Goal: Task Accomplishment & Management: Manage account settings

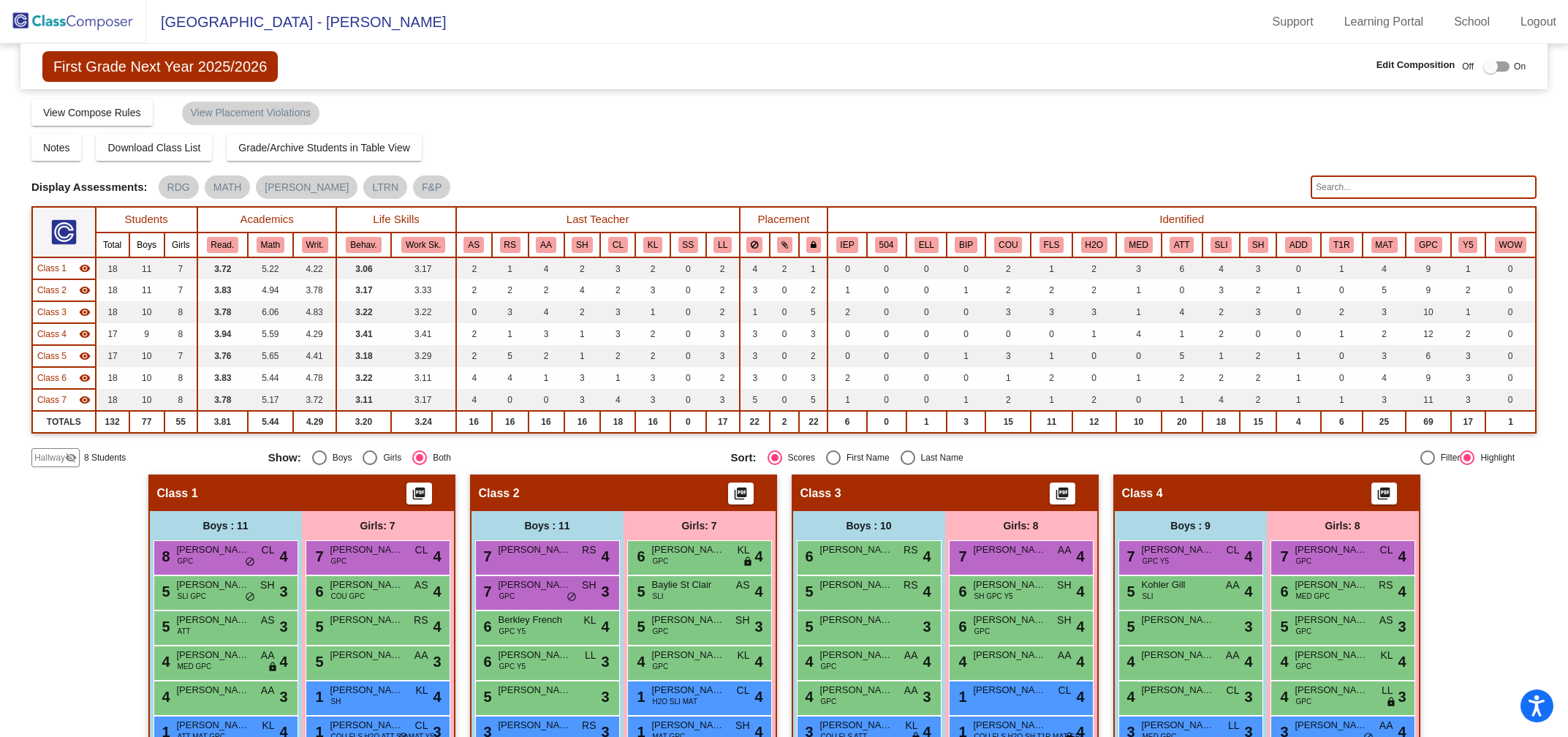
click at [102, 23] on img at bounding box center [73, 21] width 146 height 43
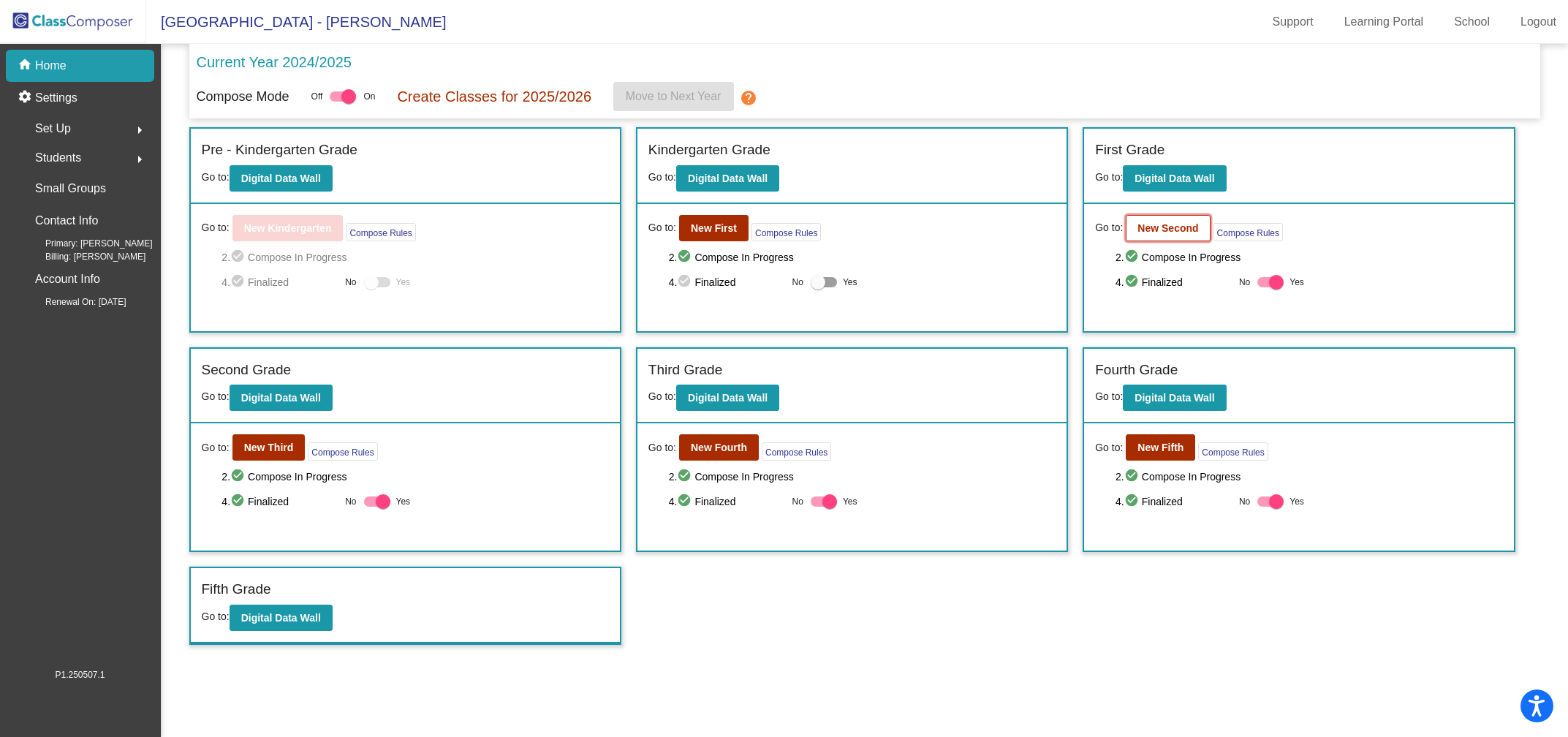
click at [1170, 222] on b "New Second" at bounding box center [1168, 227] width 60 height 12
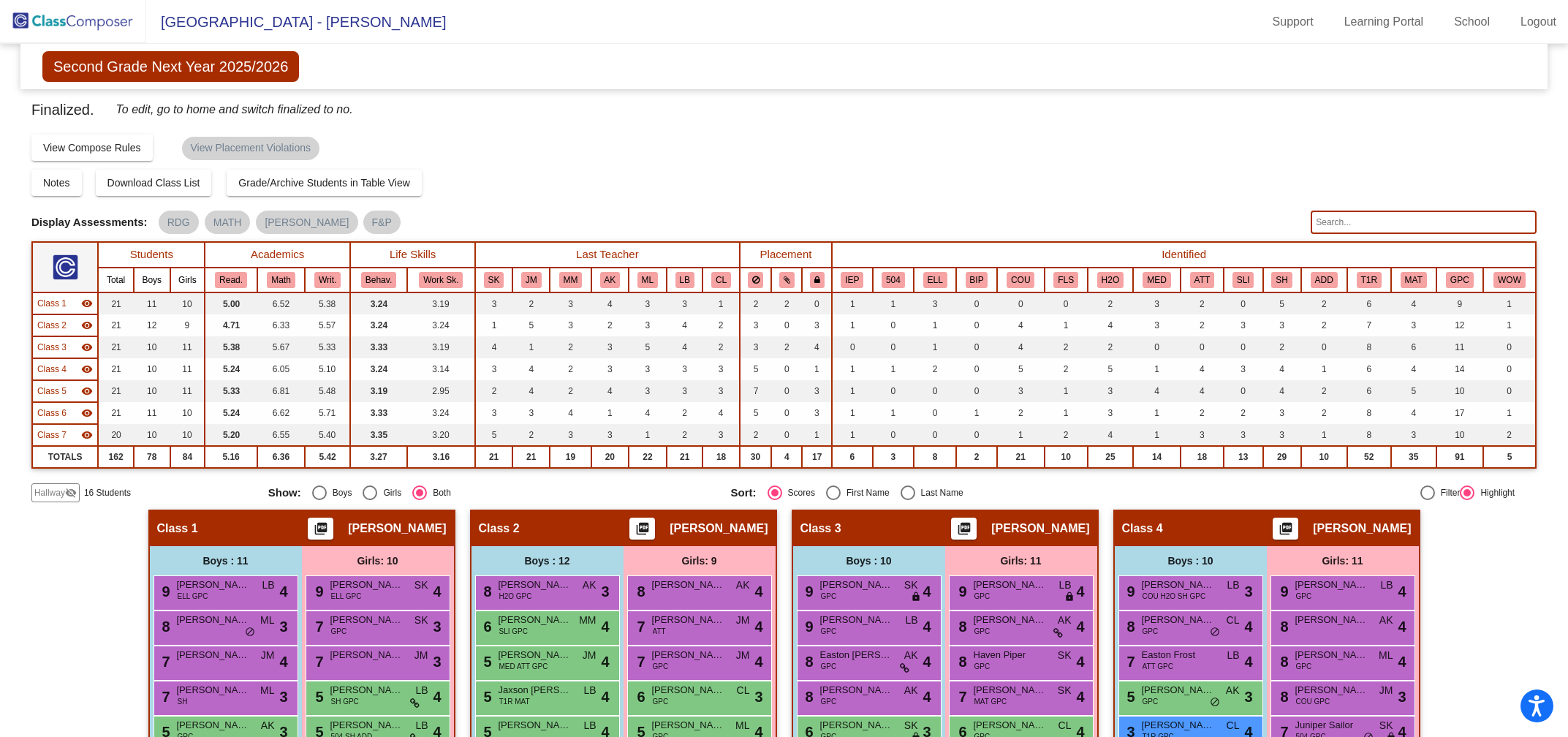
click at [1329, 229] on input "text" at bounding box center [1423, 222] width 226 height 23
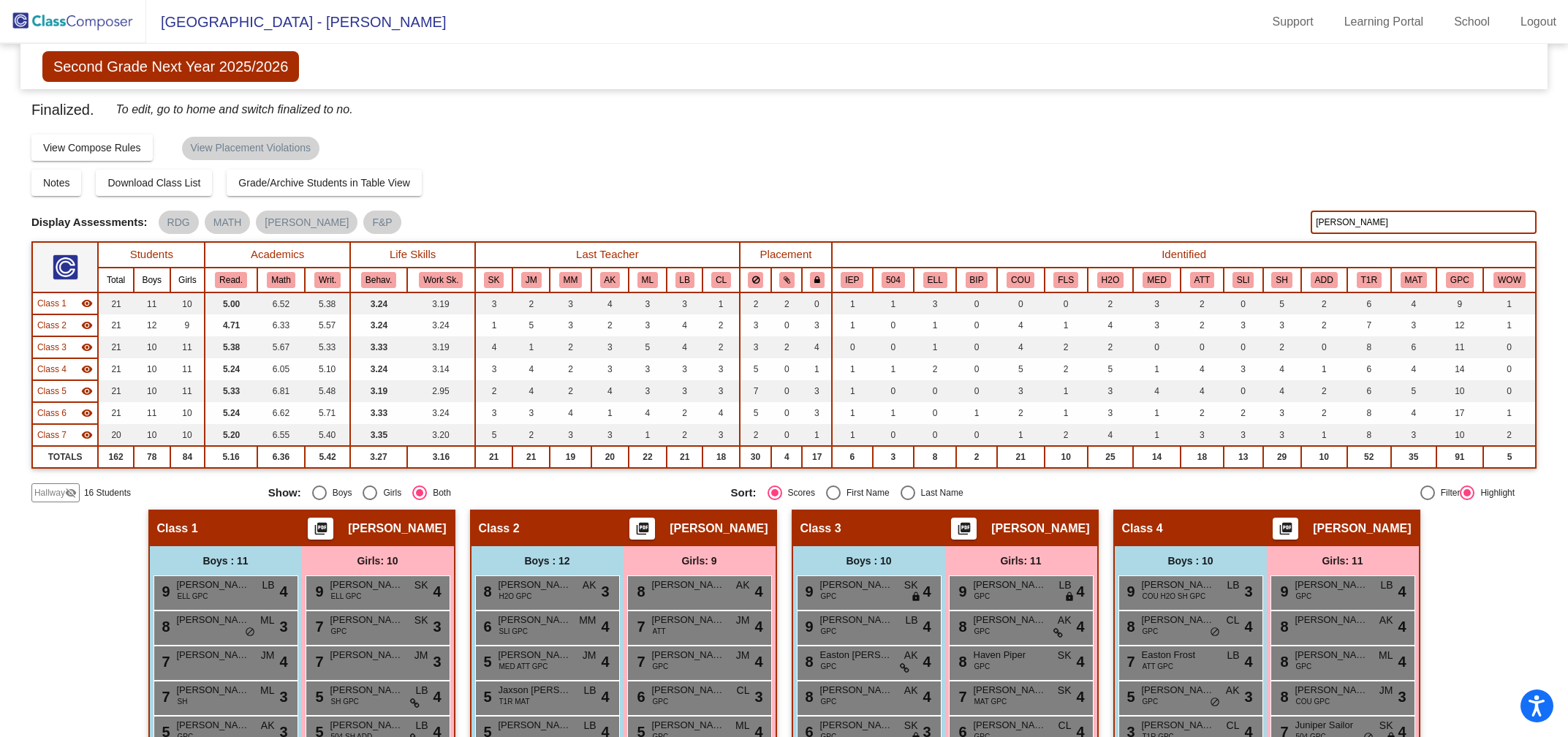
type input "[PERSON_NAME]"
click at [50, 490] on span "Hallway" at bounding box center [49, 492] width 31 height 14
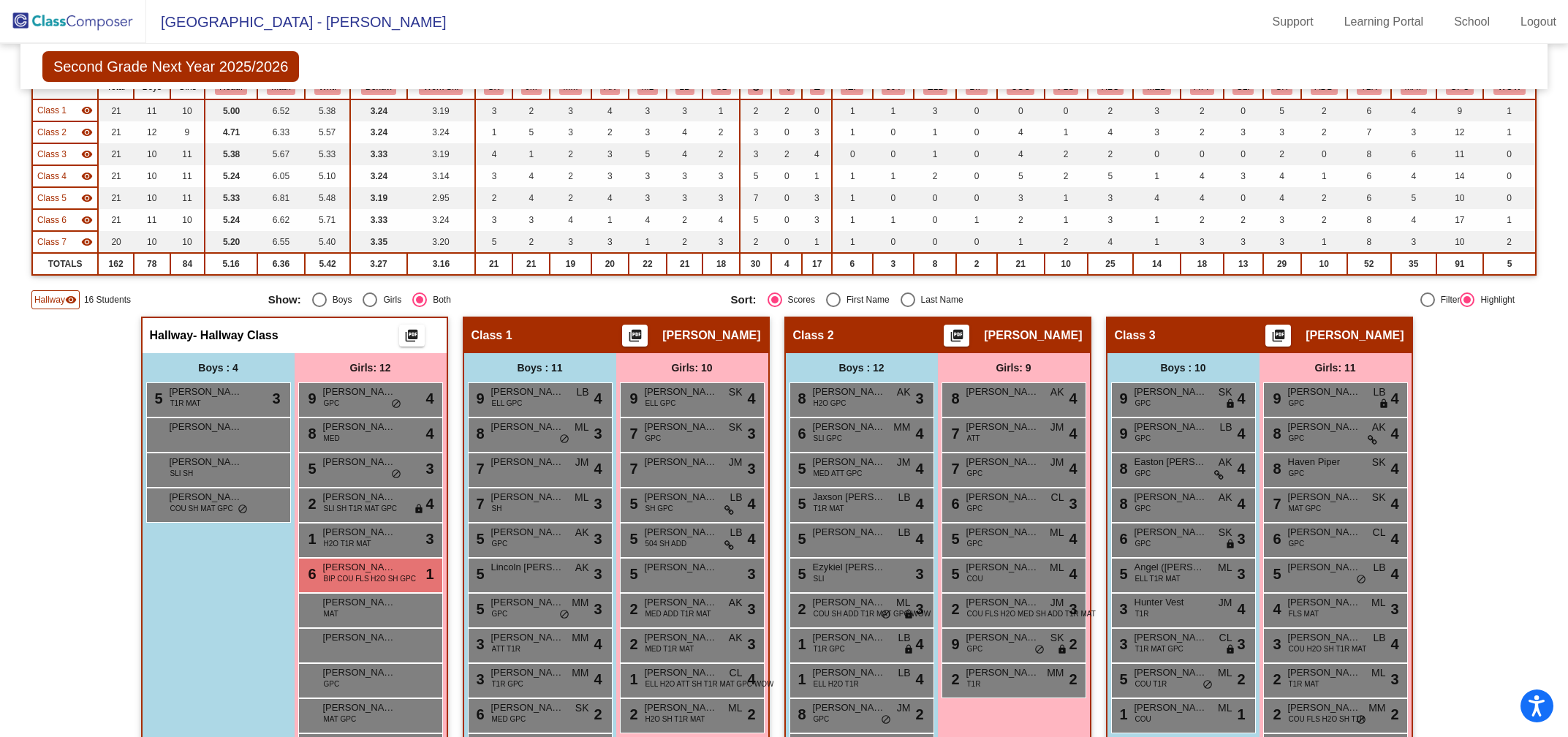
scroll to position [202, 0]
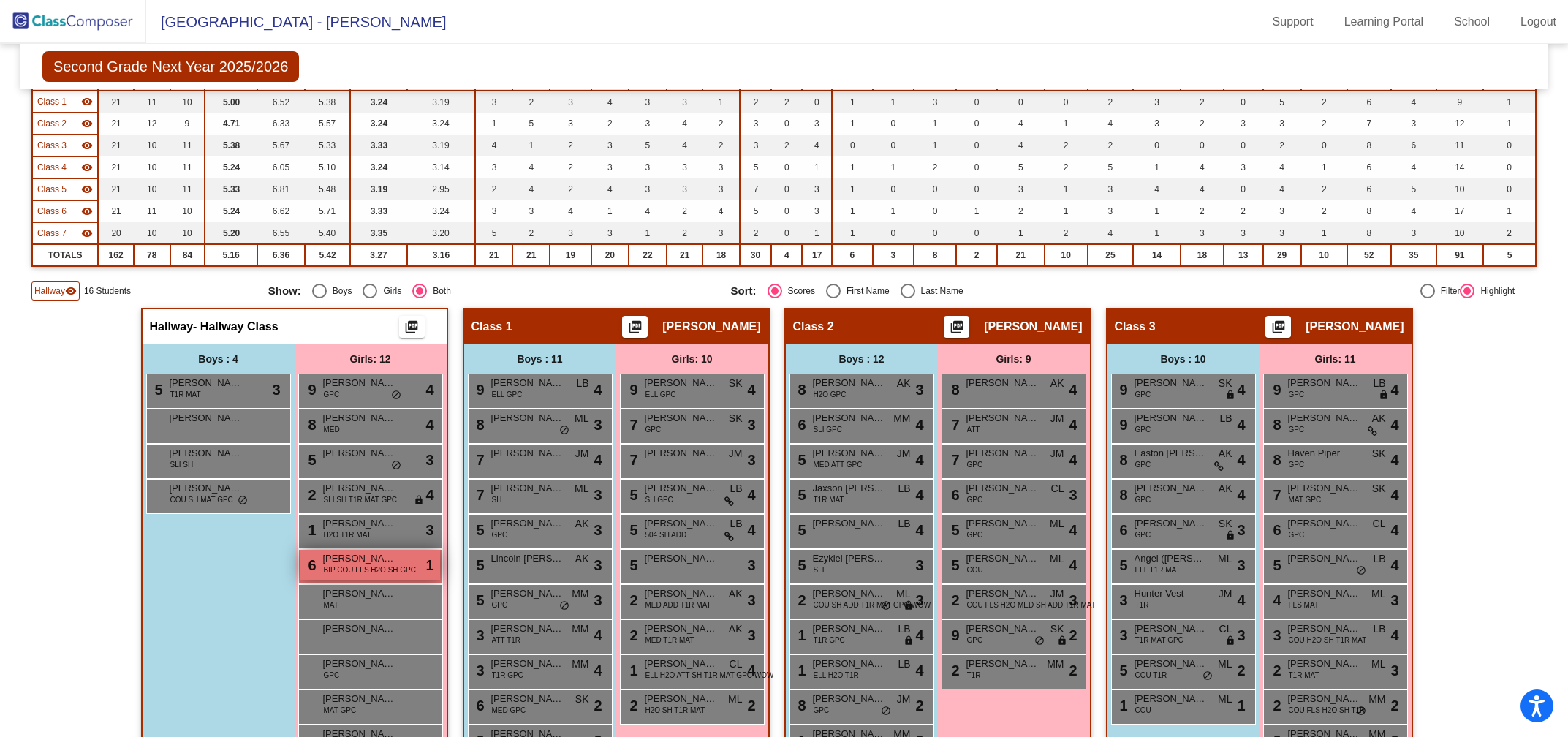
click at [345, 560] on span "[PERSON_NAME]" at bounding box center [359, 558] width 73 height 14
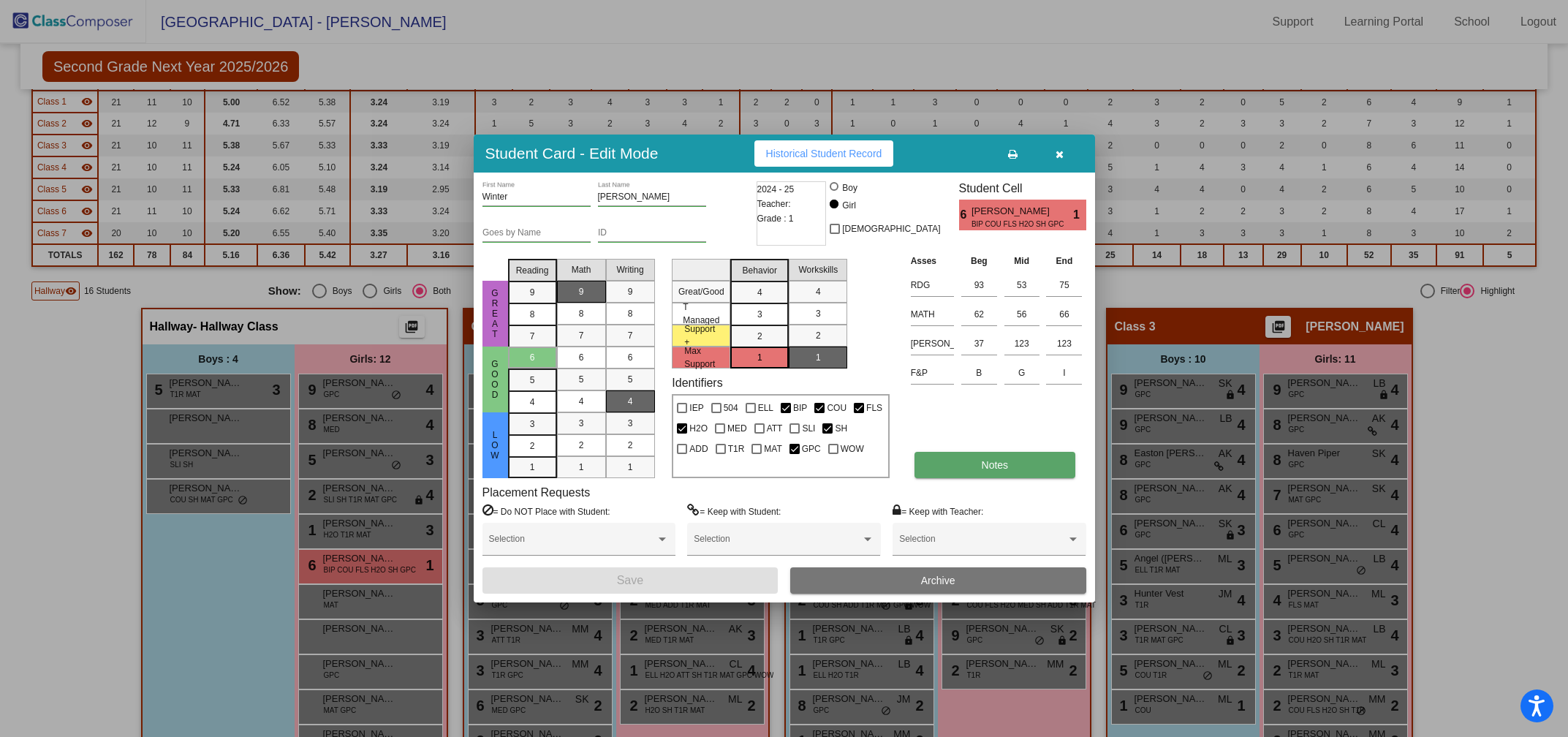
click at [984, 465] on span "Notes" at bounding box center [996, 464] width 27 height 12
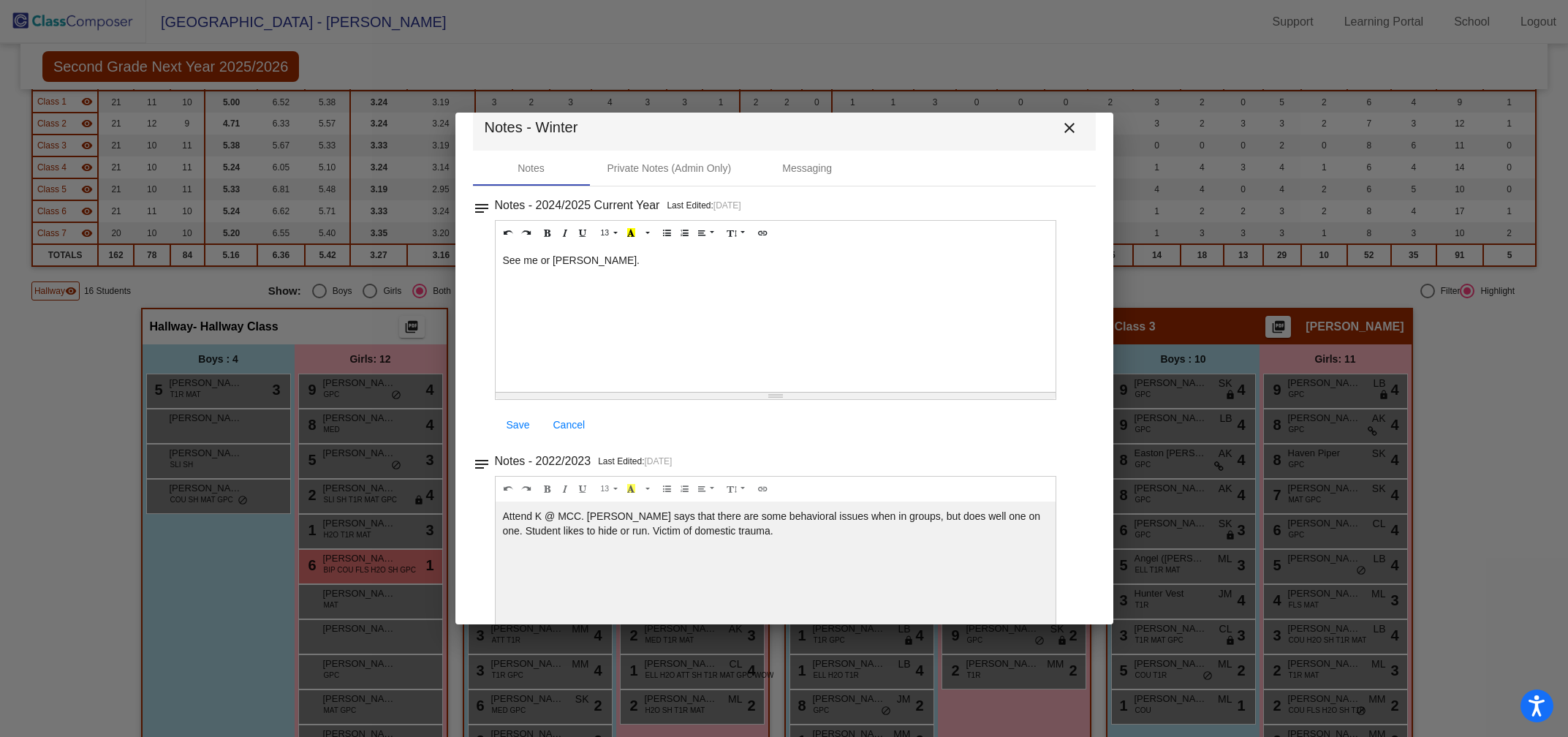
scroll to position [0, 0]
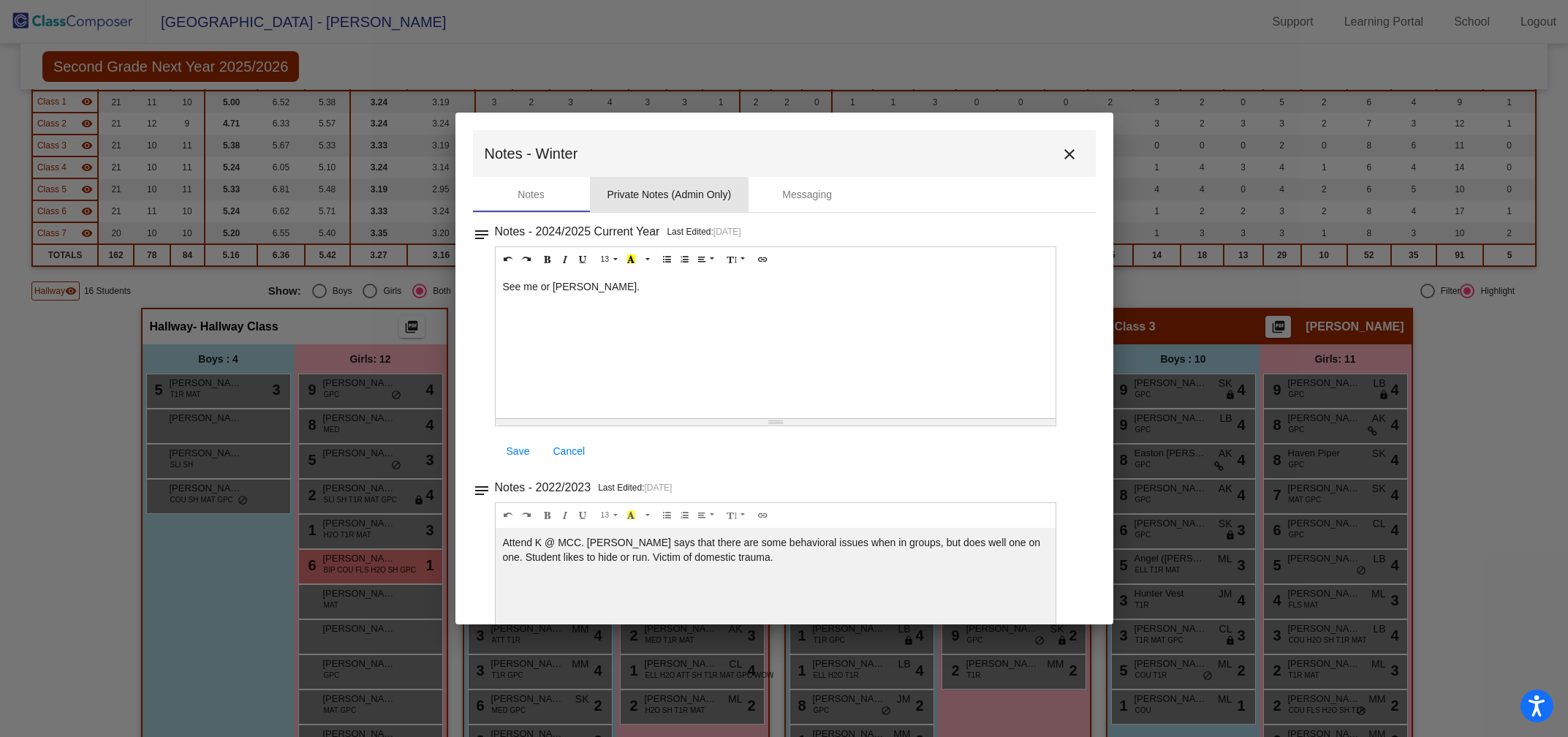
click at [651, 199] on div "Private Notes (Admin Only)" at bounding box center [670, 194] width 124 height 15
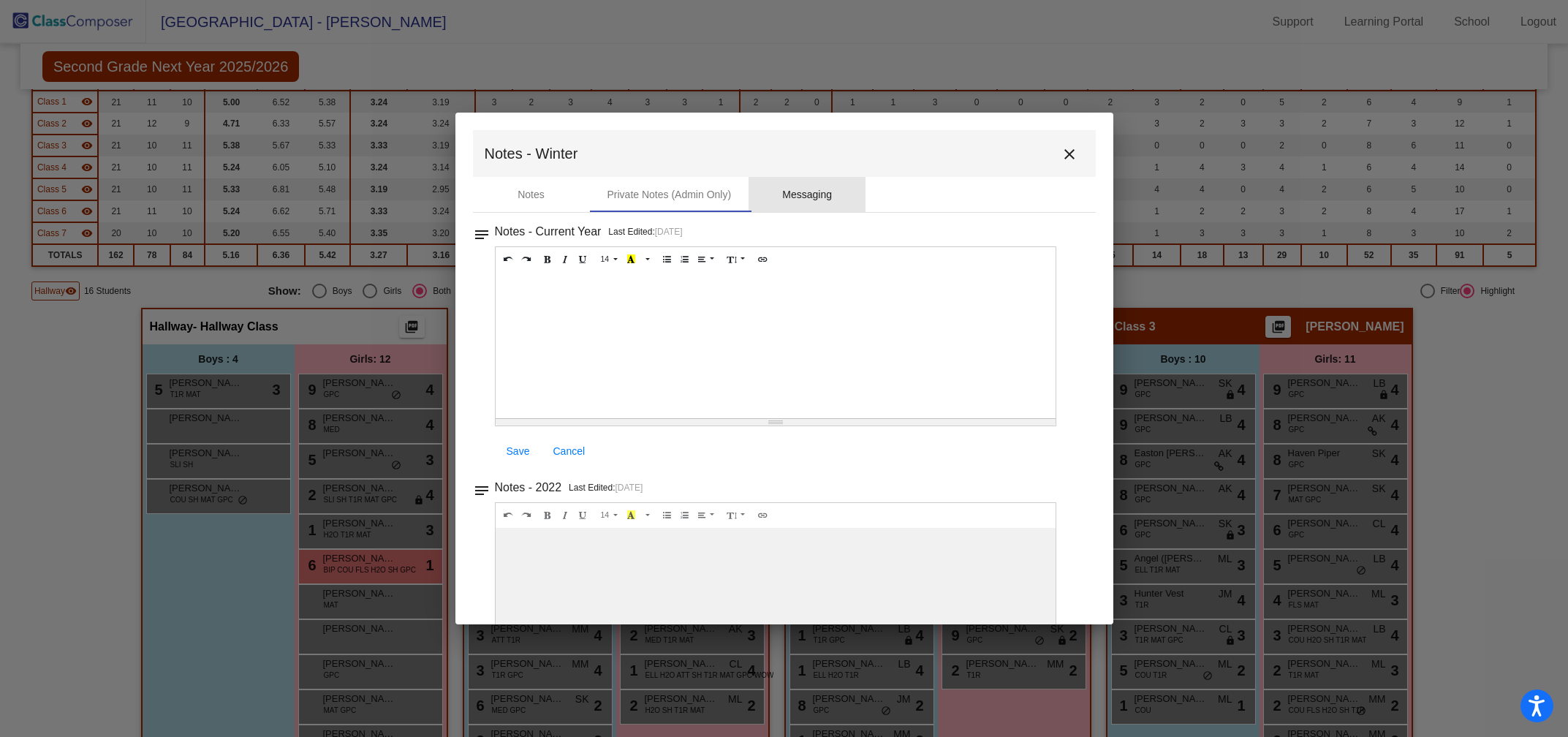
click at [800, 191] on div "Messaging" at bounding box center [807, 194] width 50 height 15
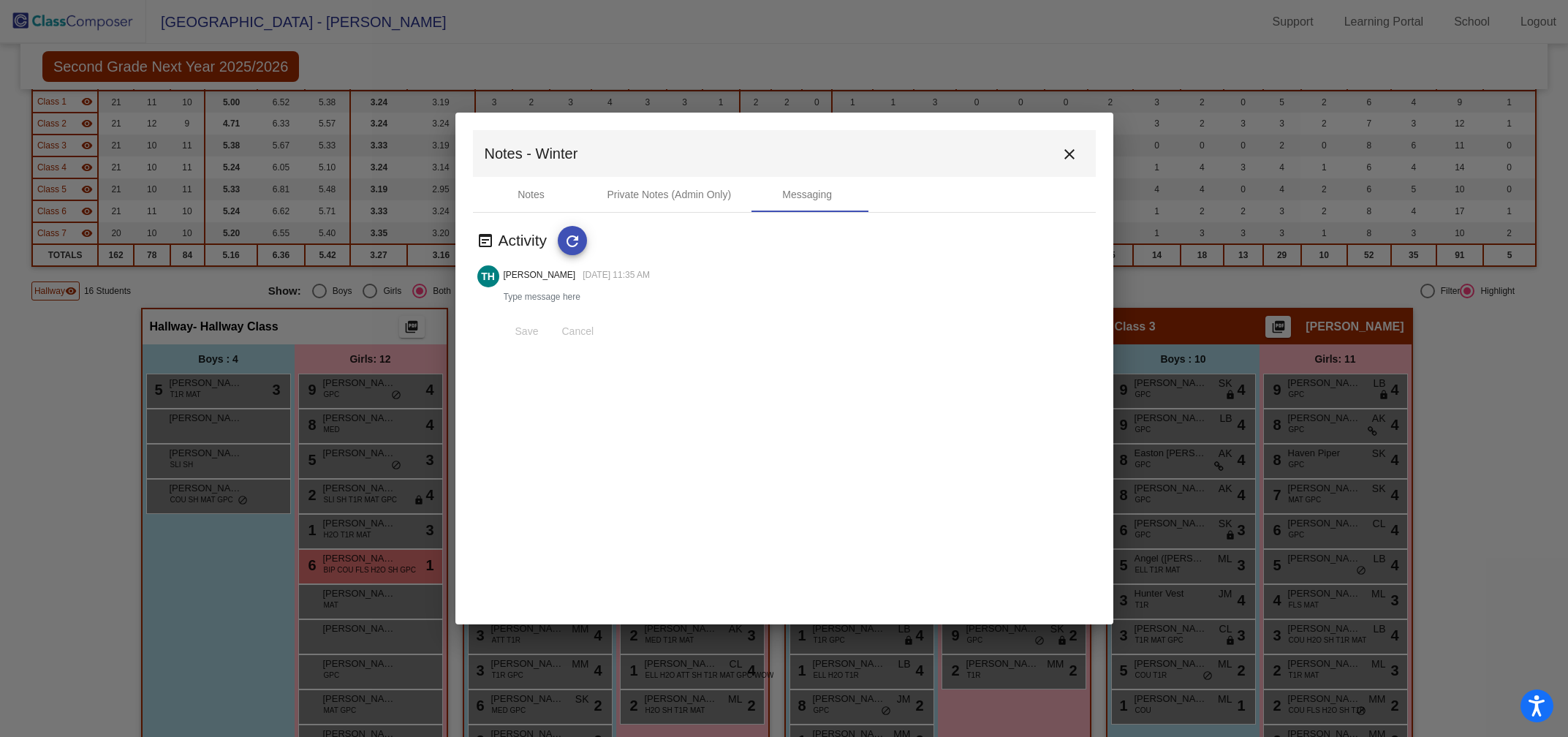
click at [1066, 149] on mat-icon "close" at bounding box center [1069, 154] width 17 height 17
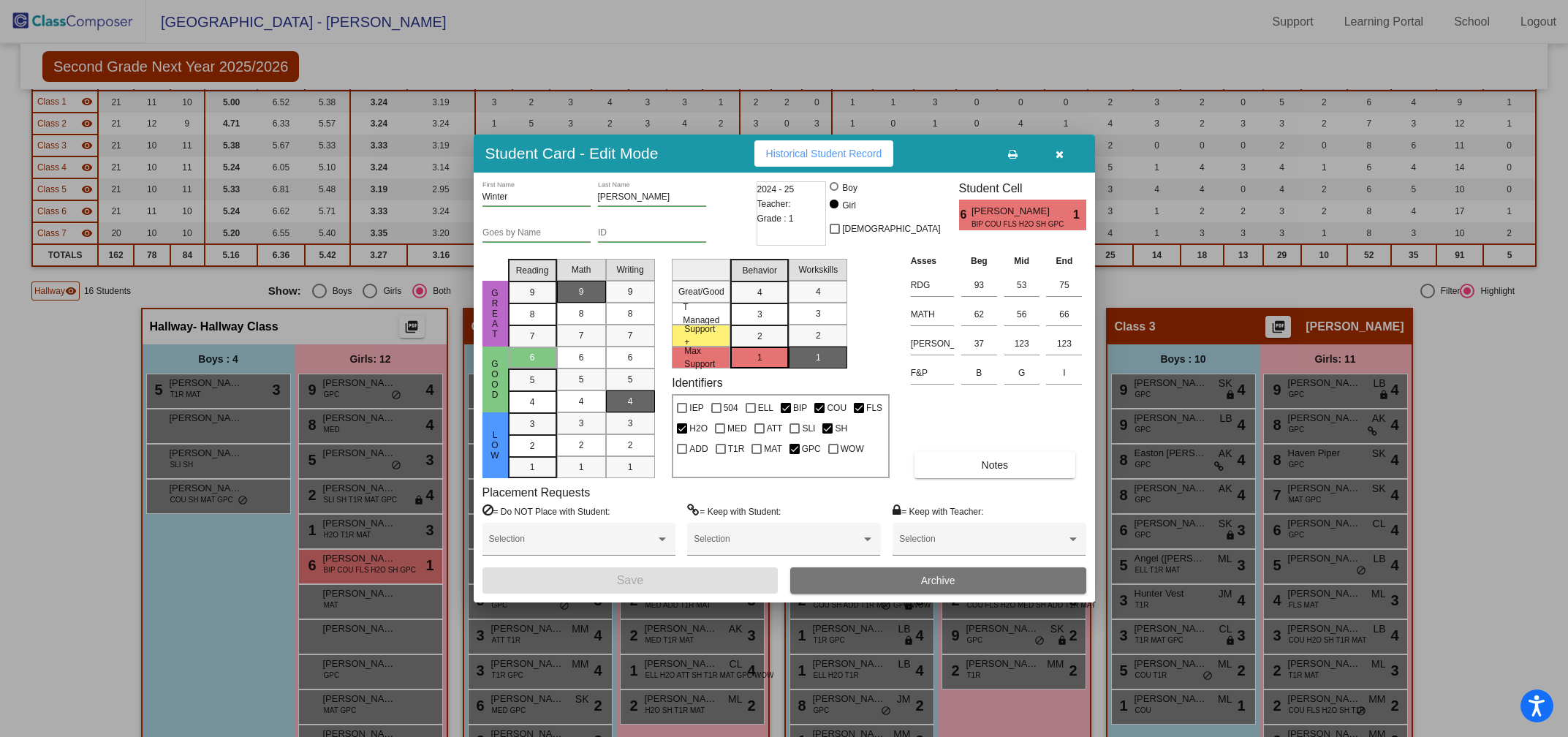
click at [1065, 155] on button "button" at bounding box center [1060, 153] width 47 height 26
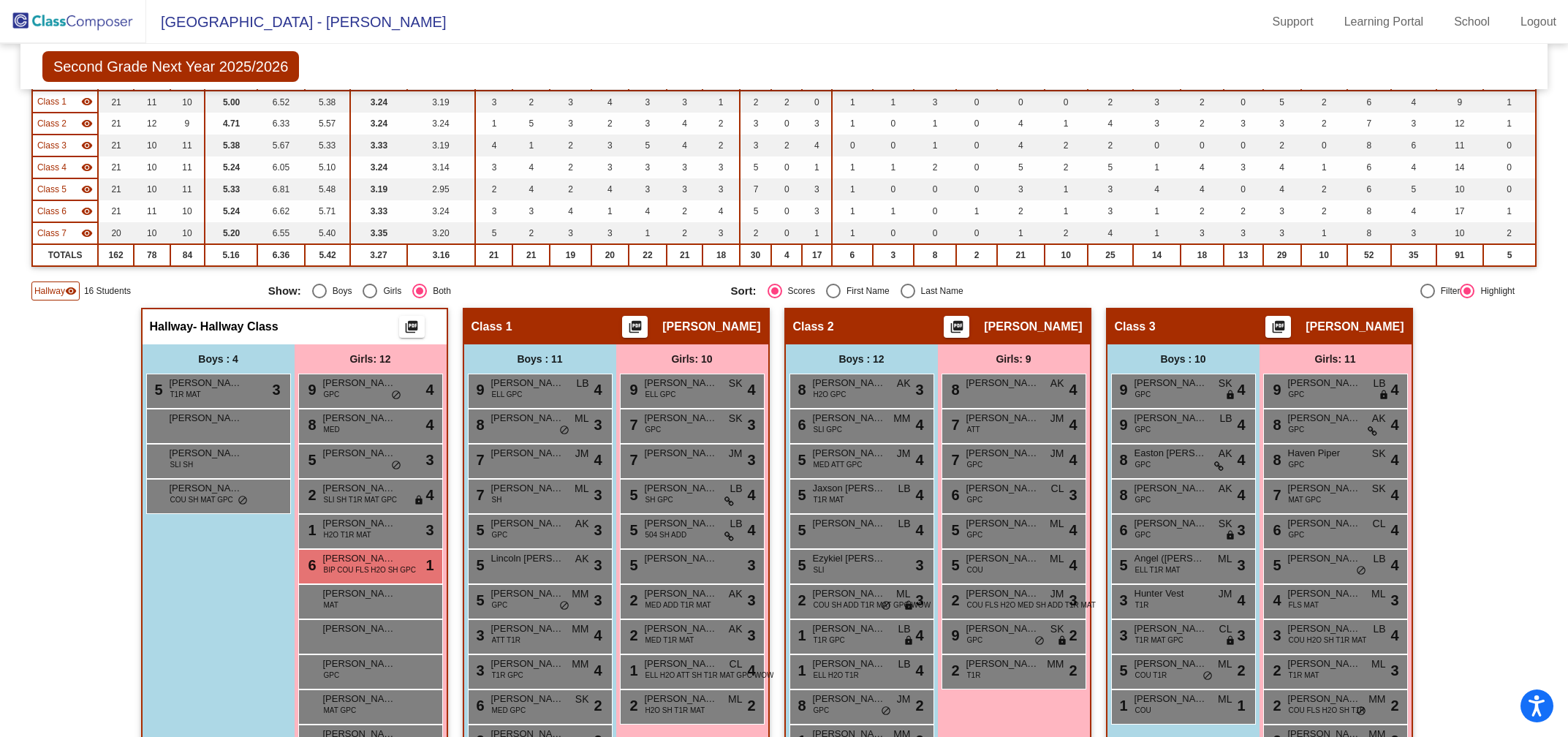
click at [73, 20] on img at bounding box center [73, 21] width 146 height 43
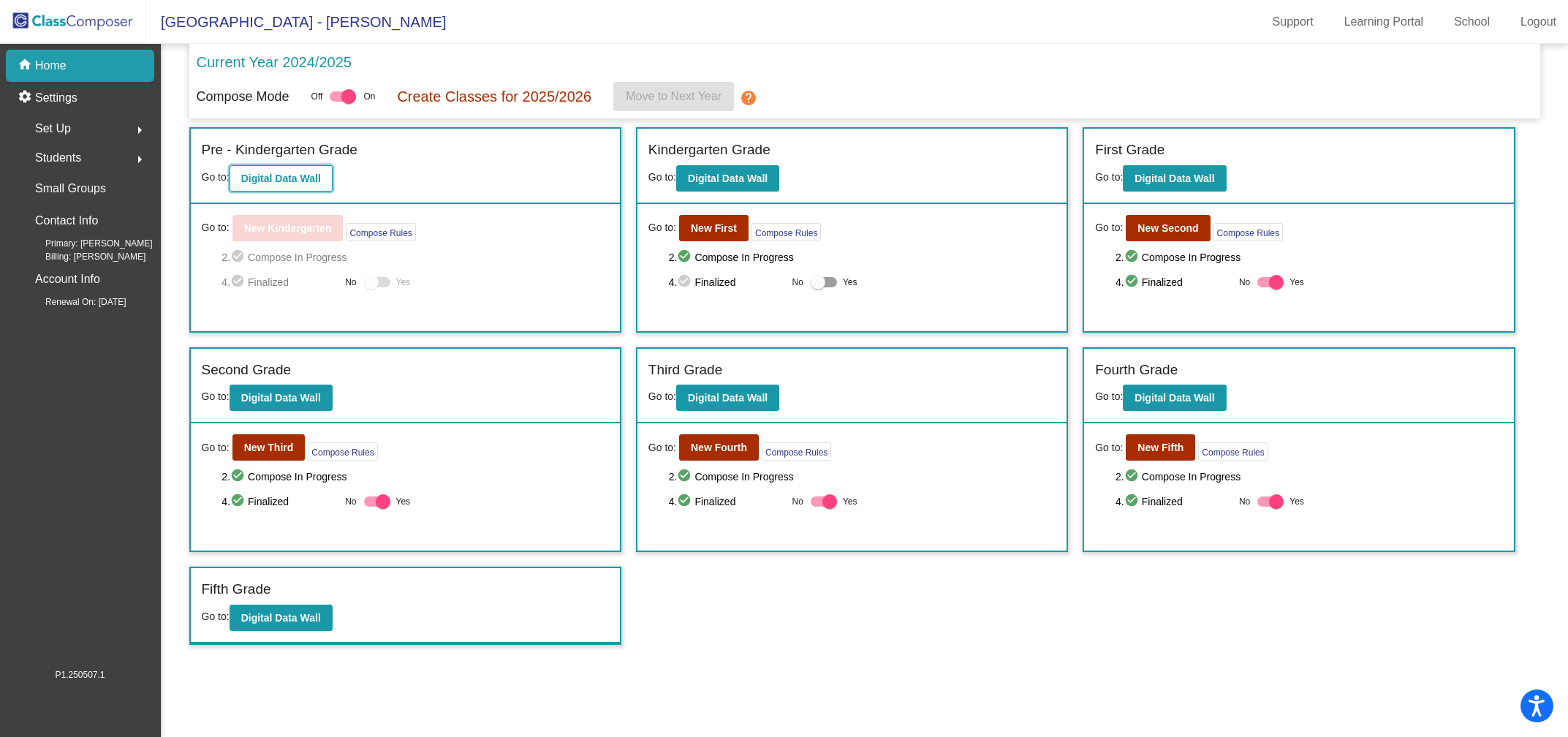
click at [290, 180] on b "Digital Data Wall" at bounding box center [281, 178] width 80 height 12
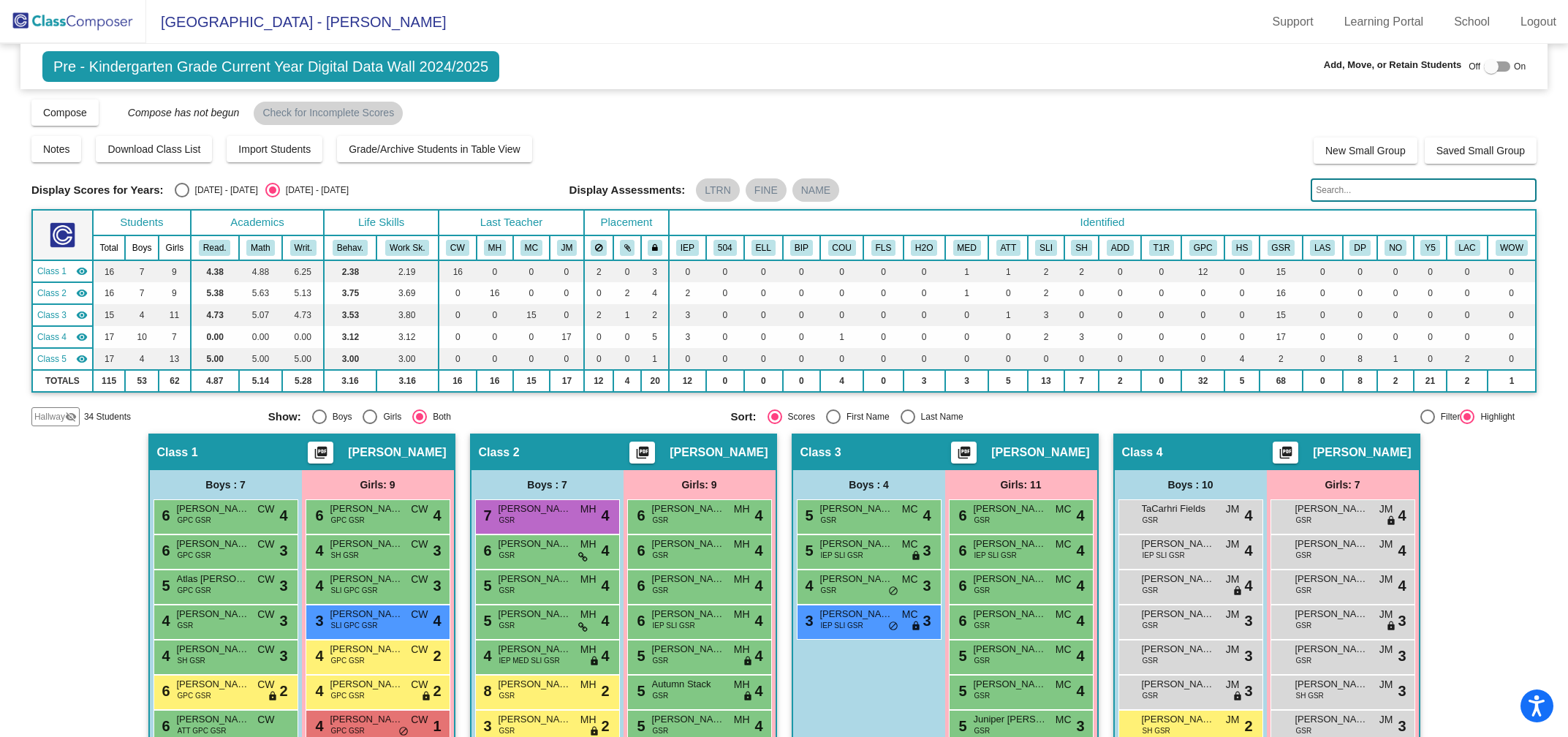
click at [97, 29] on img at bounding box center [73, 21] width 146 height 43
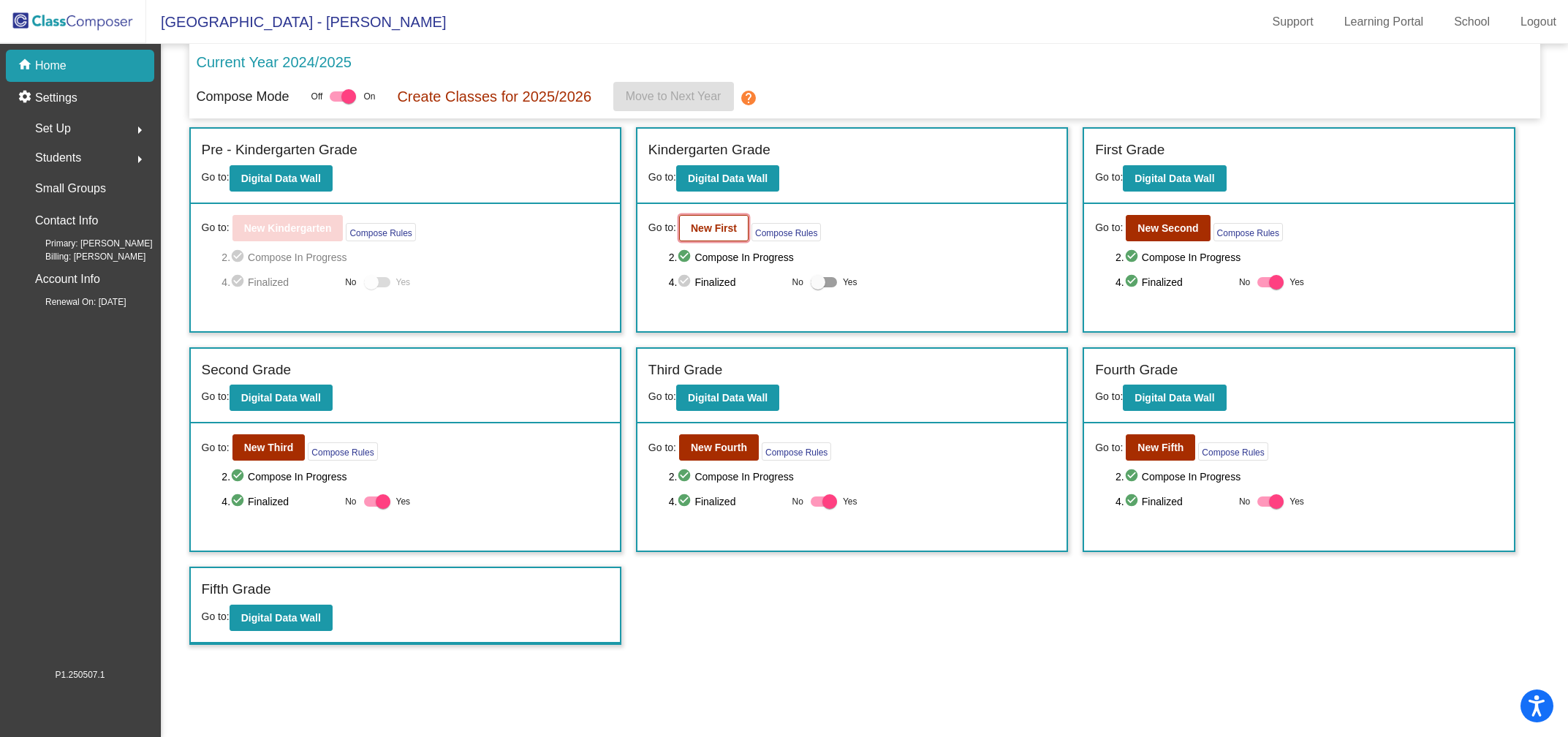
click at [716, 224] on b "New First" at bounding box center [714, 227] width 46 height 12
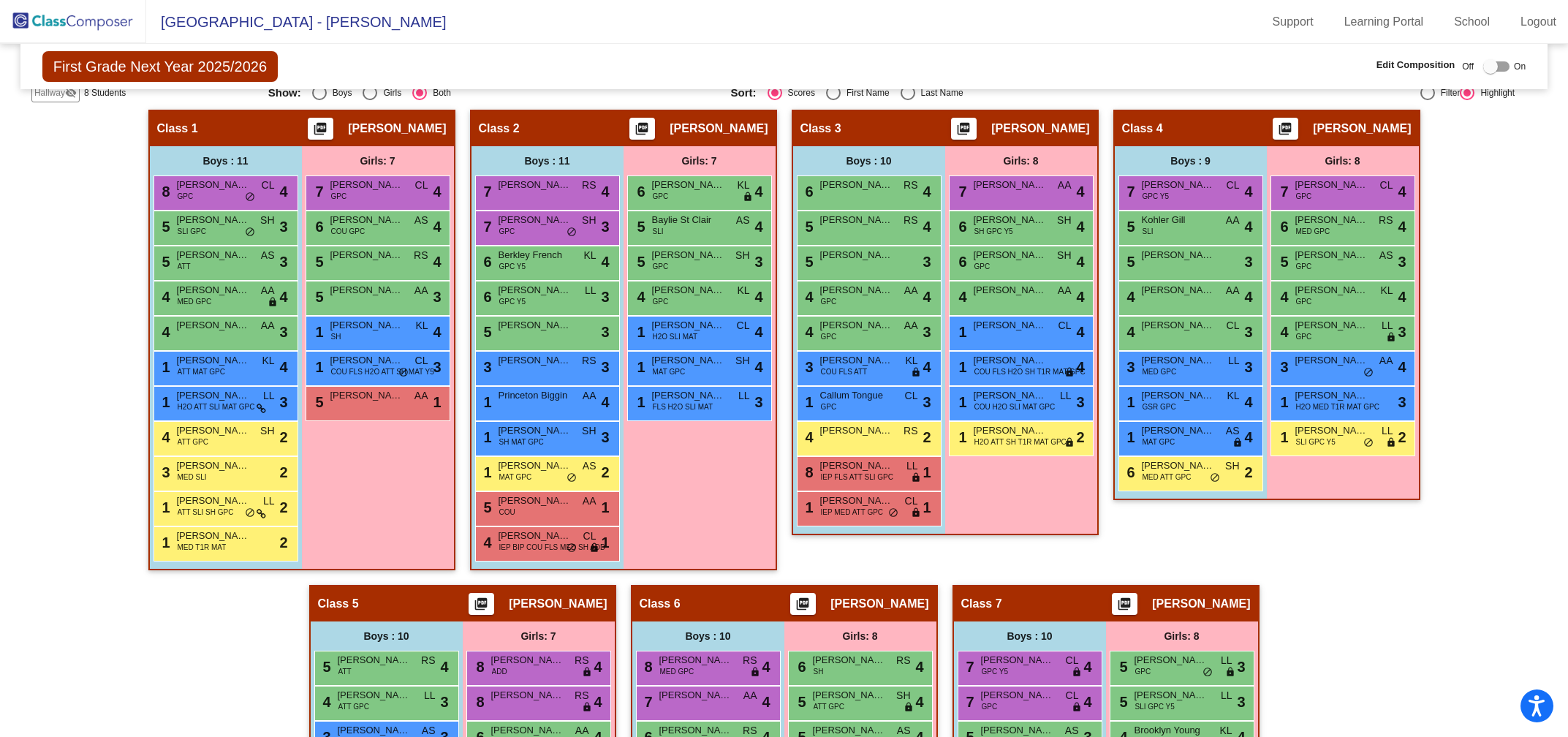
scroll to position [367, 0]
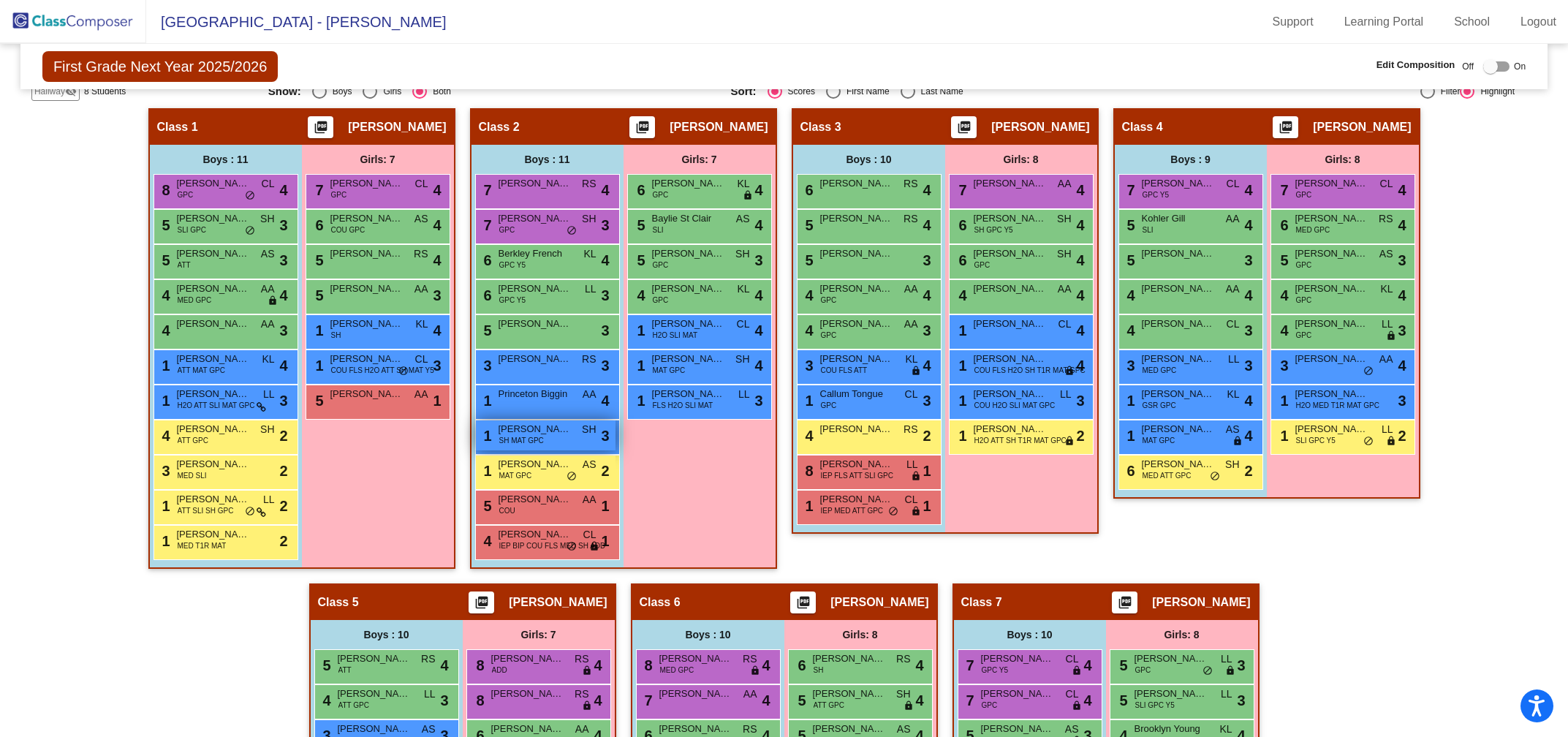
click at [528, 440] on span "SH MAT GPC" at bounding box center [522, 440] width 45 height 11
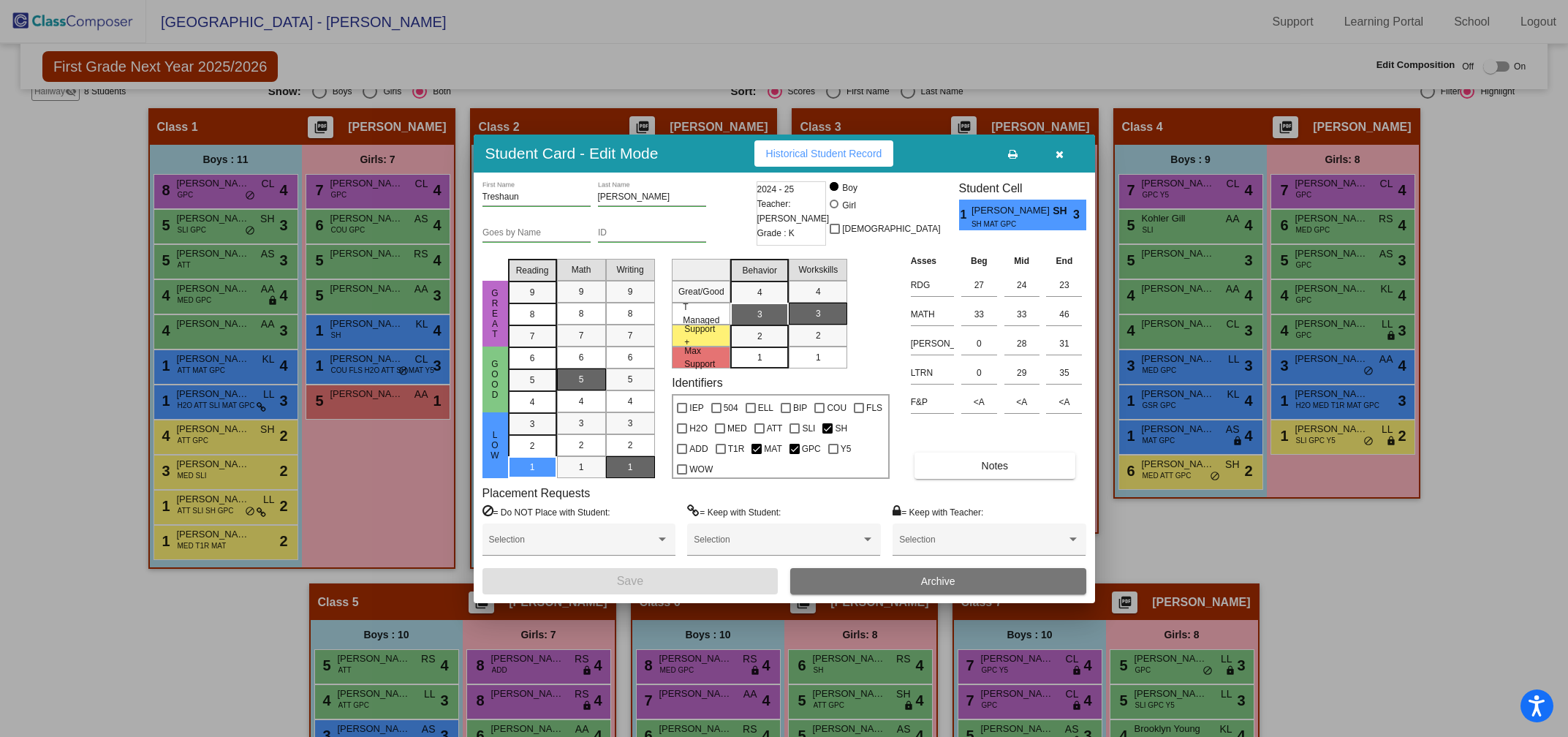
click at [1060, 150] on icon "button" at bounding box center [1060, 154] width 8 height 10
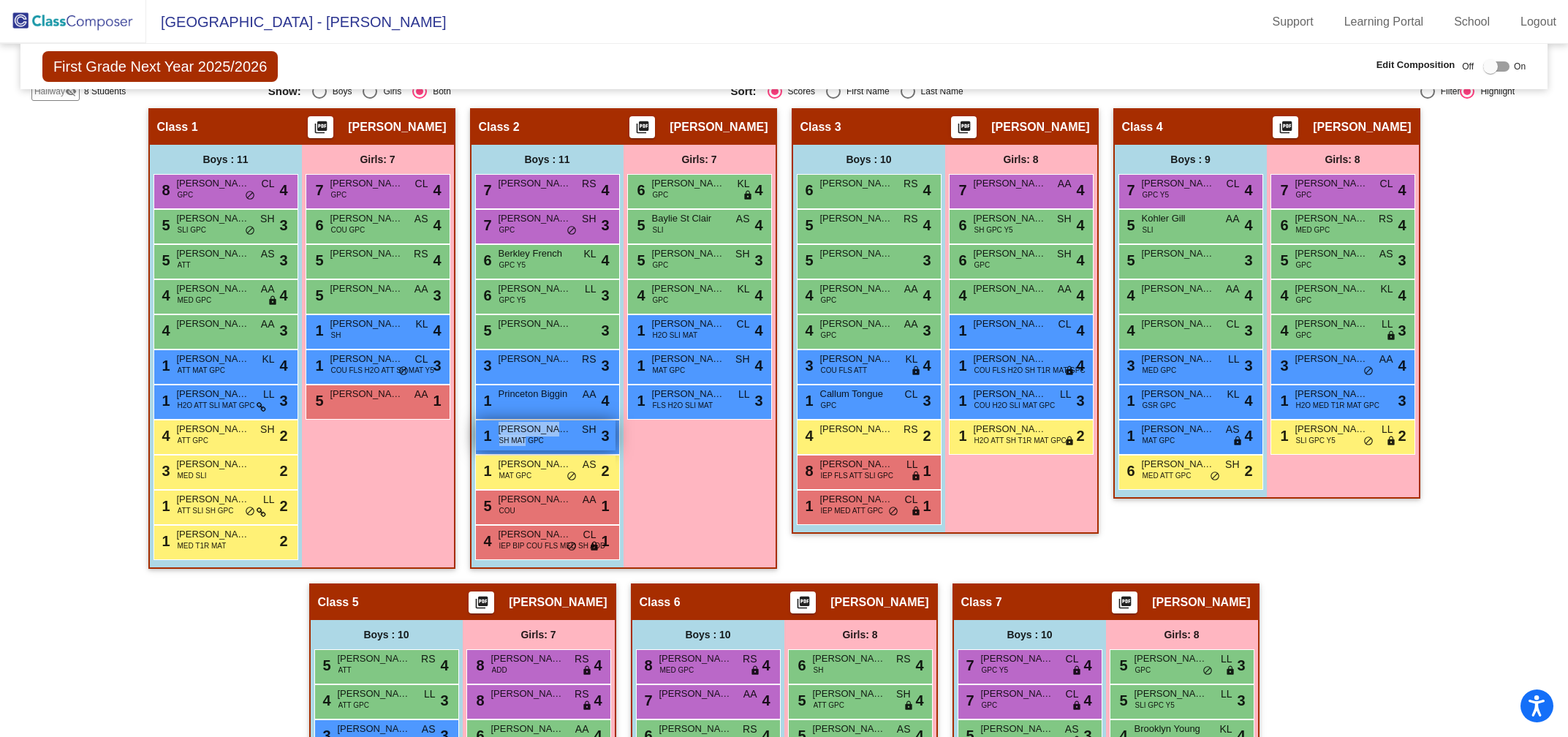
drag, startPoint x: 521, startPoint y: 437, endPoint x: 491, endPoint y: 441, distance: 30.3
click at [491, 441] on div "1 [PERSON_NAME] SH MAT GPC SH lock do_not_disturb_alt 3" at bounding box center [545, 436] width 140 height 30
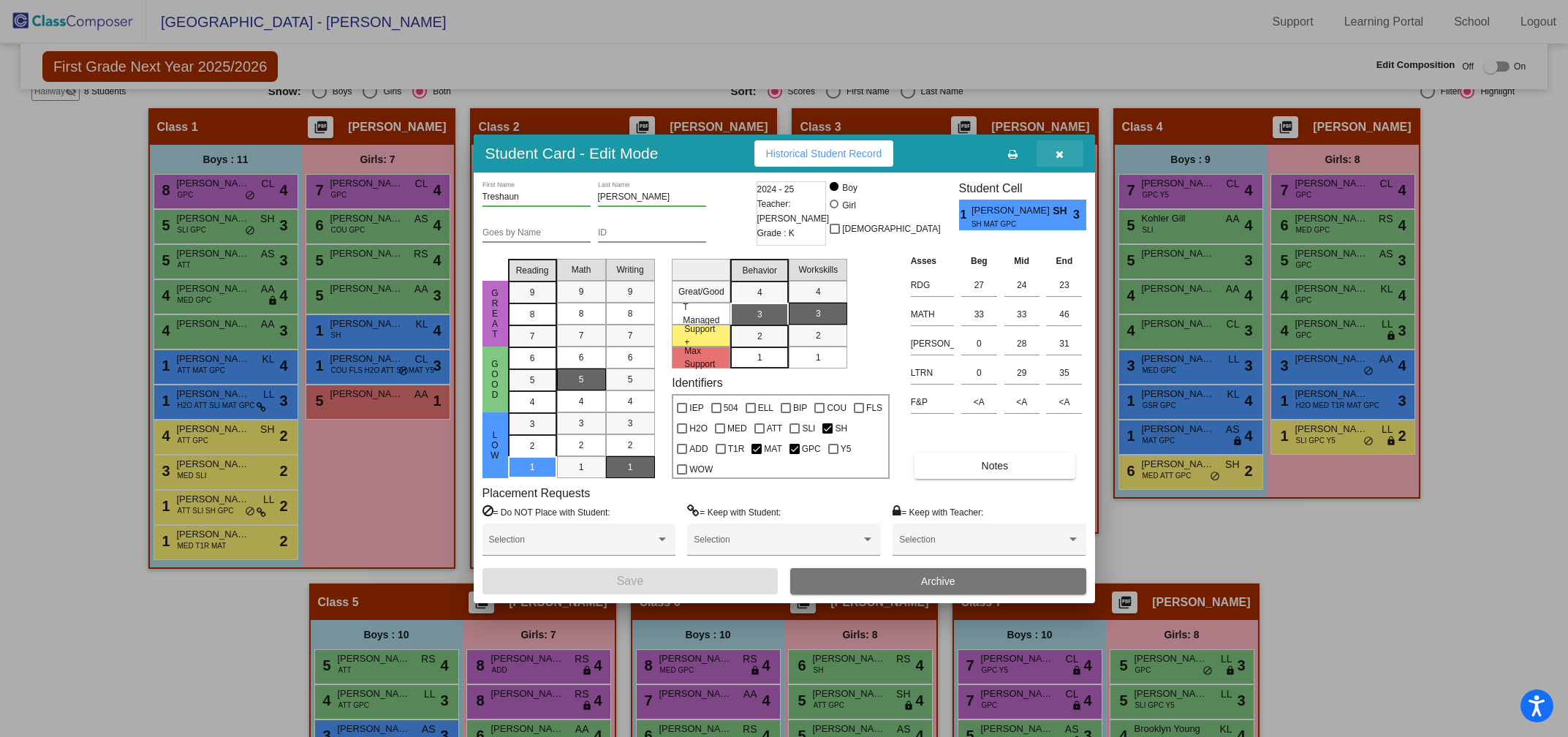
click at [1059, 155] on icon "button" at bounding box center [1060, 154] width 8 height 10
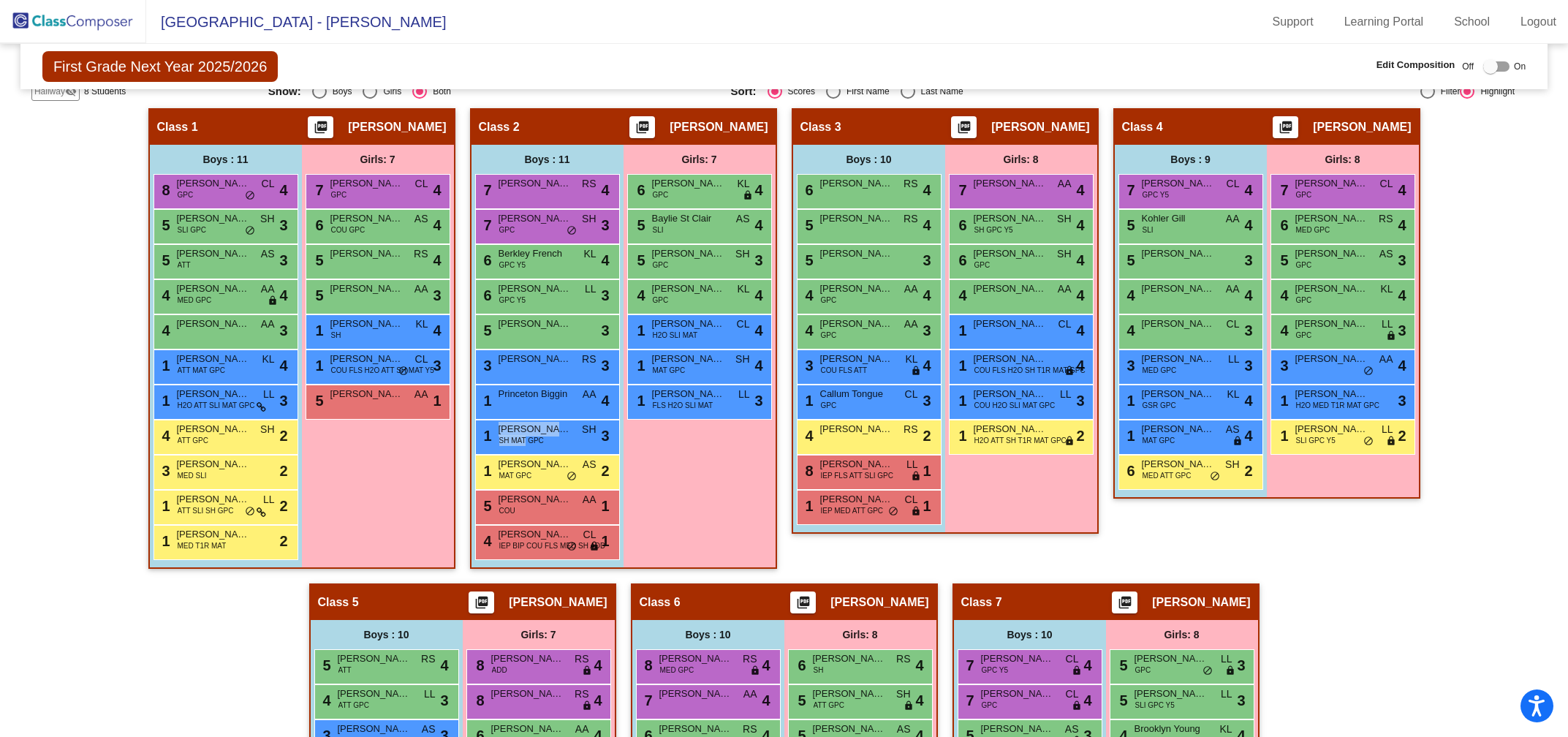
click at [1485, 65] on div at bounding box center [1490, 66] width 14 height 14
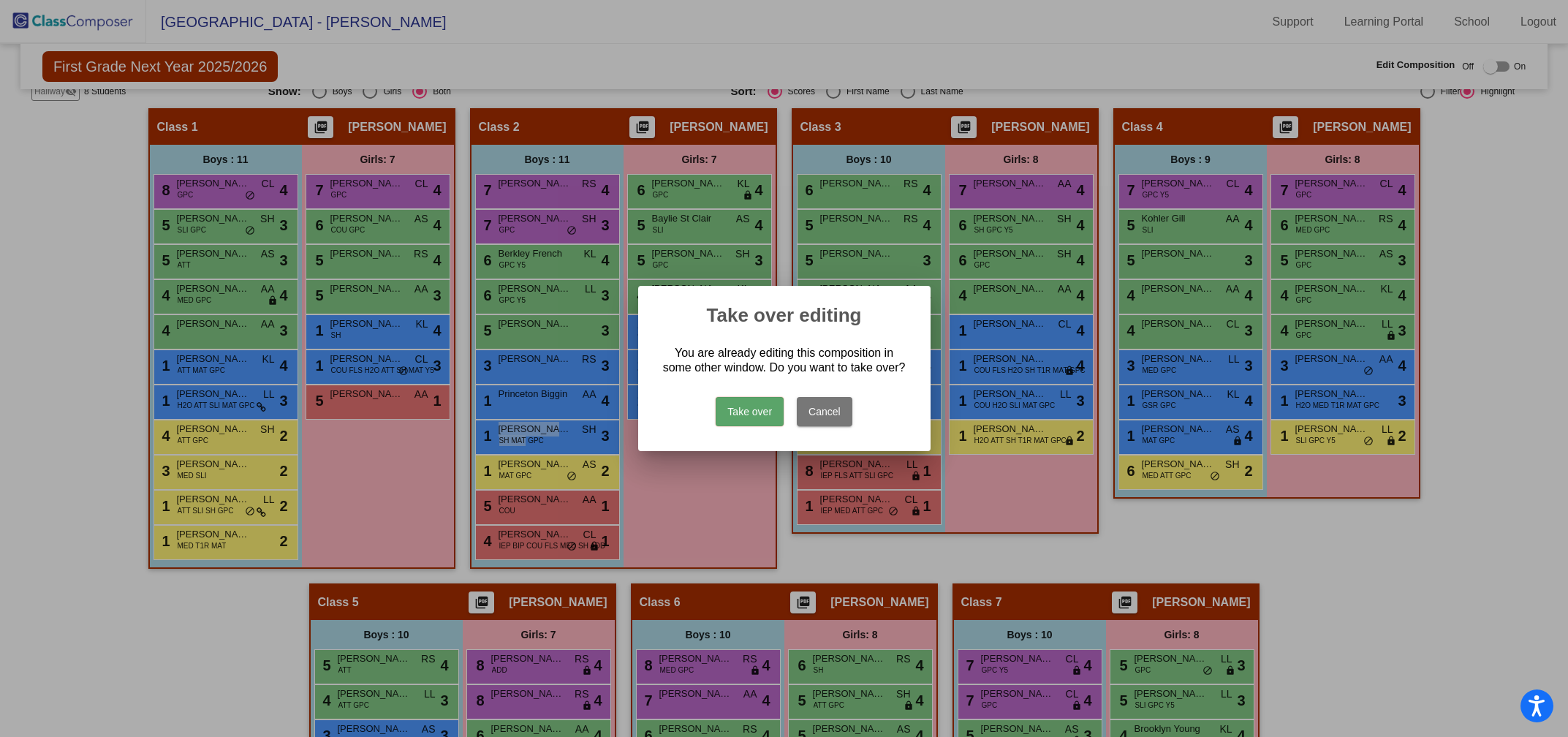
click at [751, 420] on button "Take over" at bounding box center [749, 411] width 68 height 29
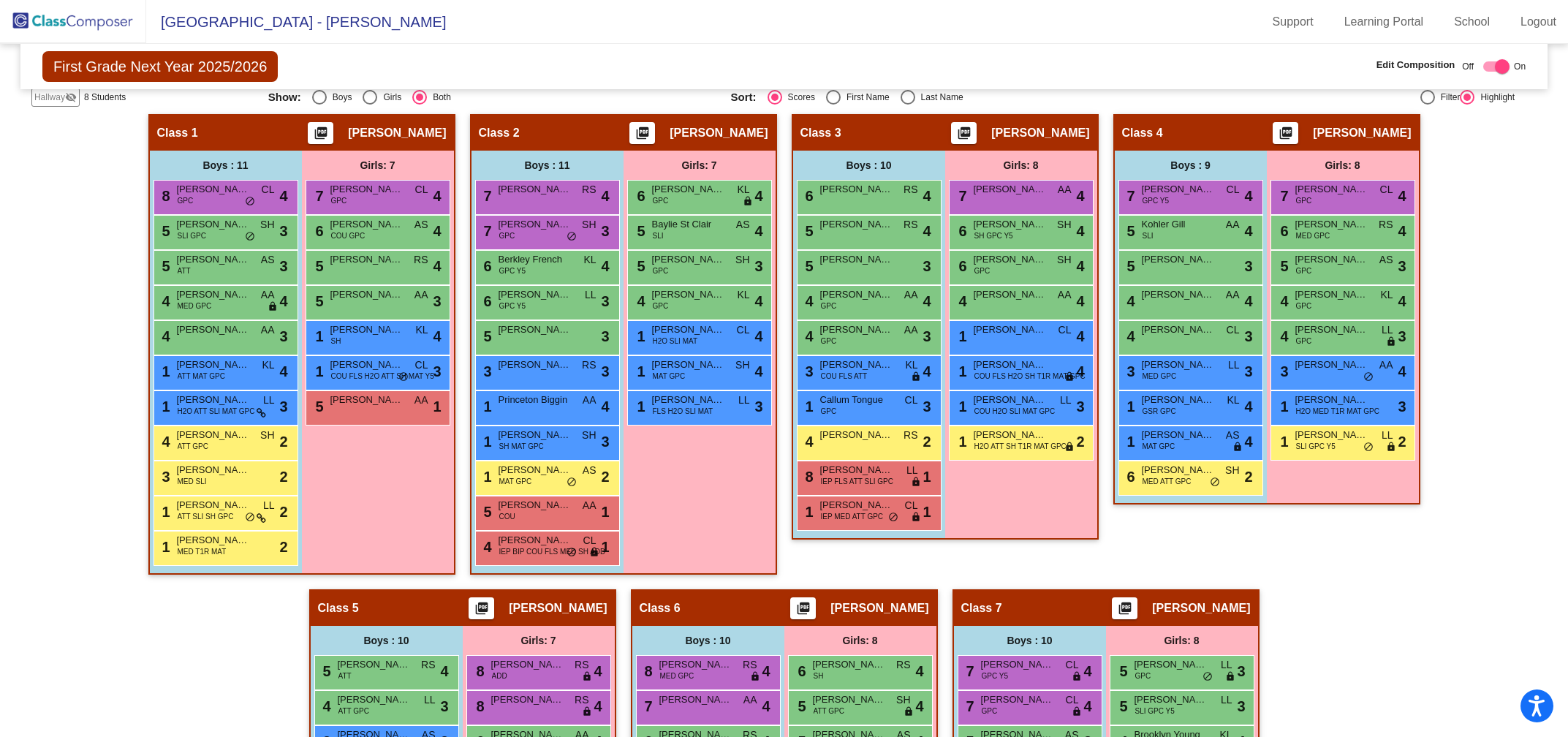
scroll to position [369, 0]
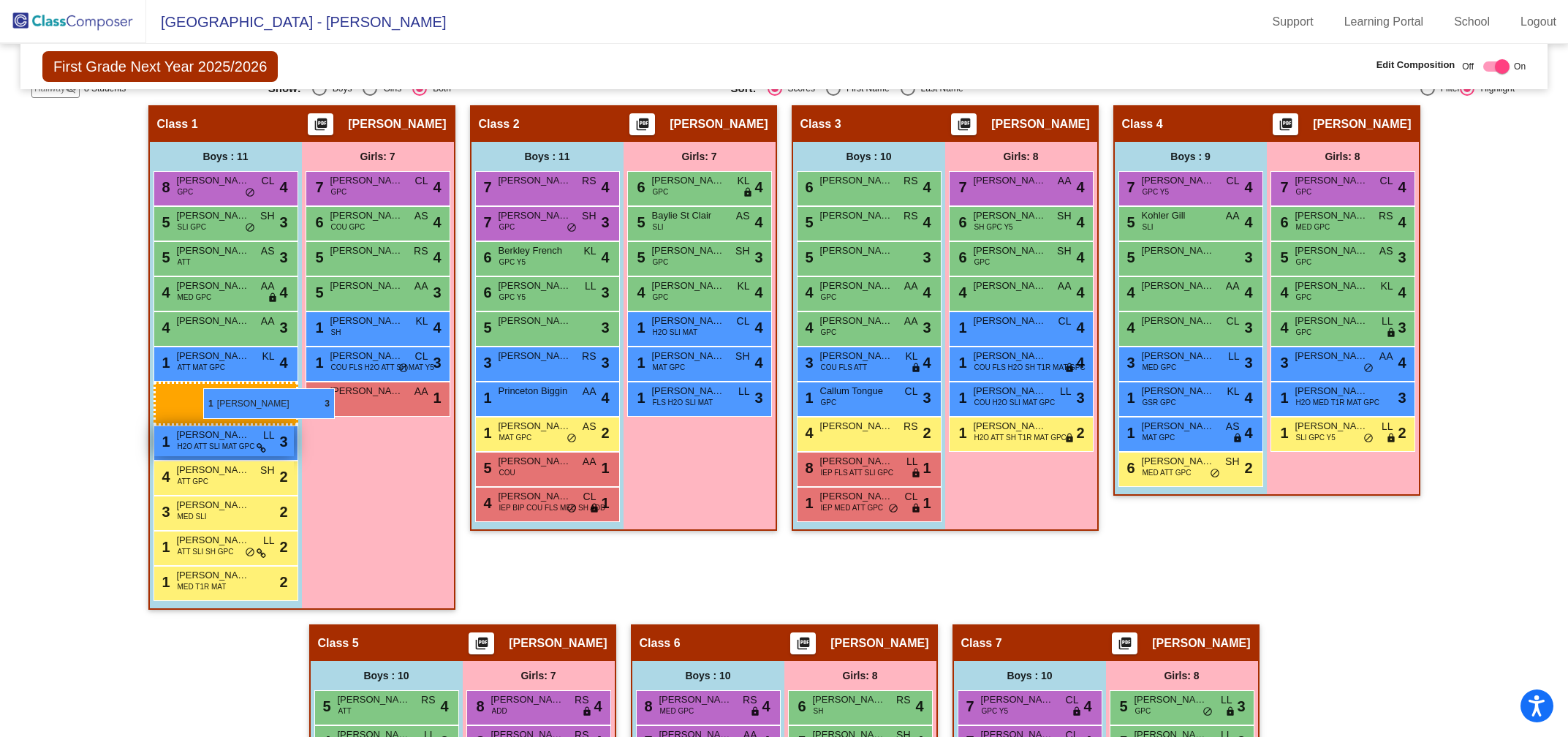
drag, startPoint x: 531, startPoint y: 434, endPoint x: 195, endPoint y: 383, distance: 339.8
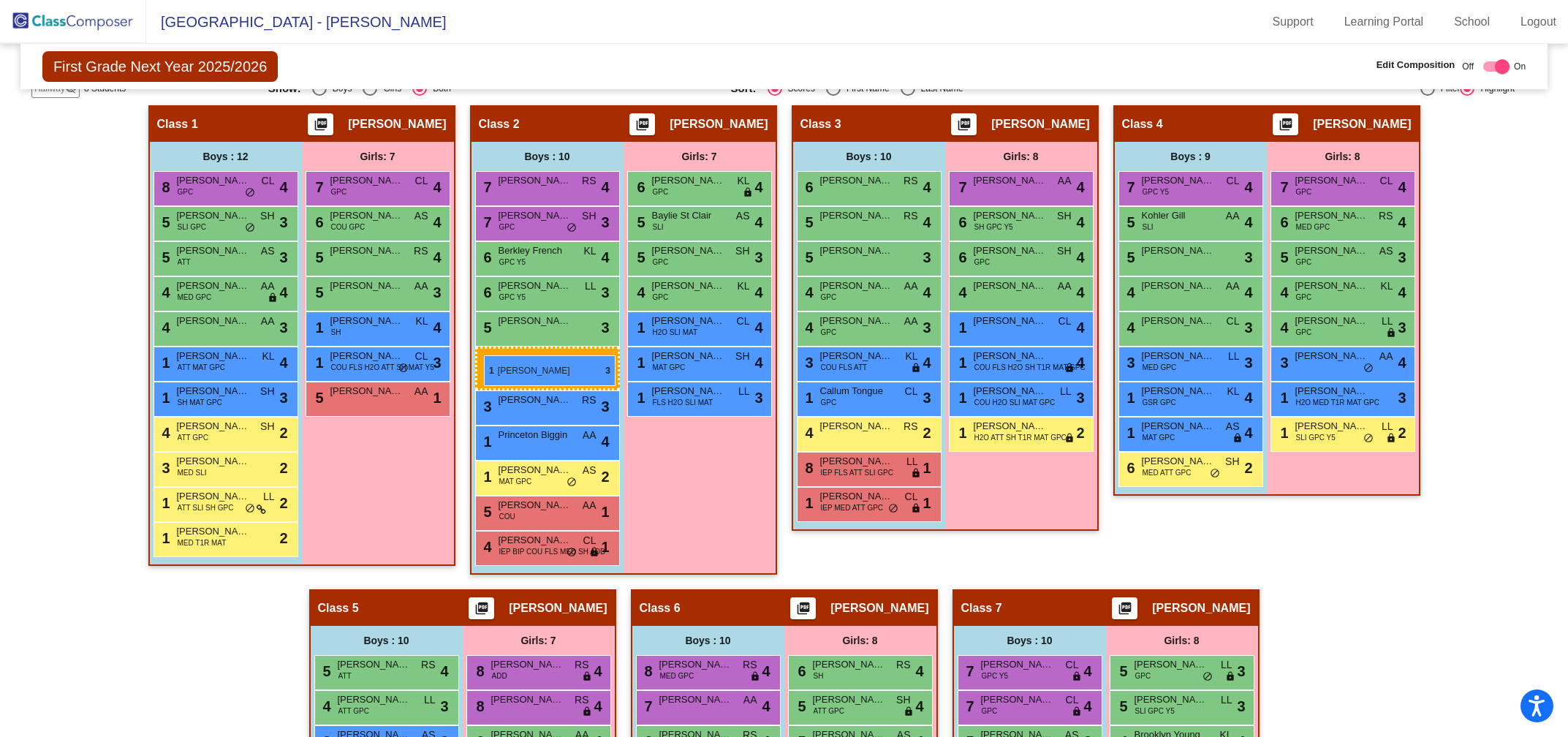
drag, startPoint x: 196, startPoint y: 399, endPoint x: 484, endPoint y: 355, distance: 291.3
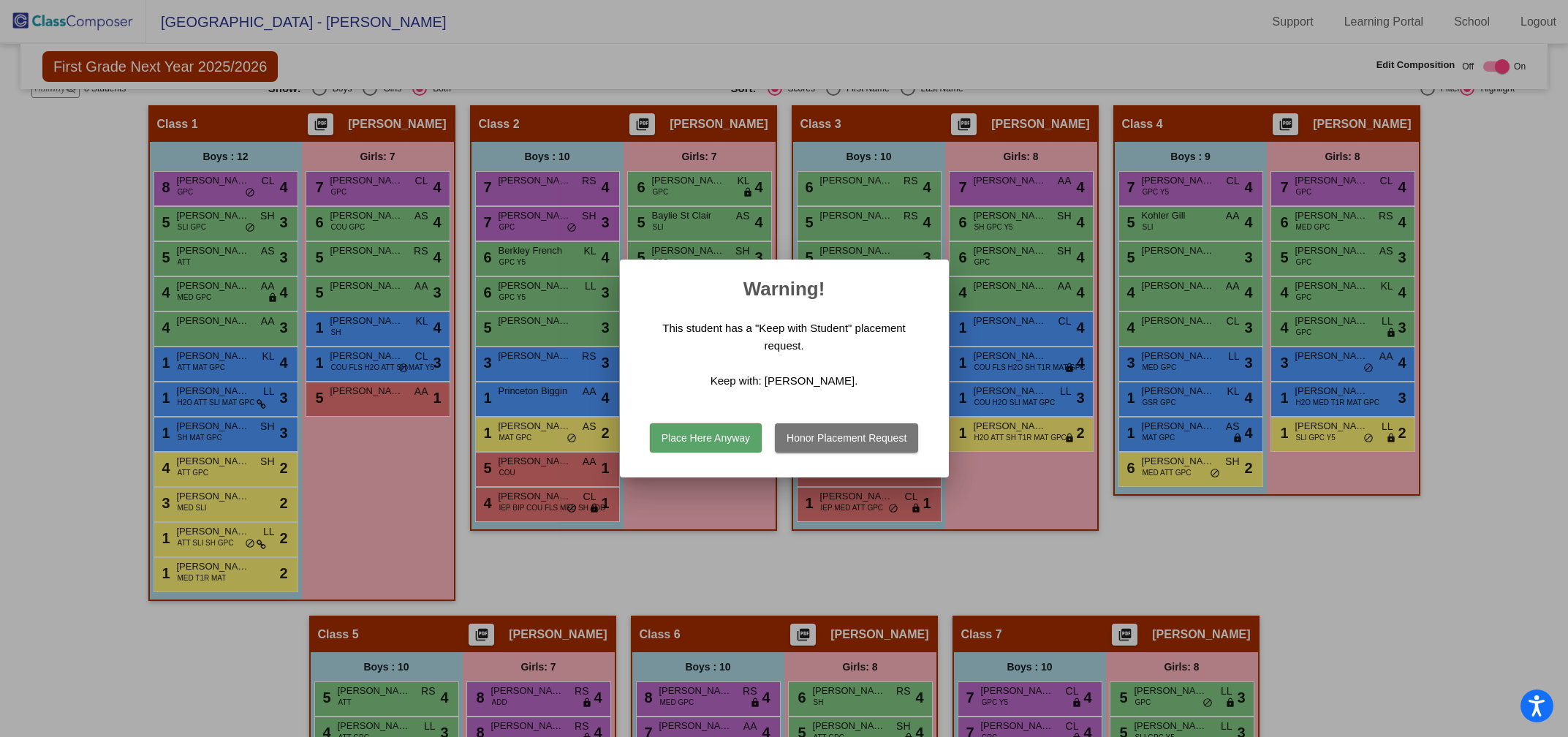
click at [692, 439] on button "Place Here Anyway" at bounding box center [705, 437] width 112 height 29
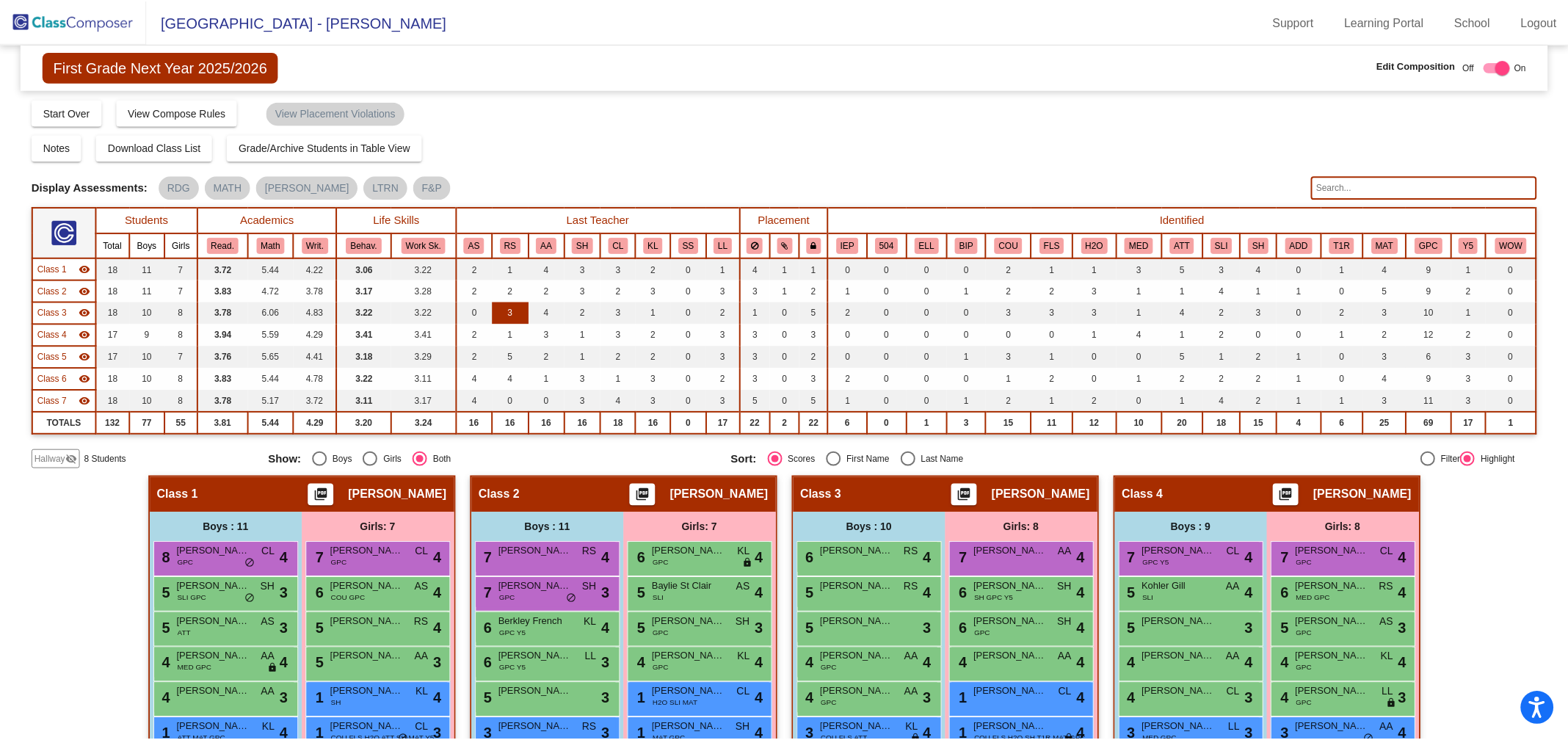
scroll to position [0, 0]
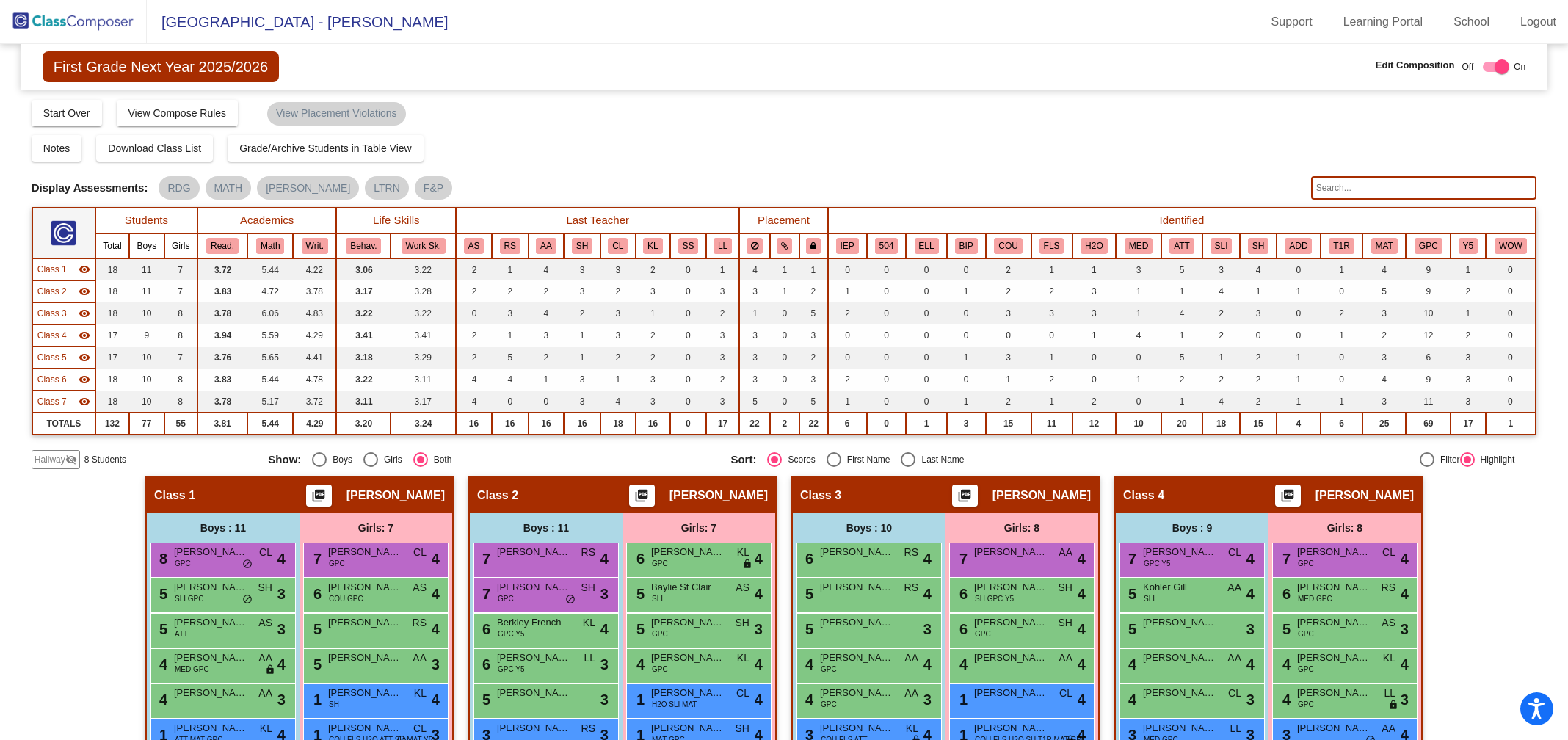
click at [124, 68] on span "First Grade Next Year 2025/2026" at bounding box center [160, 66] width 236 height 31
click at [85, 20] on img at bounding box center [73, 22] width 147 height 43
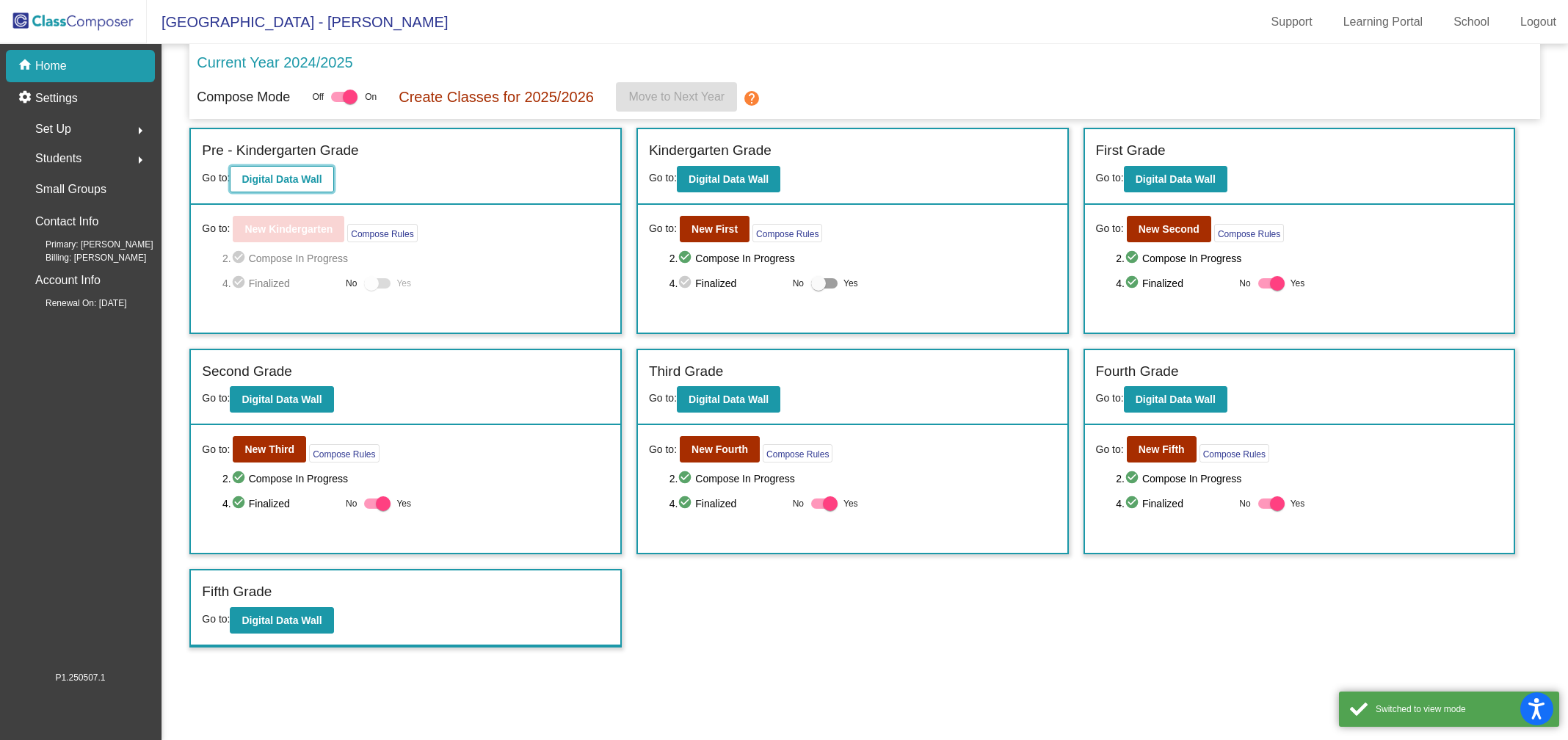
click at [287, 177] on b "Digital Data Wall" at bounding box center [281, 179] width 80 height 12
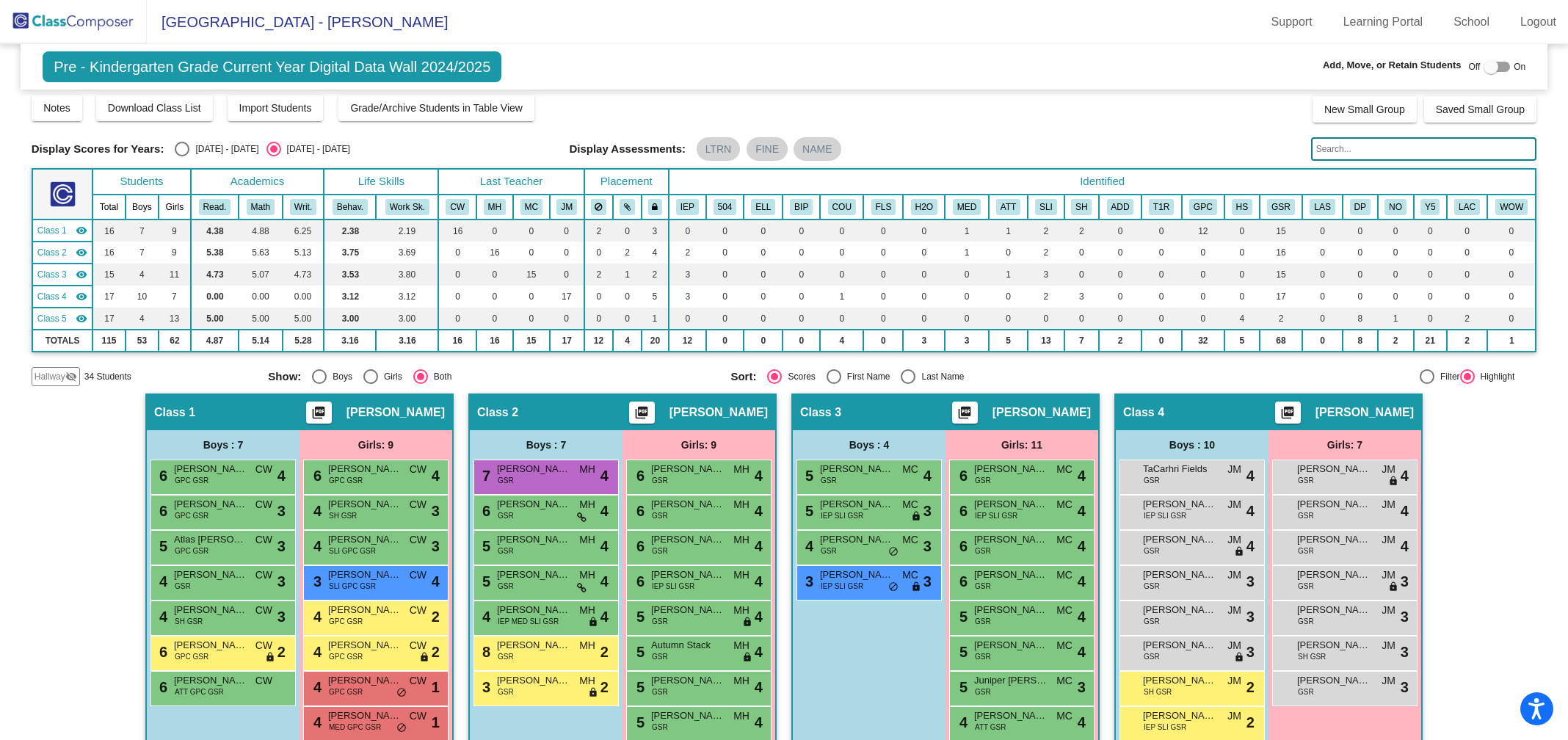
scroll to position [47, 0]
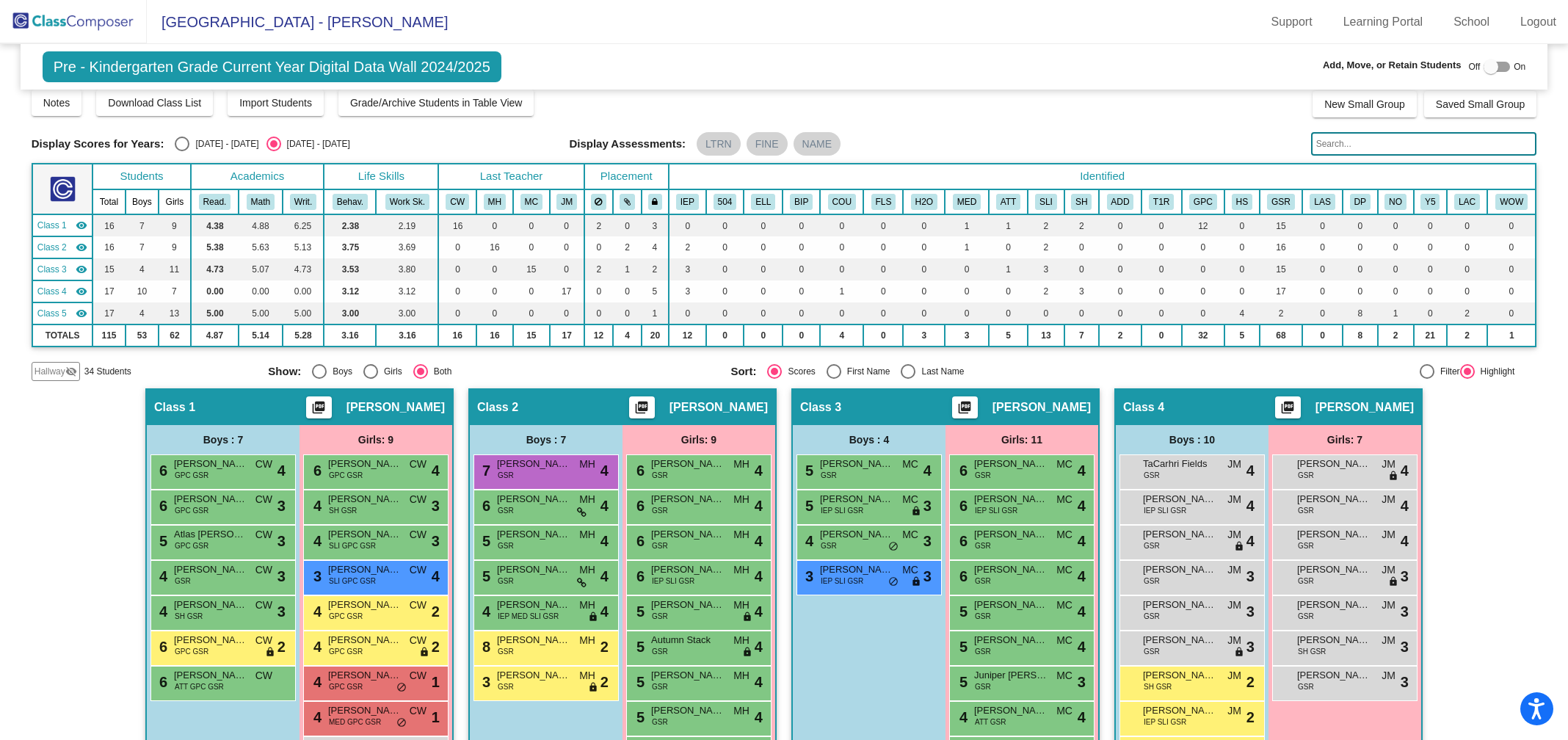
click at [57, 374] on span "Hallway" at bounding box center [49, 371] width 31 height 14
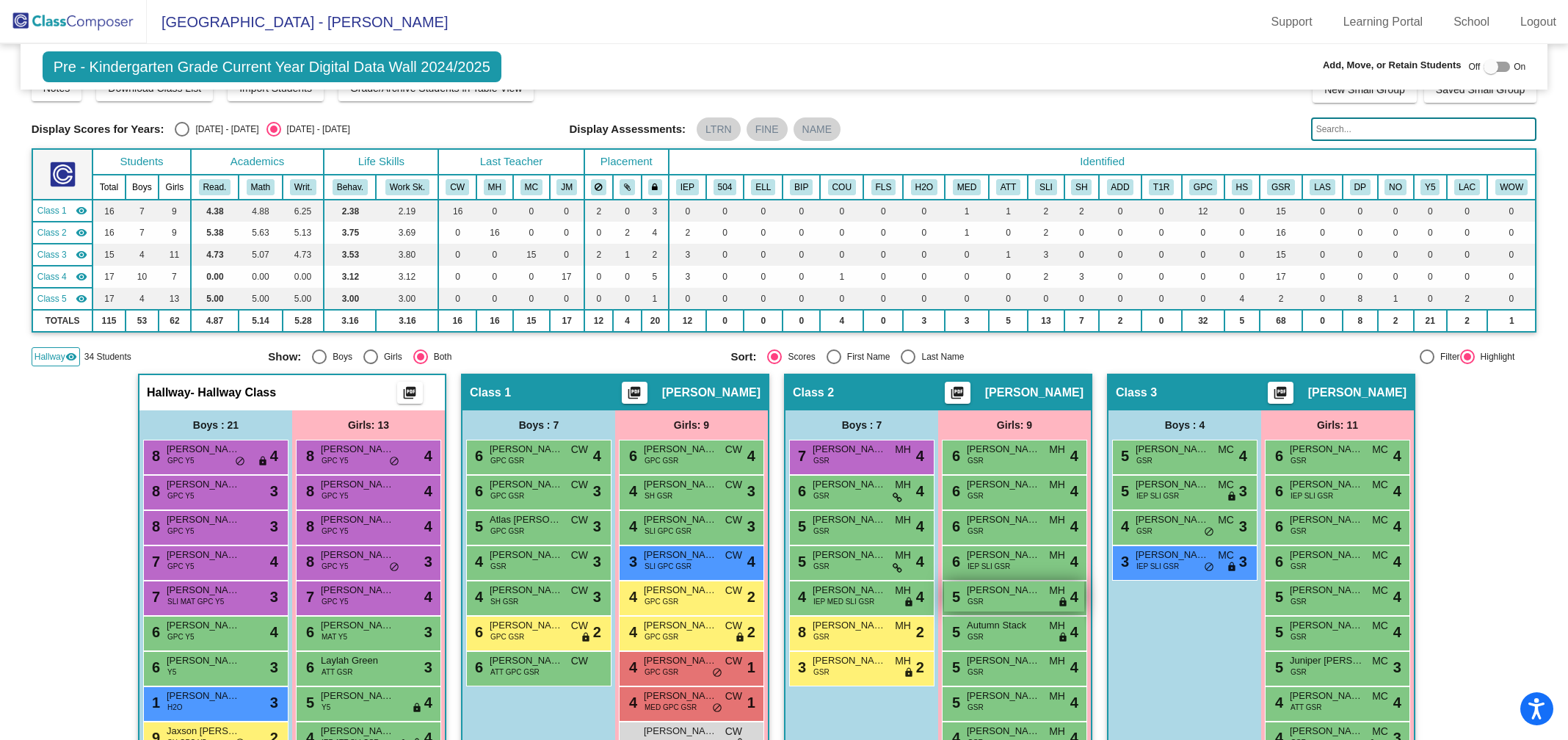
scroll to position [0, 0]
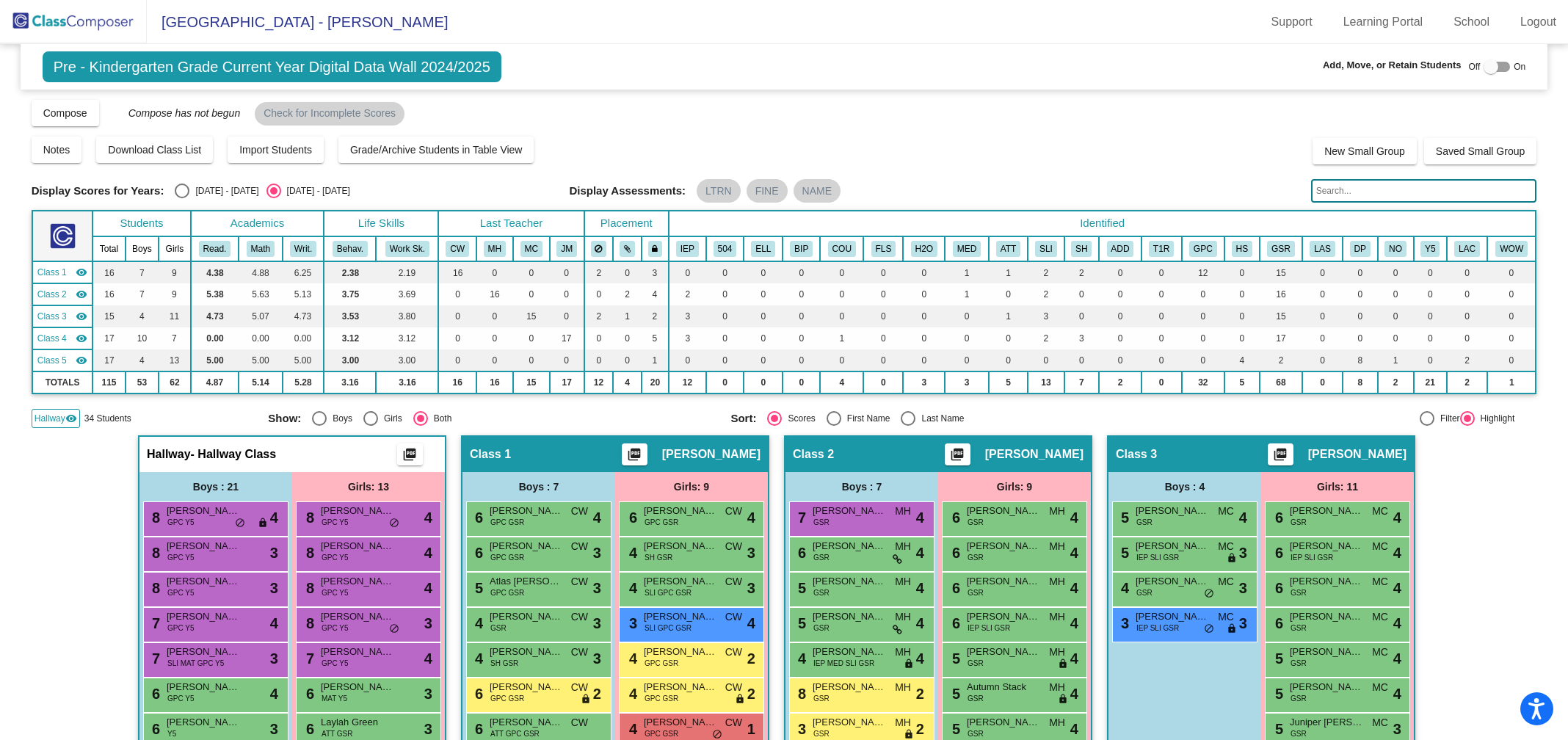
click at [1358, 191] on input "text" at bounding box center [1423, 190] width 226 height 23
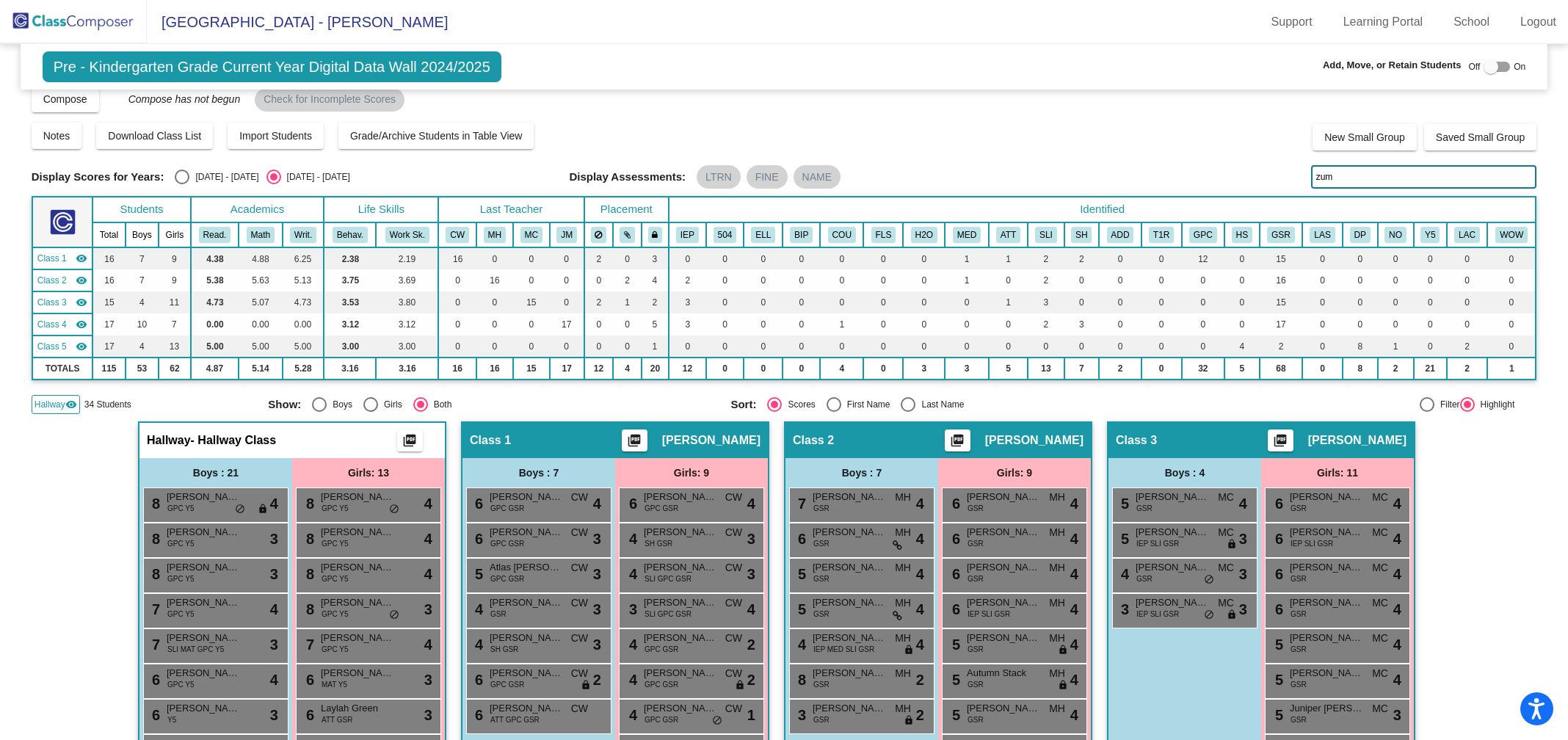
scroll to position [11, 0]
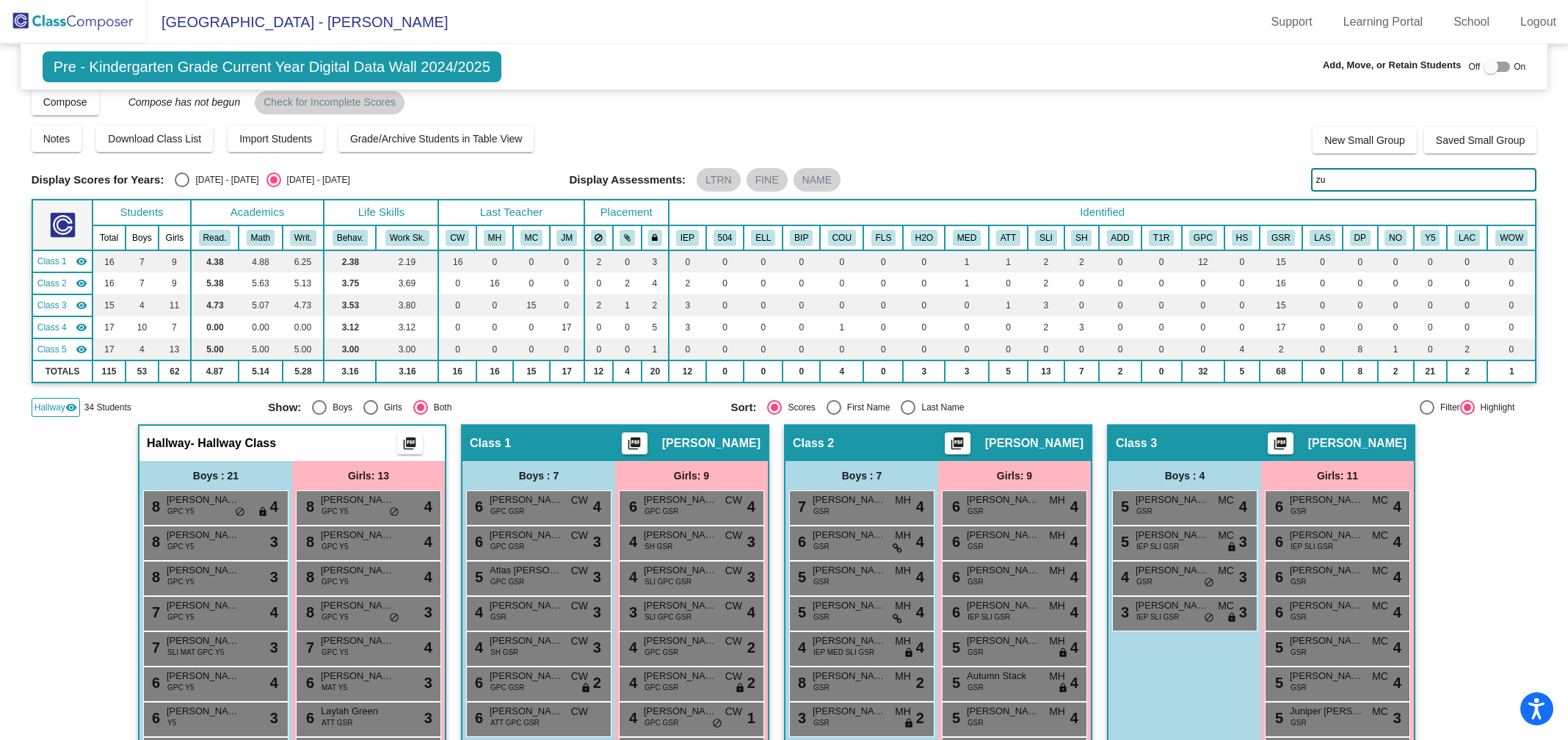
type input "z"
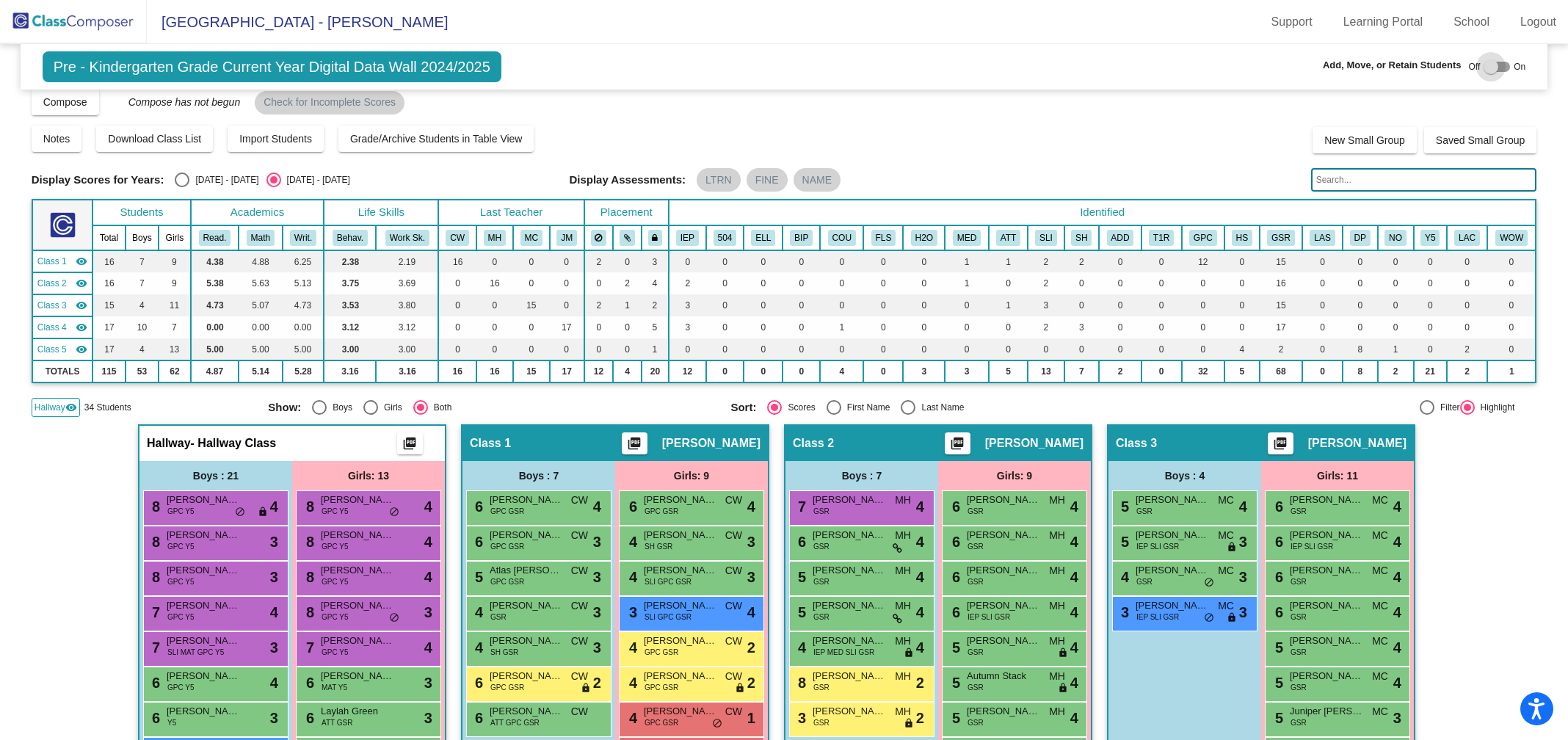
click at [1484, 67] on div at bounding box center [1491, 66] width 14 height 14
checkbox input "true"
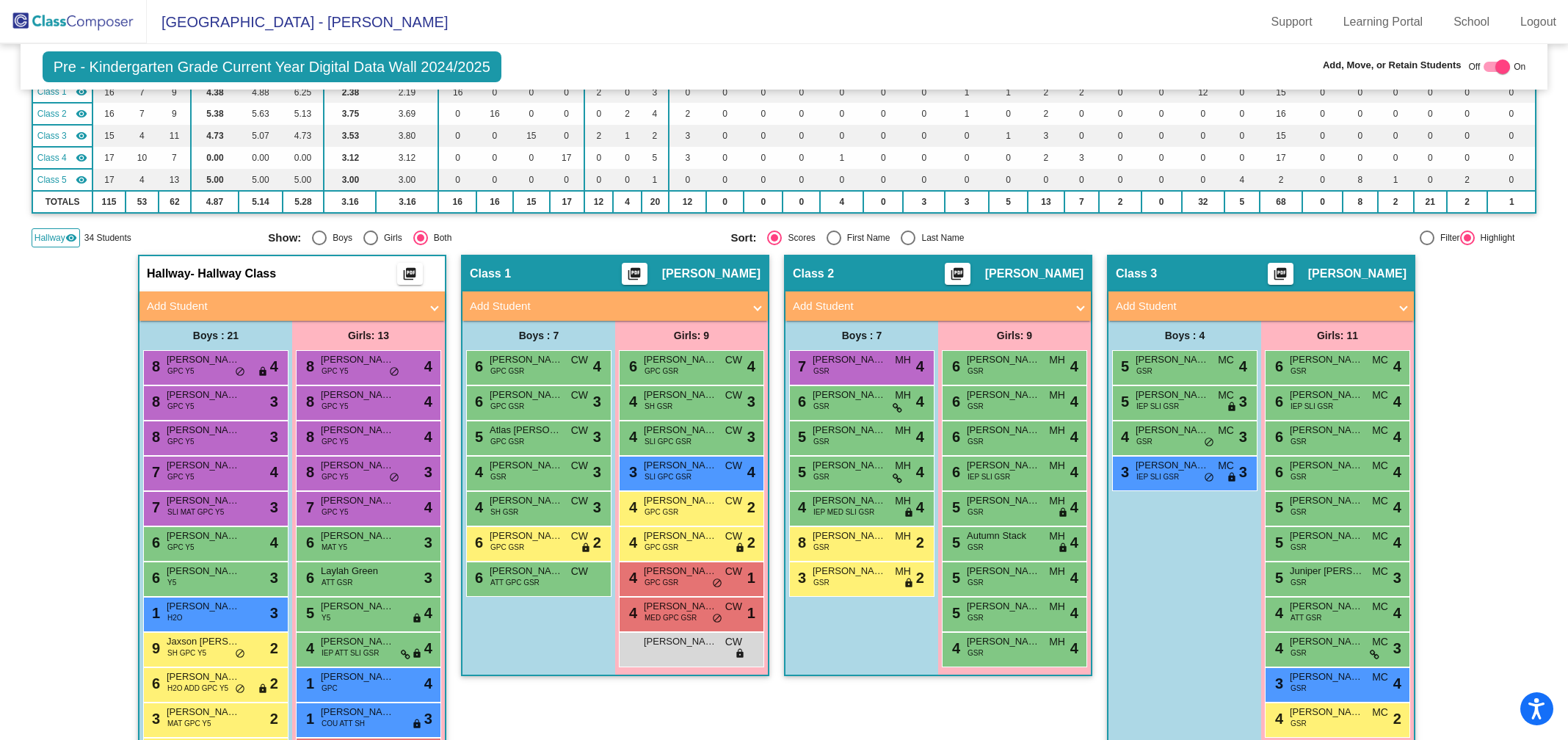
scroll to position [186, 0]
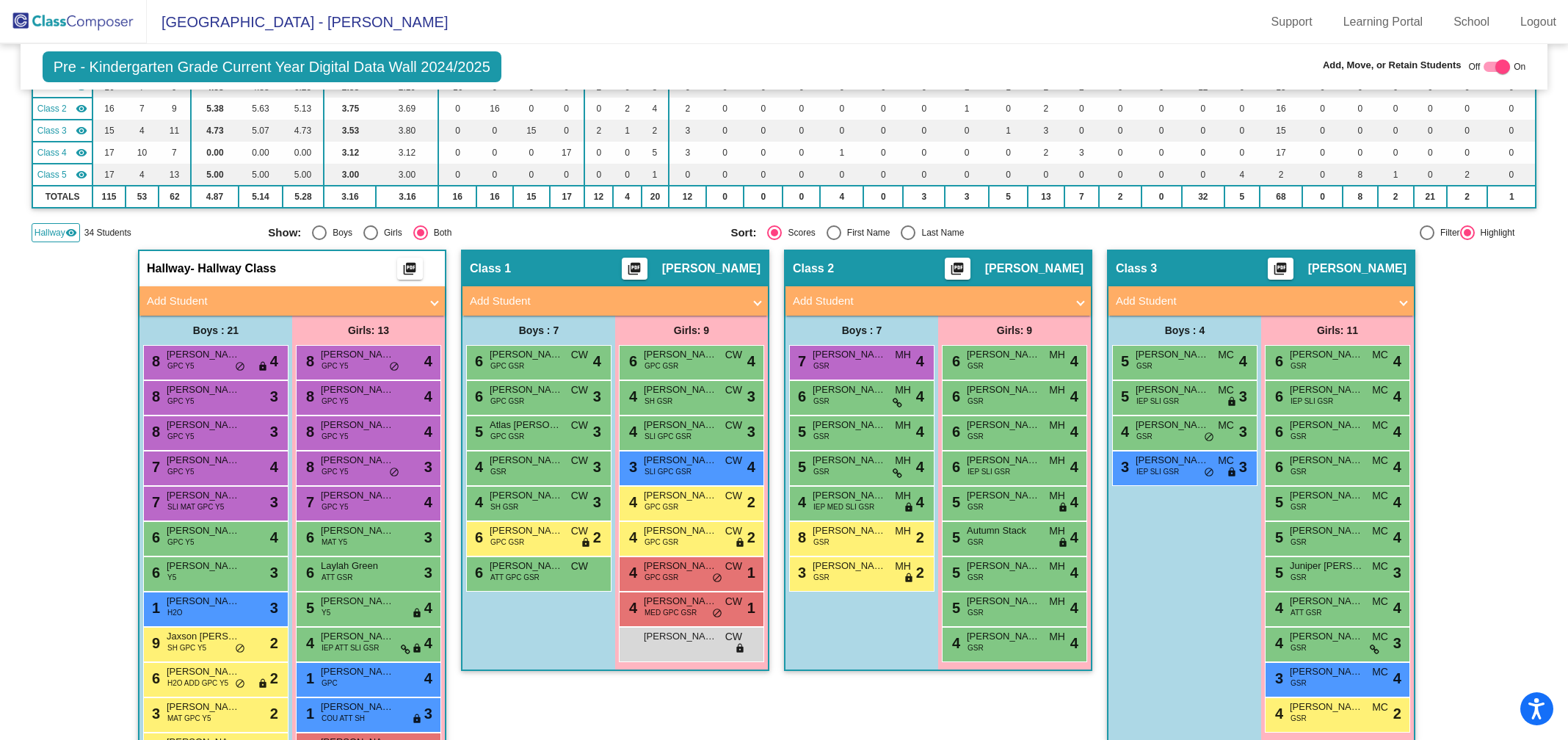
click at [157, 301] on mat-panel-title "Add Student" at bounding box center [283, 301] width 273 height 17
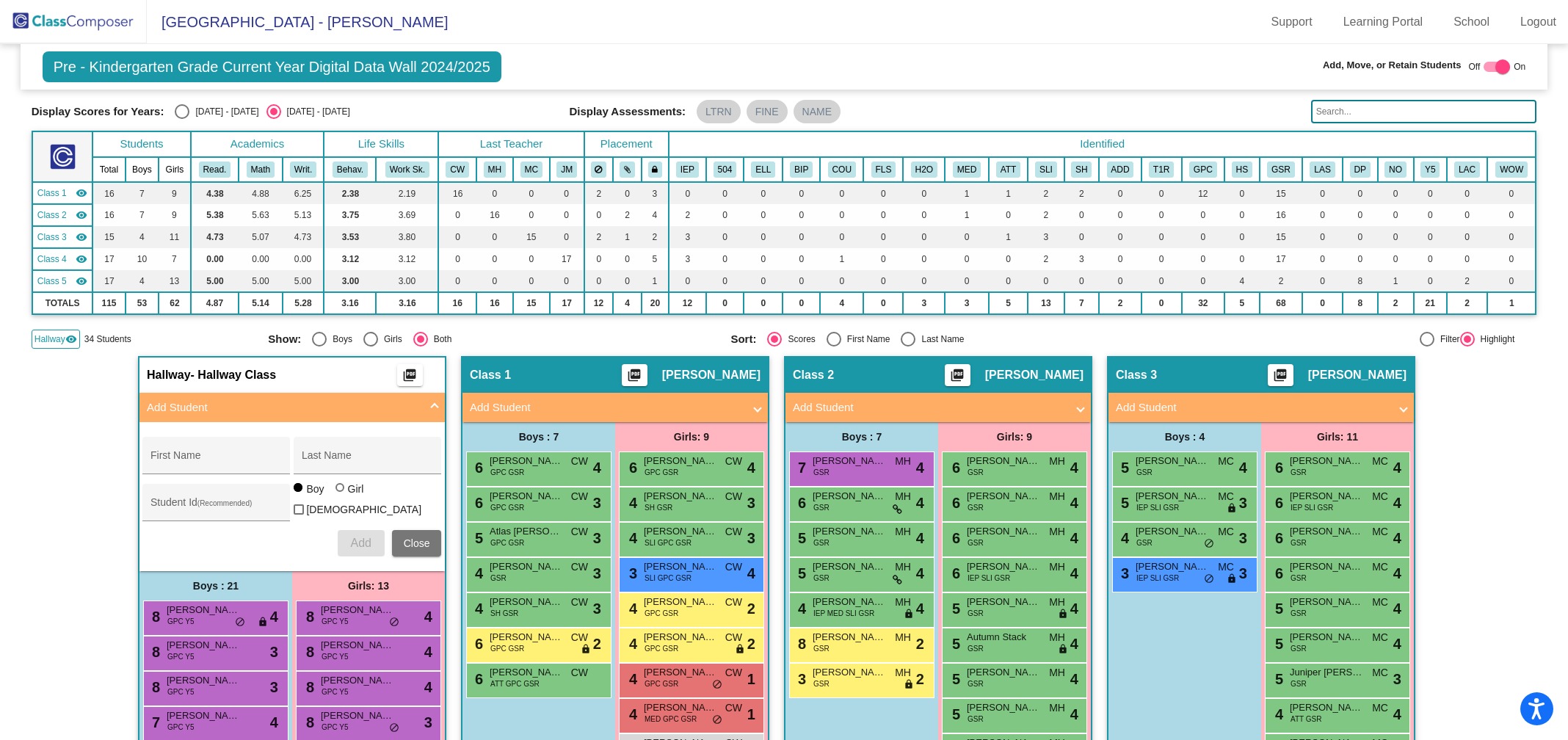
scroll to position [41, 0]
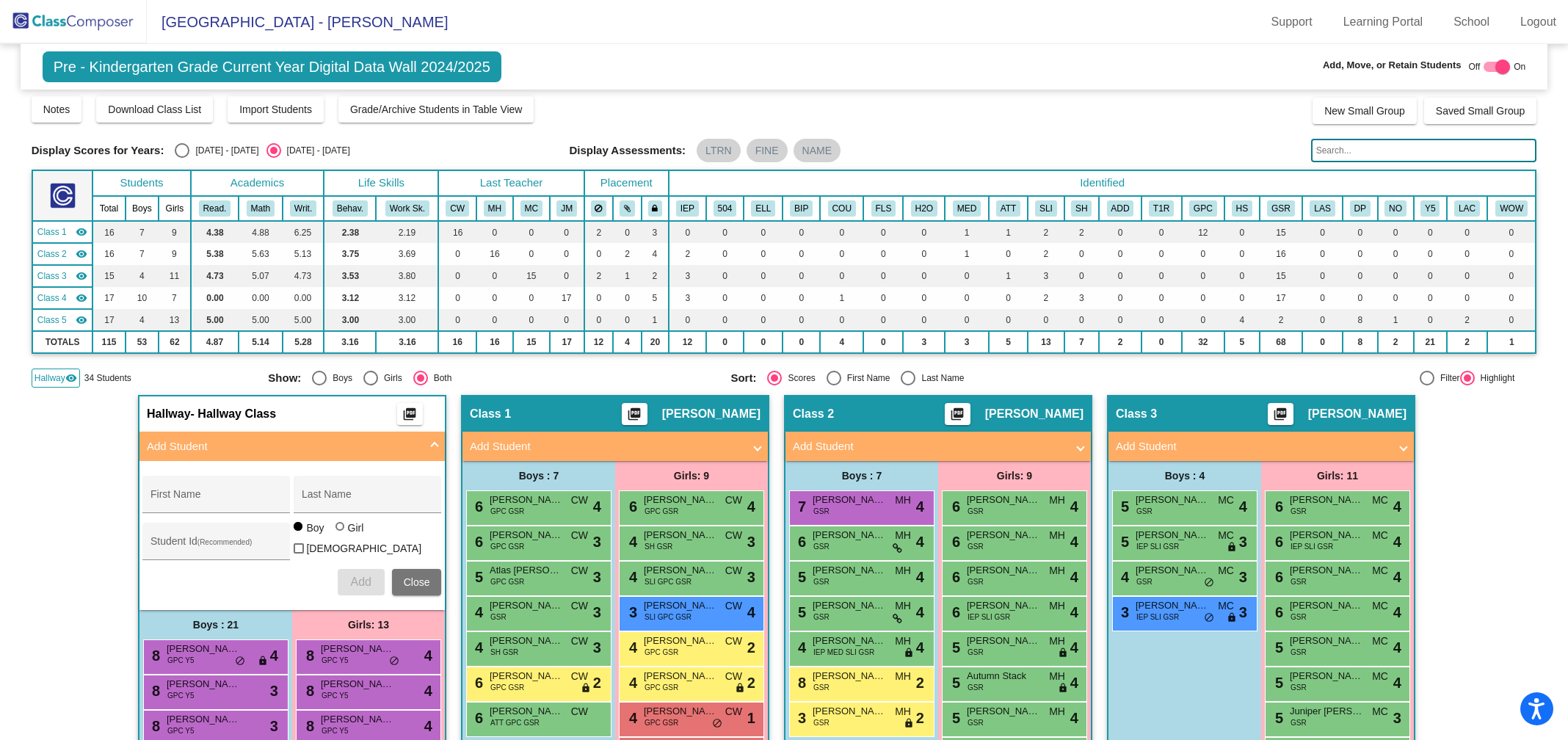
click at [1331, 153] on input "text" at bounding box center [1423, 150] width 226 height 23
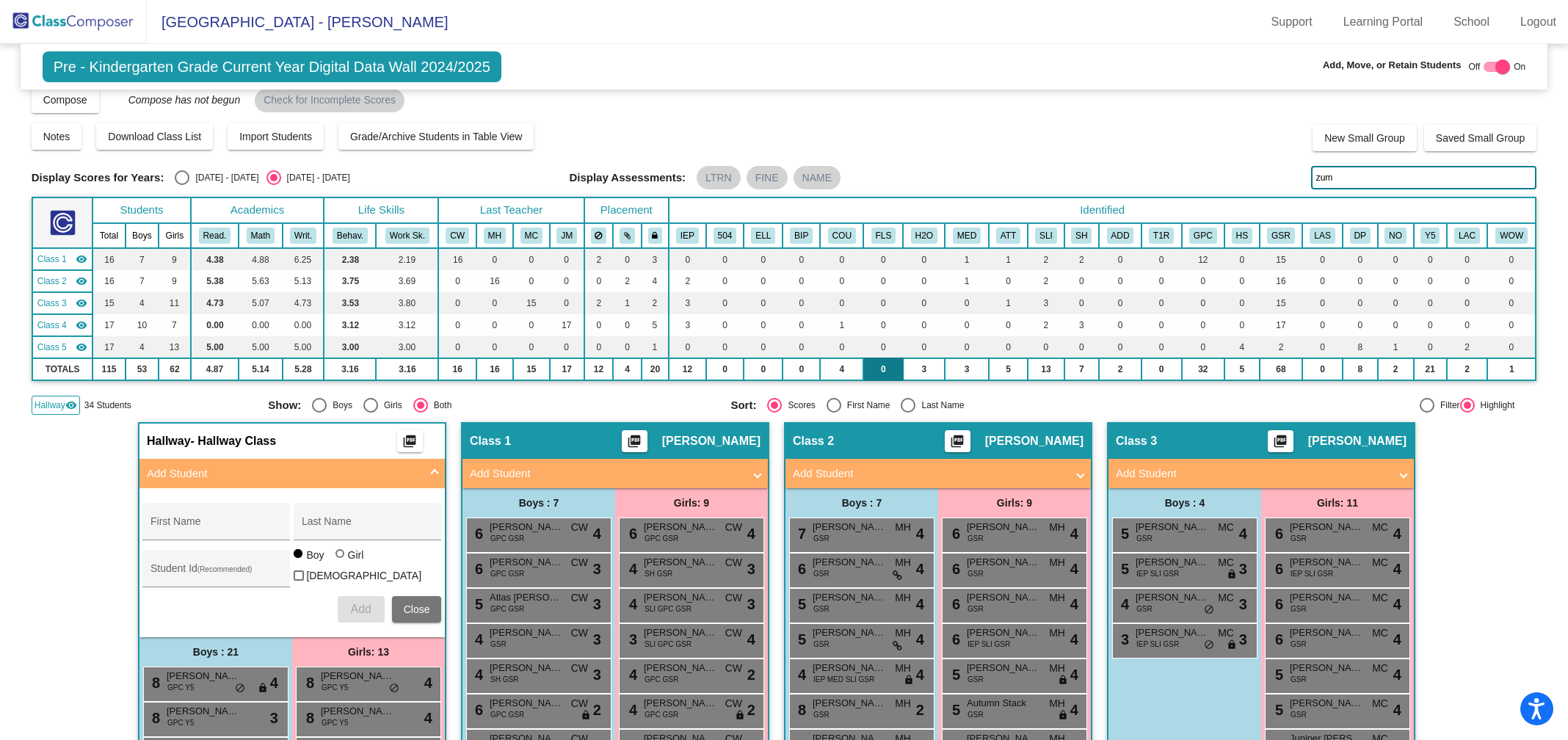
scroll to position [2, 0]
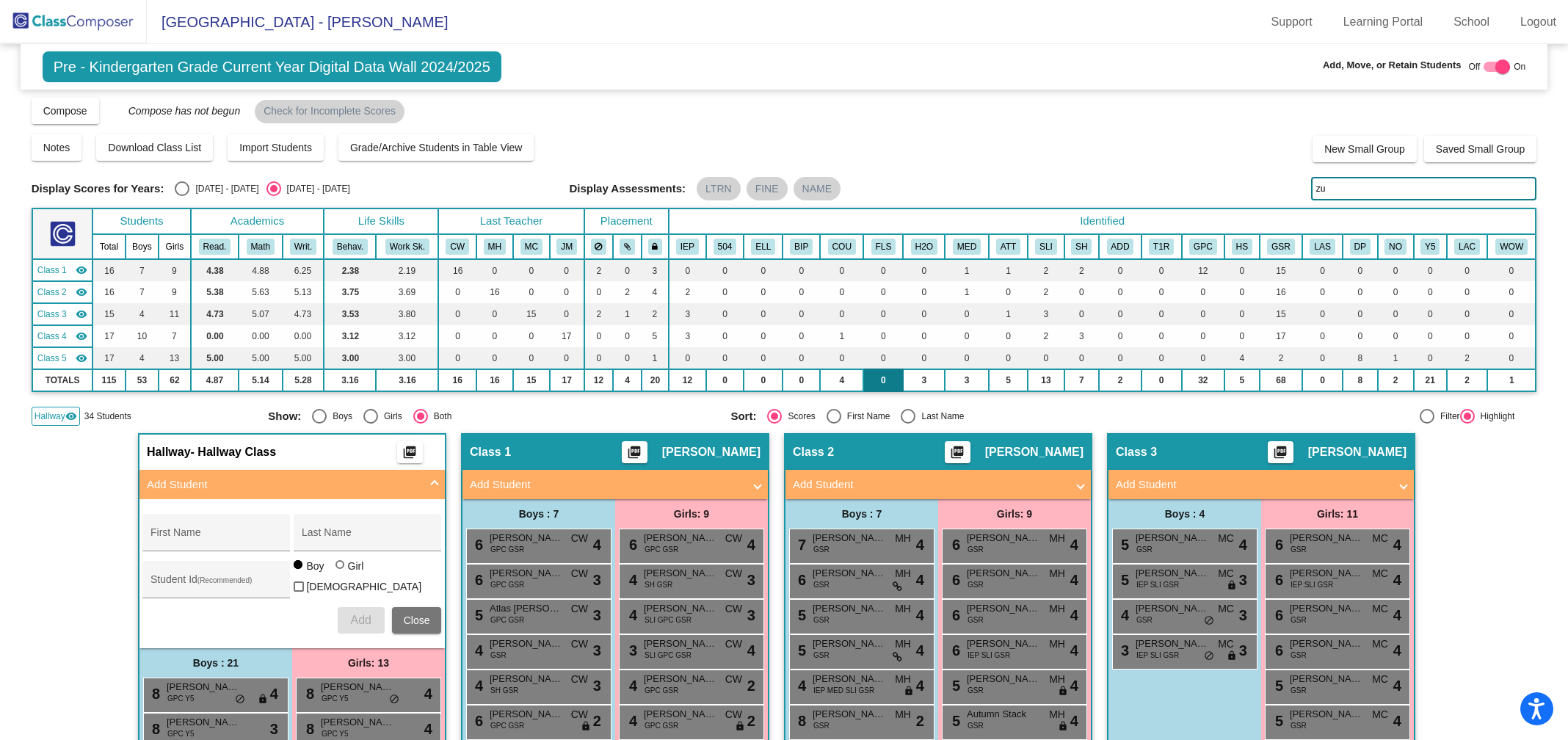
type input "z"
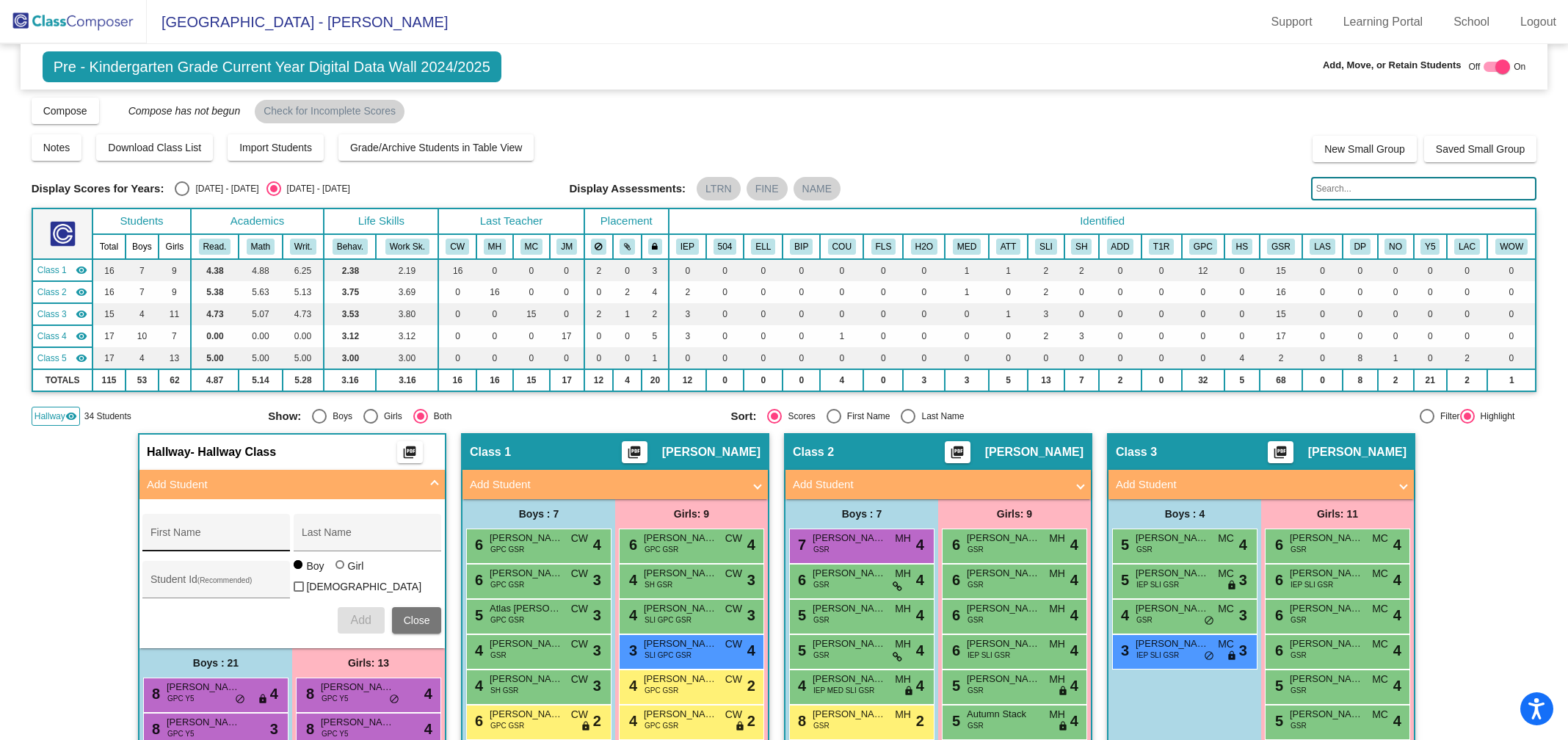
click at [167, 537] on input "First Name" at bounding box center [216, 538] width 132 height 12
type input "[PERSON_NAME]"
click at [323, 538] on input "Last Name" at bounding box center [367, 538] width 132 height 12
type input "U"
type input "[PERSON_NAME]"
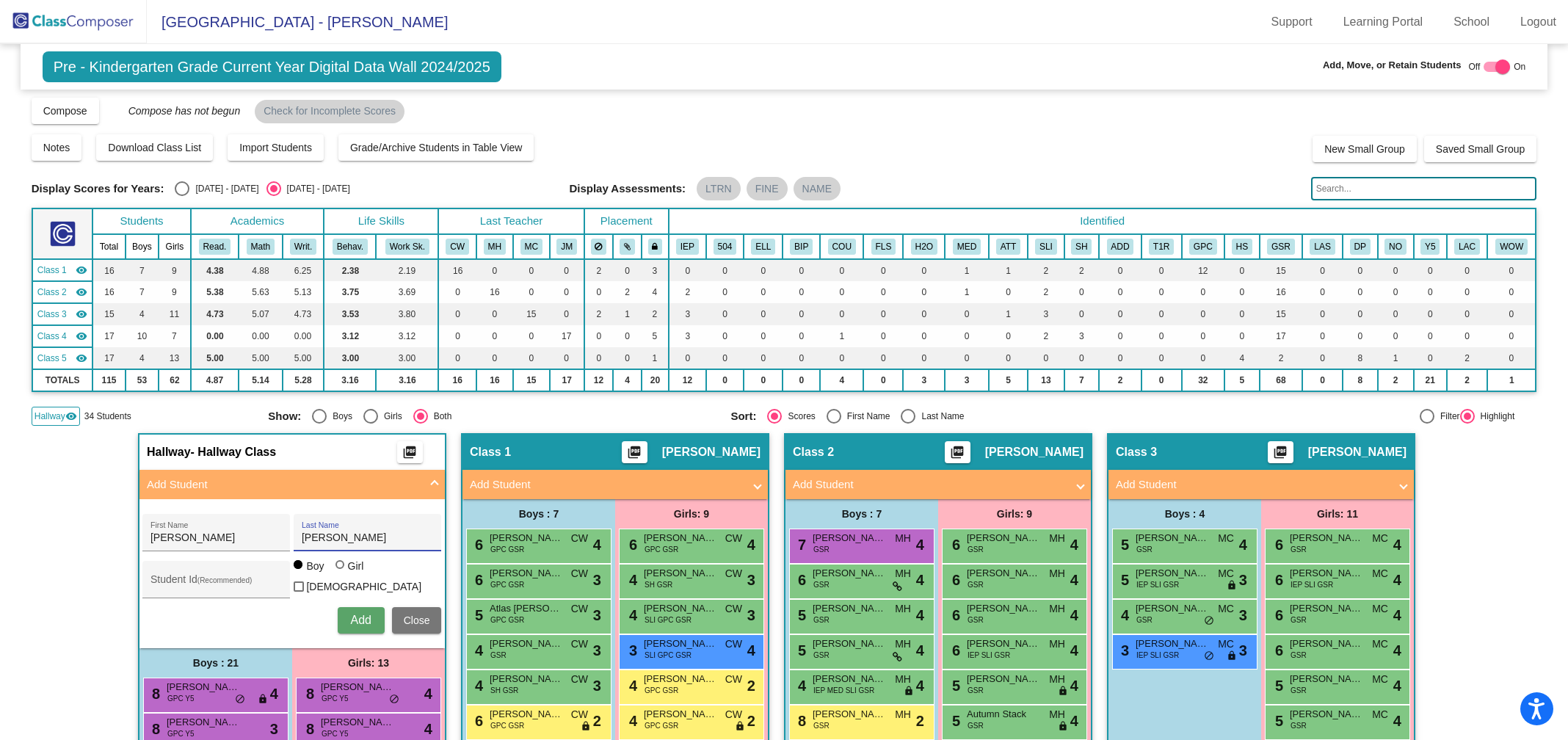
click at [340, 568] on div at bounding box center [339, 564] width 9 height 9
click at [341, 572] on input "Girl" at bounding box center [341, 572] width 1 height 1
radio input "true"
click at [352, 623] on button "Add" at bounding box center [361, 619] width 47 height 26
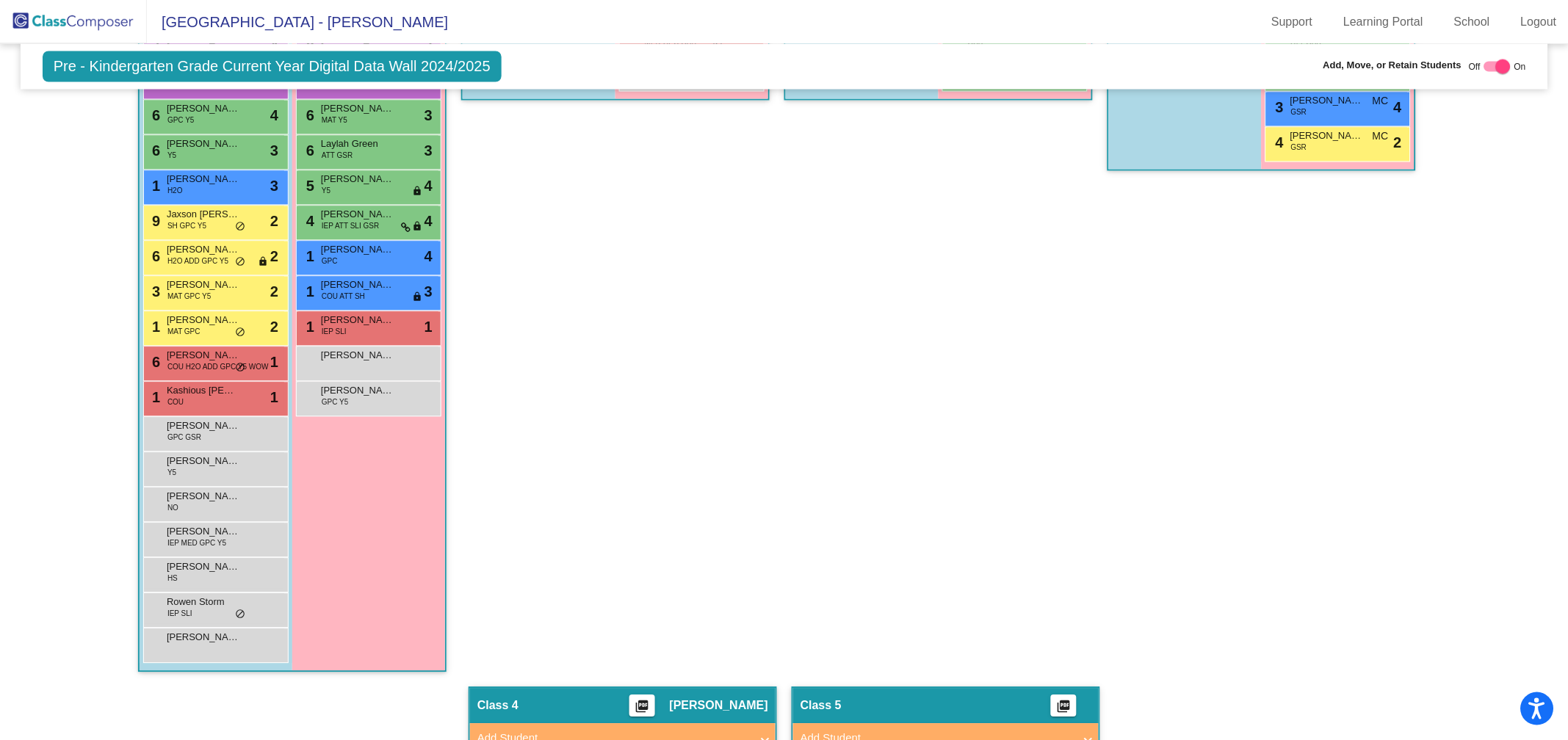
scroll to position [764, 0]
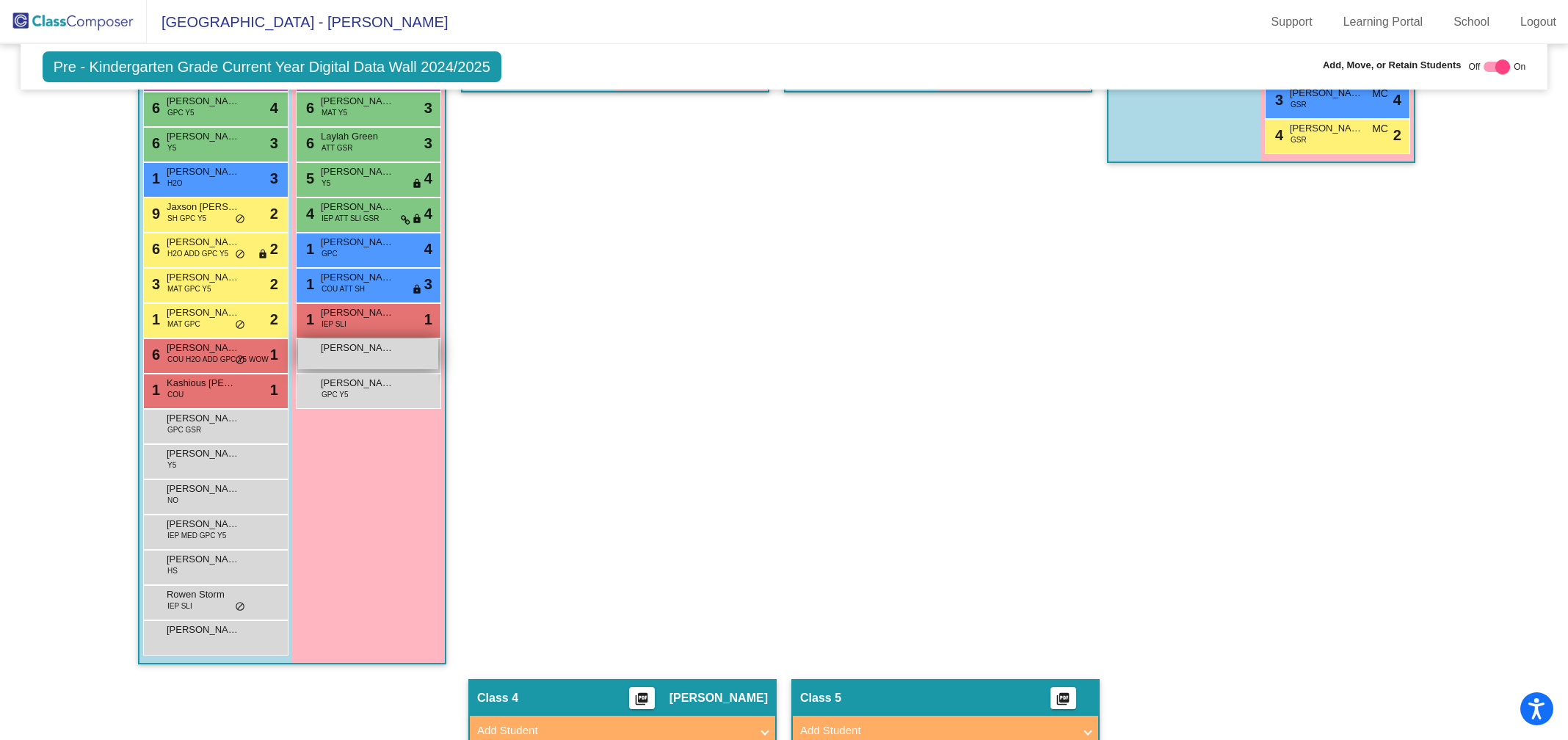
click at [336, 349] on span "[PERSON_NAME]" at bounding box center [358, 348] width 73 height 14
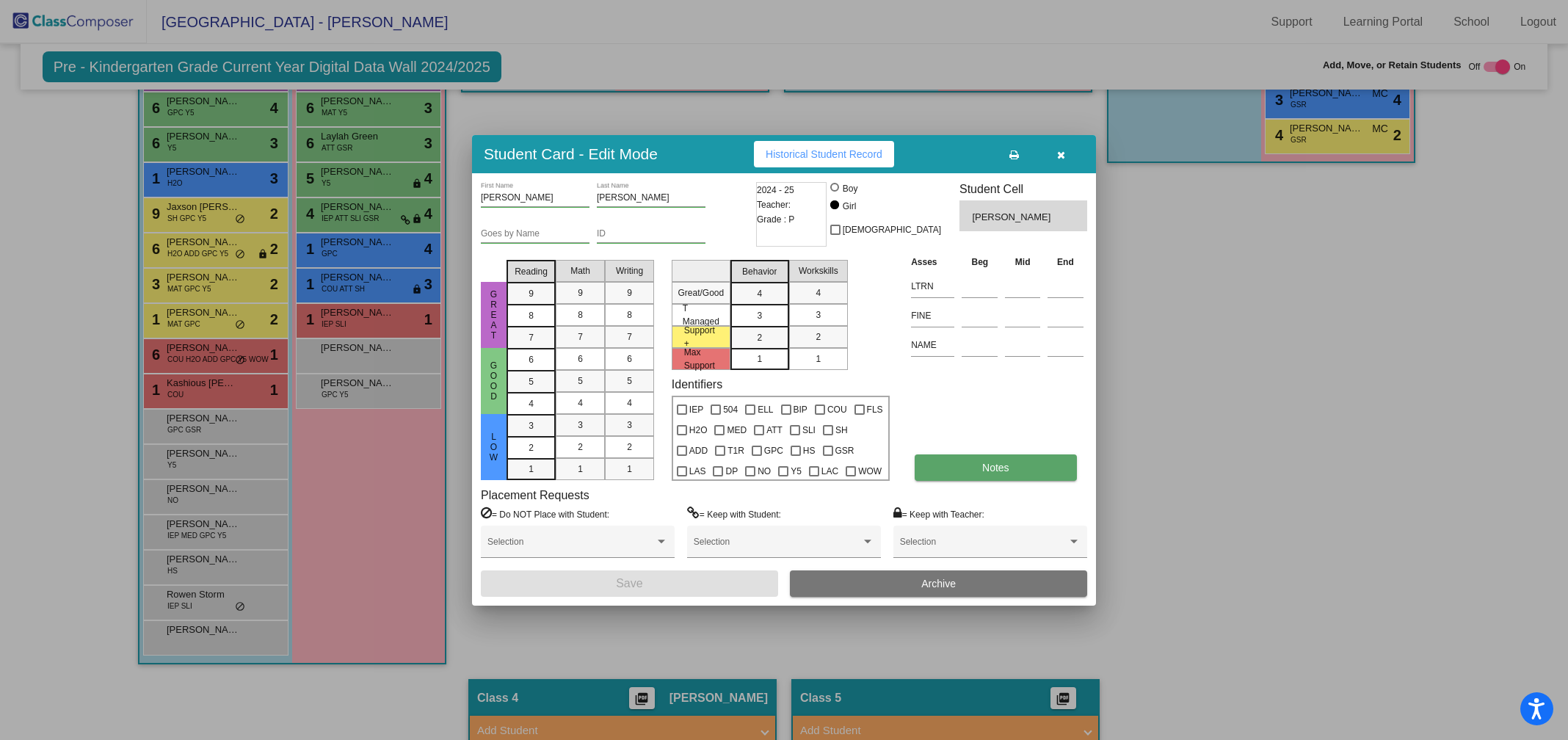
click at [1013, 462] on button "Notes" at bounding box center [996, 467] width 161 height 26
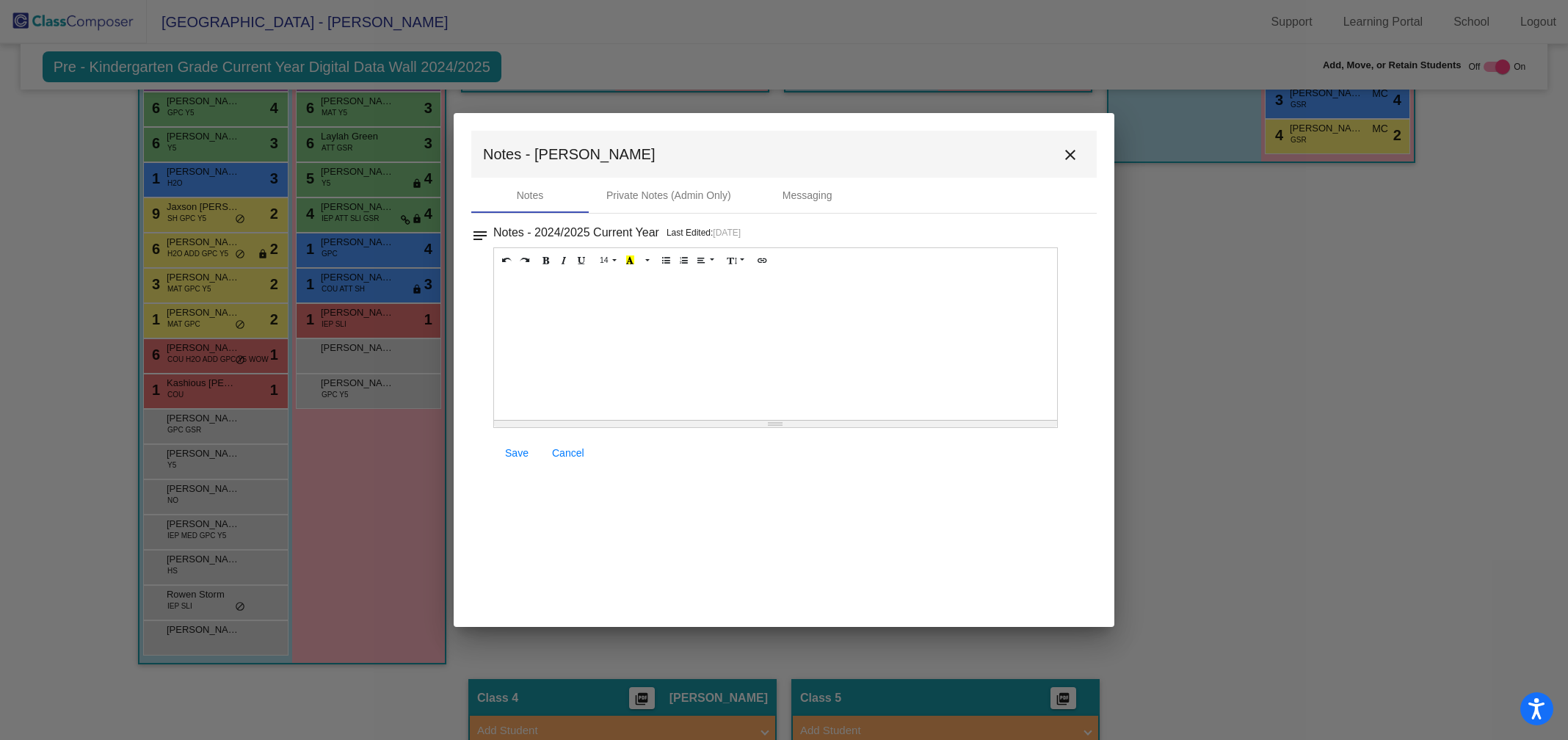
click at [641, 293] on div at bounding box center [775, 346] width 563 height 147
click at [554, 292] on div "Egg Alergy [MEDICAL_DATA]" at bounding box center [775, 346] width 563 height 147
click at [507, 457] on span "Save" at bounding box center [517, 453] width 23 height 12
click at [521, 455] on span "Save" at bounding box center [517, 453] width 23 height 12
click at [1074, 150] on mat-icon "close" at bounding box center [1070, 155] width 18 height 18
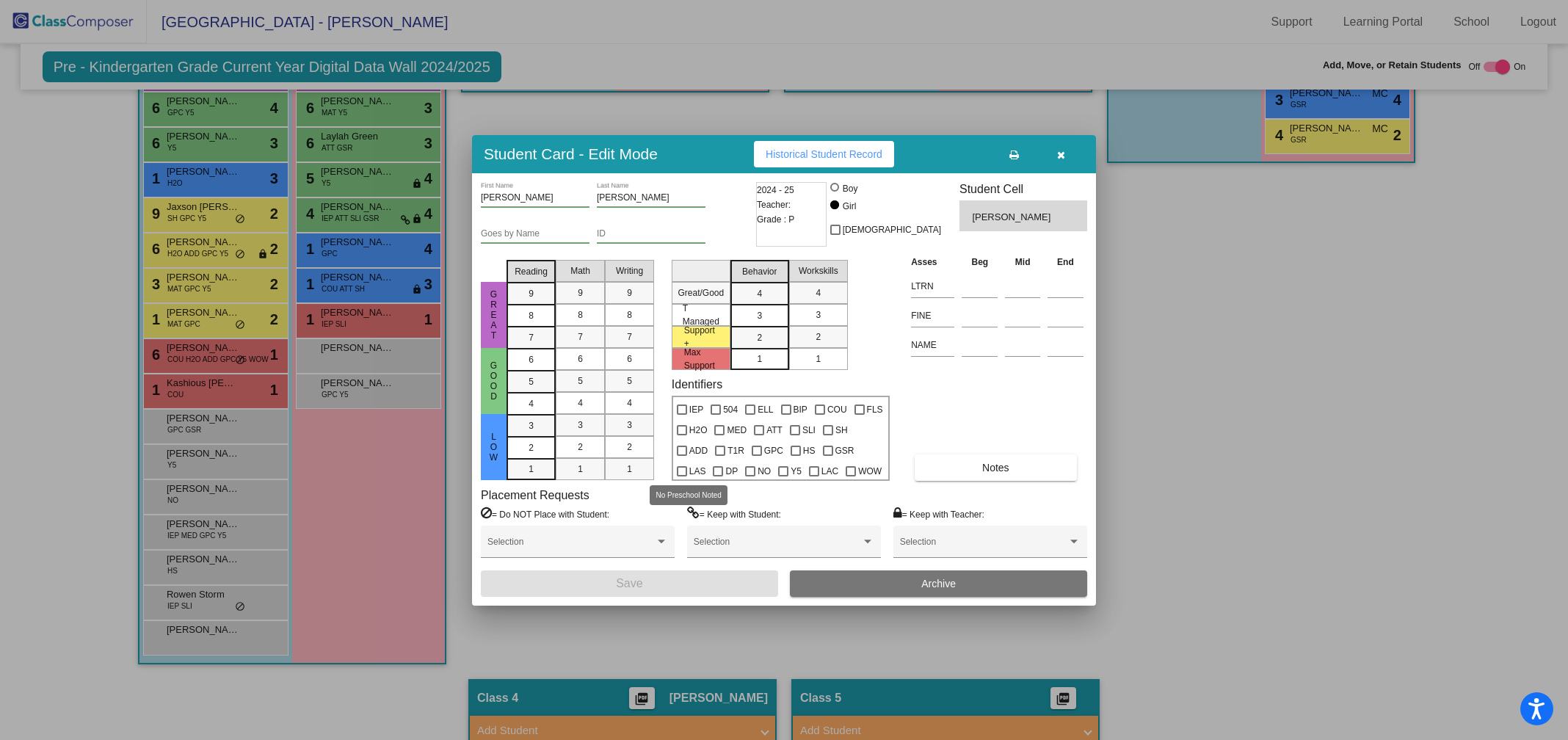
click at [745, 463] on label "NO" at bounding box center [758, 471] width 26 height 18
click at [750, 477] on input "NO" at bounding box center [750, 477] width 1 height 1
checkbox input "true"
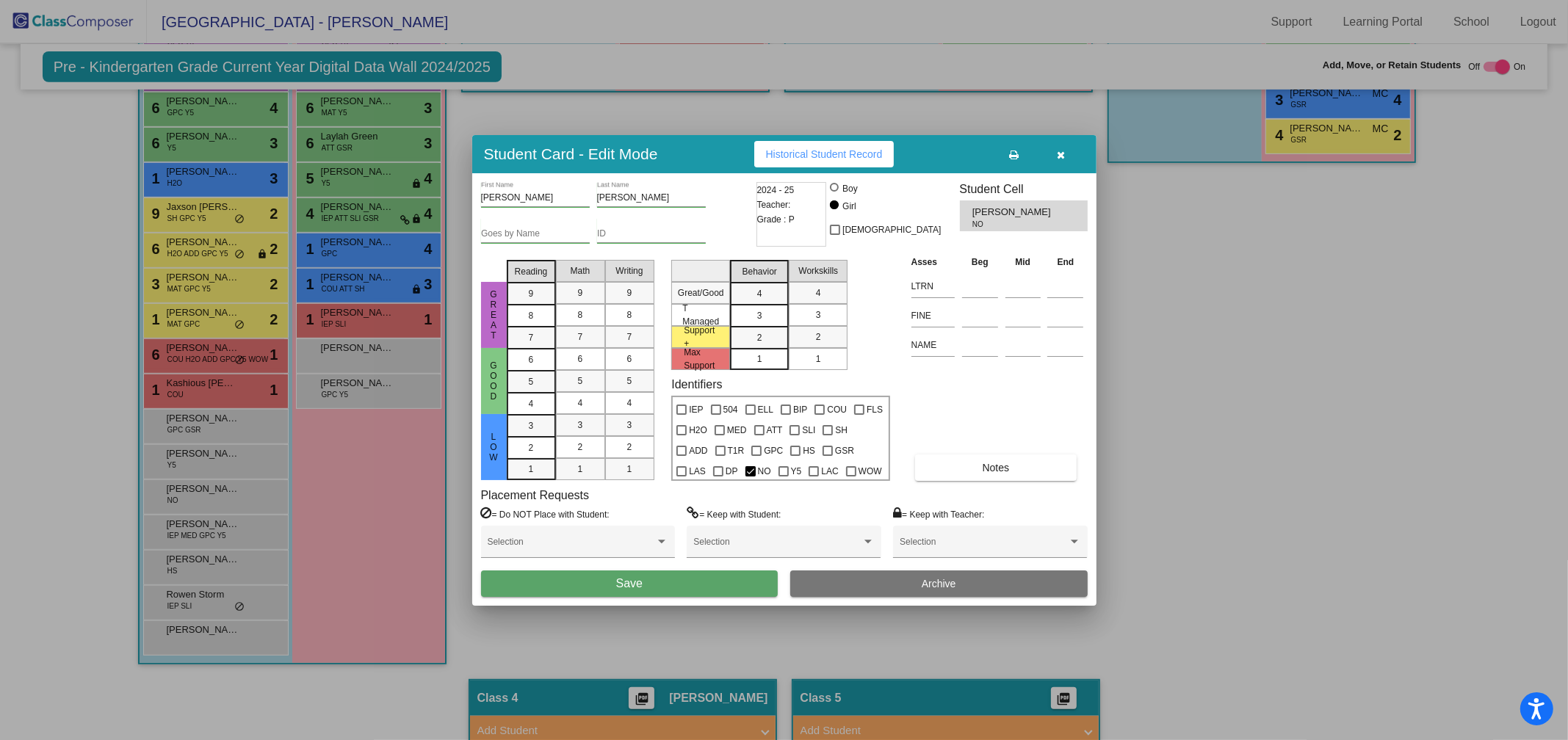
click at [1061, 146] on button "button" at bounding box center [1061, 154] width 47 height 26
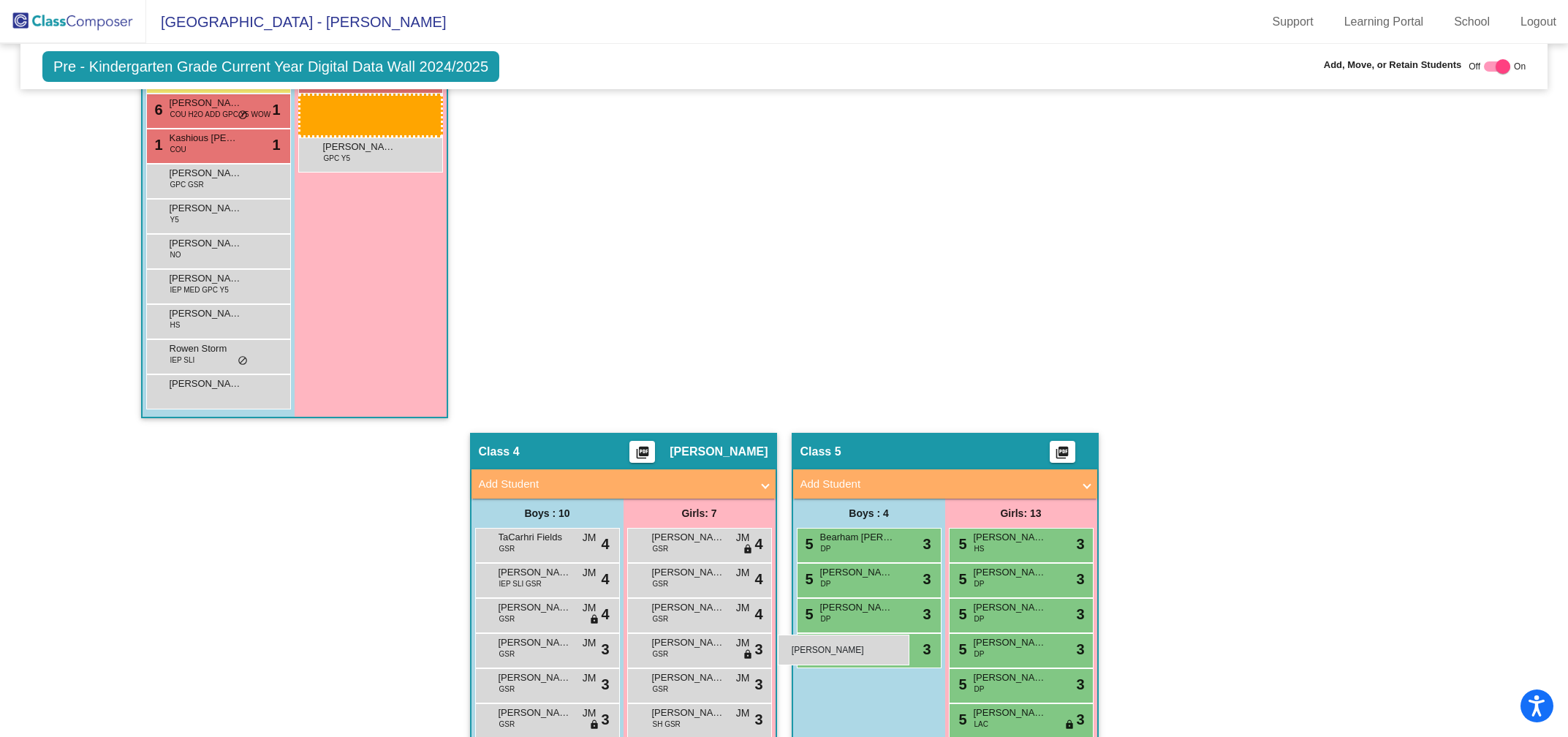
scroll to position [1023, 0]
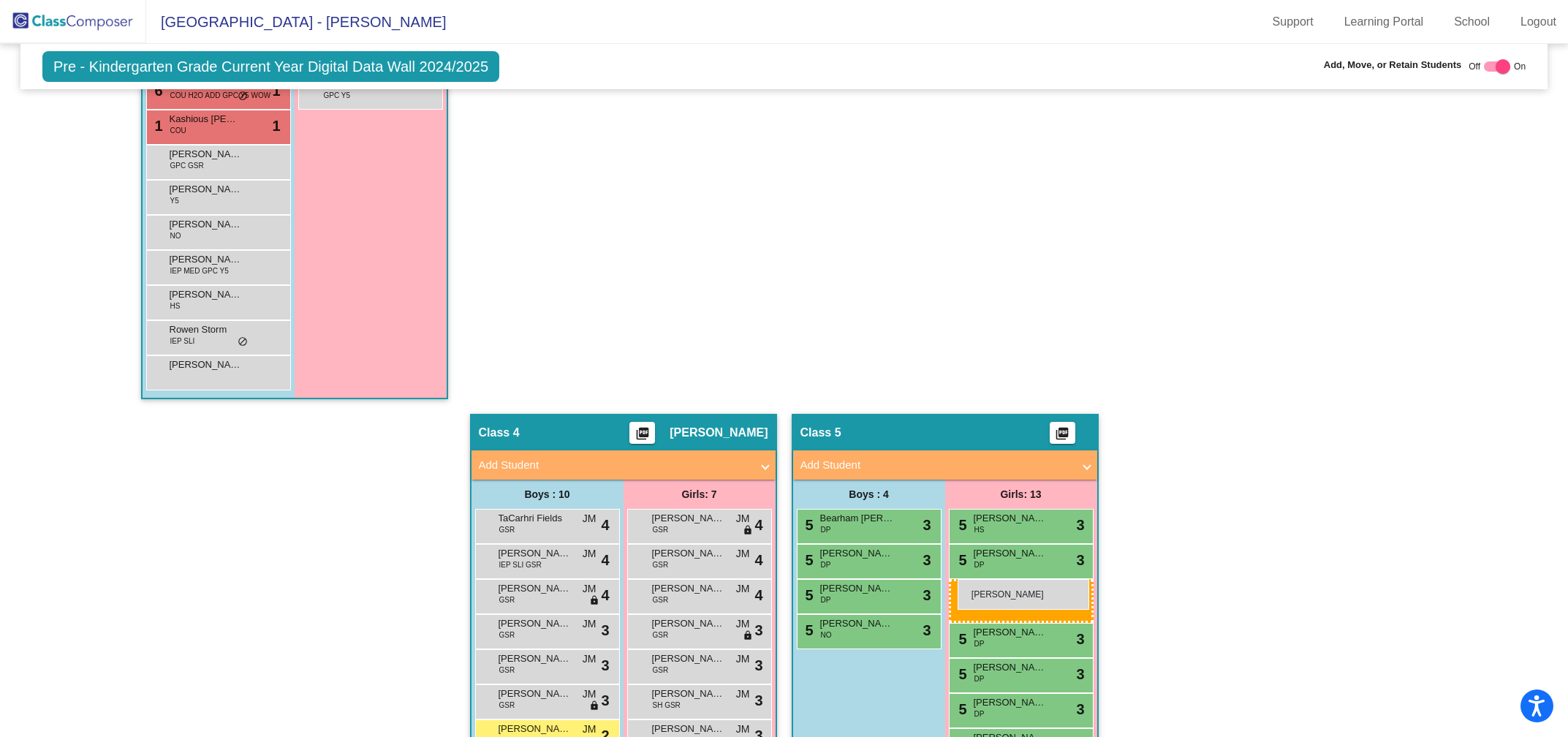
drag, startPoint x: 353, startPoint y: 413, endPoint x: 957, endPoint y: 579, distance: 626.4
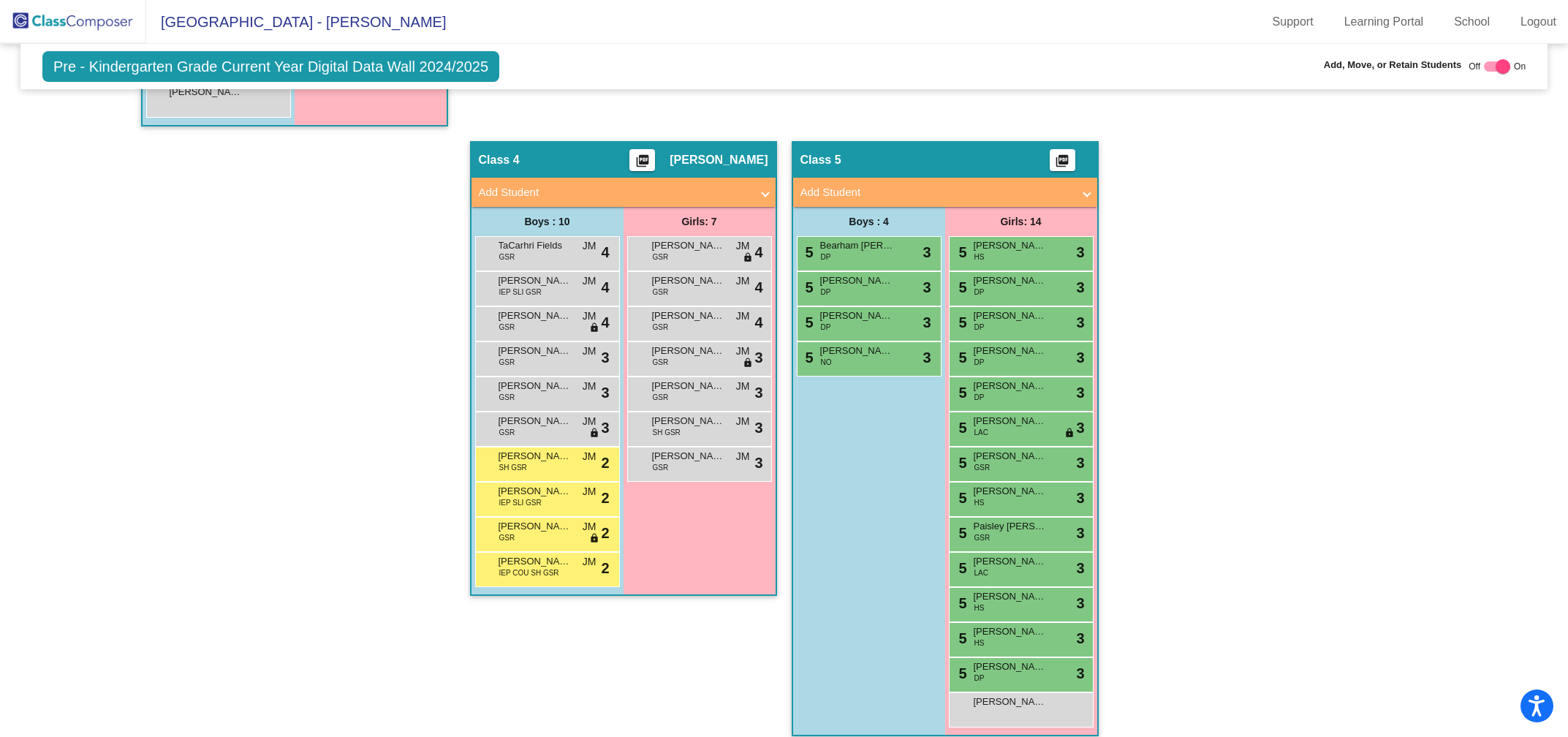
scroll to position [1302, 0]
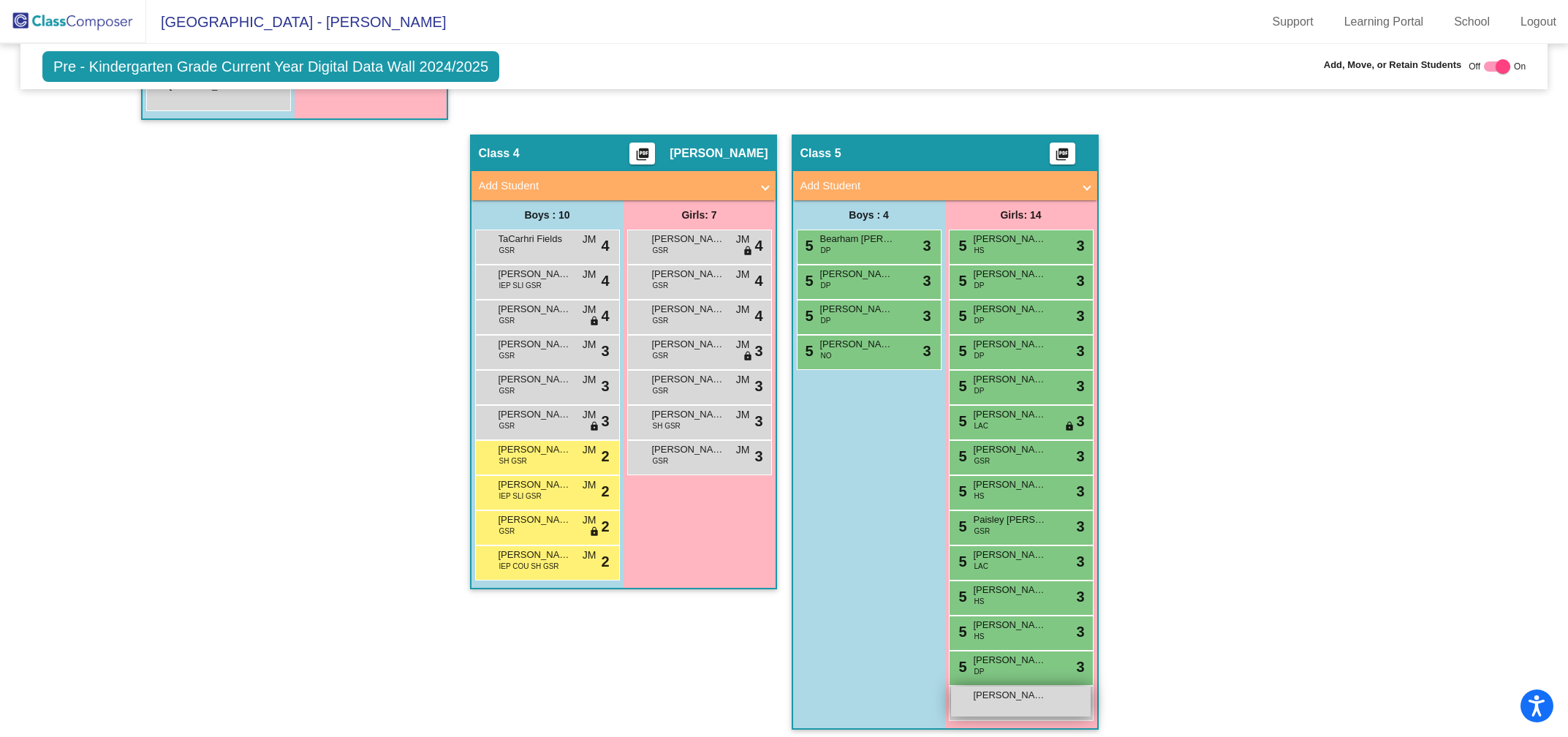
click at [992, 701] on div "[PERSON_NAME] lock do_not_disturb_alt" at bounding box center [1021, 701] width 140 height 30
click at [994, 689] on span "[PERSON_NAME]" at bounding box center [1011, 695] width 73 height 14
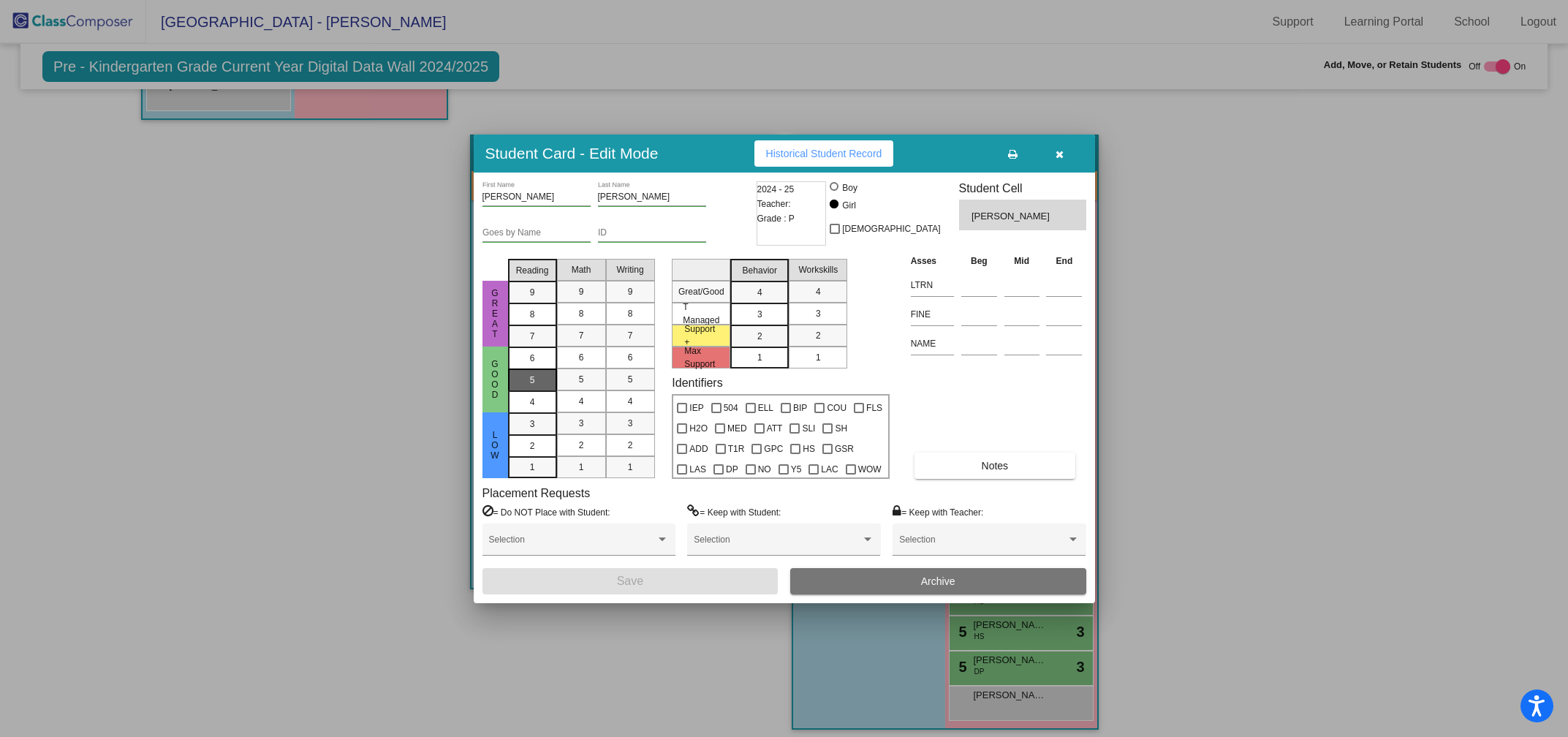
click at [537, 369] on div "5" at bounding box center [533, 359] width 29 height 22
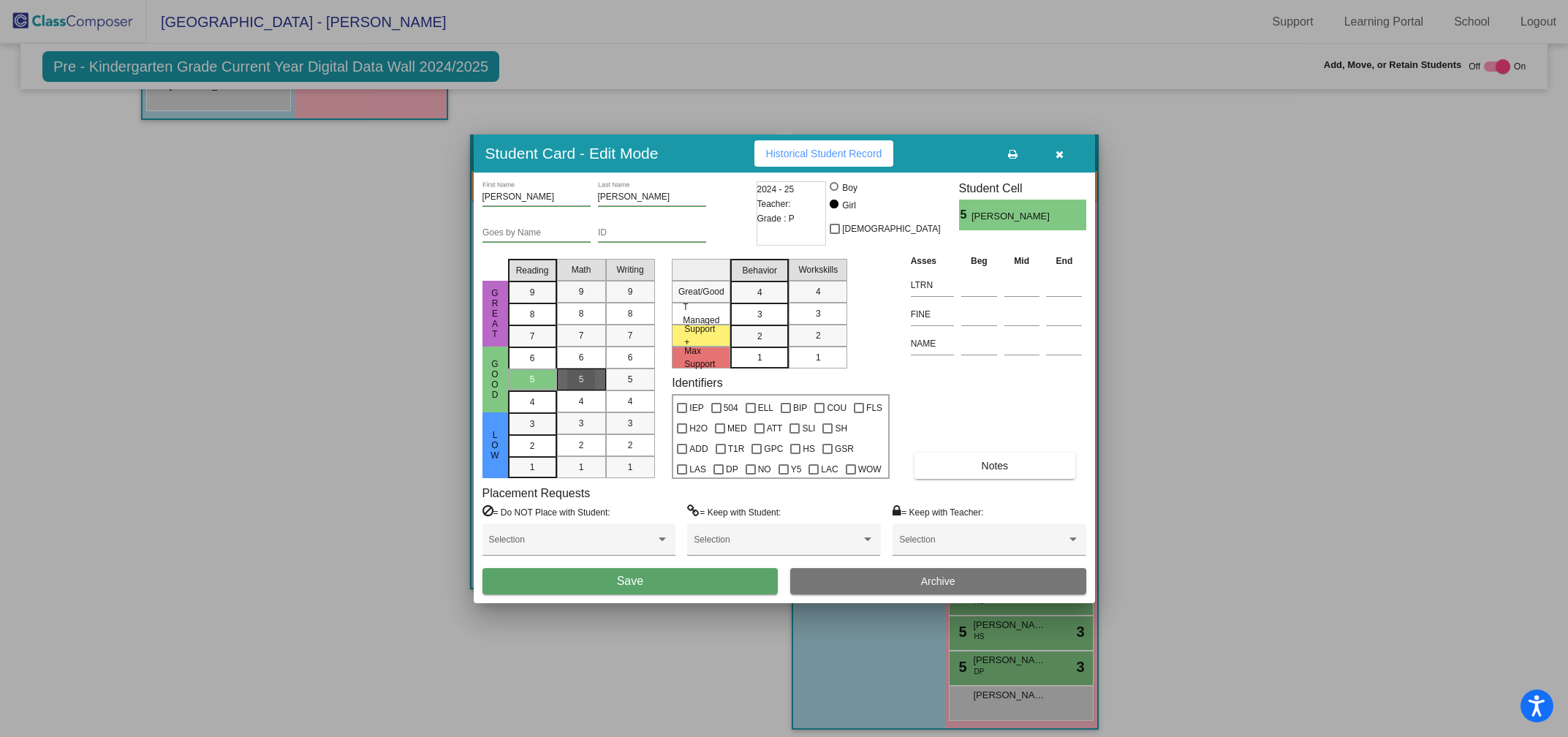
click at [584, 381] on span "5" at bounding box center [581, 379] width 5 height 14
click at [623, 382] on div "5" at bounding box center [631, 379] width 29 height 22
click at [774, 304] on div "3" at bounding box center [760, 293] width 29 height 22
click at [816, 315] on span "3" at bounding box center [818, 313] width 5 height 14
click at [661, 580] on button "Save" at bounding box center [631, 580] width 296 height 26
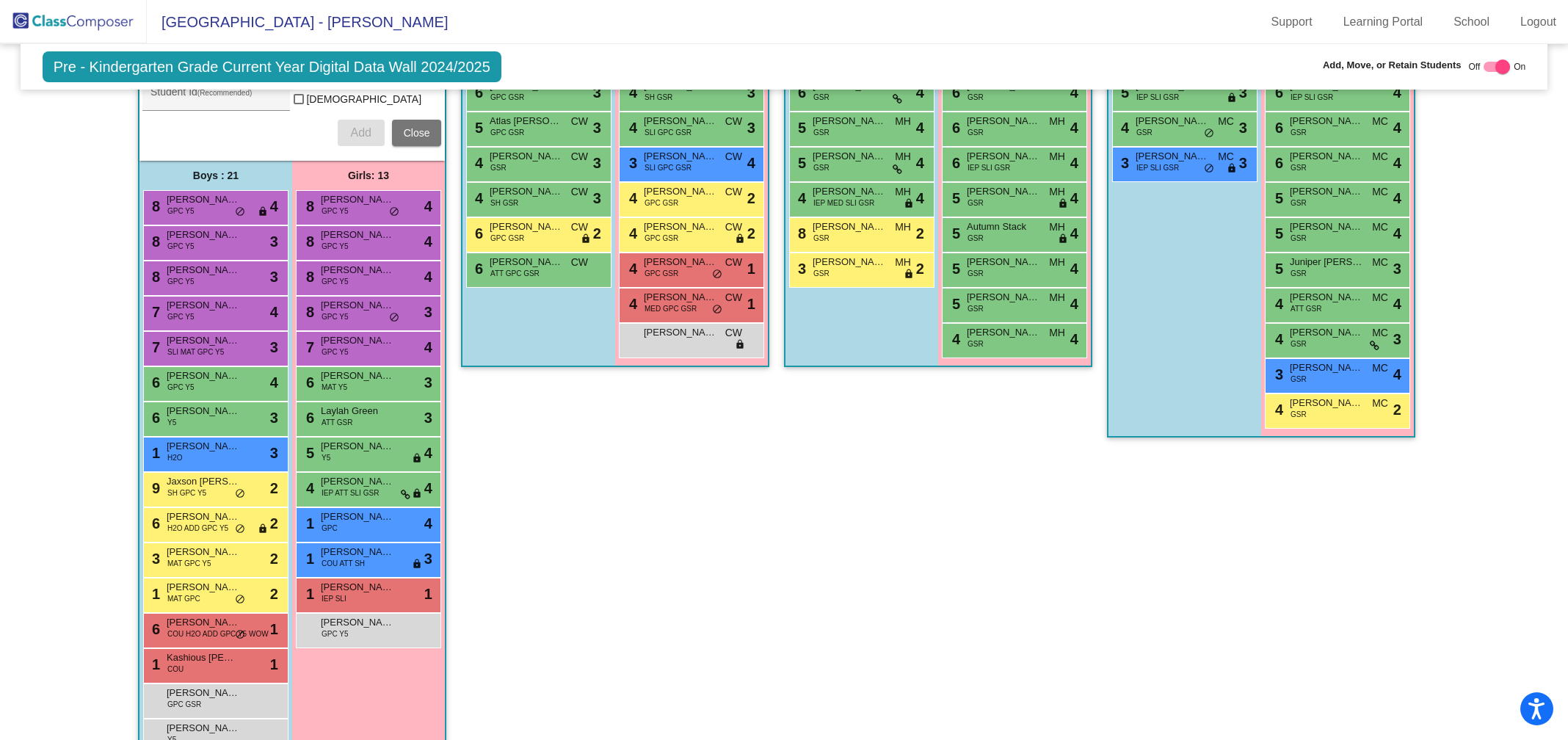
scroll to position [42, 0]
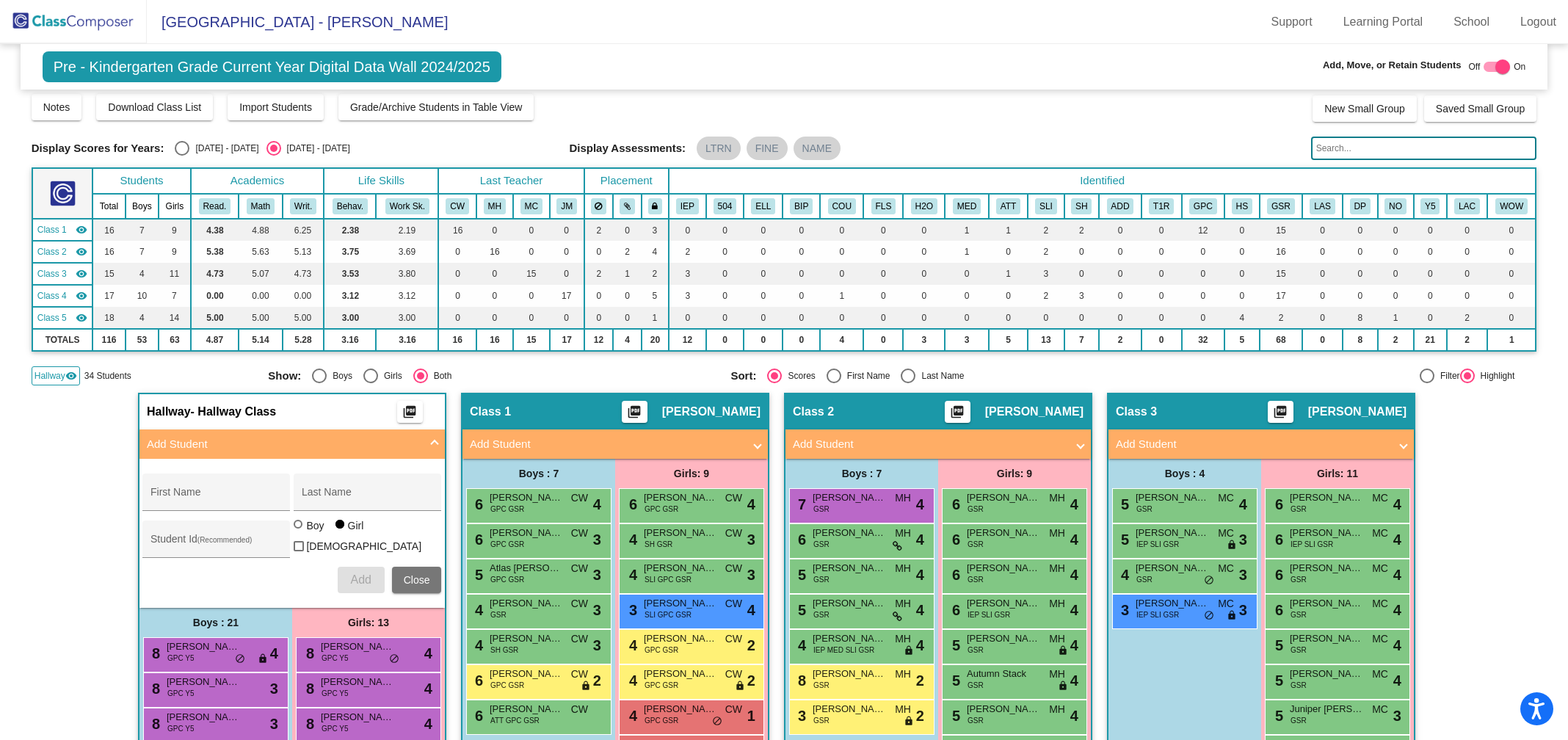
click at [1317, 147] on input "text" at bounding box center [1423, 148] width 226 height 23
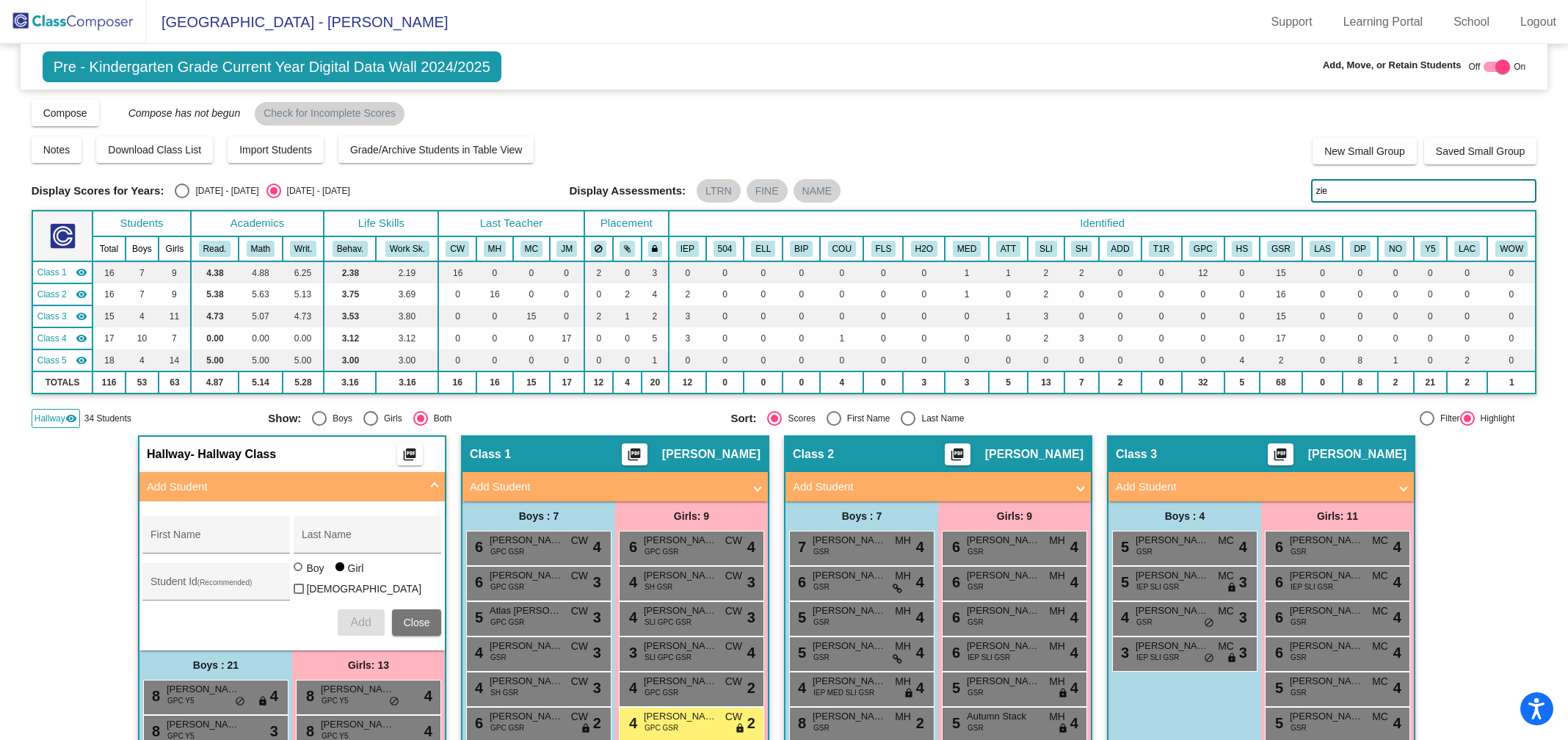
scroll to position [22, 0]
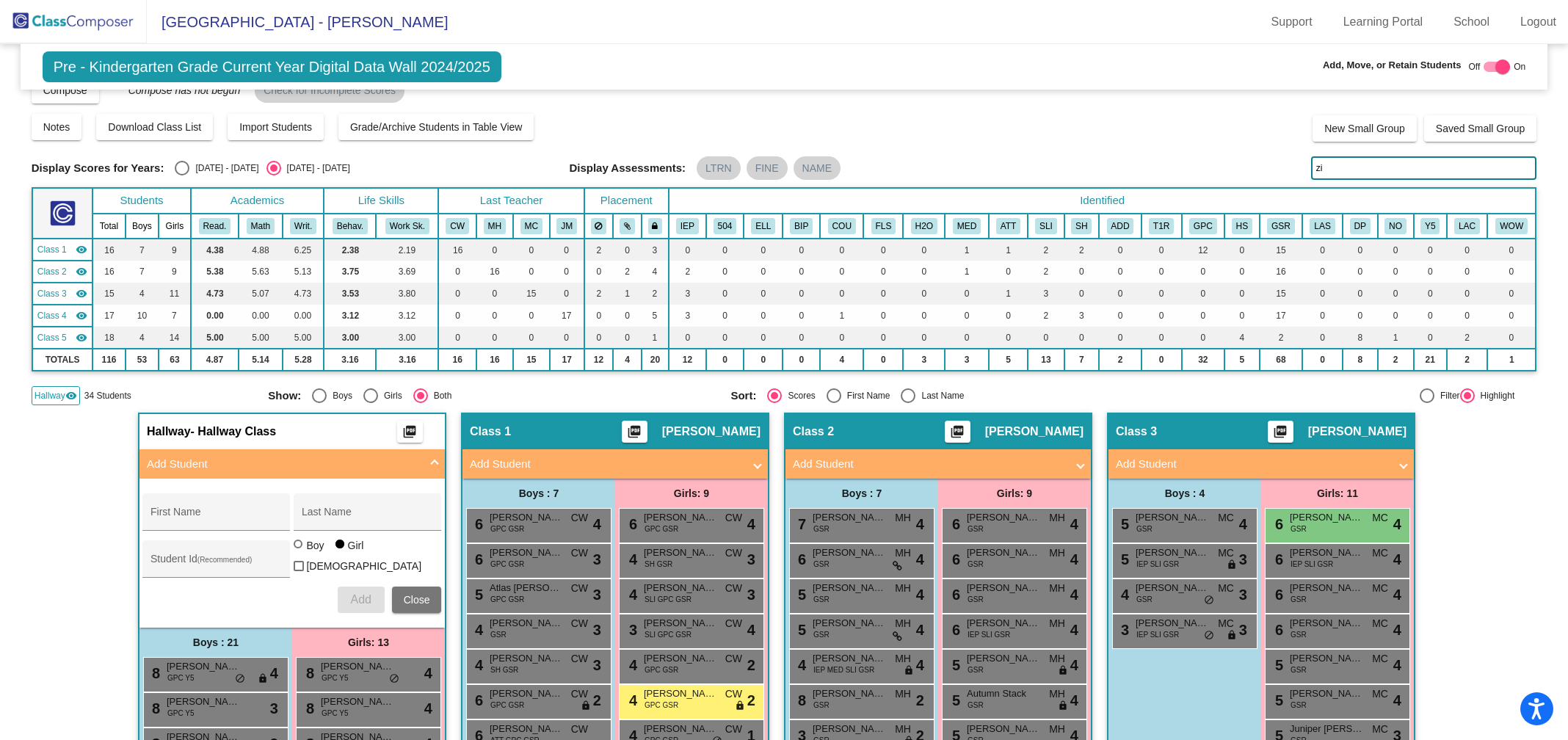
type input "z"
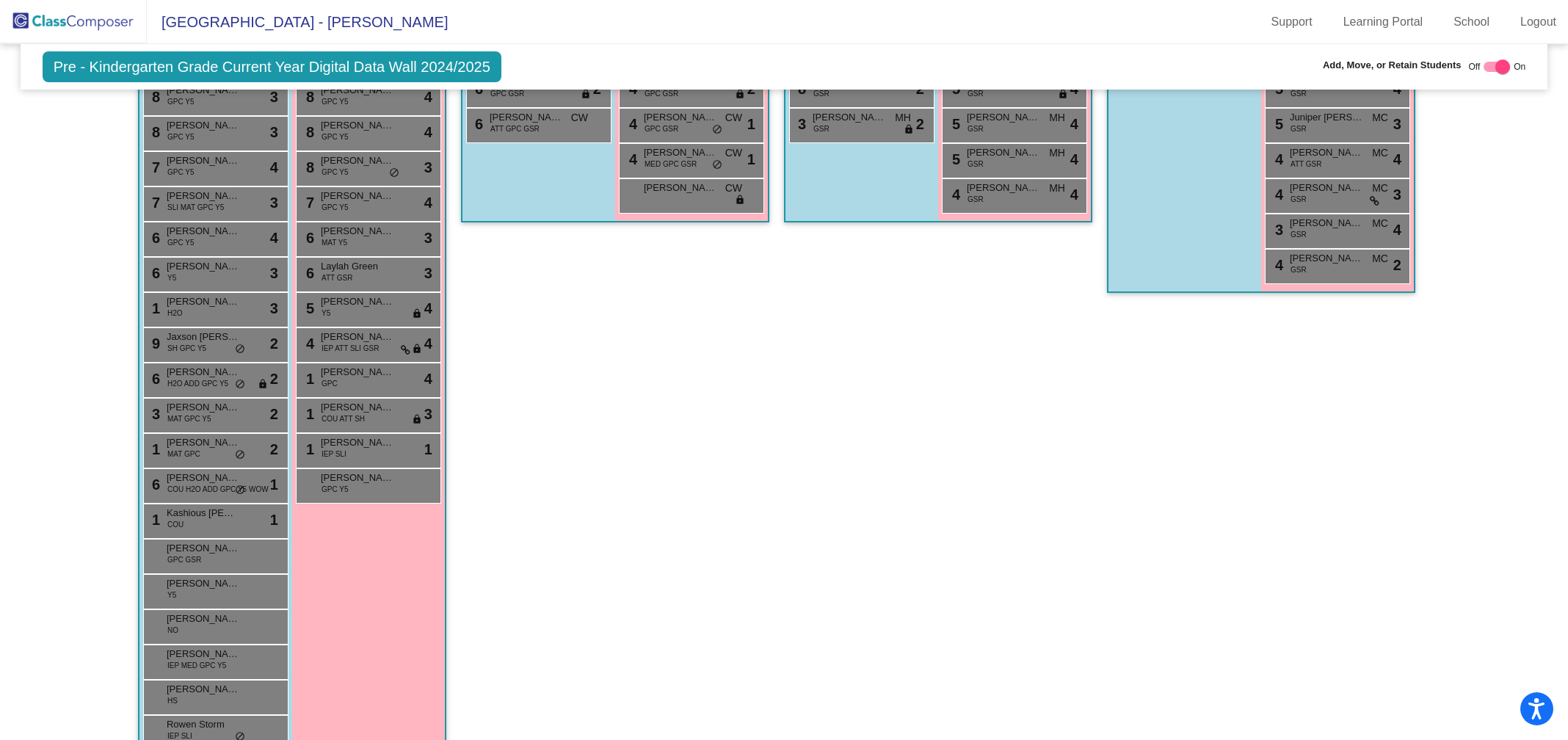
scroll to position [0, 0]
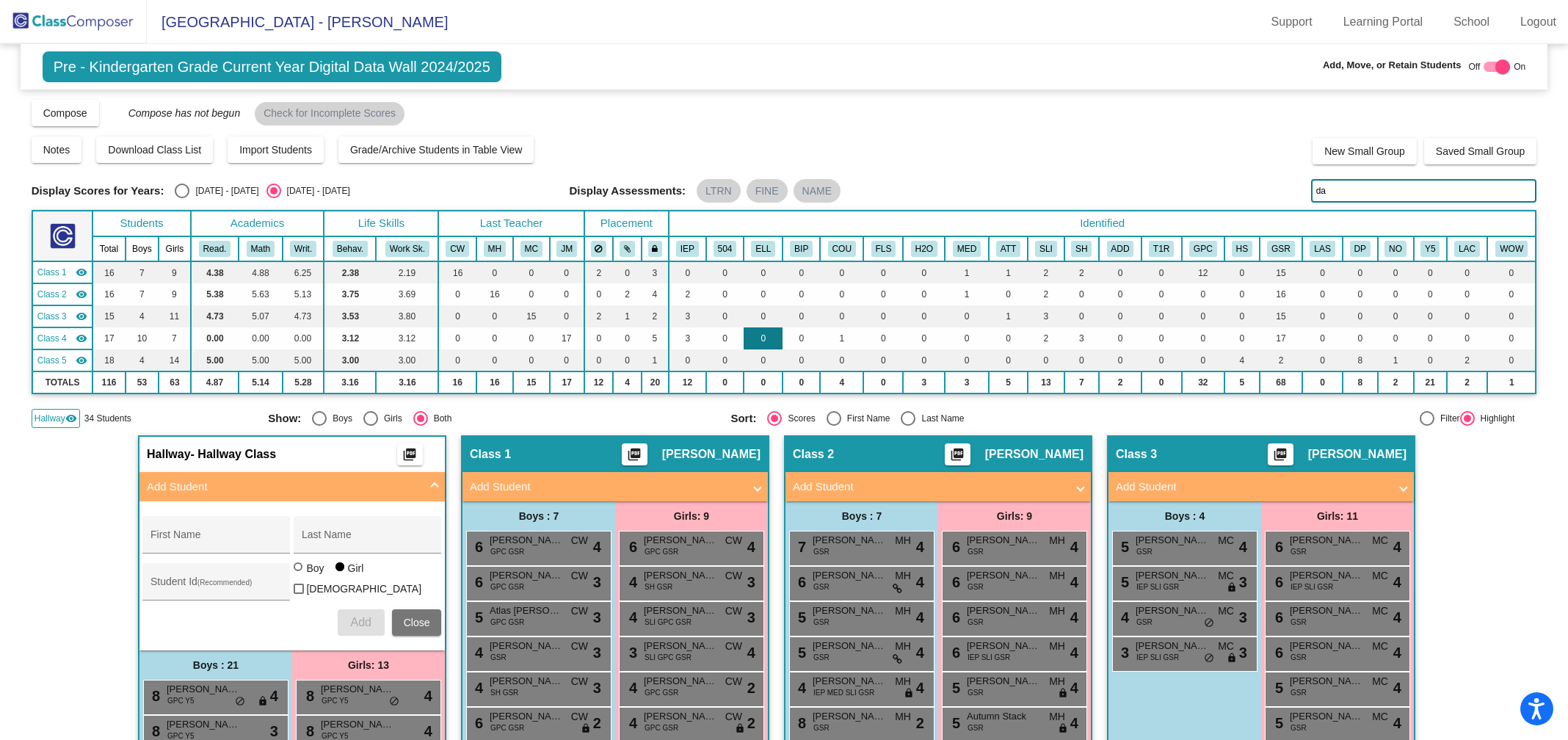
type input "d"
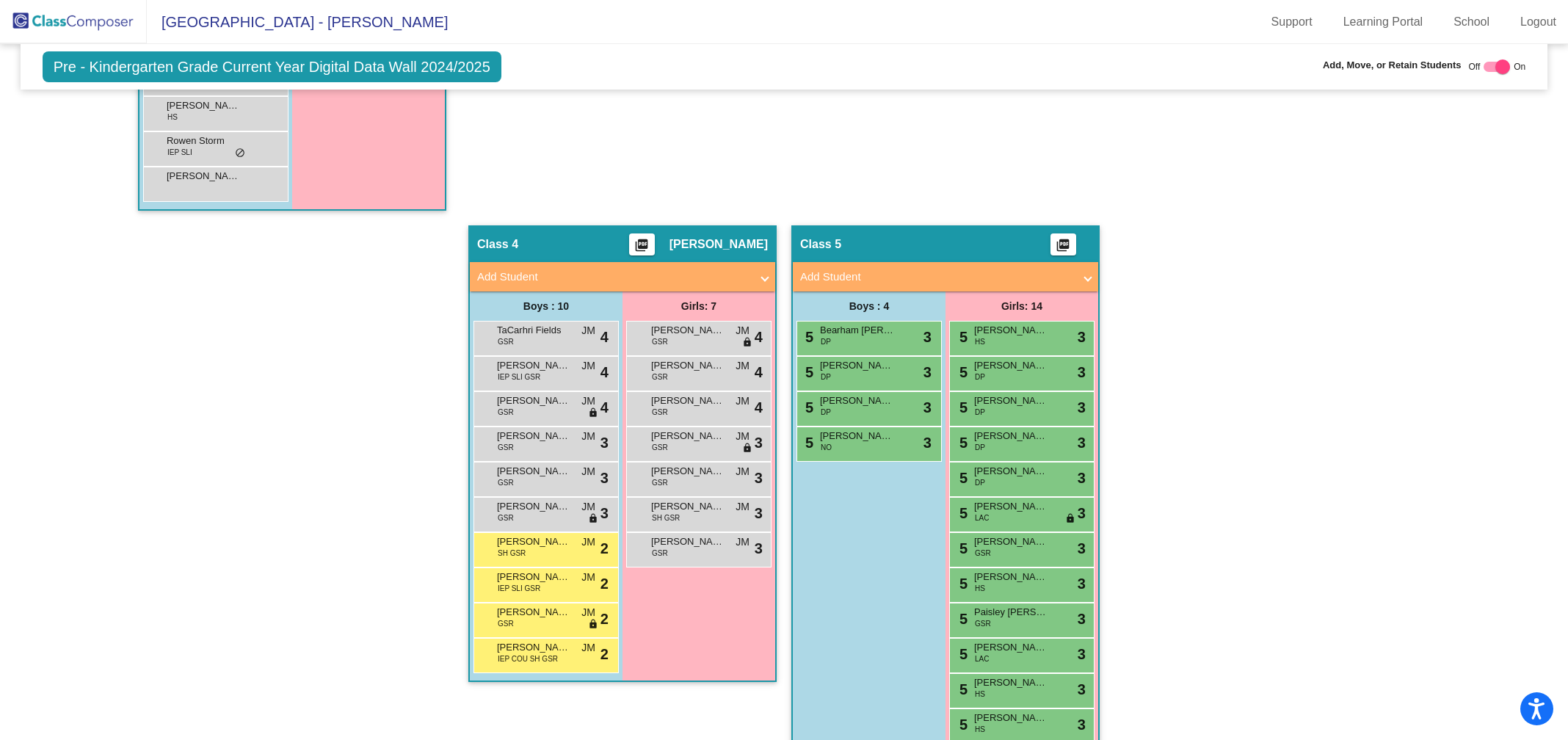
scroll to position [1220, 0]
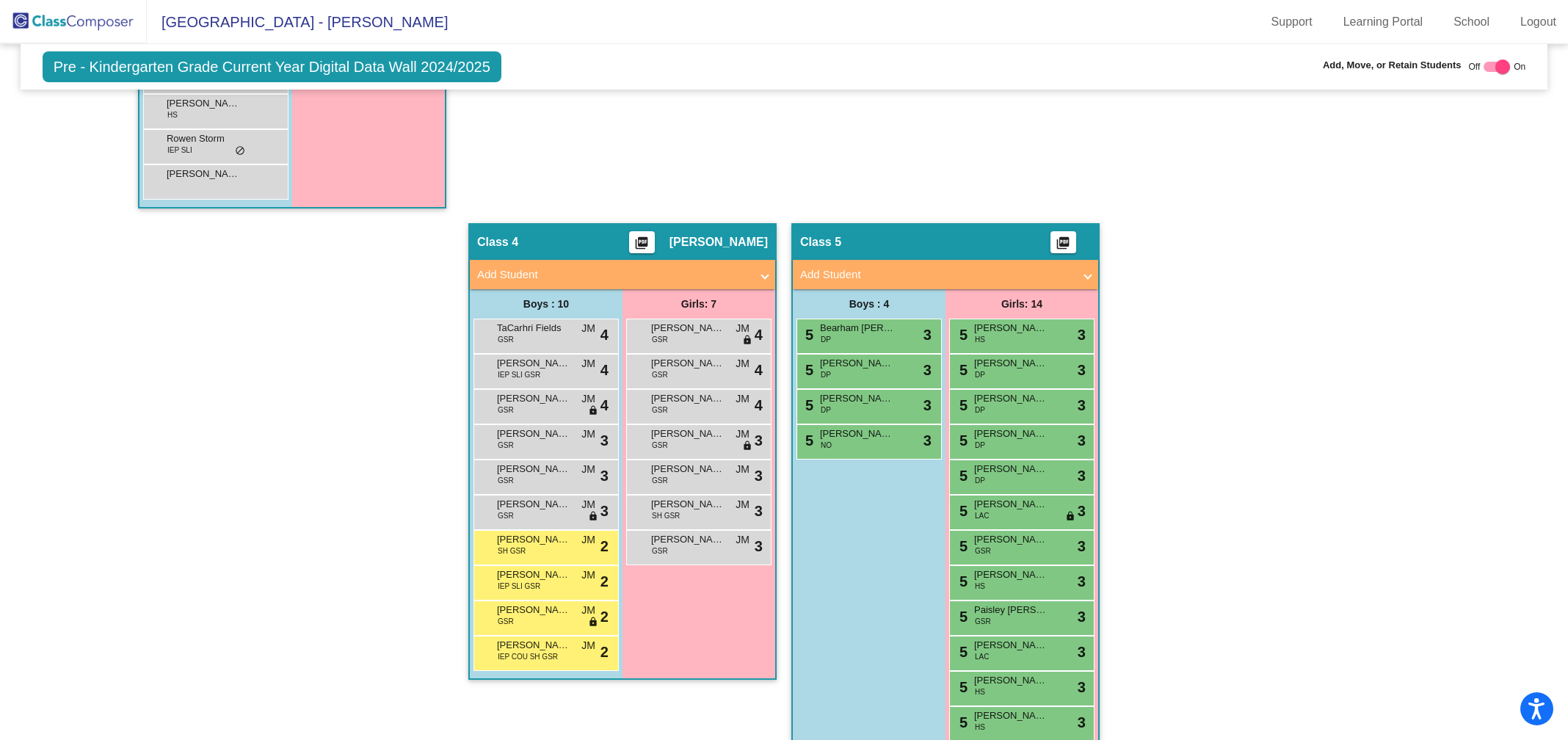
click at [859, 267] on mat-panel-title "Add Student" at bounding box center [936, 275] width 273 height 17
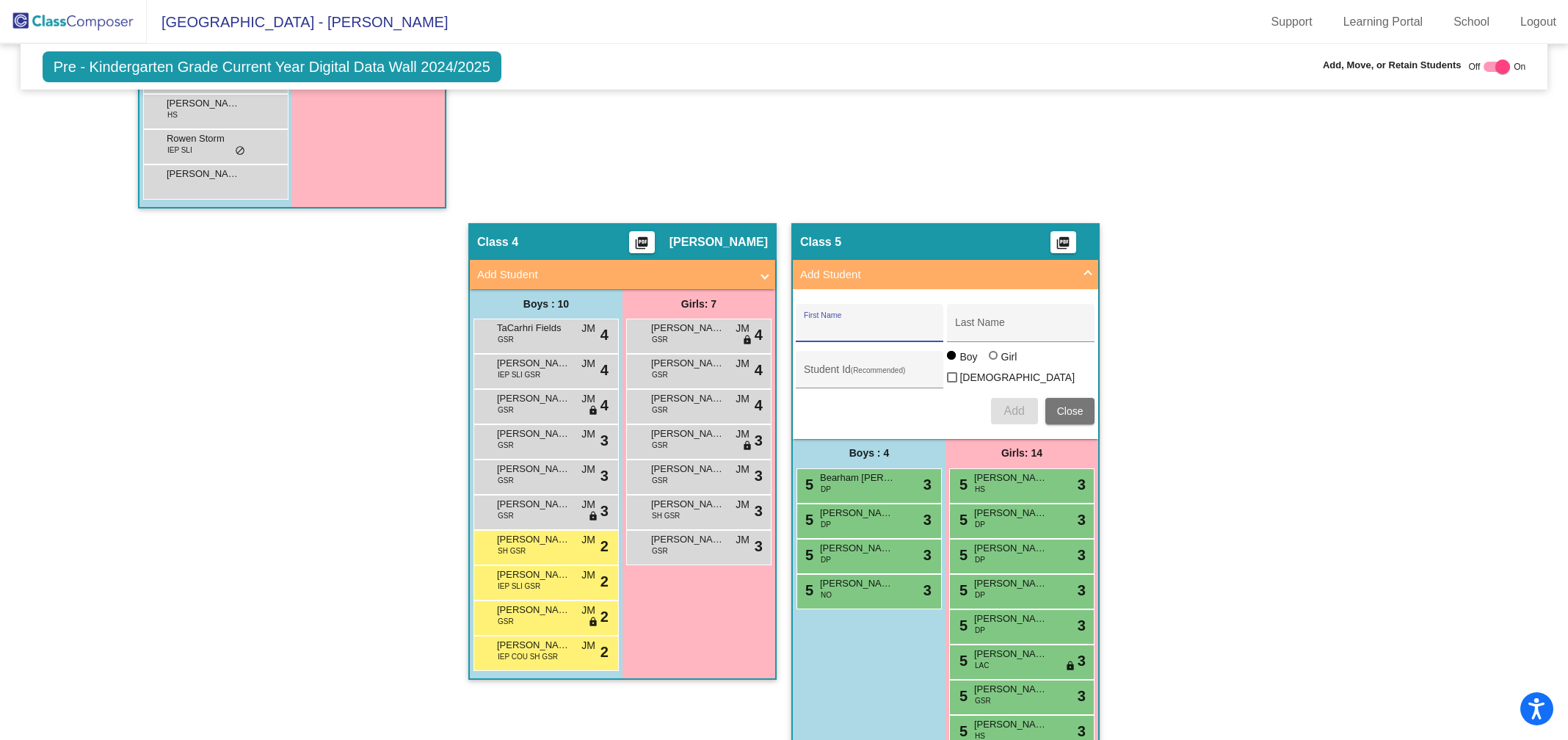
click at [846, 323] on input "First Name" at bounding box center [869, 328] width 132 height 12
type input "[PERSON_NAME]"
click at [1008, 323] on input "Last Name" at bounding box center [1020, 328] width 132 height 12
type input "Young"
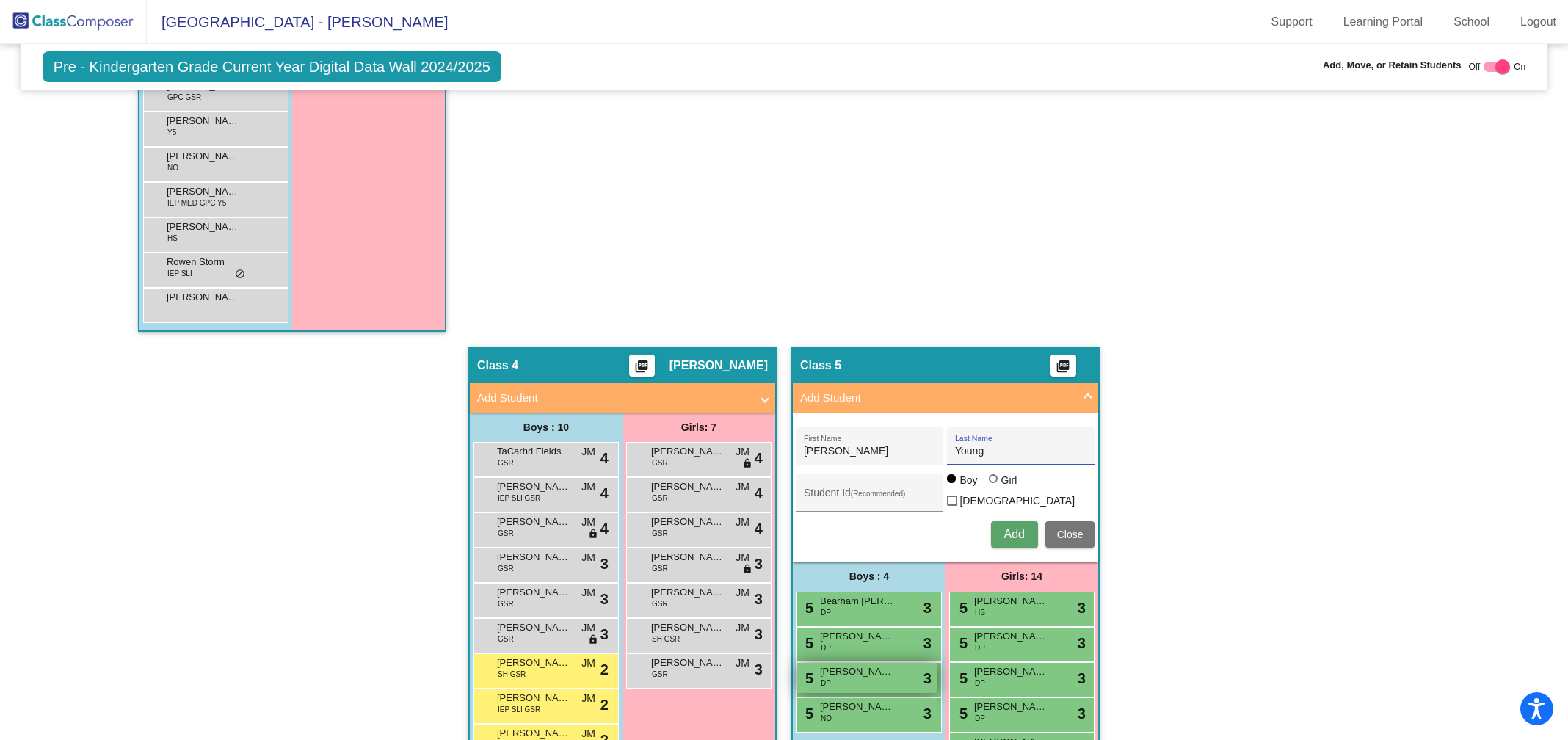
scroll to position [1098, 0]
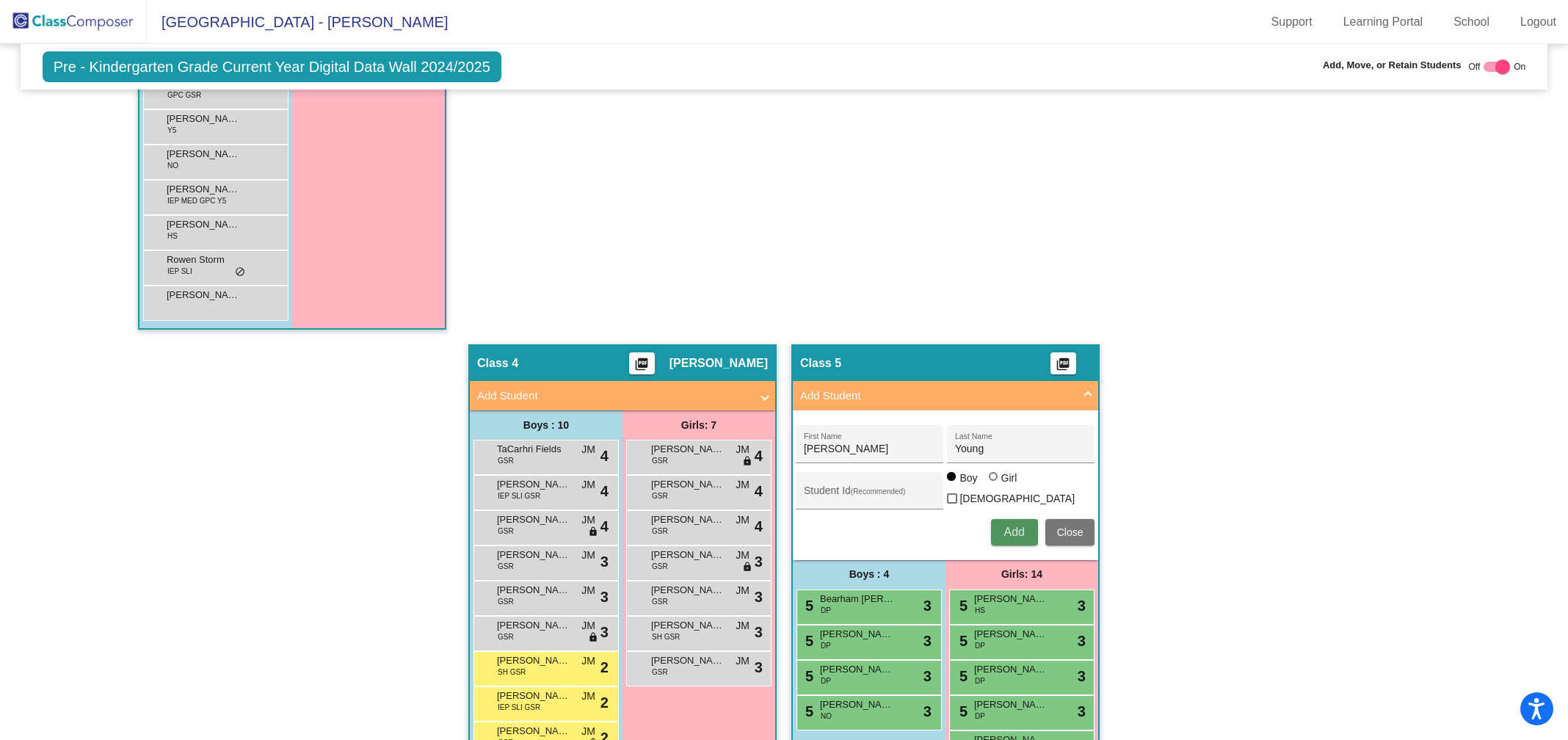
click at [1006, 527] on span "Add" at bounding box center [1014, 532] width 21 height 13
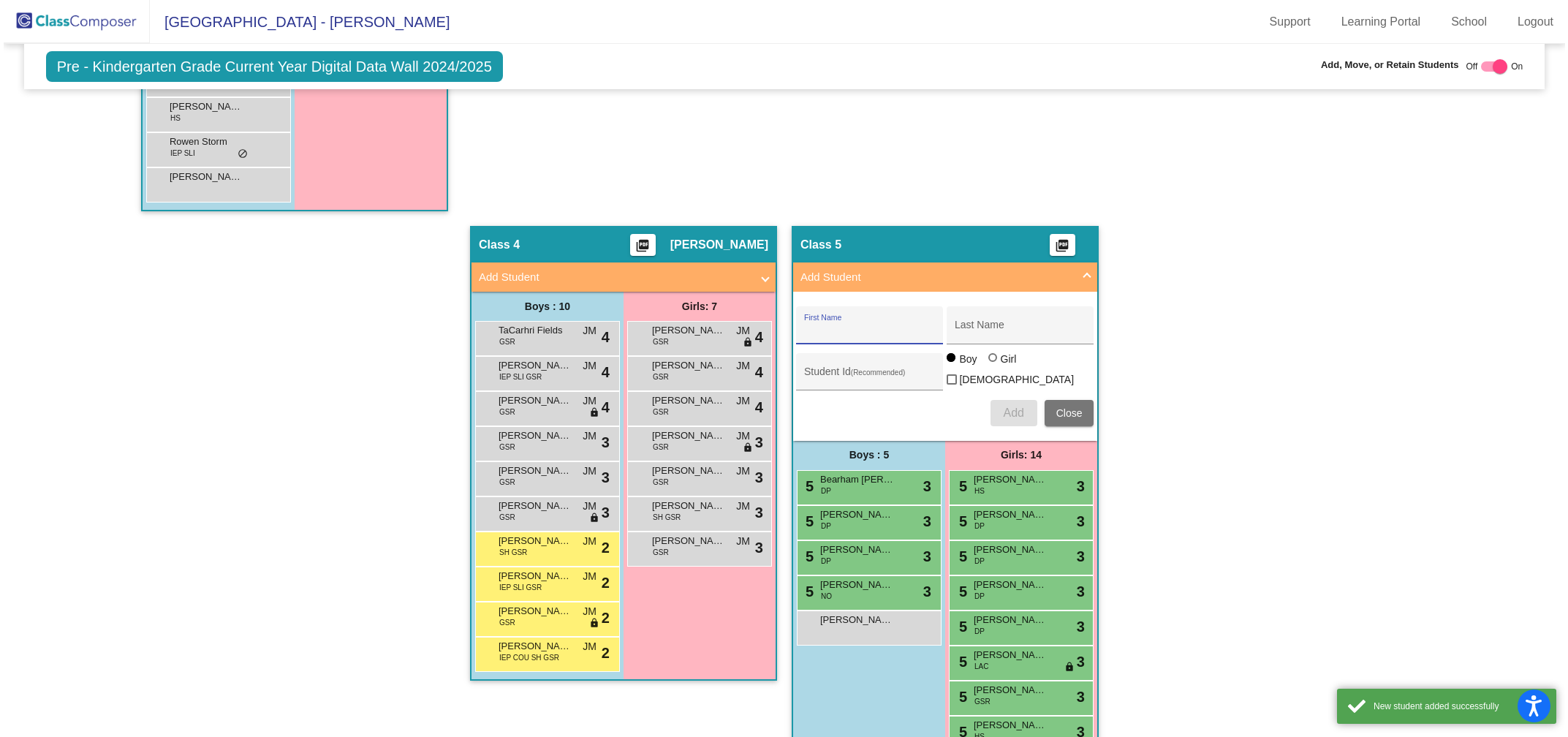
scroll to position [1270, 0]
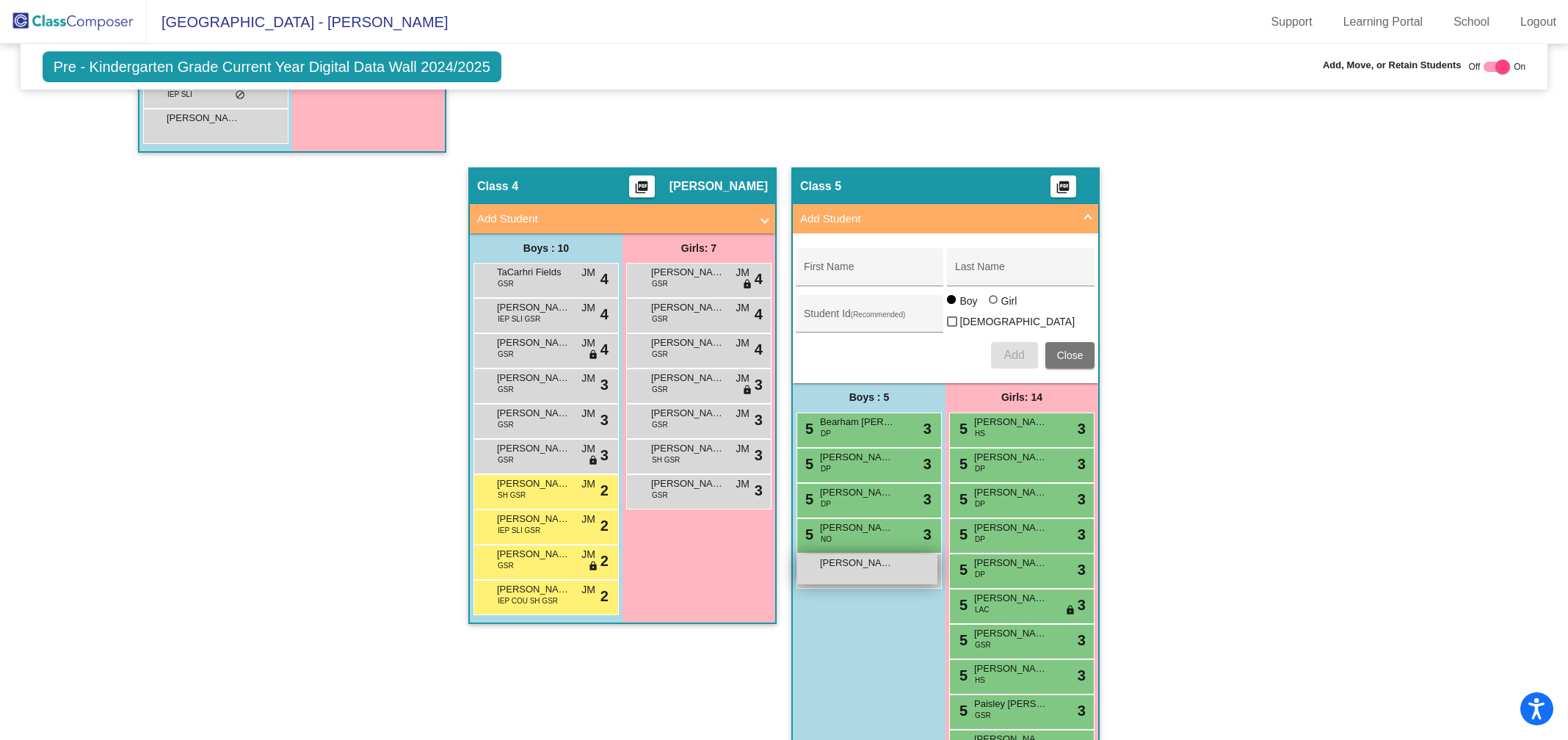
click at [859, 570] on div "[PERSON_NAME] lock do_not_disturb_alt" at bounding box center [867, 569] width 141 height 30
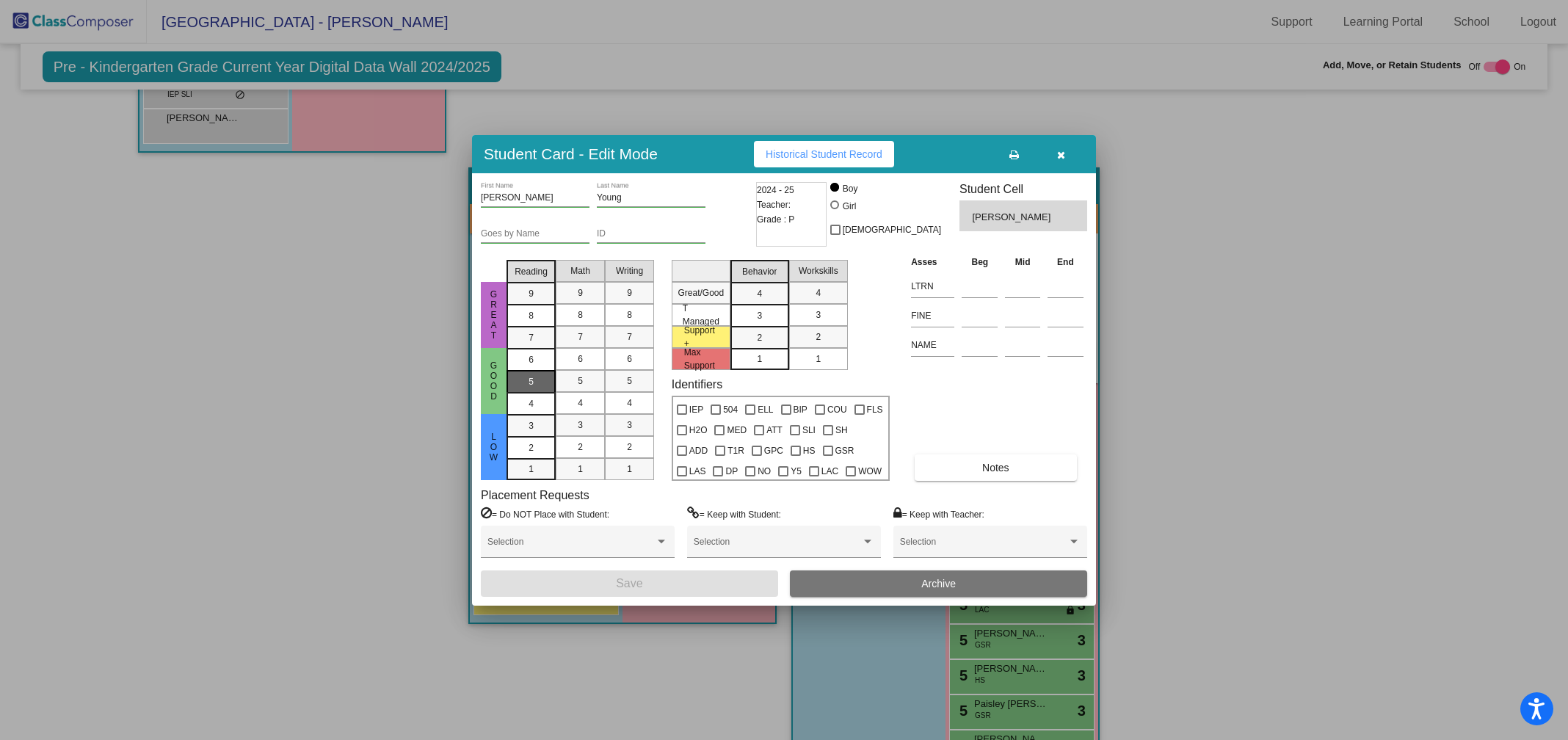
click at [529, 366] on span "5" at bounding box center [531, 359] width 5 height 14
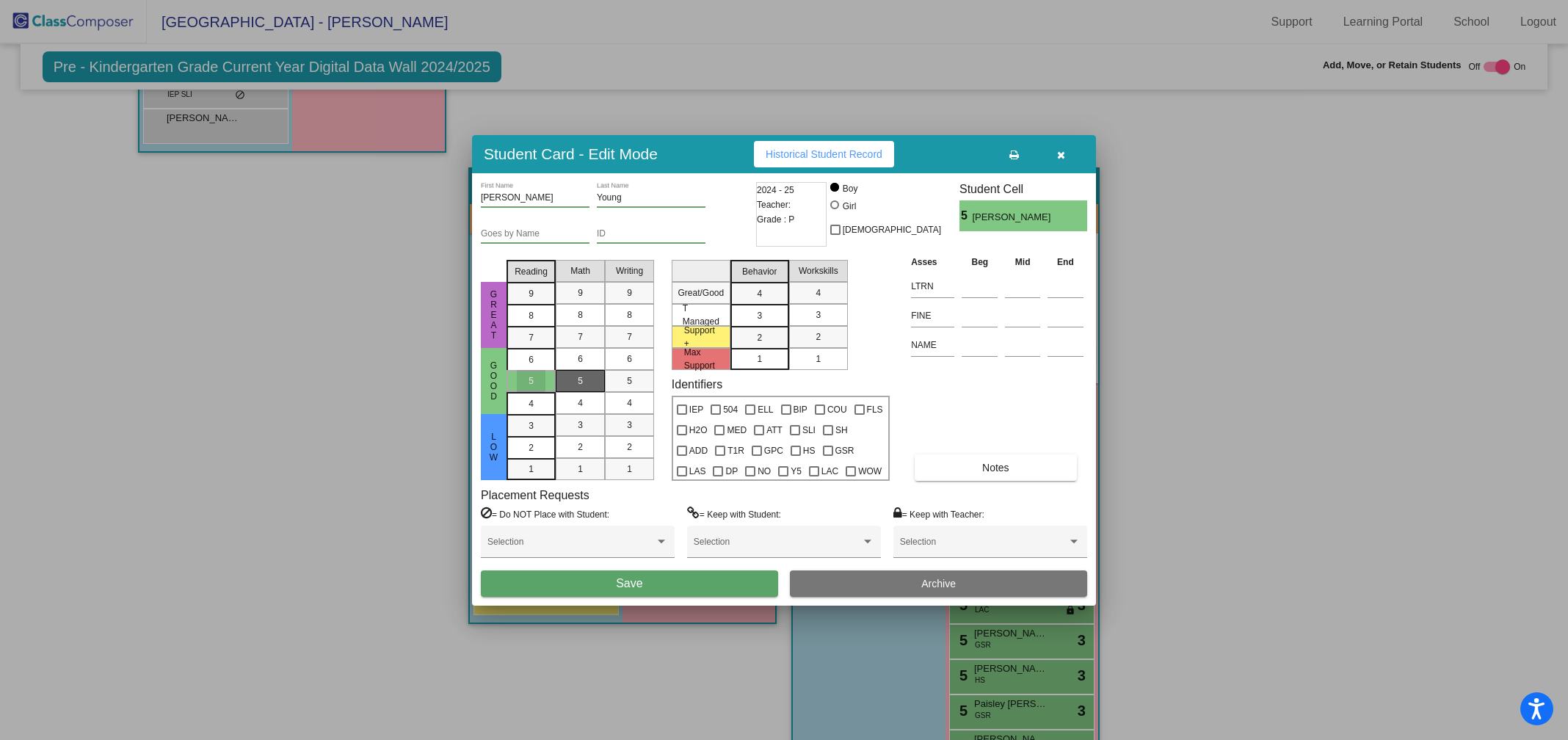
click at [578, 378] on span "5" at bounding box center [580, 381] width 5 height 14
click at [629, 382] on span "5" at bounding box center [629, 381] width 5 height 14
click at [767, 305] on div "3" at bounding box center [759, 294] width 29 height 22
click at [818, 317] on span "3" at bounding box center [818, 315] width 5 height 14
click at [621, 585] on span "Save" at bounding box center [628, 584] width 26 height 13
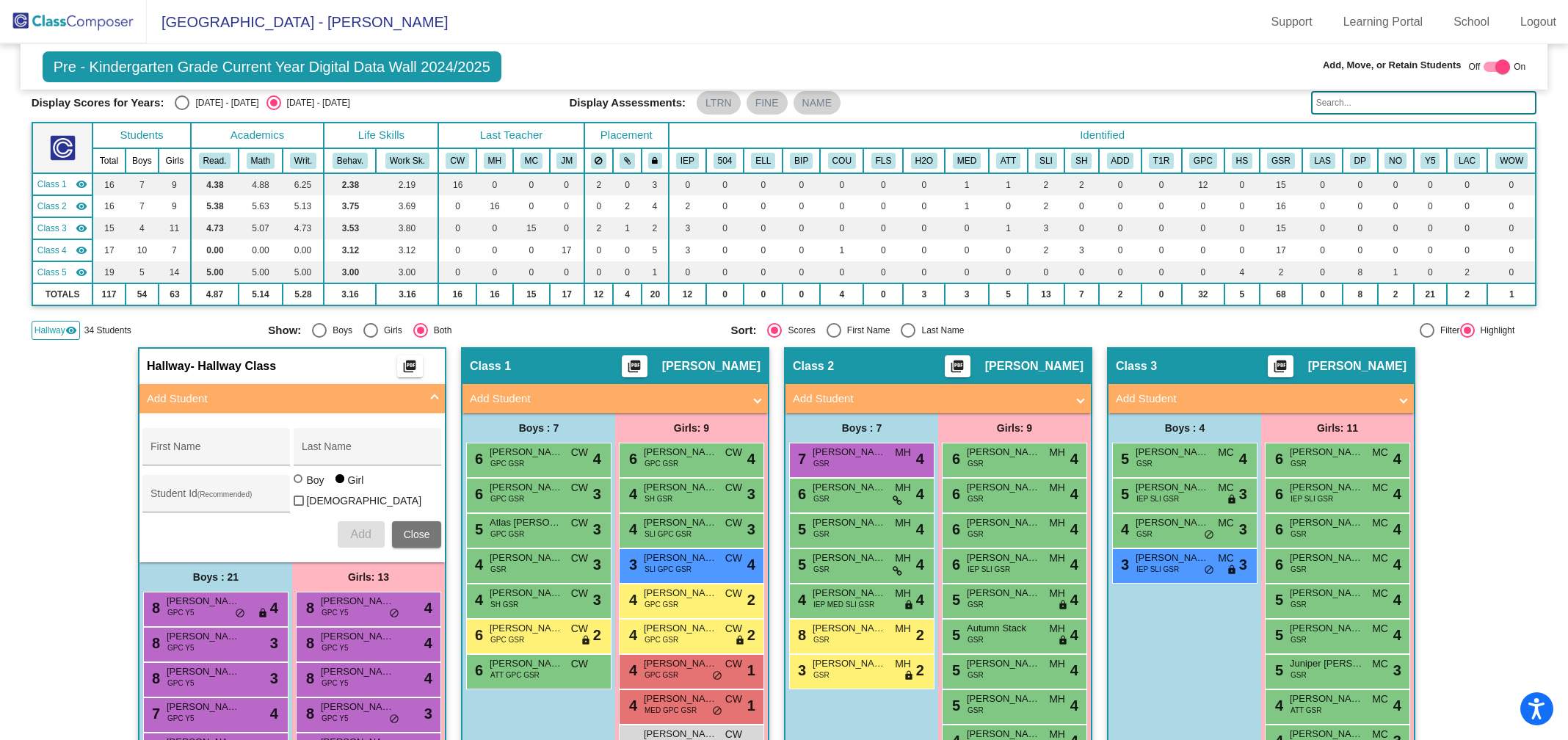
scroll to position [0, 0]
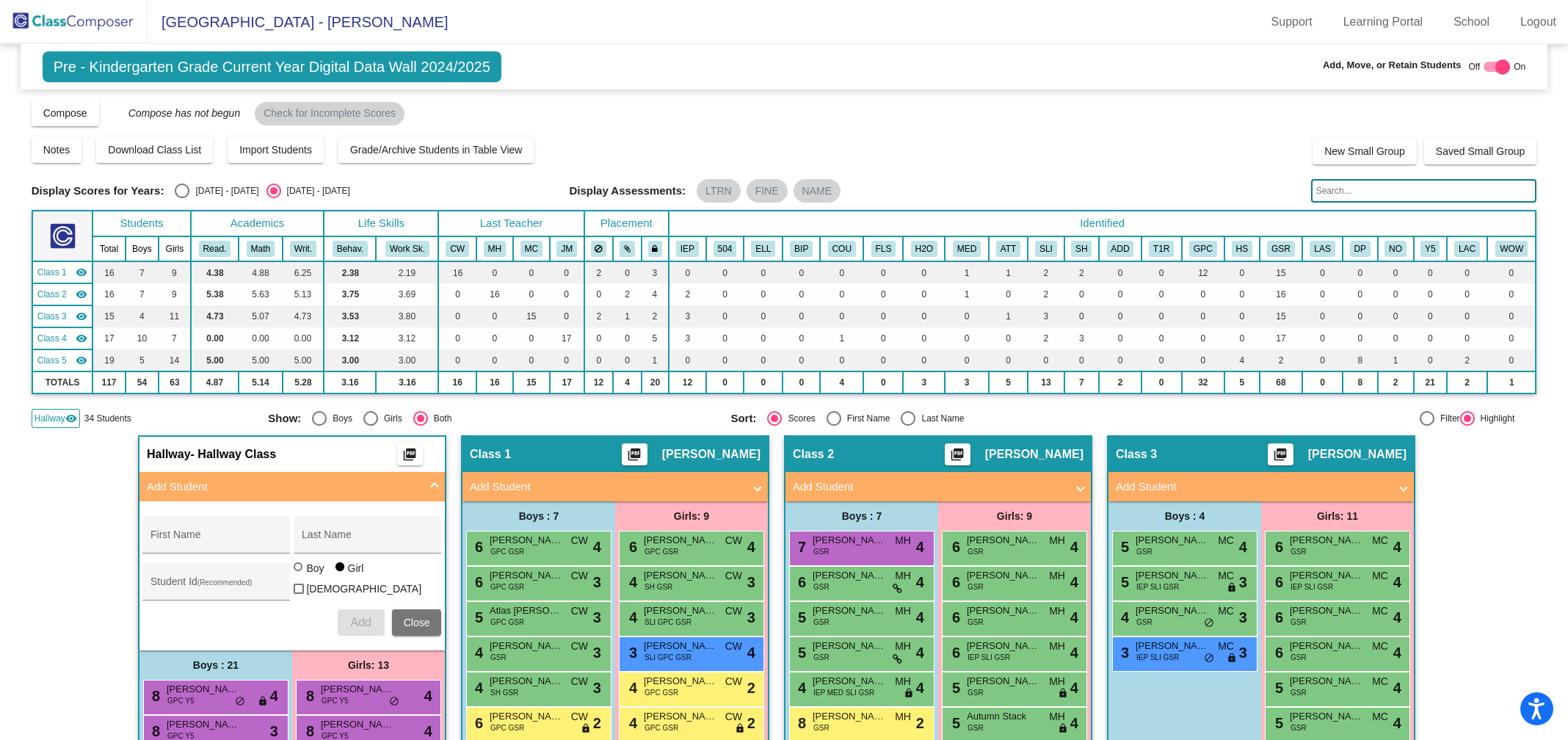
click at [1333, 202] on input "text" at bounding box center [1423, 190] width 226 height 23
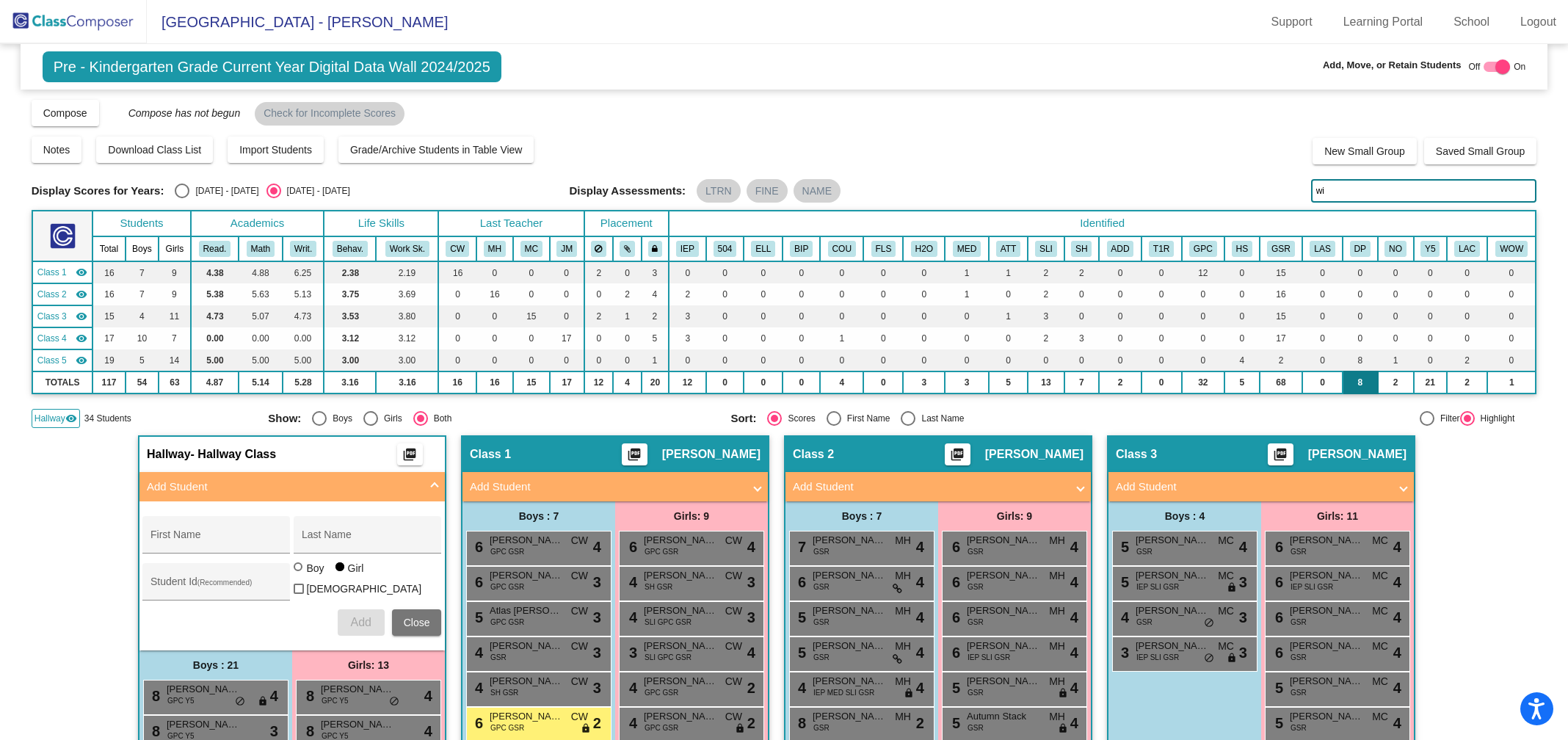
type input "w"
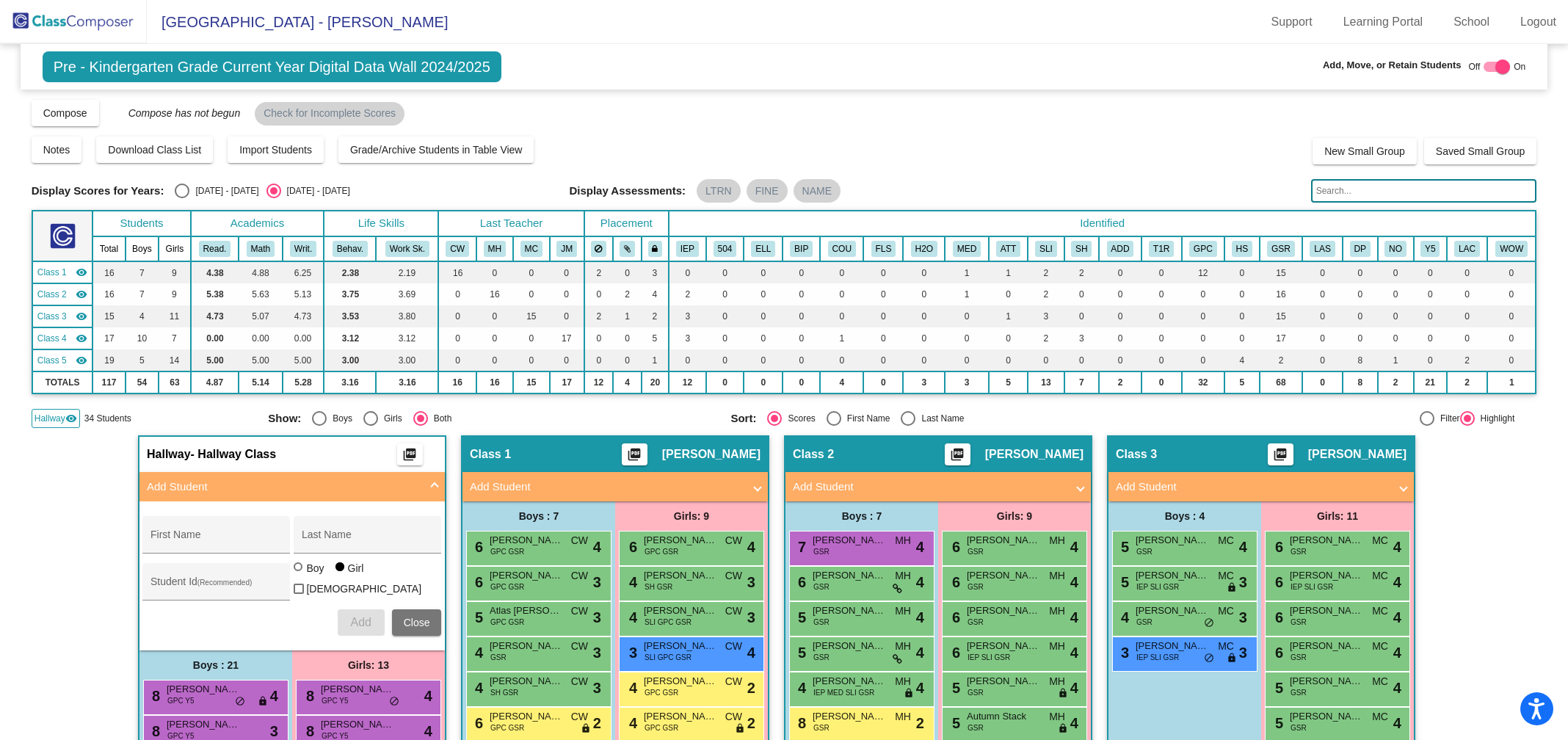
click at [1393, 191] on input "text" at bounding box center [1423, 190] width 226 height 23
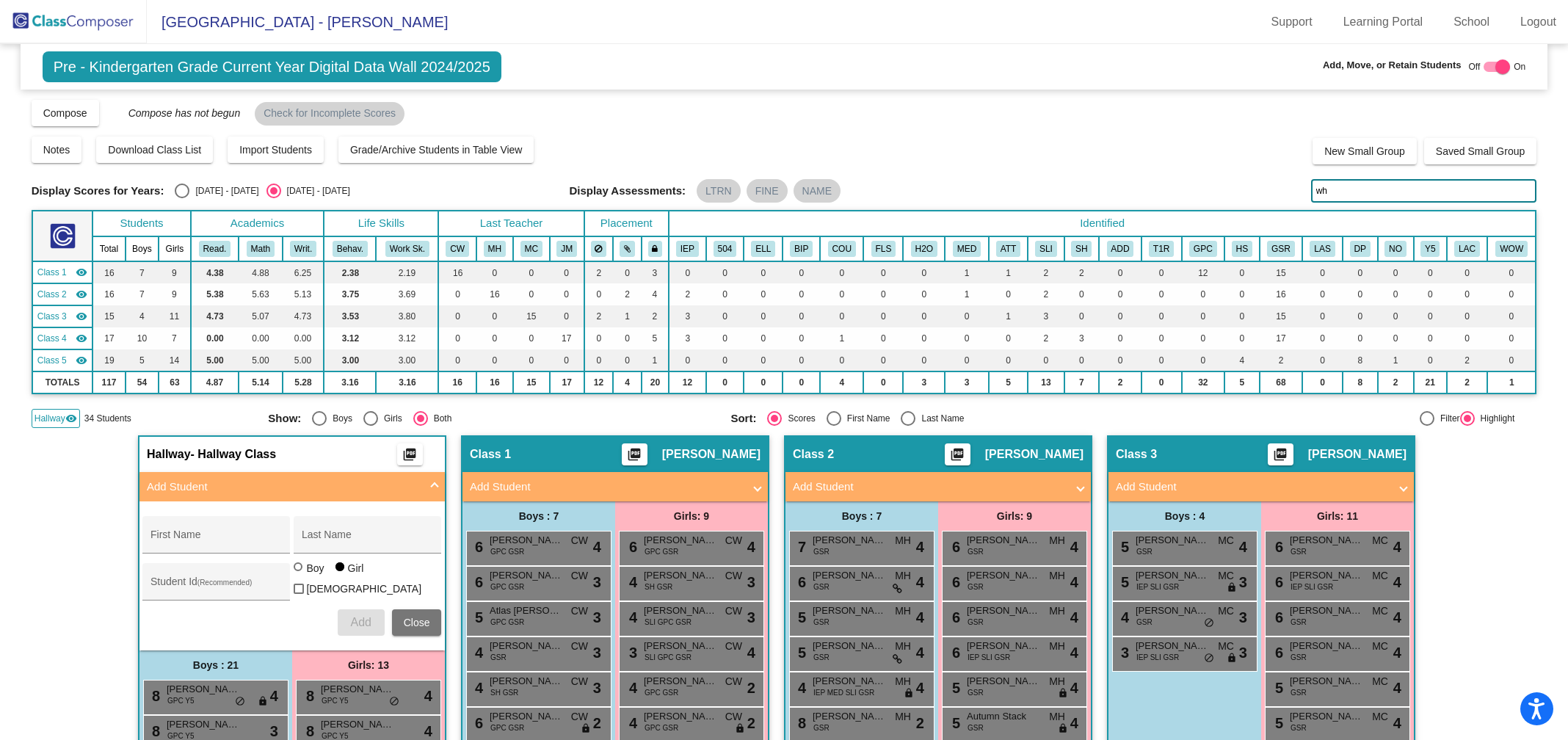
type input "w"
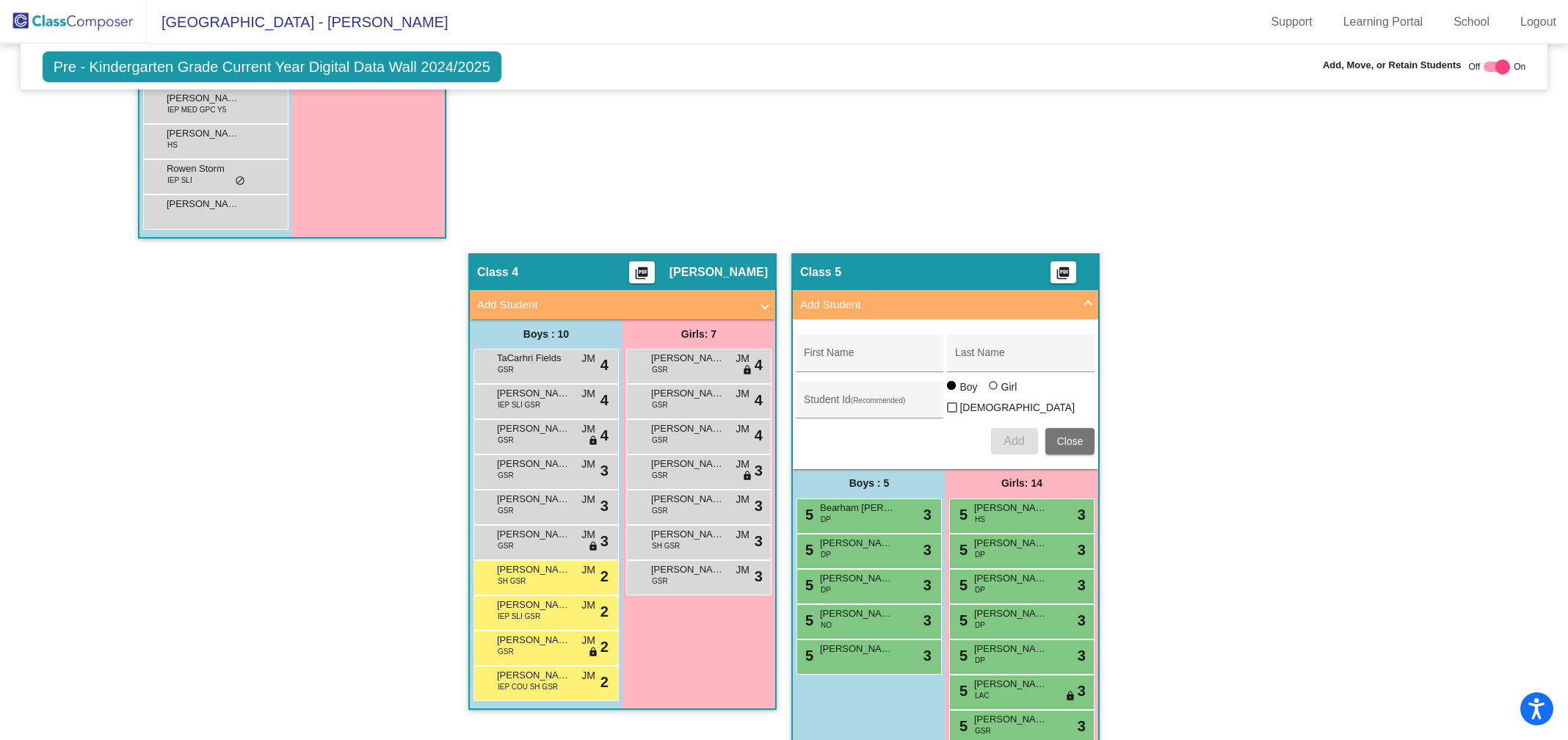
scroll to position [1203, 0]
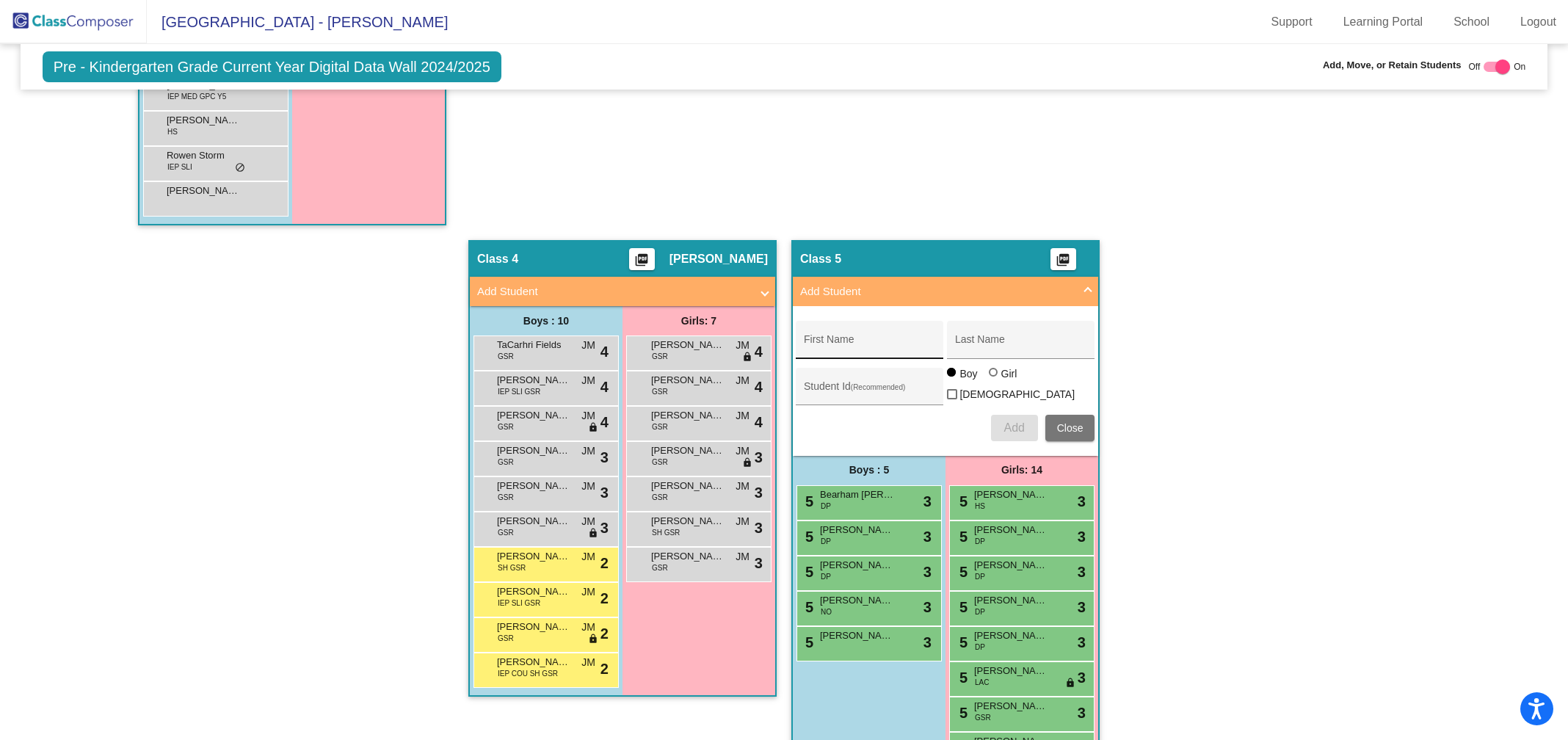
click at [860, 339] on input "First Name" at bounding box center [869, 345] width 132 height 12
type input "Mia"
type input "w"
type input "Wheaton"
click at [990, 377] on div at bounding box center [992, 372] width 9 height 9
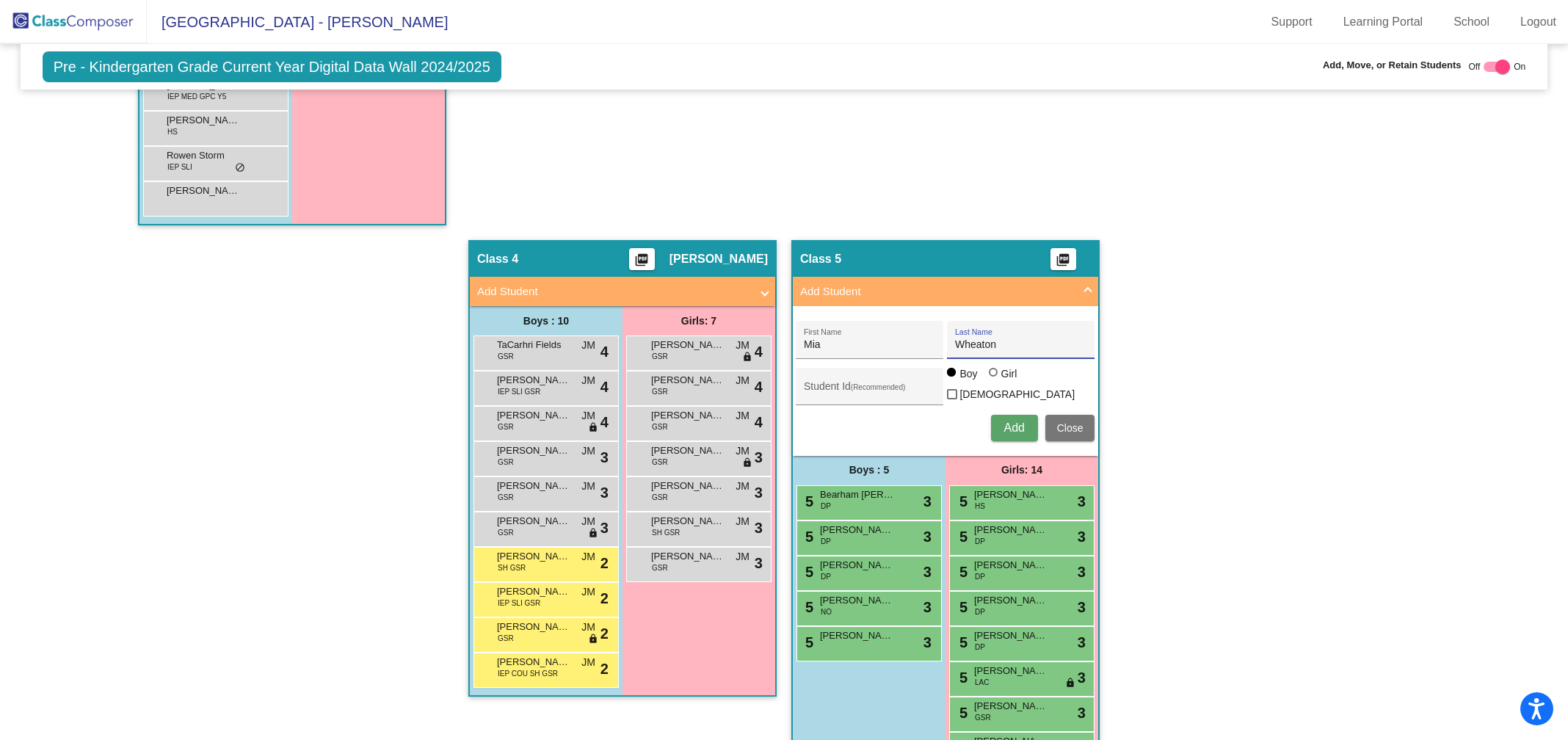
click at [994, 379] on input "Girl" at bounding box center [994, 379] width 1 height 1
radio input "true"
click at [1005, 424] on span "Add" at bounding box center [1014, 428] width 21 height 13
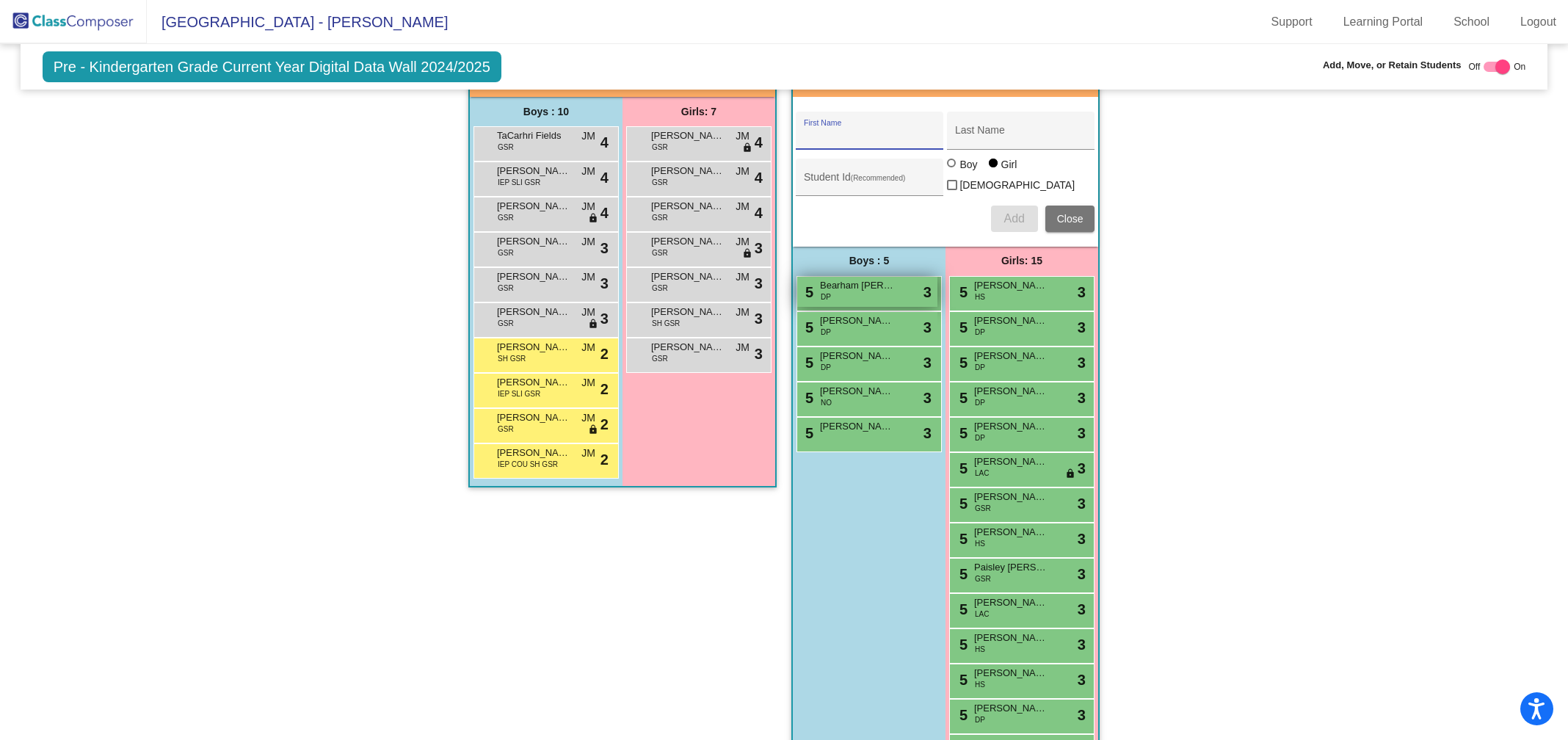
scroll to position [1407, 0]
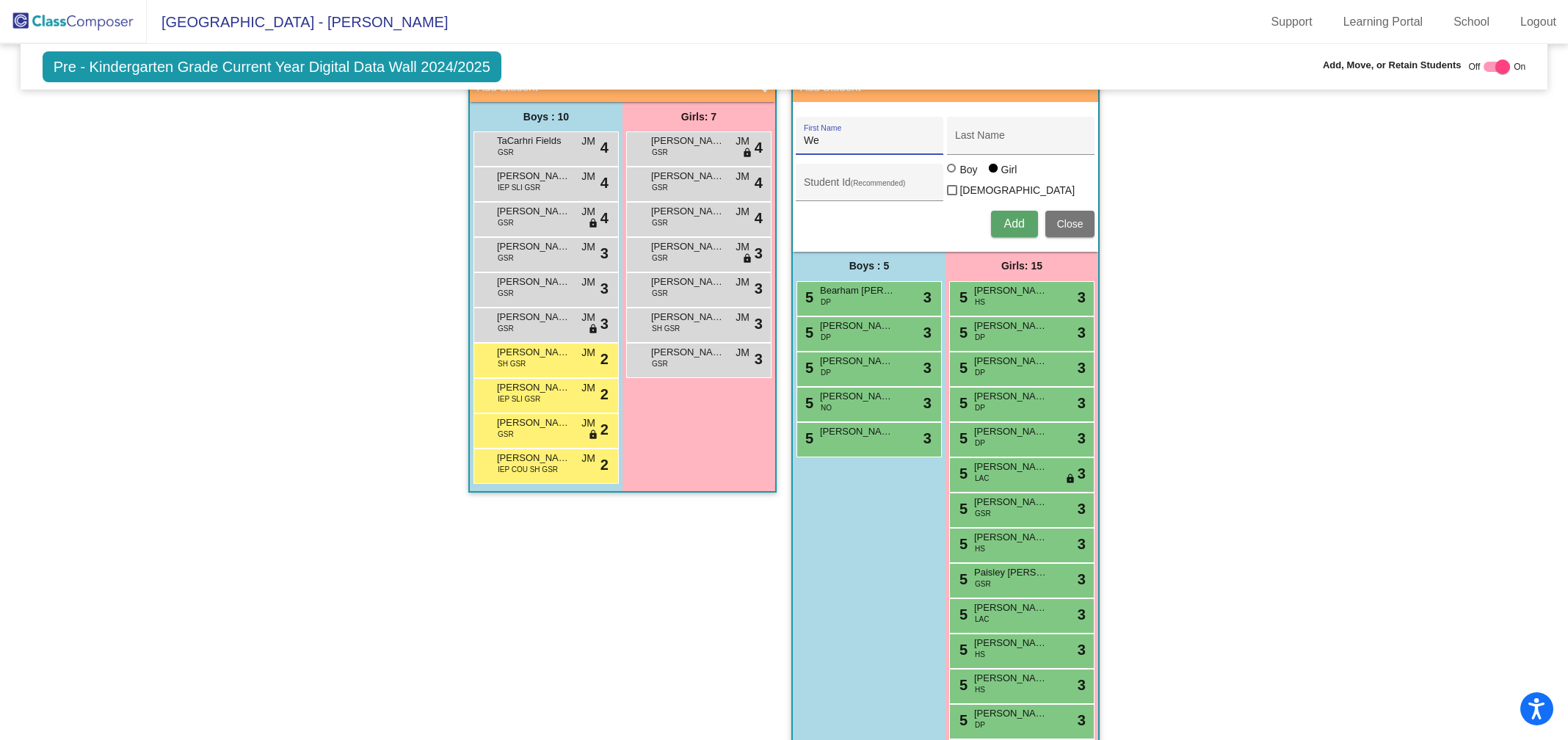
type input "W"
type input "[PERSON_NAME]"
click at [980, 141] on input "Last Name" at bounding box center [1020, 140] width 132 height 12
type input "[PERSON_NAME]"
click at [947, 172] on div at bounding box center [951, 168] width 9 height 9
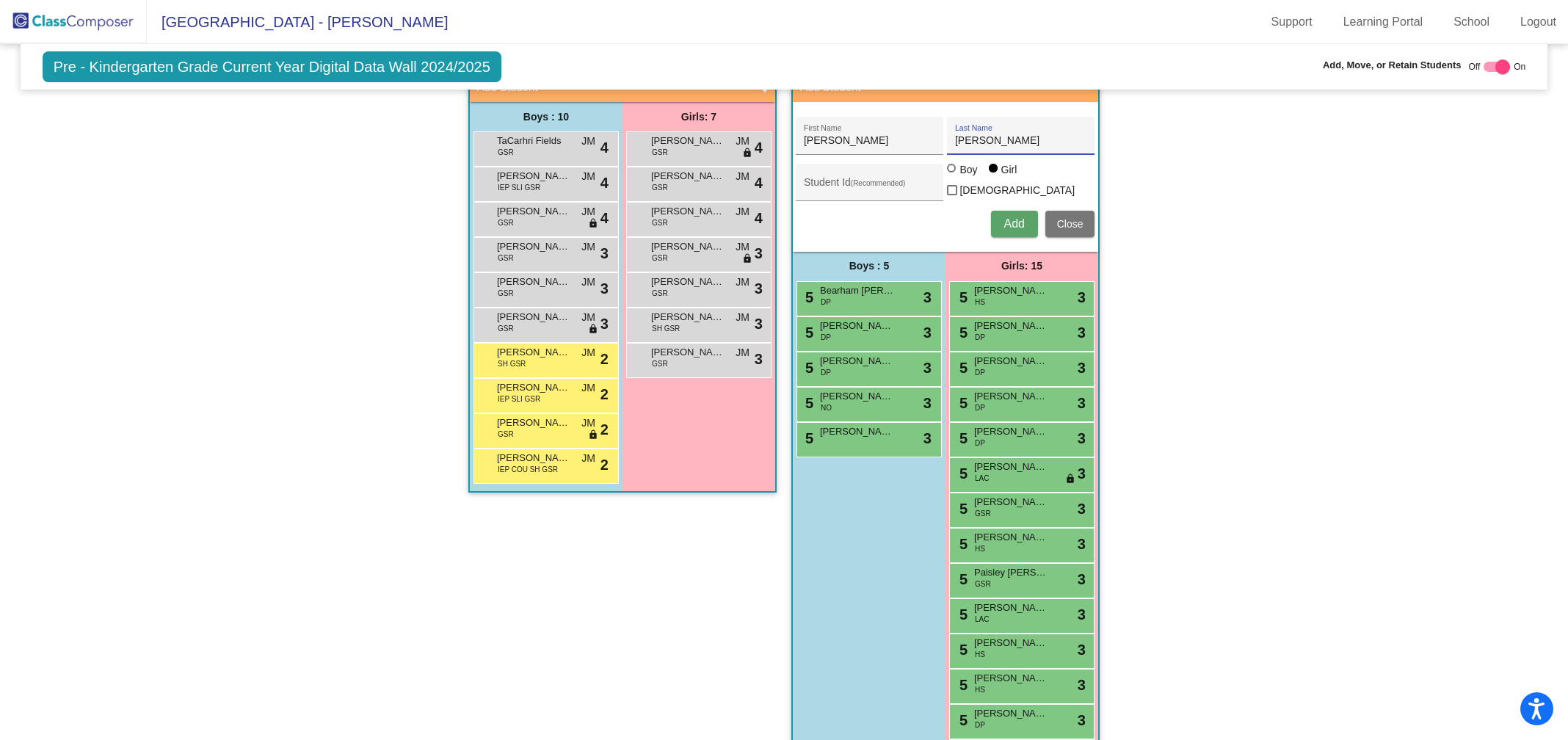
click at [952, 176] on input "Boy" at bounding box center [952, 176] width 1 height 1
radio input "true"
click at [1011, 218] on span "Add" at bounding box center [1014, 224] width 21 height 13
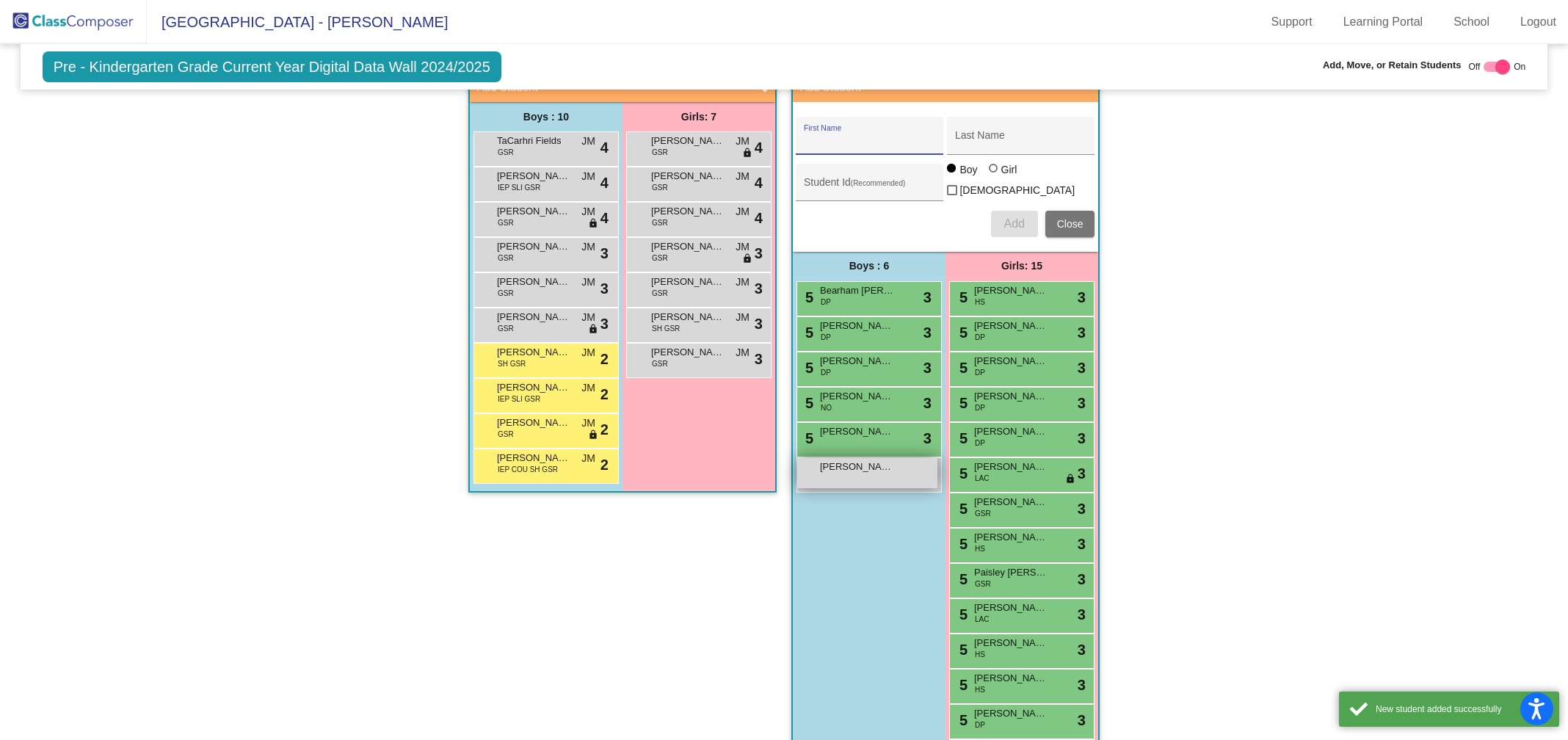
click at [824, 463] on span "[PERSON_NAME]" at bounding box center [857, 467] width 73 height 14
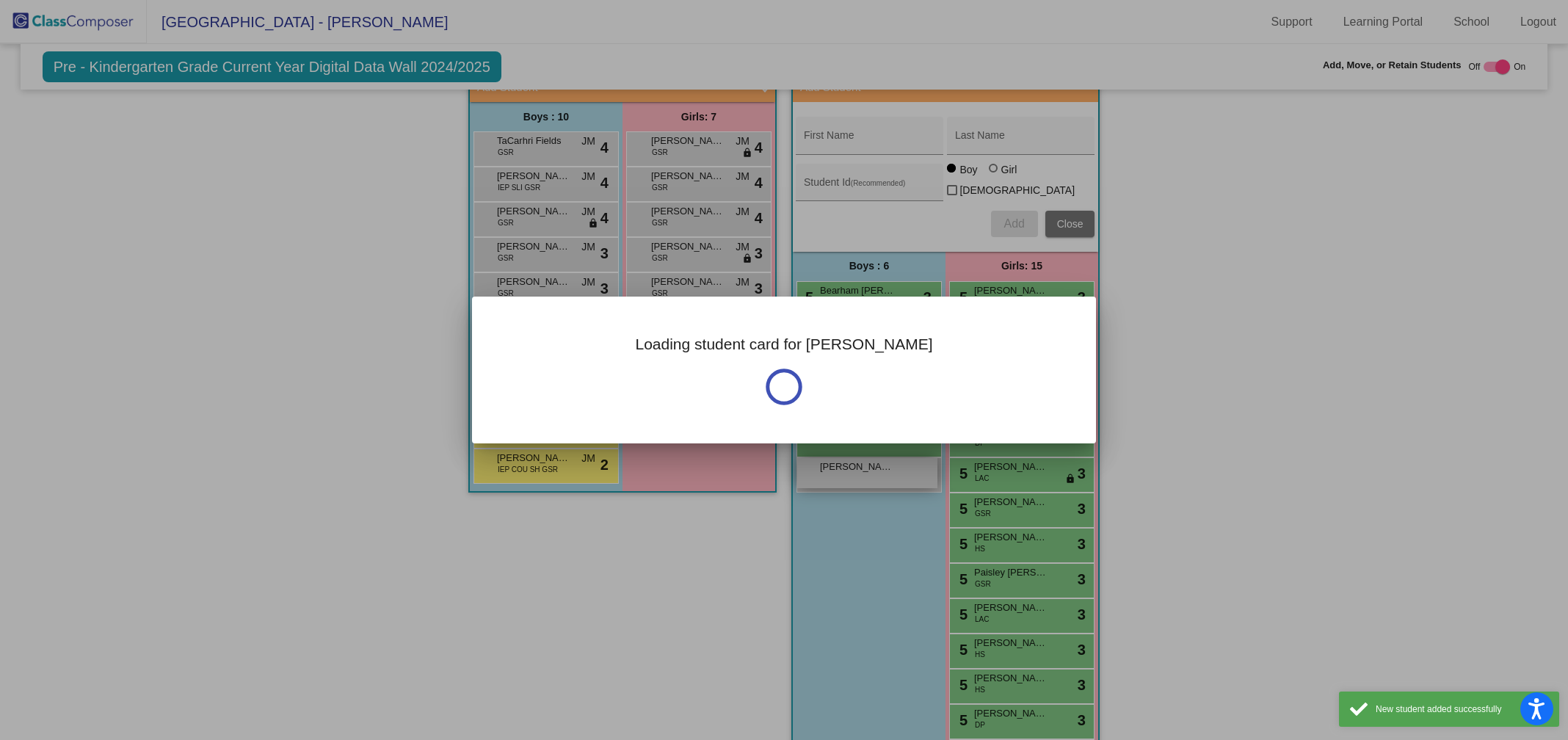
click at [824, 463] on div at bounding box center [784, 370] width 1568 height 740
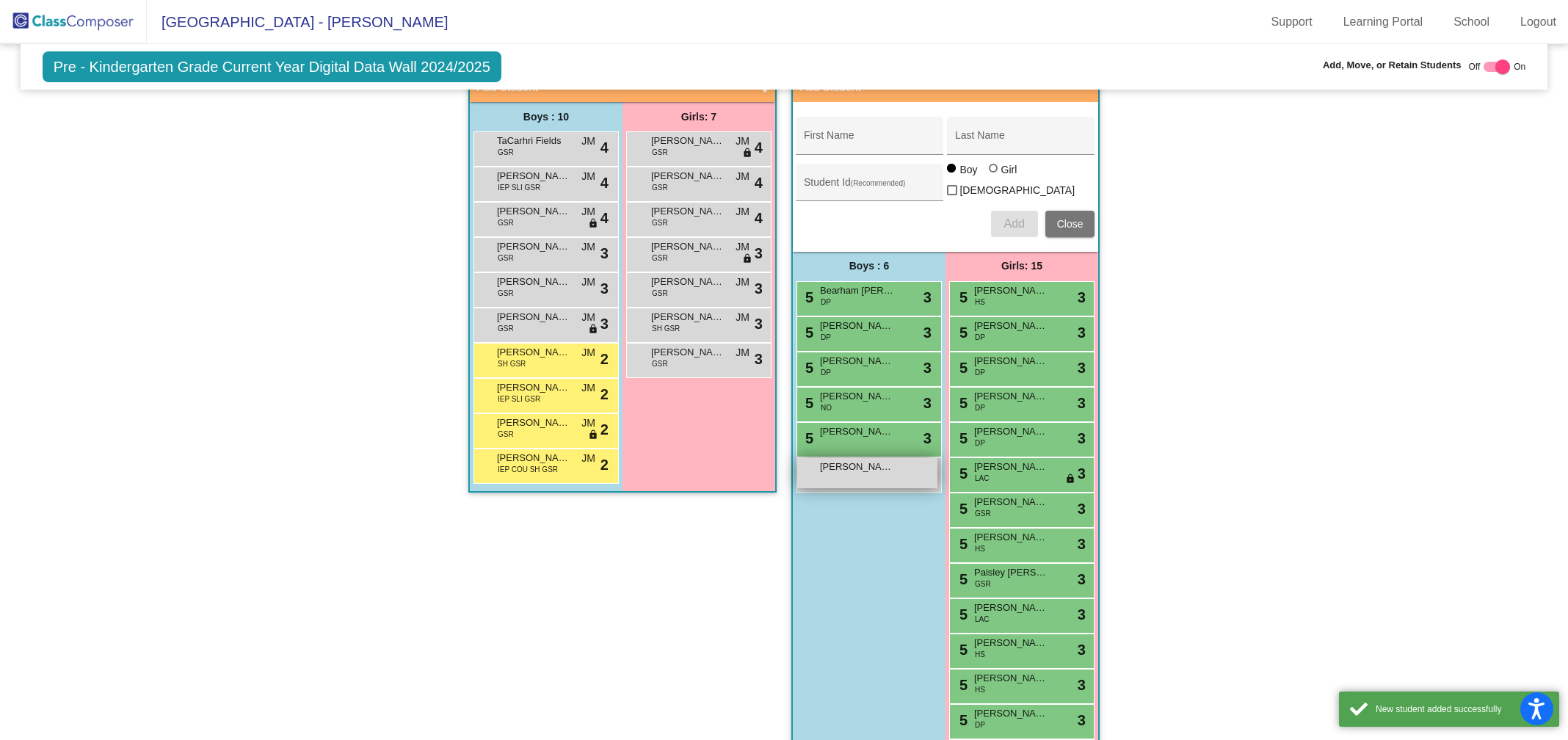
click at [822, 466] on div "[PERSON_NAME] lock do_not_disturb_alt" at bounding box center [867, 473] width 141 height 30
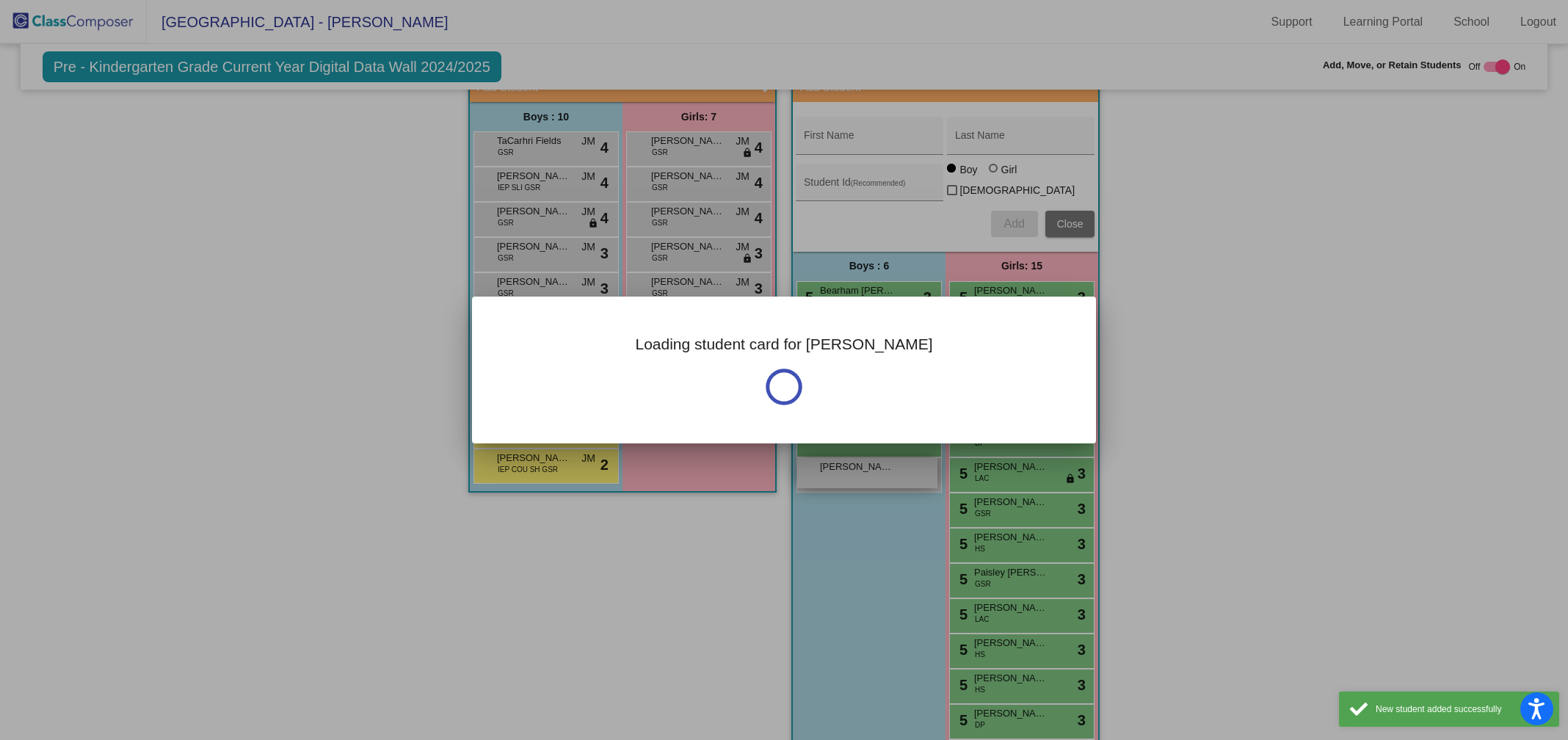
click at [822, 466] on div "Loading student card for [PERSON_NAME]" at bounding box center [784, 370] width 1568 height 740
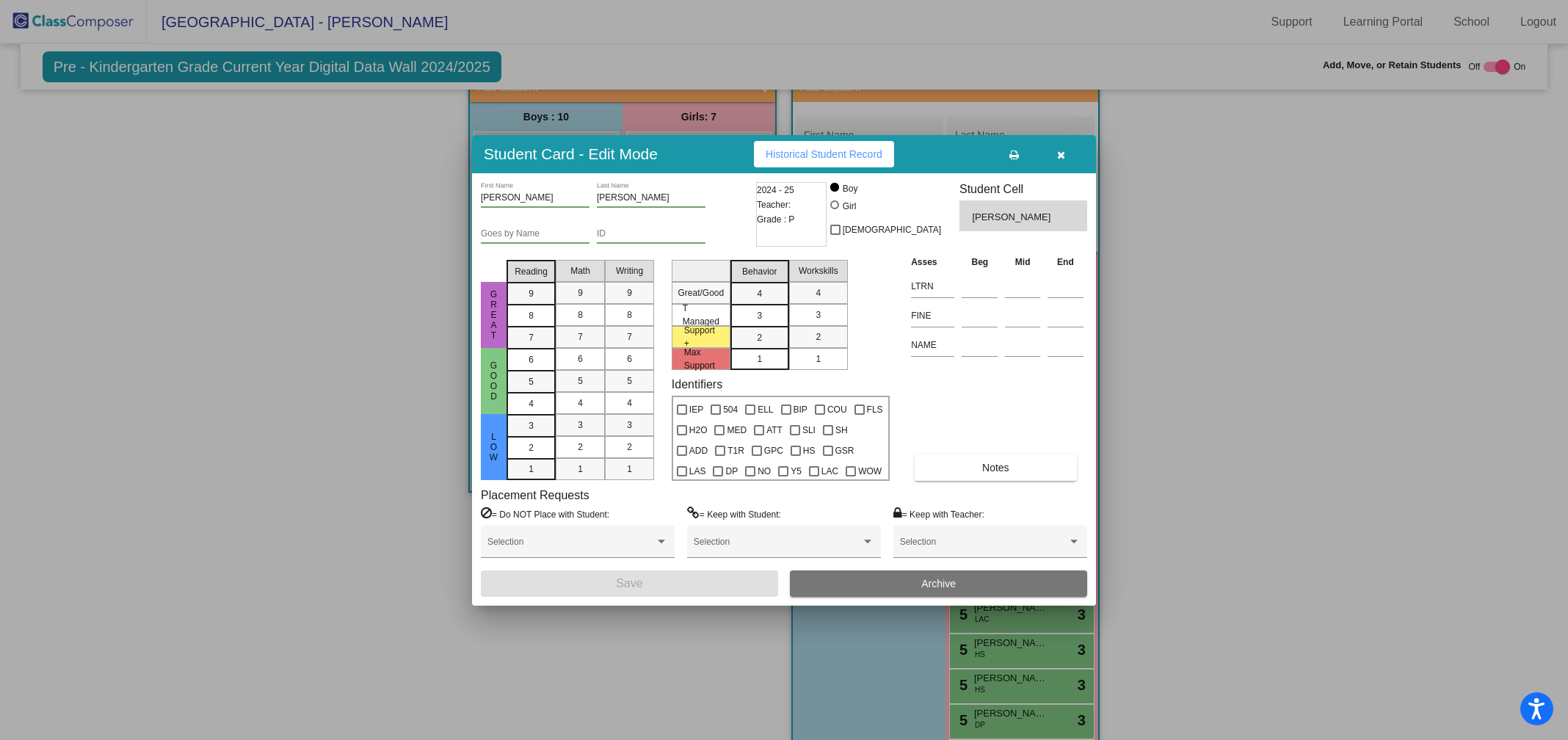
click at [822, 466] on div "IEP 504 ELL BIP COU FLS H2O MED ATT SLI SH ADD T1R GPC HS GSR LAS DP NO Y5 LAC …" at bounding box center [780, 437] width 215 height 82
click at [533, 370] on div "5" at bounding box center [531, 360] width 29 height 22
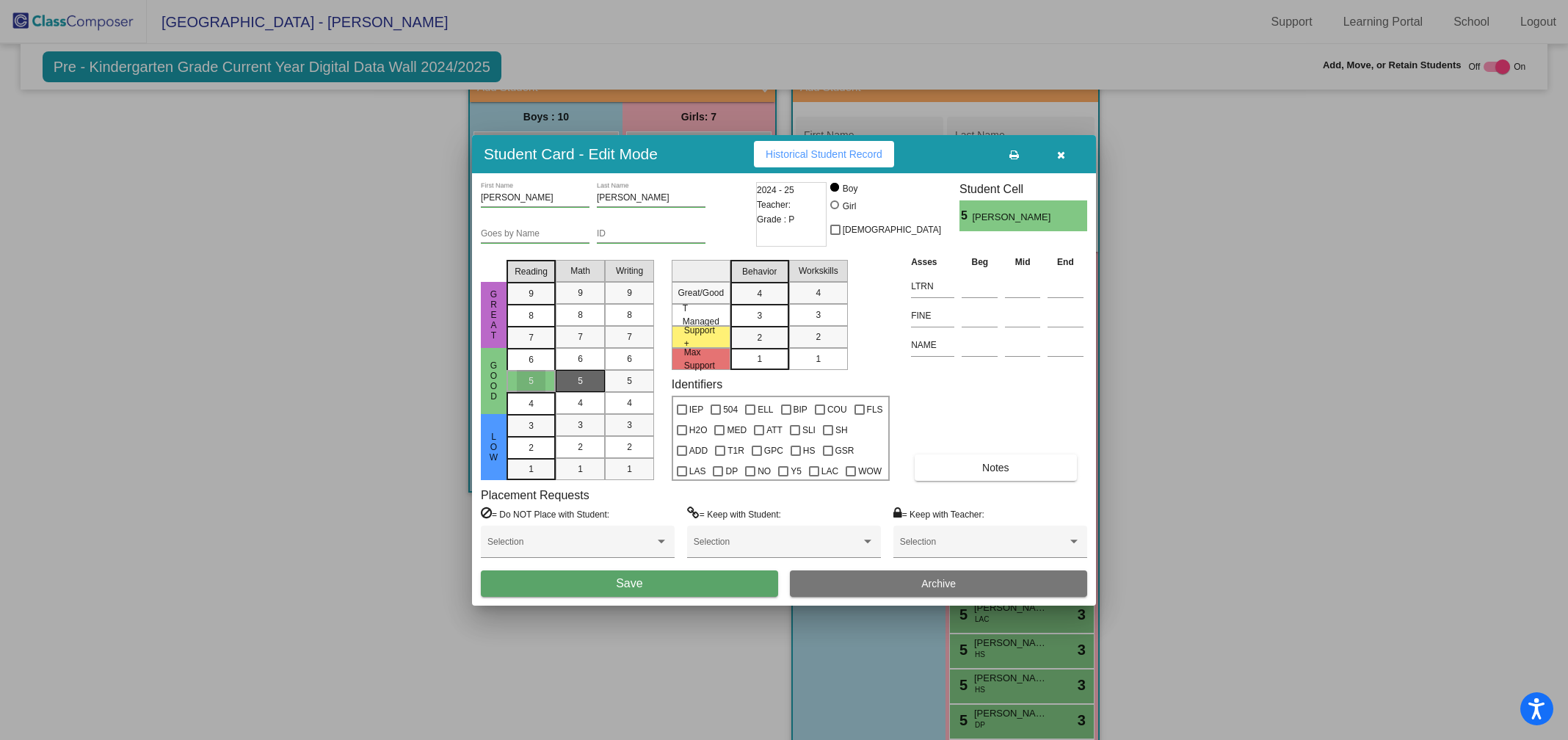
click at [576, 385] on div "5" at bounding box center [580, 381] width 29 height 22
click at [638, 378] on div "5" at bounding box center [629, 381] width 29 height 22
click at [762, 341] on div "2" at bounding box center [759, 338] width 29 height 22
click at [824, 340] on div "2" at bounding box center [818, 337] width 29 height 22
click at [631, 580] on span "Save" at bounding box center [628, 584] width 26 height 13
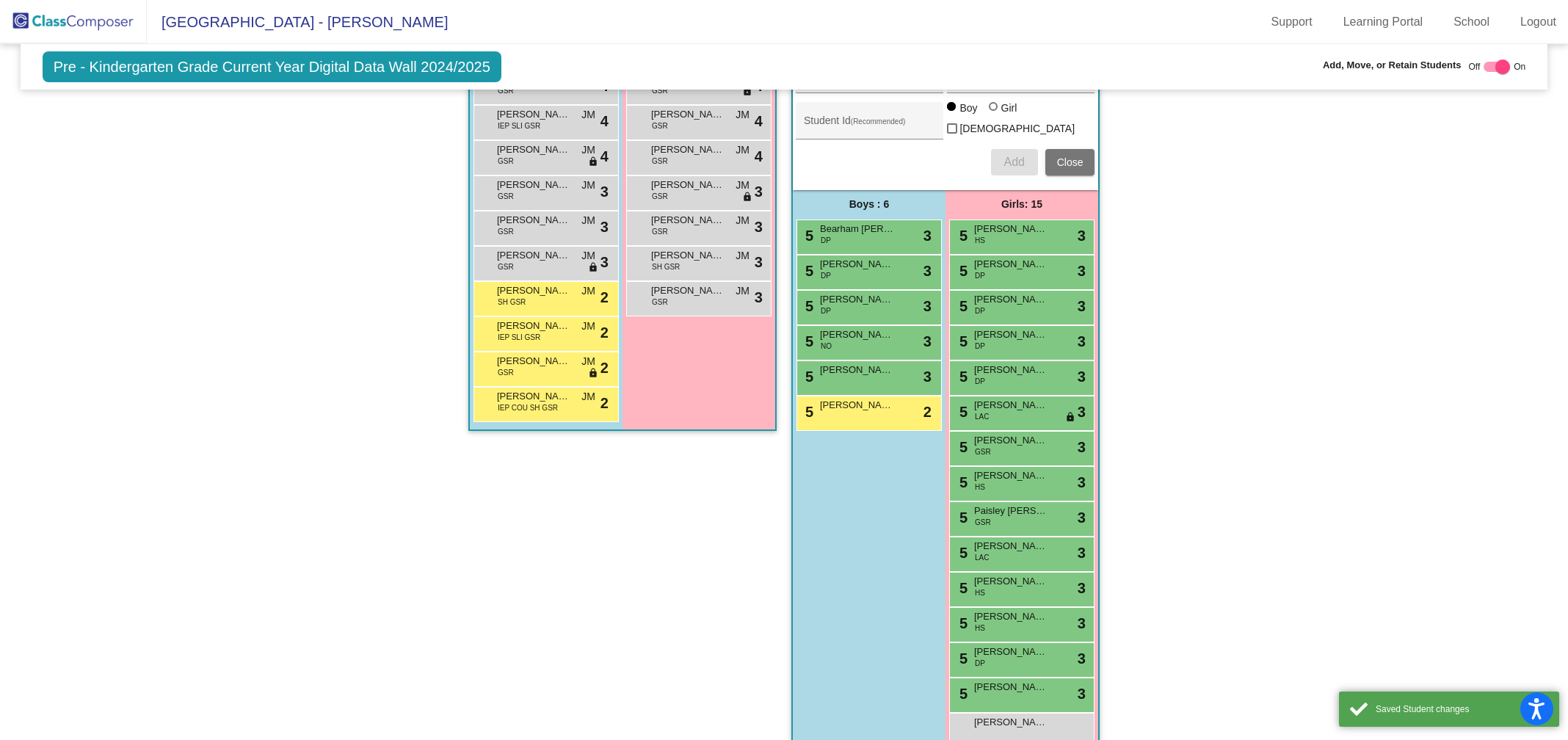
scroll to position [1489, 0]
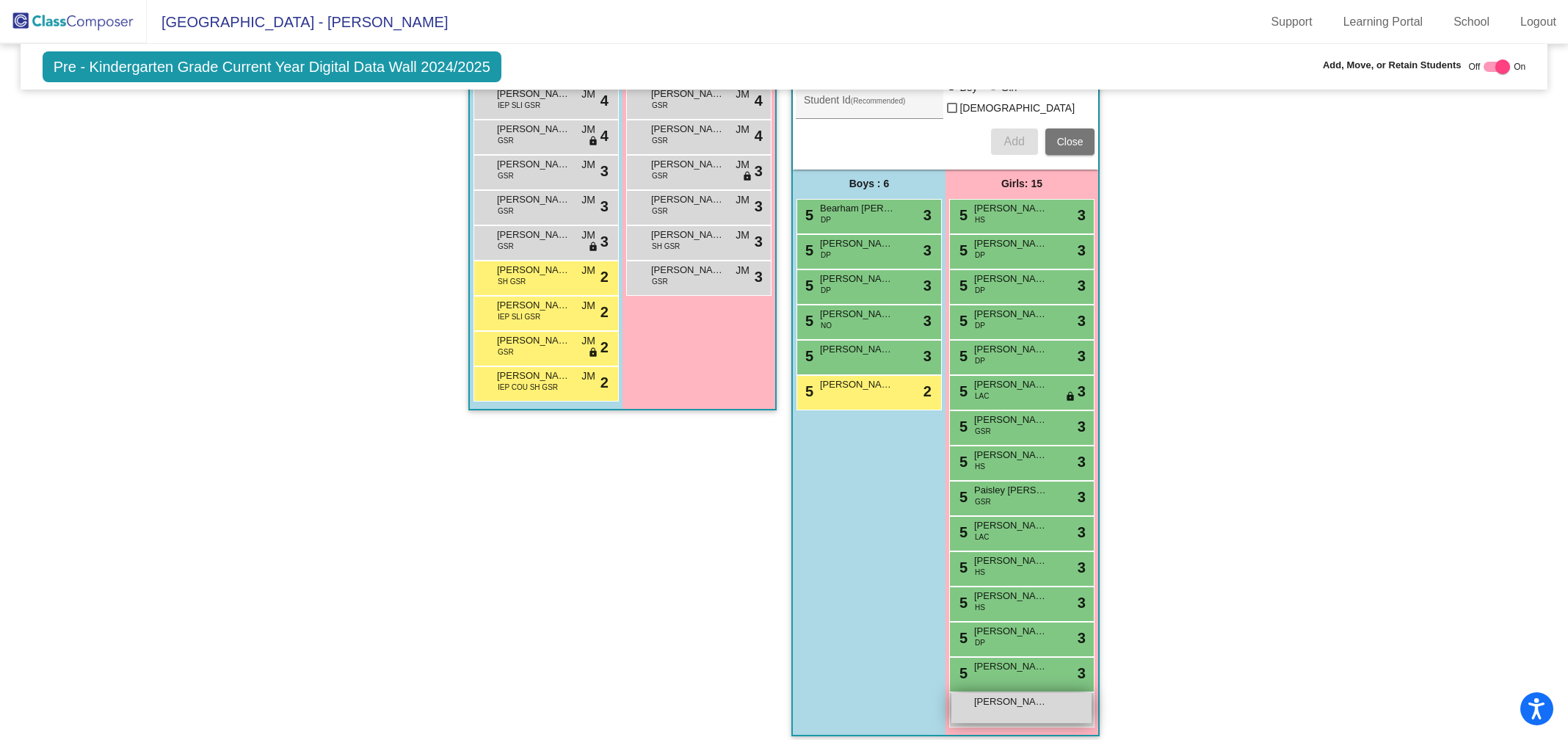
click at [989, 694] on span "[PERSON_NAME]" at bounding box center [1011, 702] width 73 height 14
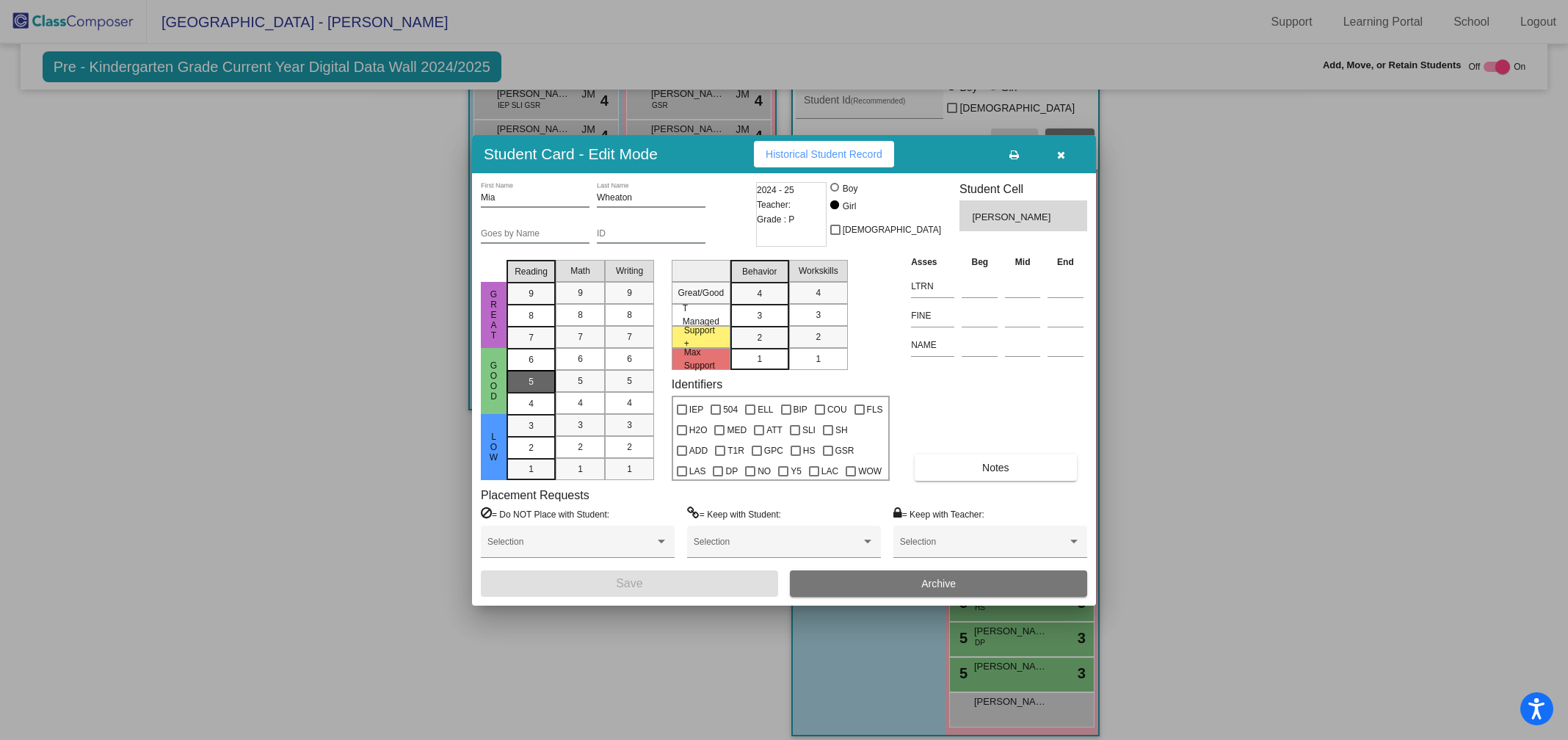
click at [529, 366] on span "5" at bounding box center [531, 359] width 5 height 14
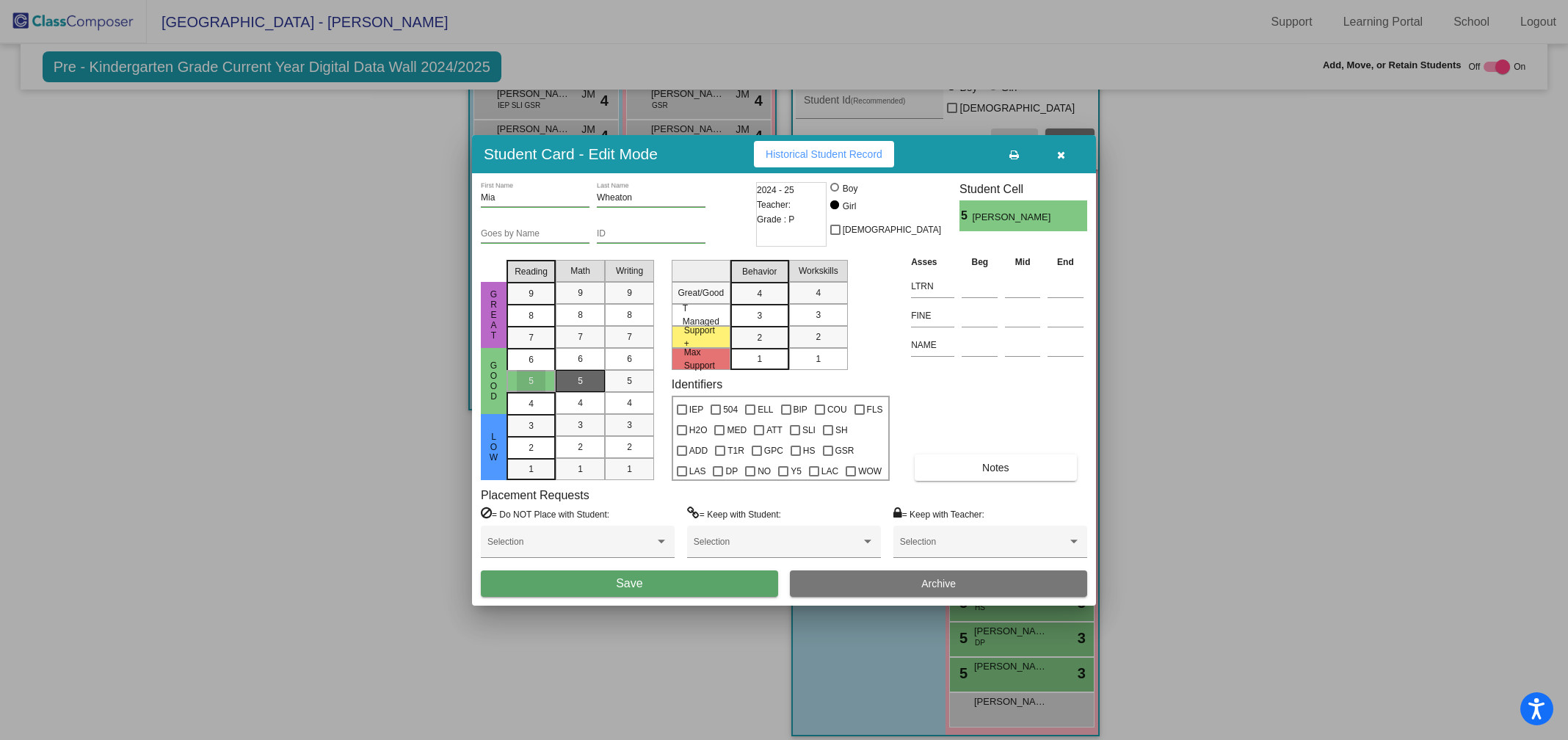
click at [569, 385] on div "5" at bounding box center [580, 381] width 29 height 22
click at [623, 379] on div "5" at bounding box center [629, 381] width 29 height 22
click at [764, 305] on div "3" at bounding box center [759, 294] width 29 height 22
click at [822, 317] on div "3" at bounding box center [818, 315] width 29 height 22
click at [606, 576] on button "Save" at bounding box center [629, 583] width 297 height 26
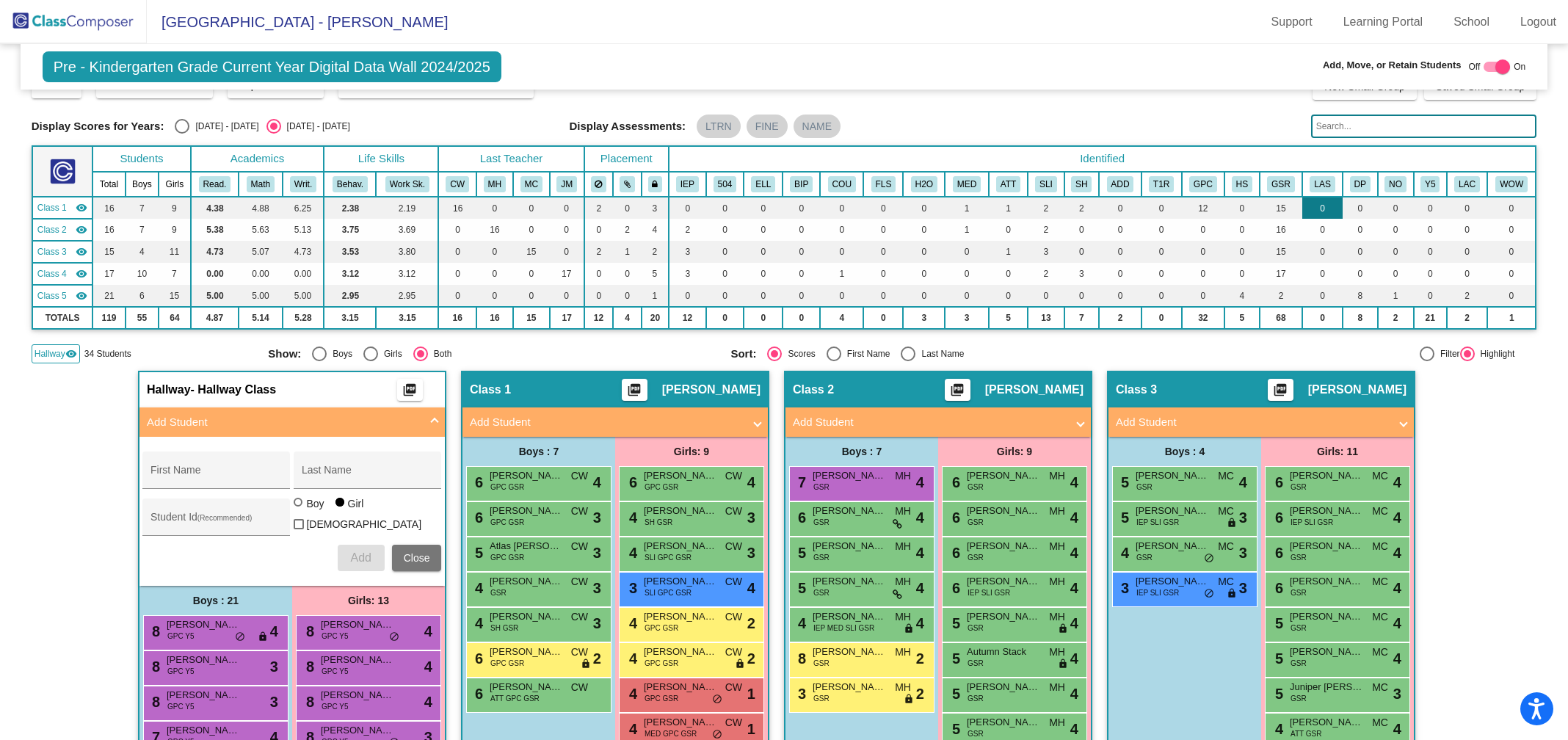
scroll to position [60, 0]
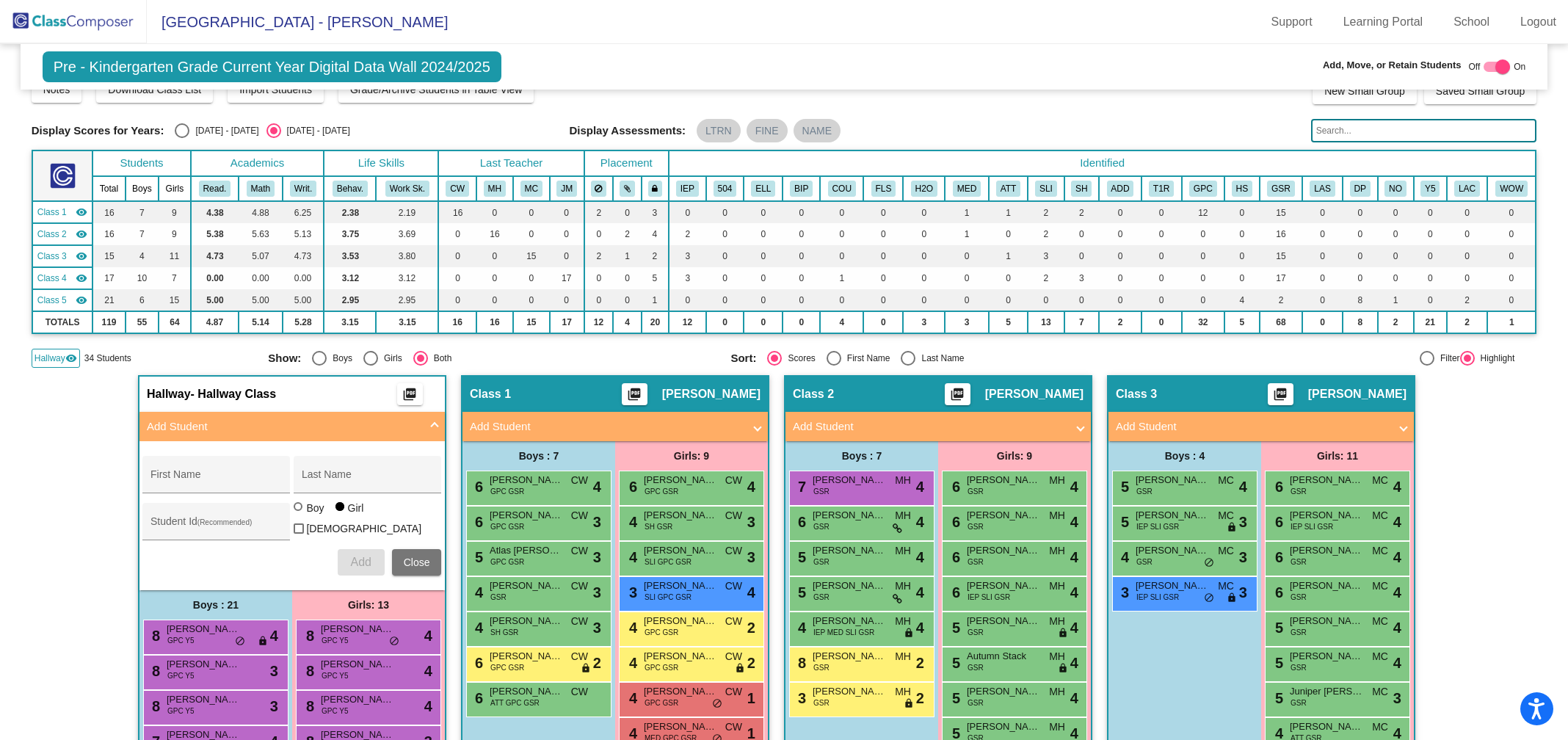
click at [1329, 132] on input "text" at bounding box center [1423, 130] width 226 height 23
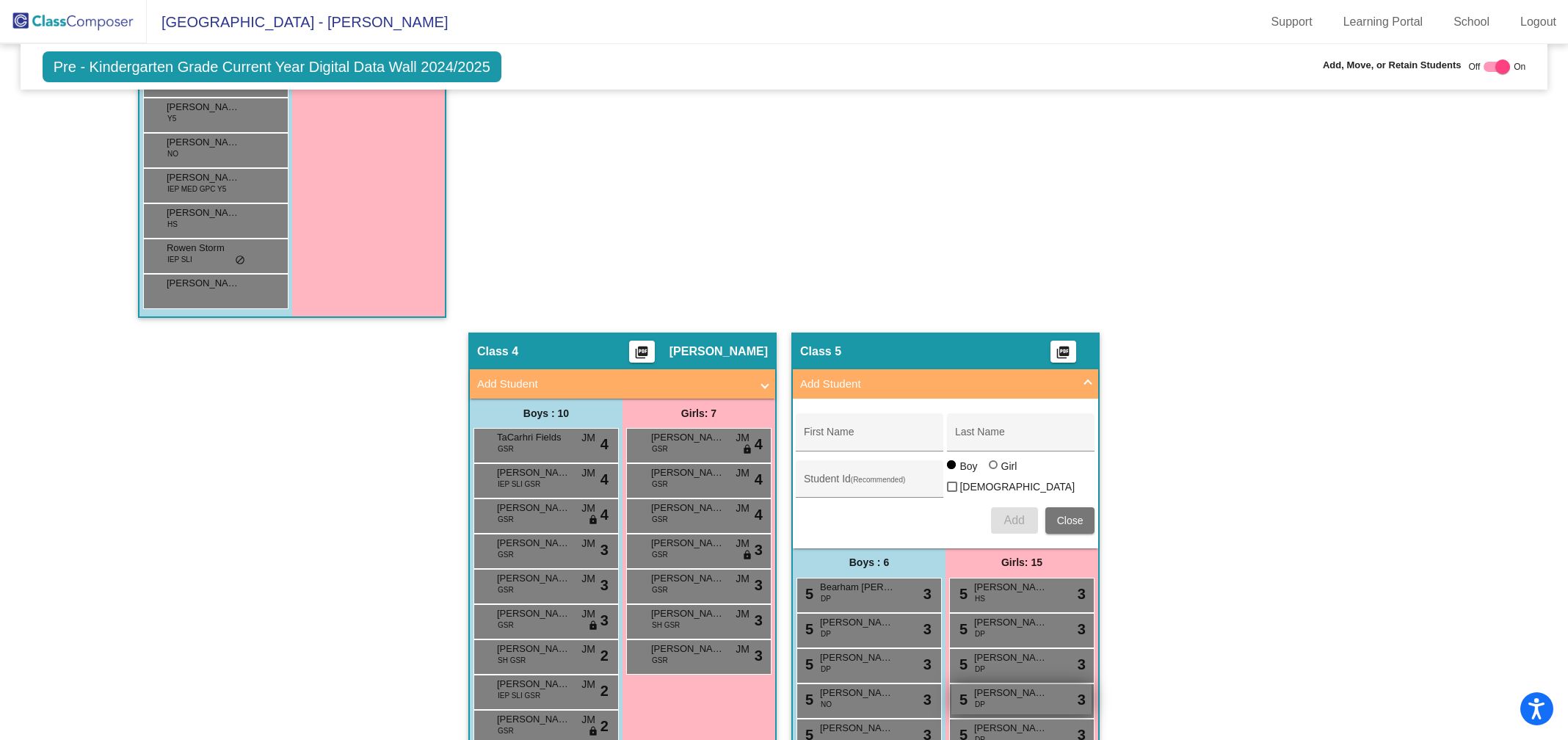
scroll to position [0, 0]
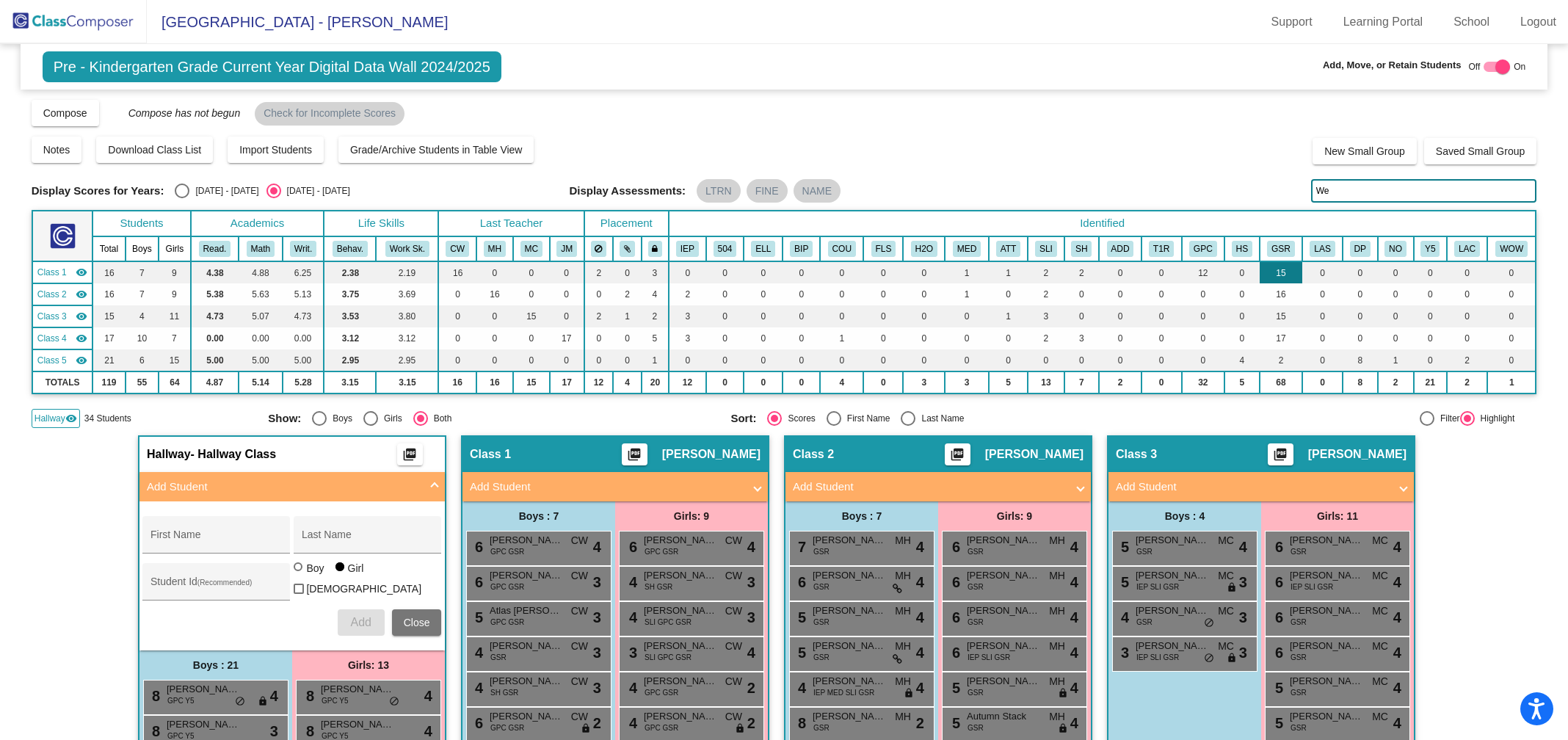
type input "W"
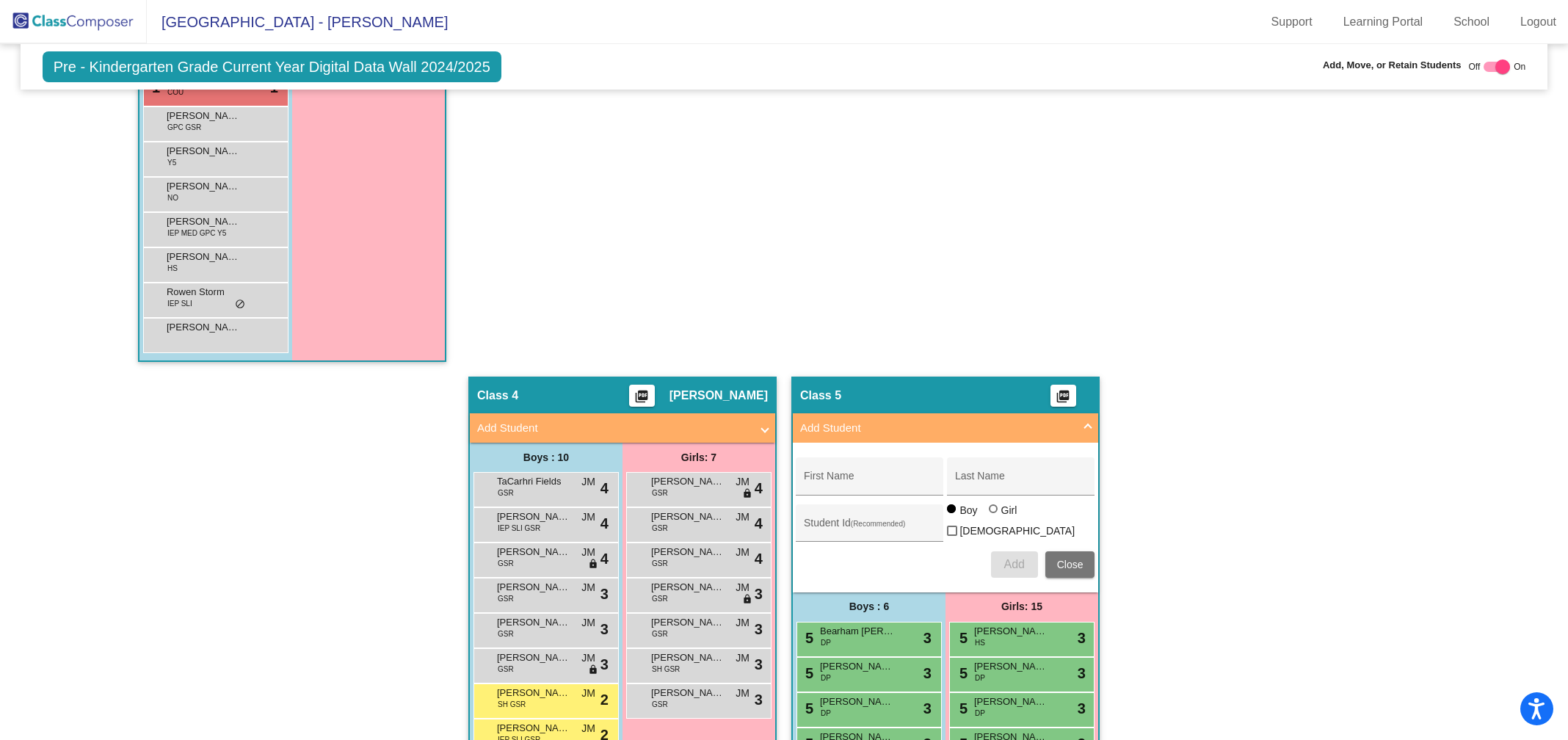
scroll to position [1069, 0]
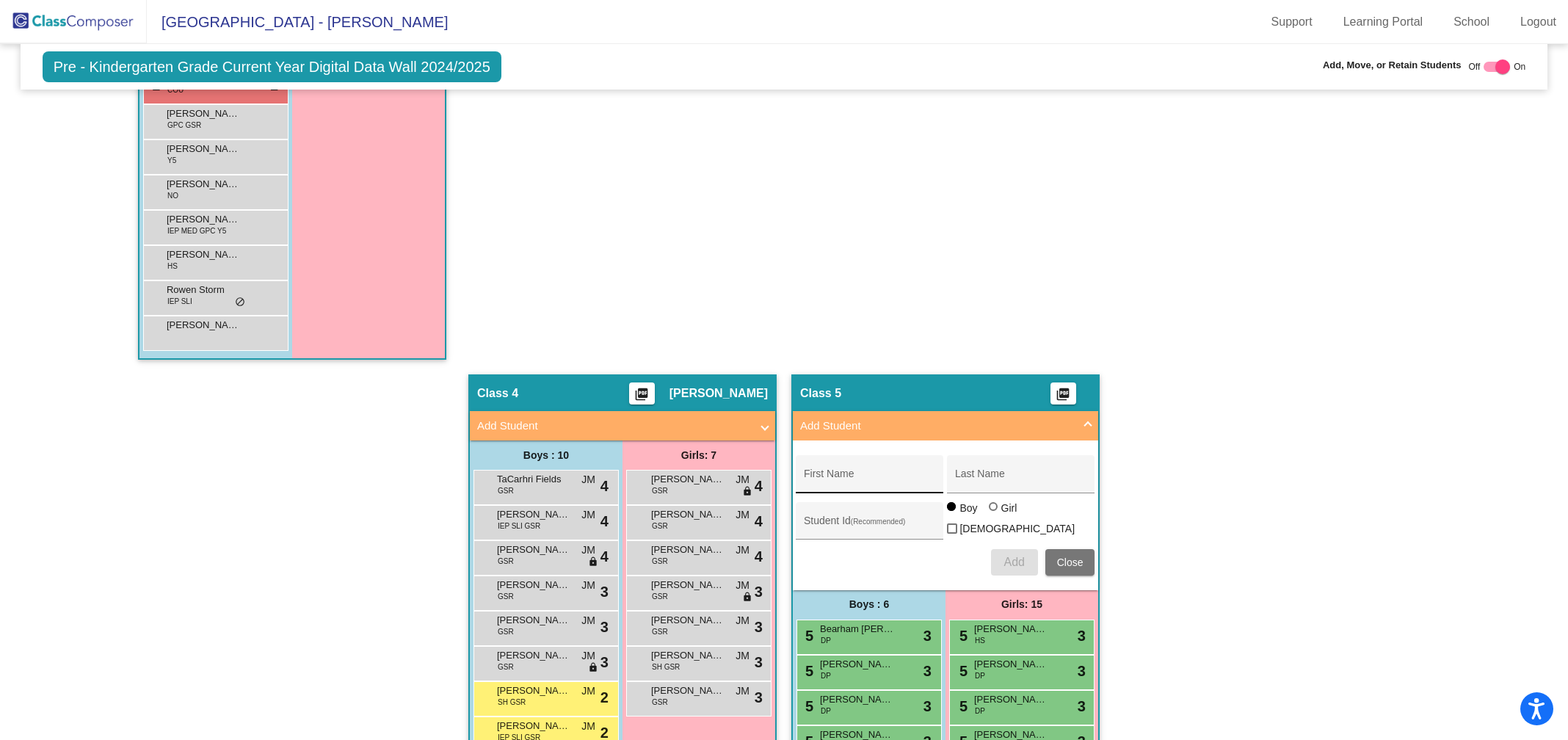
click at [815, 466] on div "First Name" at bounding box center [869, 478] width 132 height 30
type input "Beckham"
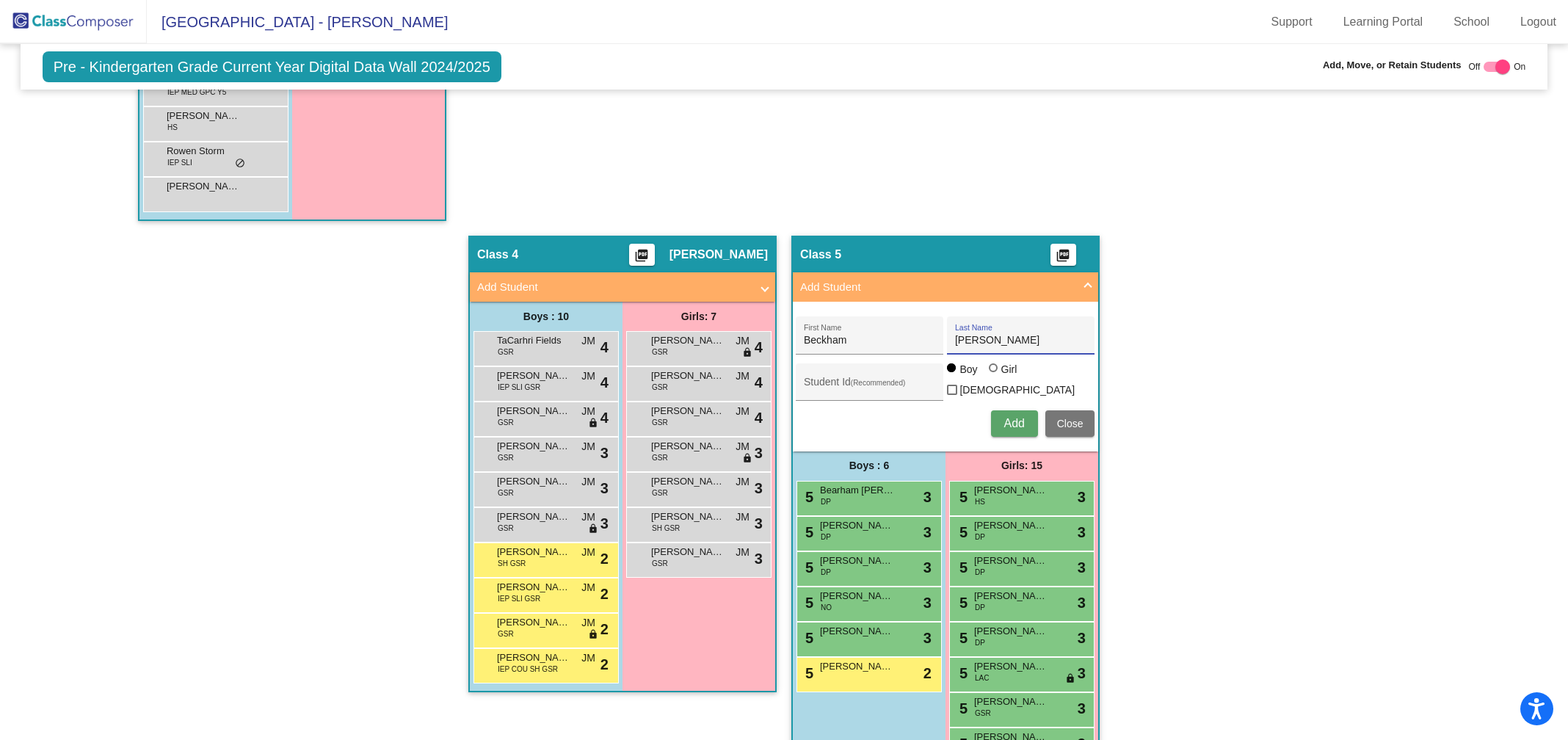
scroll to position [1212, 0]
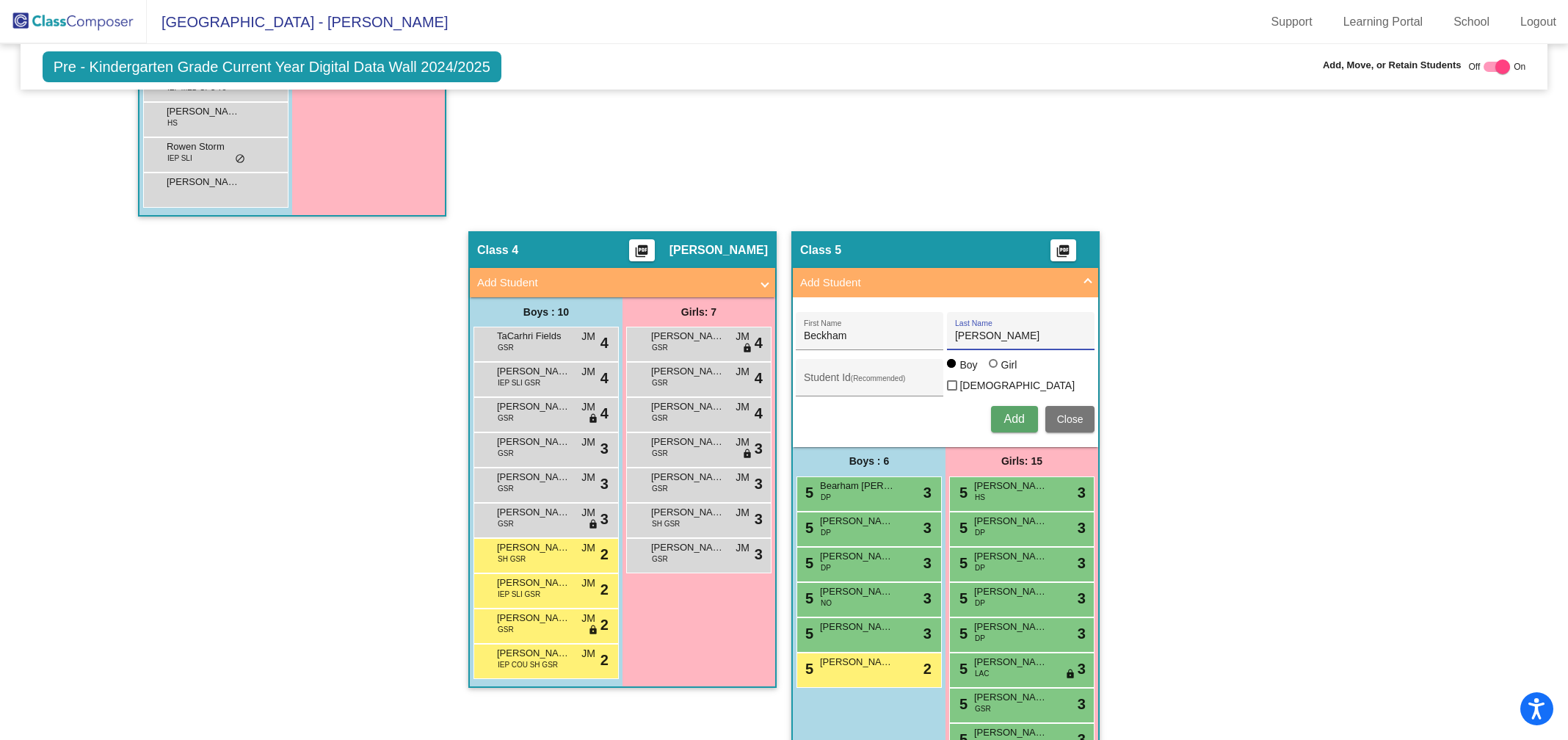
type input "[PERSON_NAME]"
click at [1008, 413] on span "Add" at bounding box center [1014, 419] width 21 height 13
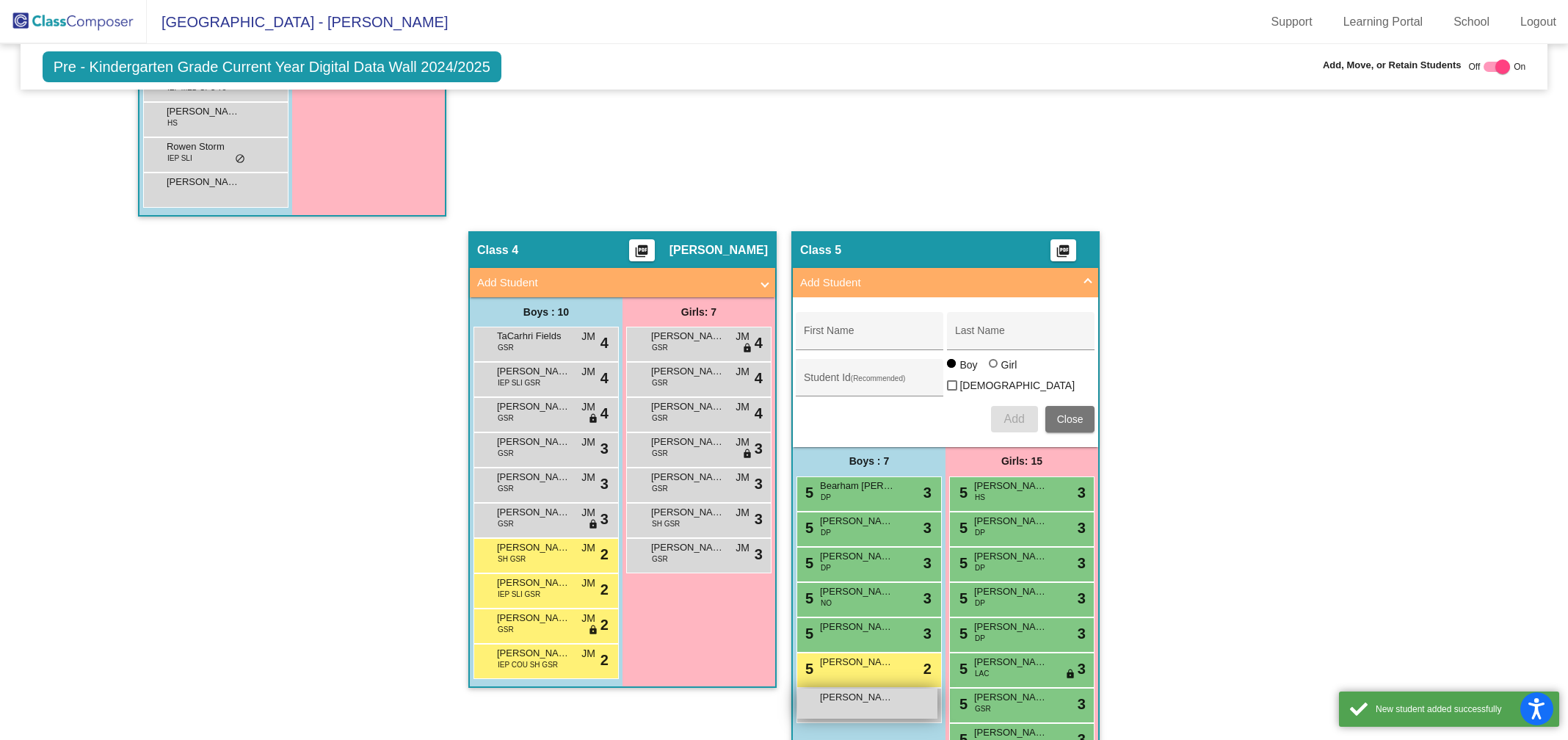
click at [832, 699] on div "Beckham [PERSON_NAME] lock do_not_disturb_alt" at bounding box center [867, 703] width 141 height 30
click at [820, 692] on span "[PERSON_NAME] [PERSON_NAME]" at bounding box center [857, 697] width 73 height 14
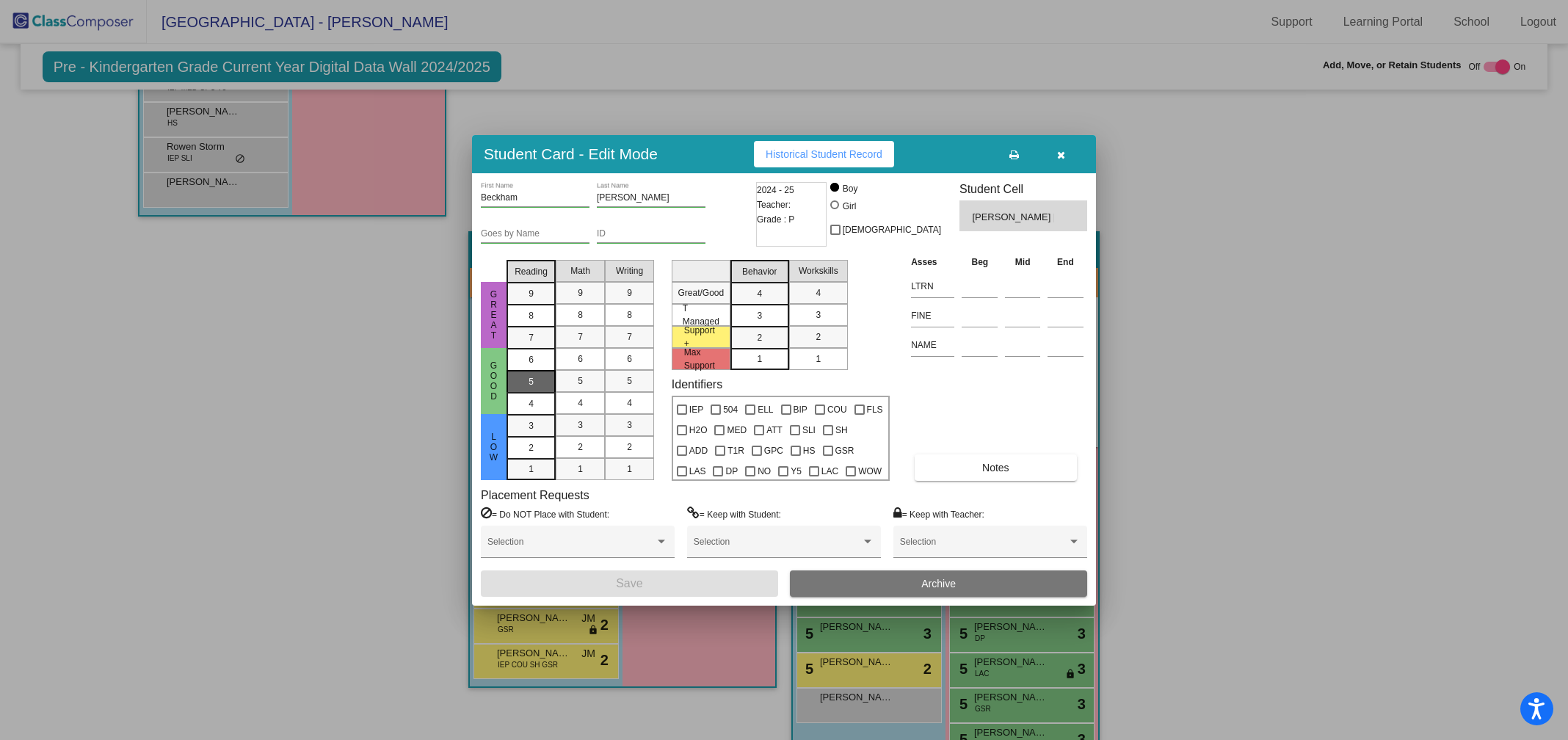
click at [533, 370] on div "5" at bounding box center [531, 360] width 29 height 22
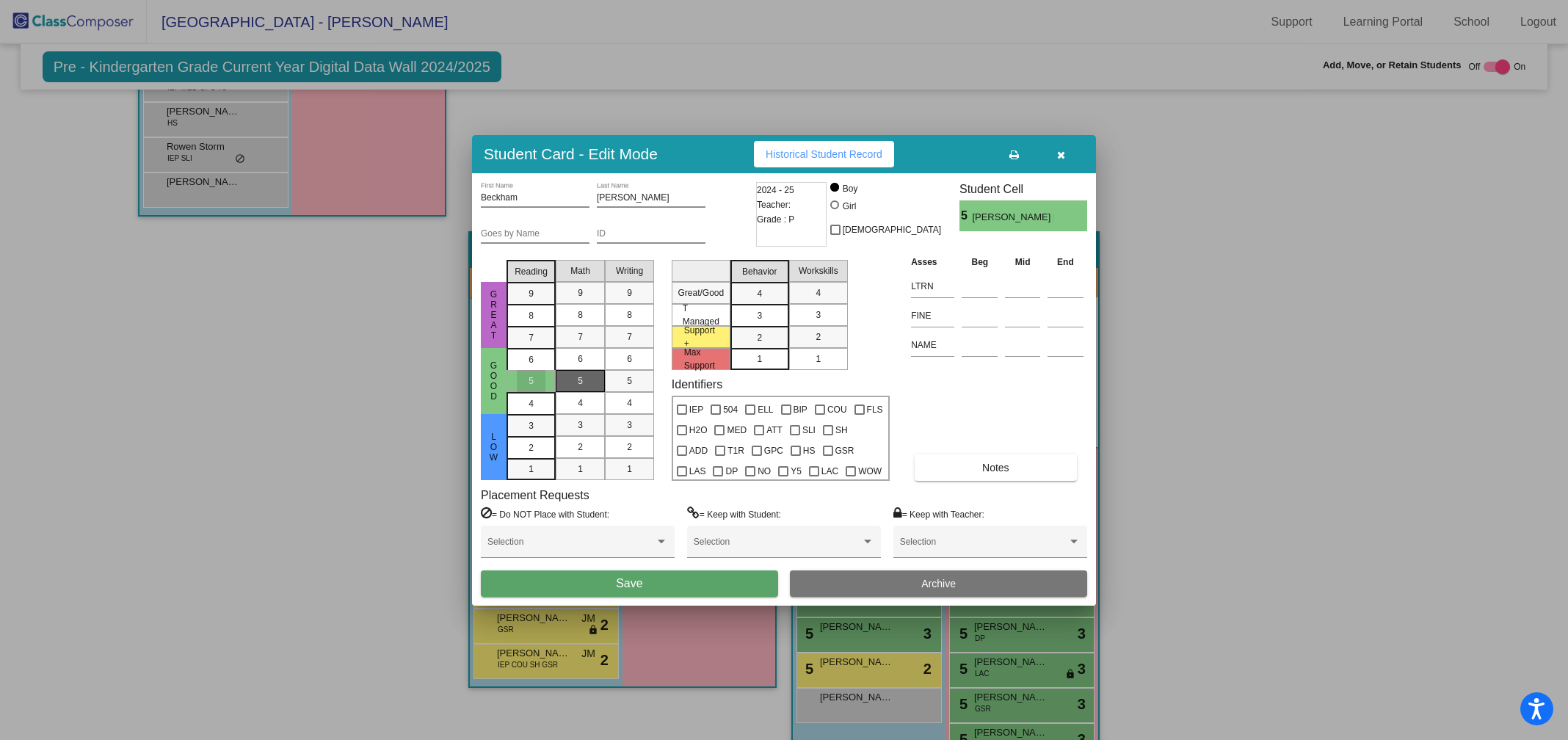
click at [564, 377] on mat-list-option "5" at bounding box center [580, 381] width 49 height 22
click at [622, 380] on div "5" at bounding box center [629, 381] width 29 height 22
click at [759, 305] on div "3" at bounding box center [759, 294] width 29 height 22
click at [815, 321] on span "3" at bounding box center [818, 315] width 5 height 14
click at [650, 579] on button "Save" at bounding box center [629, 583] width 297 height 26
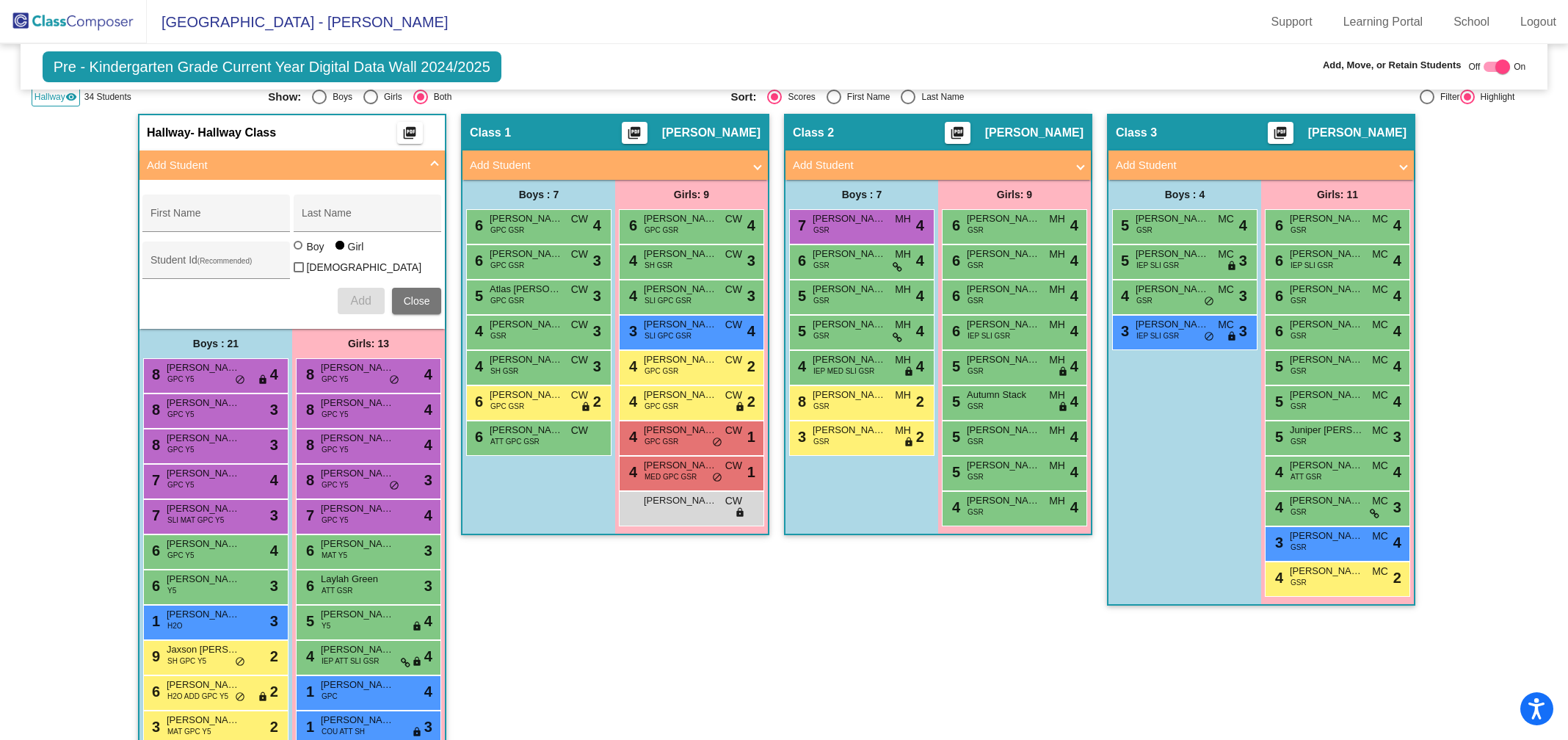
scroll to position [332, 0]
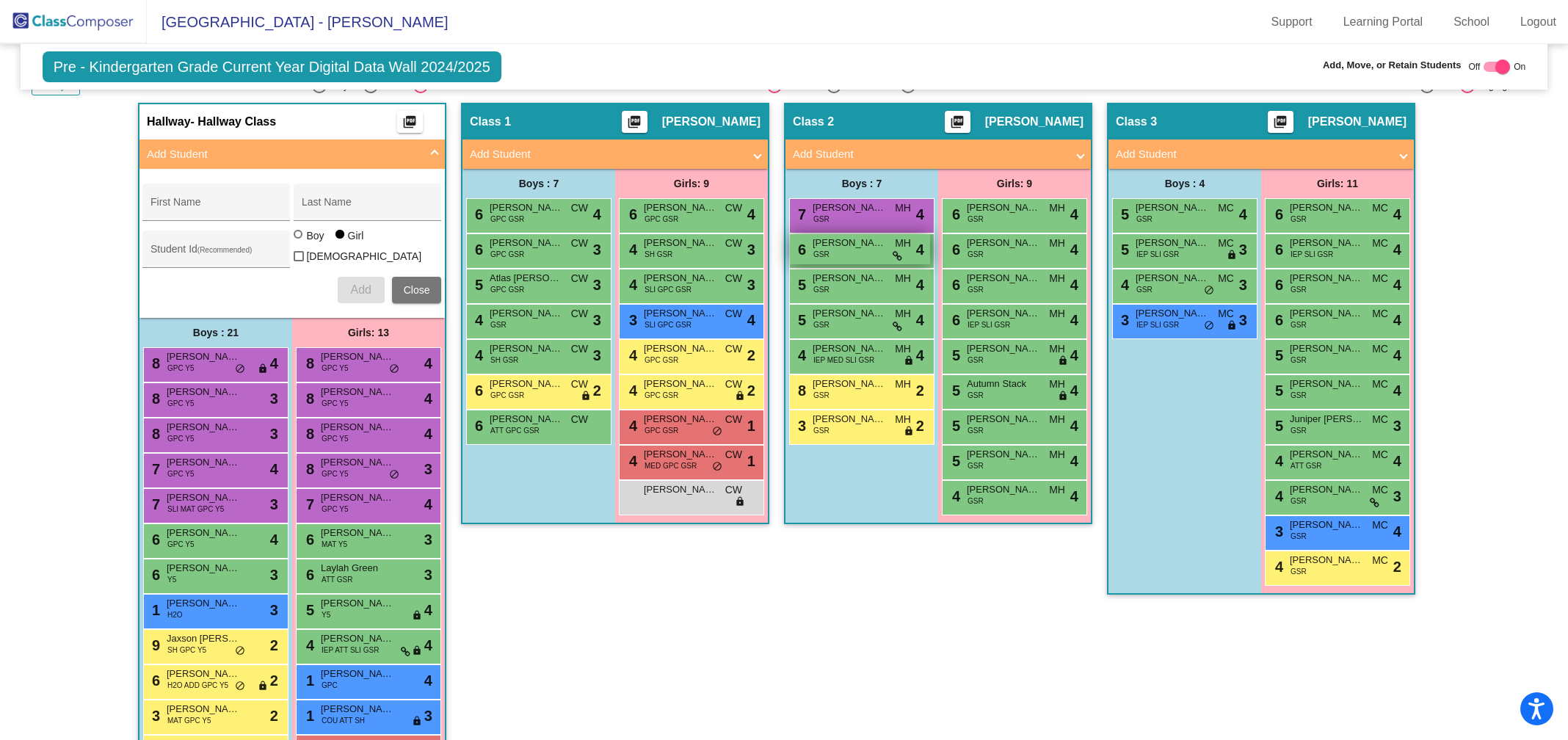
click at [834, 244] on span "[PERSON_NAME]" at bounding box center [849, 243] width 73 height 14
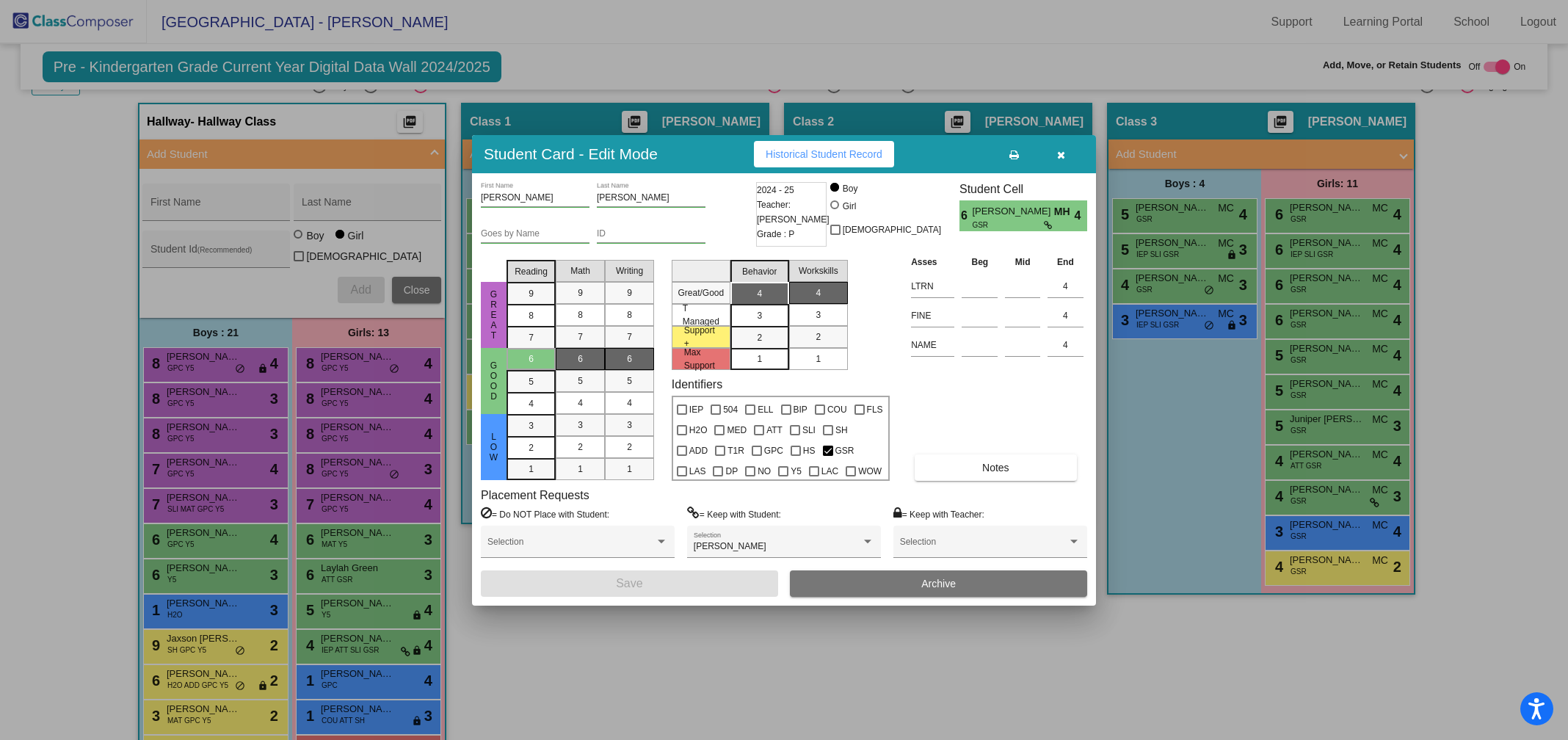
click at [1062, 156] on icon "button" at bounding box center [1061, 155] width 8 height 10
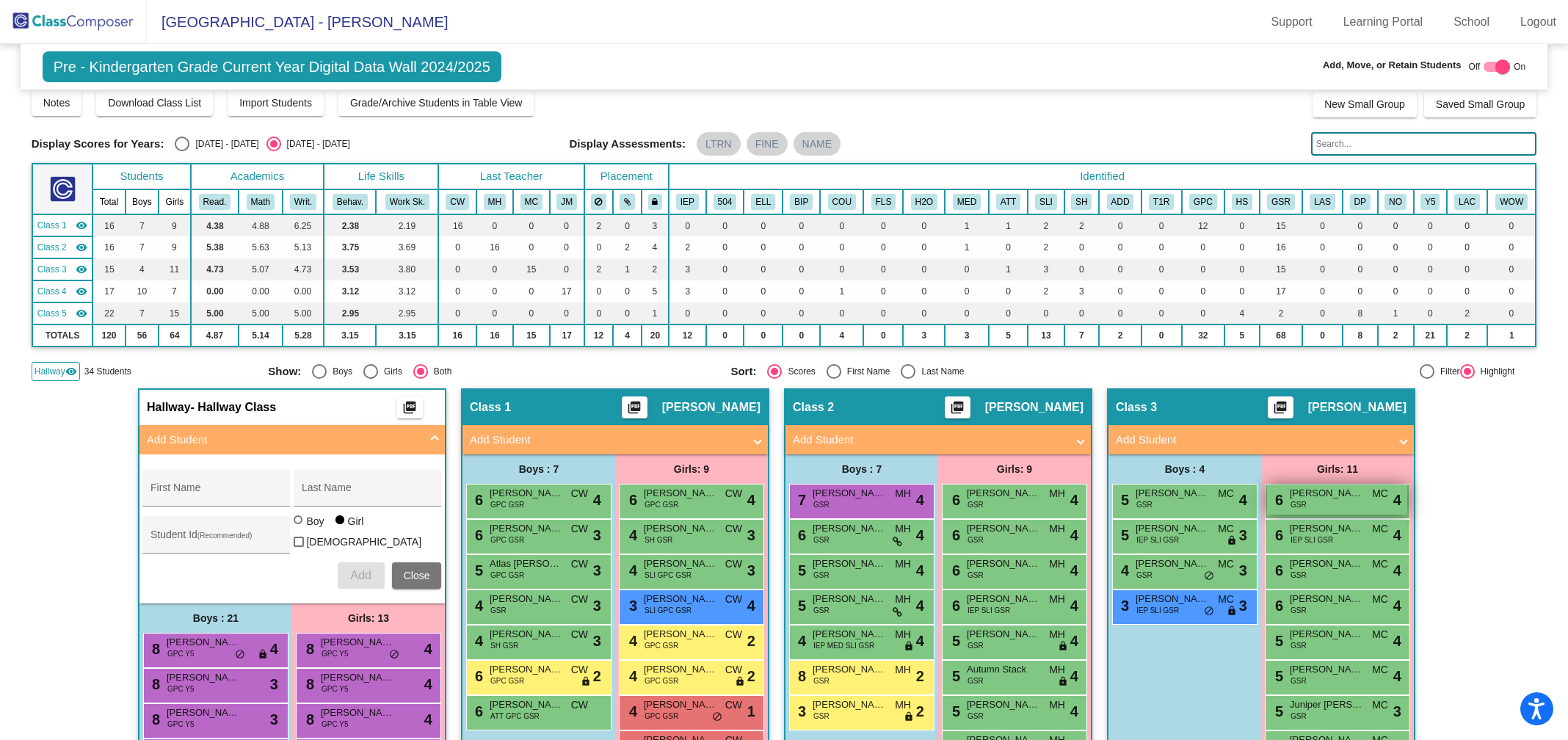
scroll to position [0, 0]
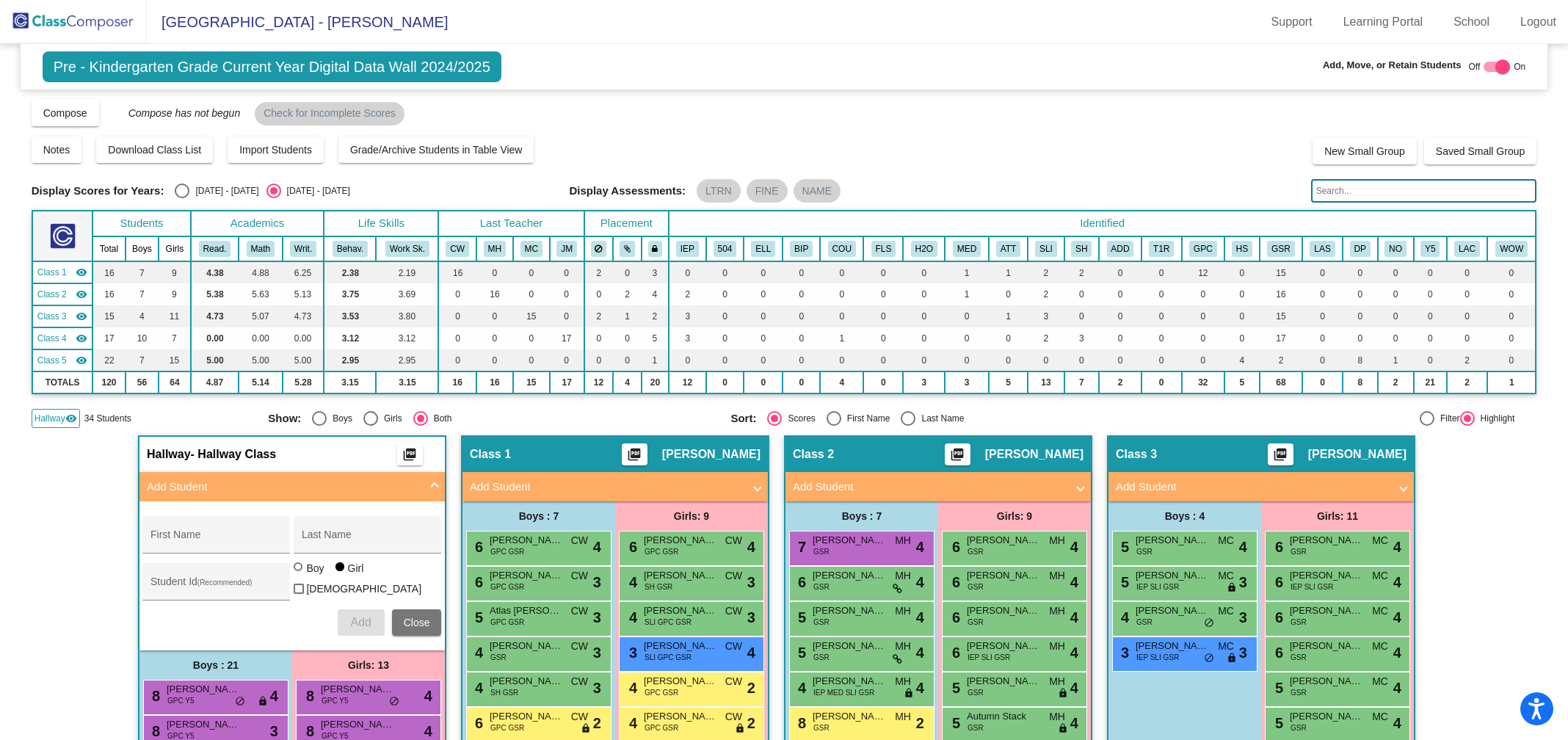
click at [1338, 194] on input "text" at bounding box center [1423, 190] width 226 height 23
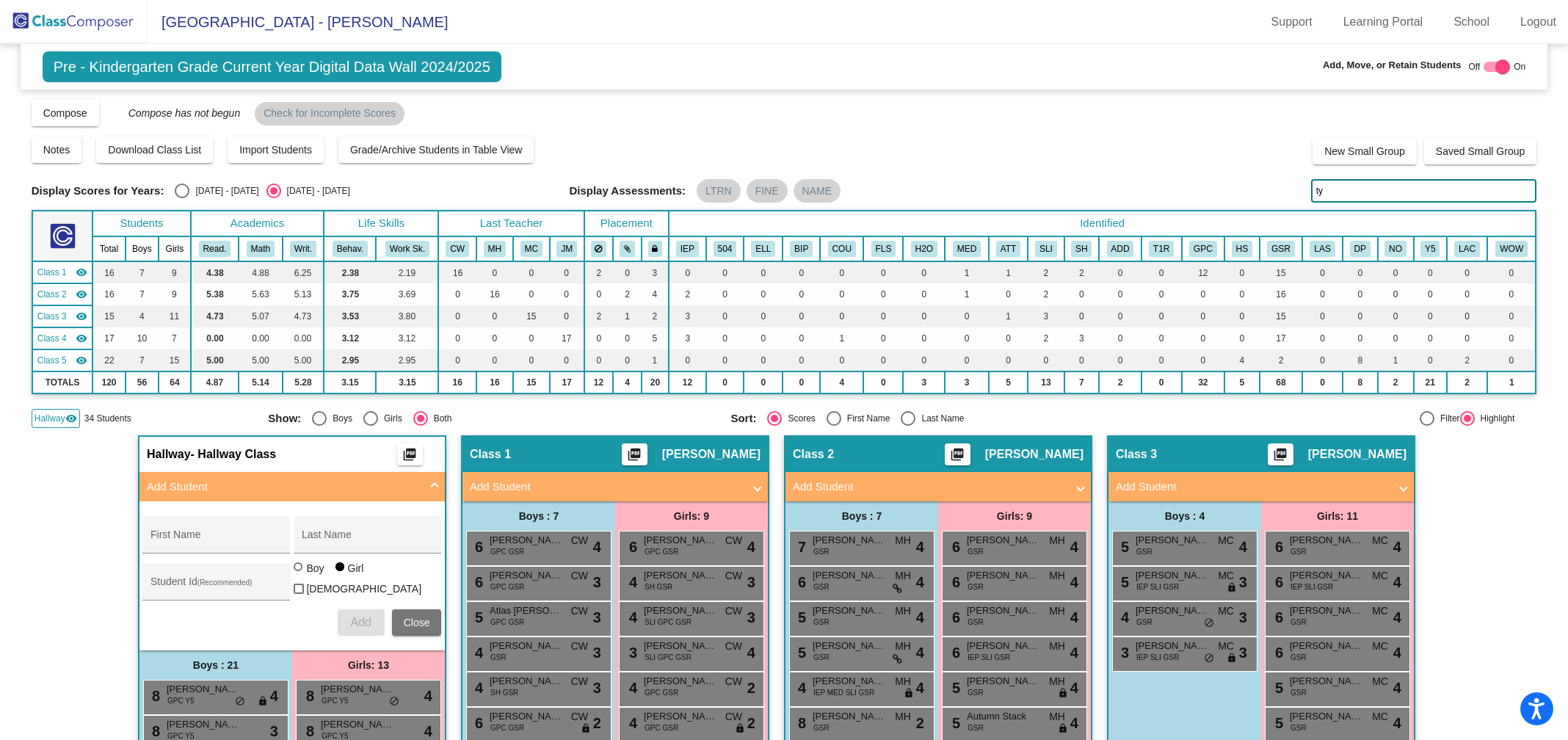
type input "t"
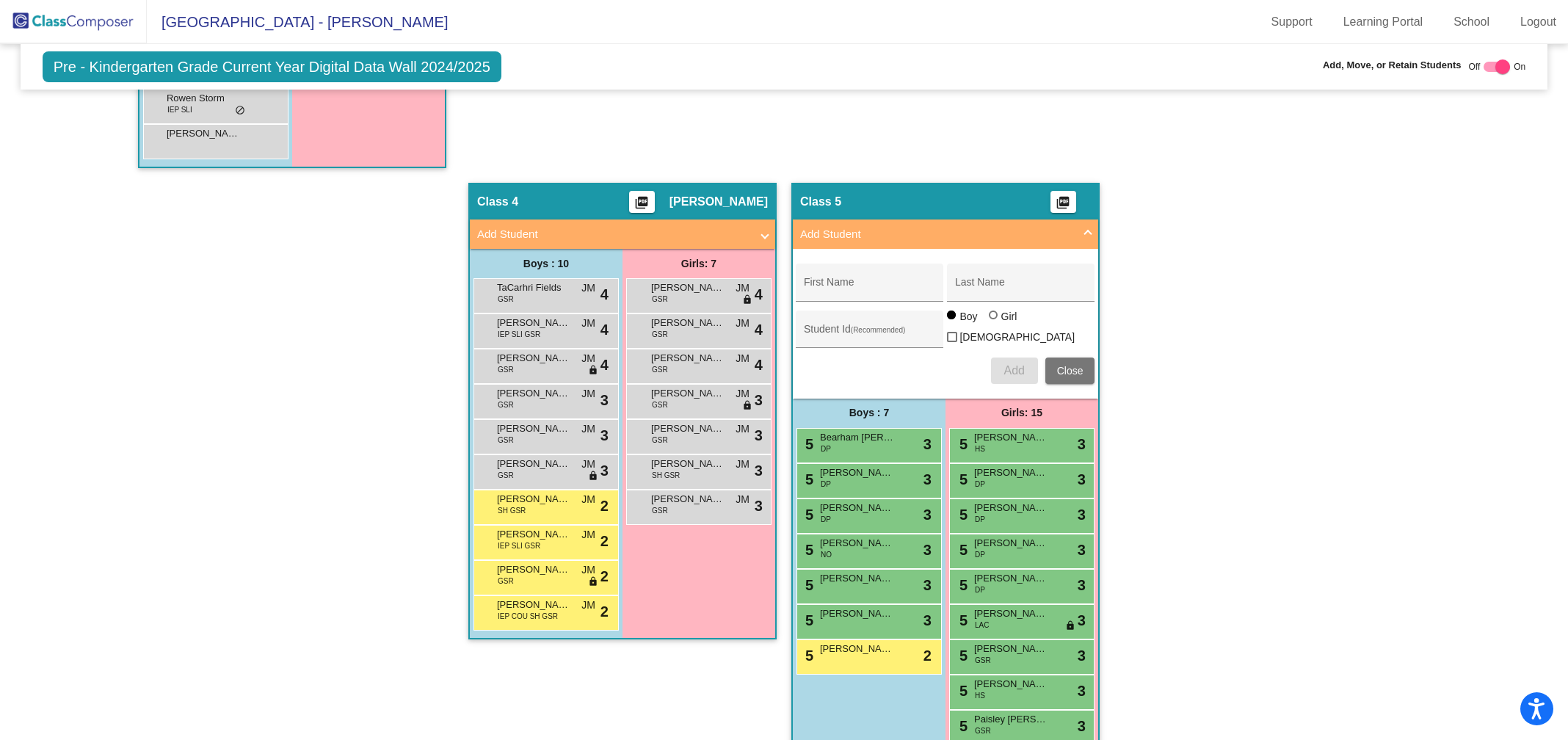
scroll to position [1266, 0]
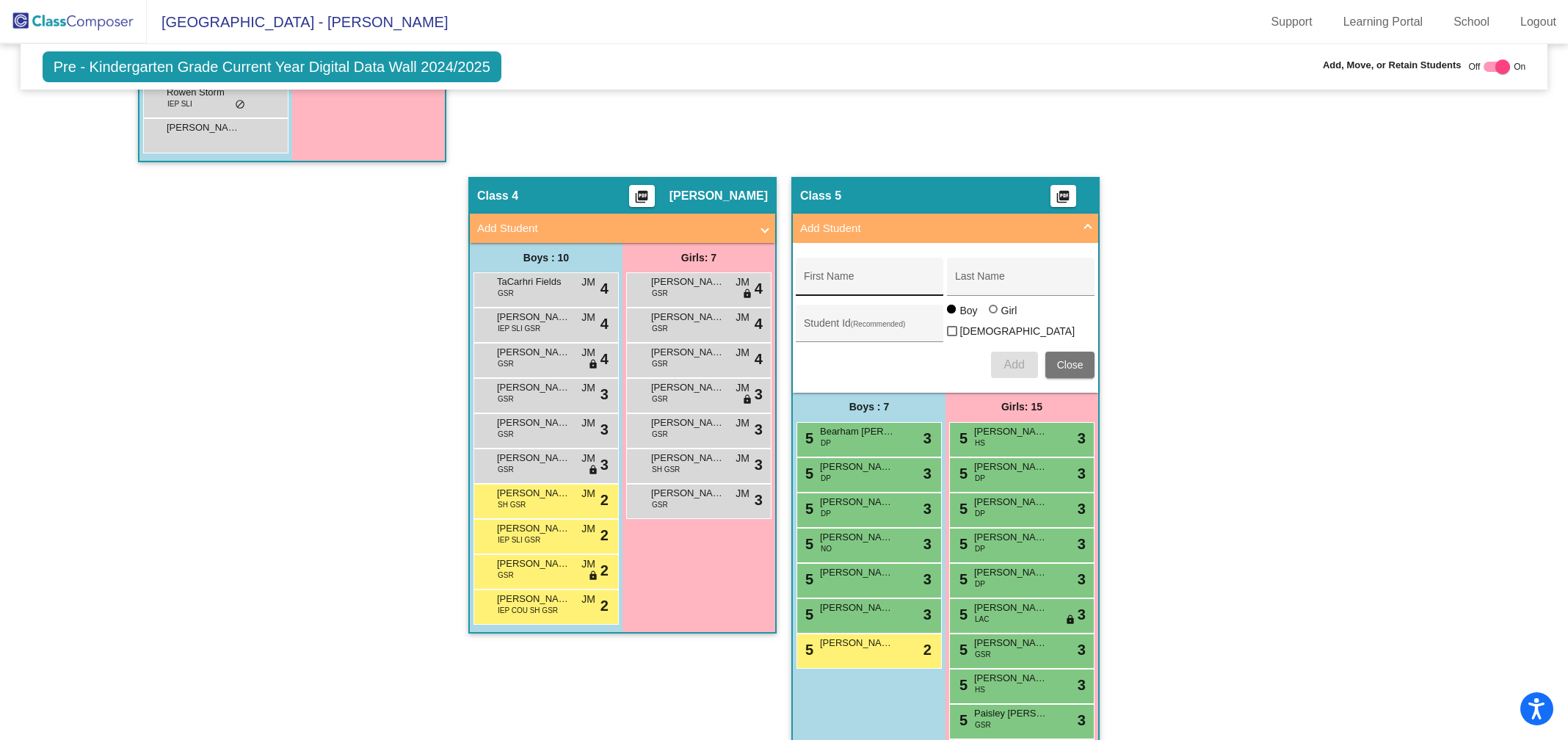
click at [835, 259] on div "First Name" at bounding box center [869, 276] width 148 height 38
type input "Sincere"
click at [962, 276] on input "Last Name" at bounding box center [1020, 282] width 132 height 12
type input "[PERSON_NAME]"
click at [1011, 358] on span "Add" at bounding box center [1014, 365] width 21 height 13
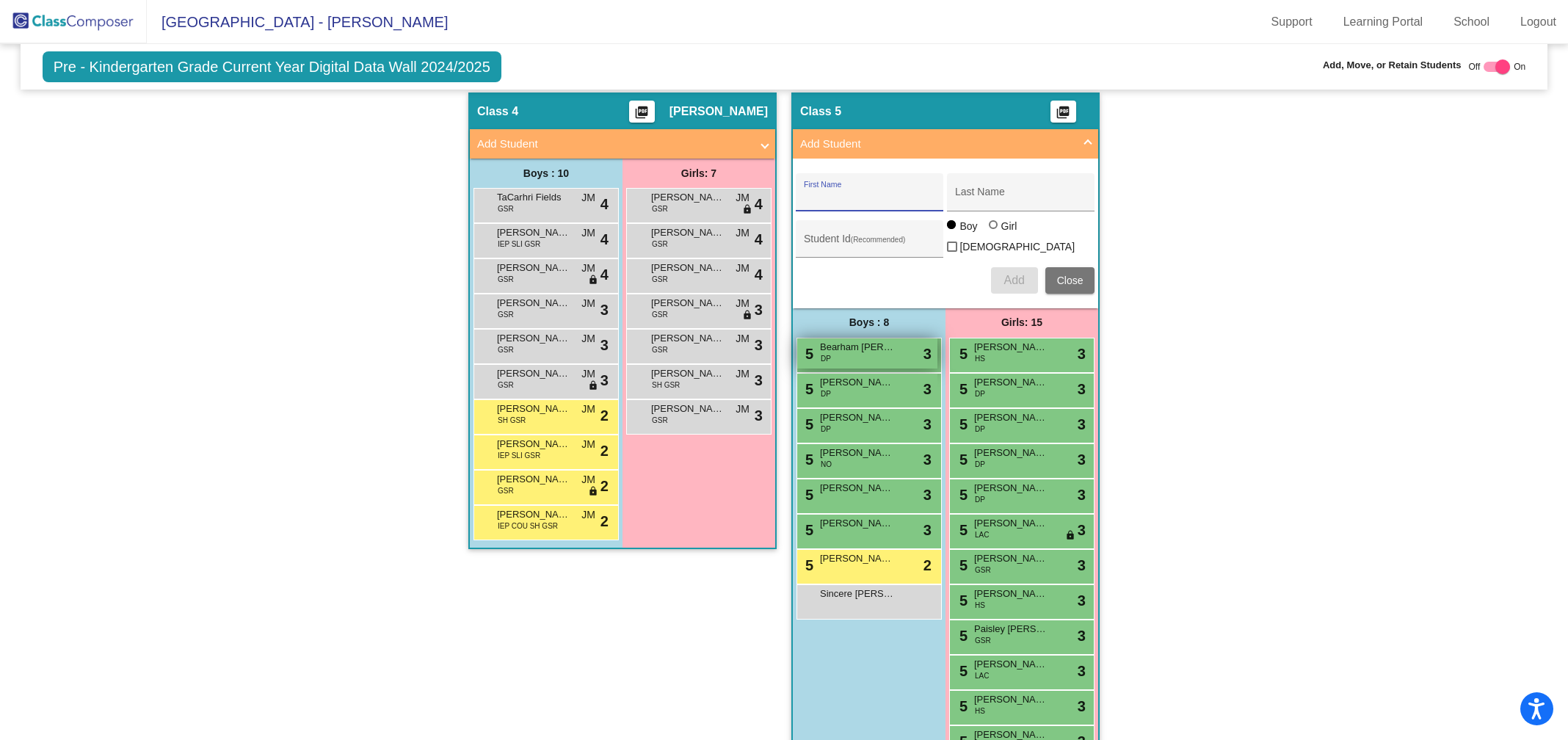
scroll to position [1352, 0]
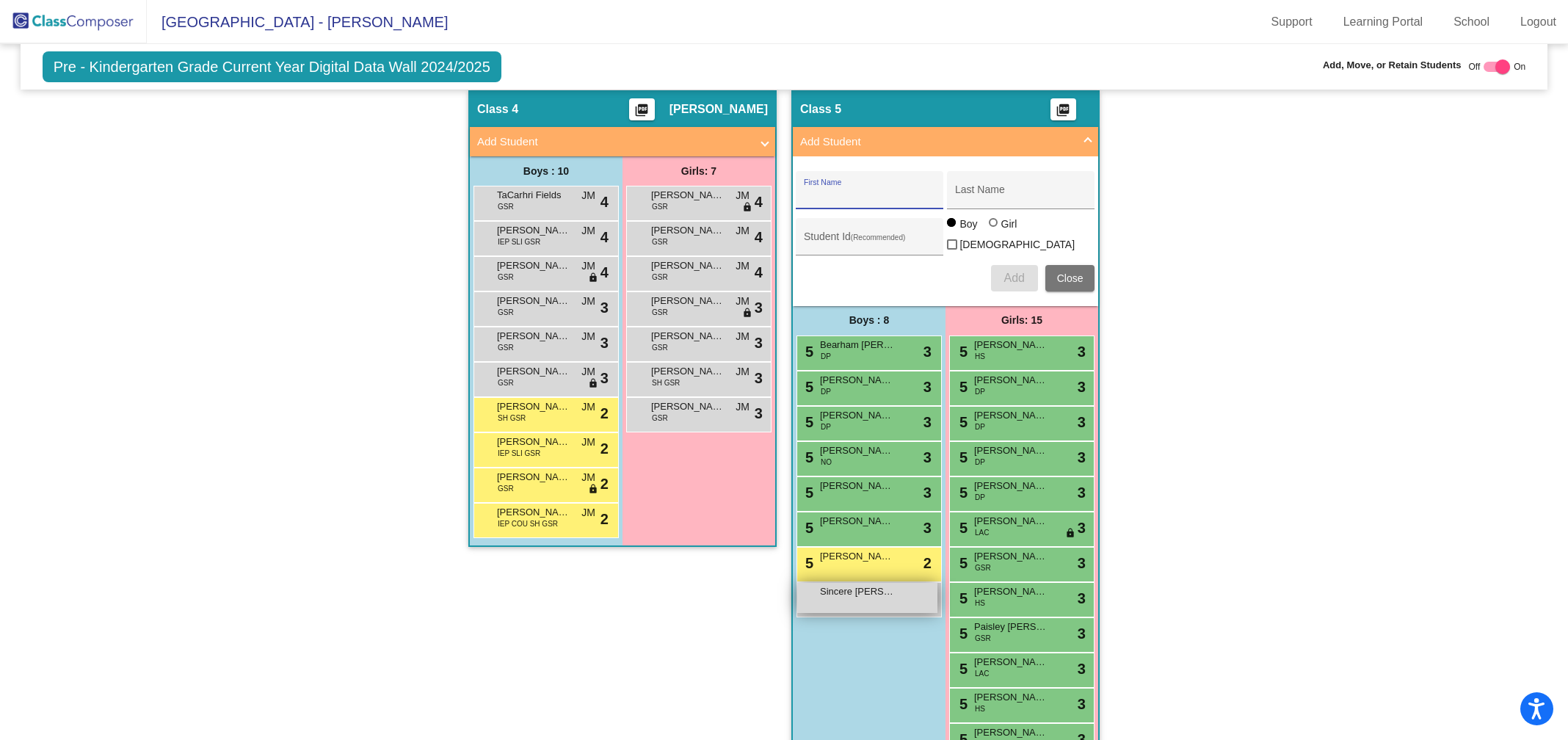
click at [849, 589] on div "Sincere [PERSON_NAME] lock do_not_disturb_alt" at bounding box center [867, 598] width 141 height 30
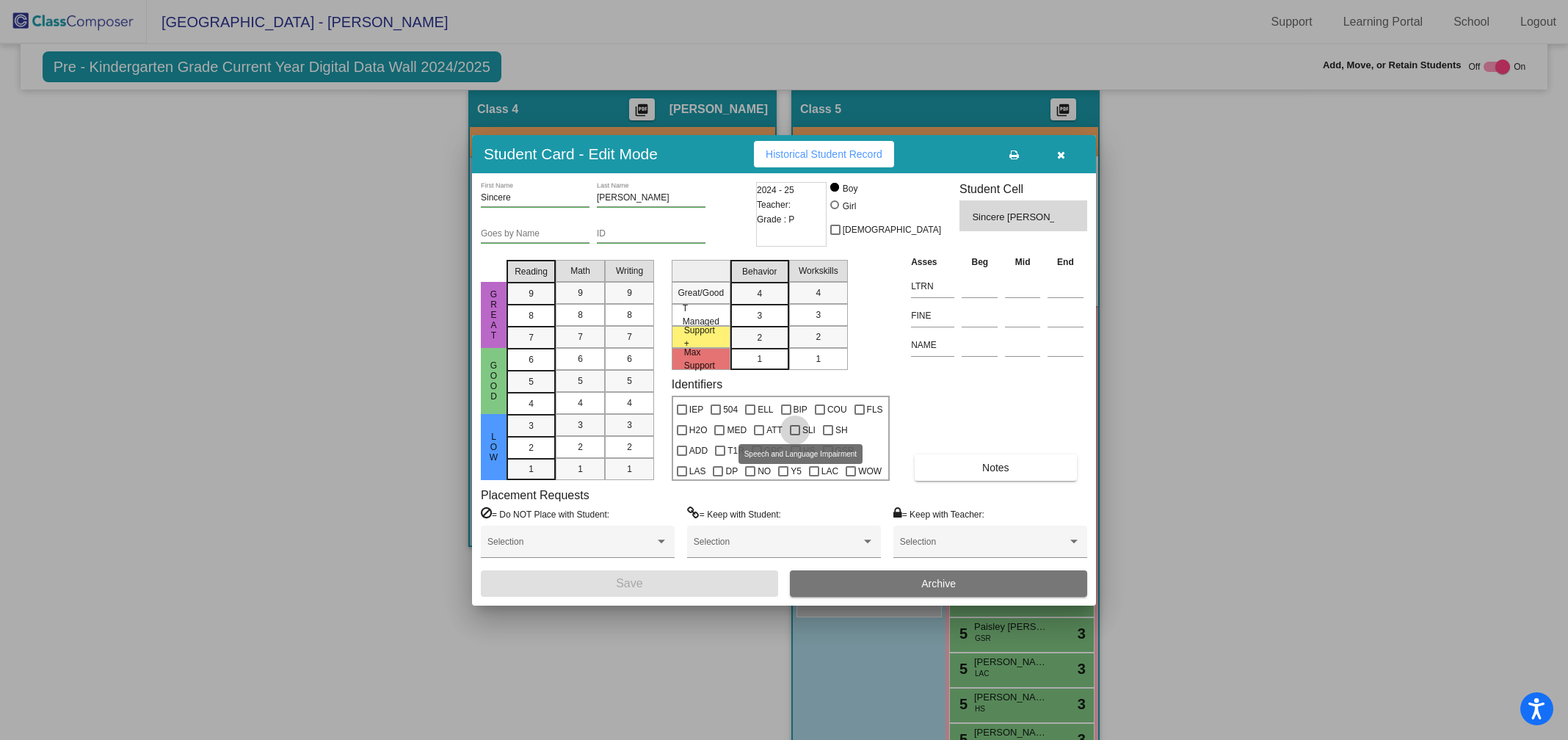
click at [790, 432] on div at bounding box center [794, 429] width 10 height 10
click at [794, 435] on input "SLI" at bounding box center [794, 435] width 1 height 1
checkbox input "true"
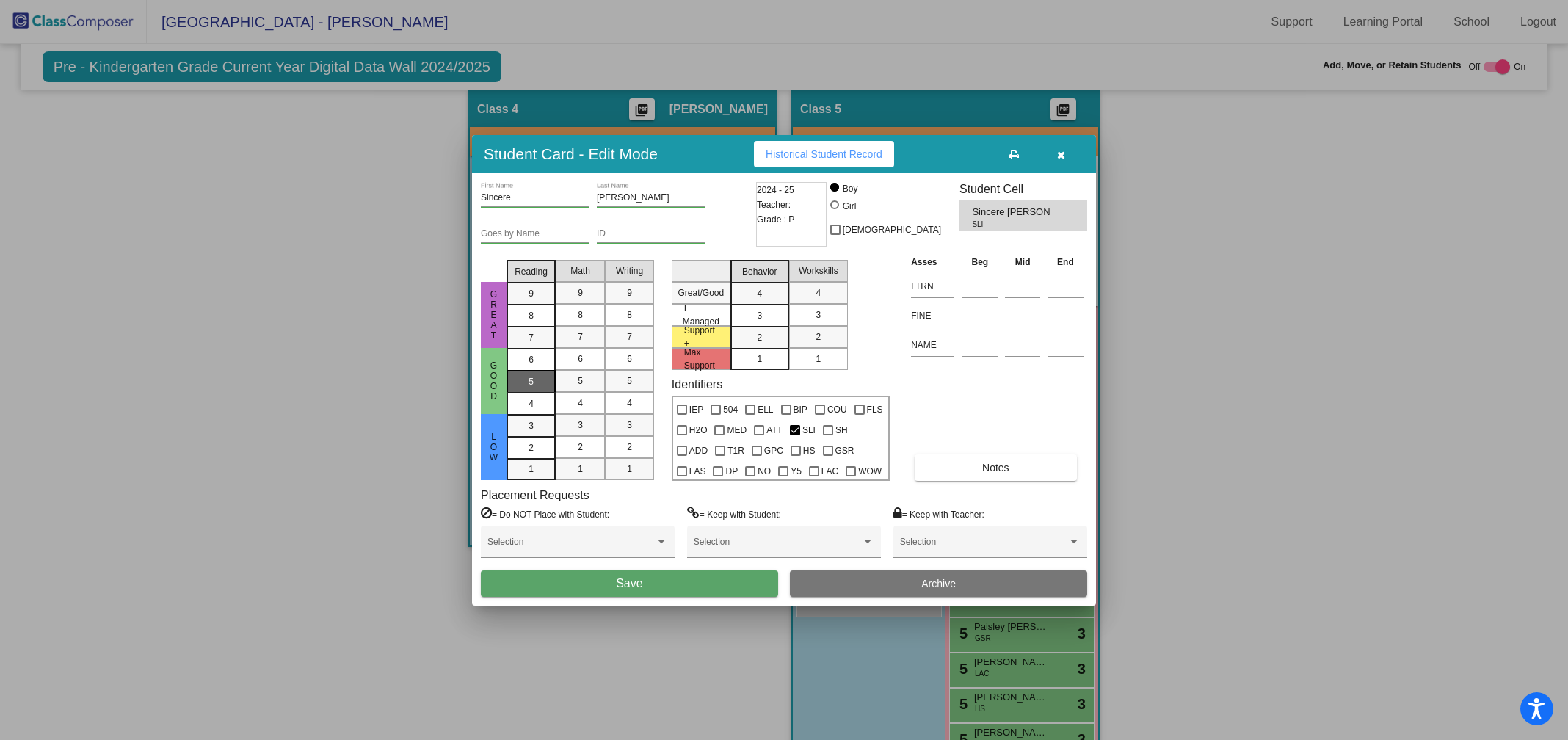
click at [521, 370] on div "5" at bounding box center [531, 360] width 29 height 22
click at [578, 386] on span "5" at bounding box center [580, 381] width 5 height 14
click at [627, 386] on span "5" at bounding box center [629, 381] width 5 height 14
click at [768, 305] on div "3" at bounding box center [759, 294] width 29 height 22
click at [812, 316] on div "3" at bounding box center [818, 315] width 29 height 22
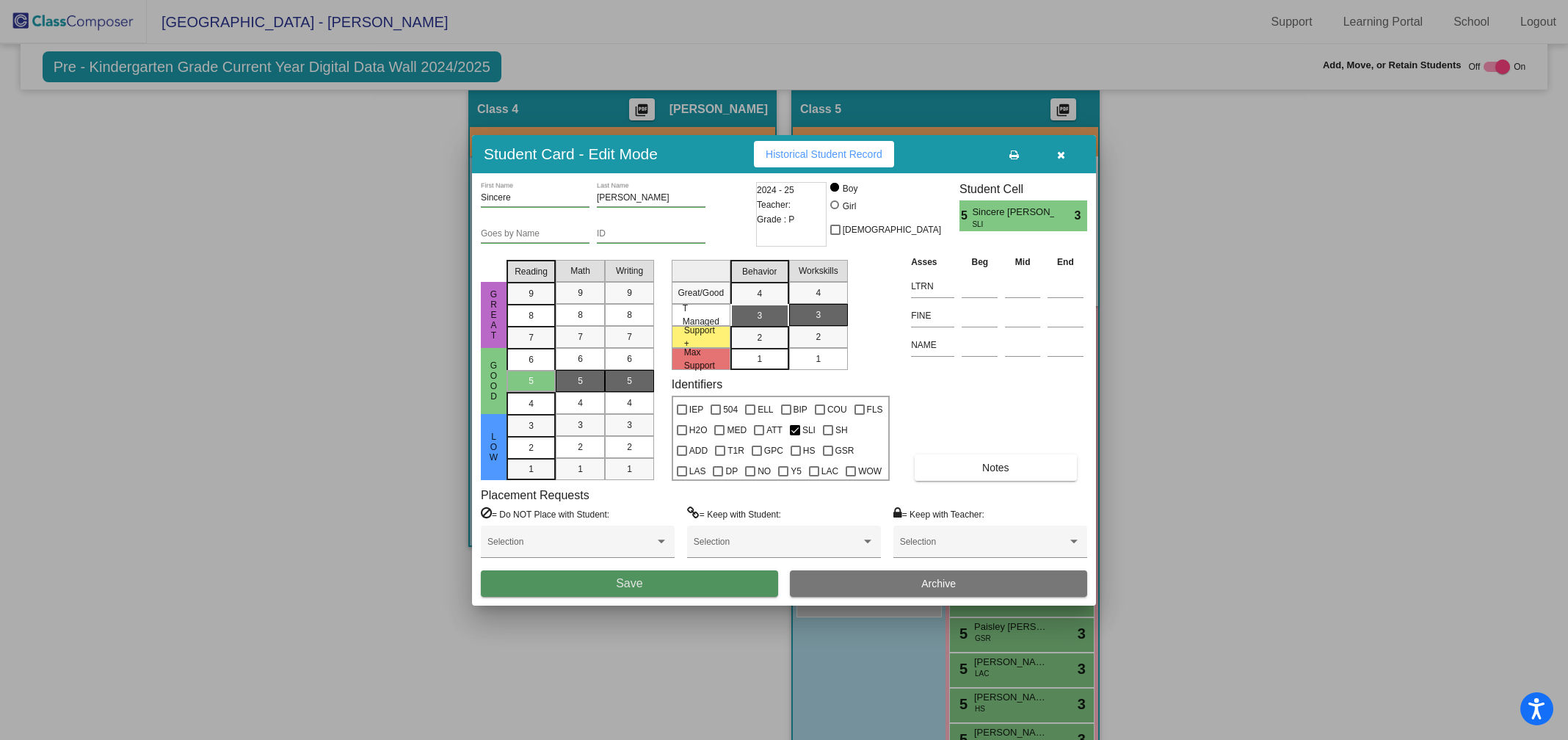
click at [612, 578] on button "Save" at bounding box center [629, 583] width 297 height 26
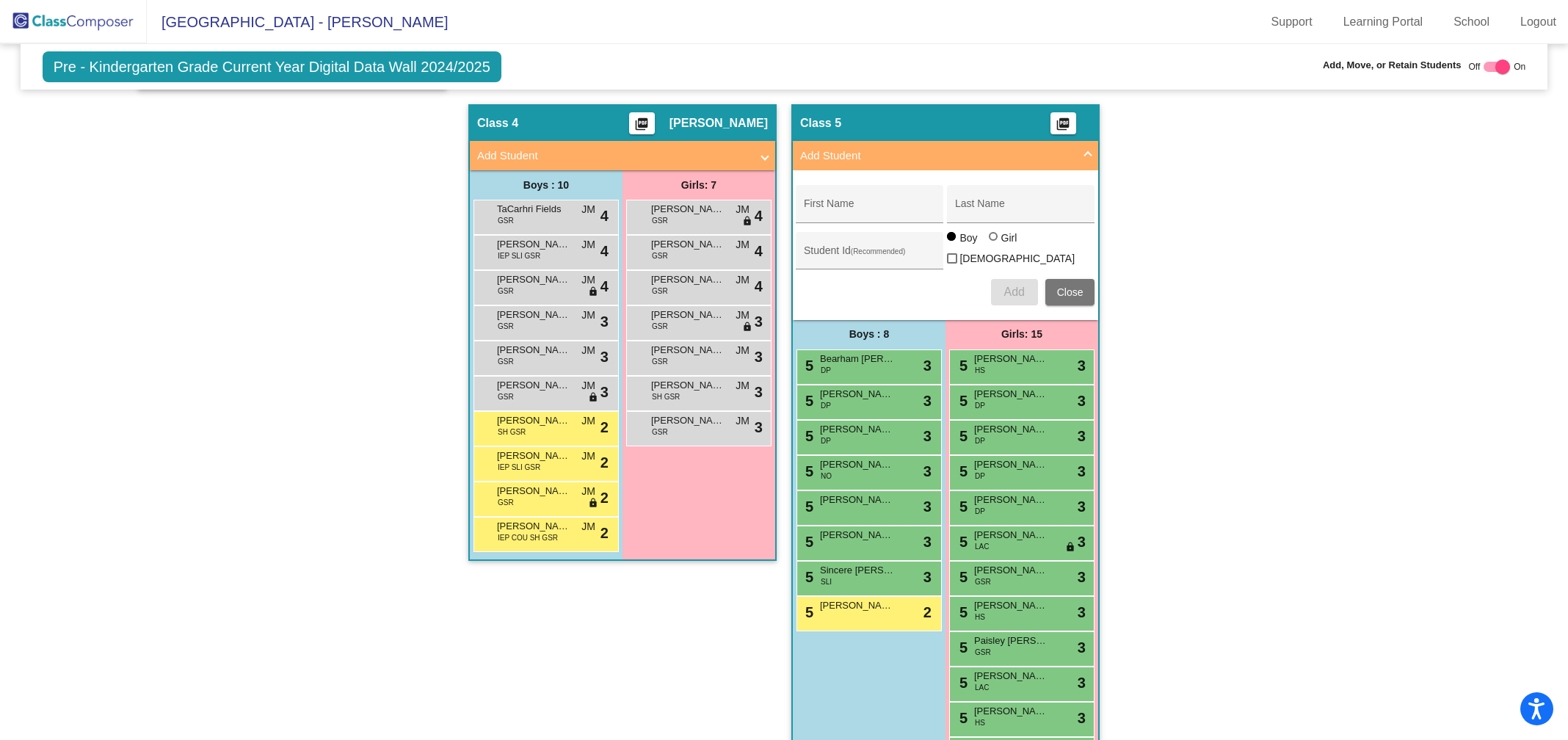
scroll to position [1335, 0]
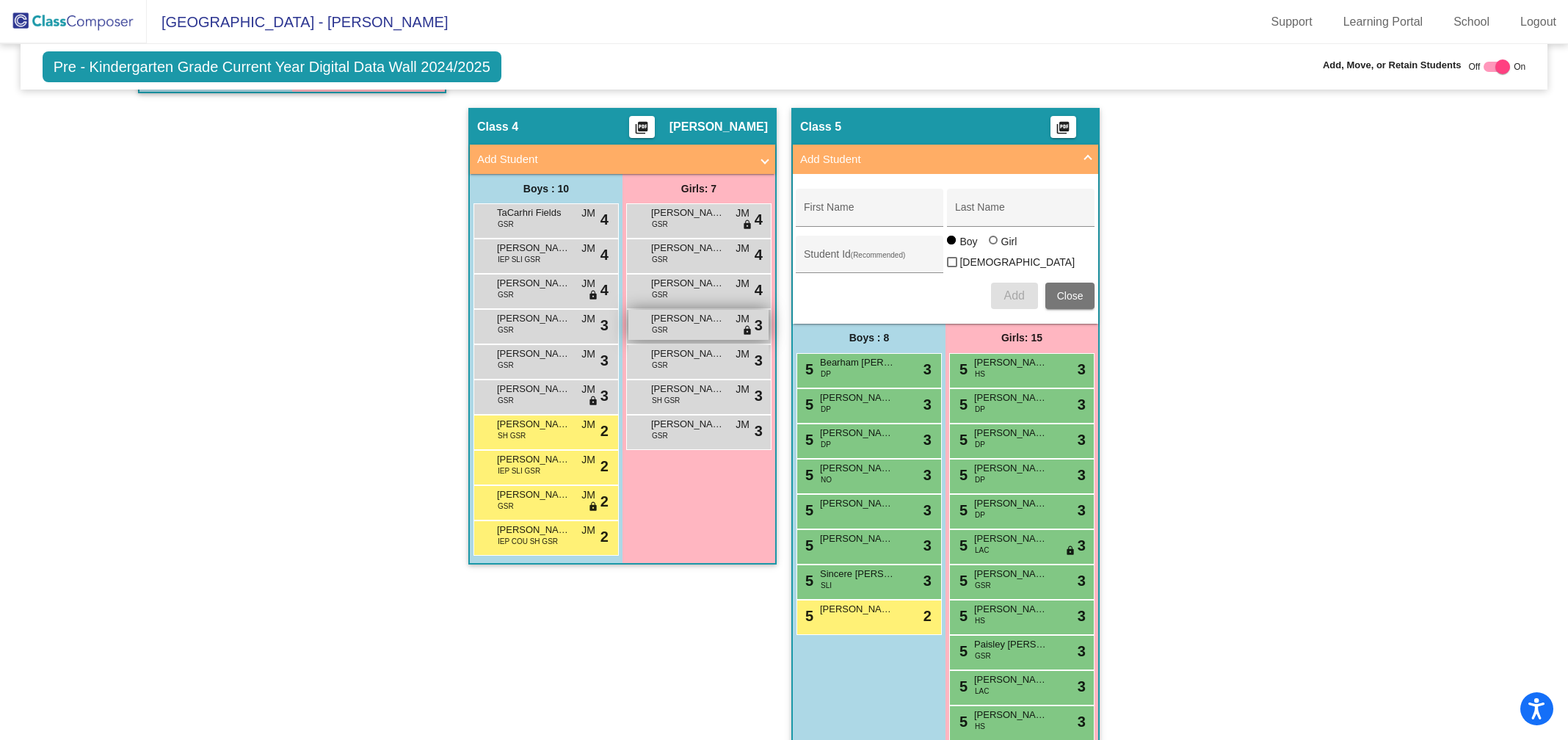
click at [680, 325] on div "[PERSON_NAME] GSR JM lock do_not_disturb_alt 3" at bounding box center [699, 325] width 141 height 30
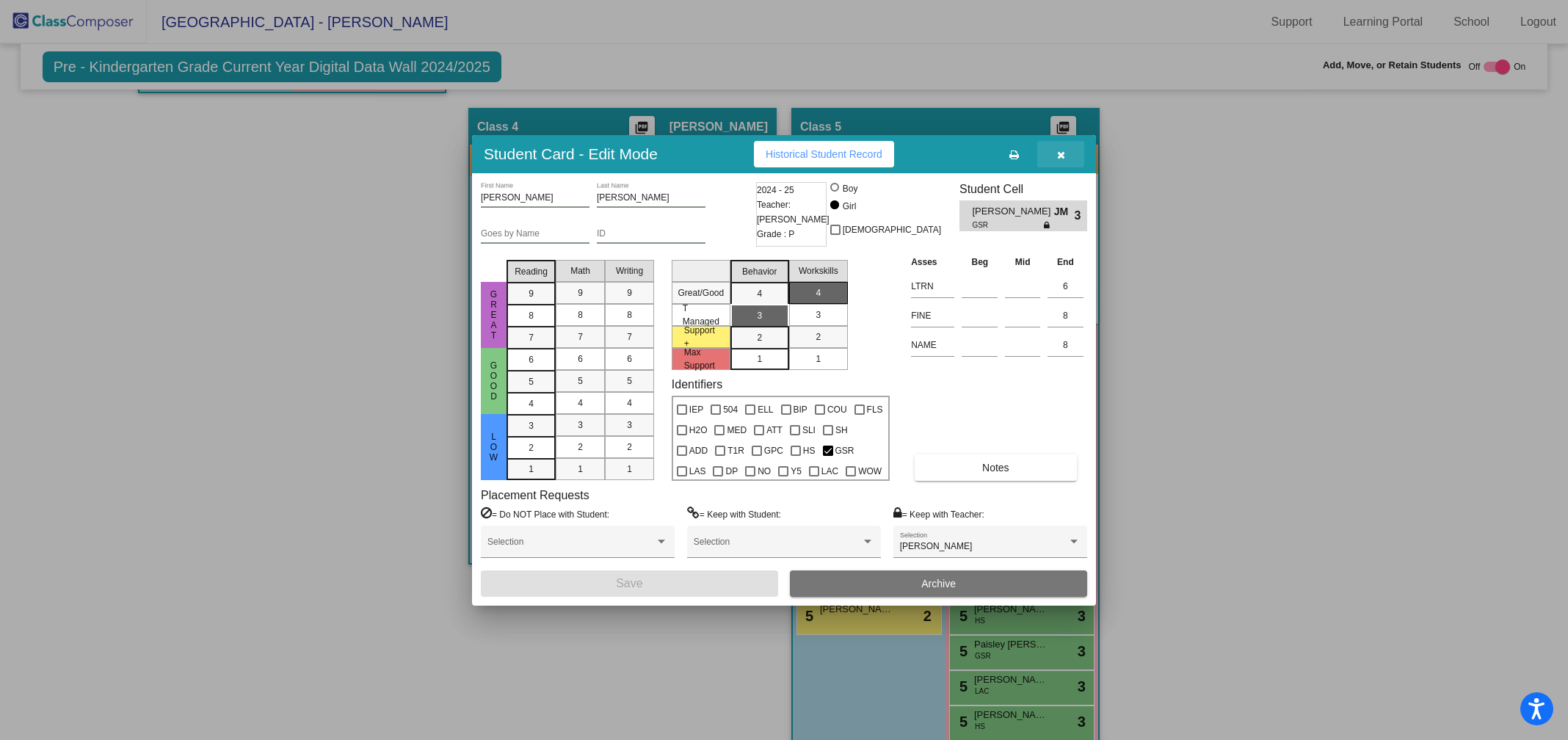
click at [1060, 158] on icon "button" at bounding box center [1061, 155] width 8 height 10
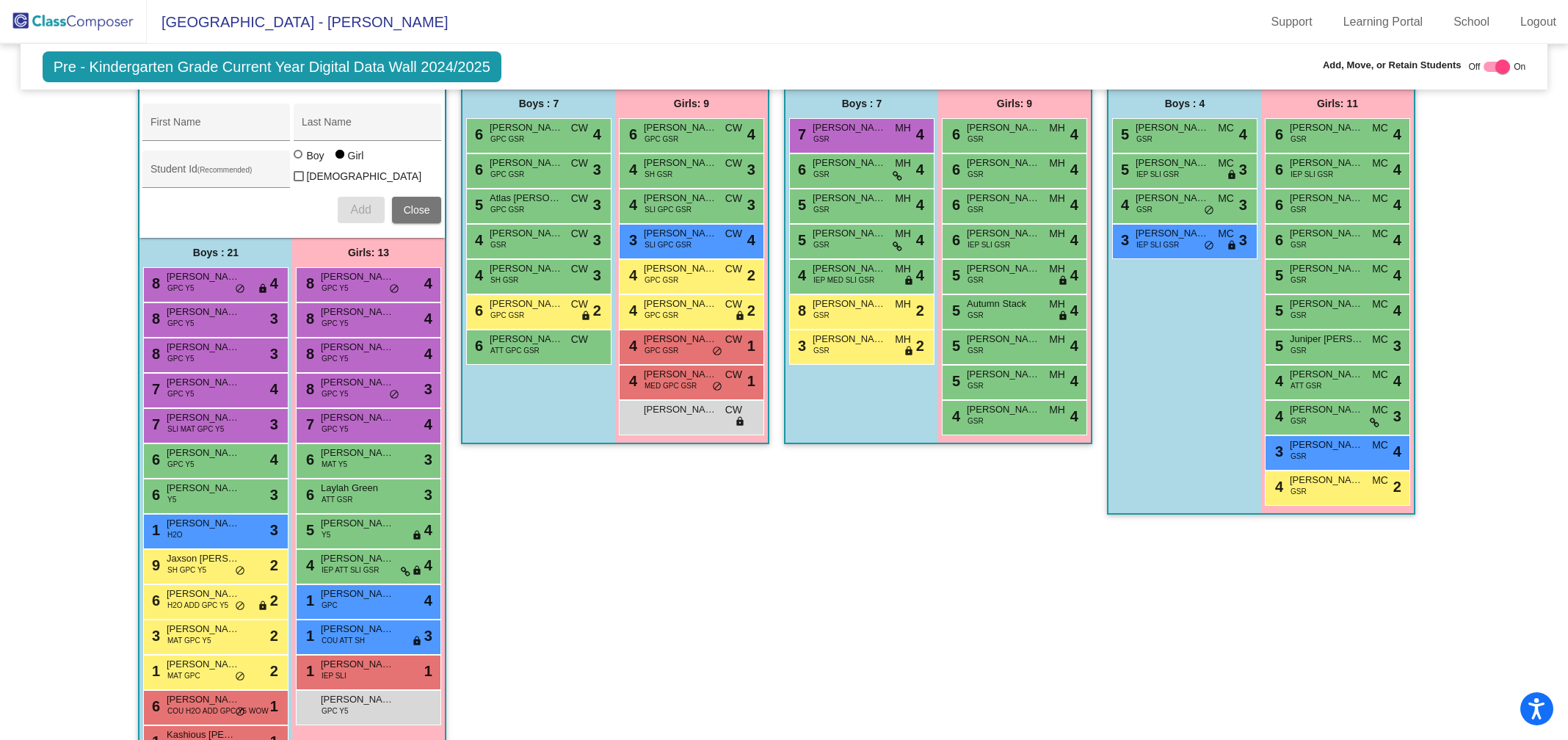
scroll to position [0, 0]
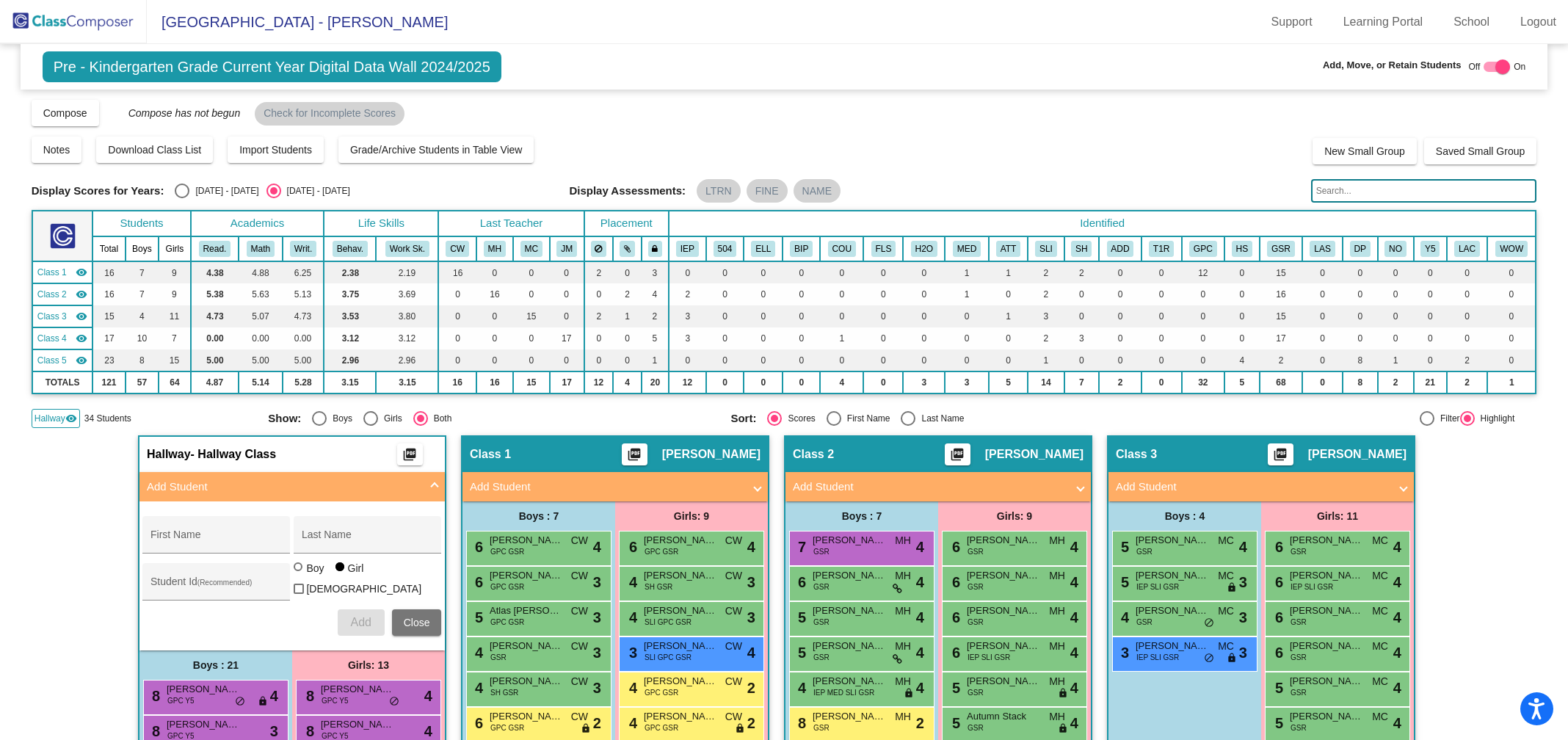
click at [1334, 198] on input "text" at bounding box center [1423, 190] width 226 height 23
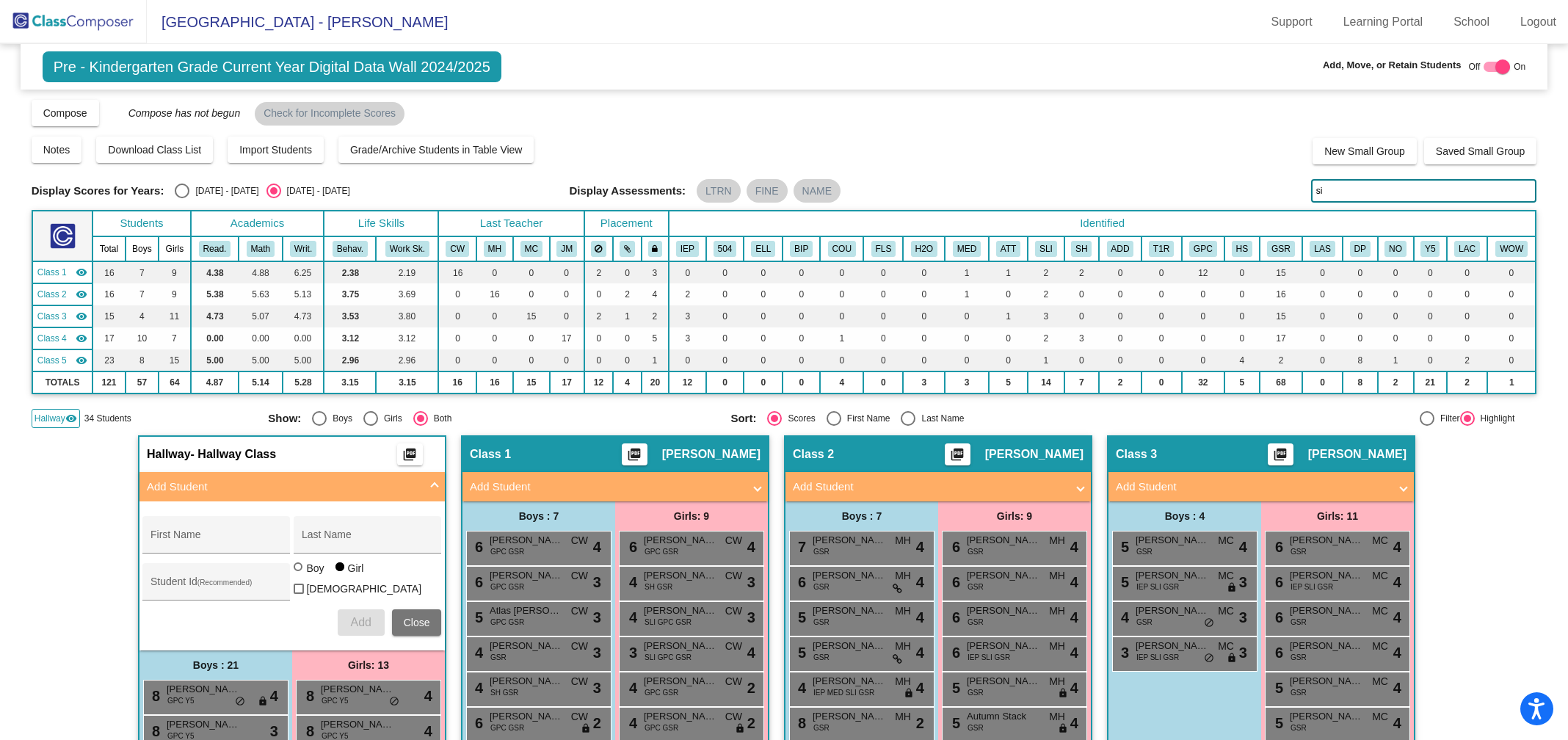
type input "s"
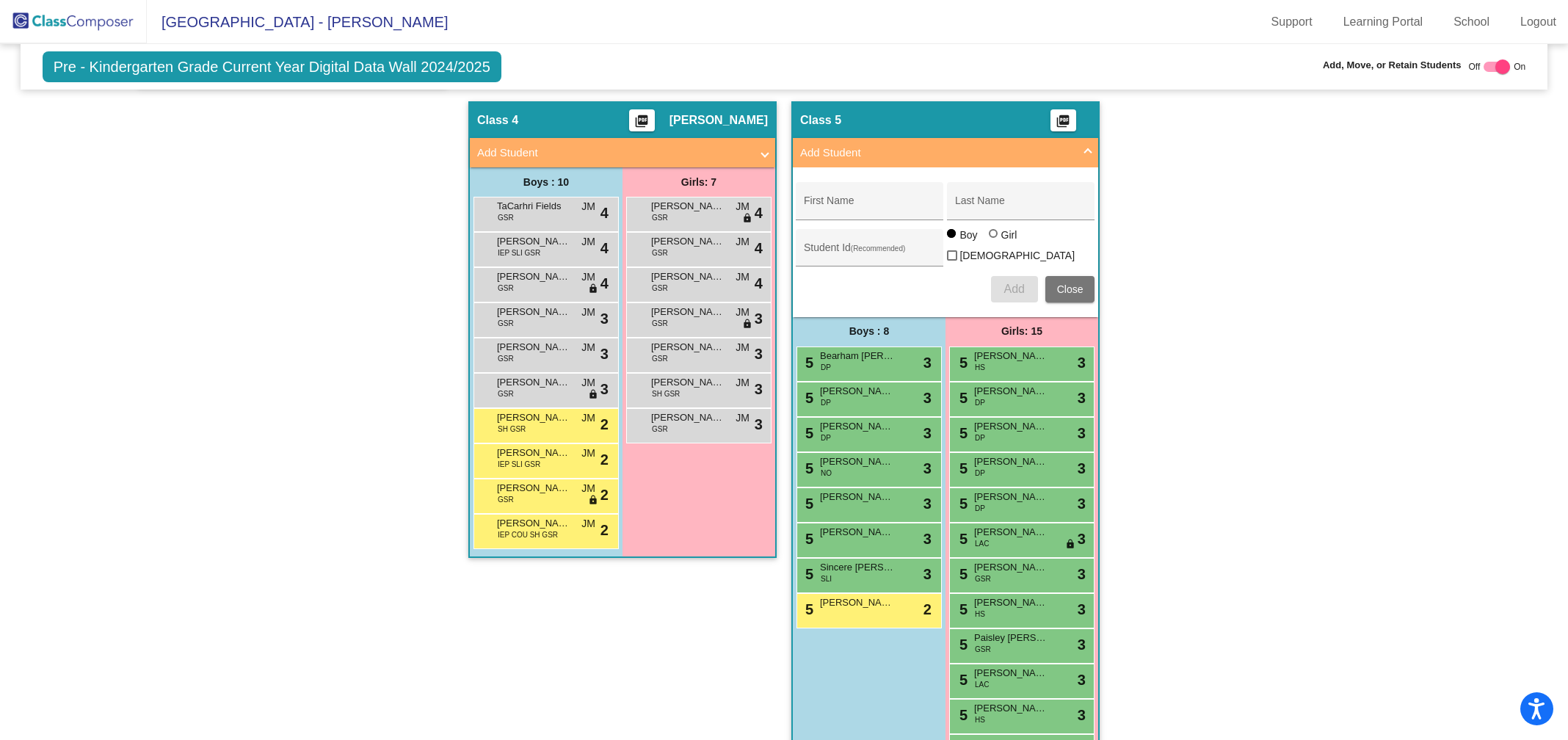
scroll to position [1312, 0]
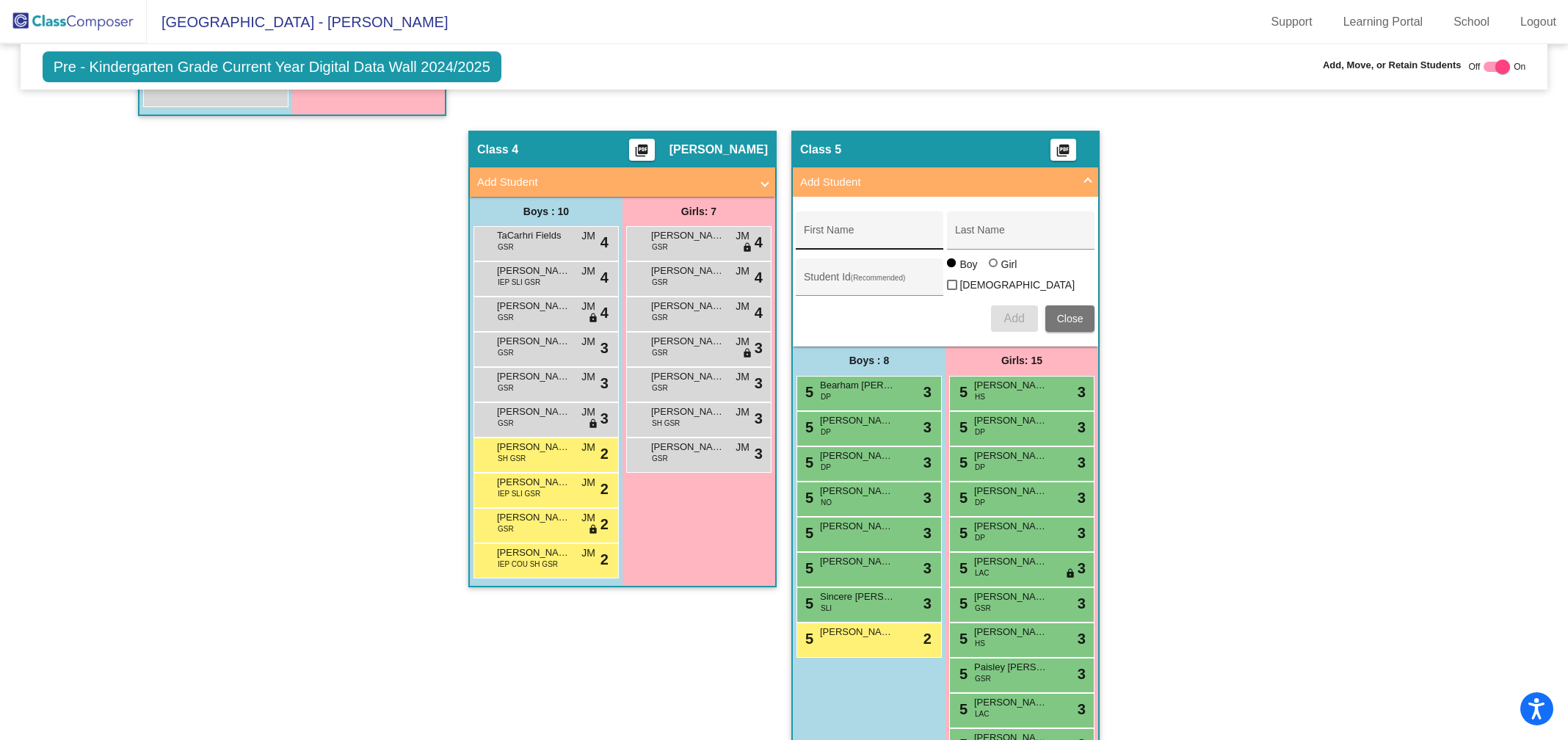
click at [823, 230] on input "First Name" at bounding box center [869, 235] width 132 height 12
click at [833, 232] on input "[PERSON_NAME]" at bounding box center [869, 235] width 132 height 12
type input "Leighton"
click at [994, 220] on div "Last Name" at bounding box center [1020, 235] width 132 height 30
type input "[PERSON_NAME]"
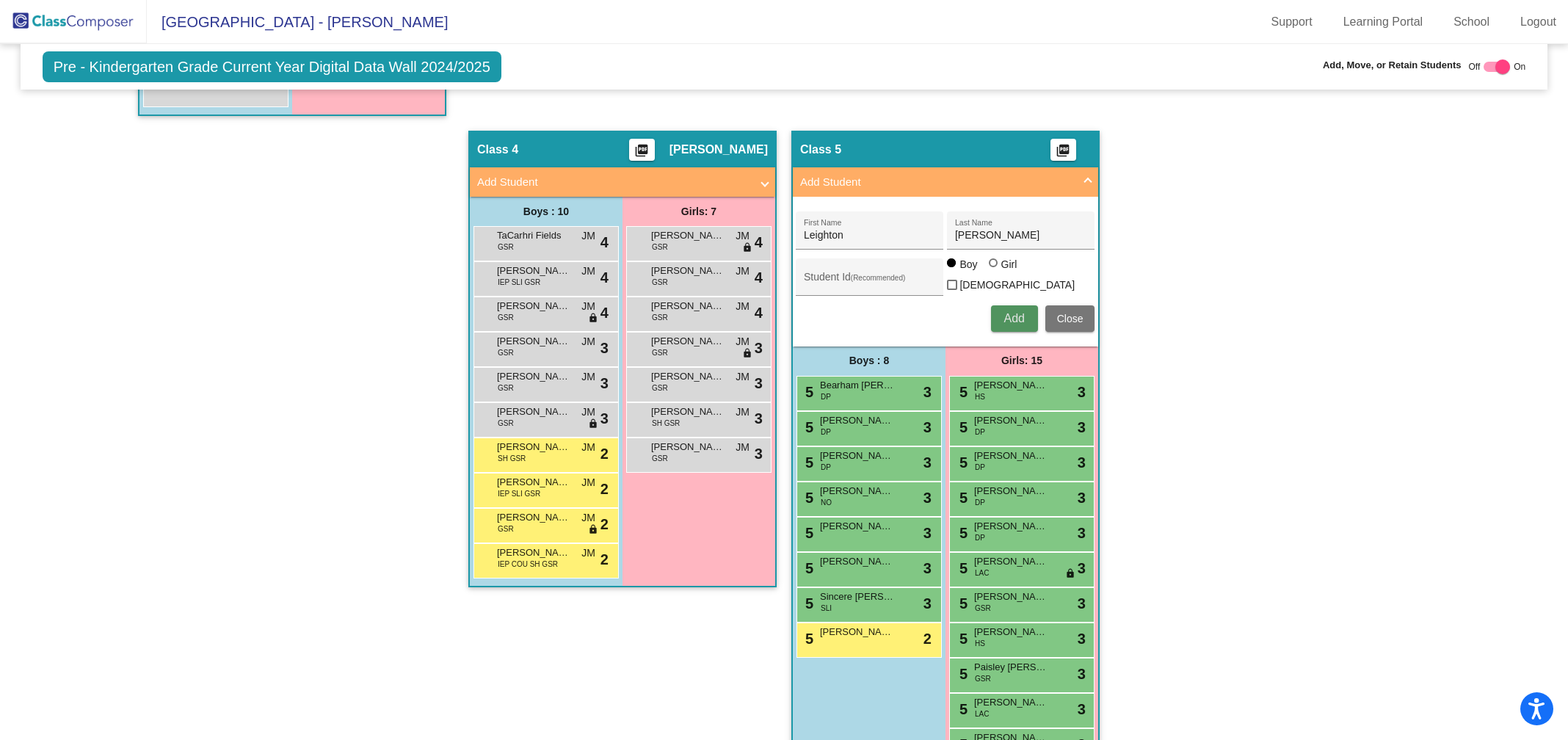
click at [1006, 312] on span "Add" at bounding box center [1014, 319] width 21 height 13
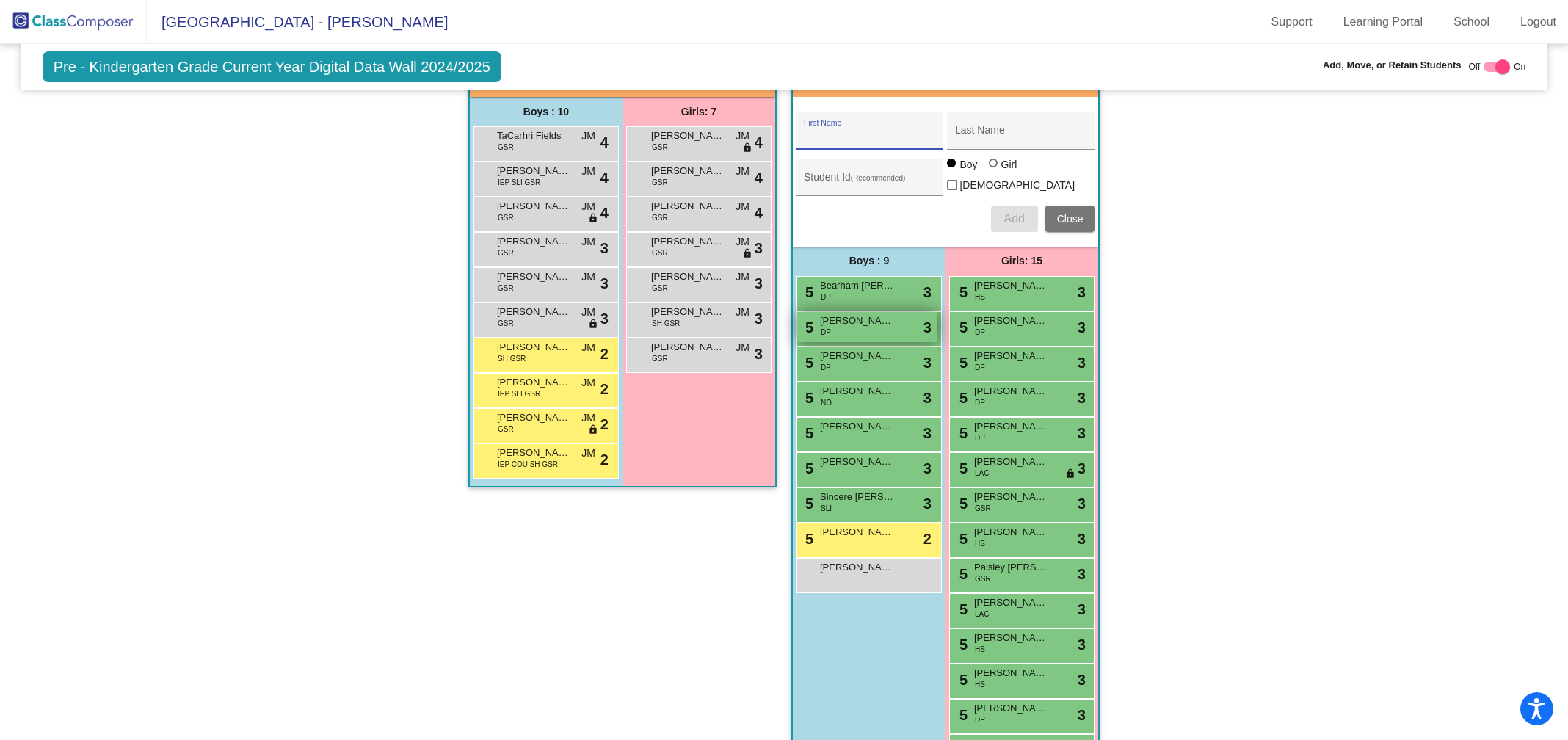
scroll to position [1489, 0]
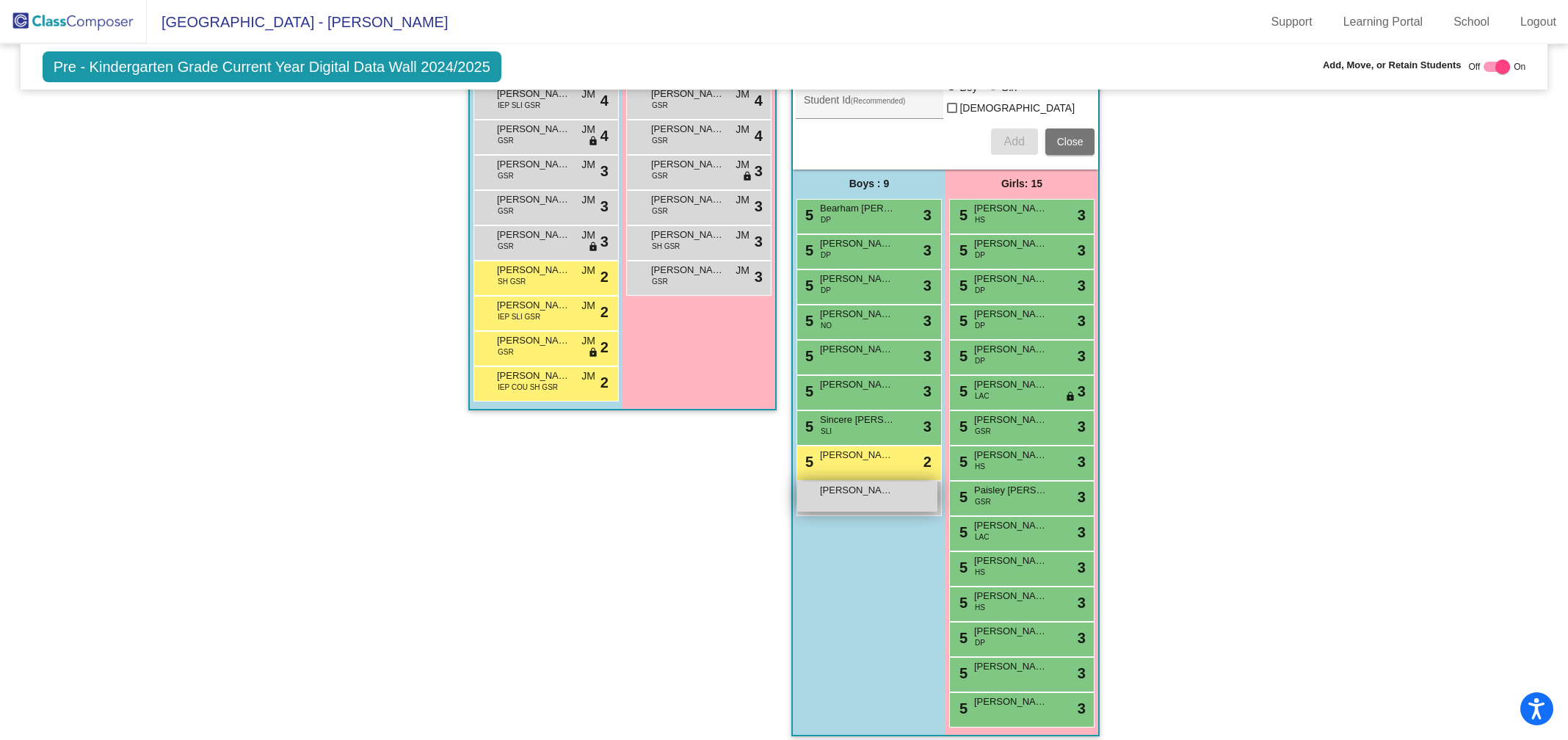
click at [869, 490] on div "[PERSON_NAME] lock do_not_disturb_alt" at bounding box center [867, 497] width 141 height 30
click at [0, 0] on div at bounding box center [0, 0] width 0 height 0
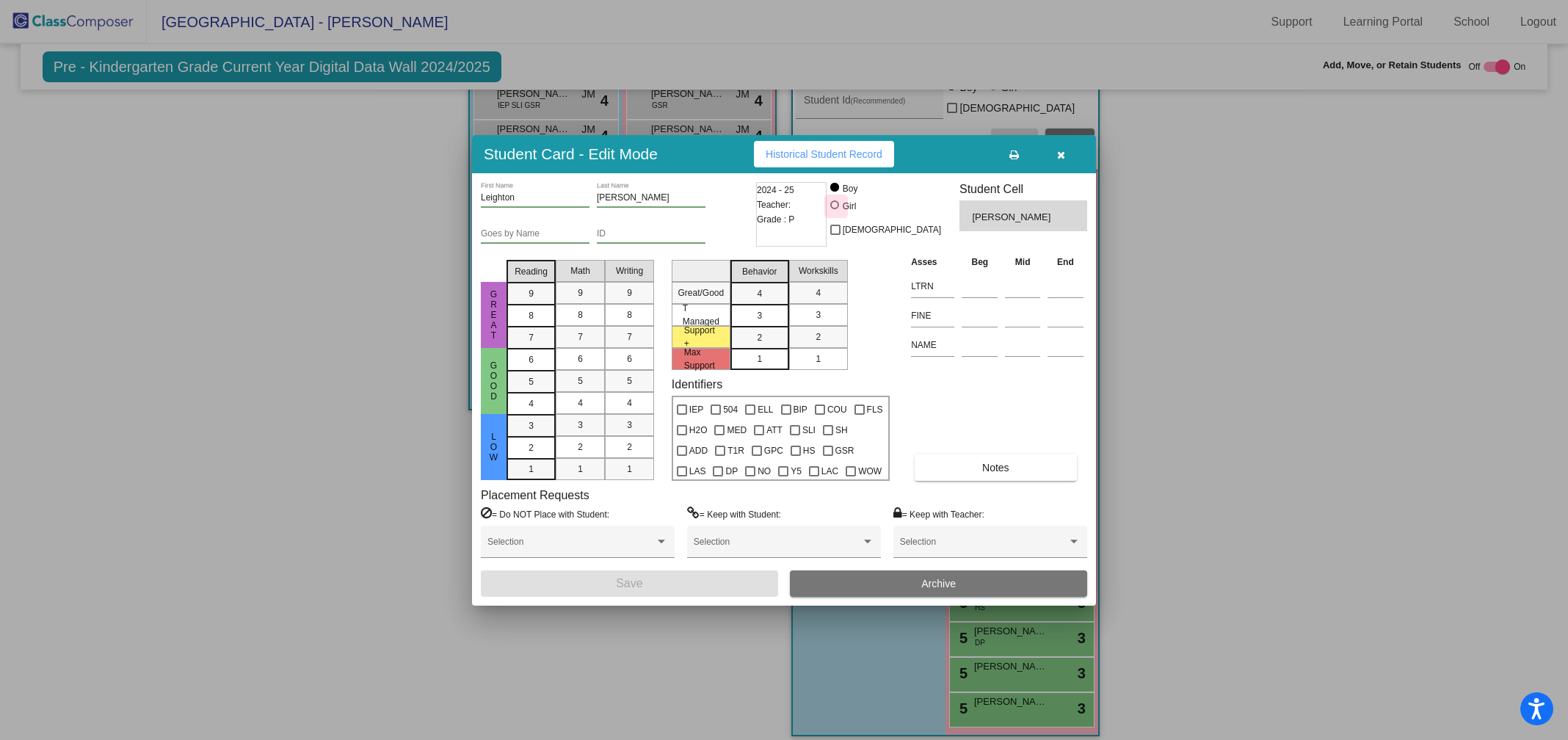
click at [839, 208] on div at bounding box center [834, 204] width 9 height 9
click at [836, 212] on input "Girl" at bounding box center [835, 212] width 1 height 1
radio input "true"
click at [616, 580] on span "Save" at bounding box center [628, 584] width 26 height 13
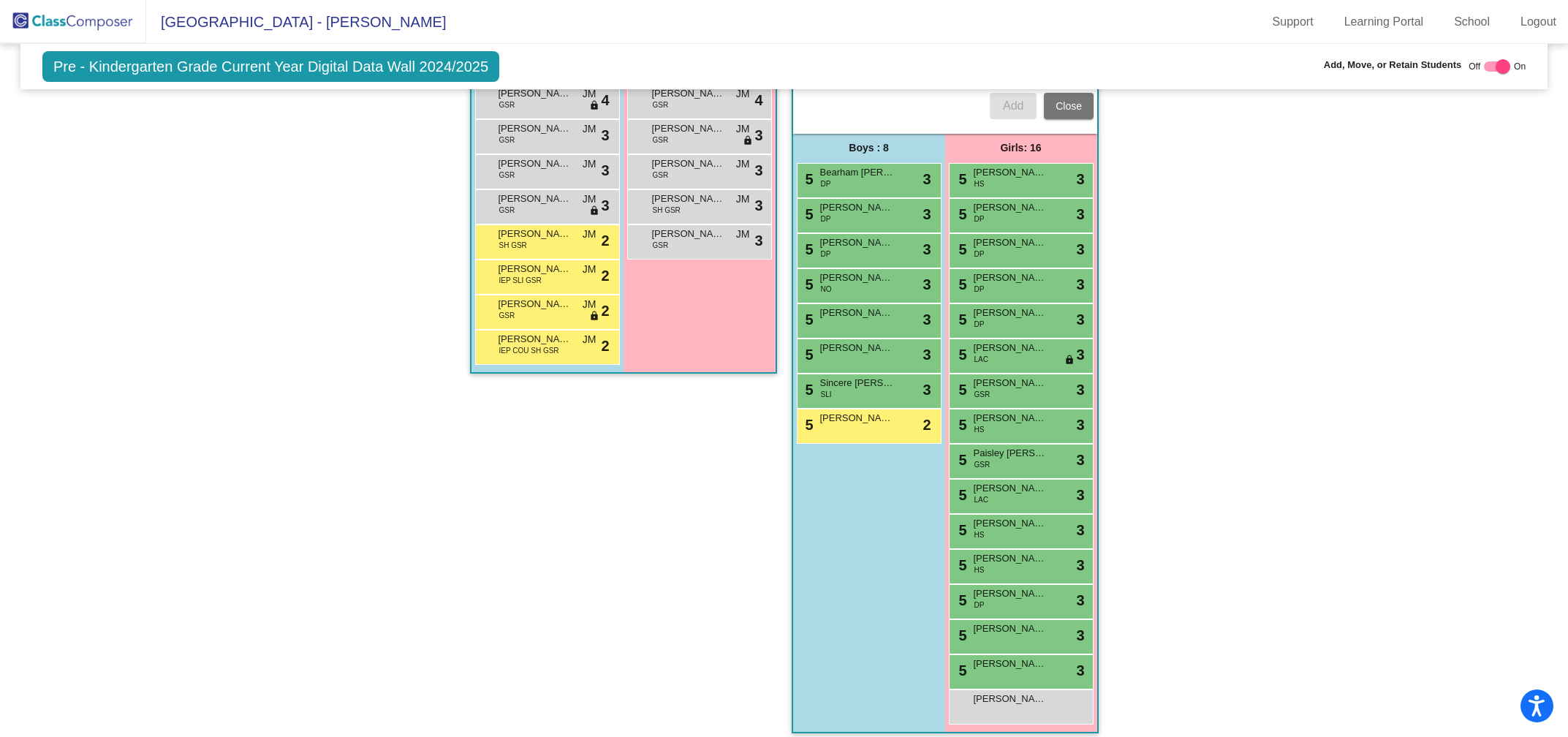
scroll to position [1518, 0]
click at [1003, 693] on span "[PERSON_NAME]" at bounding box center [1011, 699] width 73 height 14
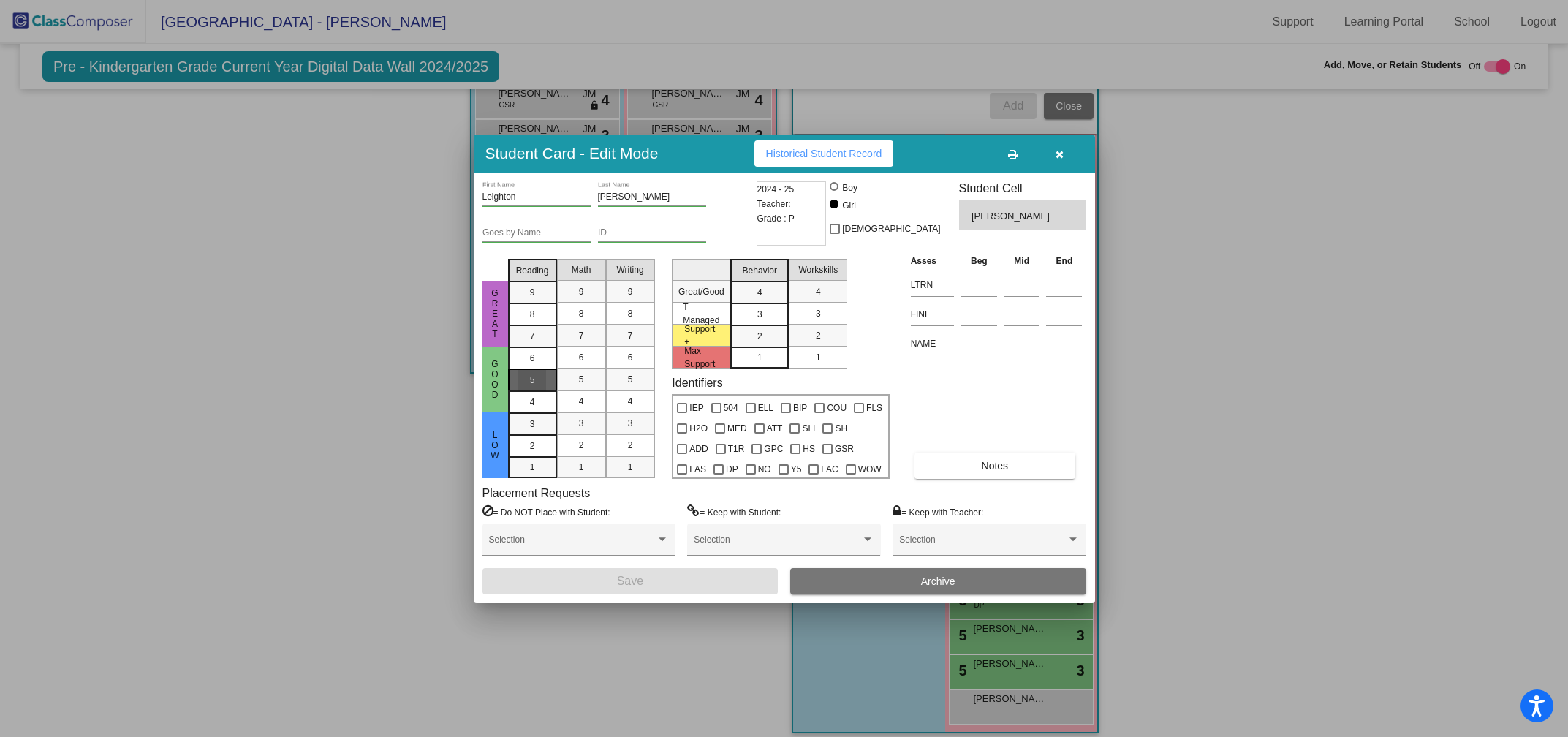
click at [530, 365] on span "5" at bounding box center [533, 358] width 5 height 14
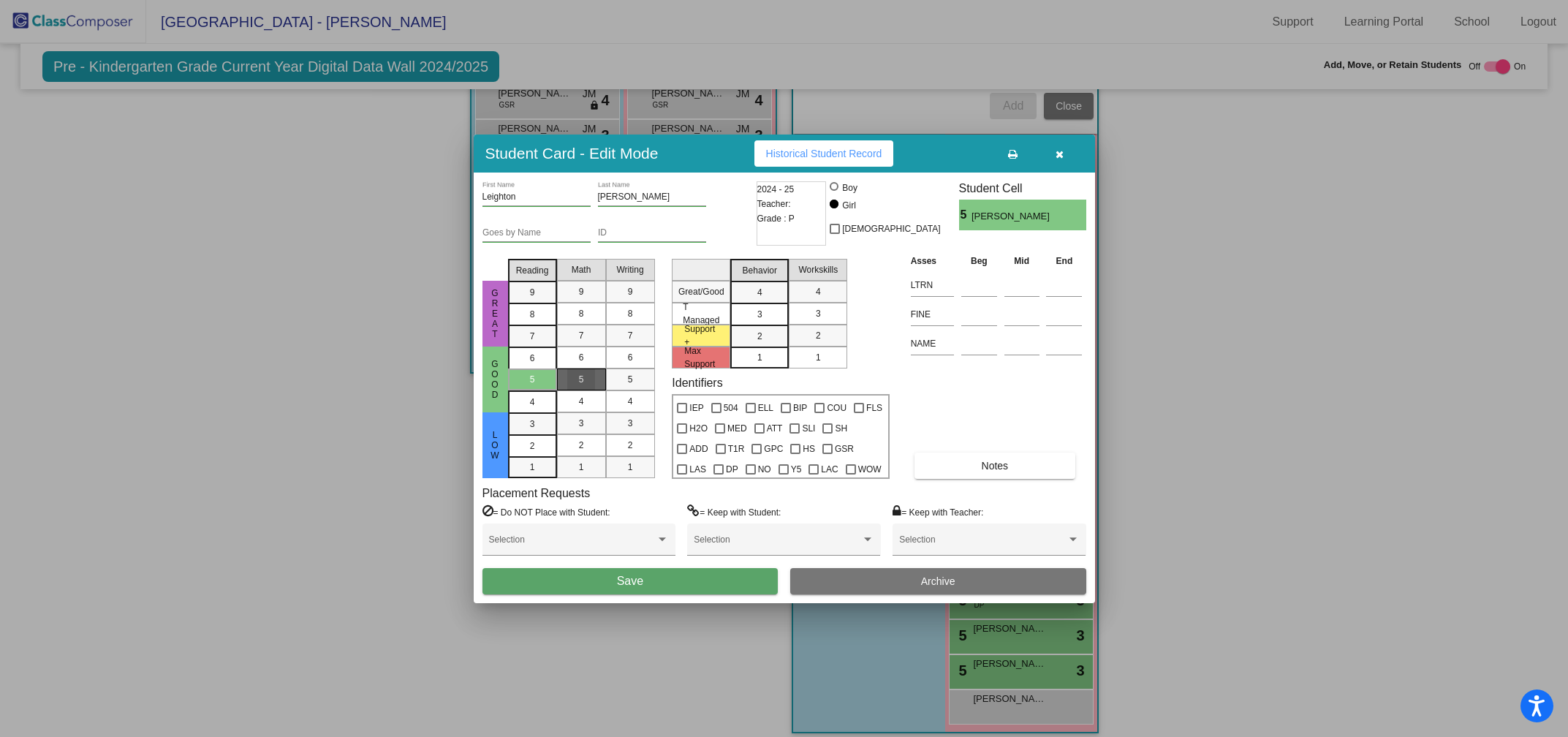
click at [581, 376] on span "5" at bounding box center [581, 379] width 5 height 14
click at [638, 376] on div "5" at bounding box center [631, 379] width 29 height 22
click at [751, 304] on div "3" at bounding box center [760, 293] width 29 height 22
click at [822, 312] on div "3" at bounding box center [818, 314] width 29 height 22
click at [624, 582] on span "Save" at bounding box center [630, 581] width 26 height 13
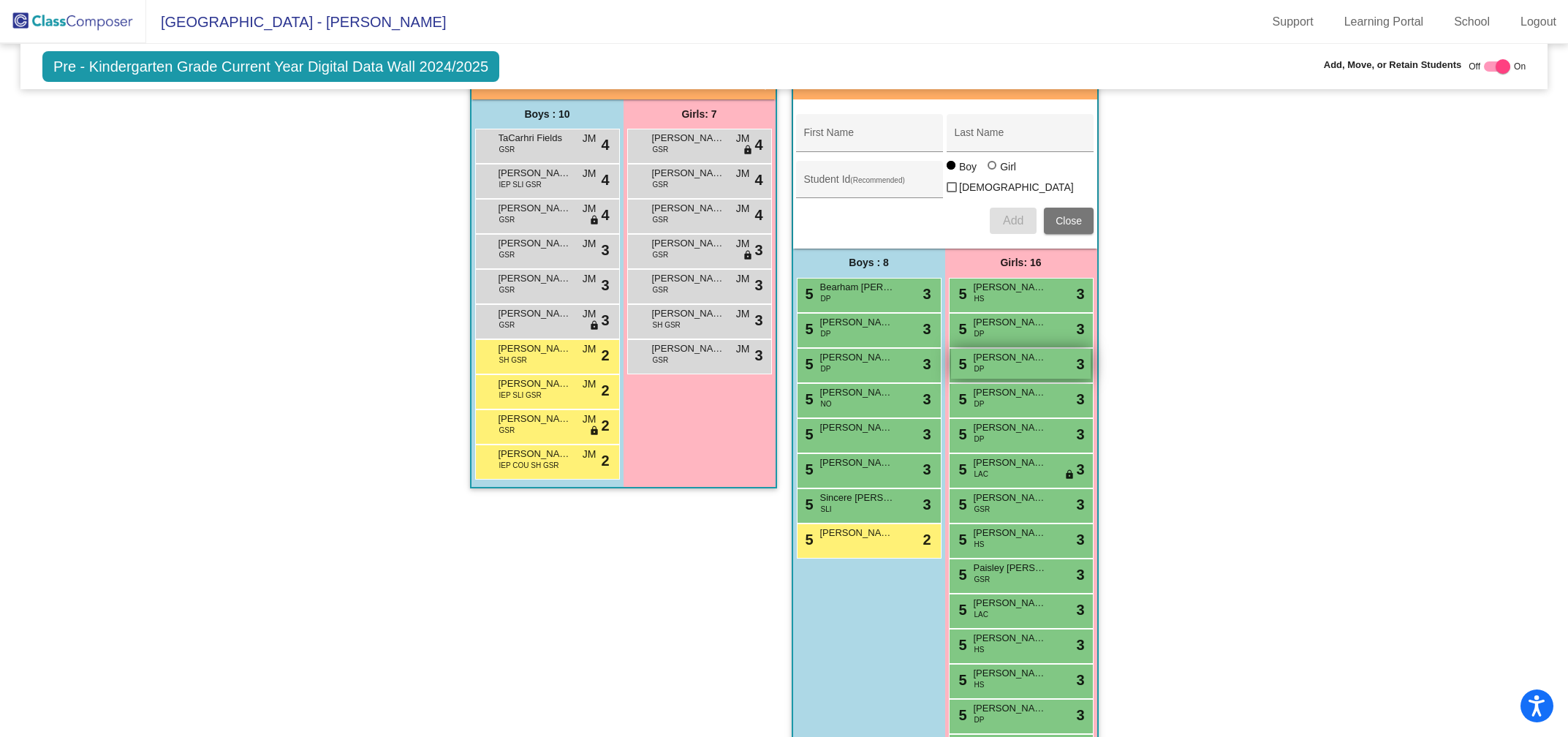
scroll to position [1348, 0]
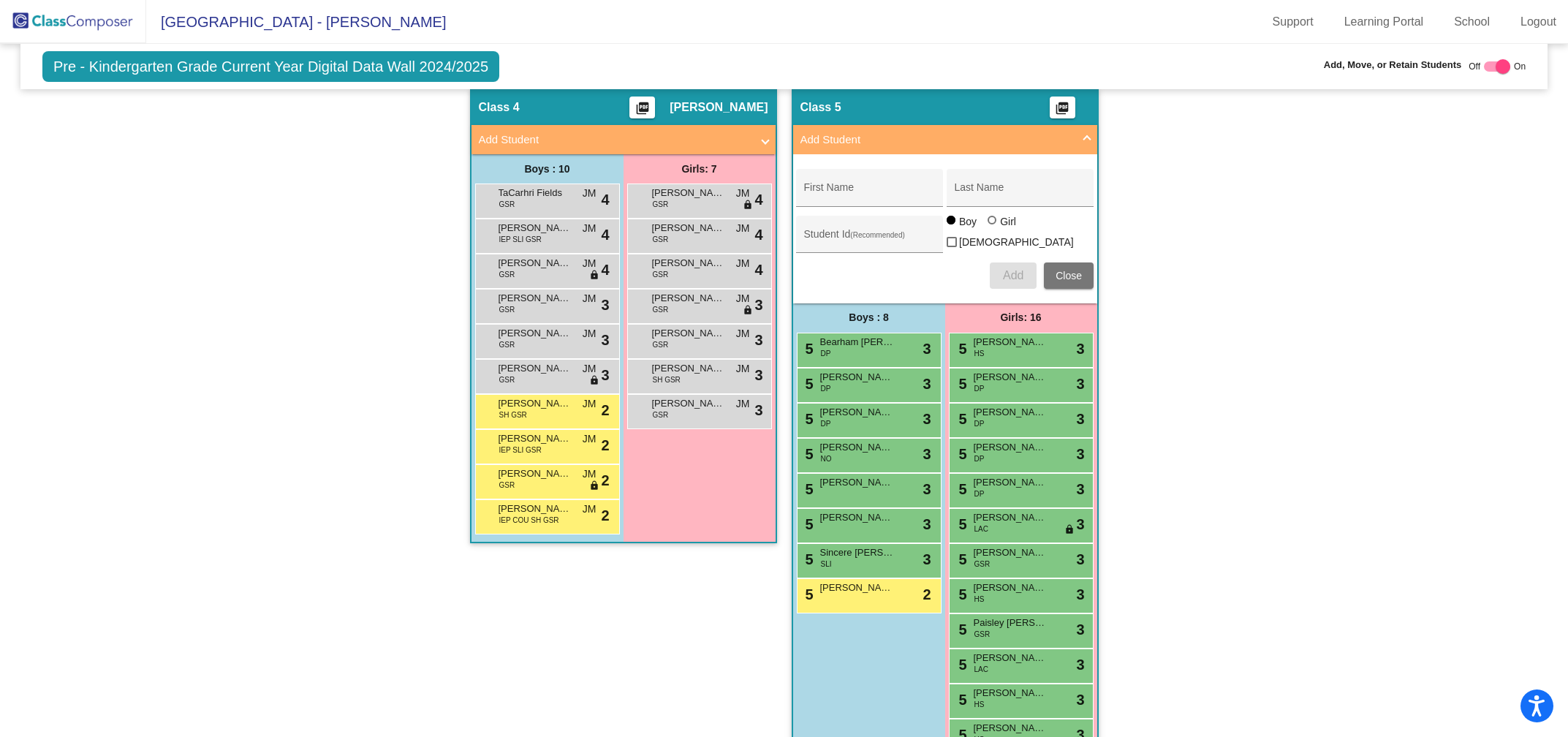
click at [875, 131] on mat-panel-title "Add Student" at bounding box center [937, 139] width 272 height 17
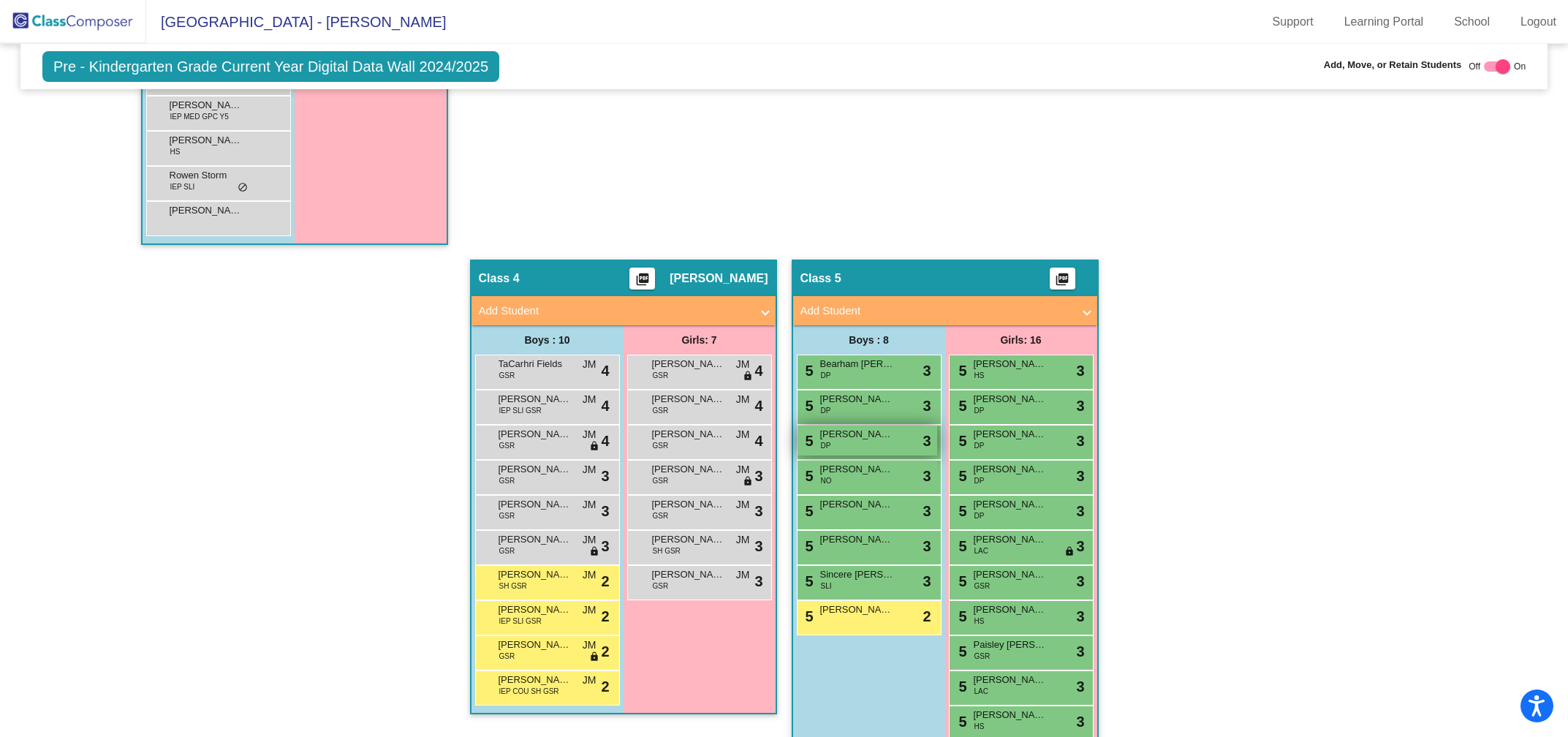
scroll to position [1104, 0]
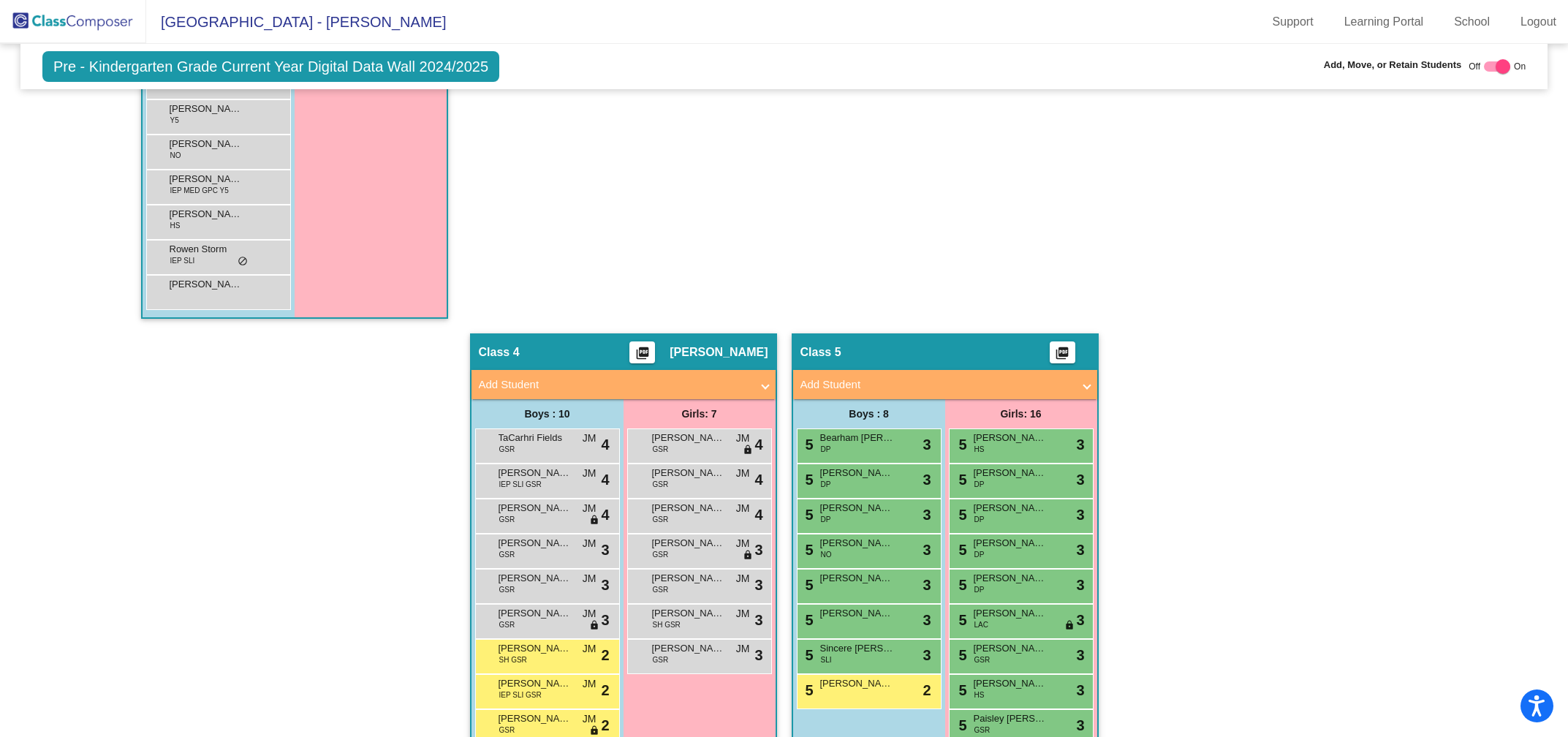
click at [850, 384] on mat-panel-title "Add Student" at bounding box center [937, 384] width 272 height 17
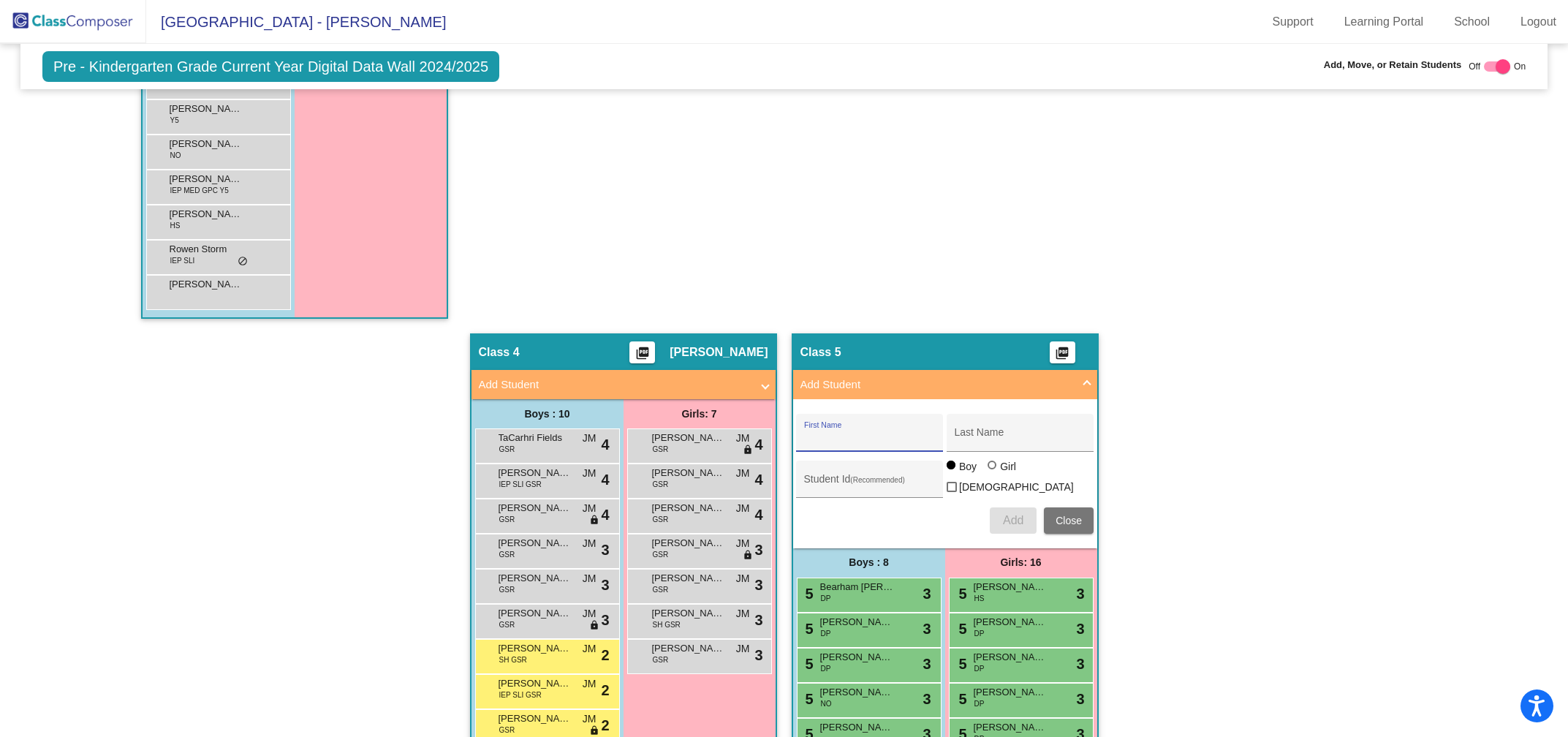
click at [844, 432] on input "First Name" at bounding box center [869, 437] width 131 height 12
type input "[PERSON_NAME]"
click at [999, 432] on input "Last Name" at bounding box center [1020, 437] width 131 height 12
type input "[PERSON_NAME]"
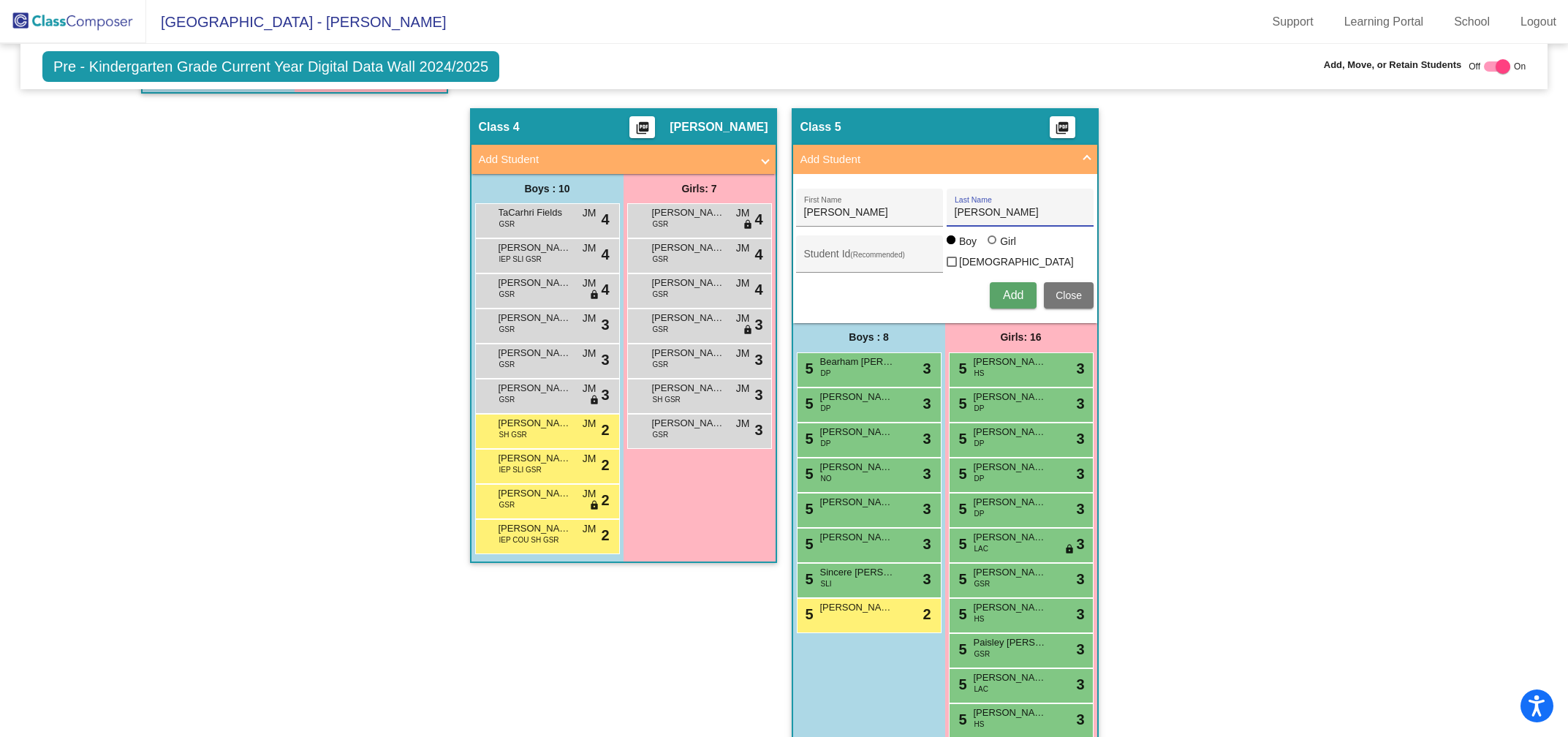
scroll to position [1336, 0]
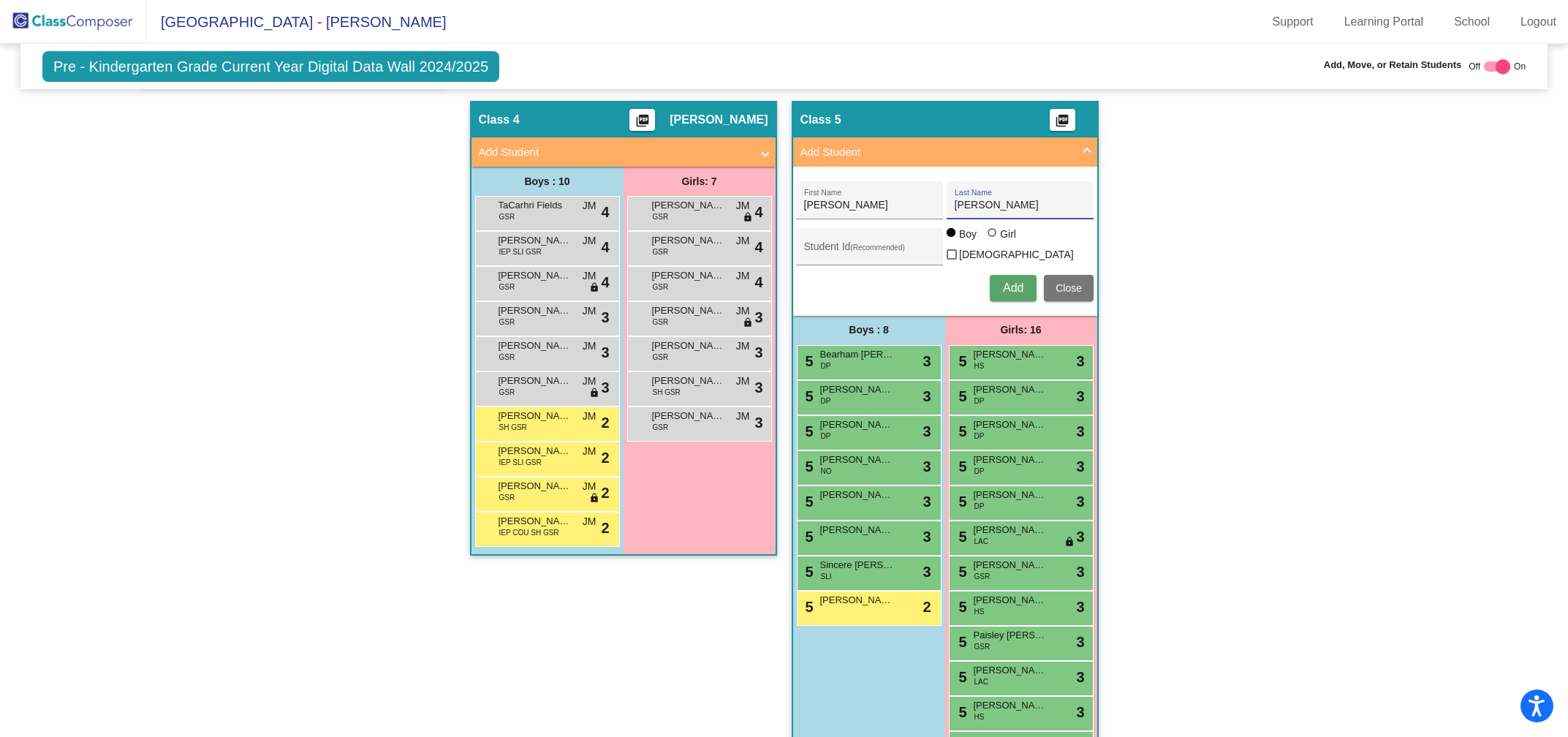
click at [1007, 281] on span "Add" at bounding box center [1013, 288] width 21 height 13
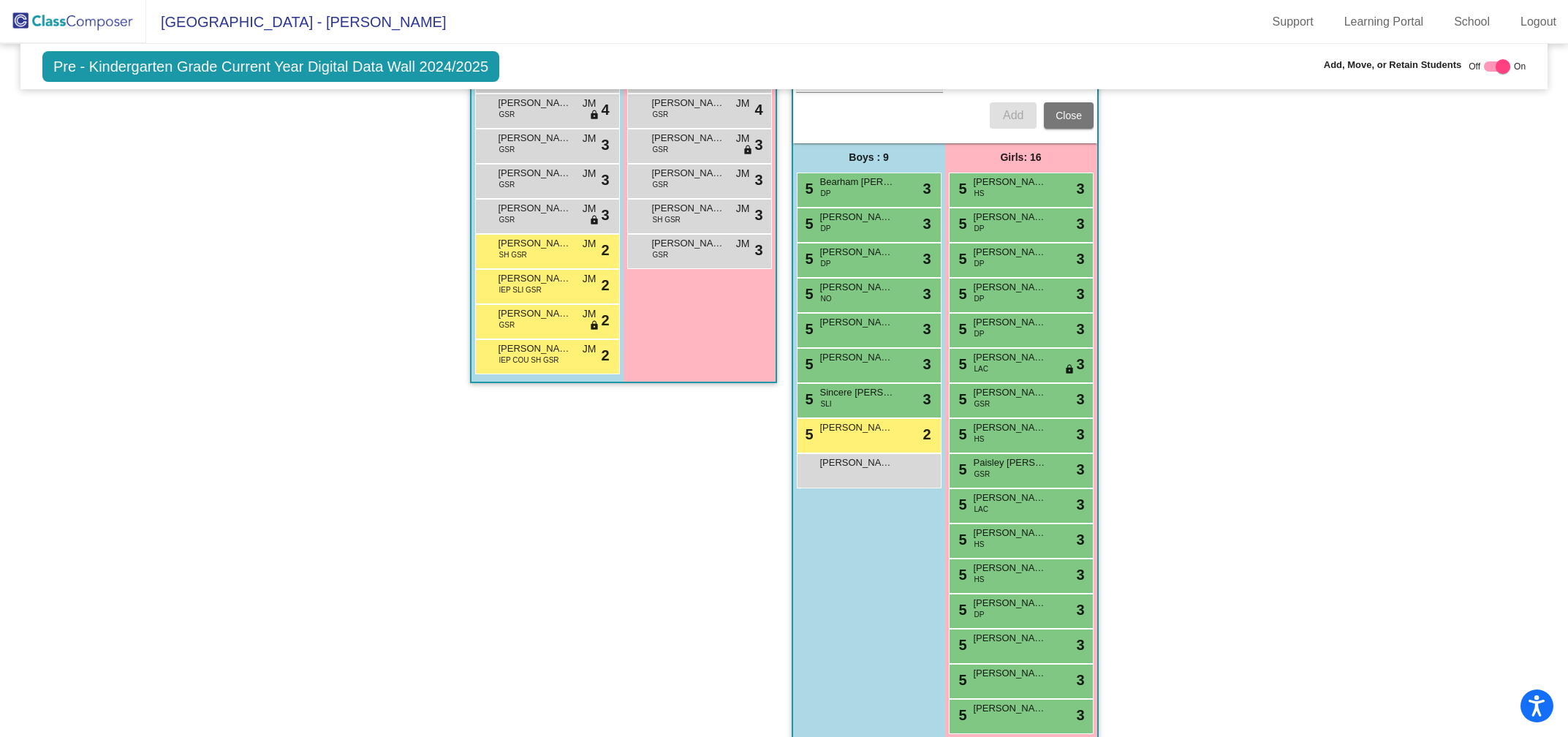
scroll to position [1519, 0]
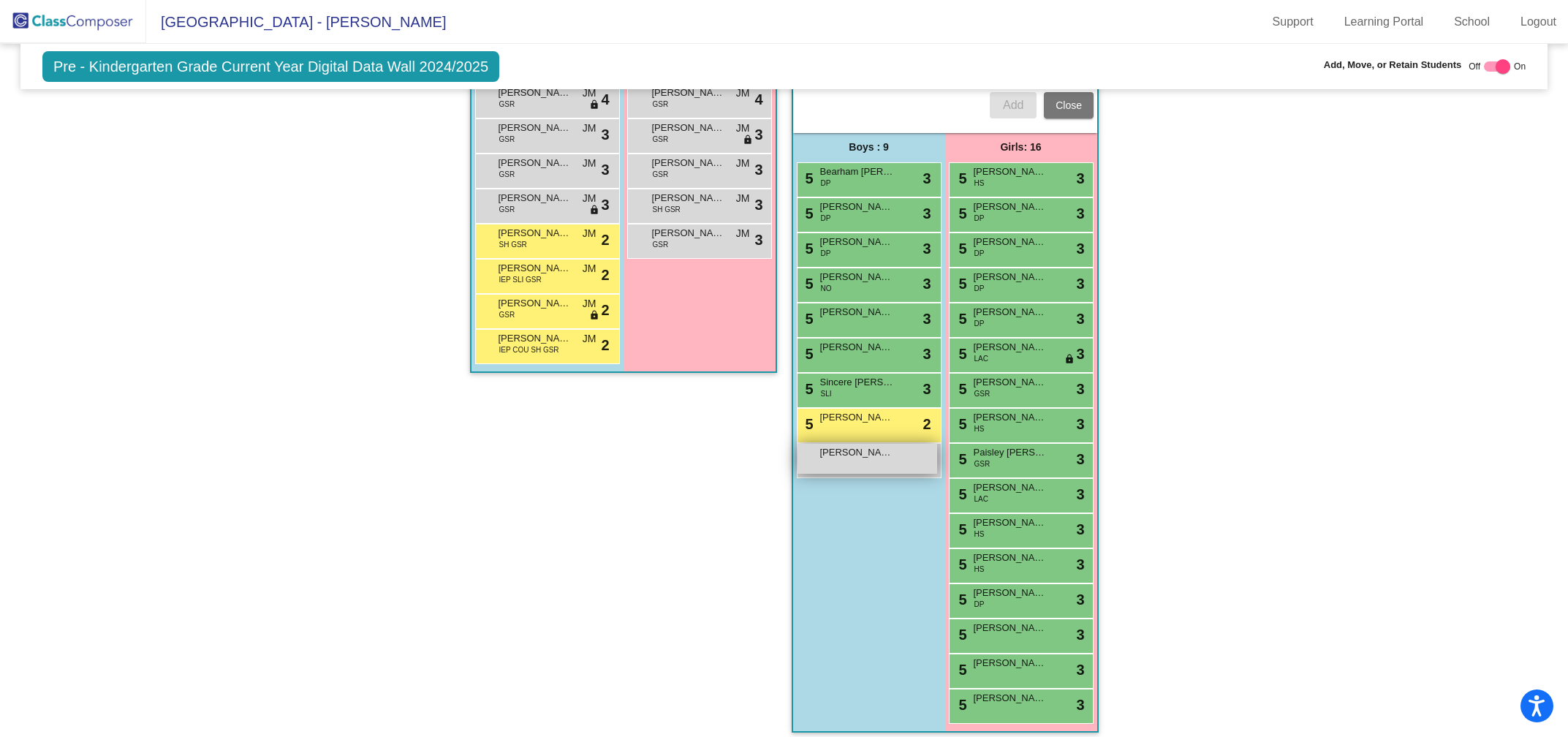
click at [854, 452] on div "[PERSON_NAME] lock do_not_disturb_alt" at bounding box center [867, 459] width 140 height 30
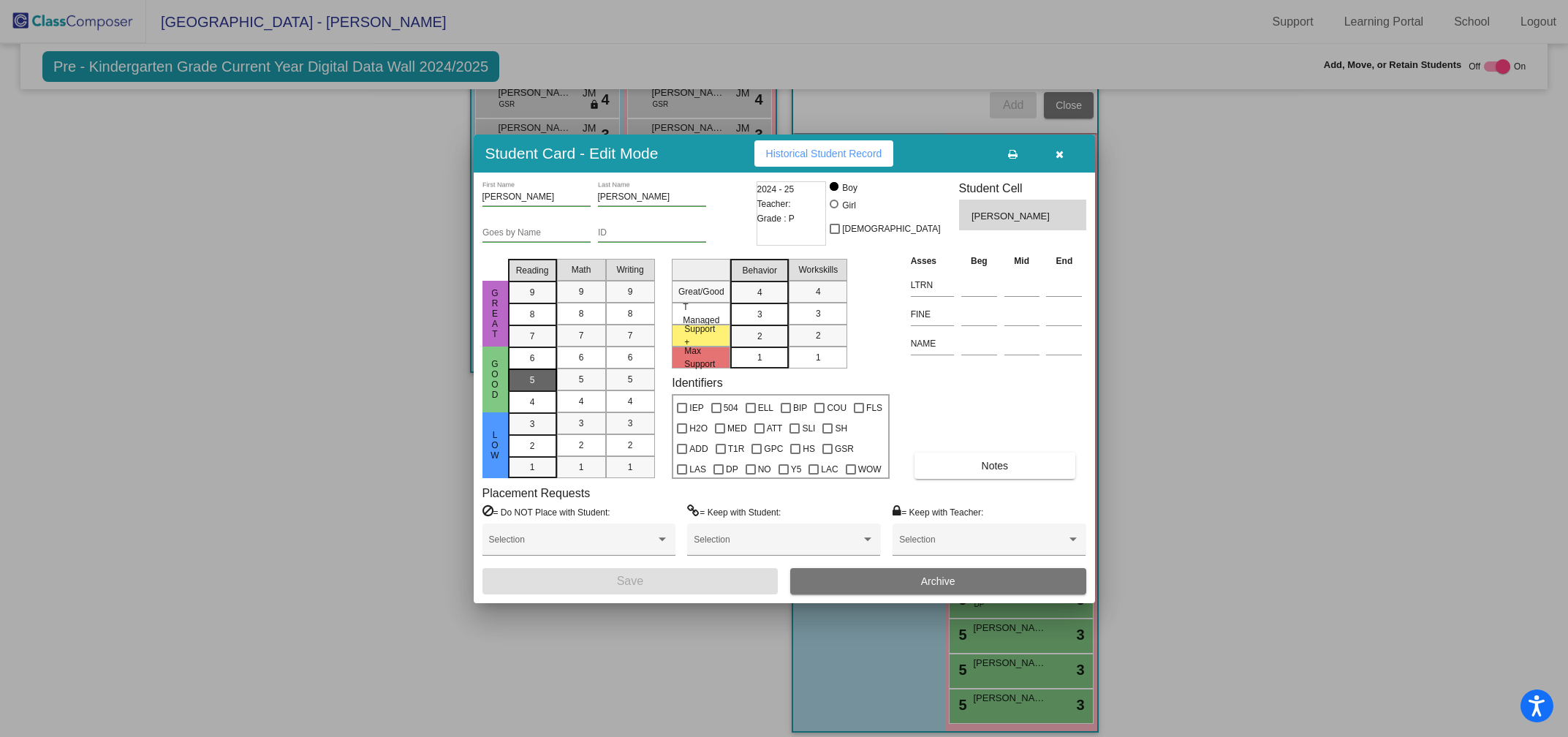
click at [530, 369] on div "5" at bounding box center [533, 359] width 29 height 22
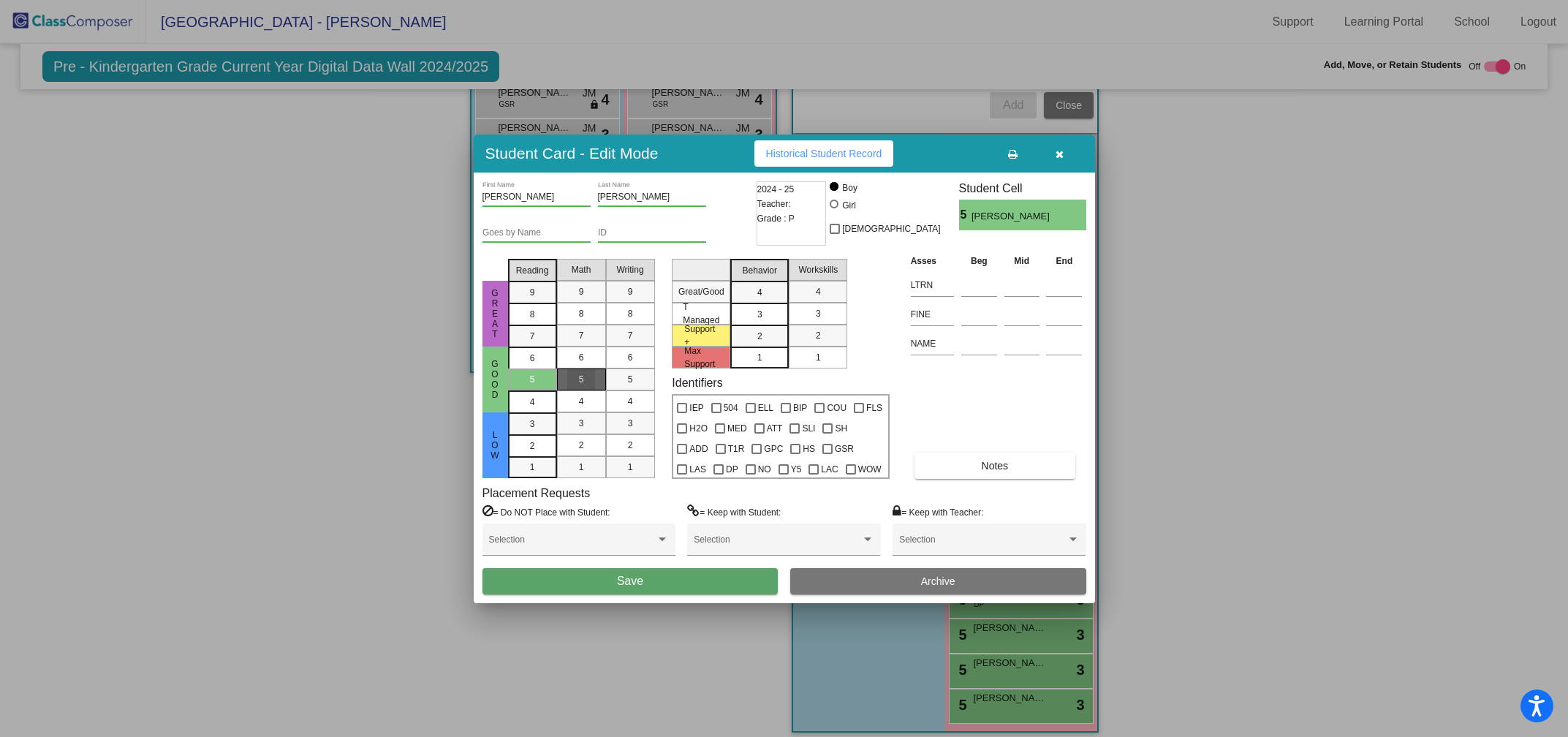
click at [575, 382] on div "5" at bounding box center [581, 379] width 29 height 22
click at [621, 373] on div "5" at bounding box center [631, 379] width 29 height 22
click at [755, 304] on div "3" at bounding box center [760, 293] width 29 height 22
click at [824, 311] on div "3" at bounding box center [818, 314] width 29 height 22
click at [638, 588] on button "Save" at bounding box center [631, 580] width 296 height 26
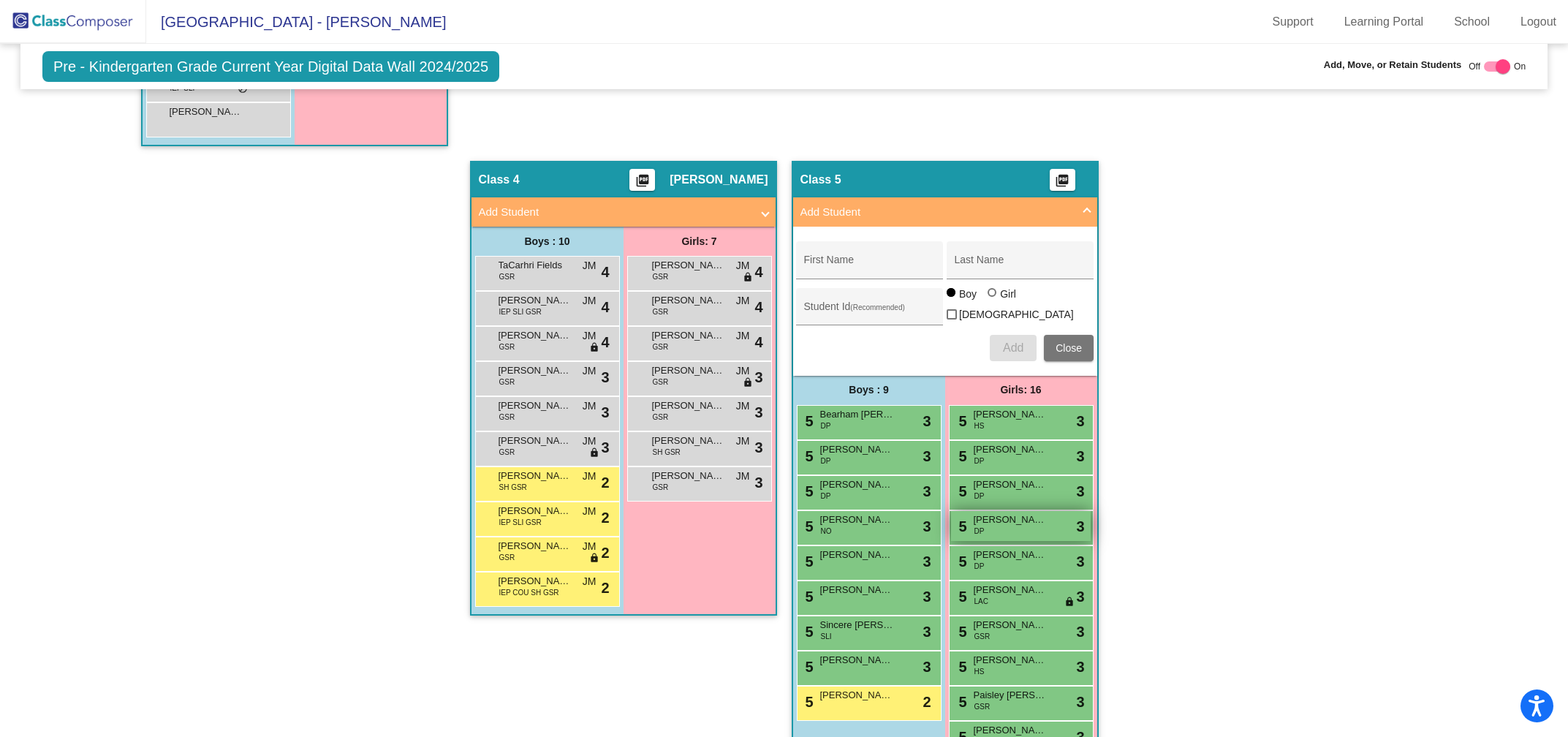
scroll to position [1219, 0]
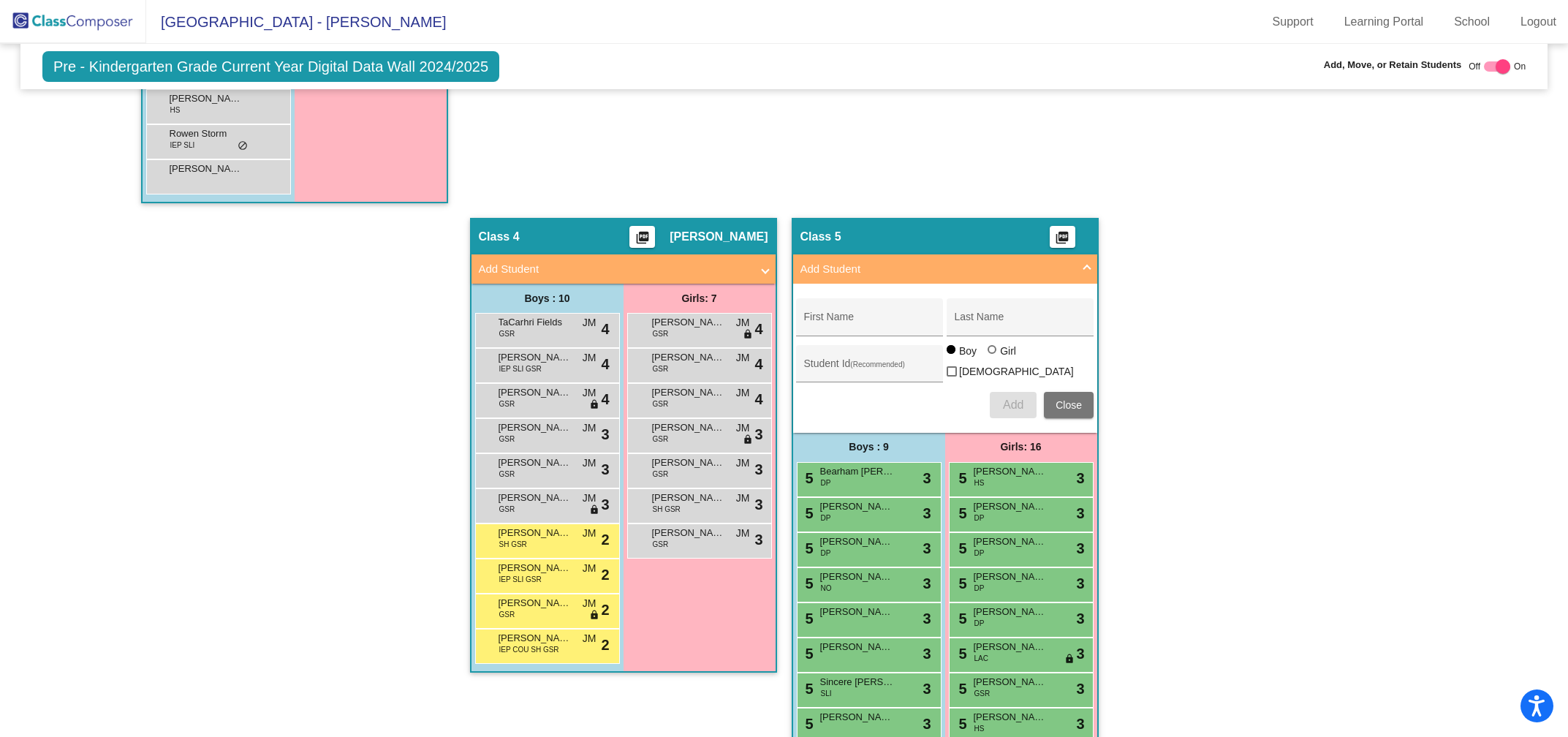
click at [841, 267] on mat-panel-title "Add Student" at bounding box center [937, 269] width 272 height 17
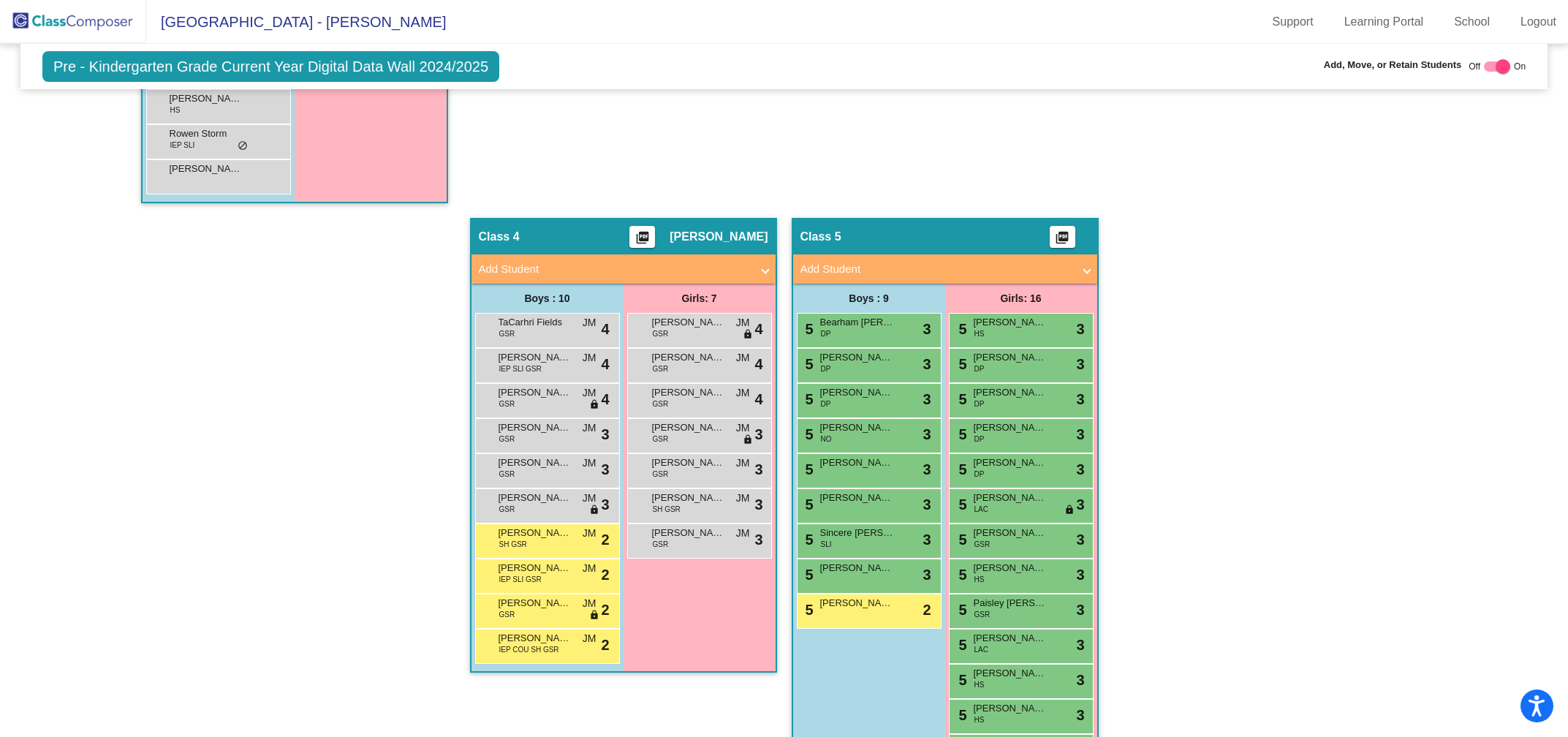
click at [826, 267] on mat-panel-title "Add Student" at bounding box center [937, 269] width 272 height 17
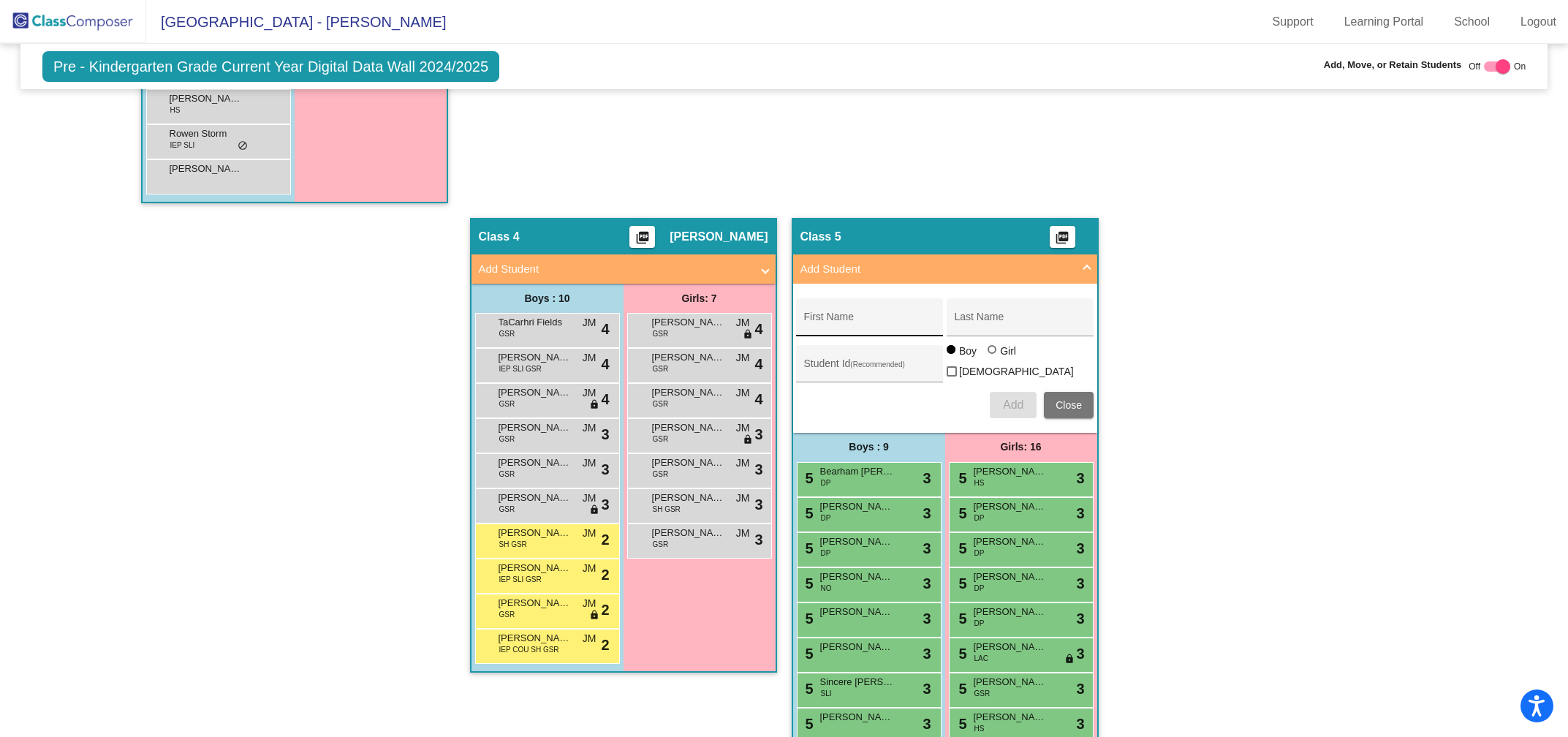
click at [826, 306] on div "First Name" at bounding box center [869, 321] width 131 height 30
type input "[PERSON_NAME]"
click at [979, 316] on input "Last Name" at bounding box center [1020, 322] width 131 height 12
type input "[PERSON_NAME]"
click at [1014, 398] on span "Add" at bounding box center [1013, 405] width 21 height 13
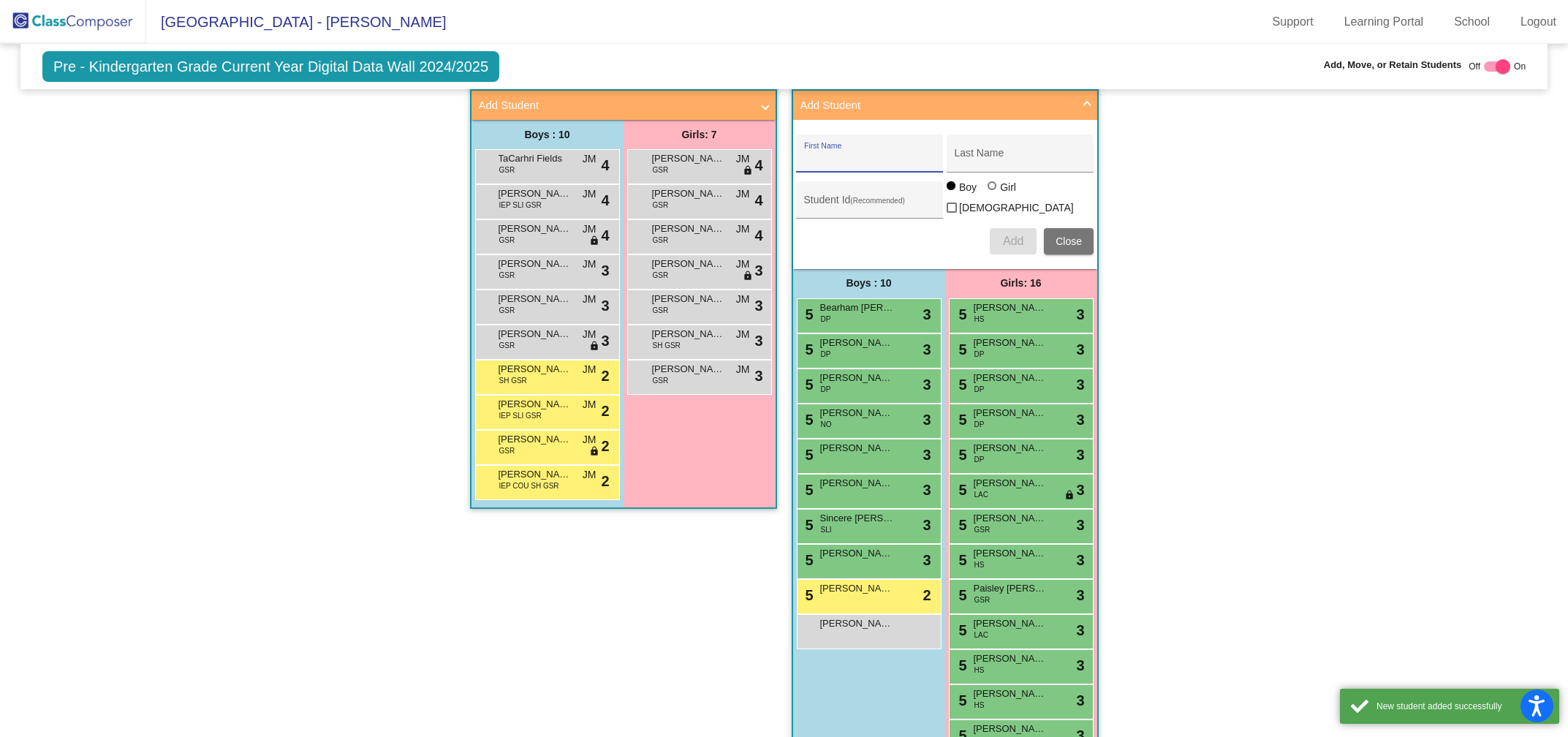
scroll to position [1519, 0]
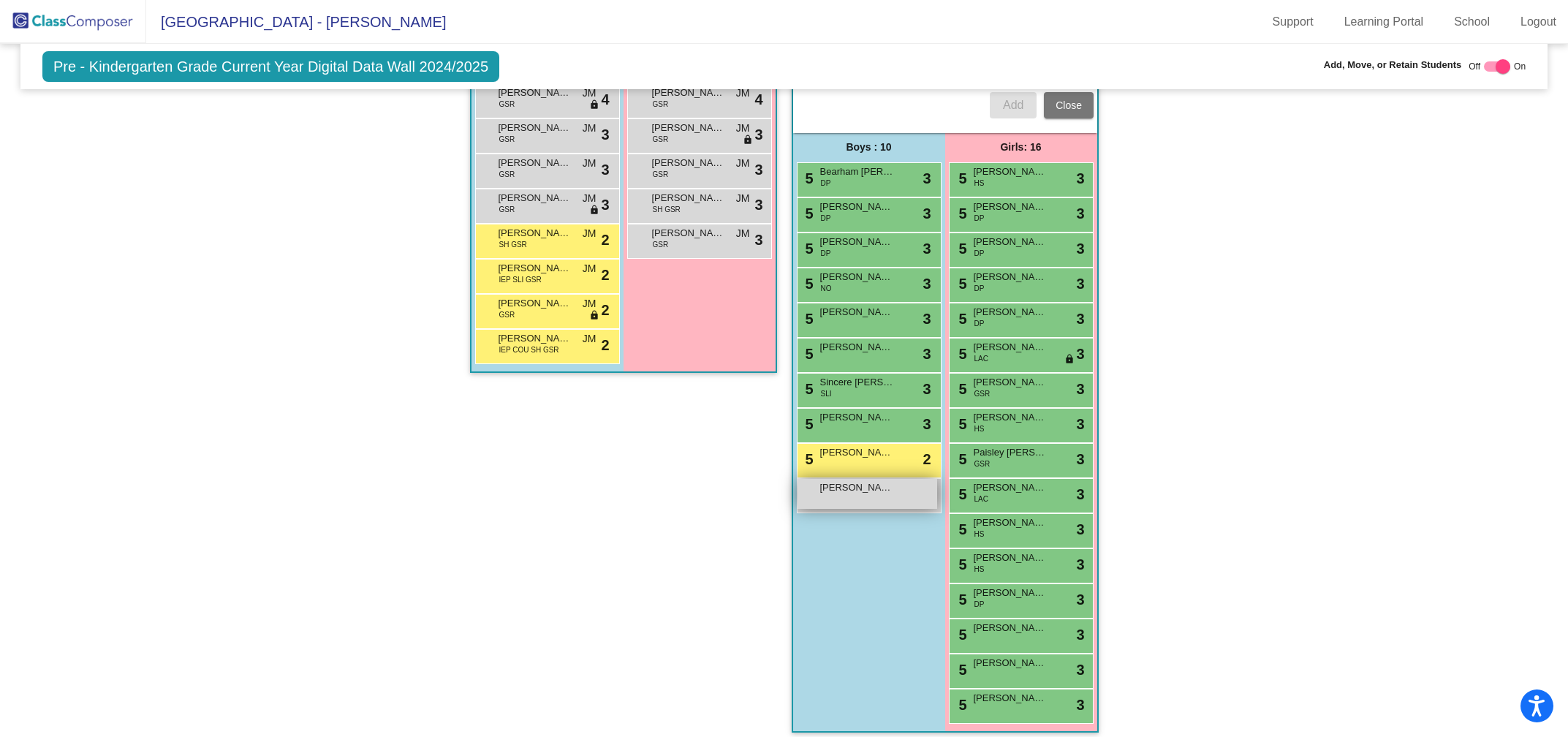
click at [847, 486] on div "[PERSON_NAME] lock do_not_disturb_alt" at bounding box center [867, 494] width 140 height 30
click at [0, 0] on div at bounding box center [0, 0] width 0 height 0
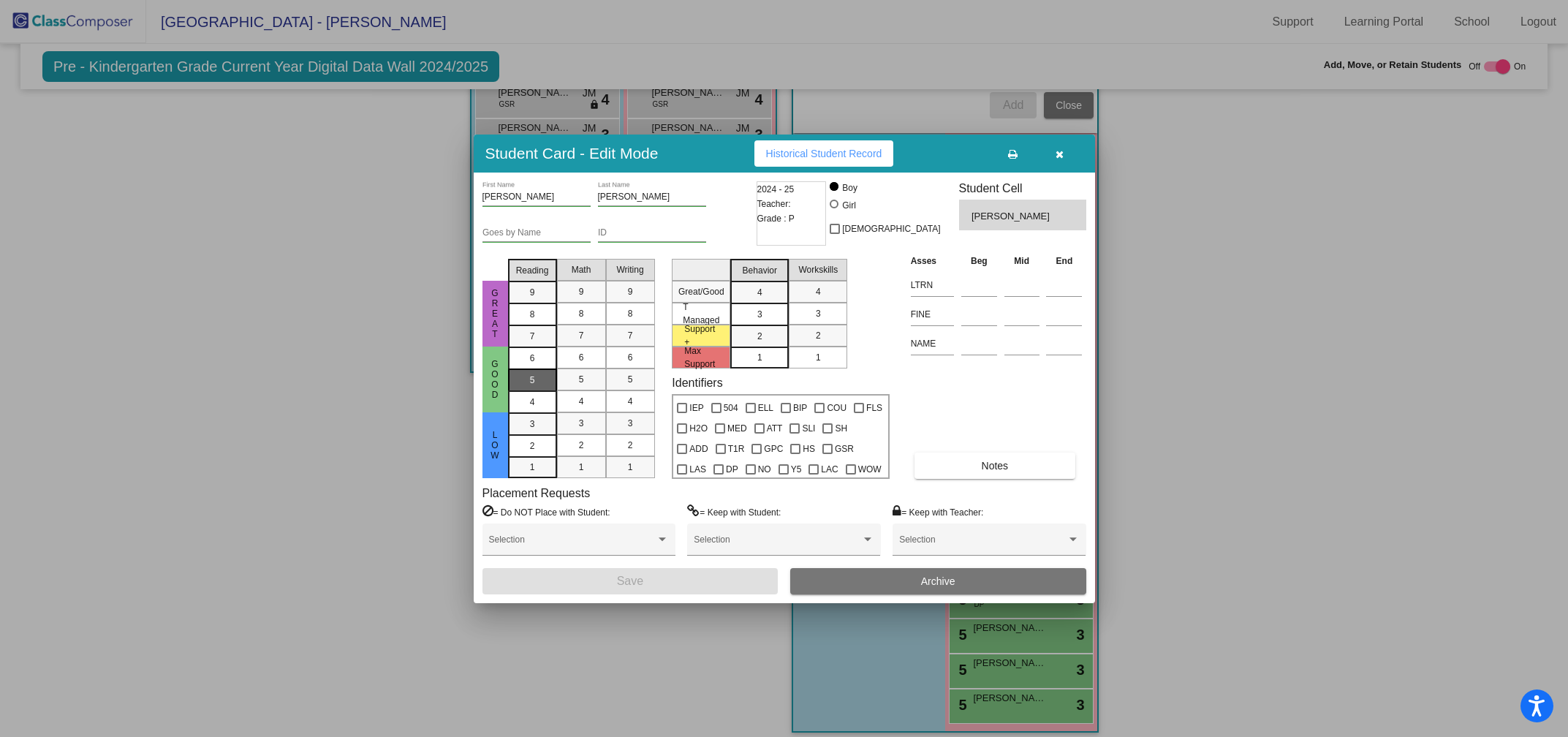
click at [530, 365] on span "5" at bounding box center [533, 358] width 5 height 14
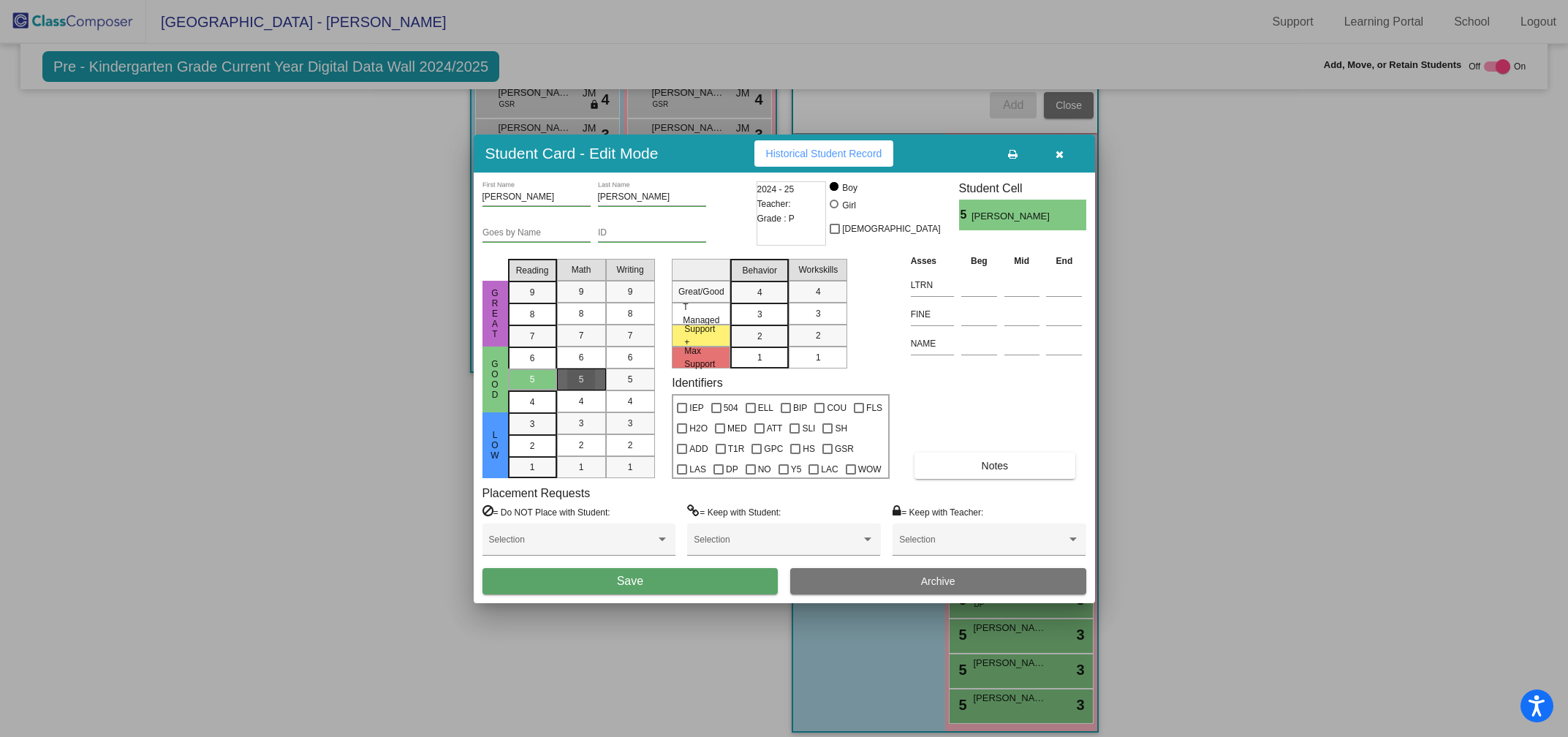
click at [572, 369] on div "5" at bounding box center [581, 379] width 29 height 22
click at [622, 380] on div "5" at bounding box center [631, 379] width 29 height 22
click at [766, 304] on div "3" at bounding box center [760, 293] width 29 height 22
click at [821, 314] on div "3" at bounding box center [818, 314] width 29 height 22
click at [658, 577] on button "Save" at bounding box center [631, 580] width 296 height 26
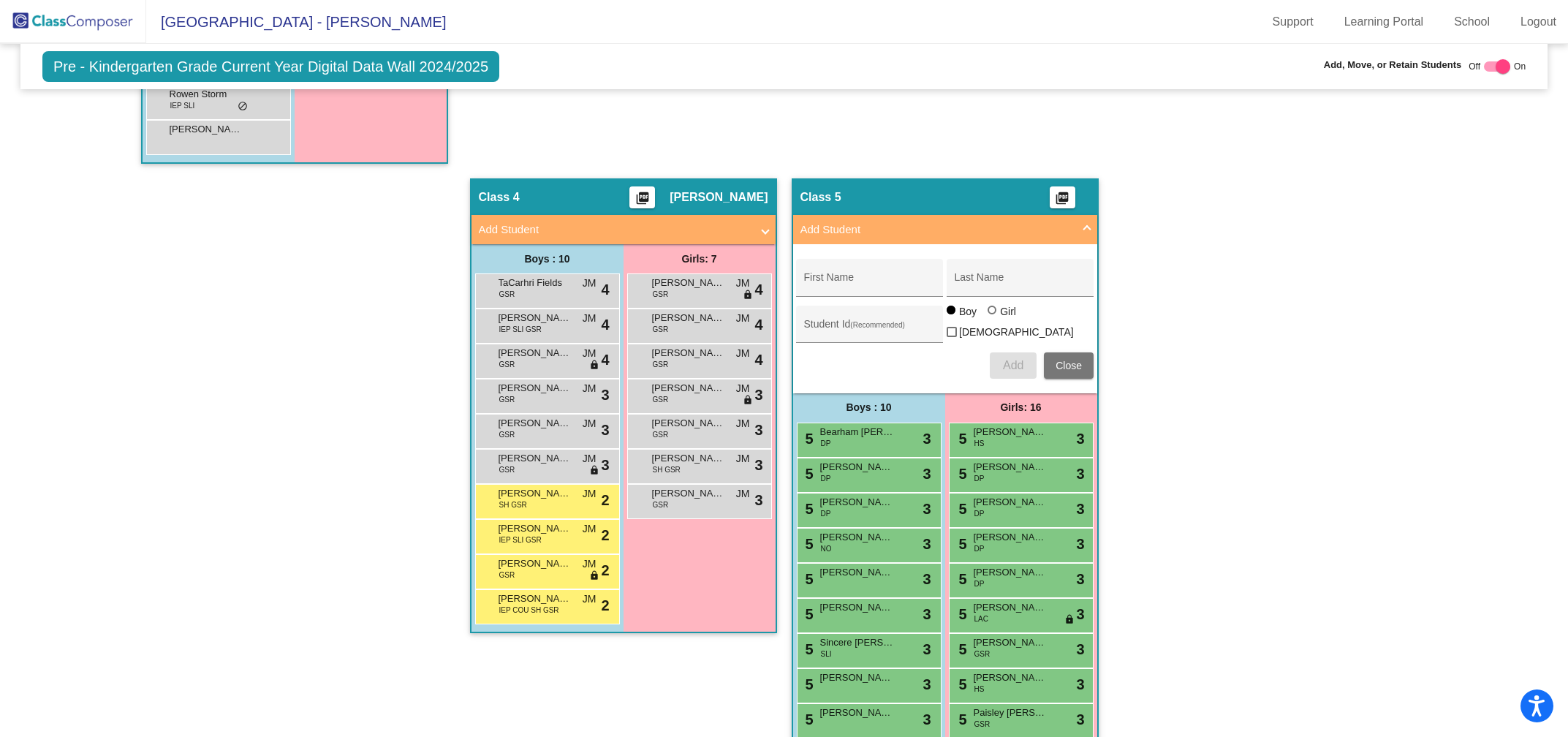
scroll to position [1252, 0]
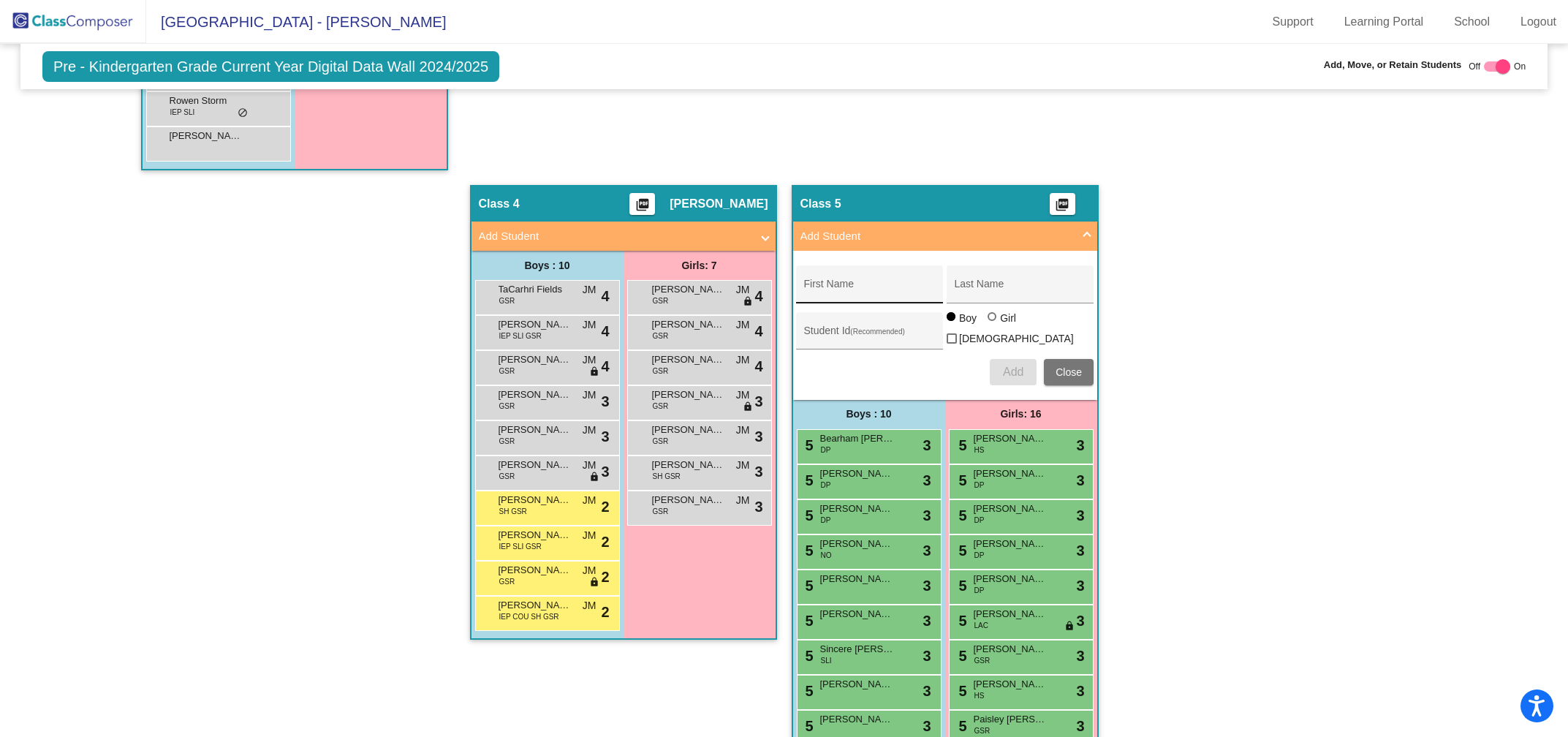
click at [862, 284] on input "First Name" at bounding box center [869, 289] width 131 height 12
type input "Lincoln"
type input "[PERSON_NAME]"
click at [1003, 366] on span "Add" at bounding box center [1013, 372] width 21 height 13
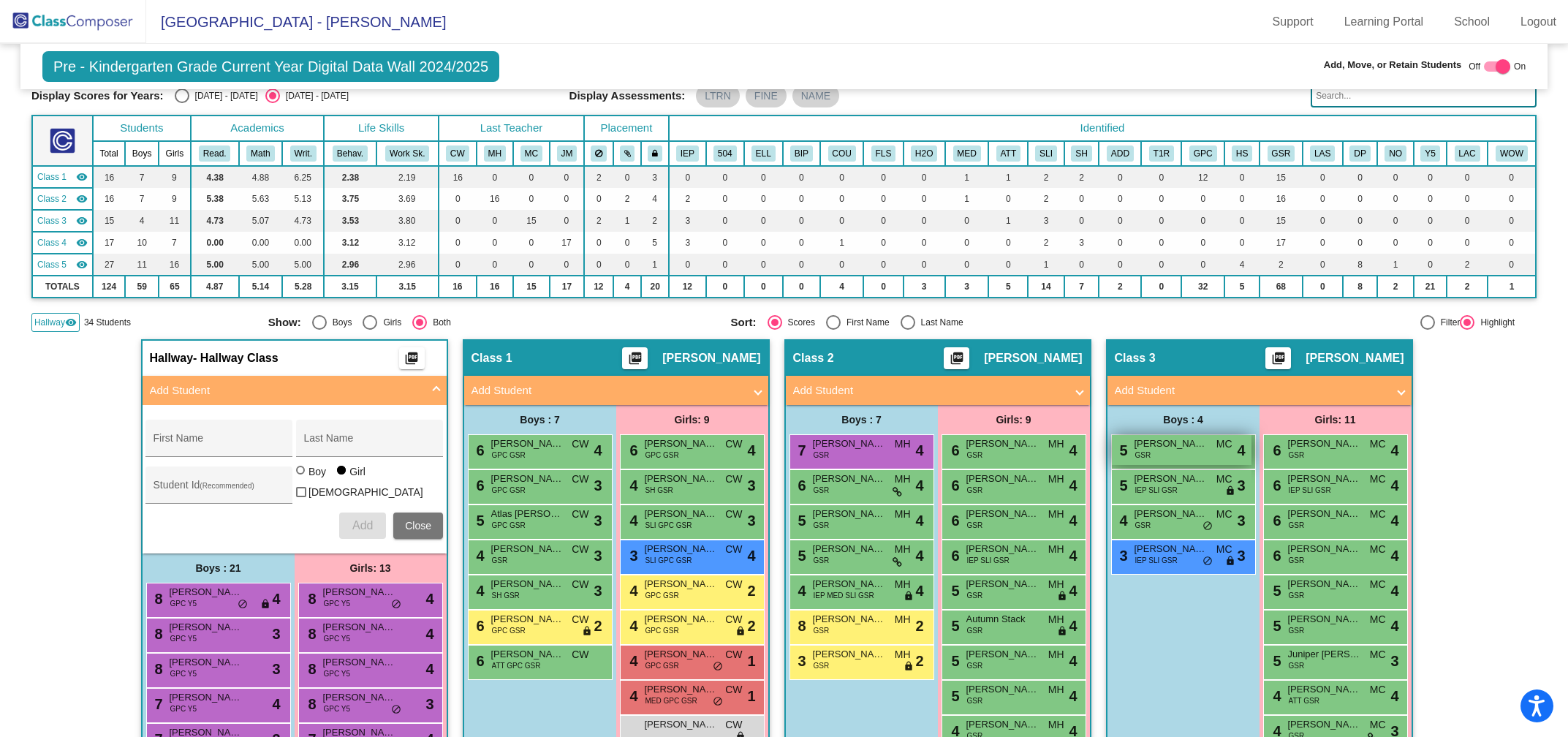
scroll to position [0, 0]
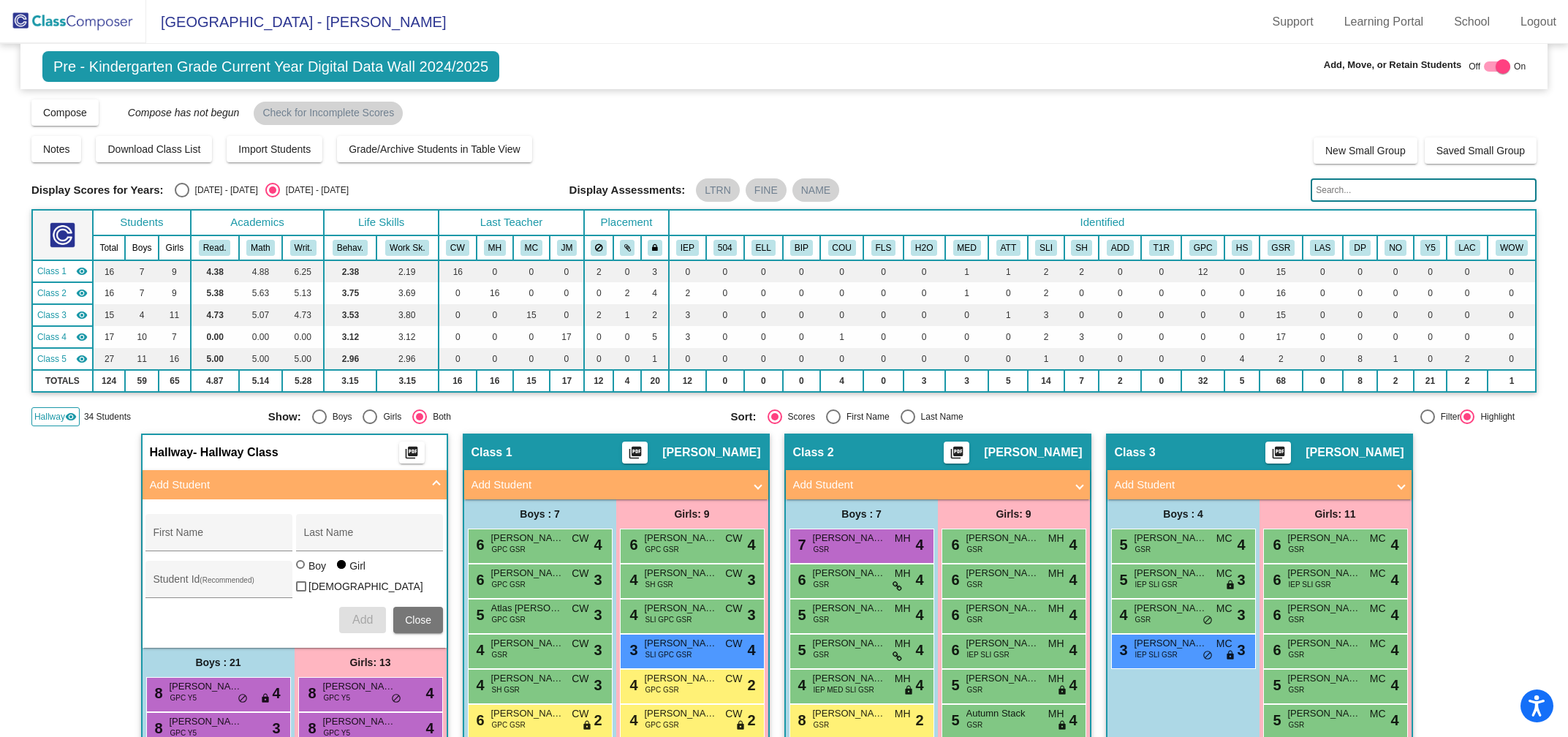
click at [1342, 197] on input "text" at bounding box center [1423, 189] width 226 height 23
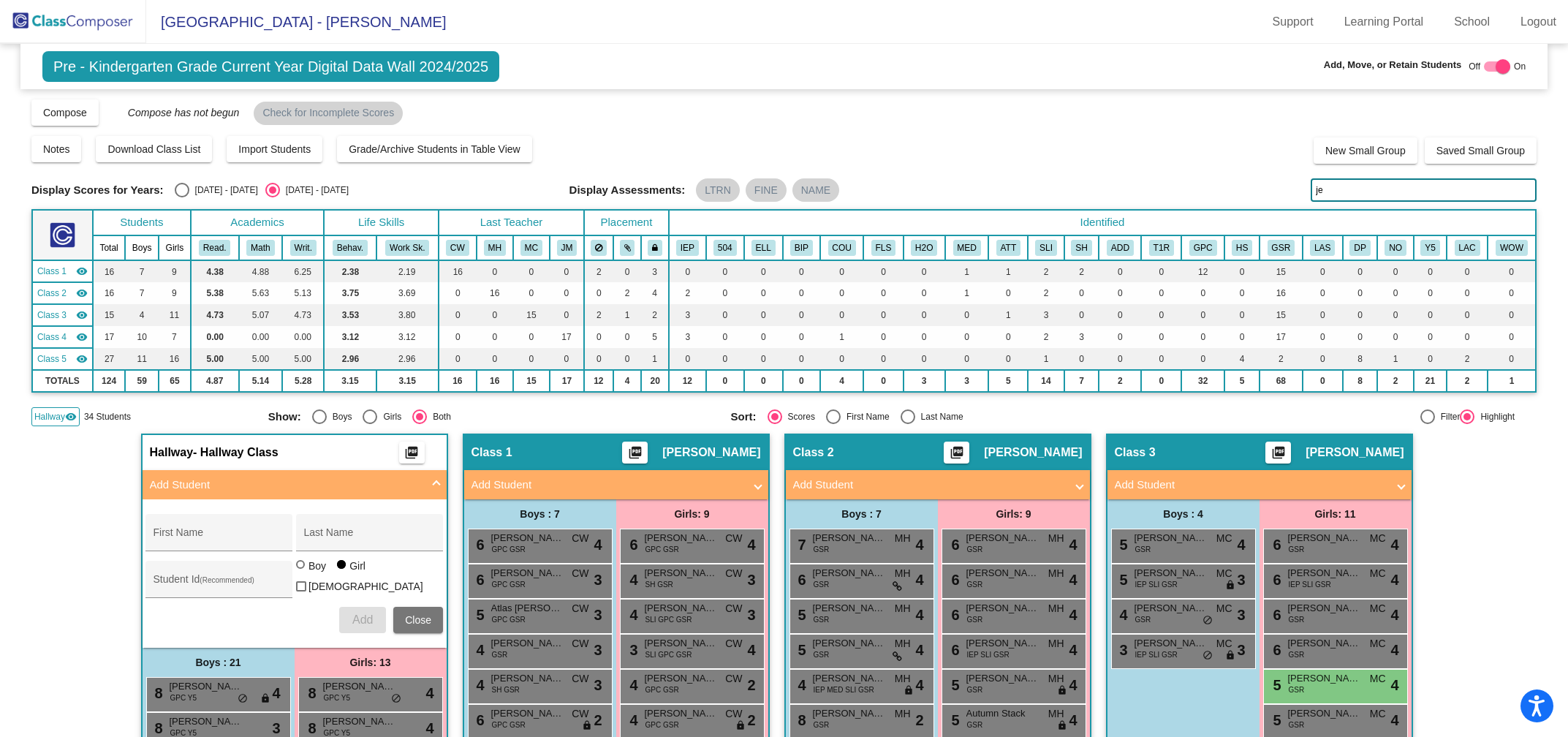
type input "j"
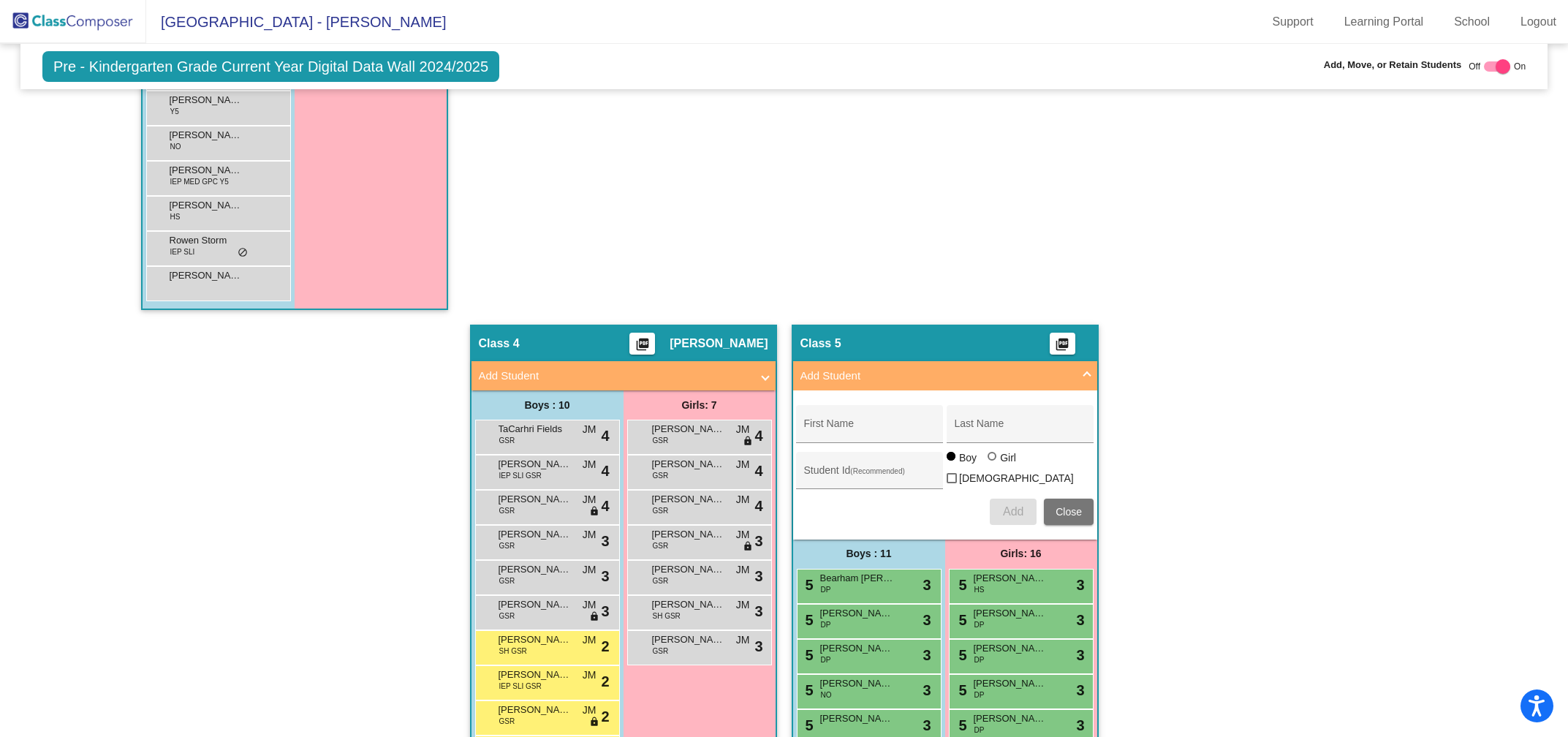
scroll to position [1123, 0]
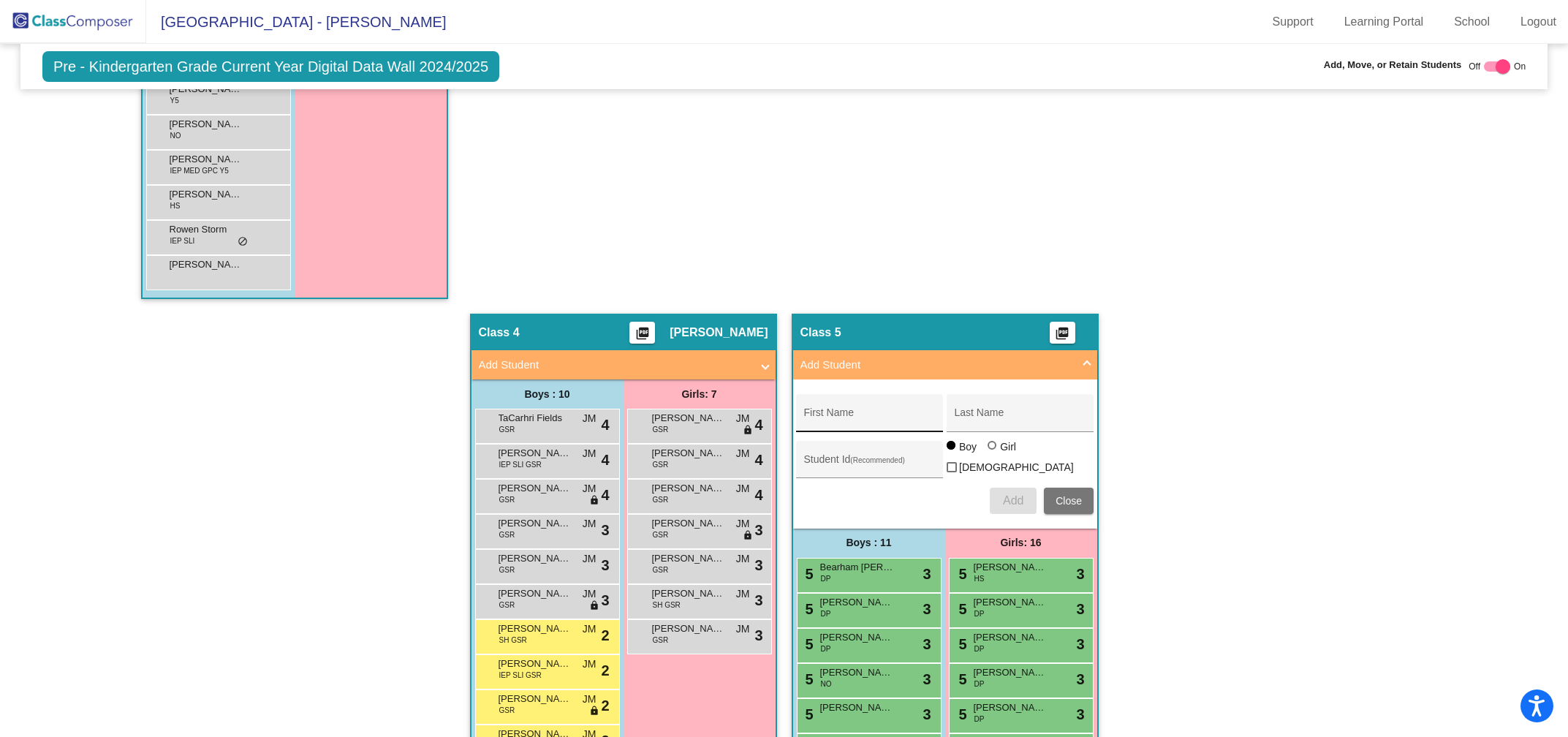
click at [838, 413] on input "First Name" at bounding box center [869, 418] width 131 height 12
type input "Jennah"
click at [969, 413] on input "Last Name" at bounding box center [1020, 418] width 131 height 12
type input "Remenak"
click at [992, 446] on div at bounding box center [992, 444] width 9 height 9
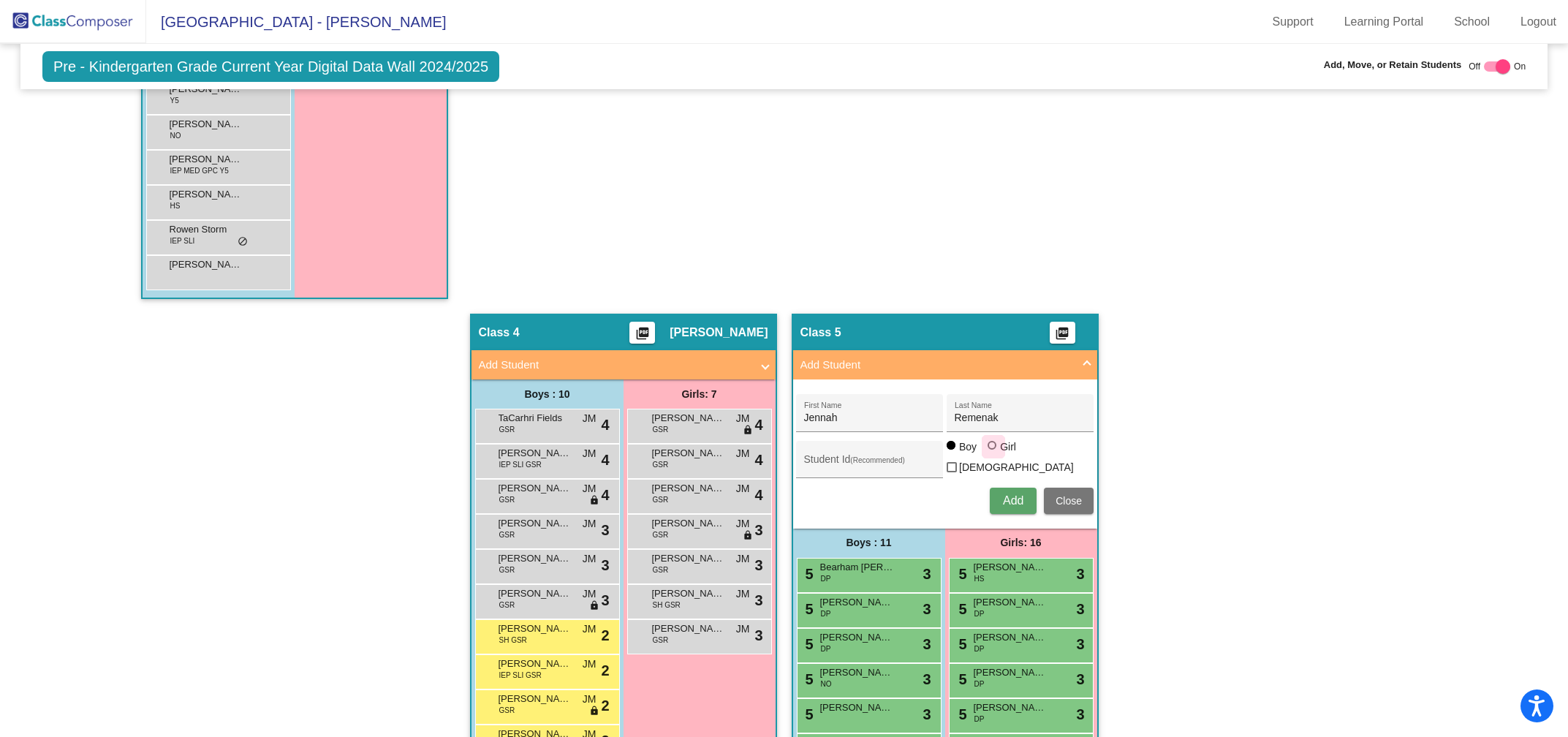
click at [992, 452] on input "Girl" at bounding box center [992, 452] width 1 height 1
radio input "true"
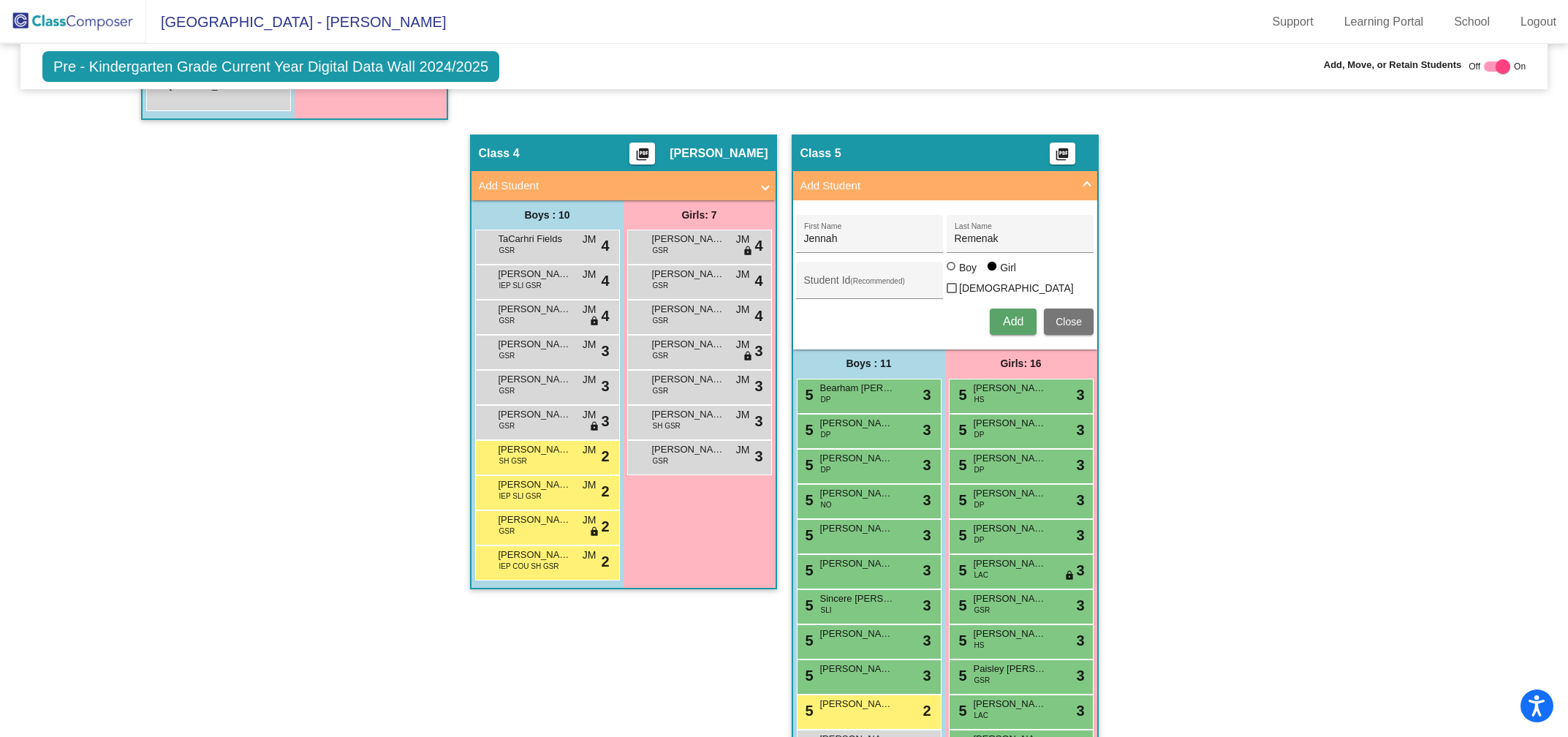
scroll to position [1303, 0]
click at [1015, 314] on span "Add" at bounding box center [1013, 320] width 21 height 13
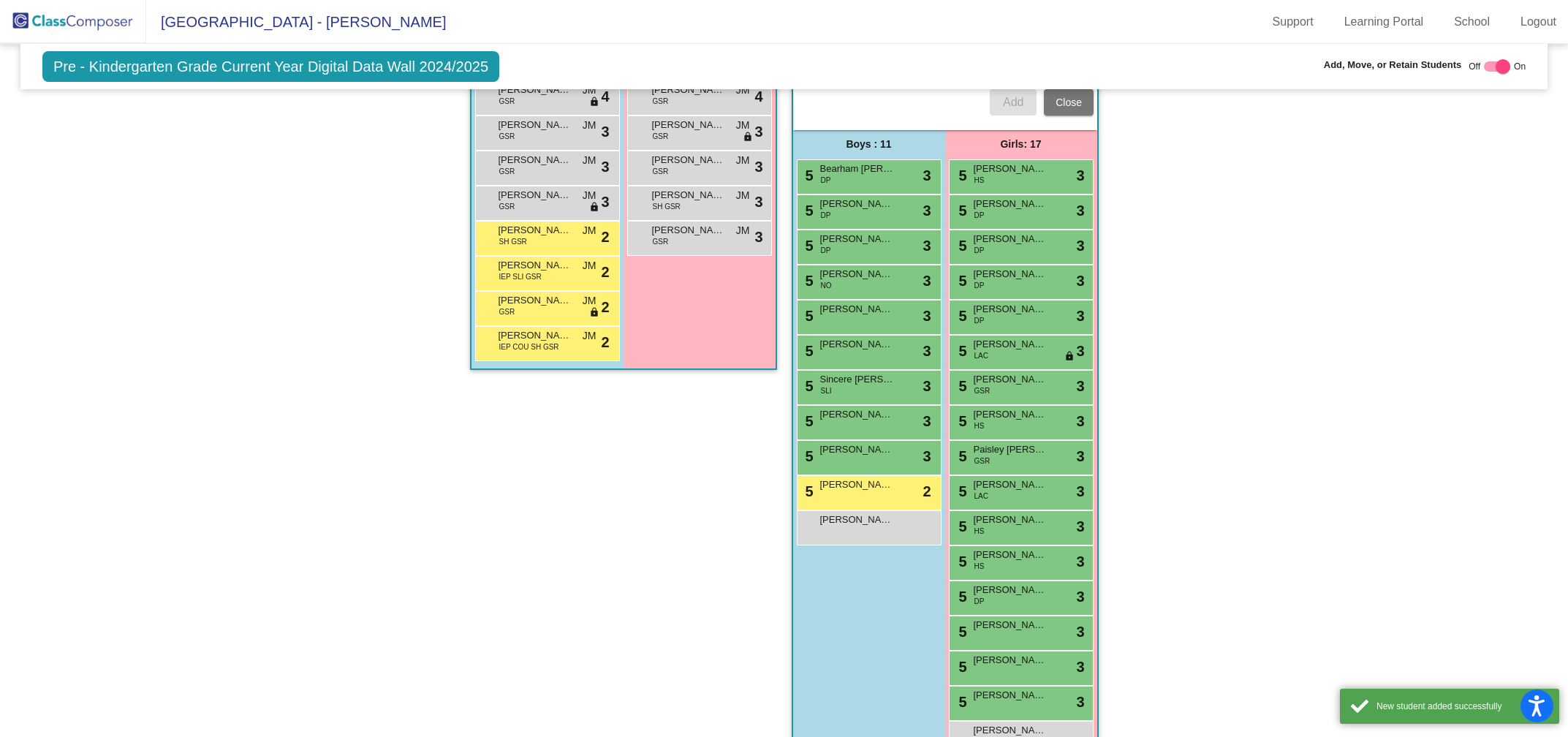
scroll to position [1554, 0]
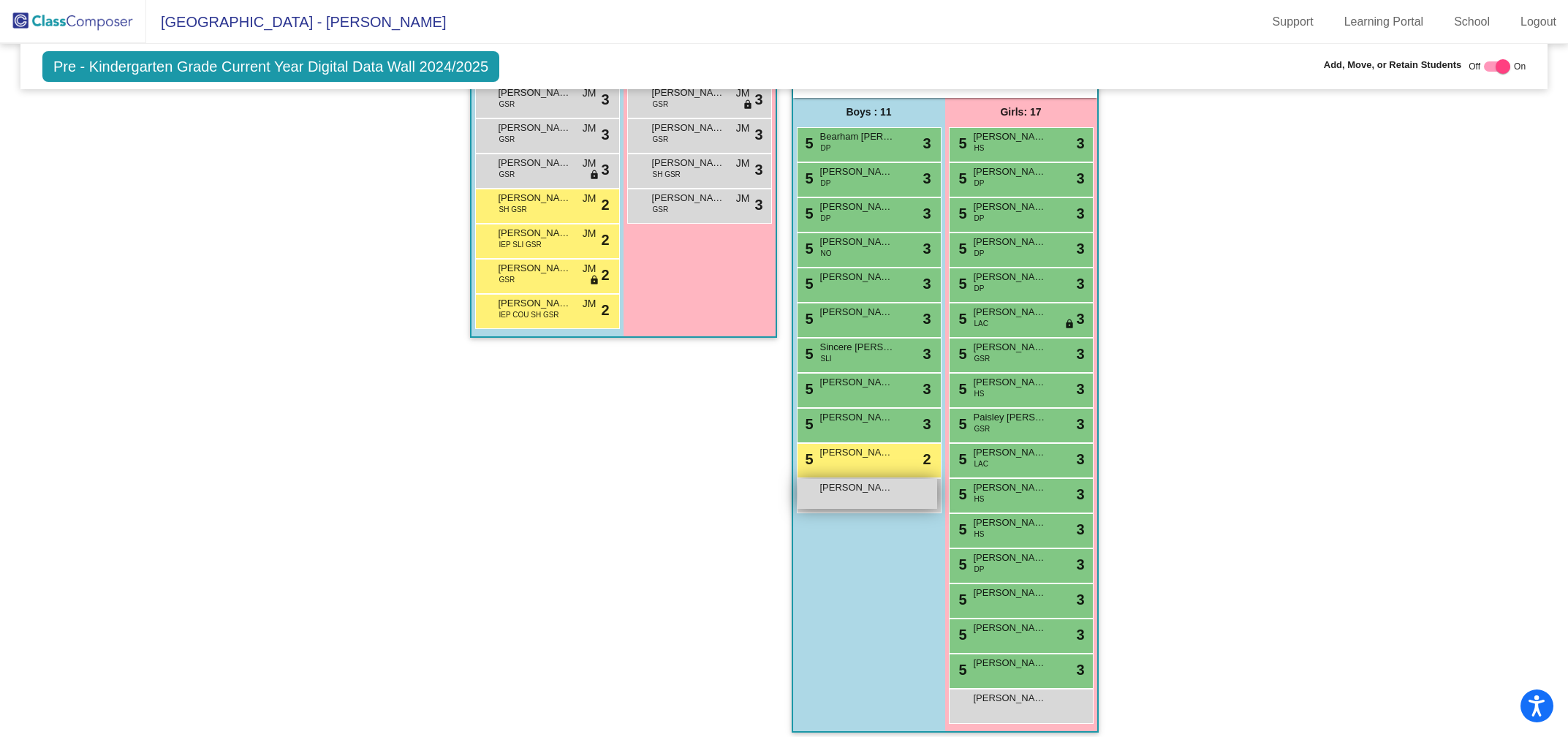
click at [861, 485] on div "[PERSON_NAME] lock do_not_disturb_alt" at bounding box center [867, 494] width 140 height 30
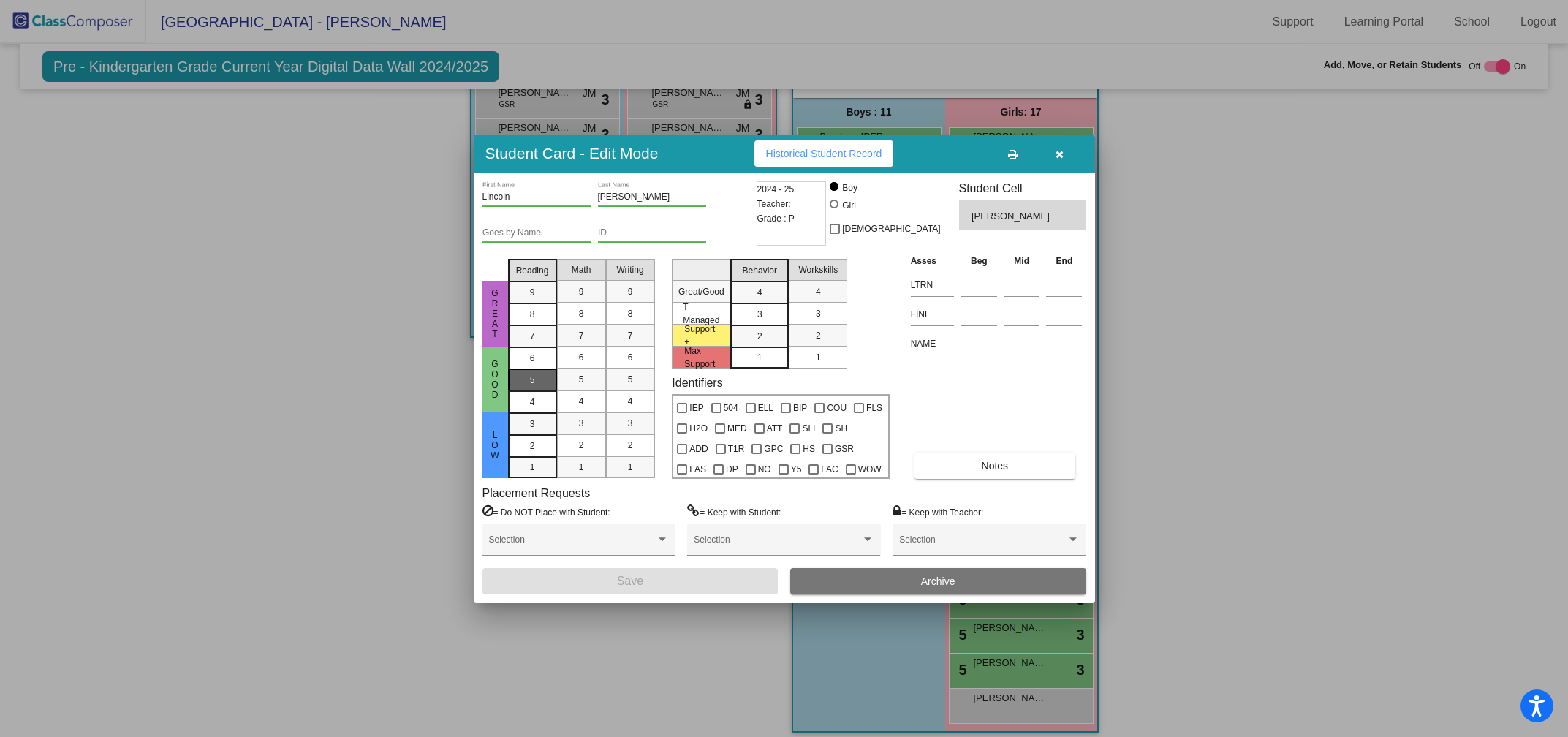
click at [543, 369] on div "5" at bounding box center [533, 359] width 29 height 22
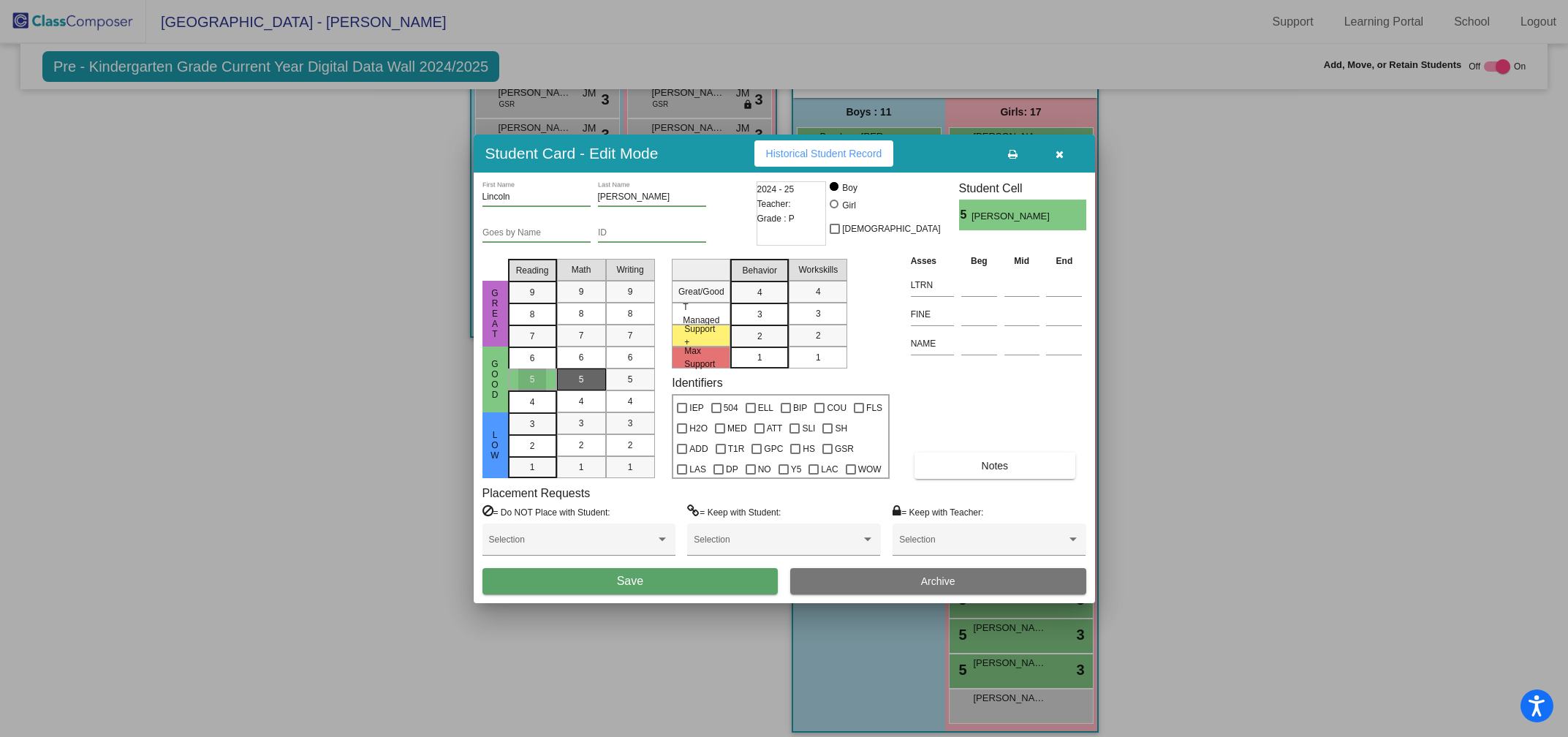
click at [588, 381] on div "5" at bounding box center [581, 379] width 29 height 22
click at [631, 382] on span "5" at bounding box center [631, 379] width 5 height 14
click at [770, 304] on div "3" at bounding box center [760, 293] width 29 height 22
click at [824, 312] on div "3" at bounding box center [818, 314] width 29 height 22
click at [686, 580] on button "Save" at bounding box center [631, 580] width 296 height 26
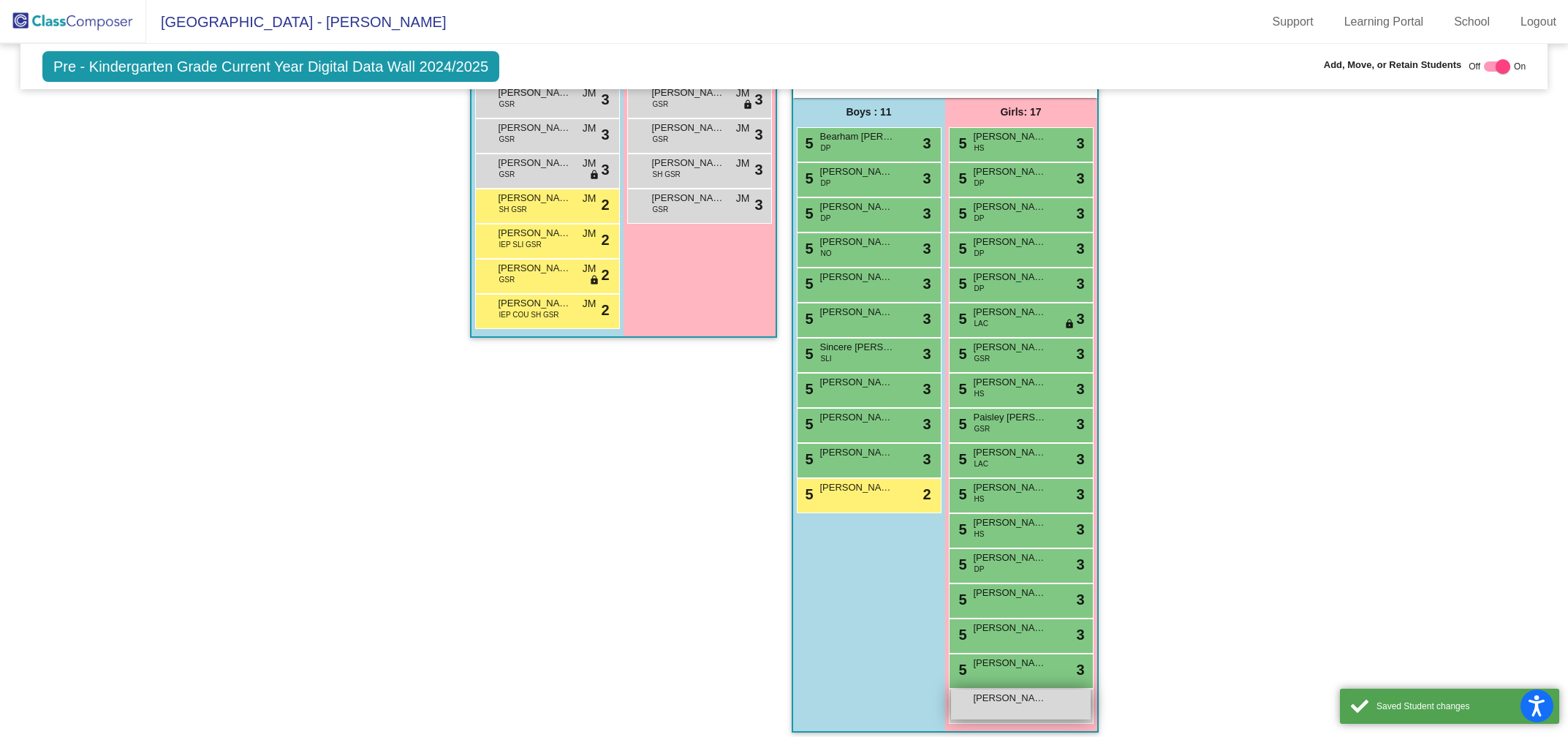
click at [1004, 692] on span "[PERSON_NAME]" at bounding box center [1011, 698] width 73 height 14
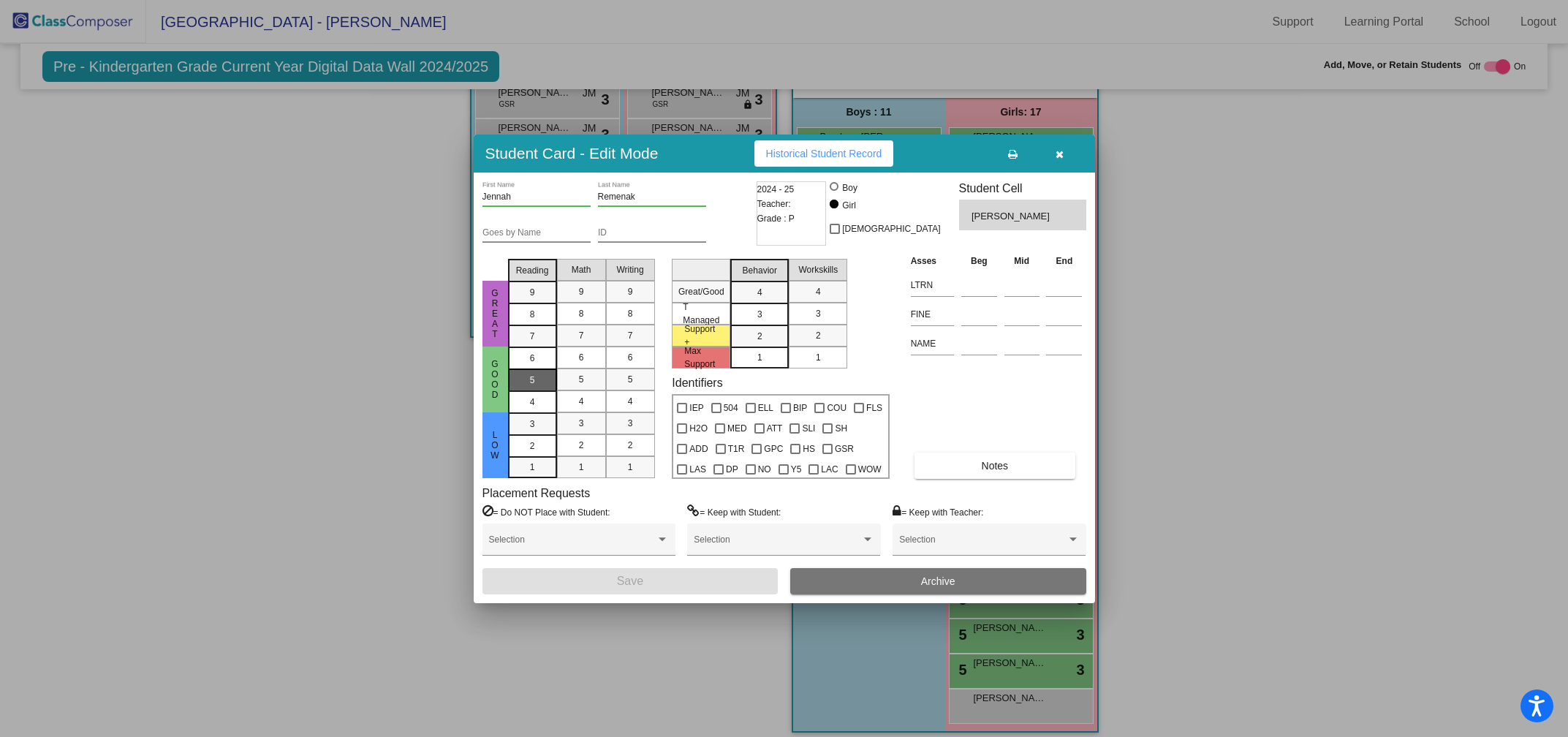
click at [534, 365] on span "5" at bounding box center [533, 358] width 5 height 14
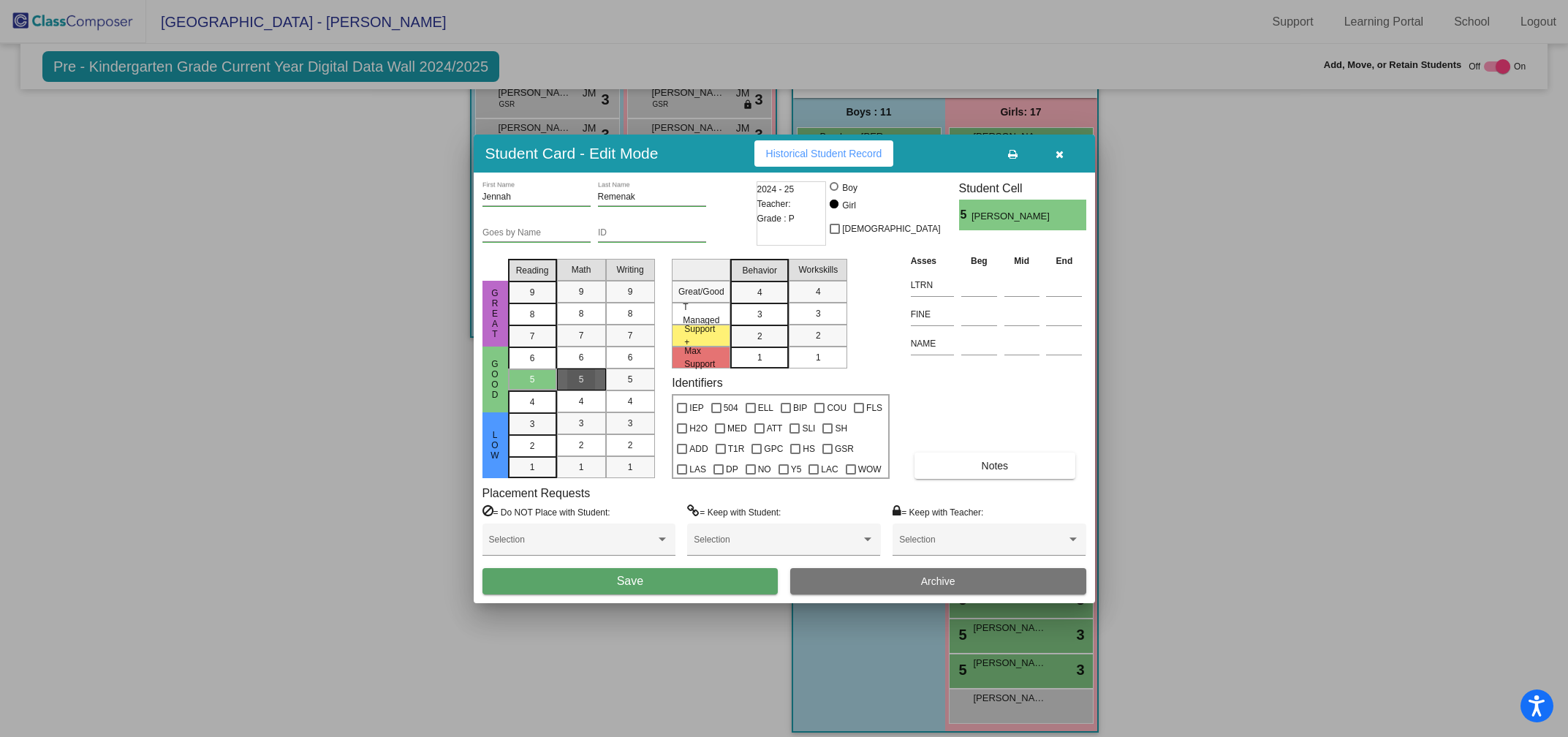
click at [585, 374] on div "5" at bounding box center [581, 379] width 29 height 22
click at [624, 374] on div "5" at bounding box center [631, 379] width 29 height 22
click at [768, 304] on div "3" at bounding box center [760, 293] width 29 height 22
click at [833, 312] on mat-list-option "3" at bounding box center [818, 314] width 59 height 22
click at [642, 580] on span "Save" at bounding box center [630, 581] width 26 height 13
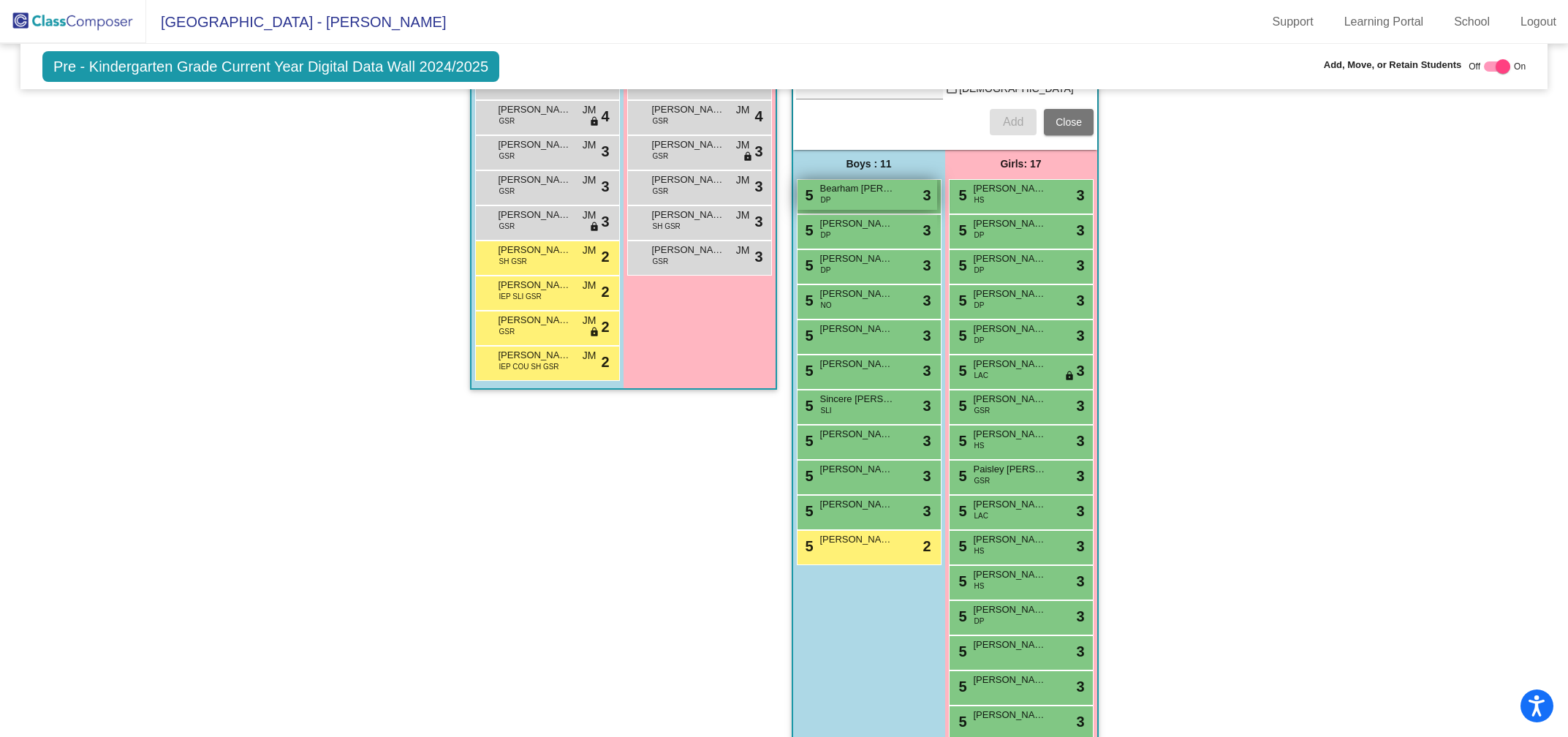
scroll to position [1339, 0]
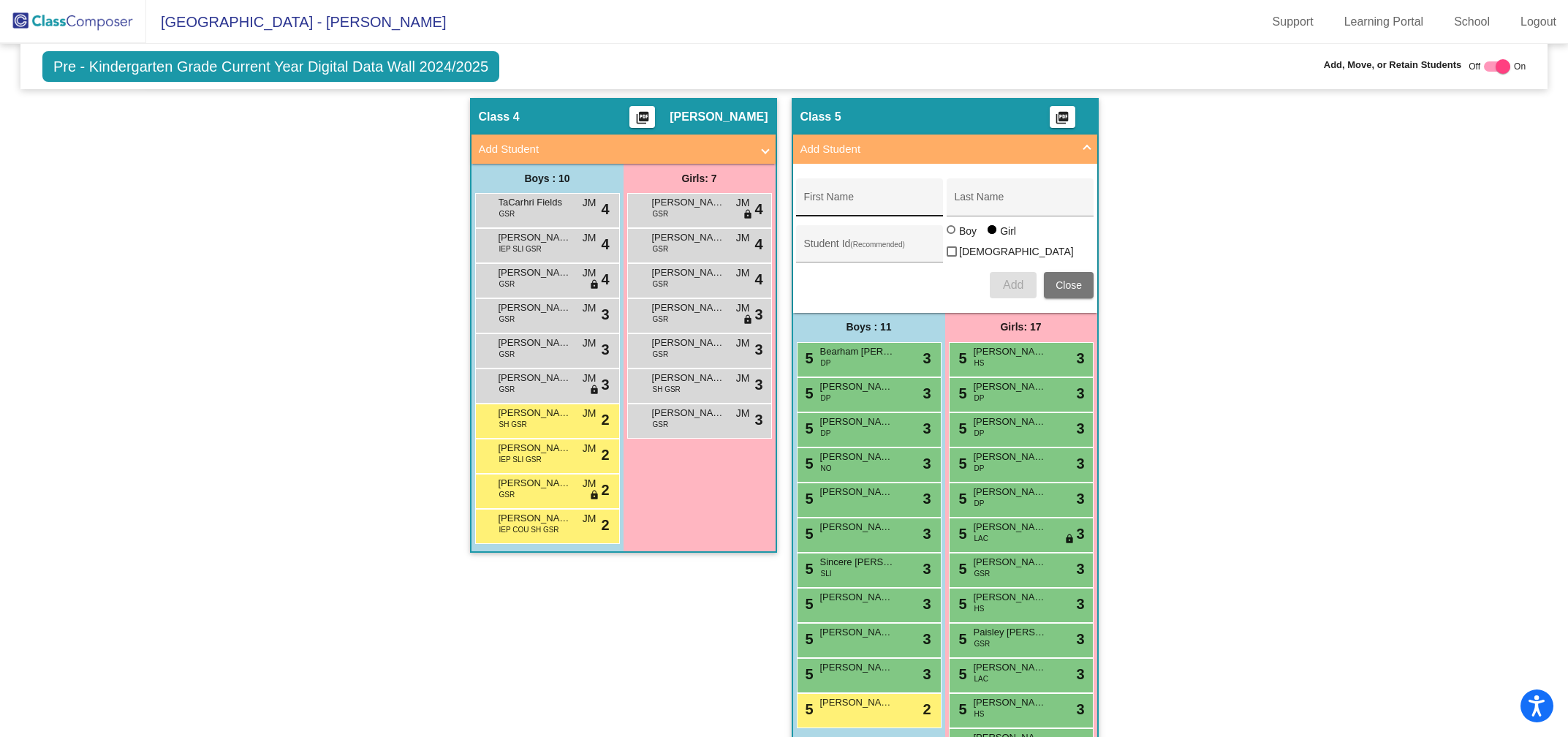
click at [846, 196] on input "First Name" at bounding box center [869, 202] width 131 height 12
type input "[PERSON_NAME]"
type input "Raven"
click at [1016, 278] on span "Add" at bounding box center [1013, 285] width 21 height 13
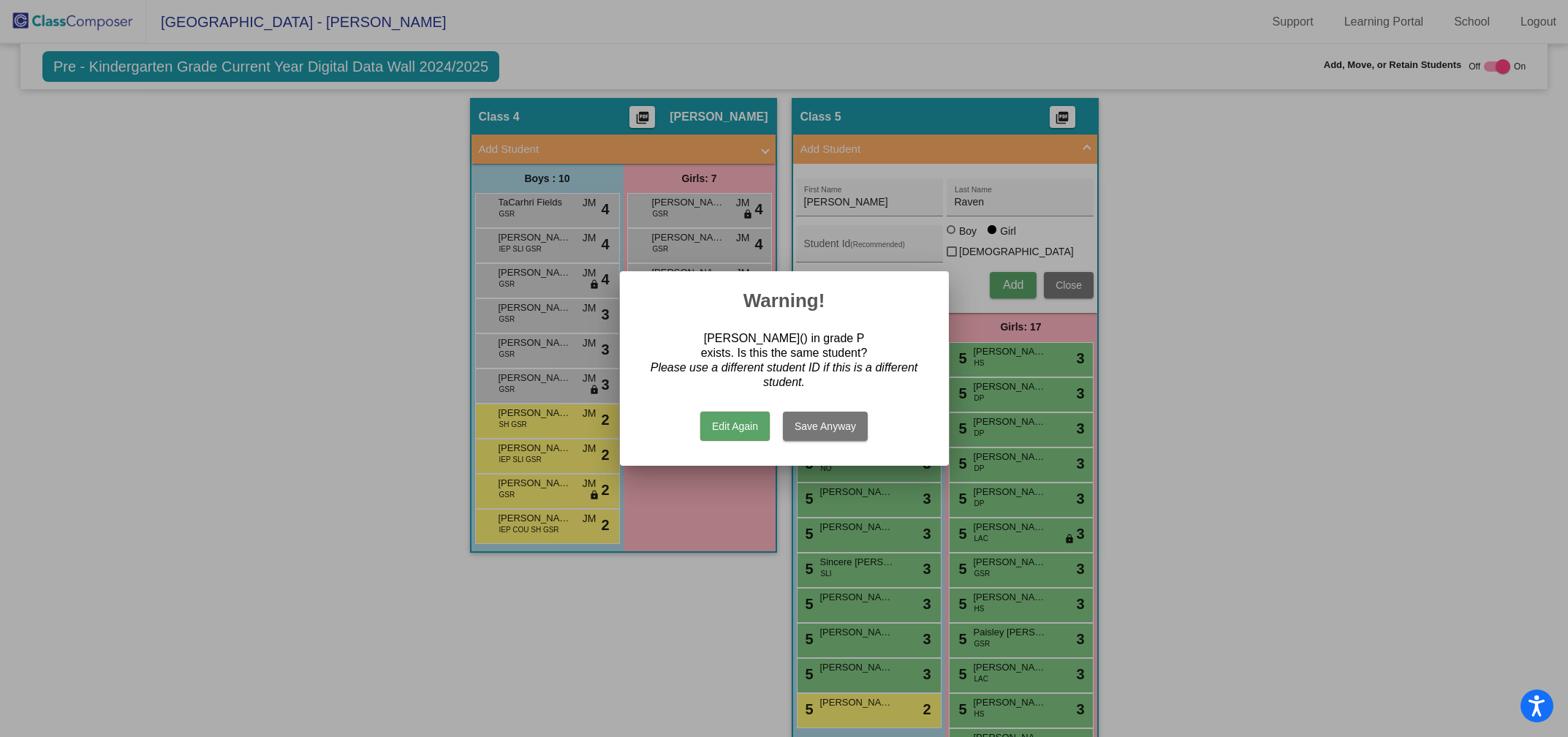
click at [746, 422] on button "Edit Again" at bounding box center [735, 426] width 69 height 29
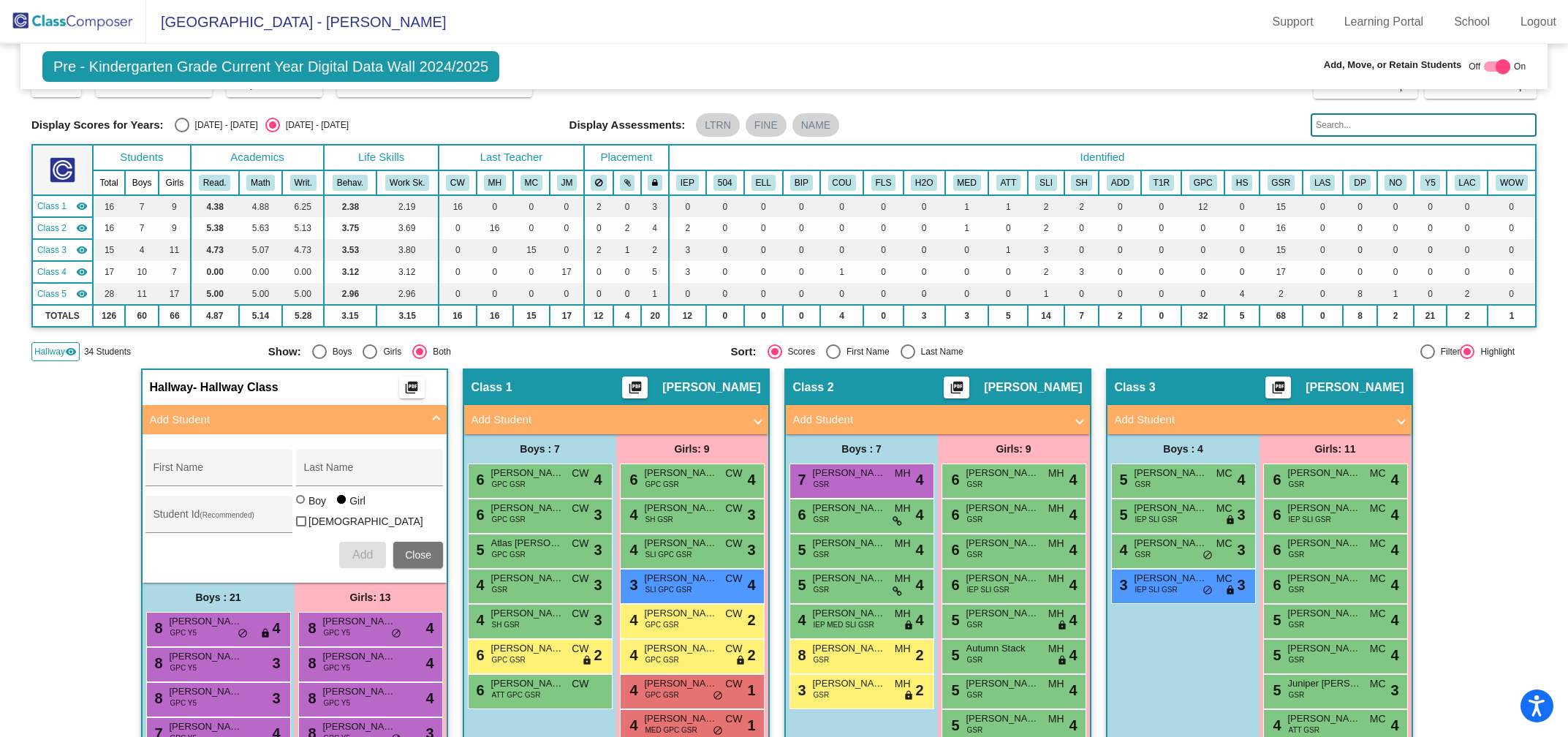
scroll to position [0, 0]
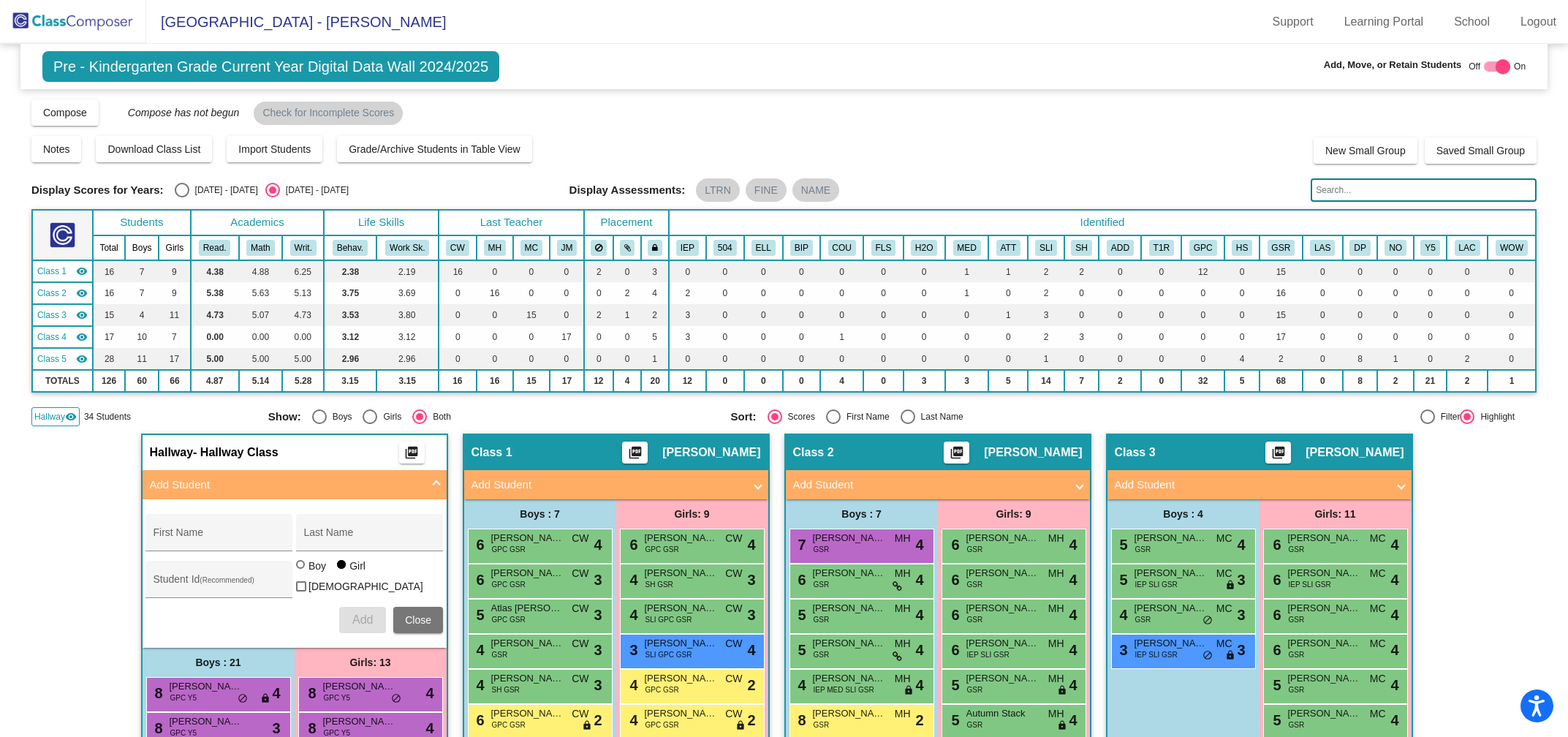
click at [1314, 190] on input "text" at bounding box center [1423, 189] width 226 height 23
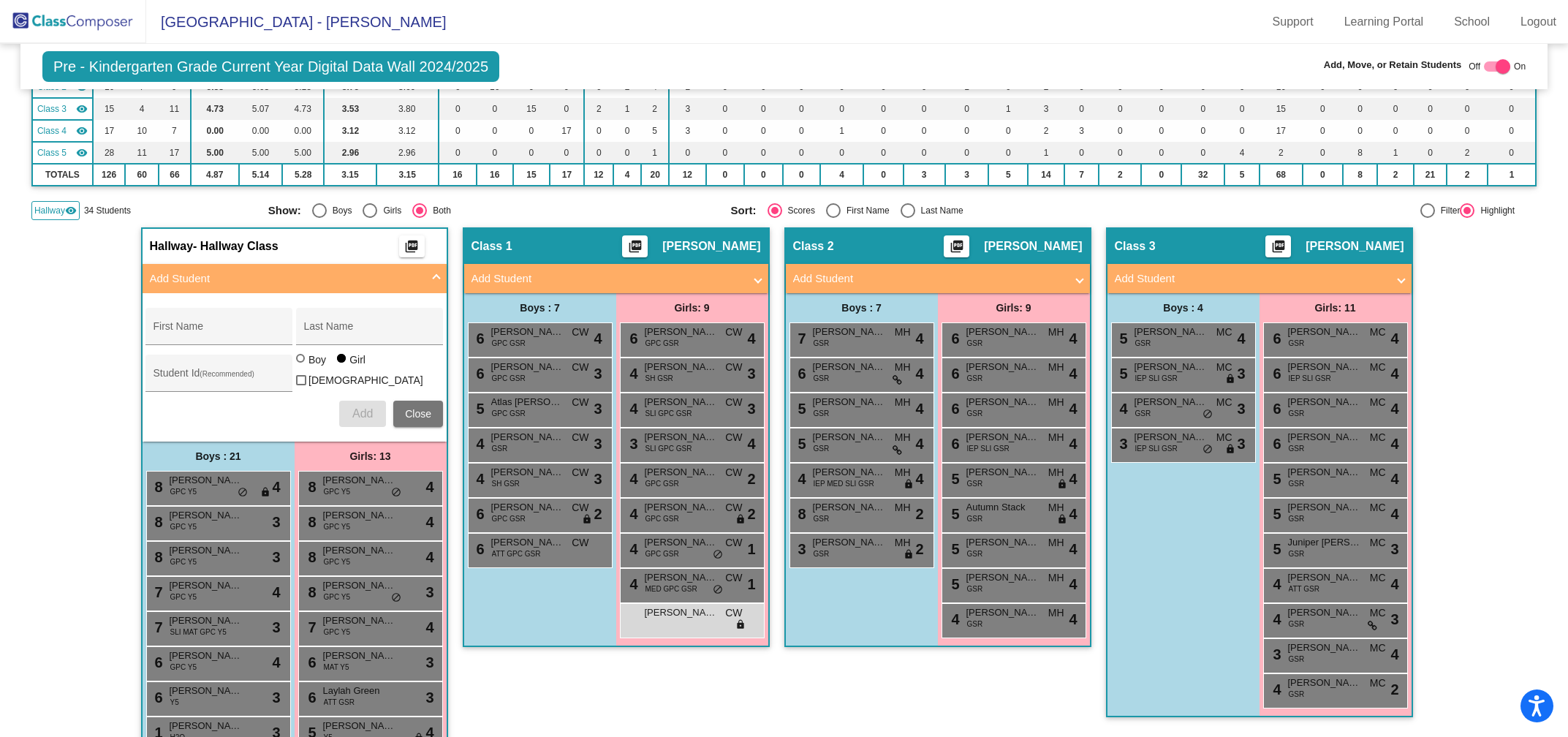
scroll to position [201, 0]
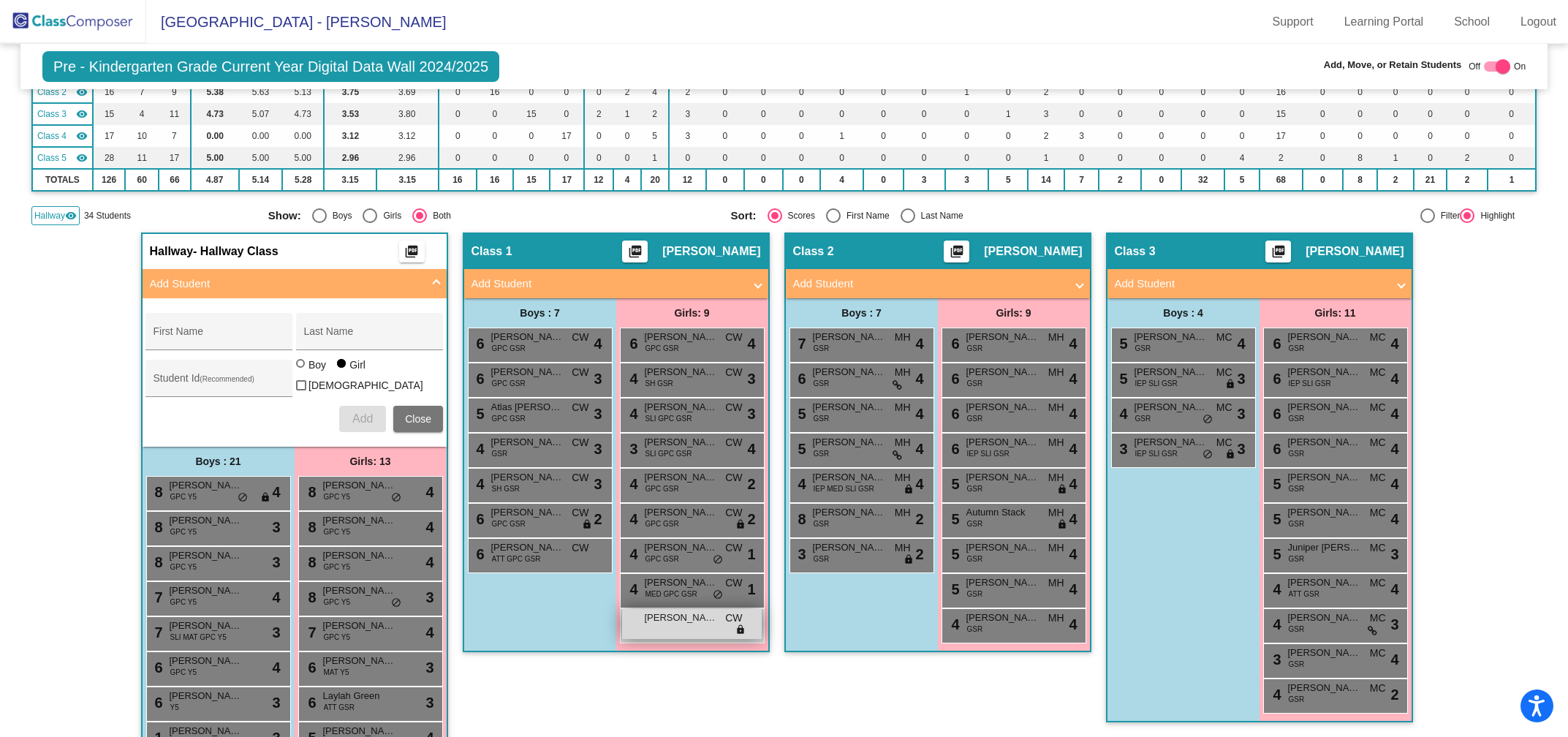
click at [667, 623] on div "[PERSON_NAME] CW lock do_not_disturb_alt" at bounding box center [692, 624] width 140 height 30
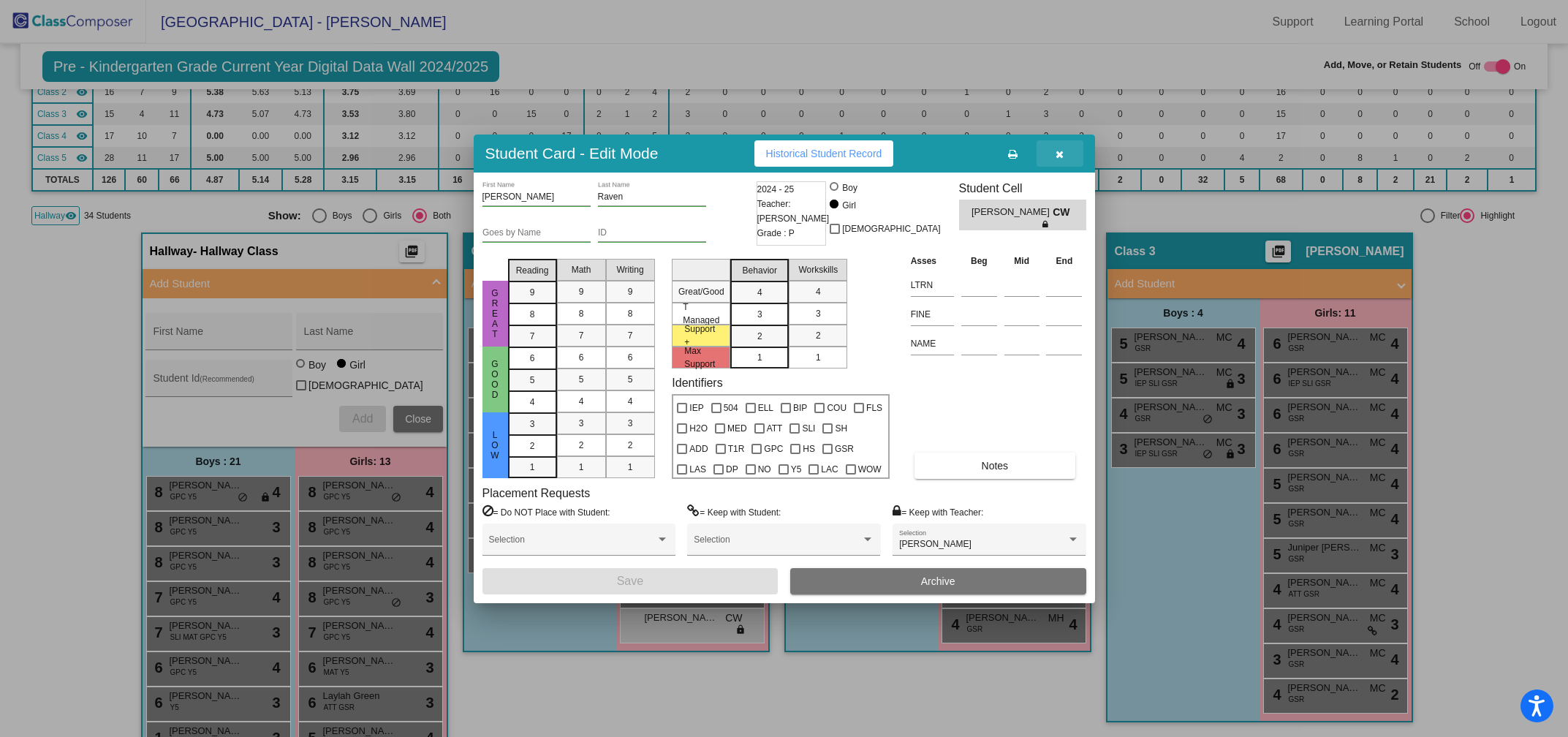
click at [1059, 157] on icon "button" at bounding box center [1060, 154] width 8 height 10
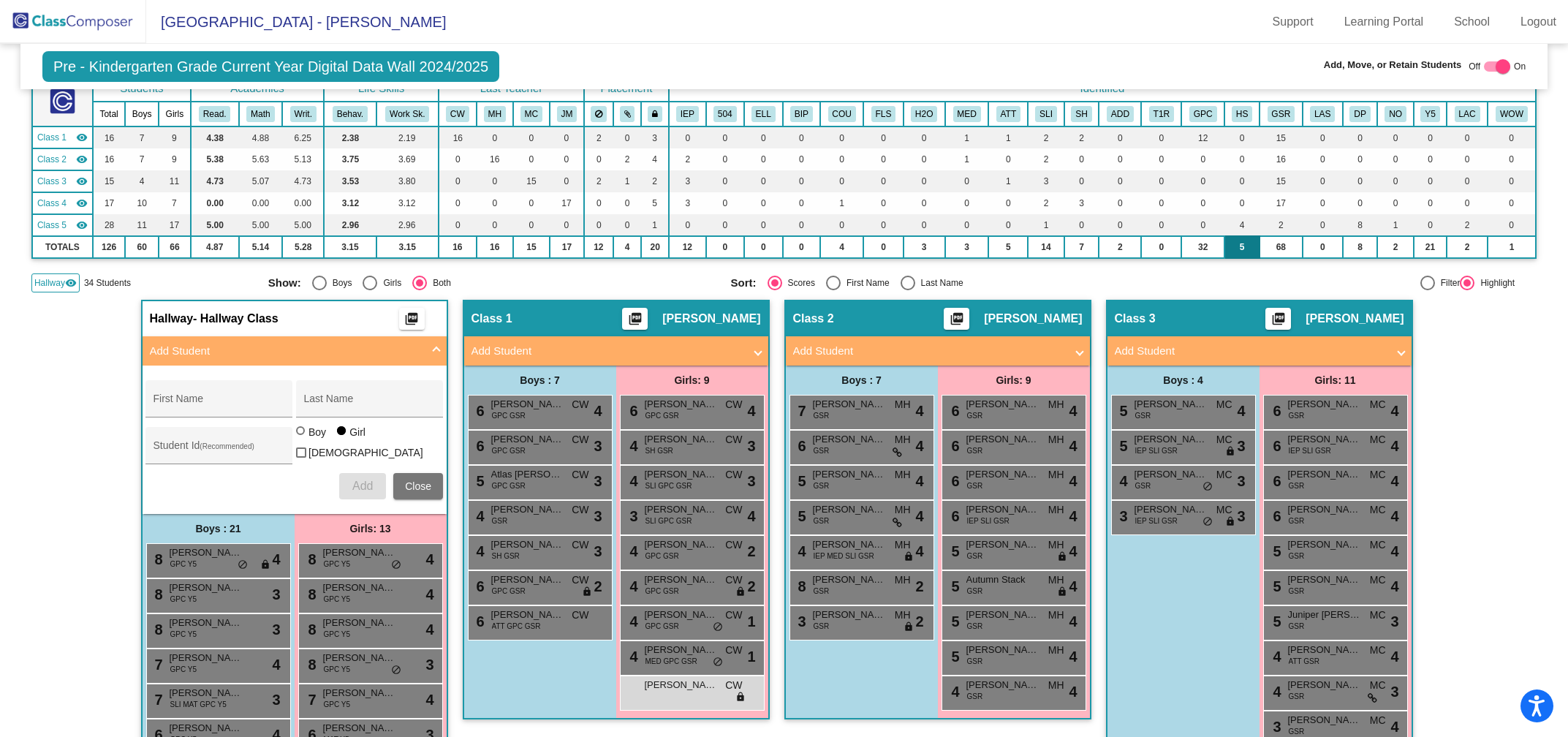
scroll to position [0, 0]
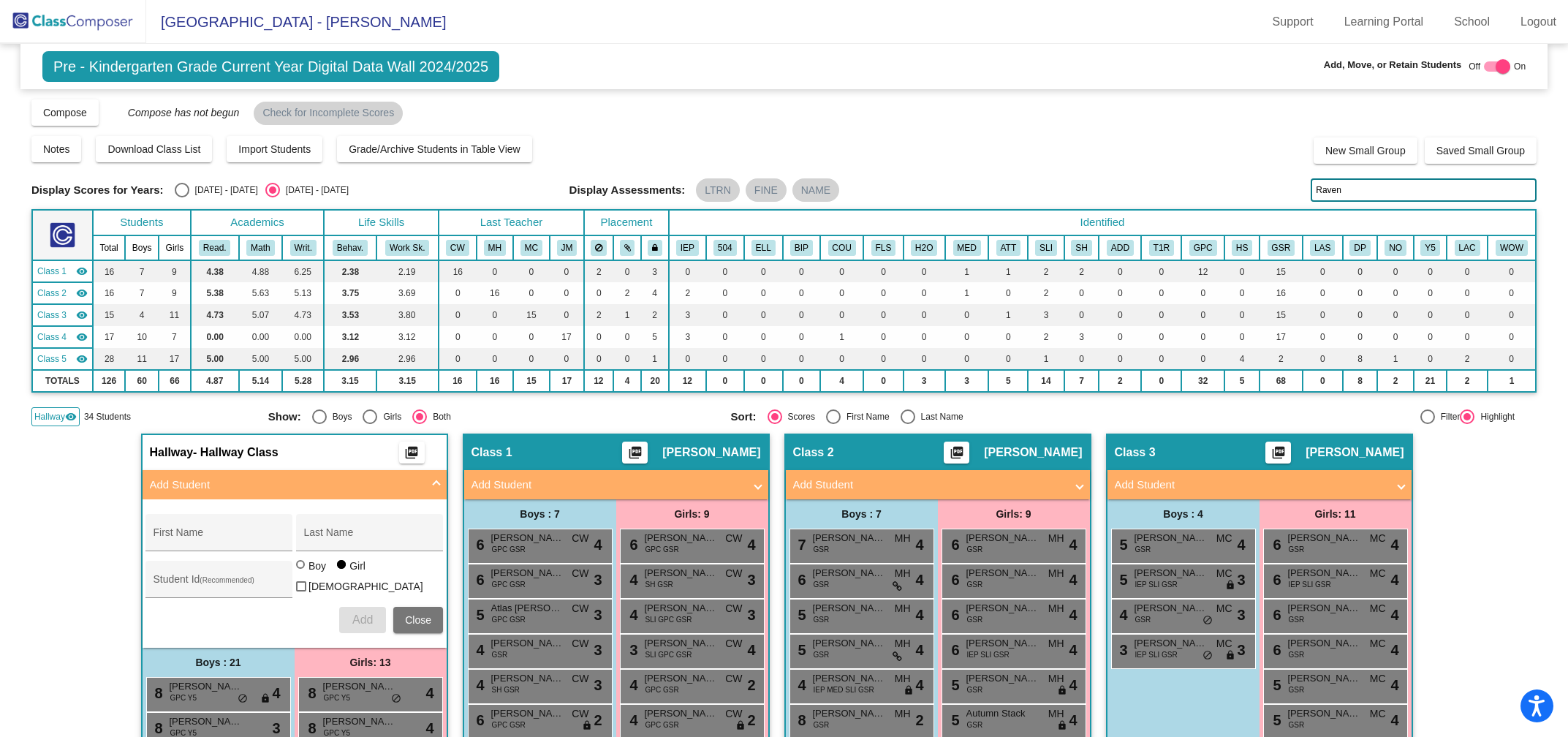
click at [1343, 188] on input "Raven" at bounding box center [1423, 189] width 226 height 23
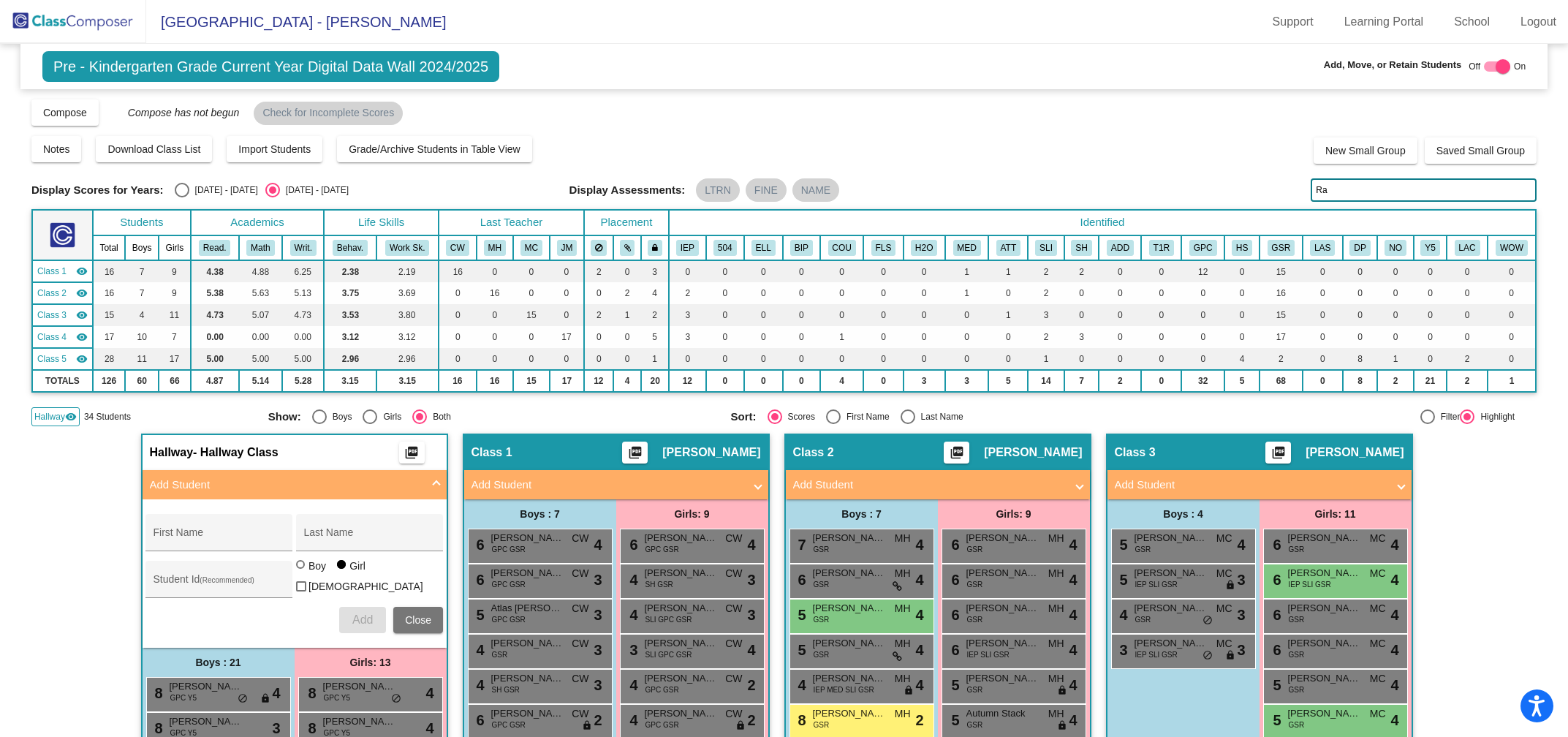
type input "R"
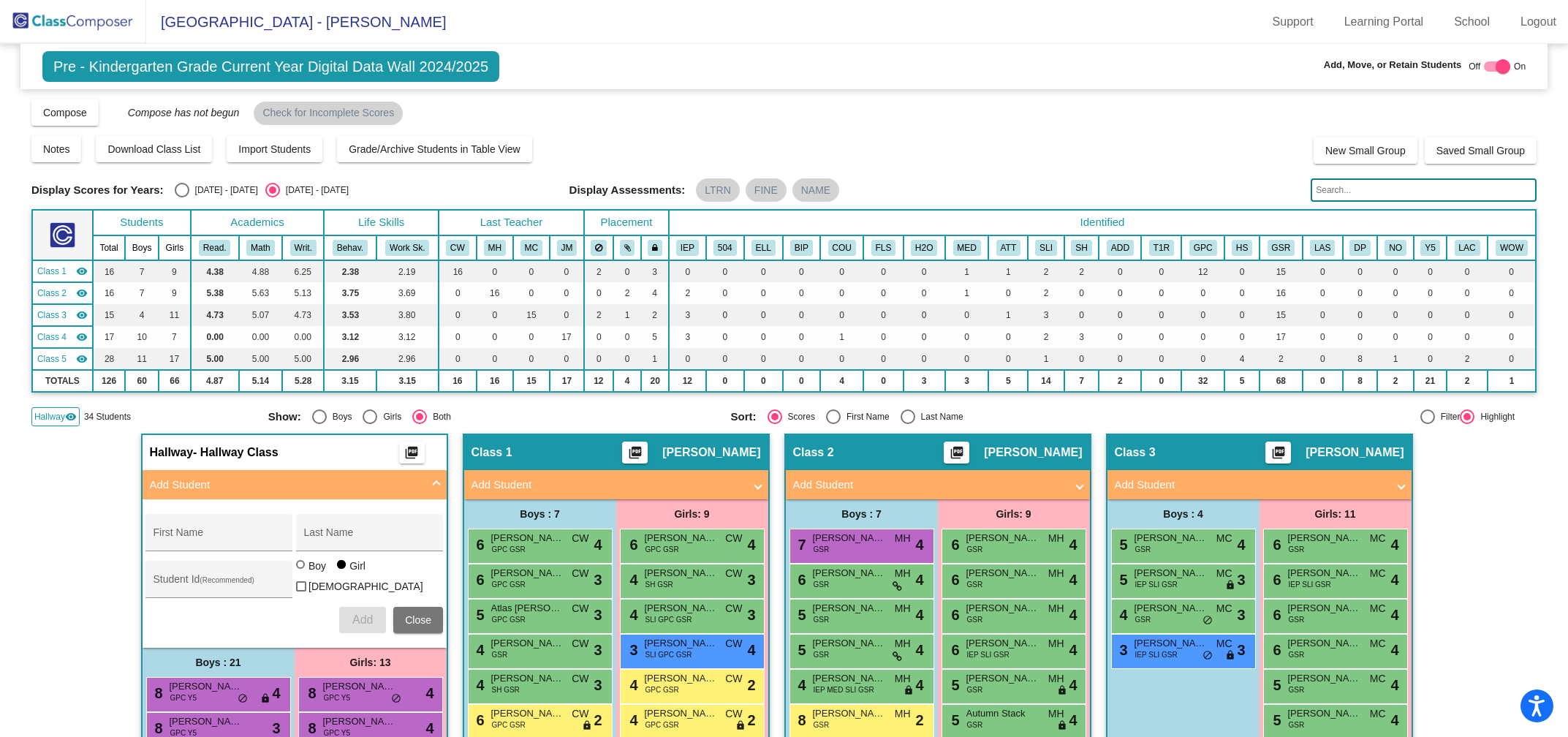
click at [1325, 186] on input "text" at bounding box center [1423, 189] width 226 height 23
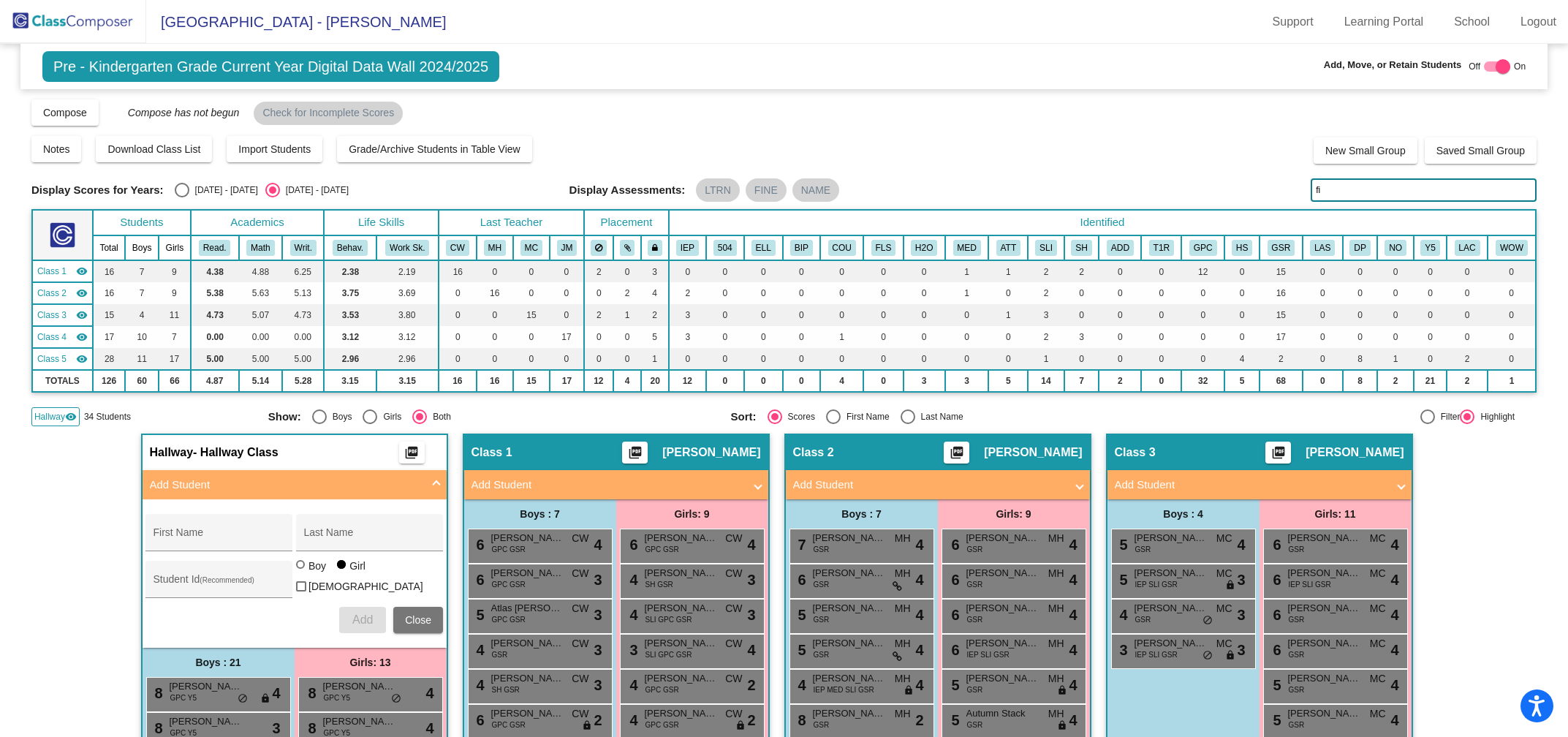
type input "f"
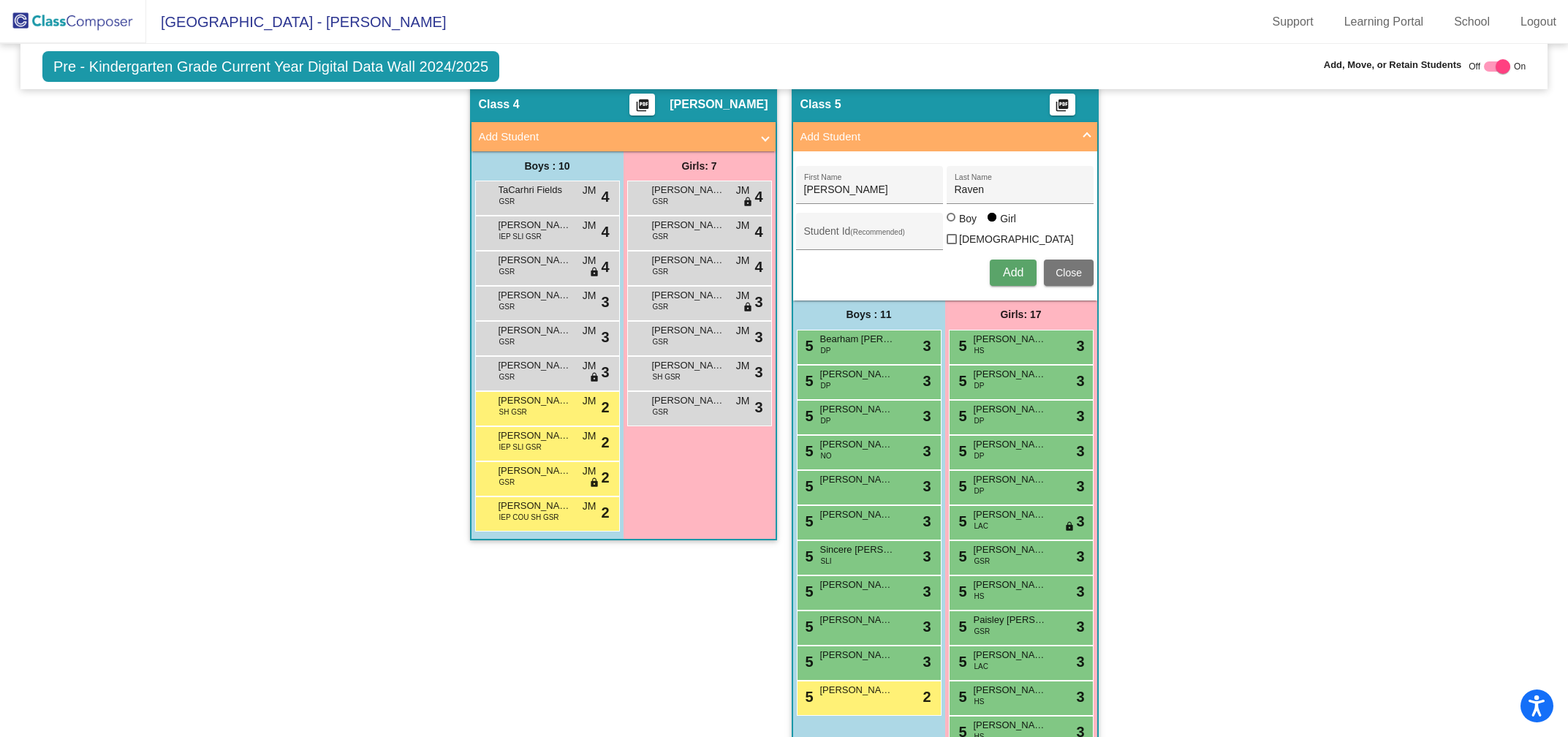
scroll to position [1355, 0]
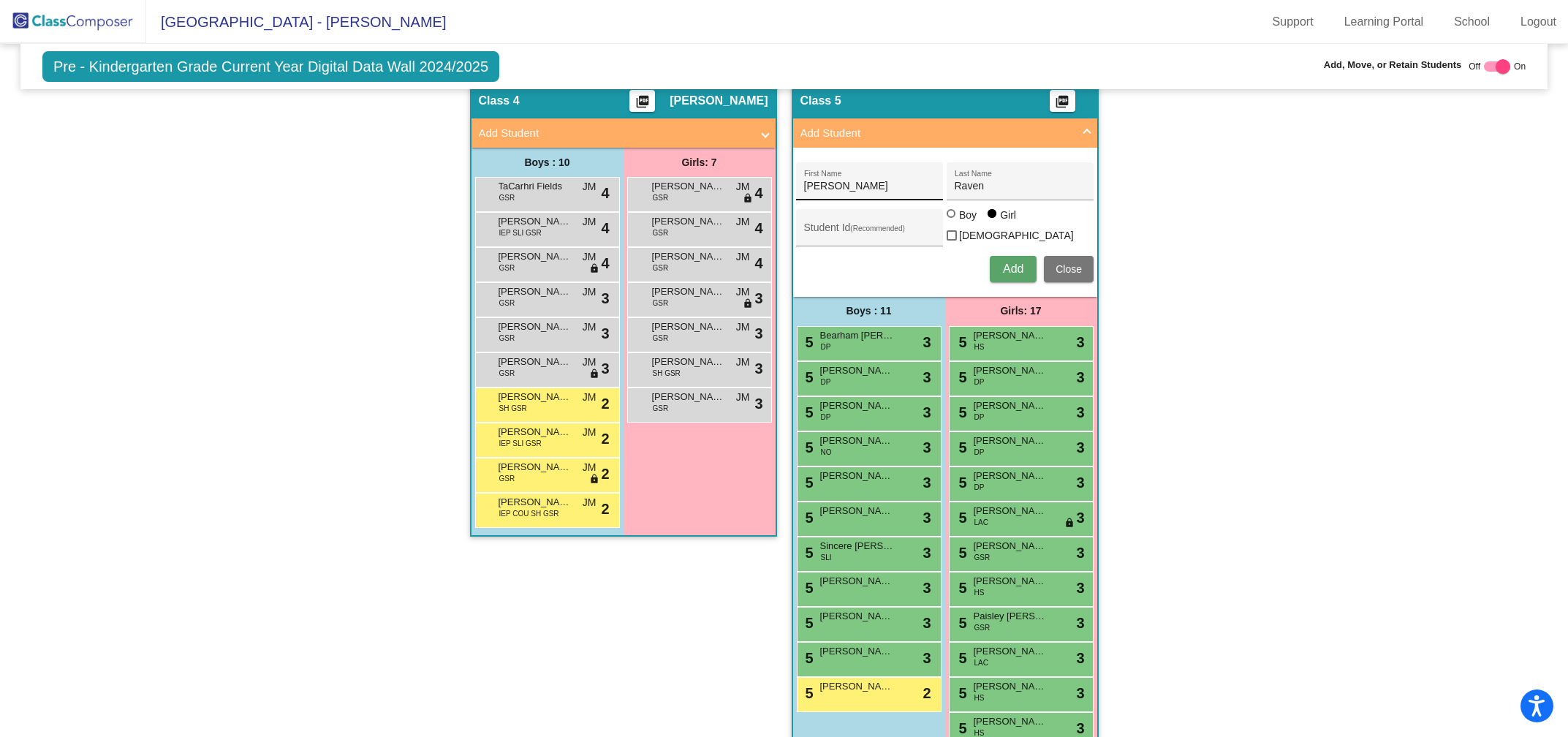
click at [895, 180] on input "[PERSON_NAME]" at bounding box center [869, 186] width 131 height 12
type input "J"
type input "Ava"
click at [1000, 180] on input "Raven" at bounding box center [1020, 186] width 131 height 12
type input "R"
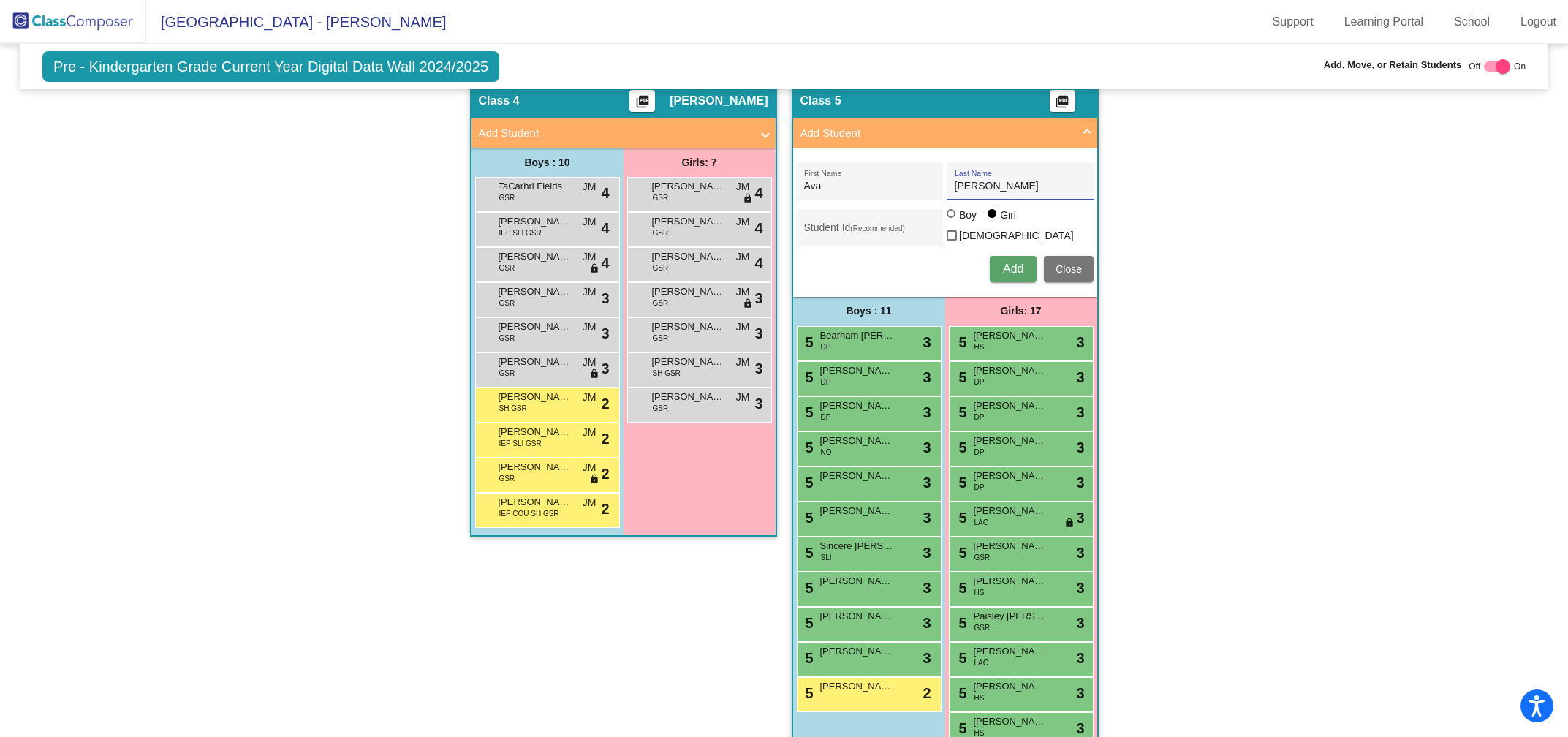
type input "[PERSON_NAME]"
click at [1013, 262] on span "Add" at bounding box center [1013, 269] width 21 height 13
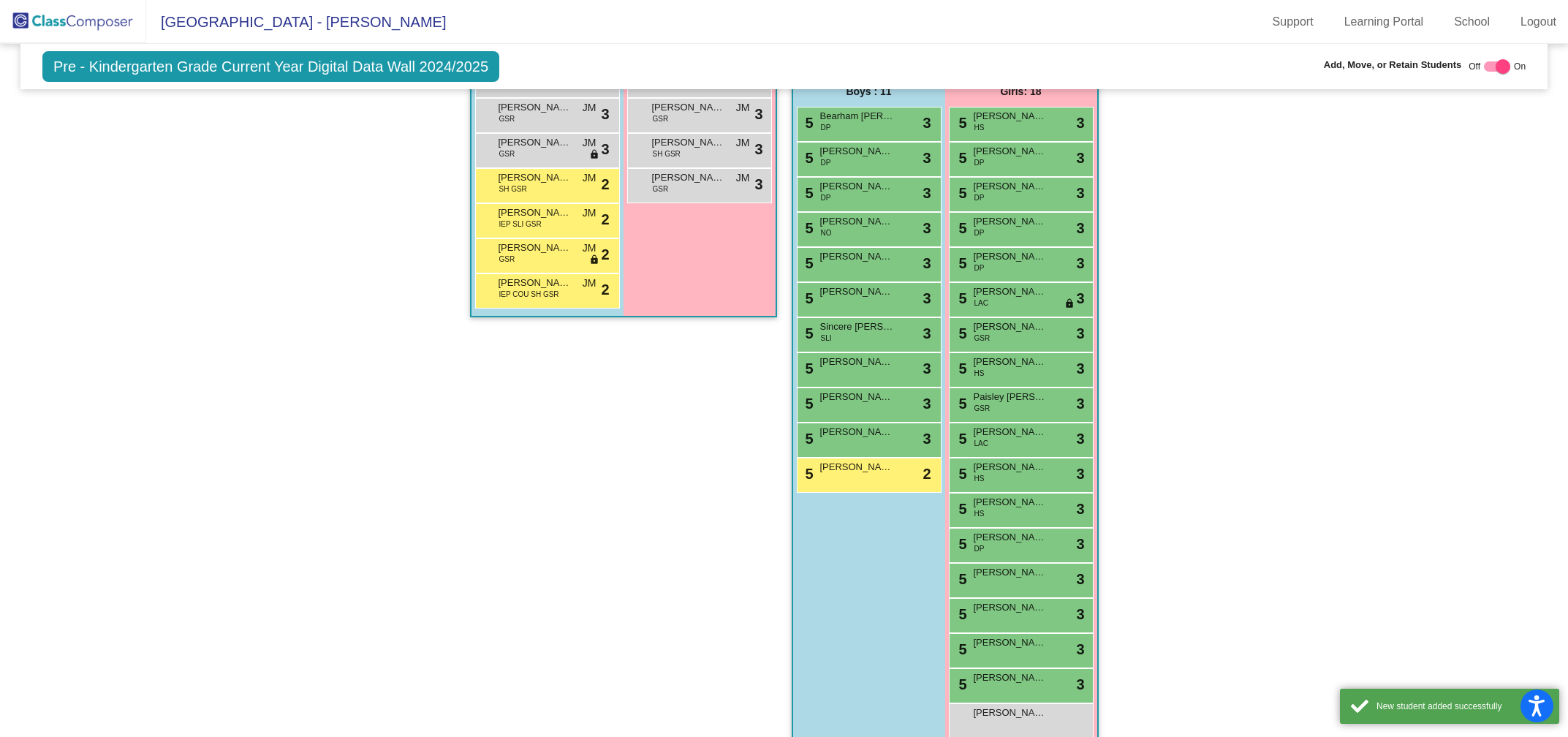
scroll to position [1589, 0]
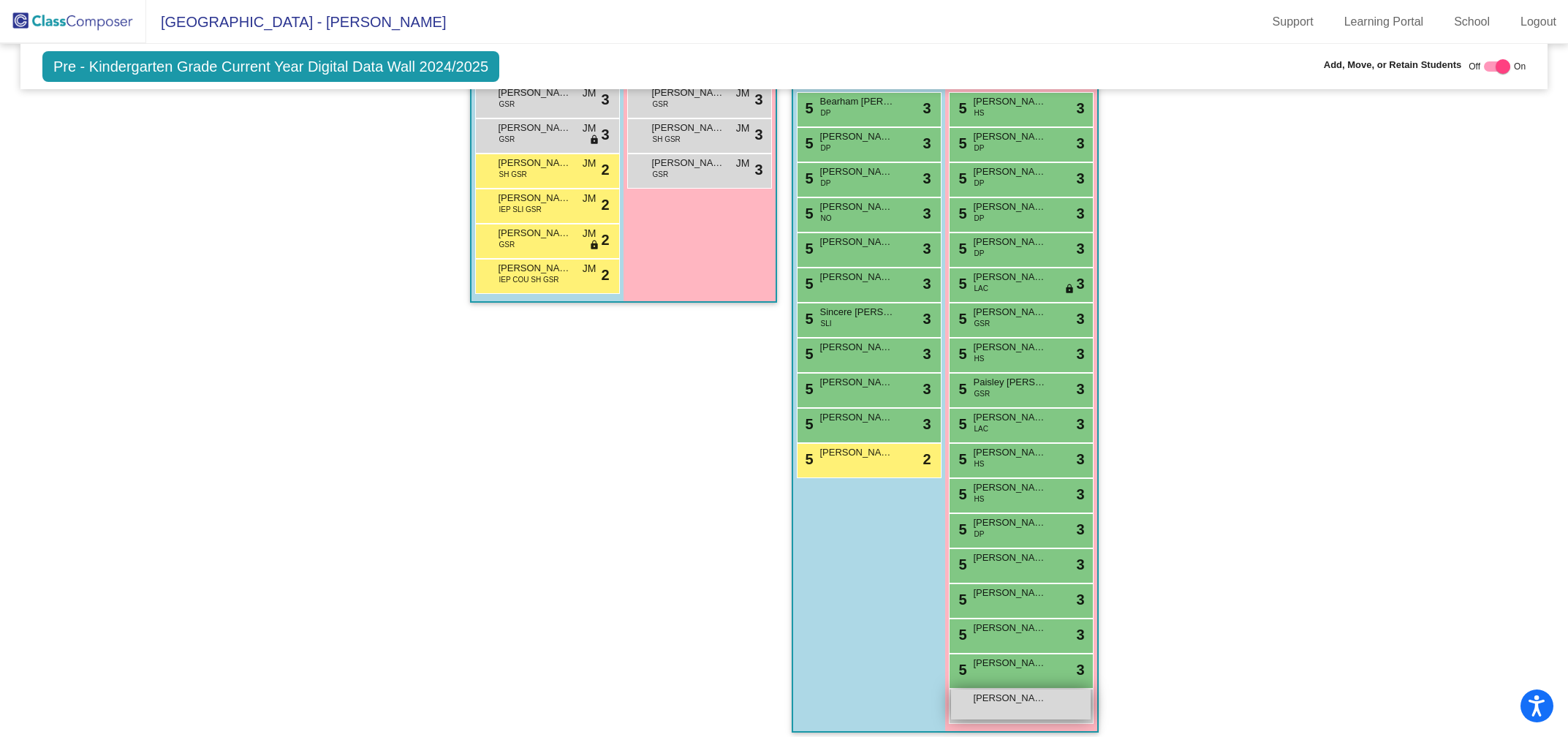
click at [1002, 693] on span "[PERSON_NAME]" at bounding box center [1011, 698] width 73 height 14
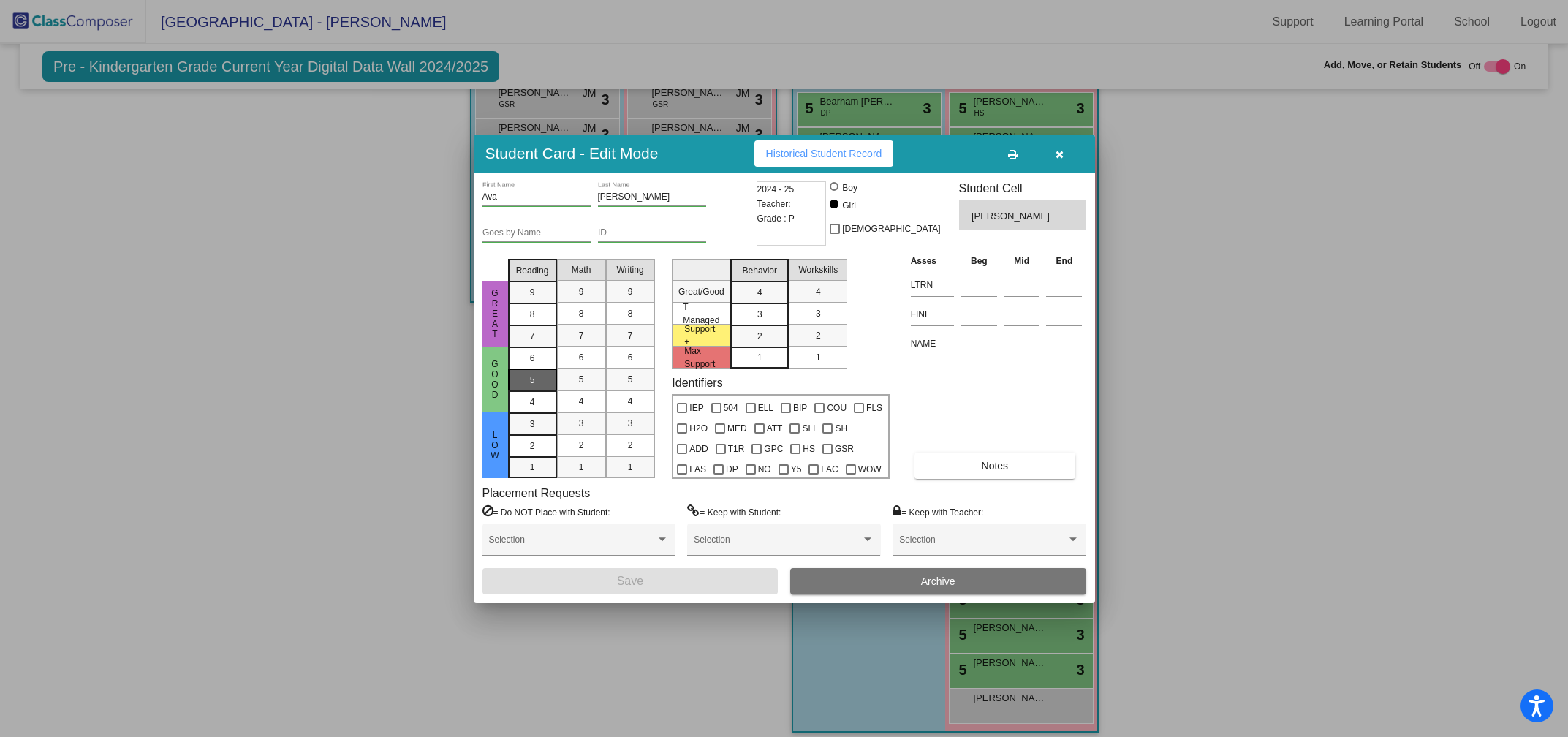
click at [526, 369] on div "5" at bounding box center [533, 359] width 29 height 22
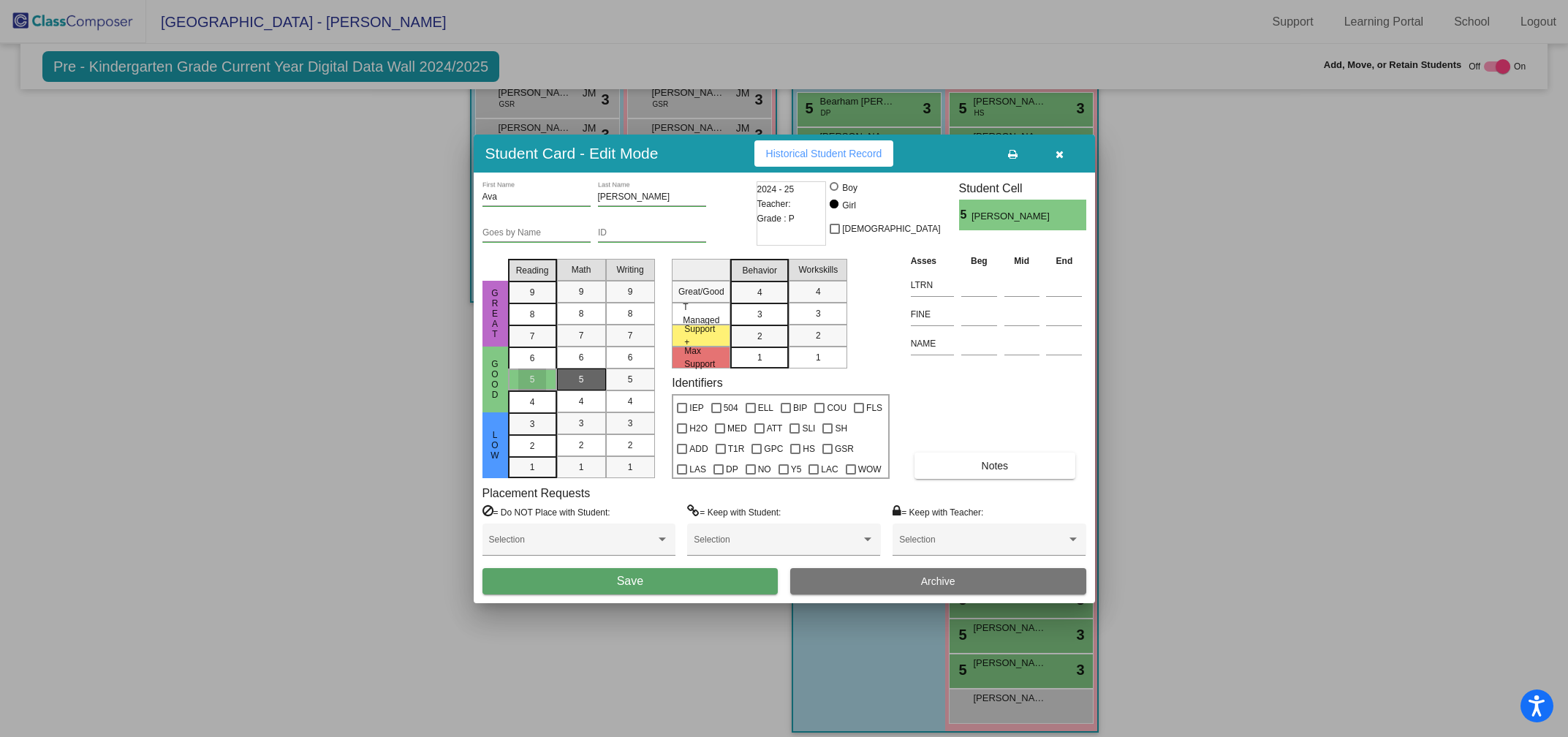
click at [571, 382] on div "5" at bounding box center [581, 379] width 29 height 22
click at [623, 382] on div "5" at bounding box center [631, 379] width 29 height 22
click at [753, 304] on div "3" at bounding box center [760, 293] width 29 height 22
click at [805, 316] on div "3" at bounding box center [818, 314] width 29 height 22
click at [665, 587] on button "Save" at bounding box center [631, 580] width 296 height 26
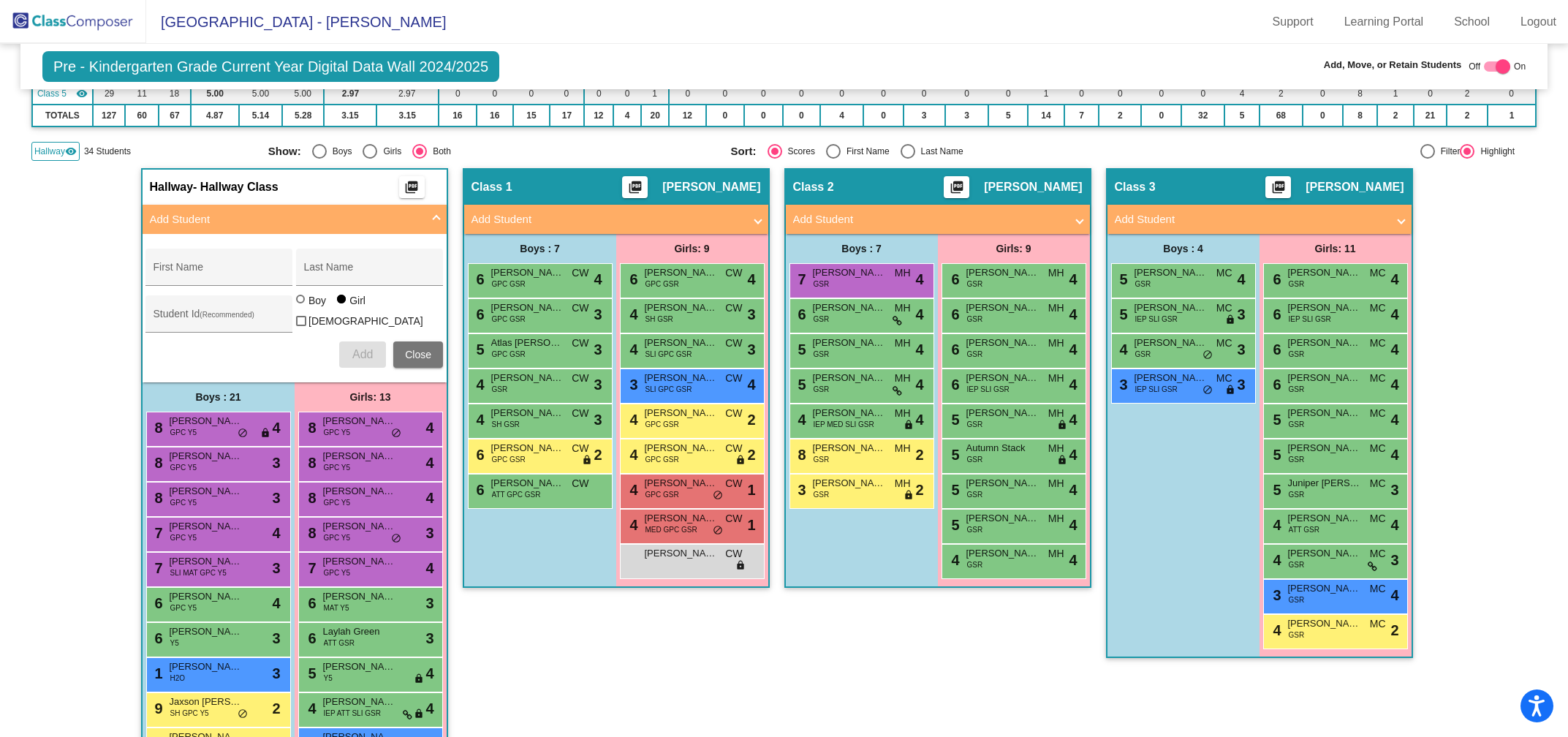
scroll to position [0, 0]
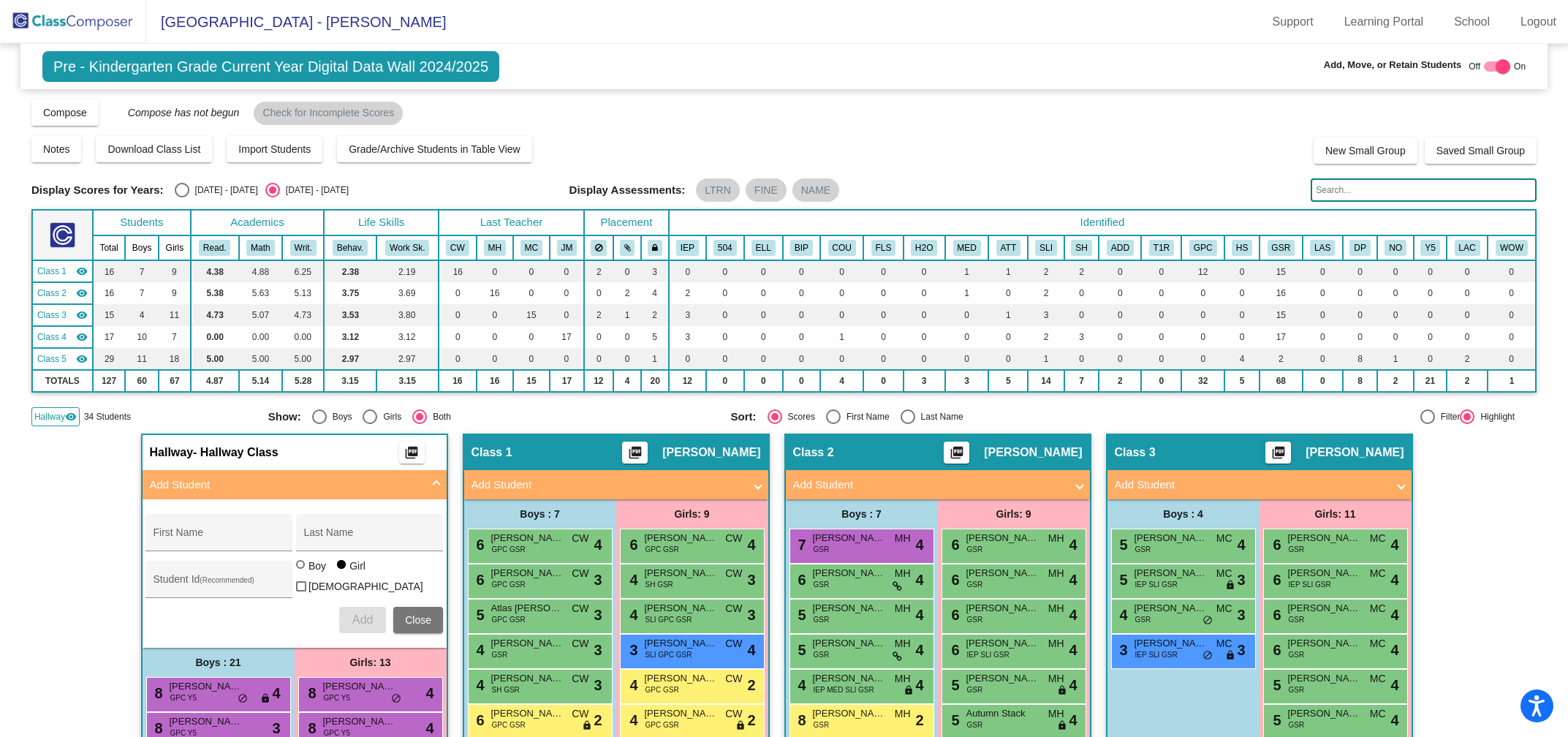
click at [1326, 190] on input "text" at bounding box center [1423, 189] width 226 height 23
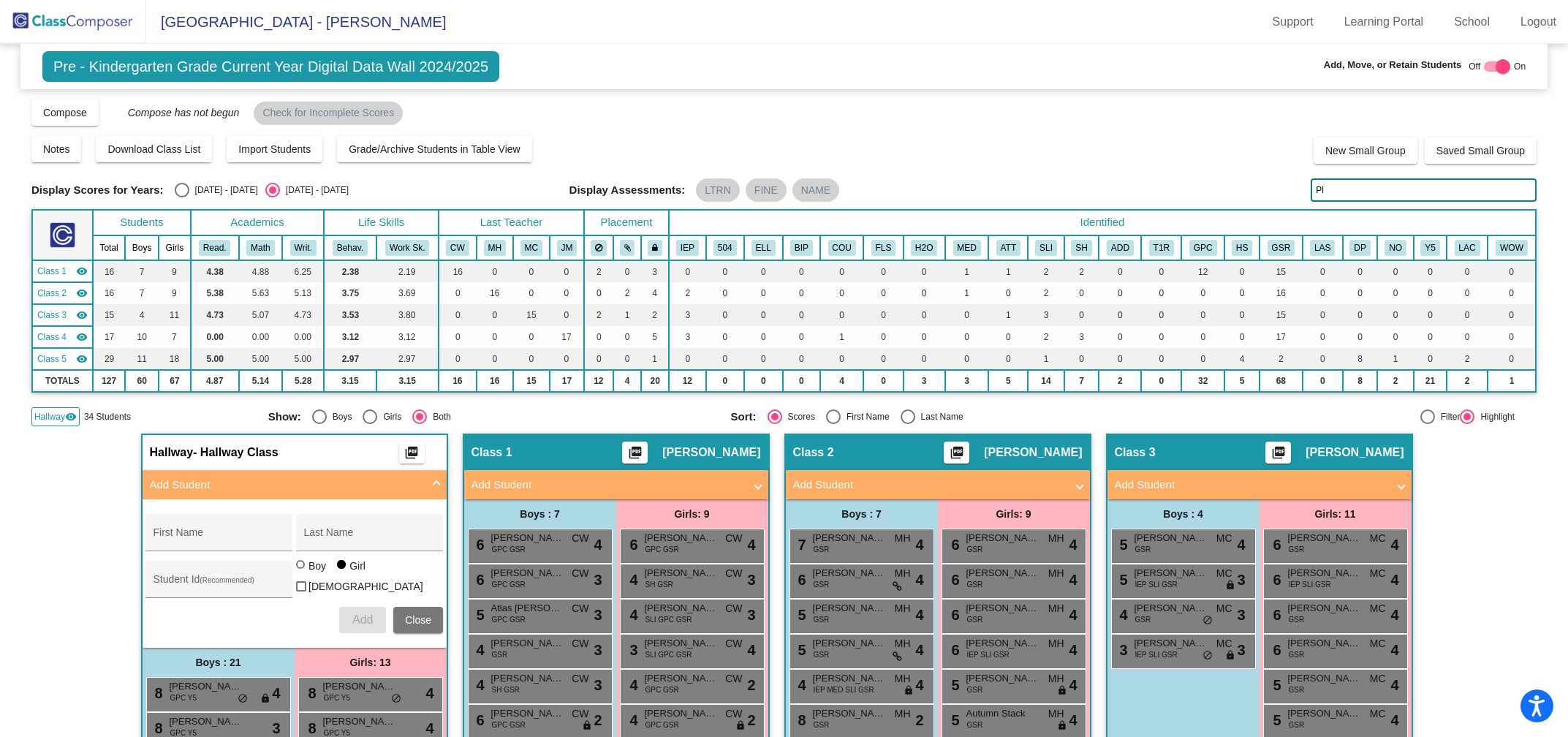
type input "P"
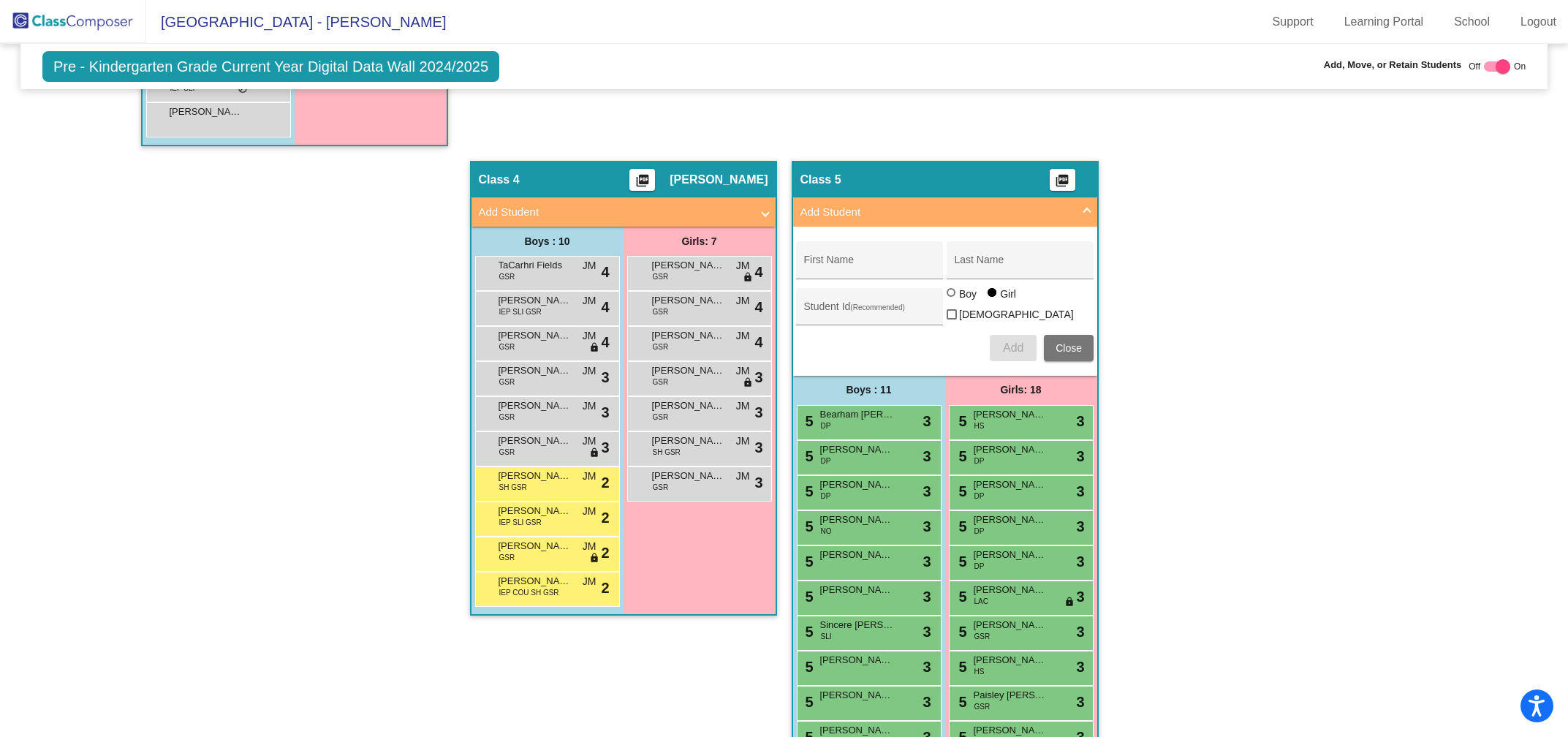
scroll to position [1303, 0]
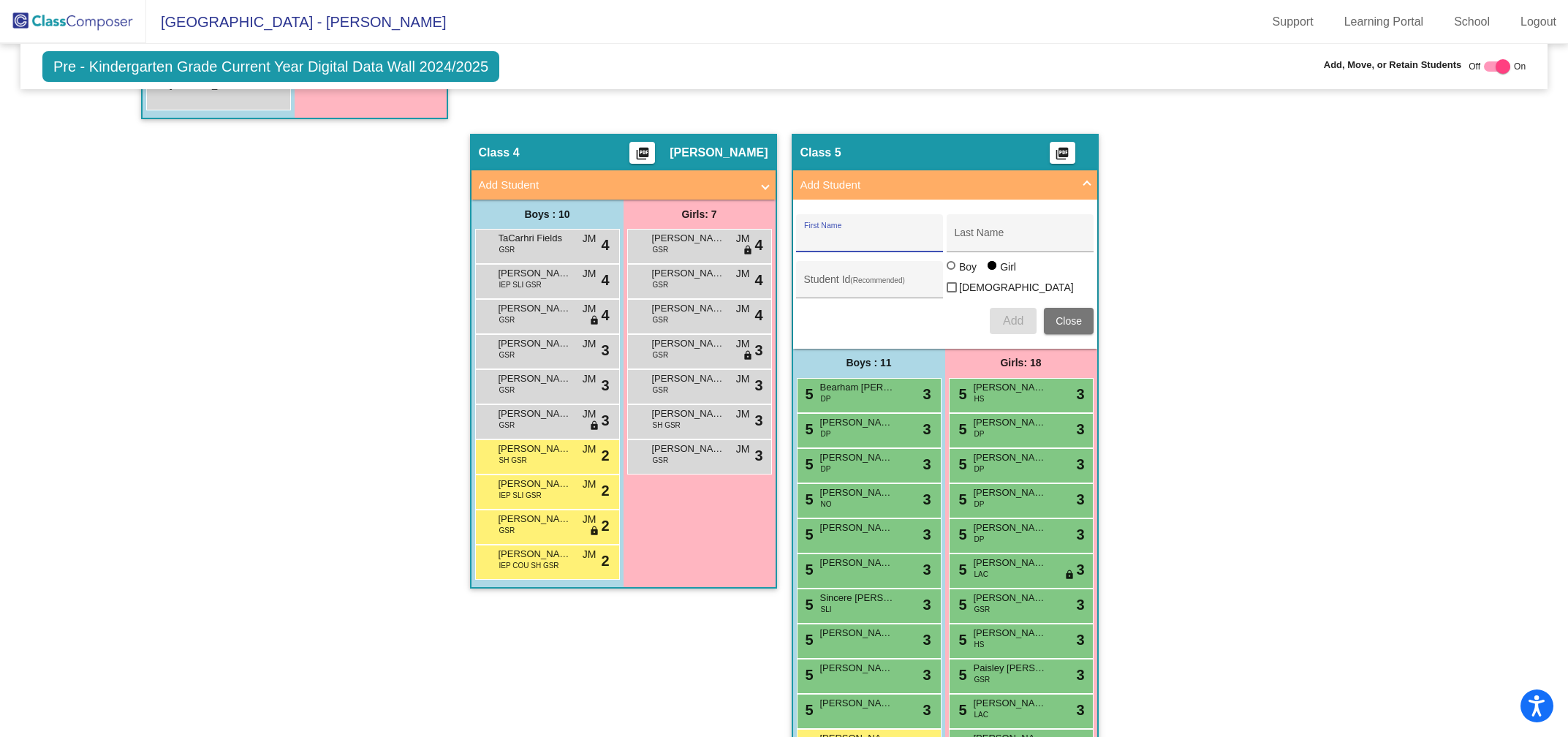
click at [848, 232] on input "First Name" at bounding box center [869, 238] width 131 height 12
type input "[PERSON_NAME]"
click at [949, 267] on div at bounding box center [951, 265] width 9 height 9
click at [952, 273] on input "Boy" at bounding box center [952, 273] width 1 height 1
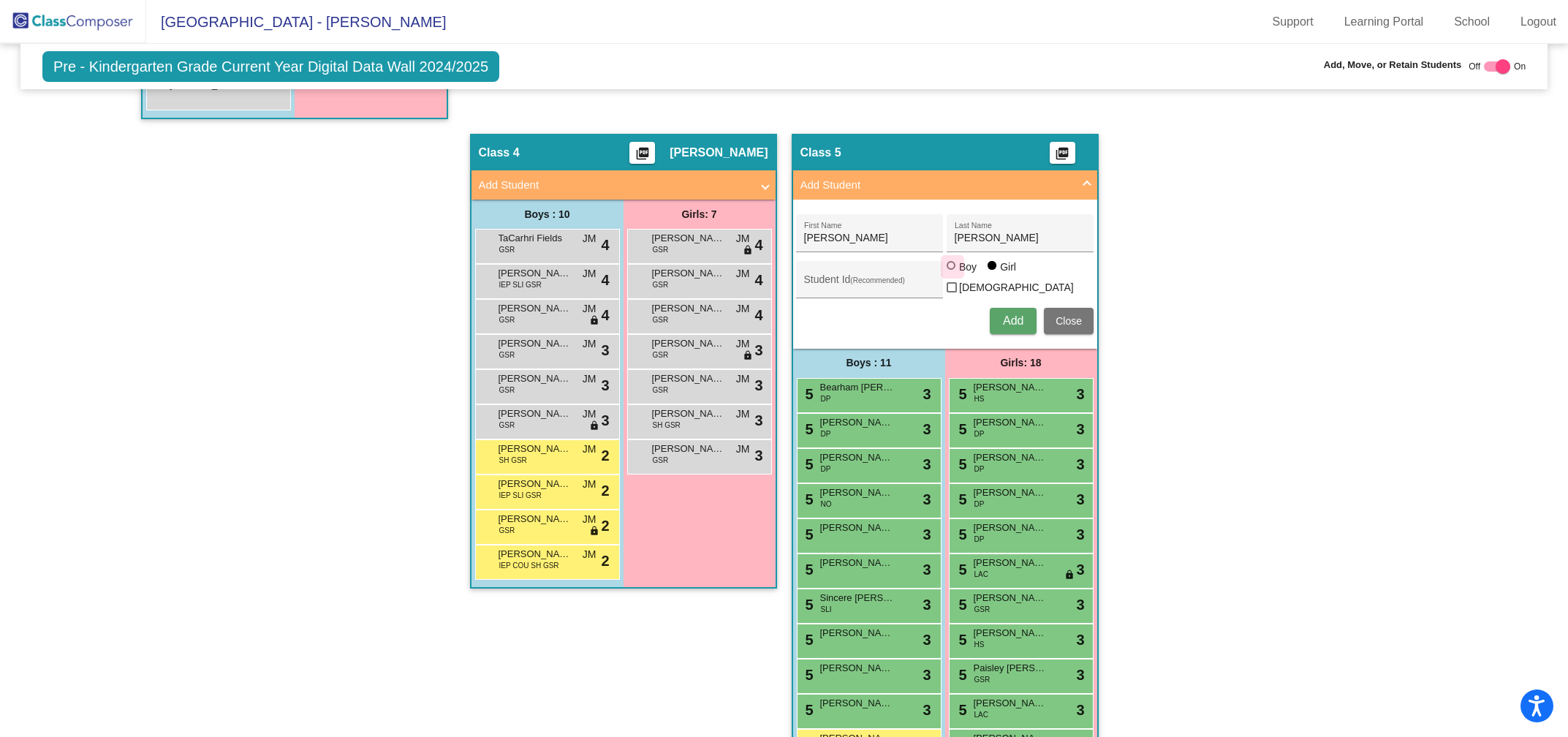
radio input "true"
click at [1005, 314] on span "Add" at bounding box center [1013, 320] width 21 height 13
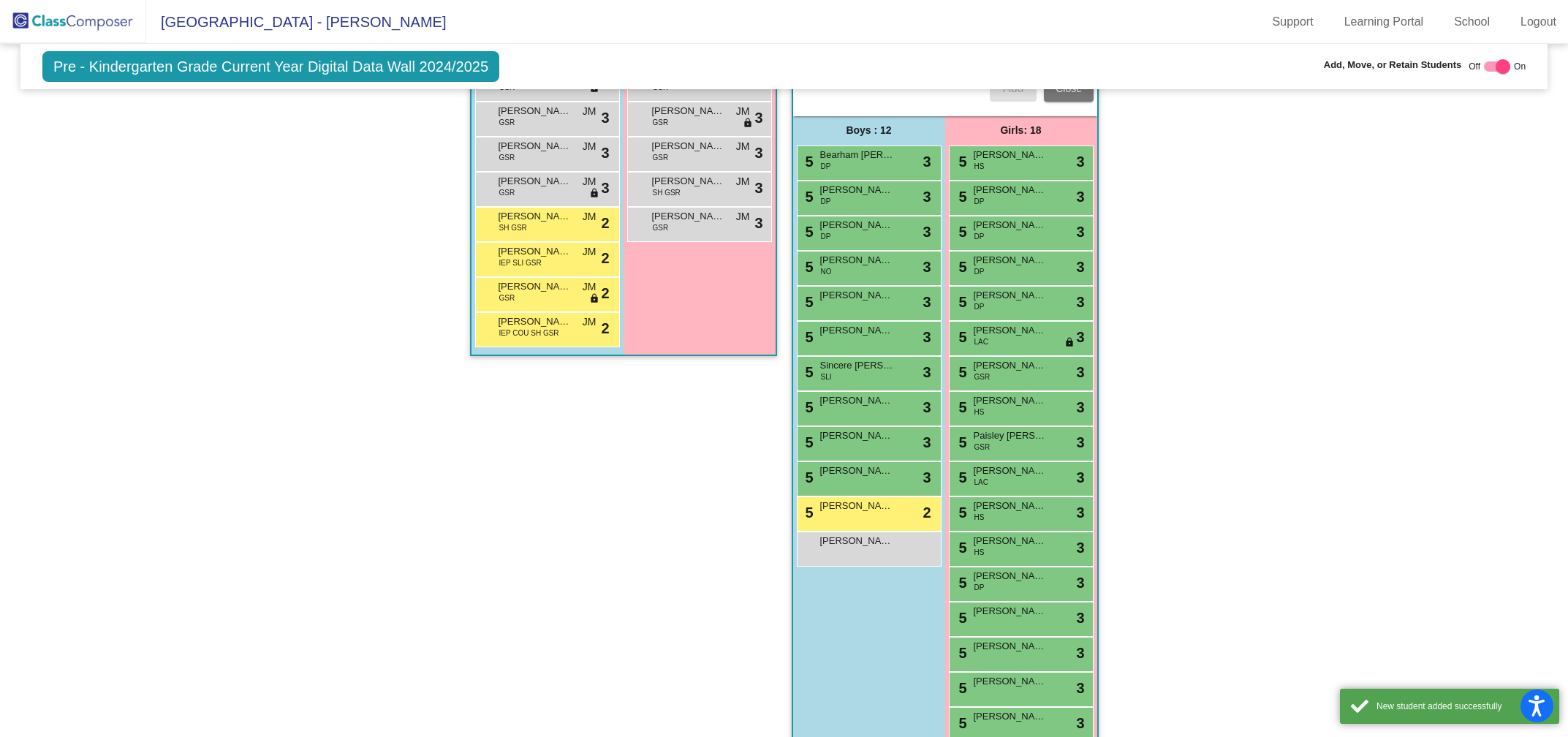
scroll to position [1589, 0]
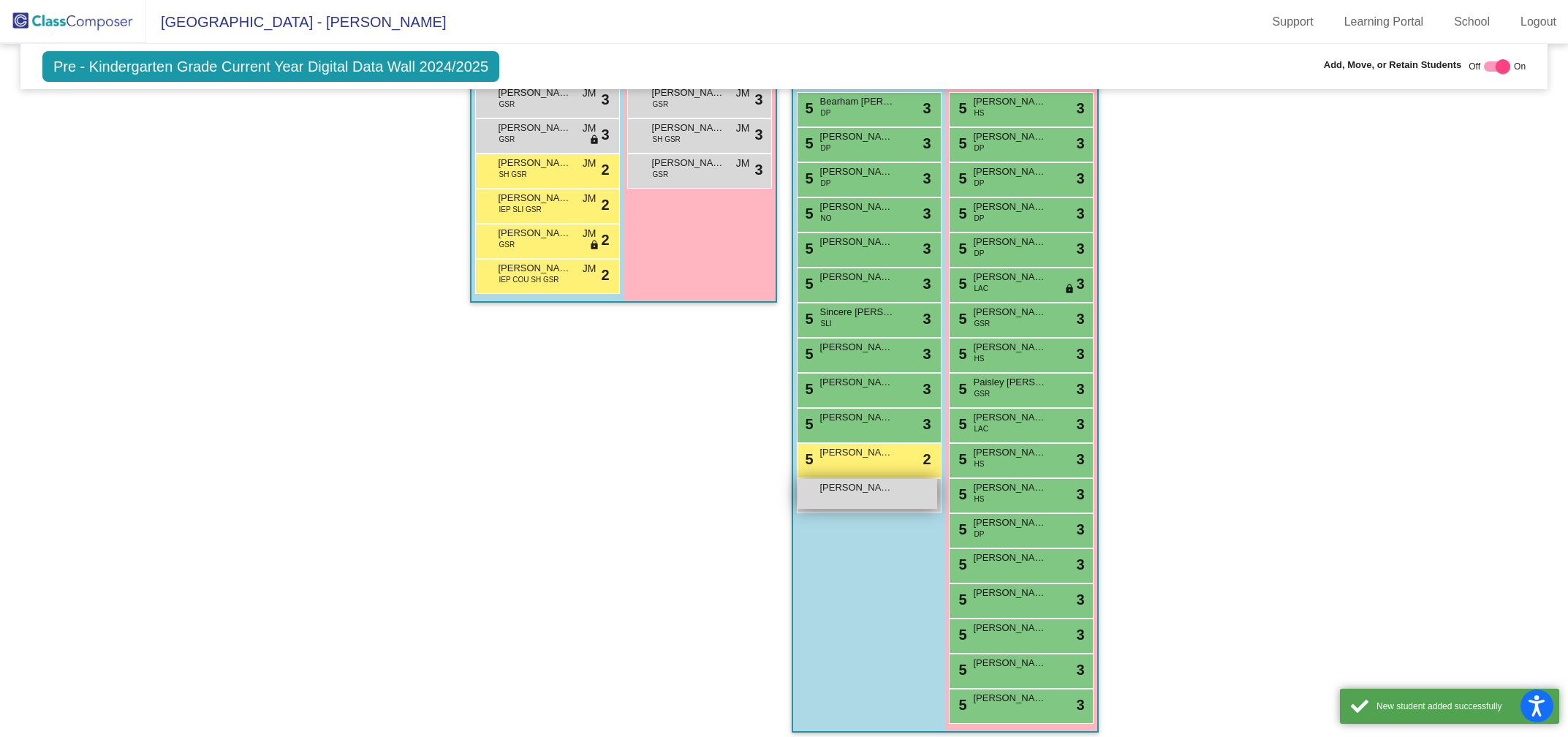
click at [852, 491] on div "[PERSON_NAME] lock do_not_disturb_alt" at bounding box center [867, 494] width 140 height 30
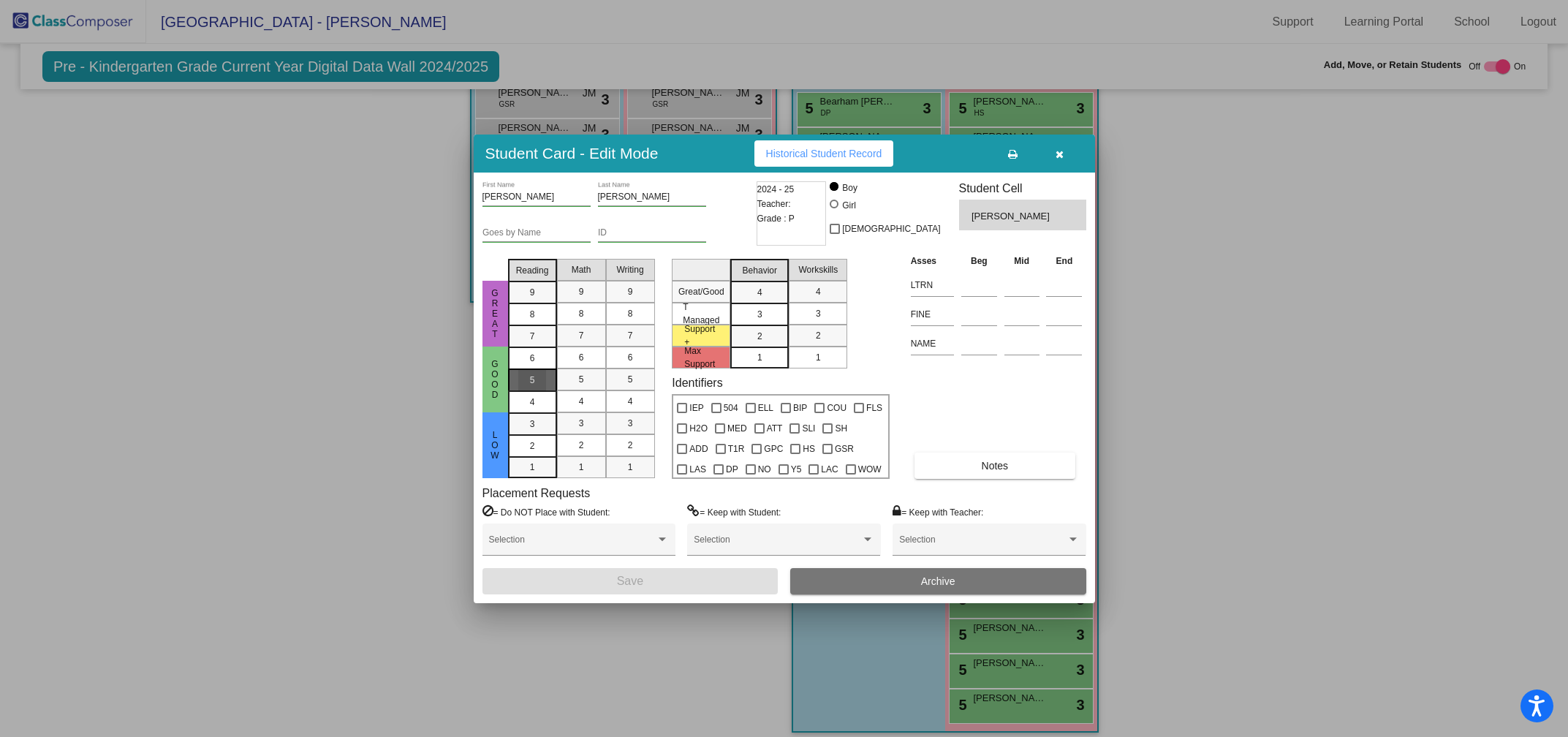
click at [530, 365] on span "5" at bounding box center [533, 358] width 5 height 14
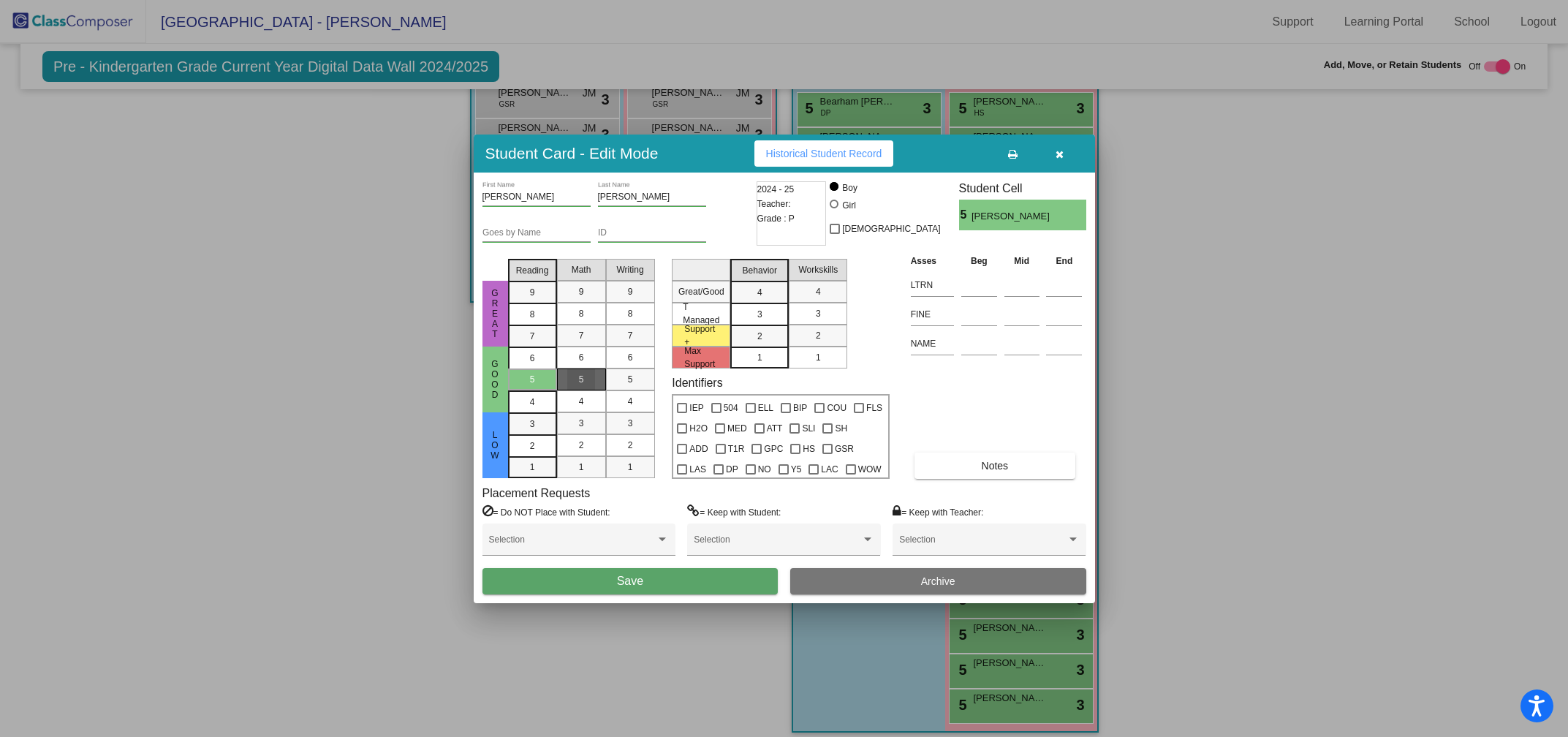
click at [572, 376] on div "5" at bounding box center [581, 379] width 29 height 22
click at [621, 377] on div "5" at bounding box center [631, 379] width 29 height 22
click at [751, 304] on div "3" at bounding box center [760, 293] width 29 height 22
click at [817, 312] on span "3" at bounding box center [818, 313] width 5 height 14
click at [631, 582] on span "Save" at bounding box center [630, 581] width 26 height 13
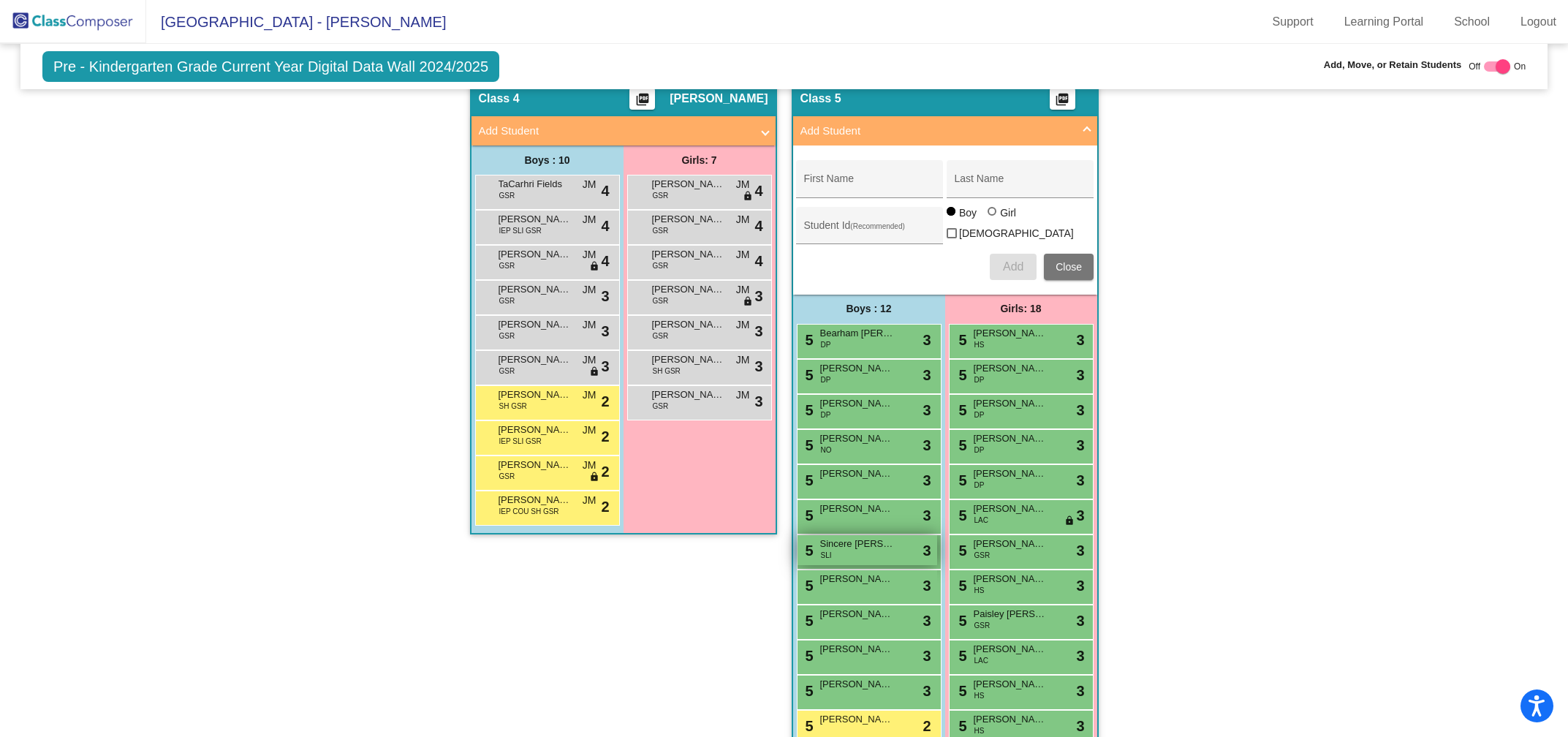
scroll to position [1228, 0]
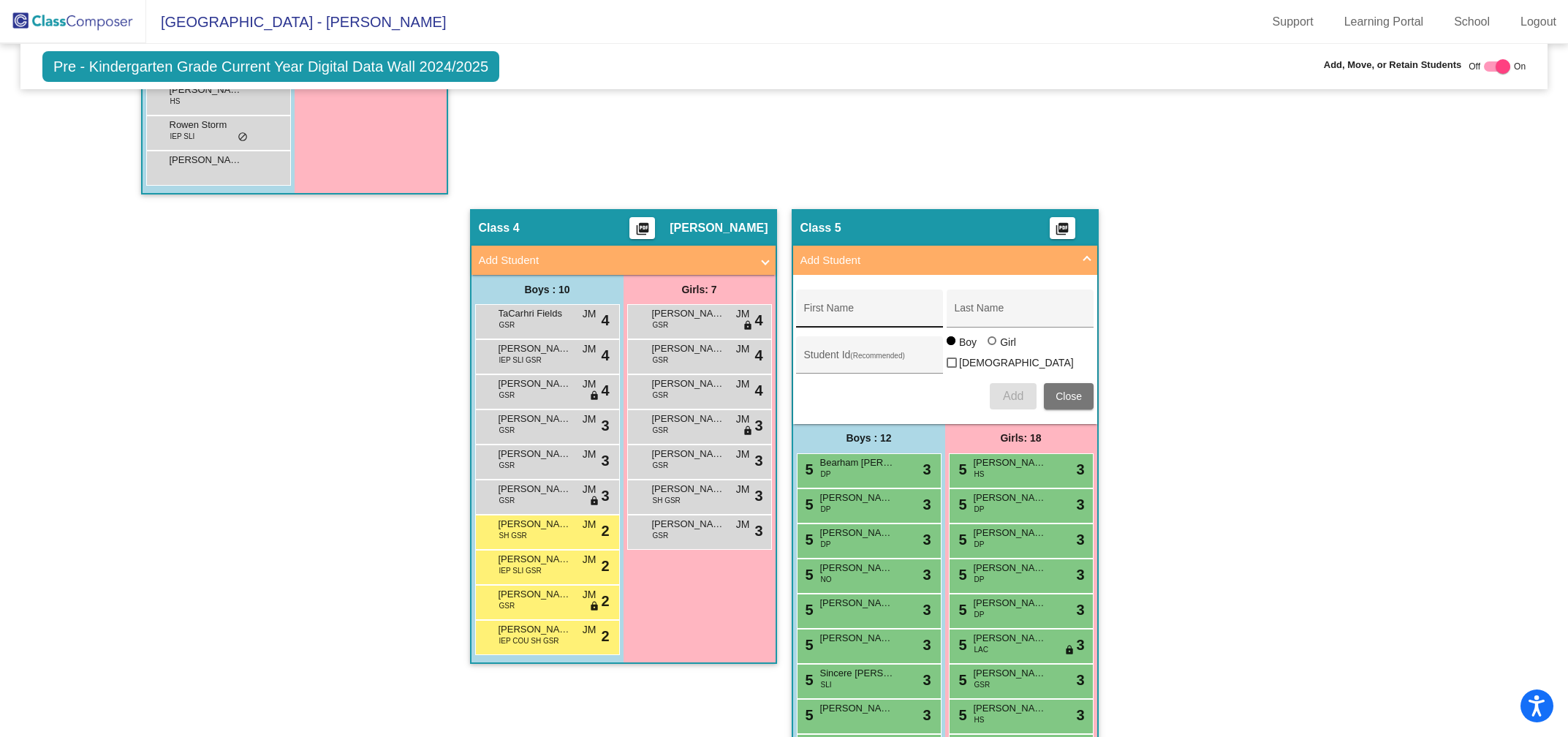
click at [862, 317] on div "First Name" at bounding box center [869, 312] width 131 height 30
type input "Amora"
click at [986, 308] on input "Last Name" at bounding box center [1020, 313] width 131 height 12
type input "[PERSON_NAME]"
click at [988, 343] on div at bounding box center [992, 340] width 9 height 9
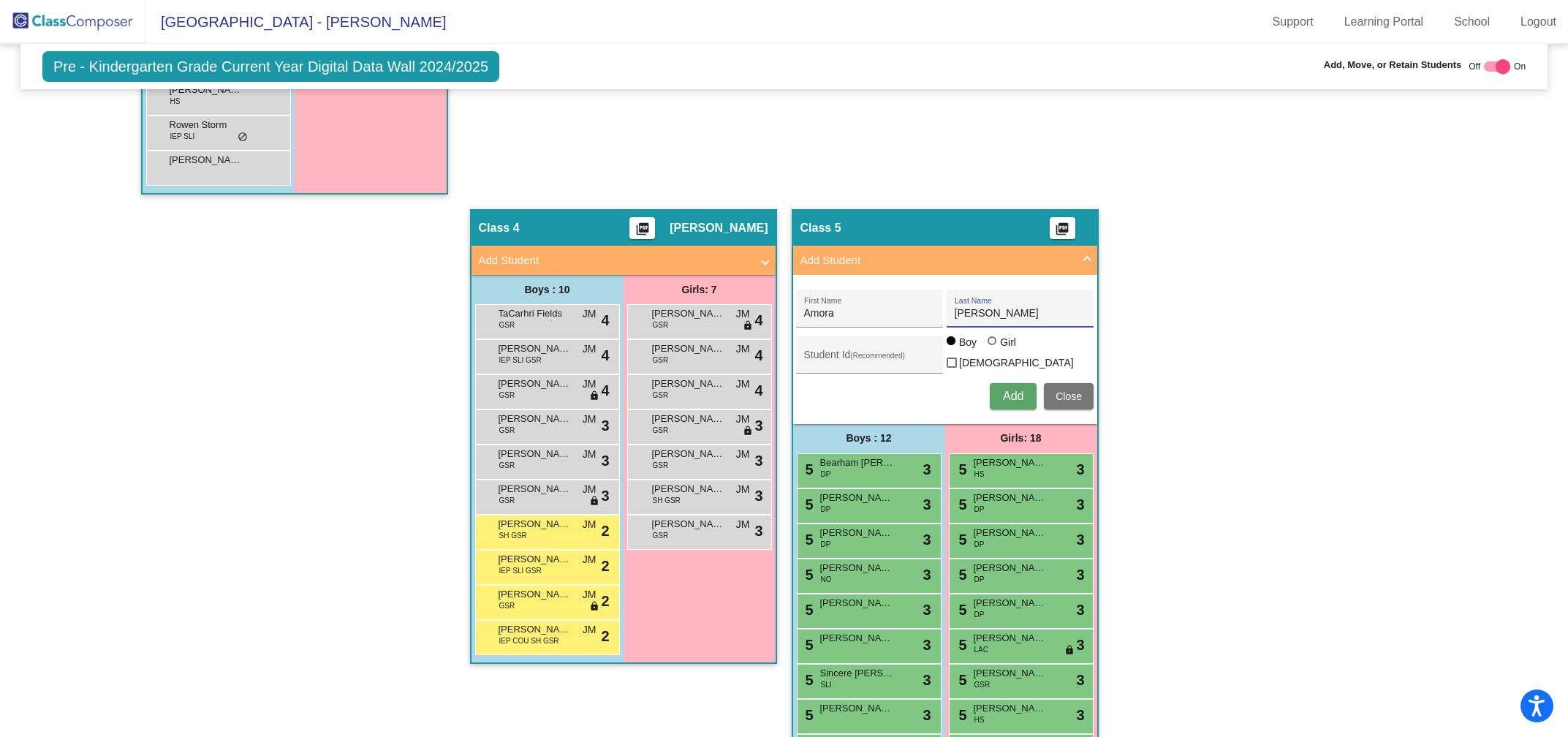
click at [992, 348] on input "Girl" at bounding box center [992, 348] width 1 height 1
radio input "true"
click at [1003, 390] on span "Add" at bounding box center [1013, 396] width 21 height 13
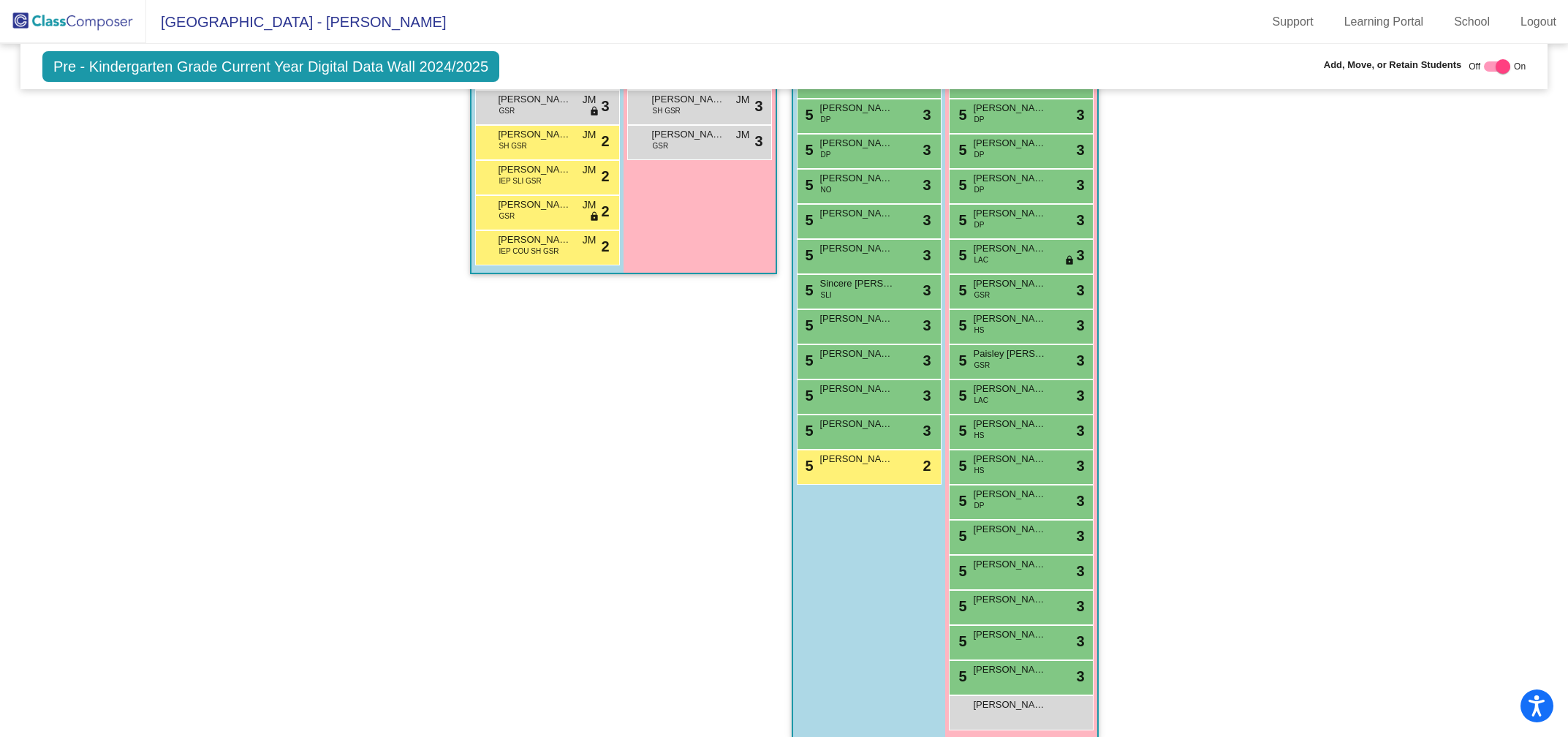
scroll to position [1624, 0]
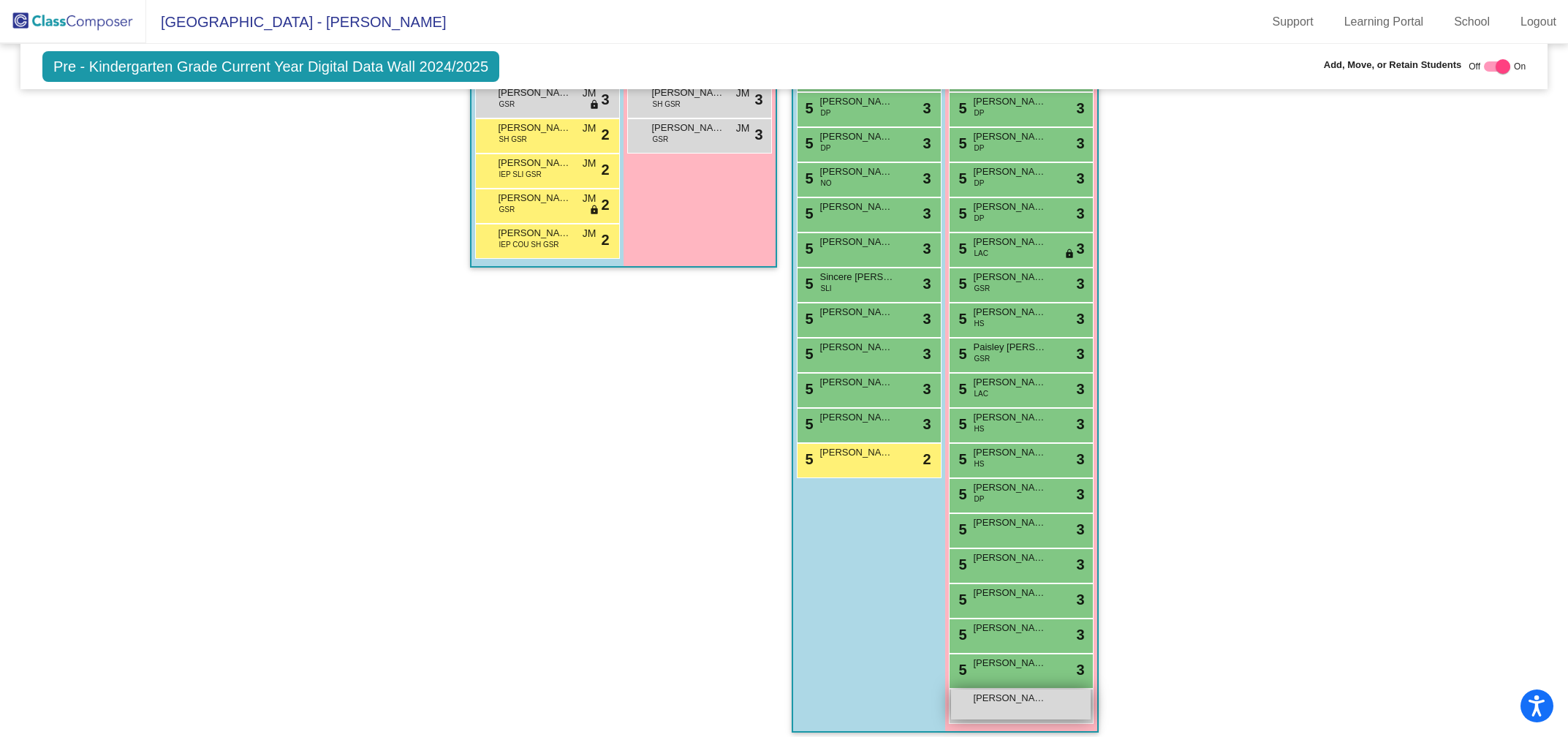
click at [1005, 692] on span "[PERSON_NAME]" at bounding box center [1011, 698] width 73 height 14
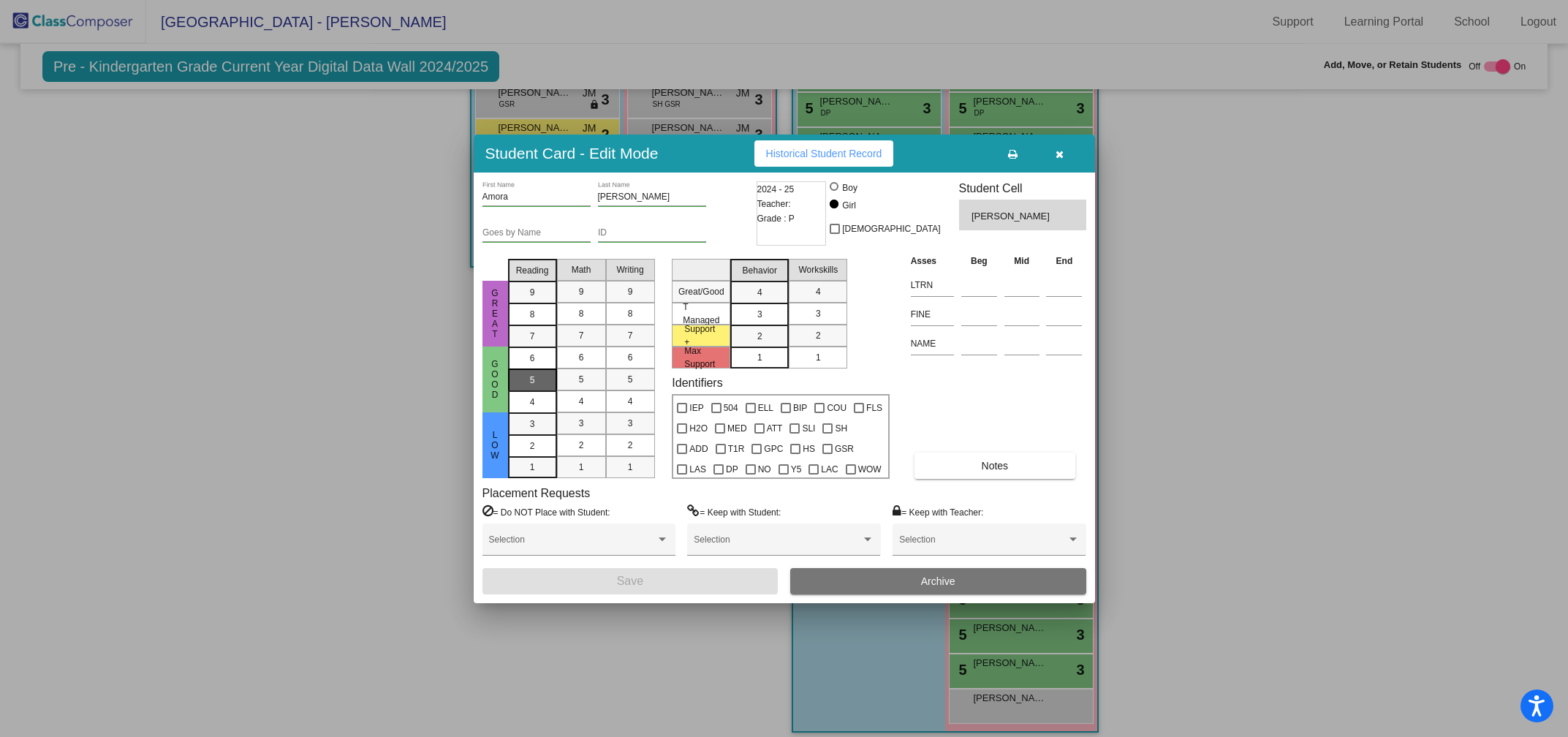
click at [535, 369] on div "5" at bounding box center [533, 359] width 29 height 22
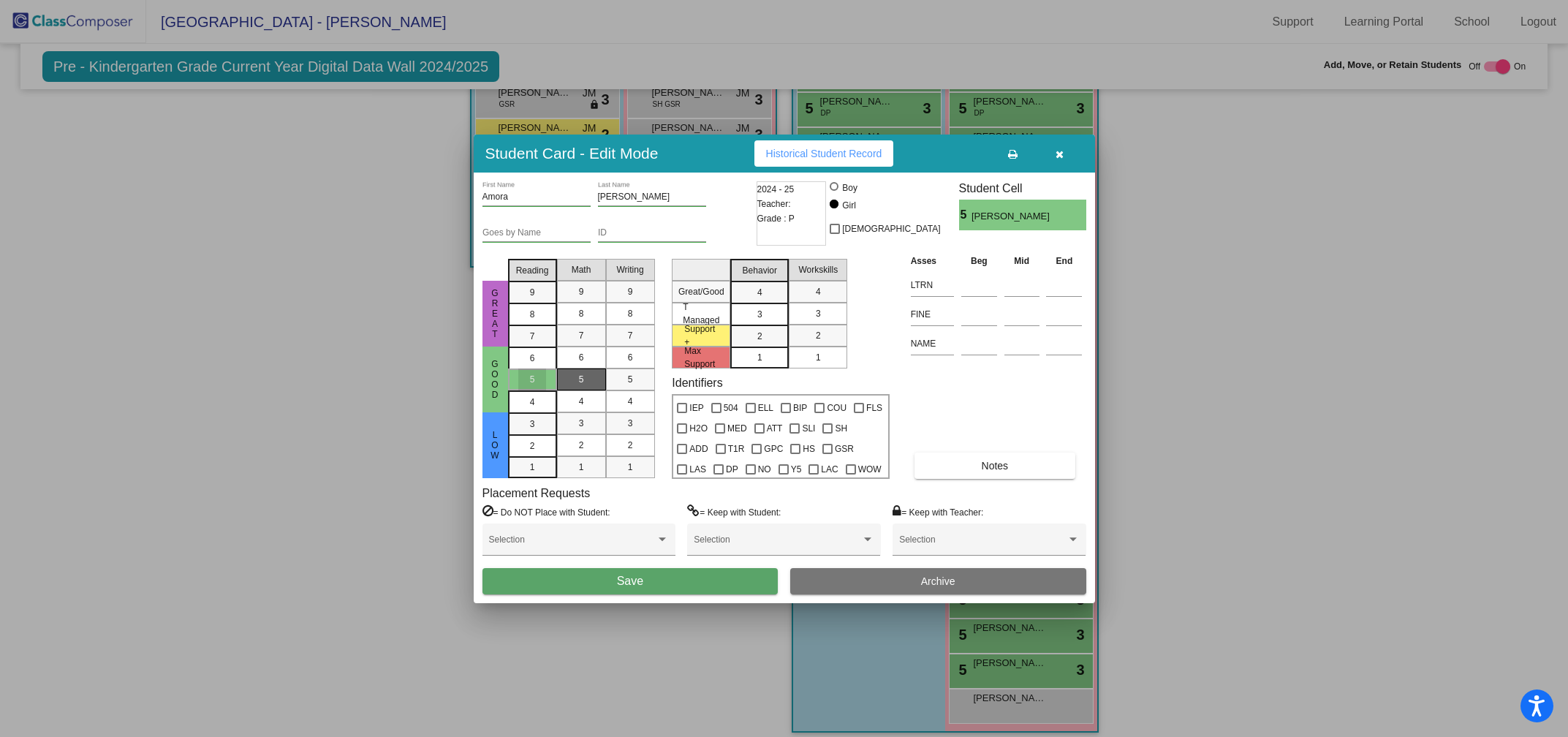
click at [572, 379] on div "5" at bounding box center [581, 379] width 29 height 22
click at [623, 378] on div "5" at bounding box center [631, 379] width 29 height 22
click at [754, 304] on div "3" at bounding box center [760, 293] width 29 height 22
click at [811, 308] on div "3" at bounding box center [818, 314] width 29 height 22
click at [621, 579] on span "Save" at bounding box center [630, 581] width 26 height 13
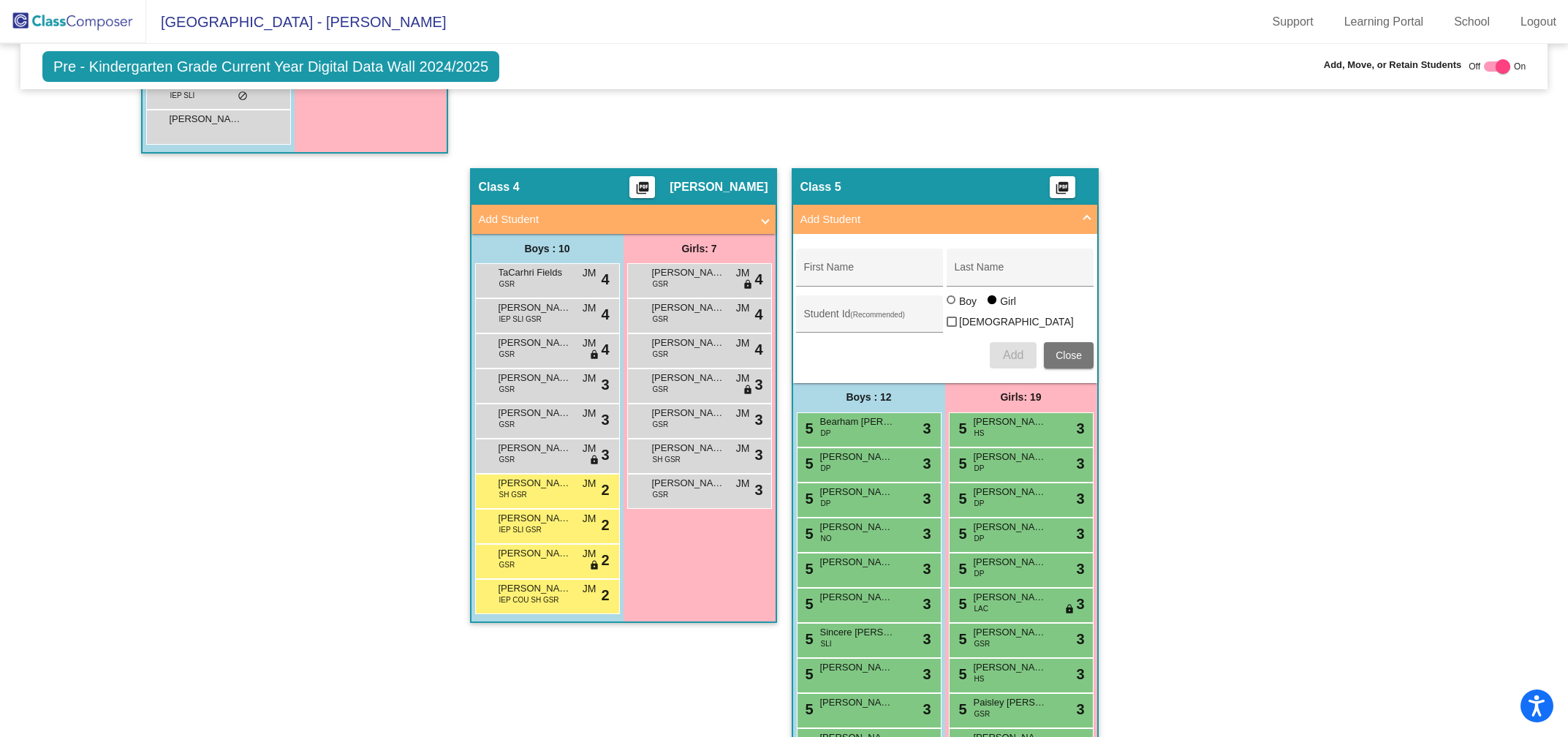
scroll to position [1293, 0]
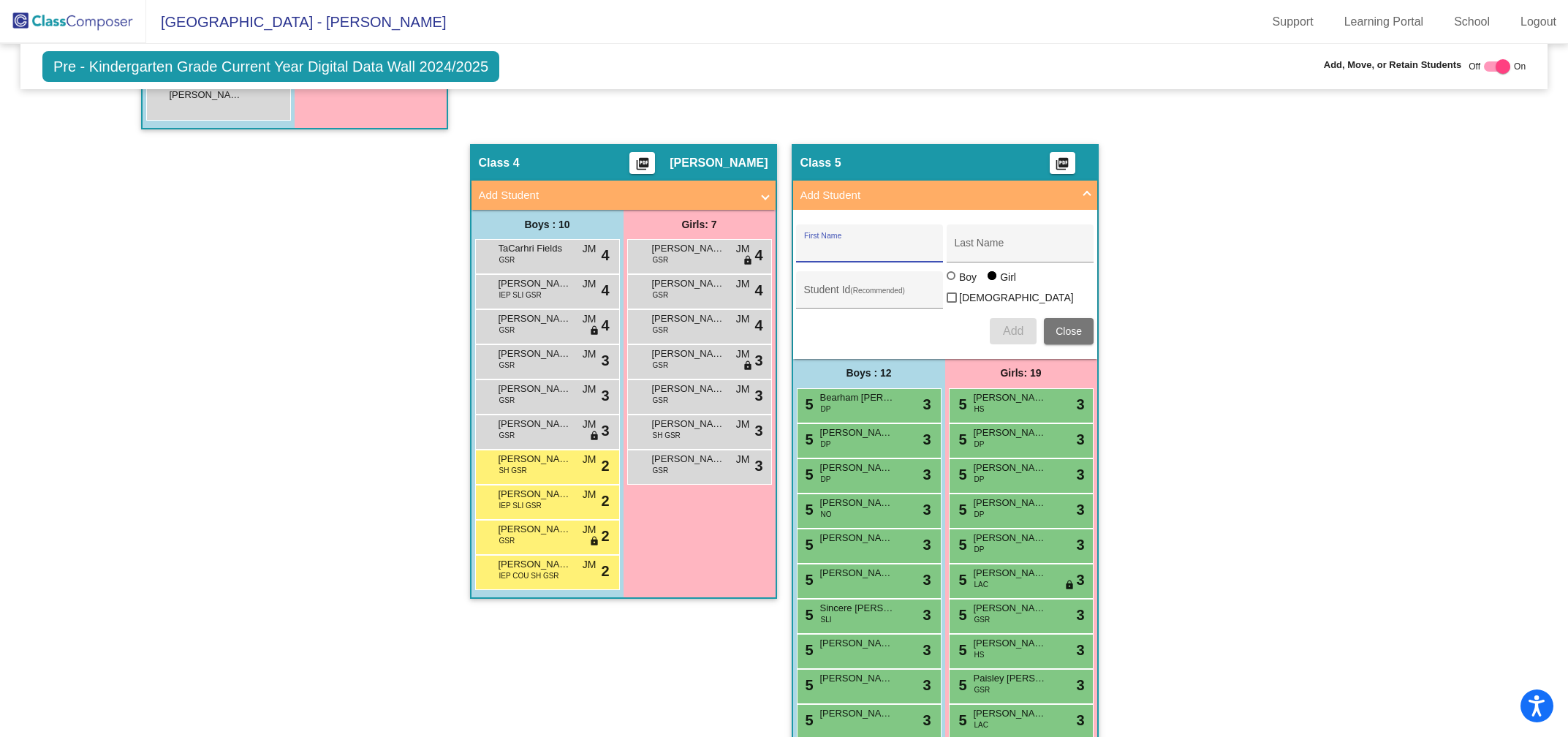
click at [878, 242] on input "First Name" at bounding box center [869, 248] width 131 height 12
type input "[PERSON_NAME]"
click at [979, 242] on input "Last Name" at bounding box center [1020, 248] width 131 height 12
type input "[PERSON_NAME]"
click at [947, 282] on div at bounding box center [953, 277] width 12 height 12
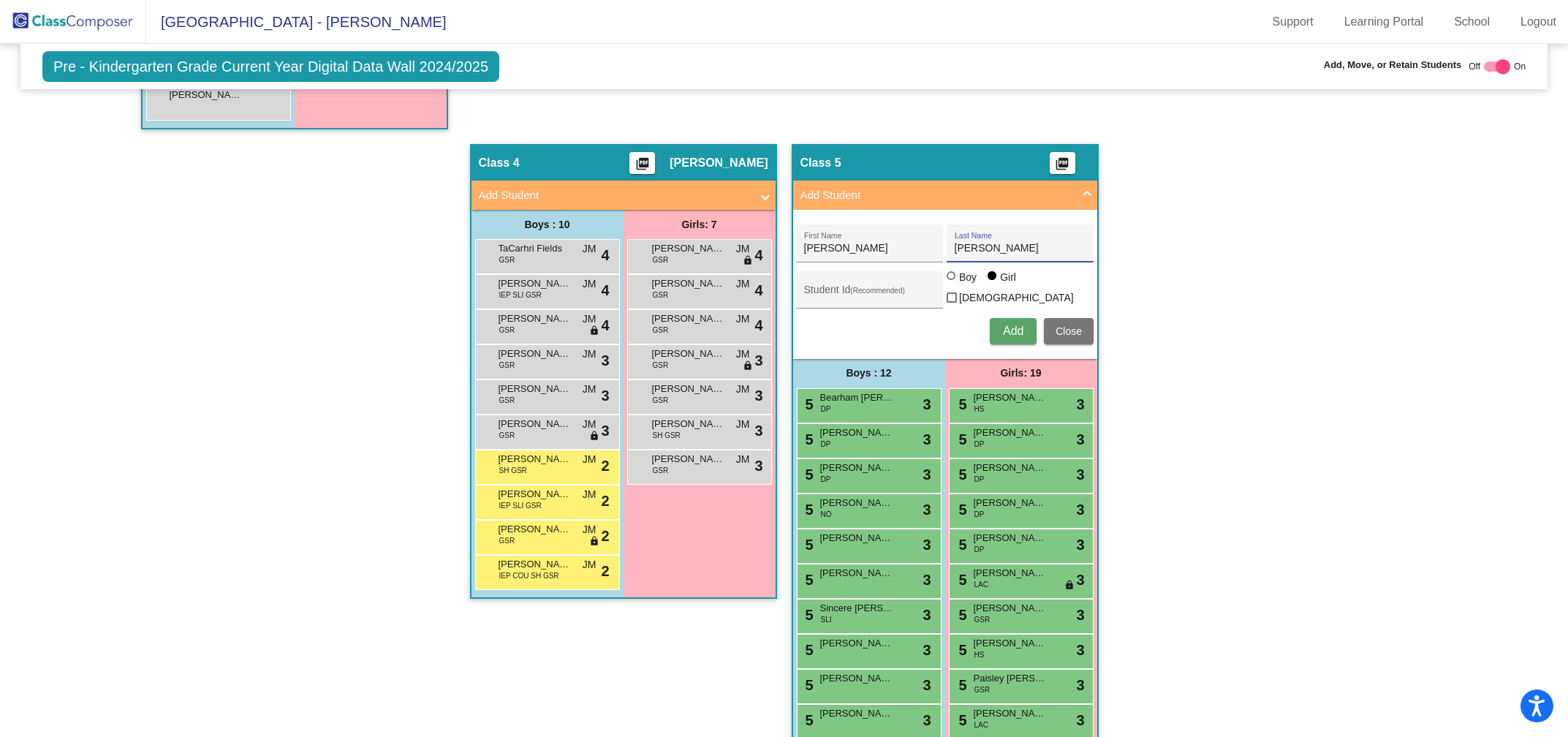
click at [952, 283] on input "Boy" at bounding box center [952, 283] width 1 height 1
radio input "true"
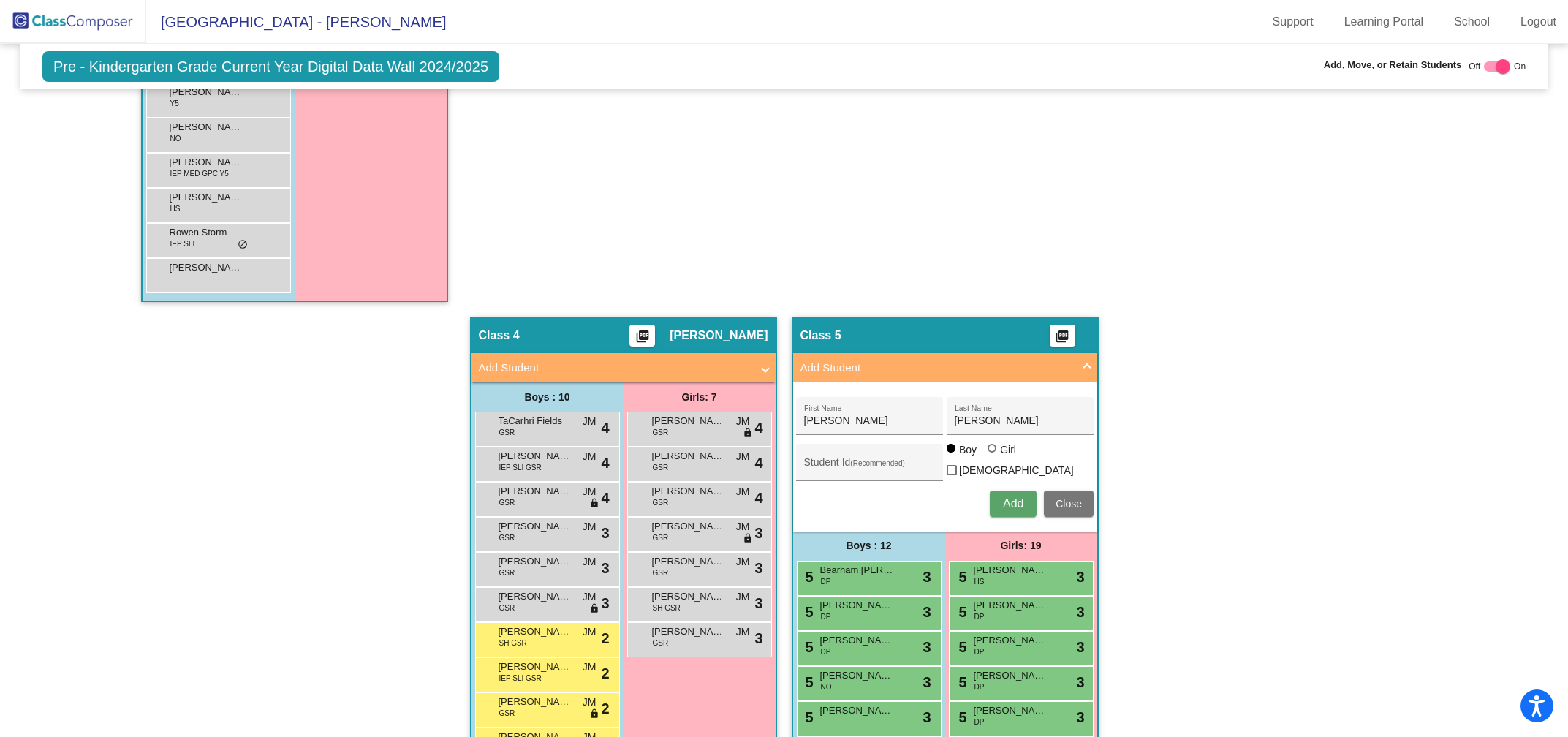
scroll to position [1119, 0]
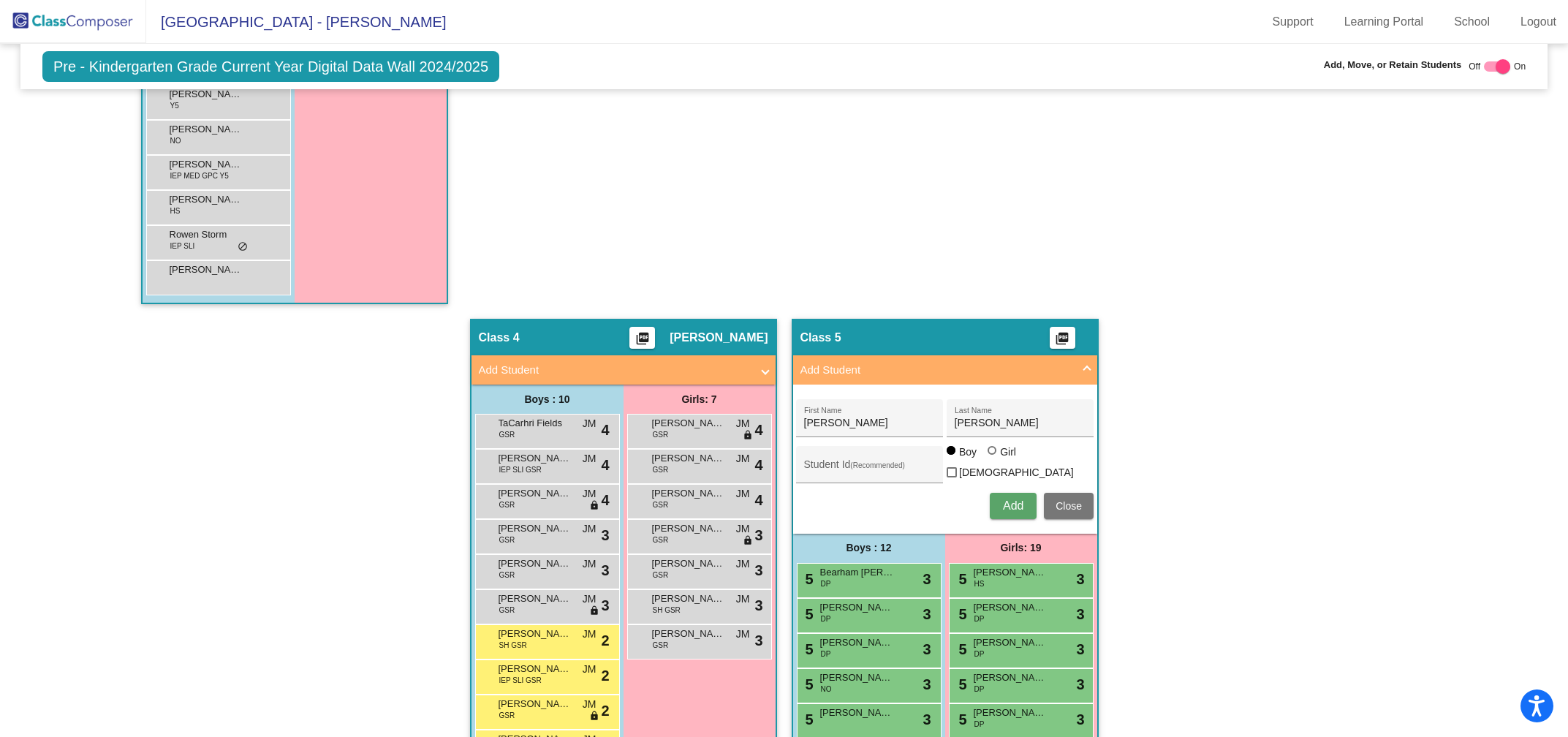
click at [1004, 499] on span "Add" at bounding box center [1013, 506] width 21 height 13
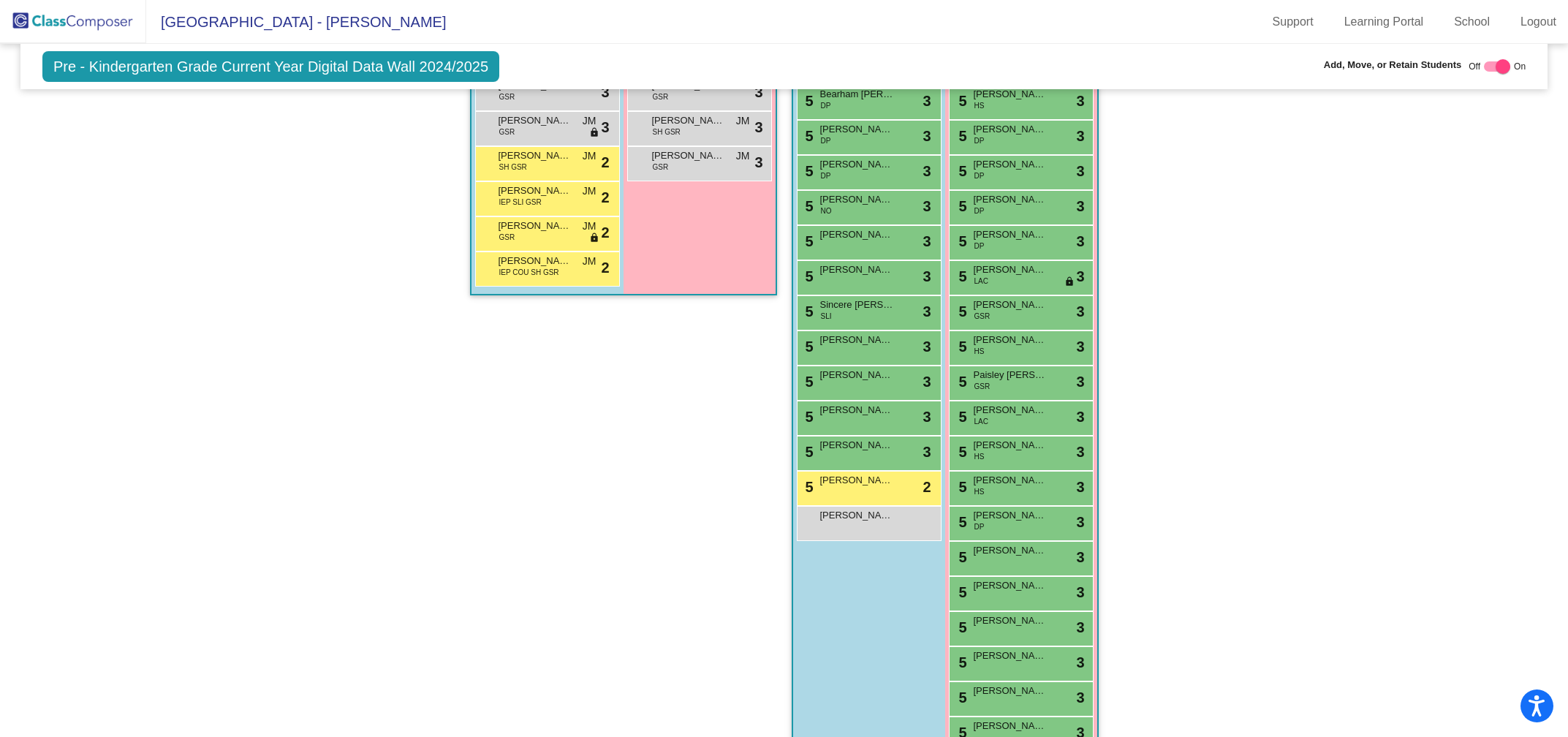
scroll to position [1624, 0]
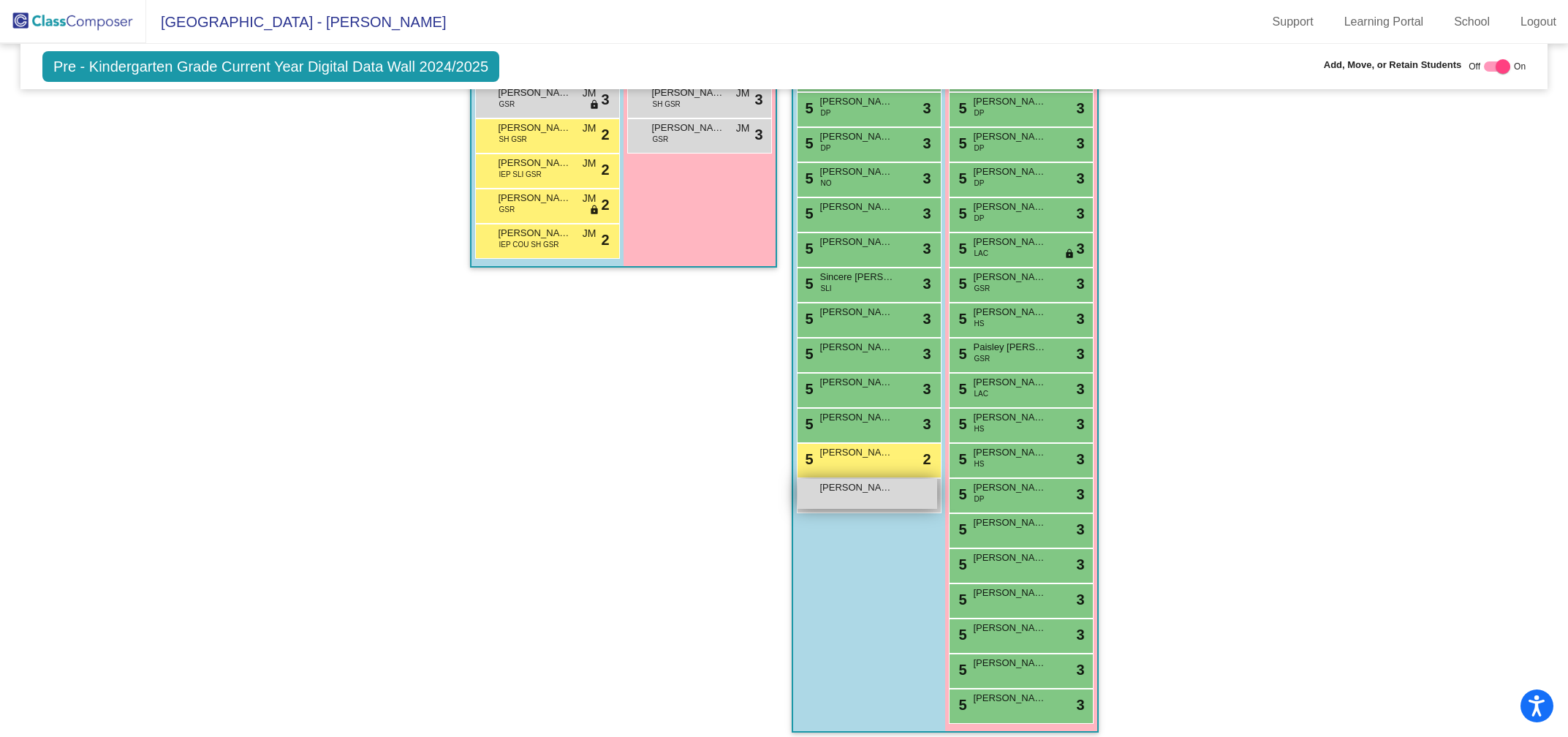
click at [863, 480] on span "[PERSON_NAME]" at bounding box center [857, 487] width 73 height 14
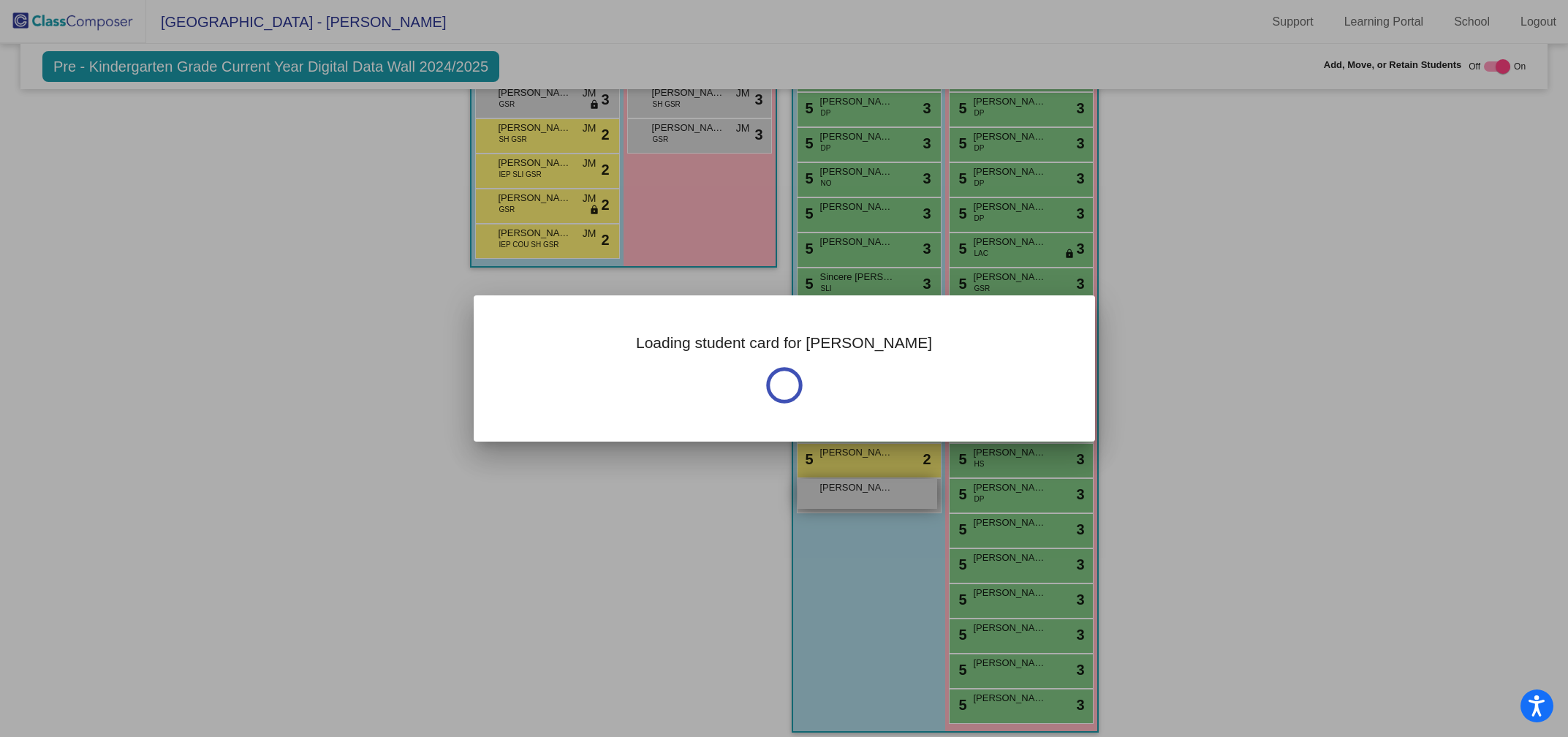
click at [863, 476] on div at bounding box center [784, 368] width 1568 height 737
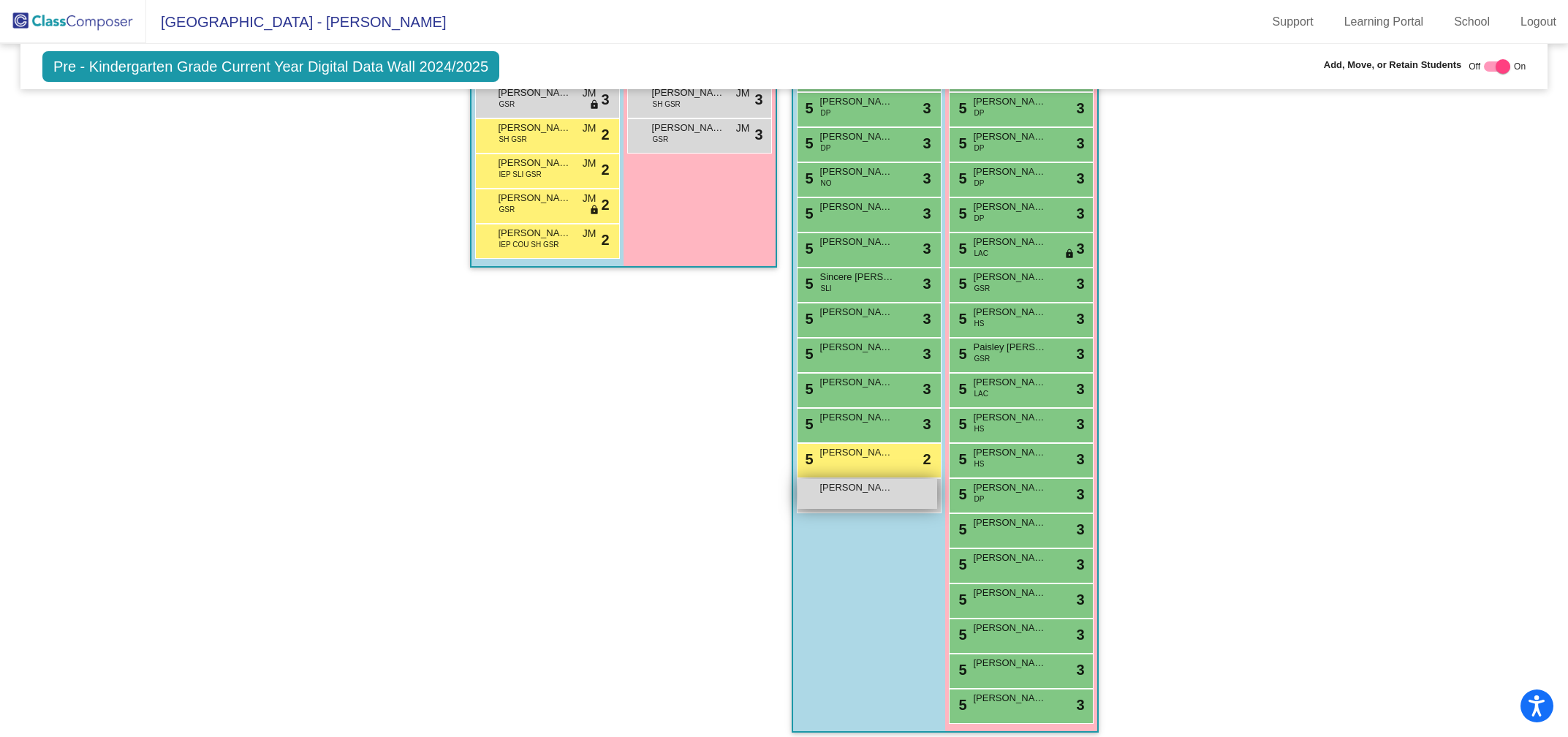
click at [863, 480] on span "[PERSON_NAME]" at bounding box center [857, 487] width 73 height 14
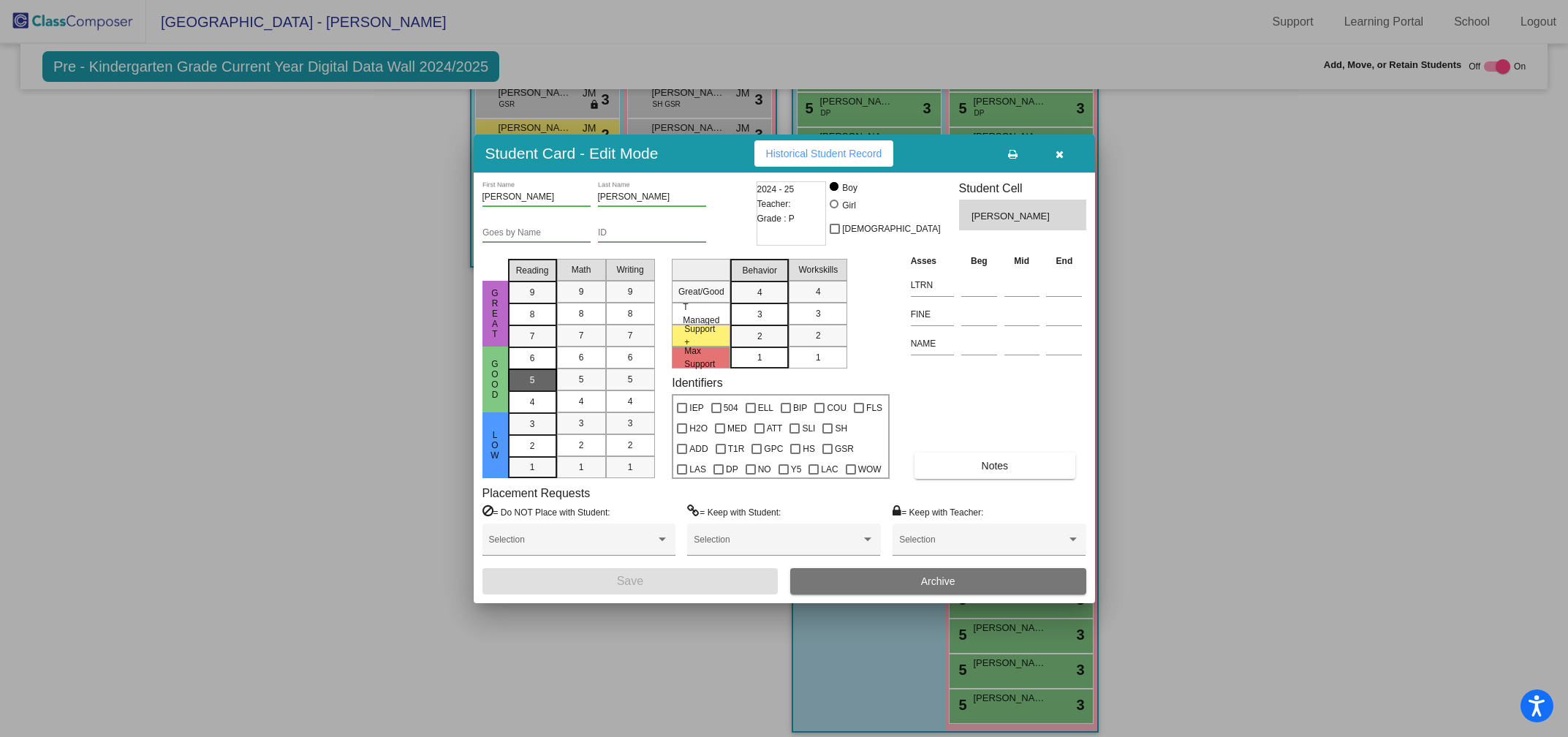
click at [522, 369] on div "5" at bounding box center [533, 359] width 29 height 22
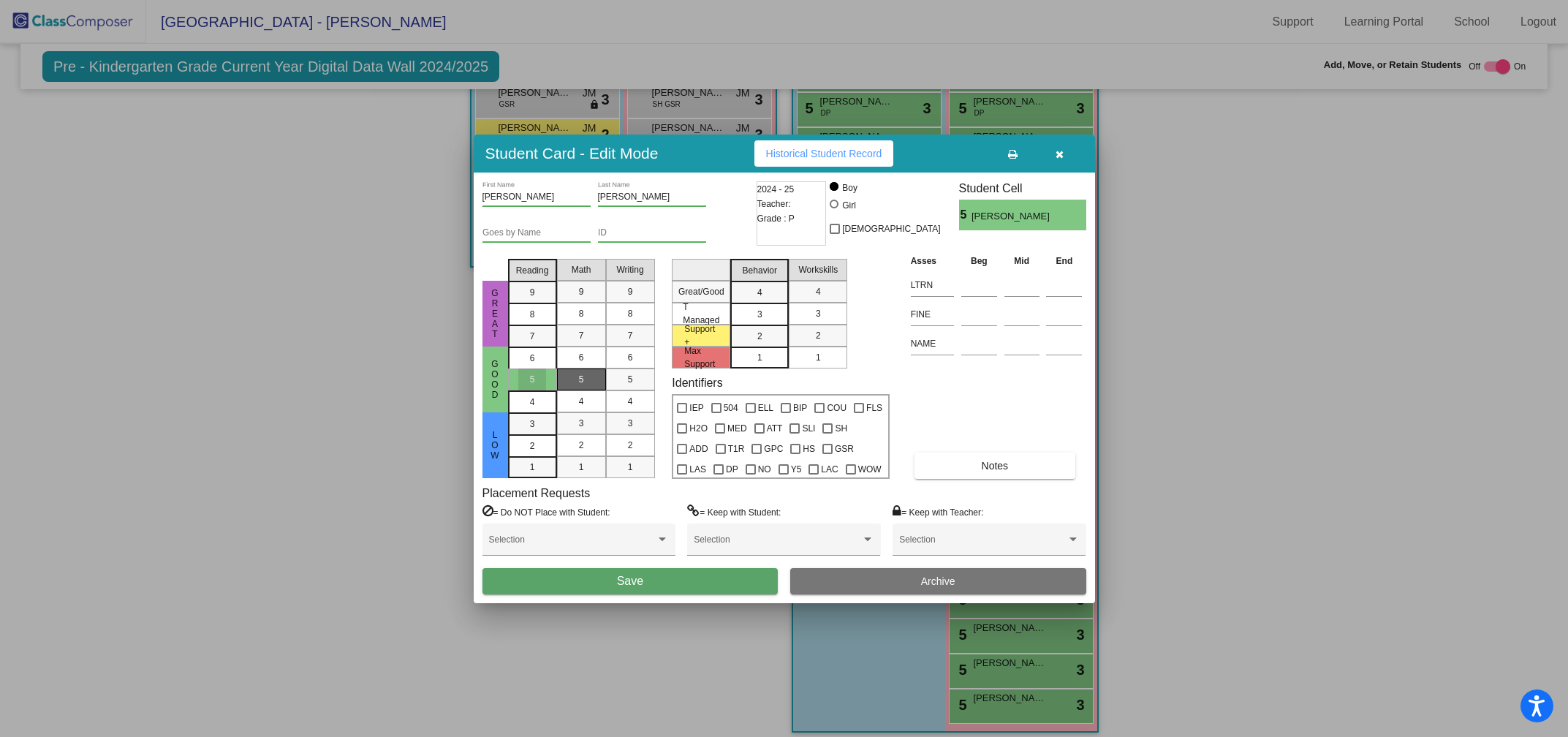
click at [567, 376] on div "5" at bounding box center [581, 379] width 29 height 22
click at [624, 376] on div "5" at bounding box center [631, 379] width 29 height 22
click at [763, 304] on div "3" at bounding box center [760, 293] width 29 height 22
click at [817, 316] on span "3" at bounding box center [818, 313] width 5 height 14
click at [749, 405] on div at bounding box center [751, 408] width 10 height 10
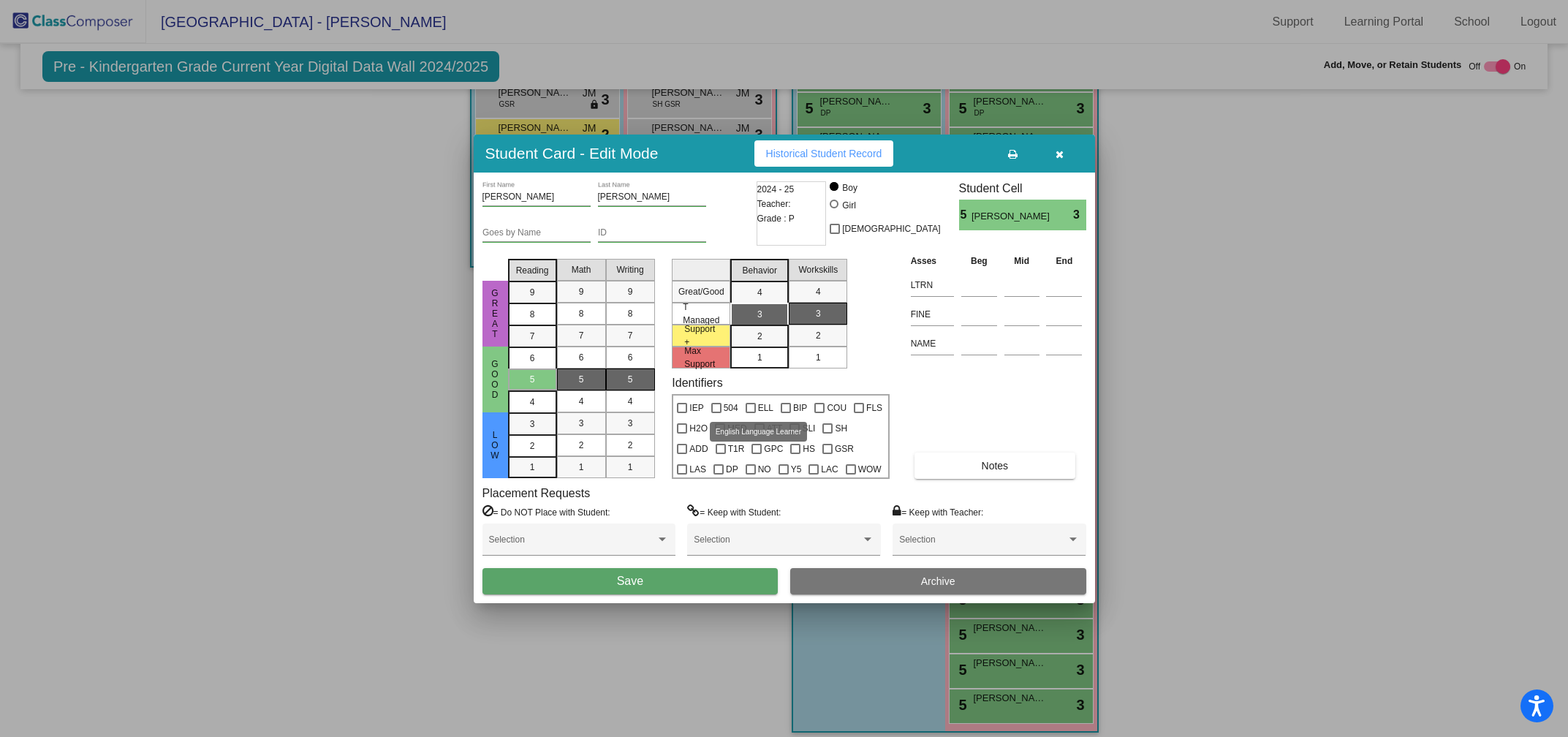
click at [750, 413] on input "ELL" at bounding box center [750, 413] width 1 height 1
checkbox input "true"
click at [677, 584] on button "Save" at bounding box center [631, 580] width 296 height 26
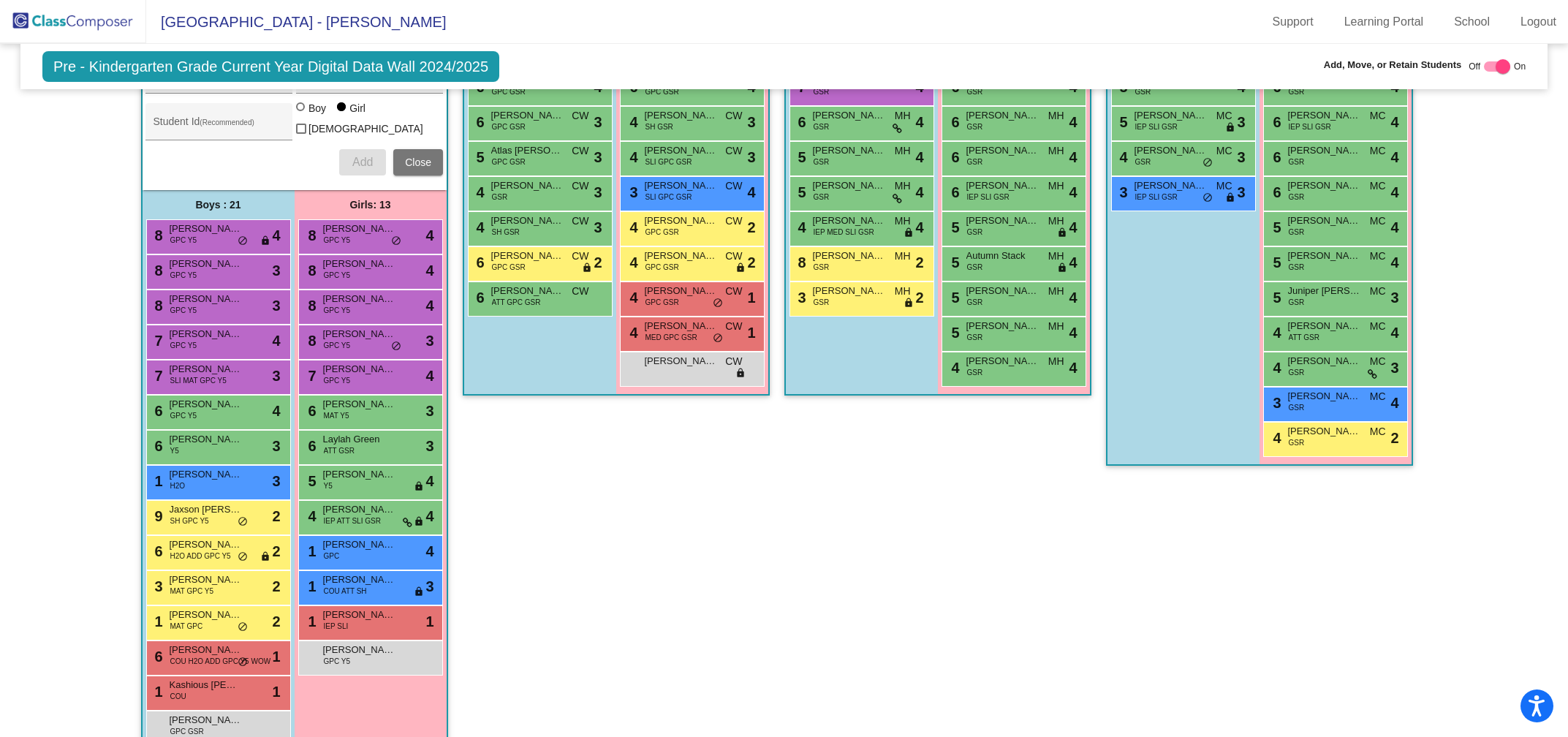
scroll to position [0, 0]
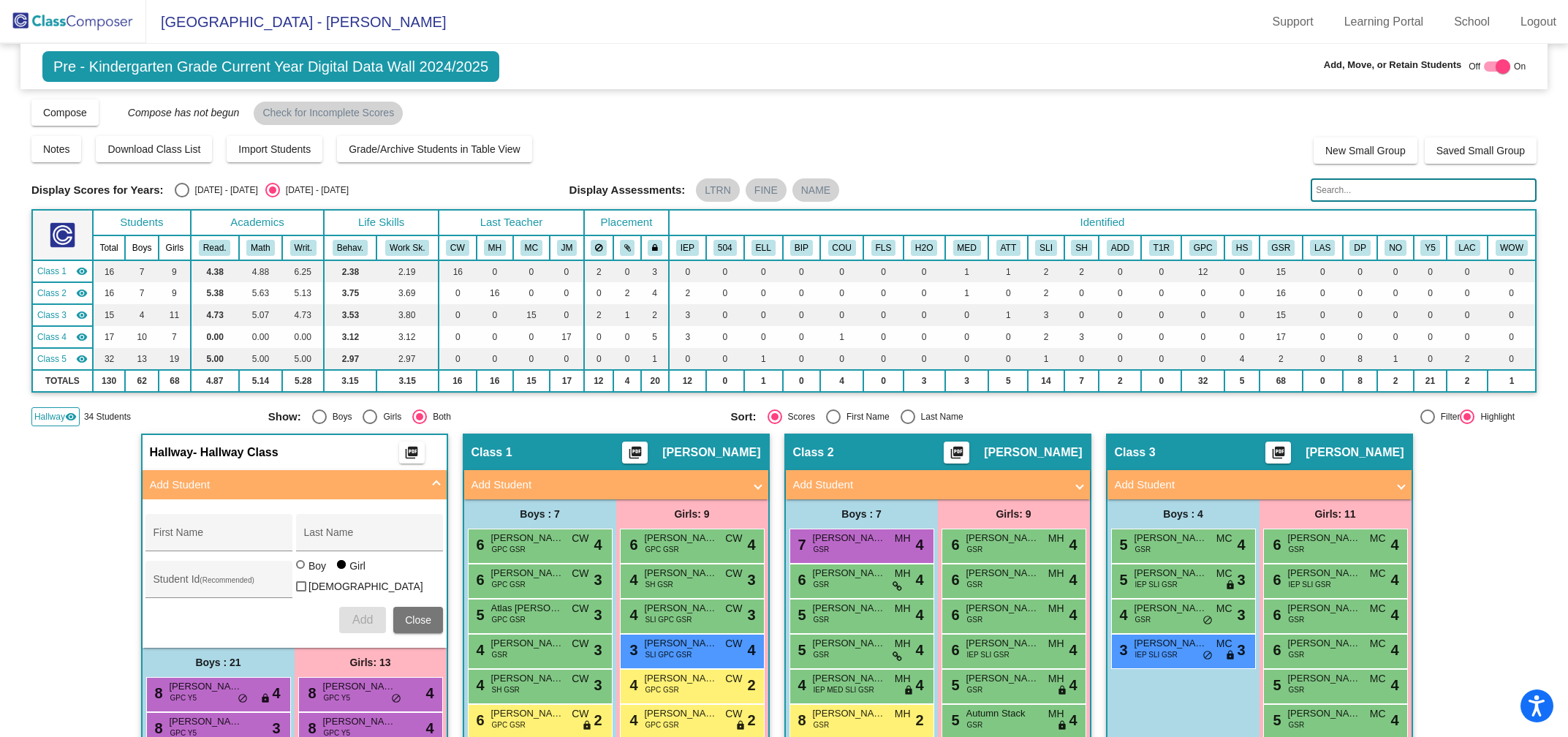
click at [1360, 192] on input "text" at bounding box center [1423, 189] width 226 height 23
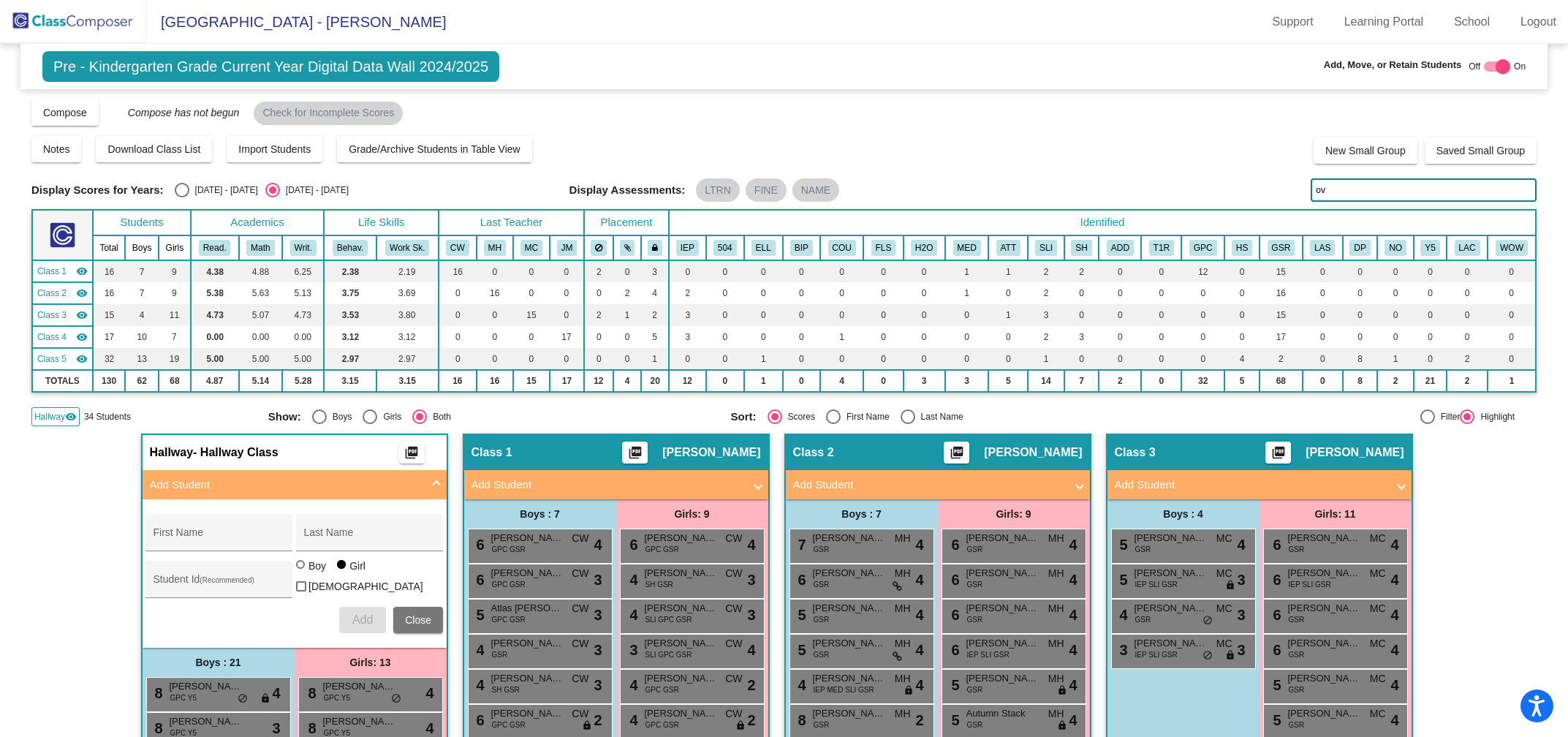
type input "o"
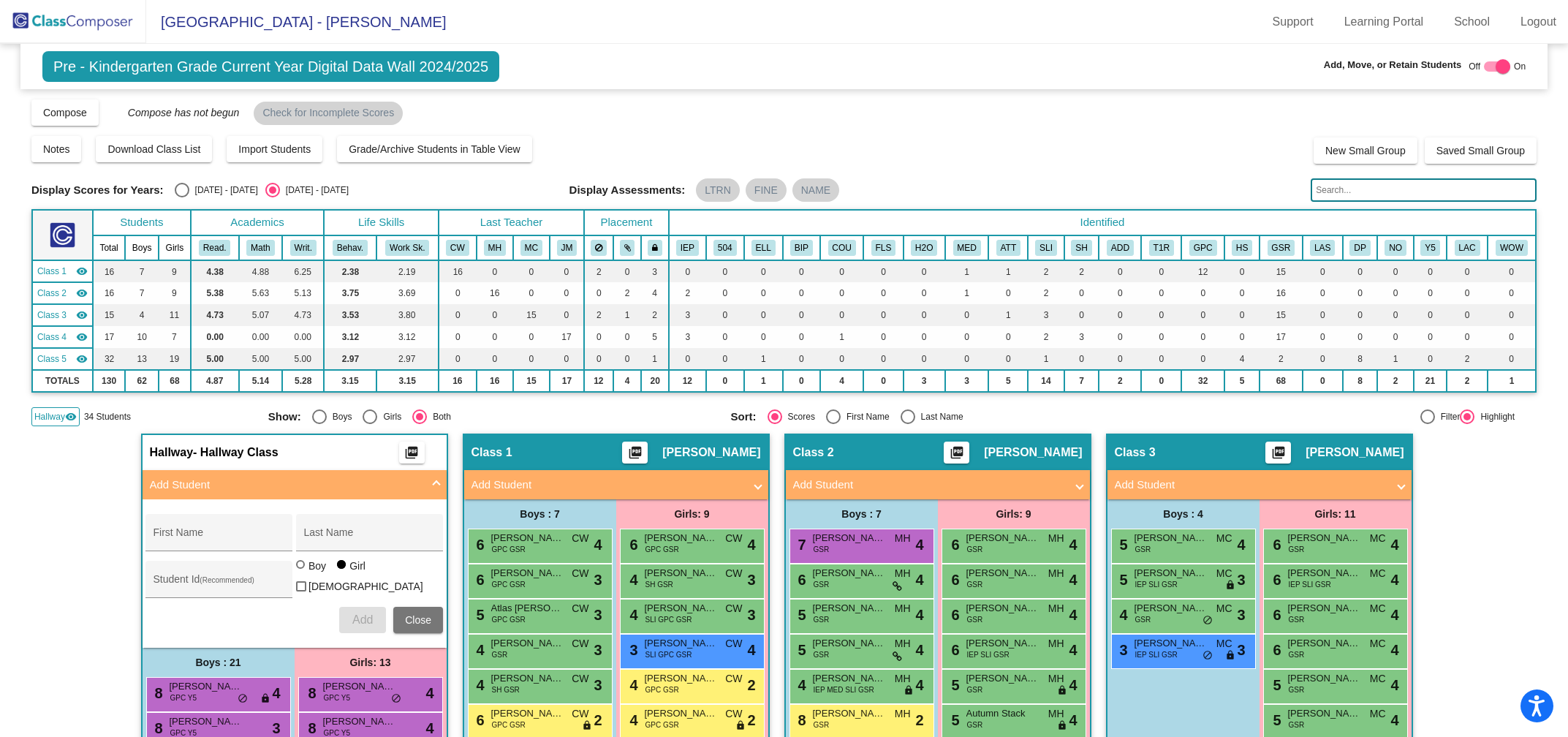
click at [1323, 191] on input "text" at bounding box center [1423, 189] width 226 height 23
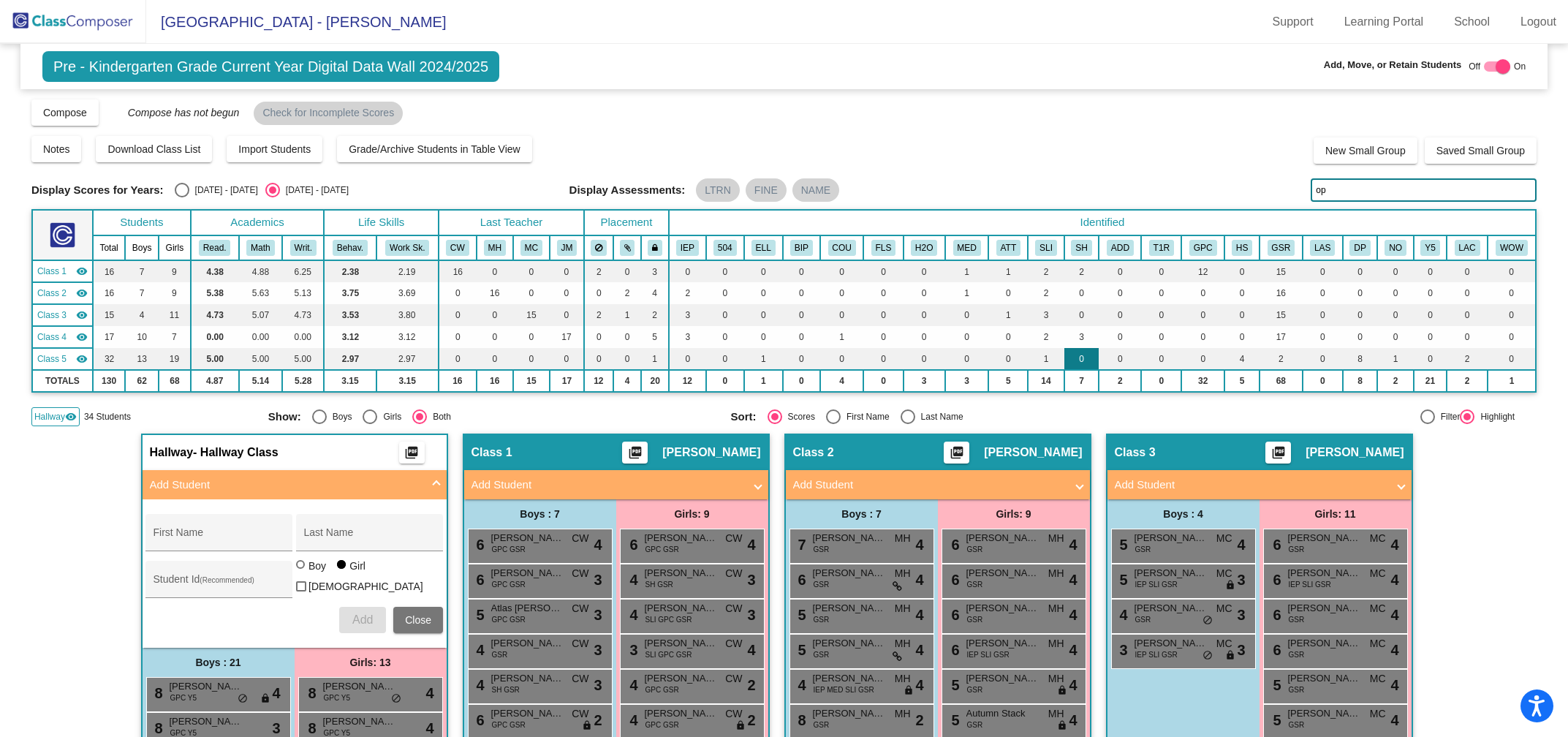
type input "o"
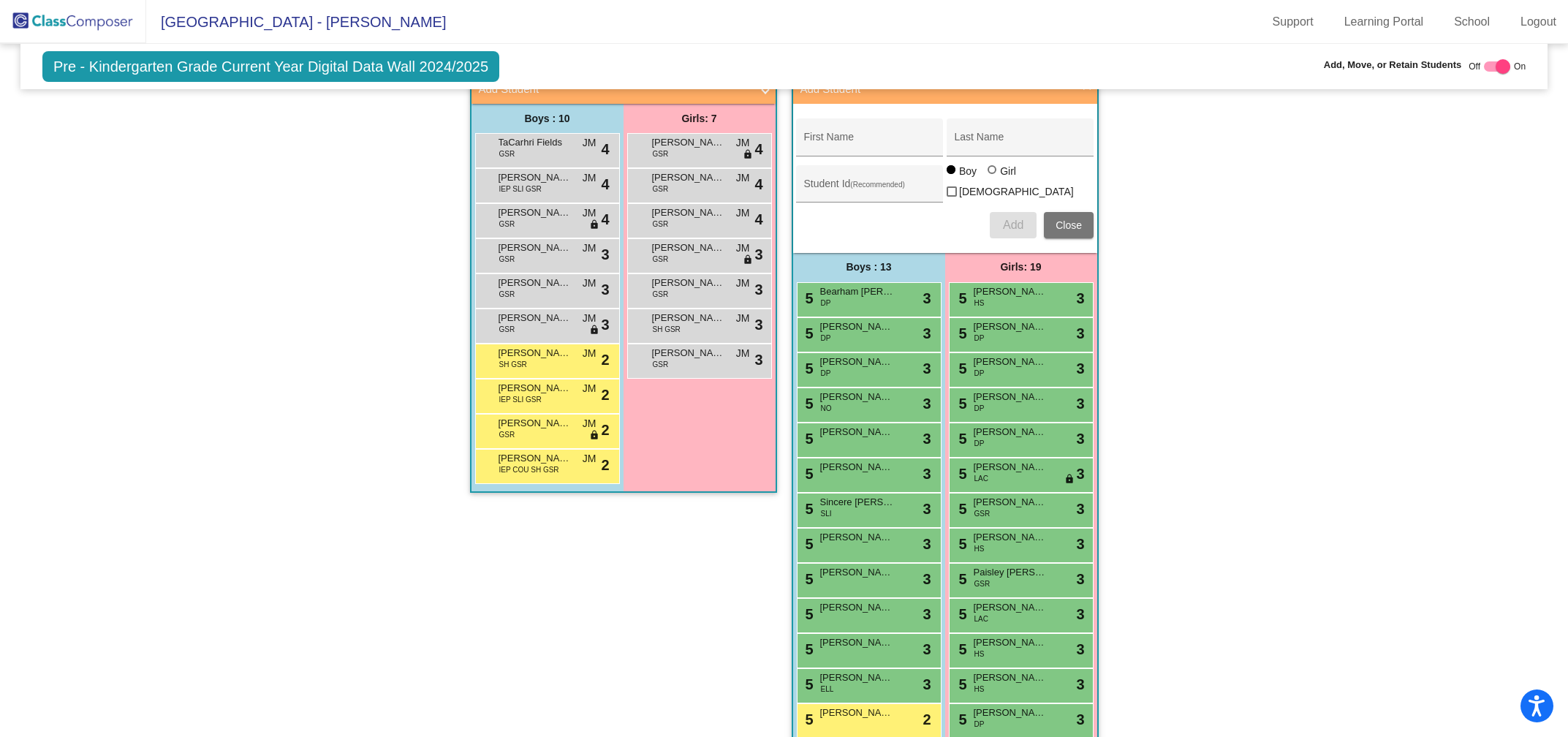
scroll to position [1398, 0]
click at [852, 138] on input "First Name" at bounding box center [869, 144] width 131 height 12
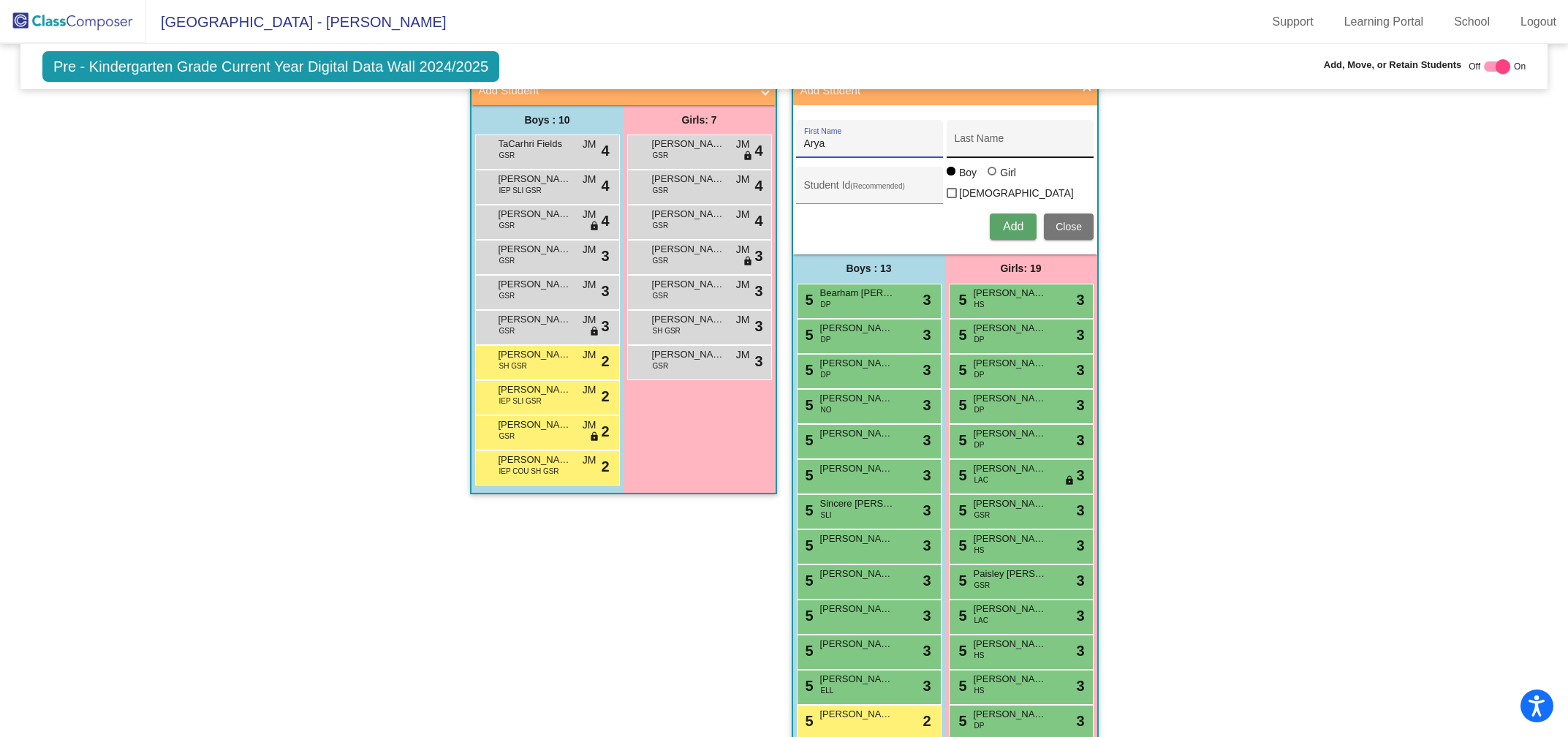
type input "Arya"
click at [1005, 138] on input "Last Name" at bounding box center [1020, 144] width 131 height 12
type input "[PERSON_NAME]"
click at [989, 170] on div at bounding box center [992, 171] width 9 height 9
click at [992, 178] on input "Girl" at bounding box center [992, 178] width 1 height 1
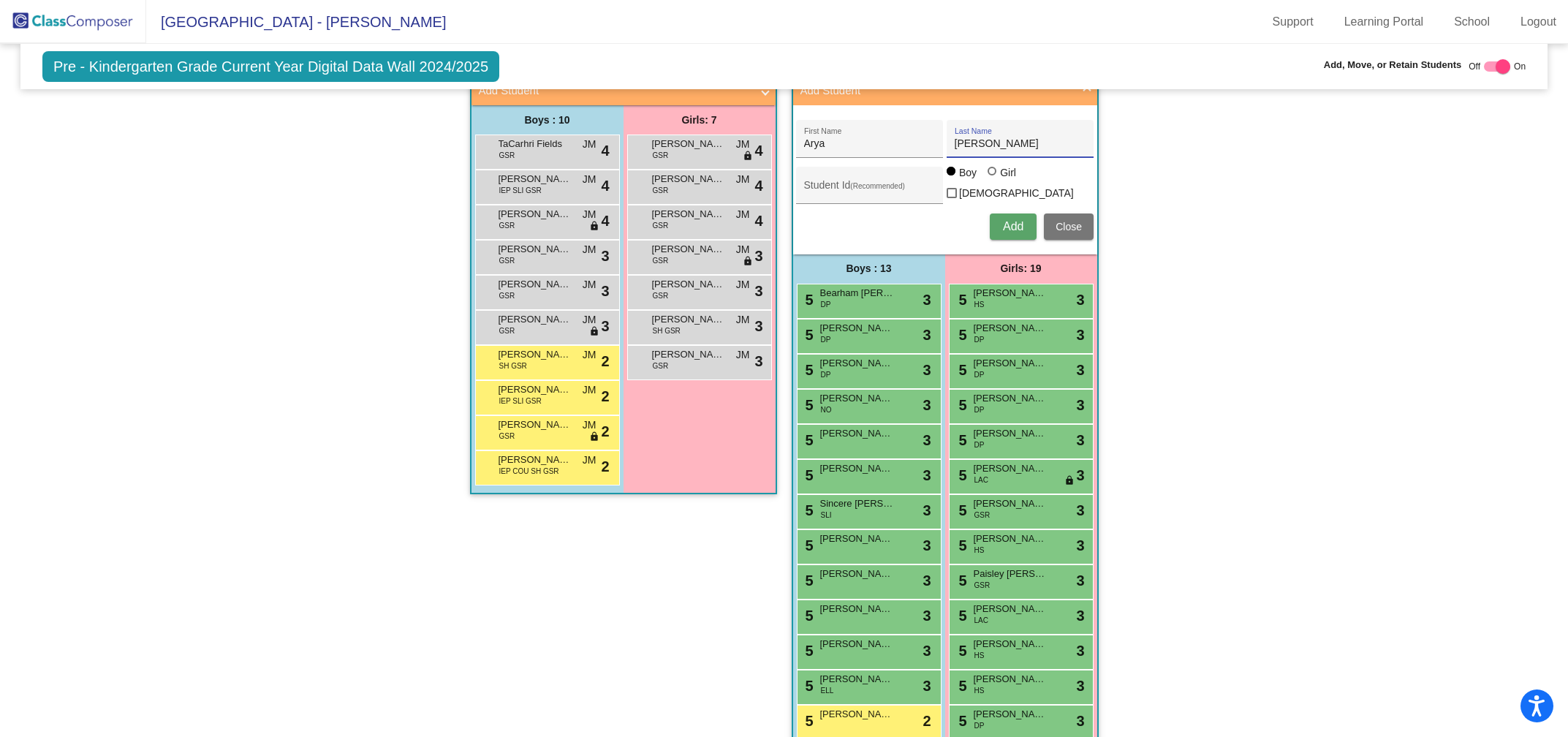
radio input "true"
click at [1003, 220] on span "Add" at bounding box center [1013, 227] width 21 height 13
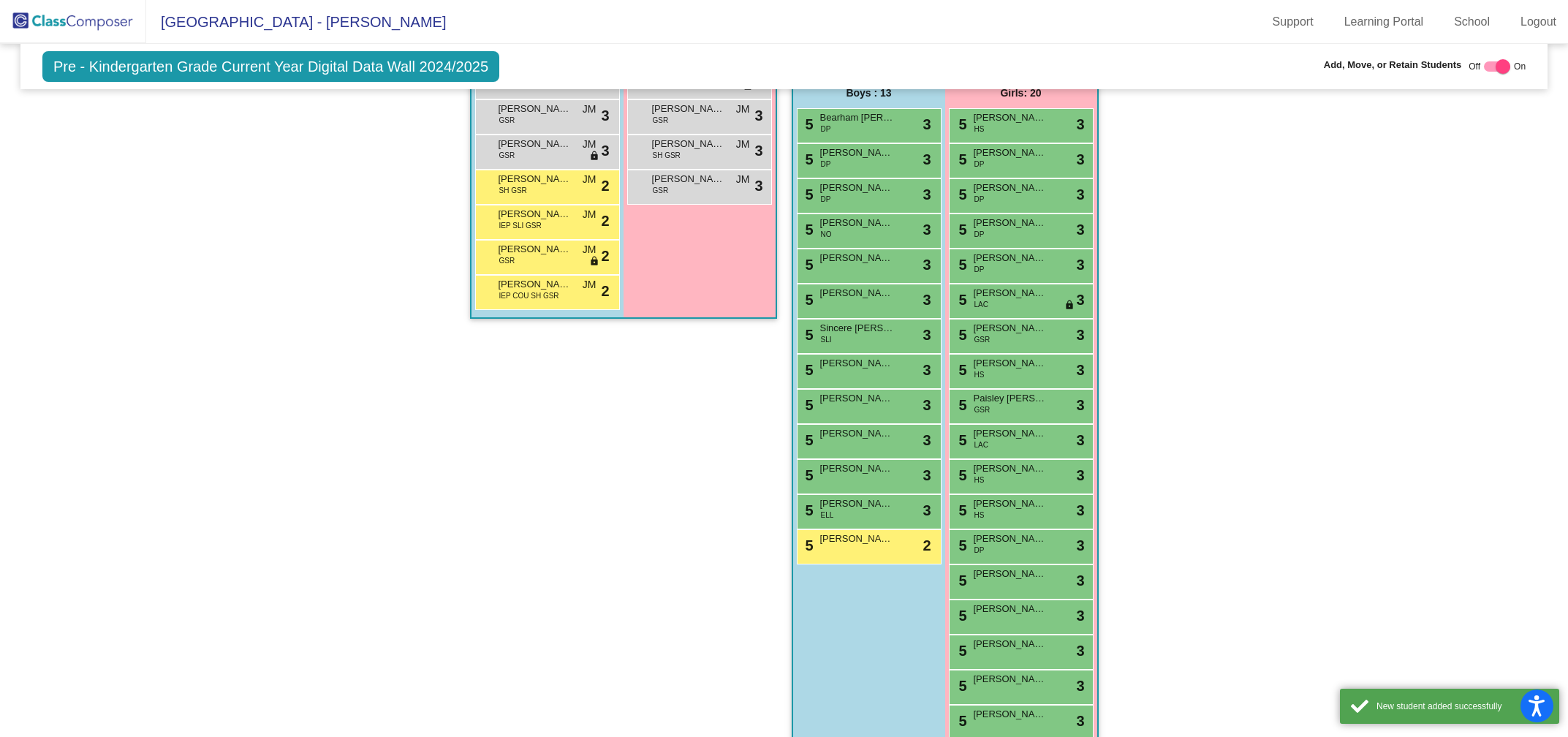
scroll to position [1659, 0]
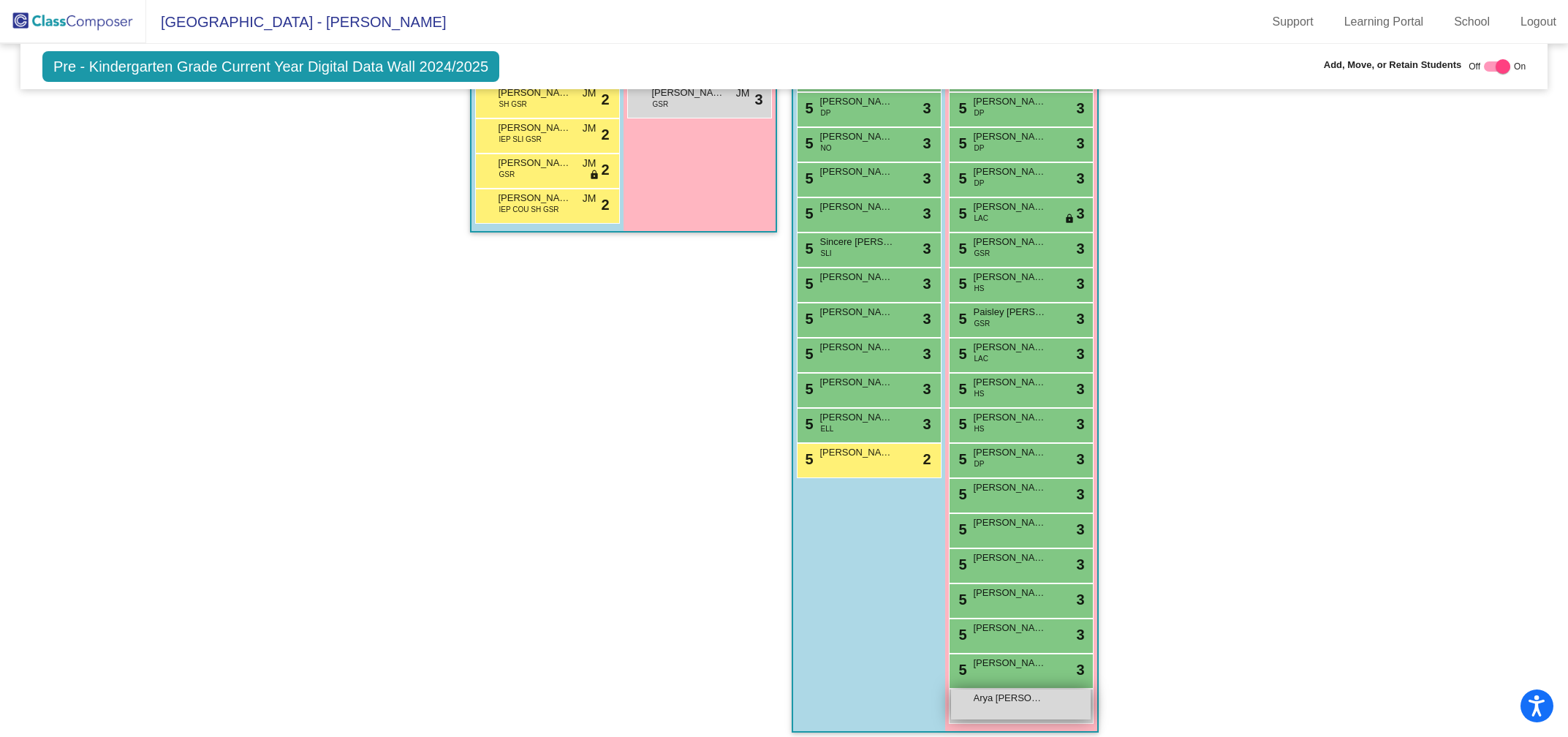
click at [991, 694] on span "Arya [PERSON_NAME]" at bounding box center [1011, 698] width 73 height 14
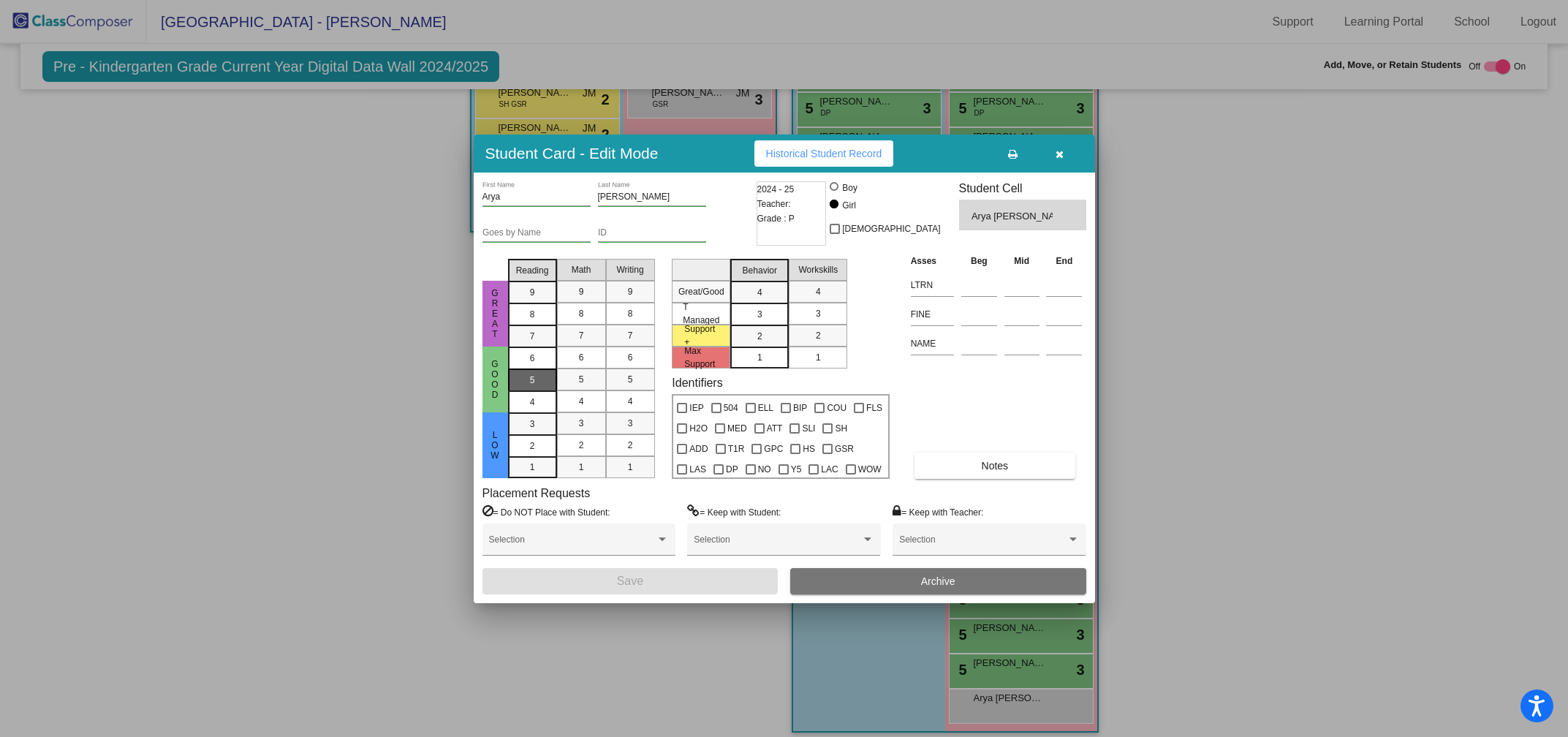
click at [518, 369] on div "5" at bounding box center [533, 359] width 29 height 22
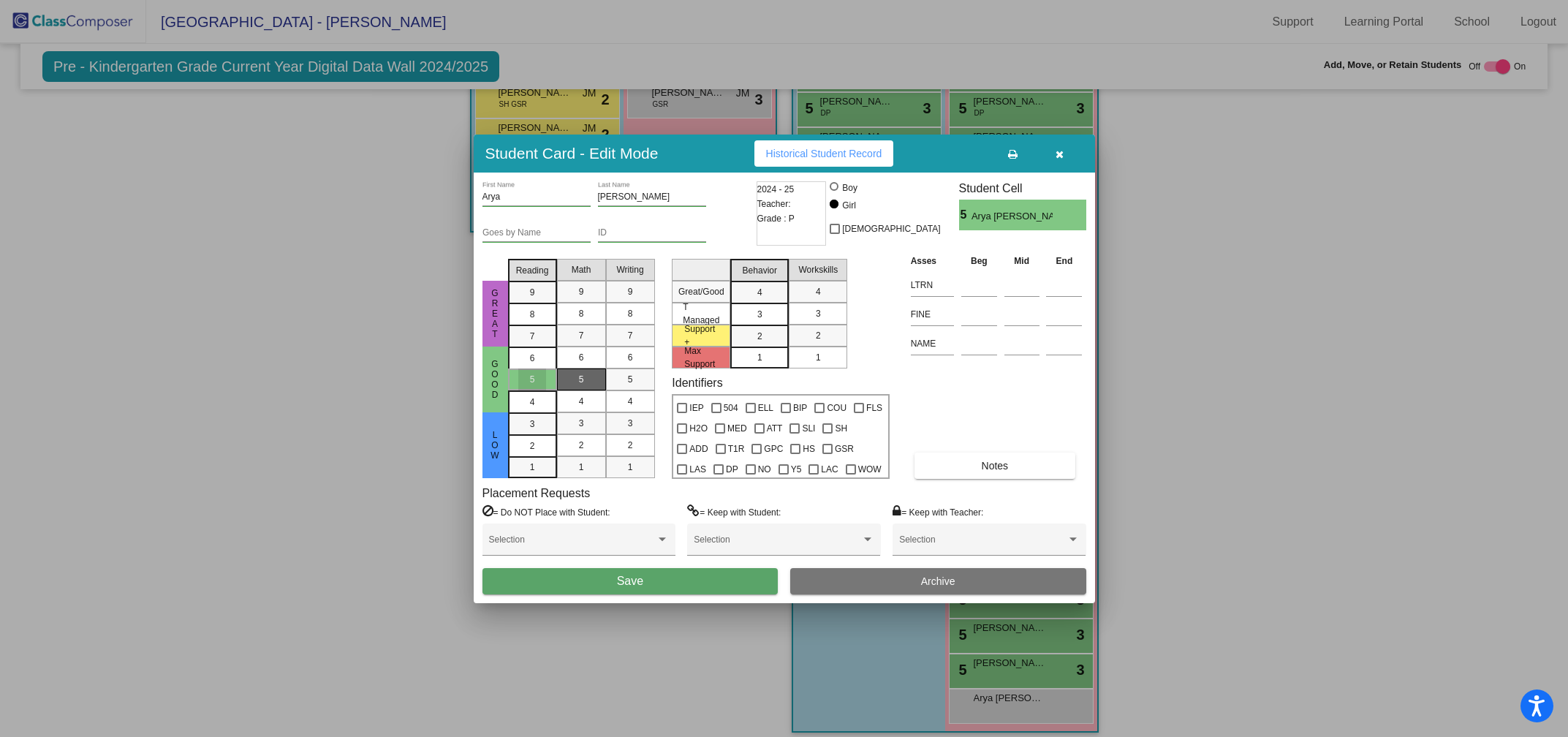
click at [584, 379] on div "5" at bounding box center [581, 379] width 29 height 22
click at [623, 378] on div "5" at bounding box center [631, 379] width 29 height 22
click at [757, 299] on span "3" at bounding box center [759, 292] width 5 height 14
click at [825, 309] on div "3" at bounding box center [818, 314] width 29 height 22
click at [640, 576] on span "Save" at bounding box center [630, 581] width 26 height 13
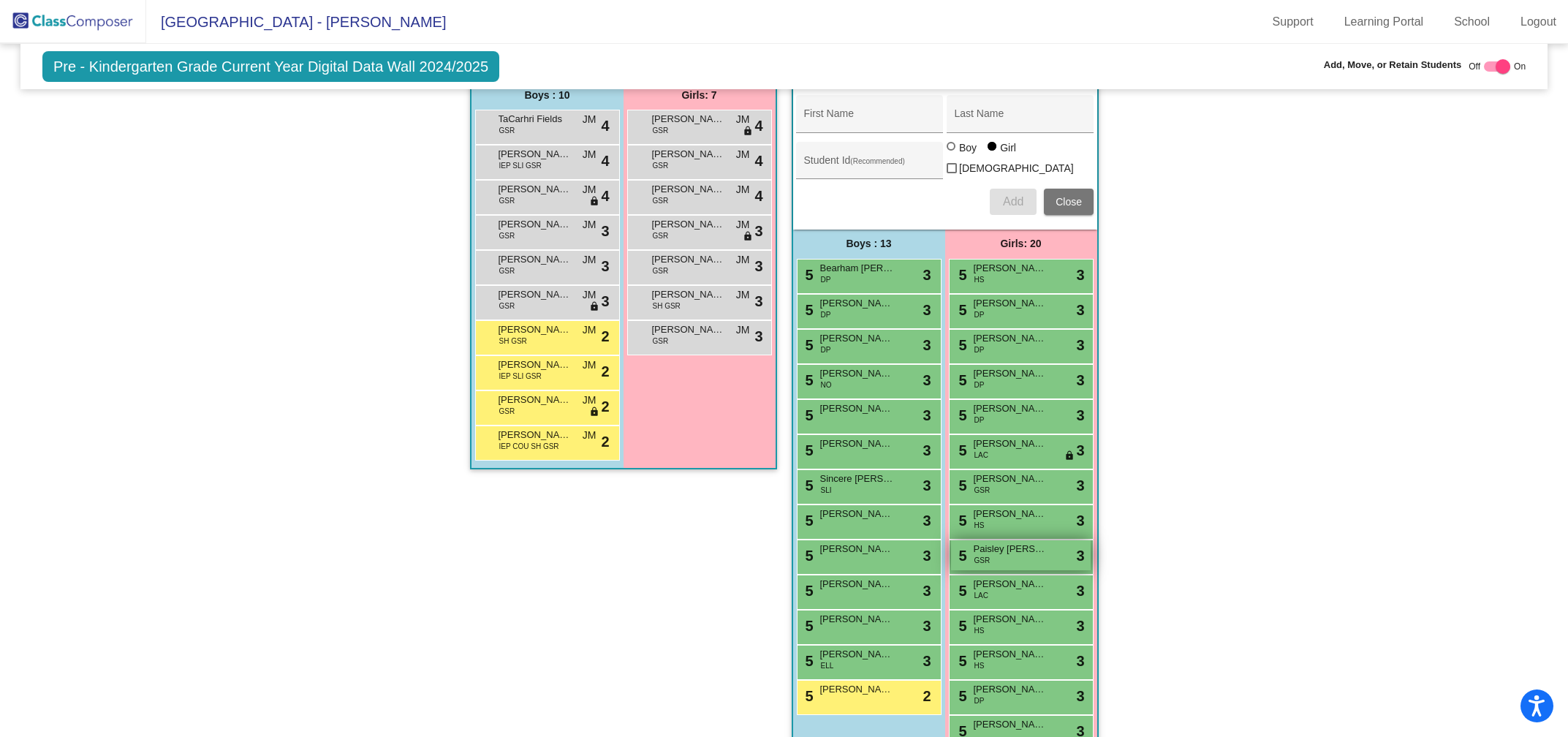
scroll to position [1399, 0]
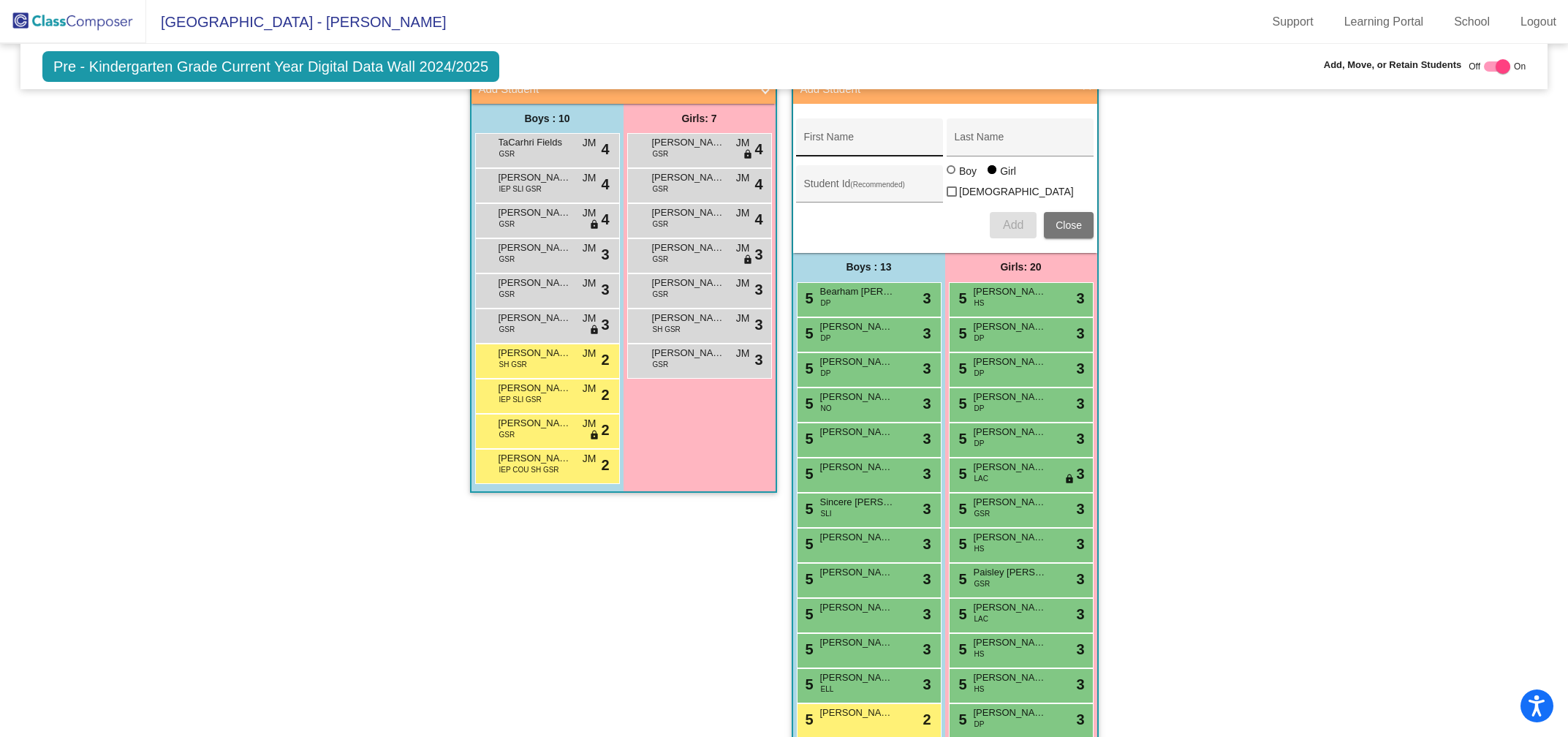
click at [853, 137] on input "First Name" at bounding box center [869, 142] width 131 height 12
type input "Sauyer"
click at [989, 137] on input "Last Name" at bounding box center [1020, 142] width 131 height 12
type input "Oom"
click at [951, 169] on div at bounding box center [951, 169] width 0 height 0
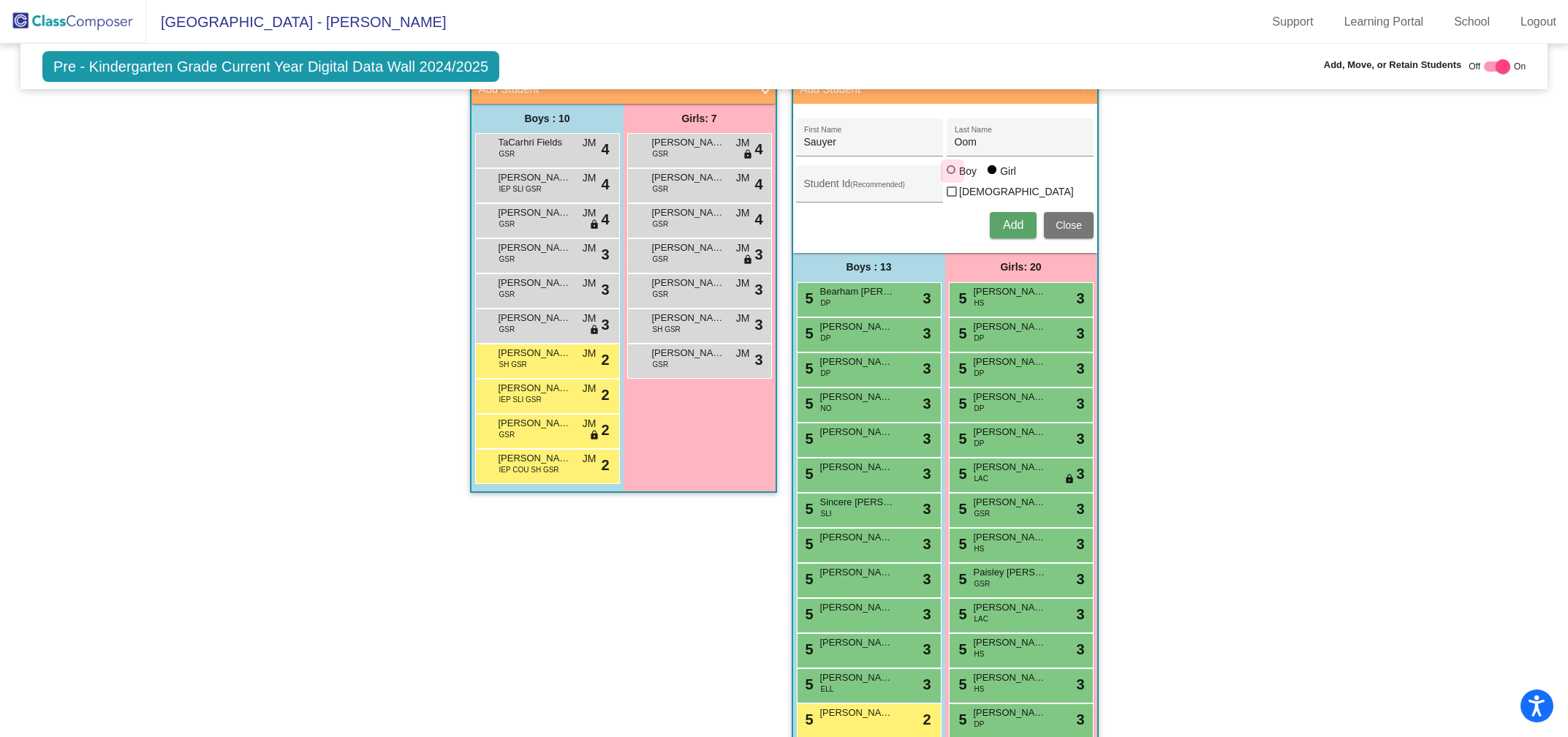
click at [952, 176] on input "Boy" at bounding box center [952, 176] width 1 height 1
radio input "true"
click at [1003, 219] on span "Add" at bounding box center [1013, 225] width 21 height 13
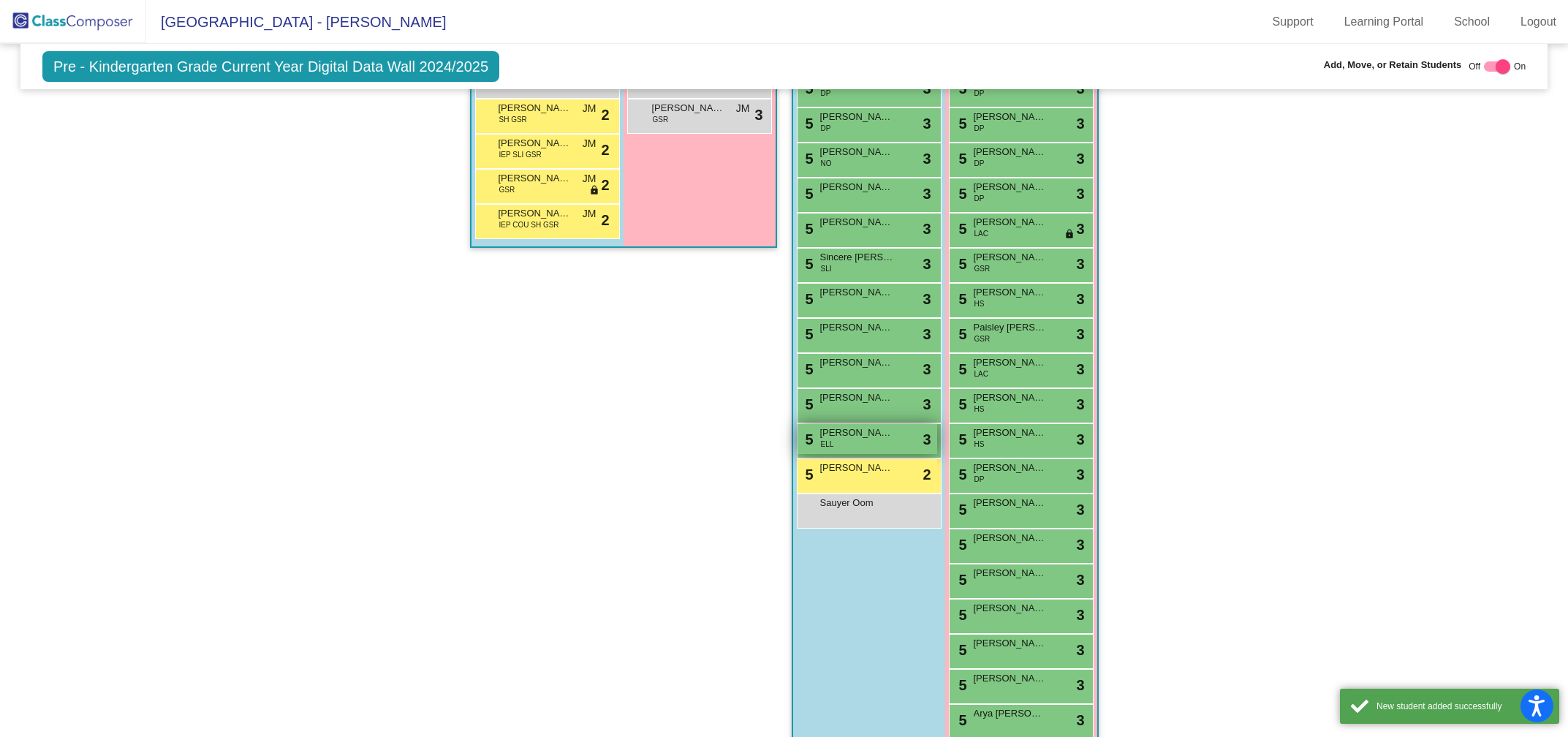
scroll to position [1650, 0]
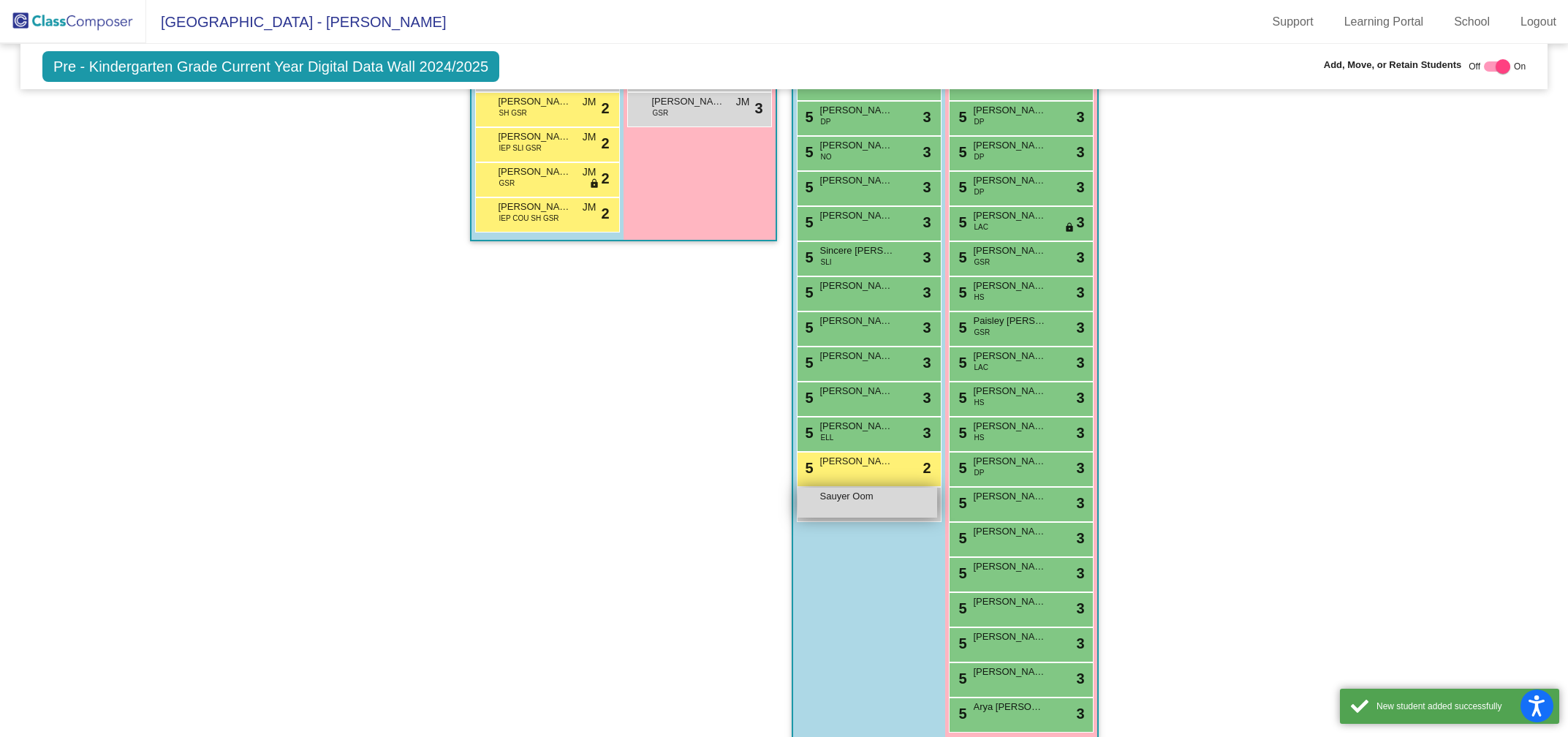
click at [843, 502] on div "Sauyer Oom lock do_not_disturb_alt" at bounding box center [867, 502] width 140 height 30
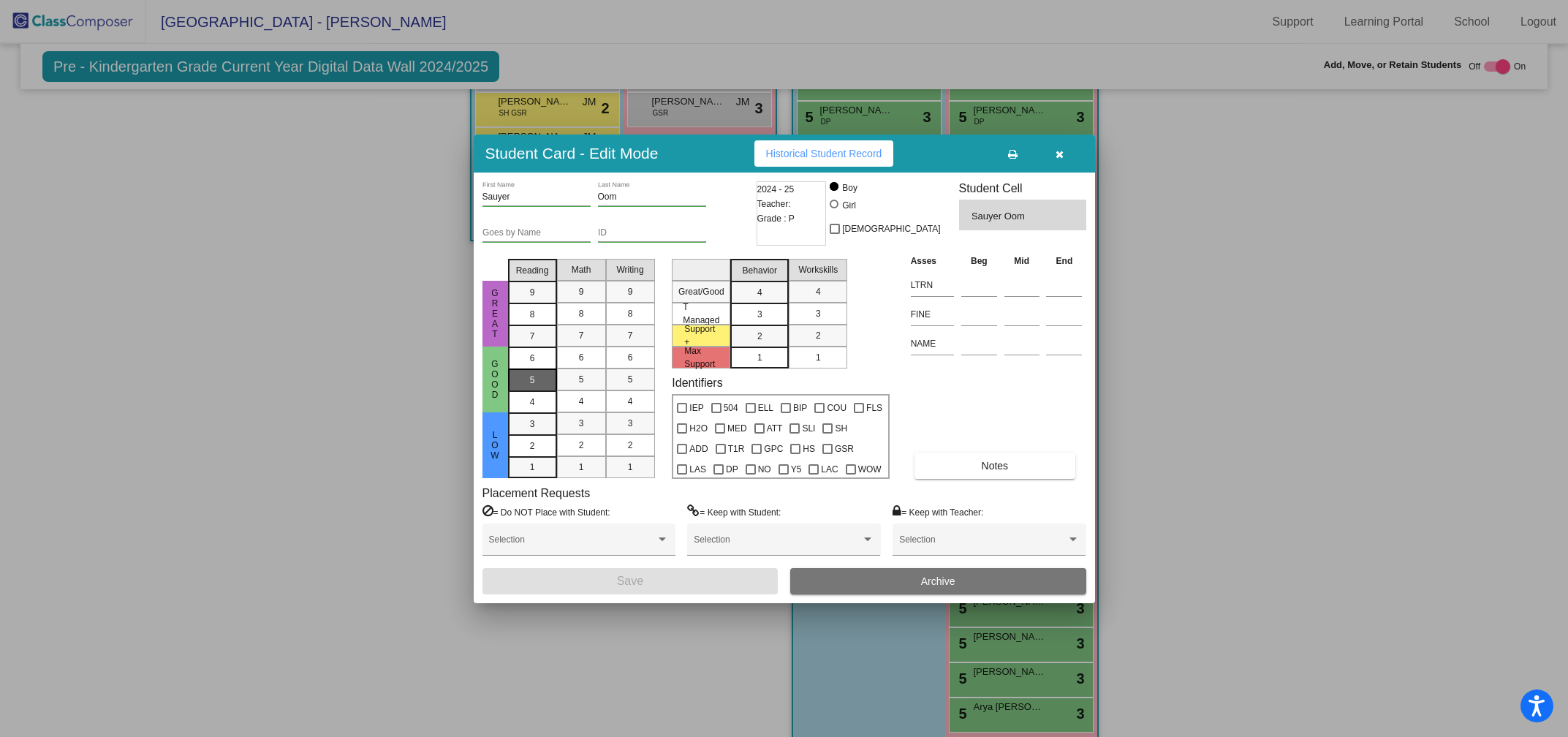
click at [533, 365] on span "5" at bounding box center [533, 358] width 5 height 14
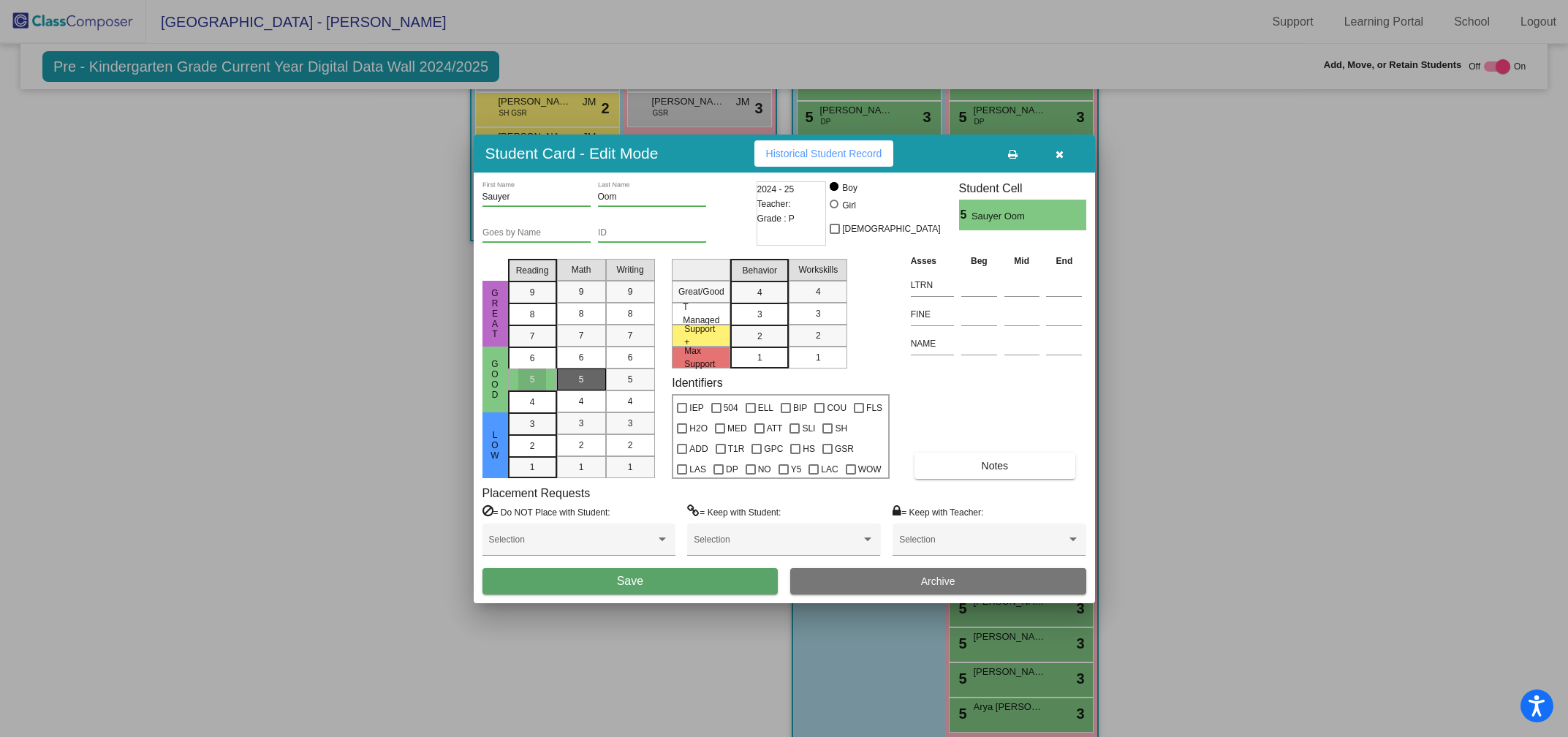
click at [580, 374] on span "5" at bounding box center [581, 379] width 5 height 14
click at [629, 377] on span "5" at bounding box center [631, 379] width 5 height 14
click at [752, 304] on div "3" at bounding box center [760, 293] width 29 height 22
click at [806, 312] on div "3" at bounding box center [818, 314] width 29 height 22
click at [589, 581] on button "Save" at bounding box center [631, 580] width 296 height 26
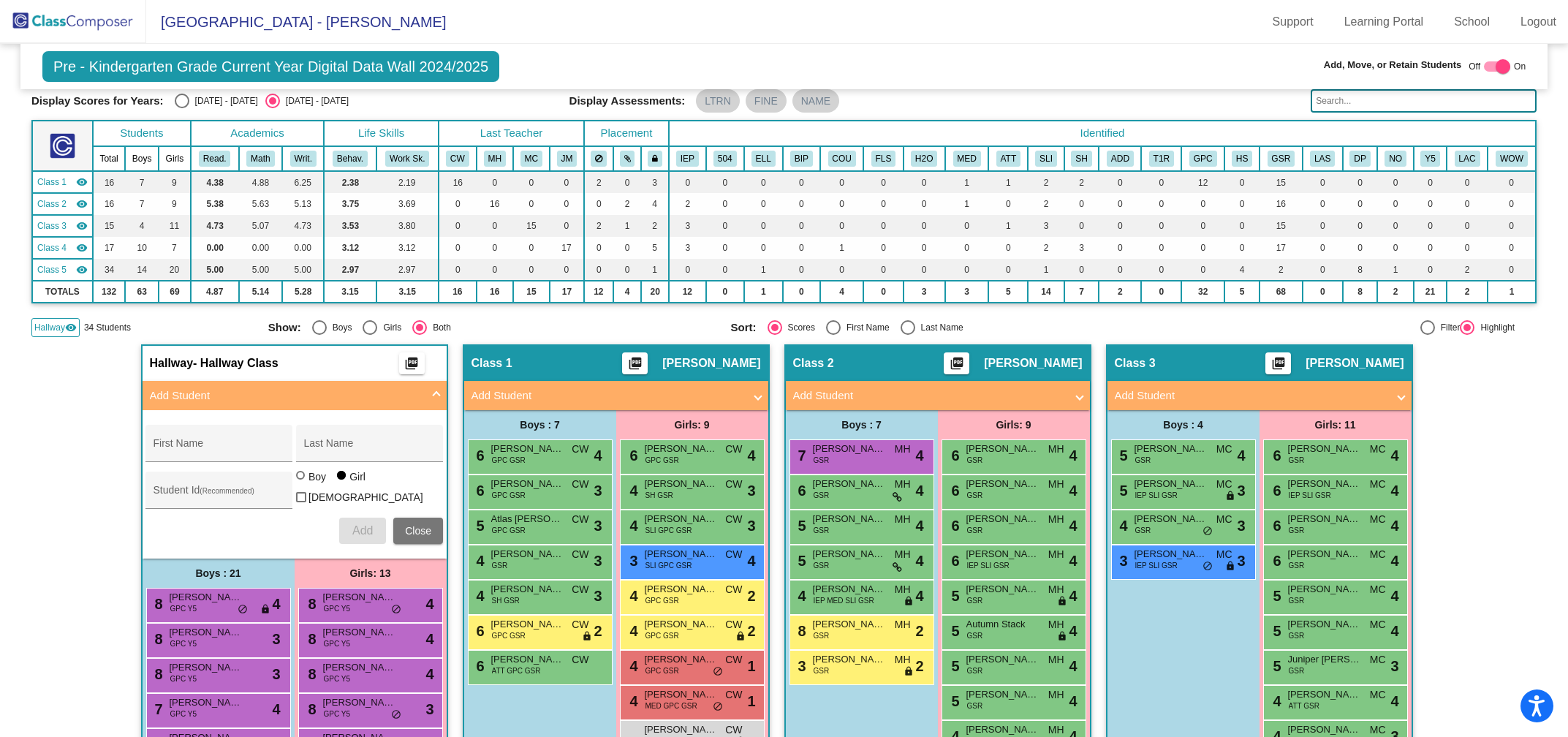
scroll to position [0, 0]
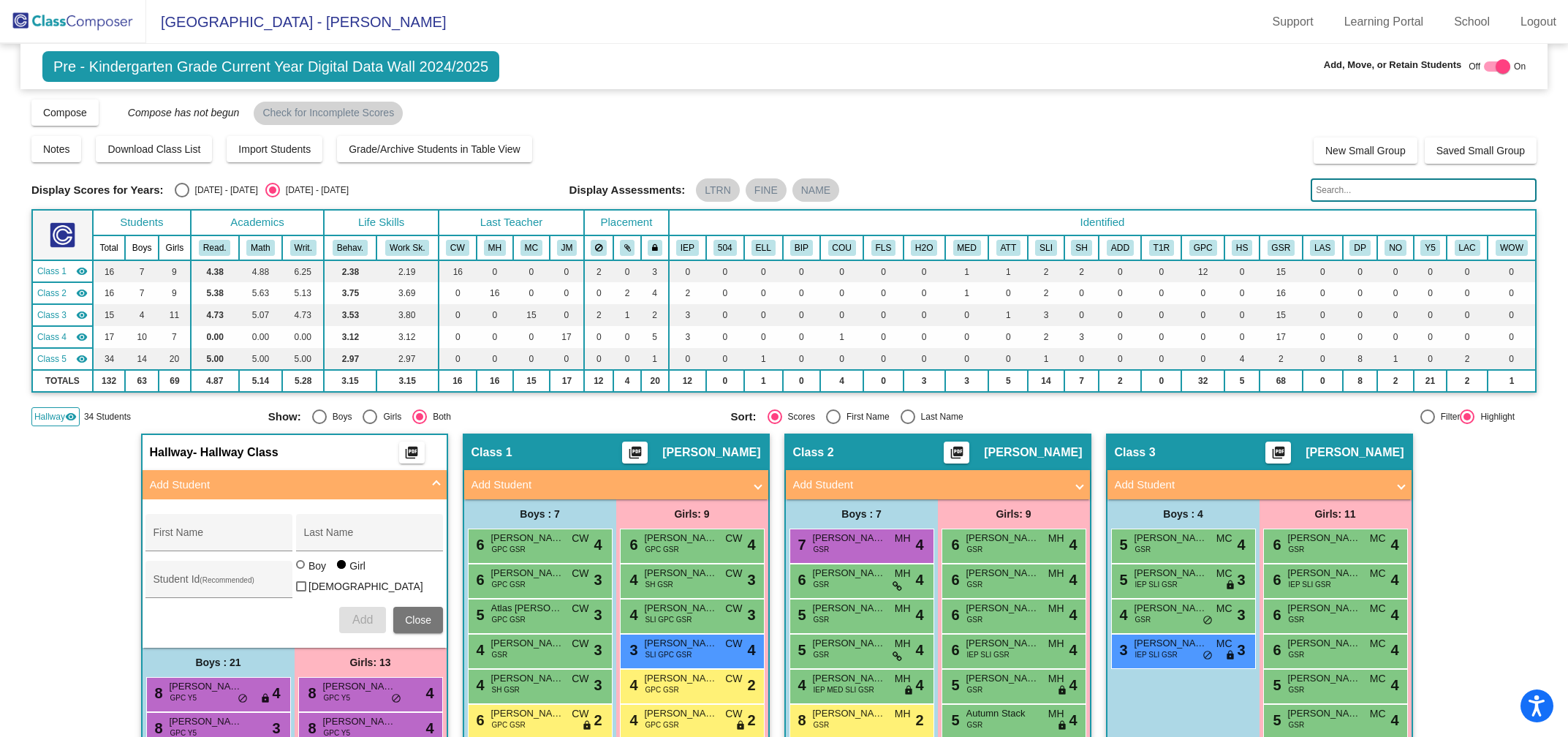
click at [1340, 194] on input "text" at bounding box center [1423, 189] width 226 height 23
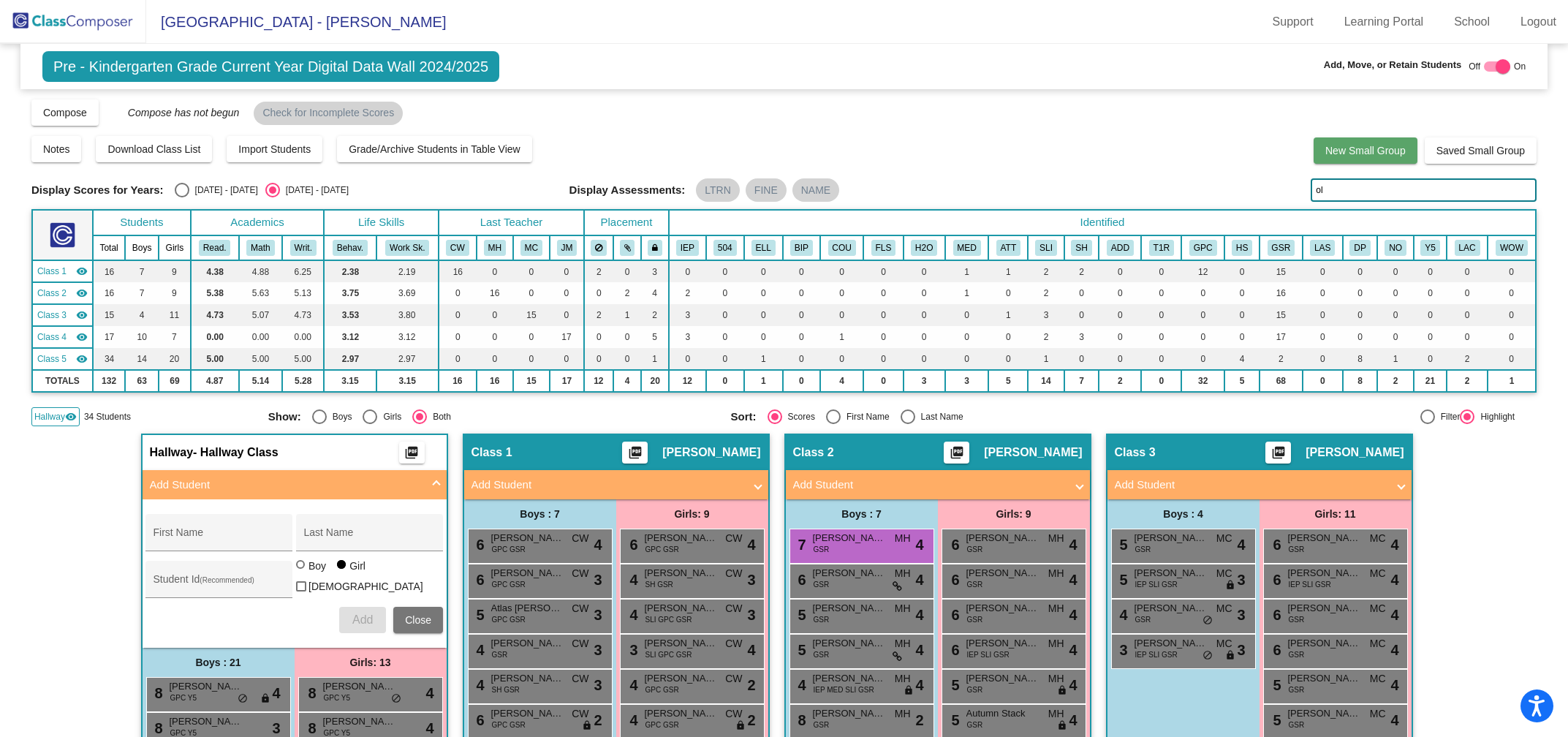
type input "o"
type input "n"
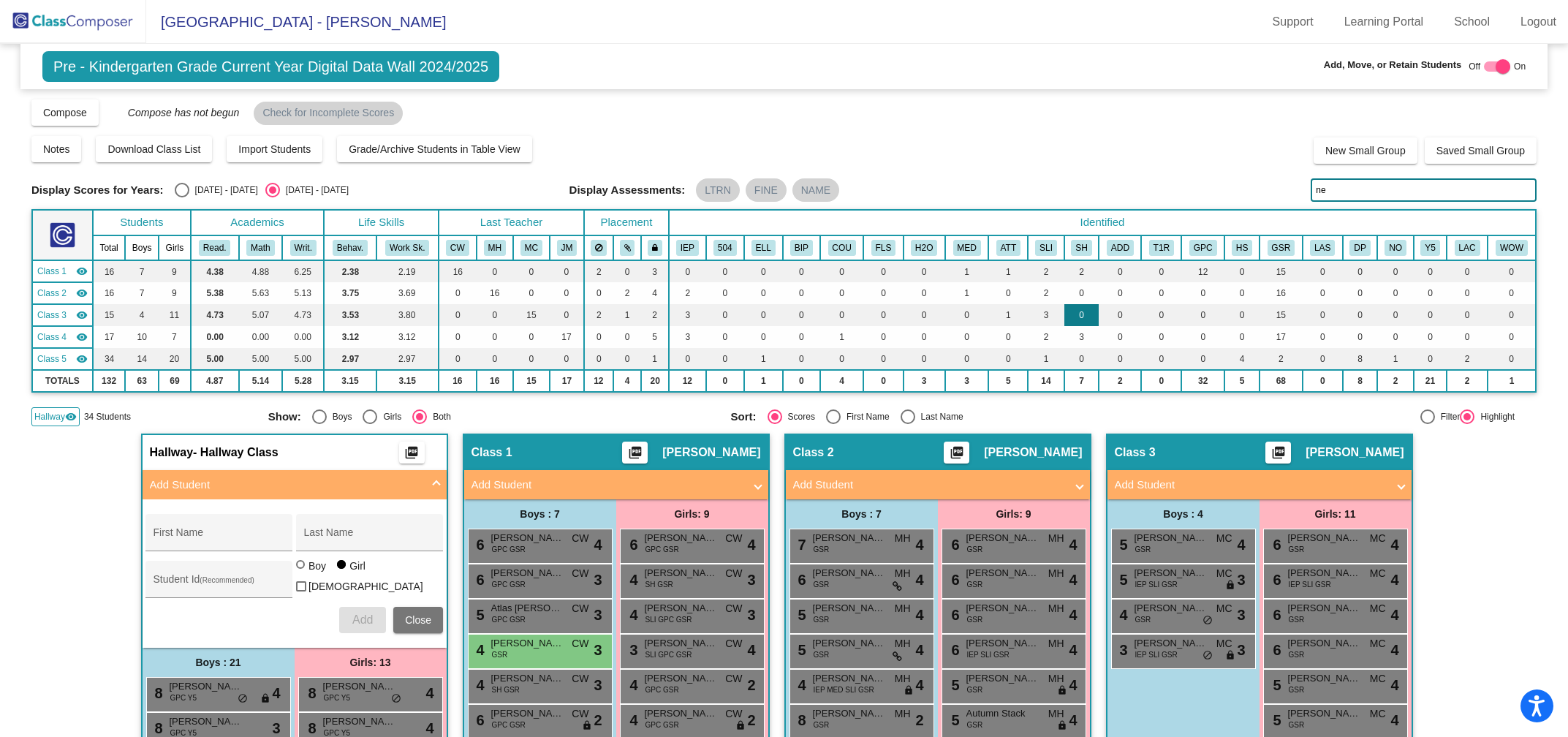
type input "n"
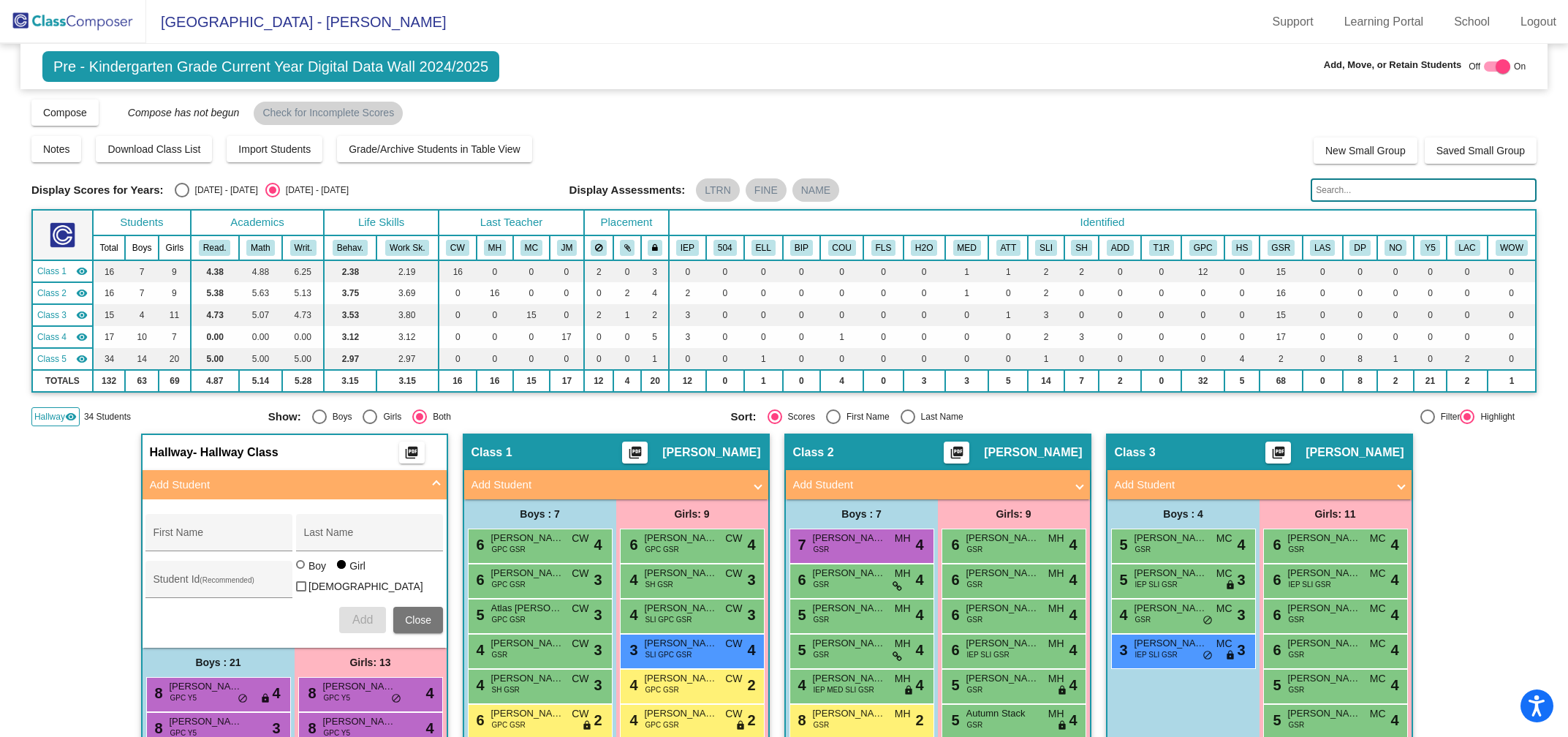
click at [1348, 195] on input "text" at bounding box center [1423, 189] width 226 height 23
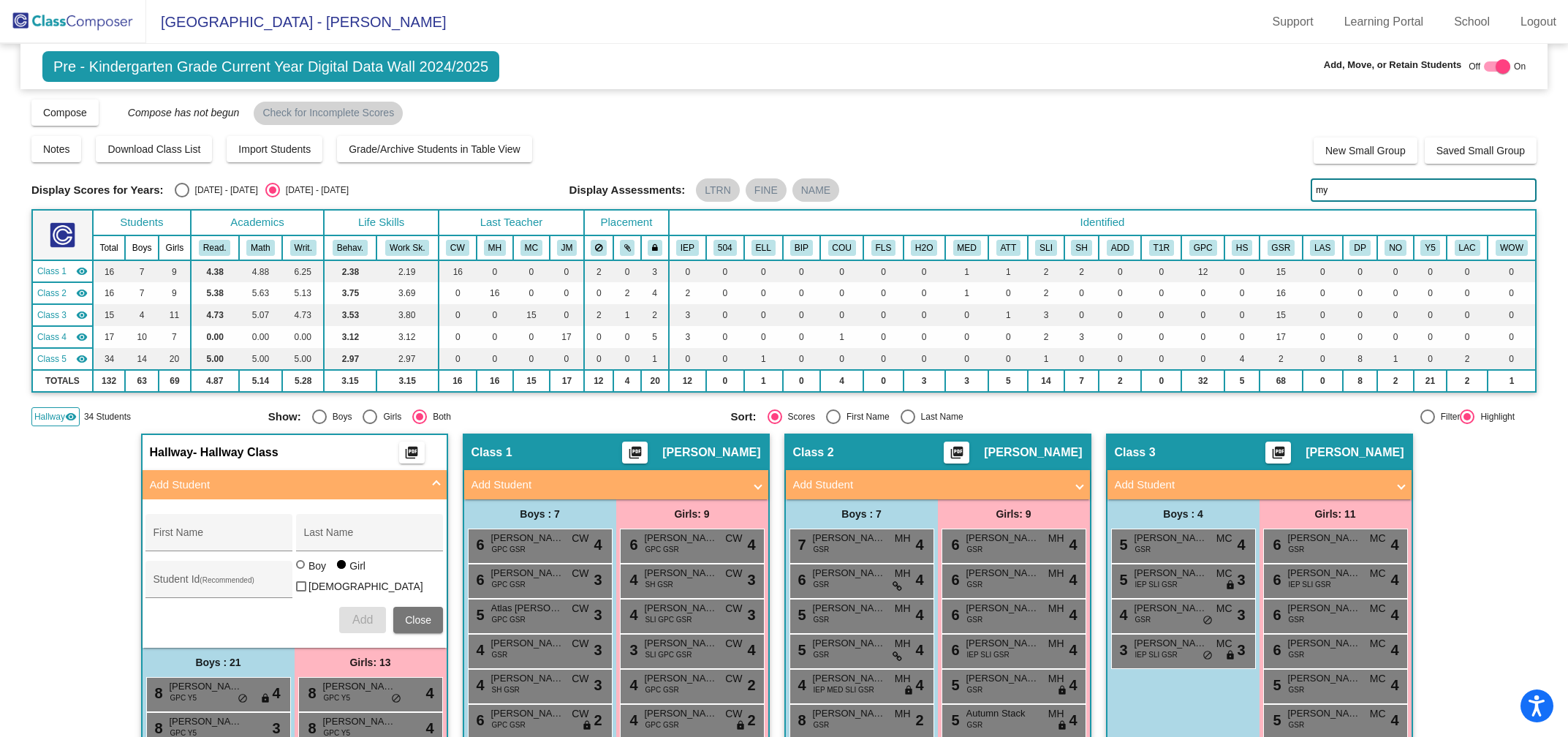
type input "m"
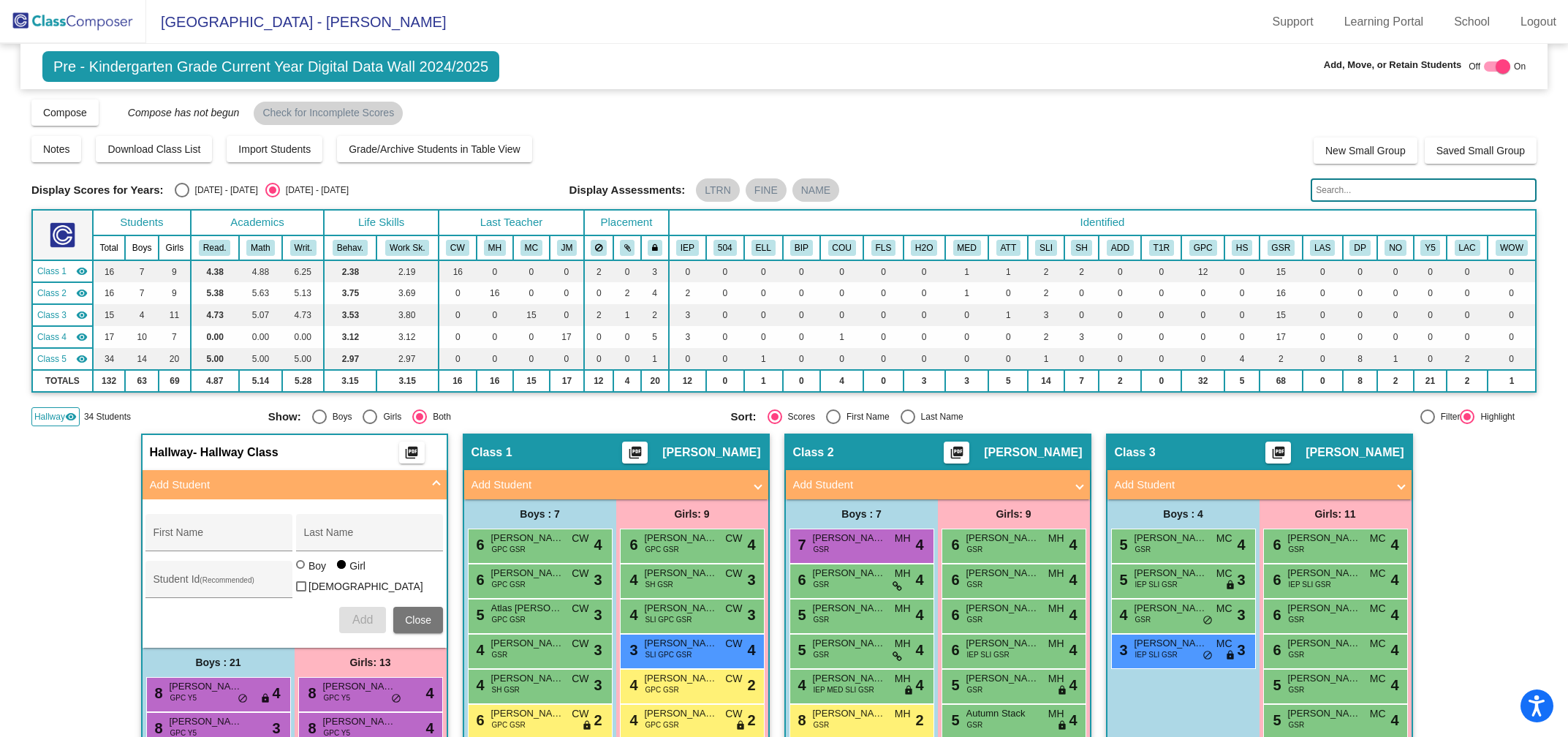
click at [1339, 184] on input "text" at bounding box center [1423, 189] width 226 height 23
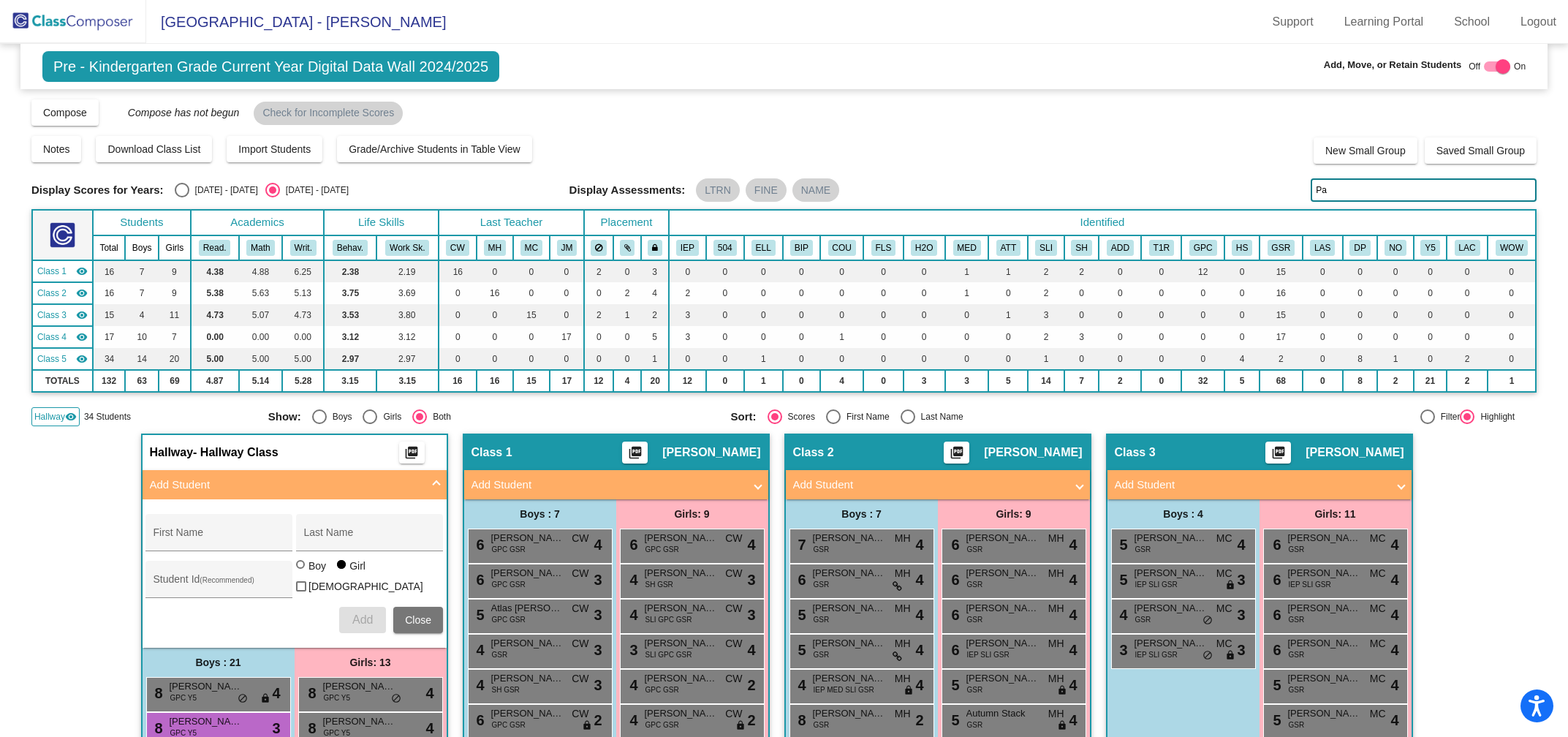
type input "P"
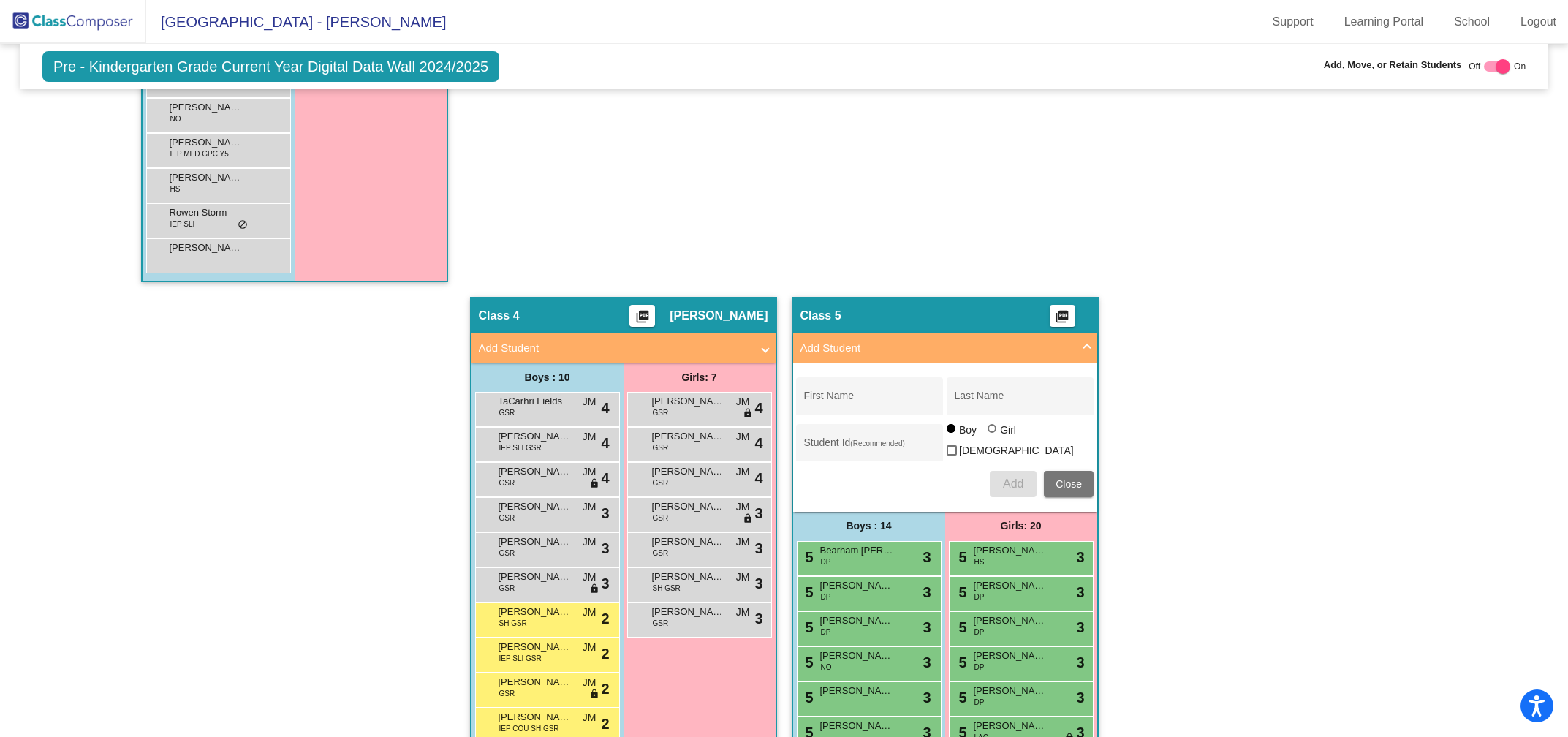
scroll to position [1191, 0]
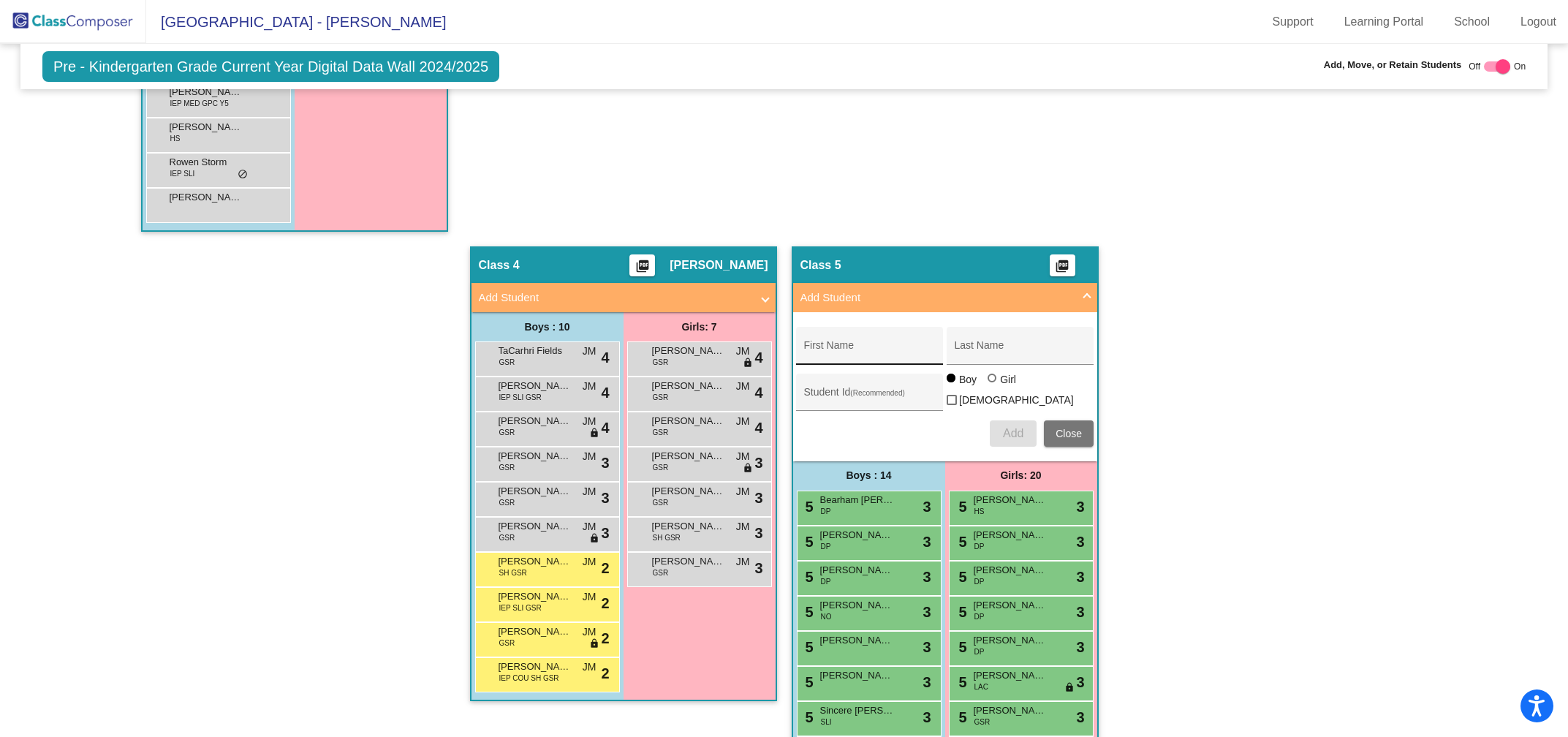
click at [887, 345] on input "First Name" at bounding box center [869, 351] width 131 height 12
type input "Paisley"
click at [1003, 345] on input "Last Name" at bounding box center [1020, 351] width 131 height 12
click at [963, 345] on input "[PERSON_NAME]" at bounding box center [1020, 351] width 131 height 12
type input "[PERSON_NAME]"
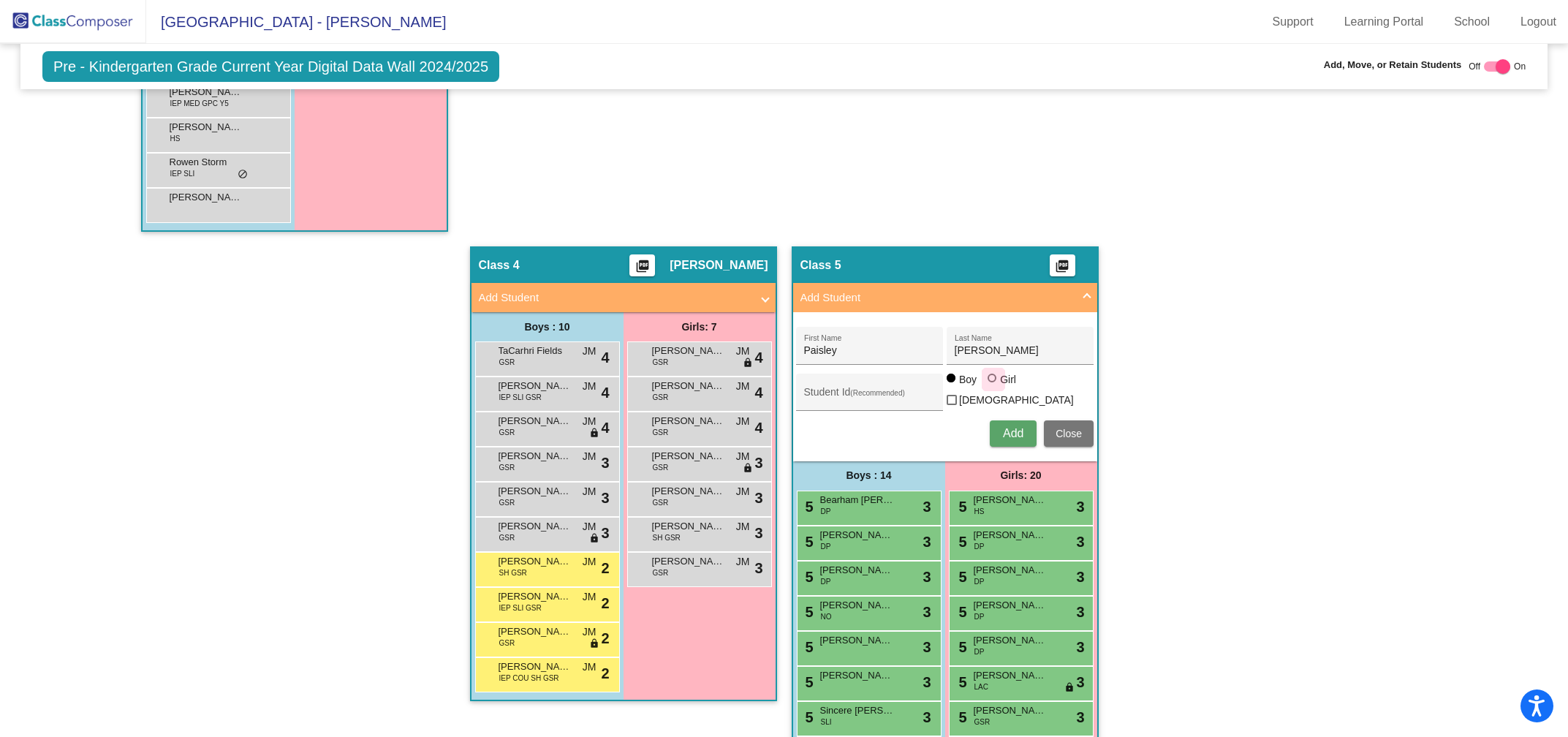
click at [989, 379] on div at bounding box center [992, 378] width 9 height 9
click at [992, 385] on input "Girl" at bounding box center [992, 385] width 1 height 1
radio input "true"
click at [1007, 427] on span "Add" at bounding box center [1013, 433] width 21 height 13
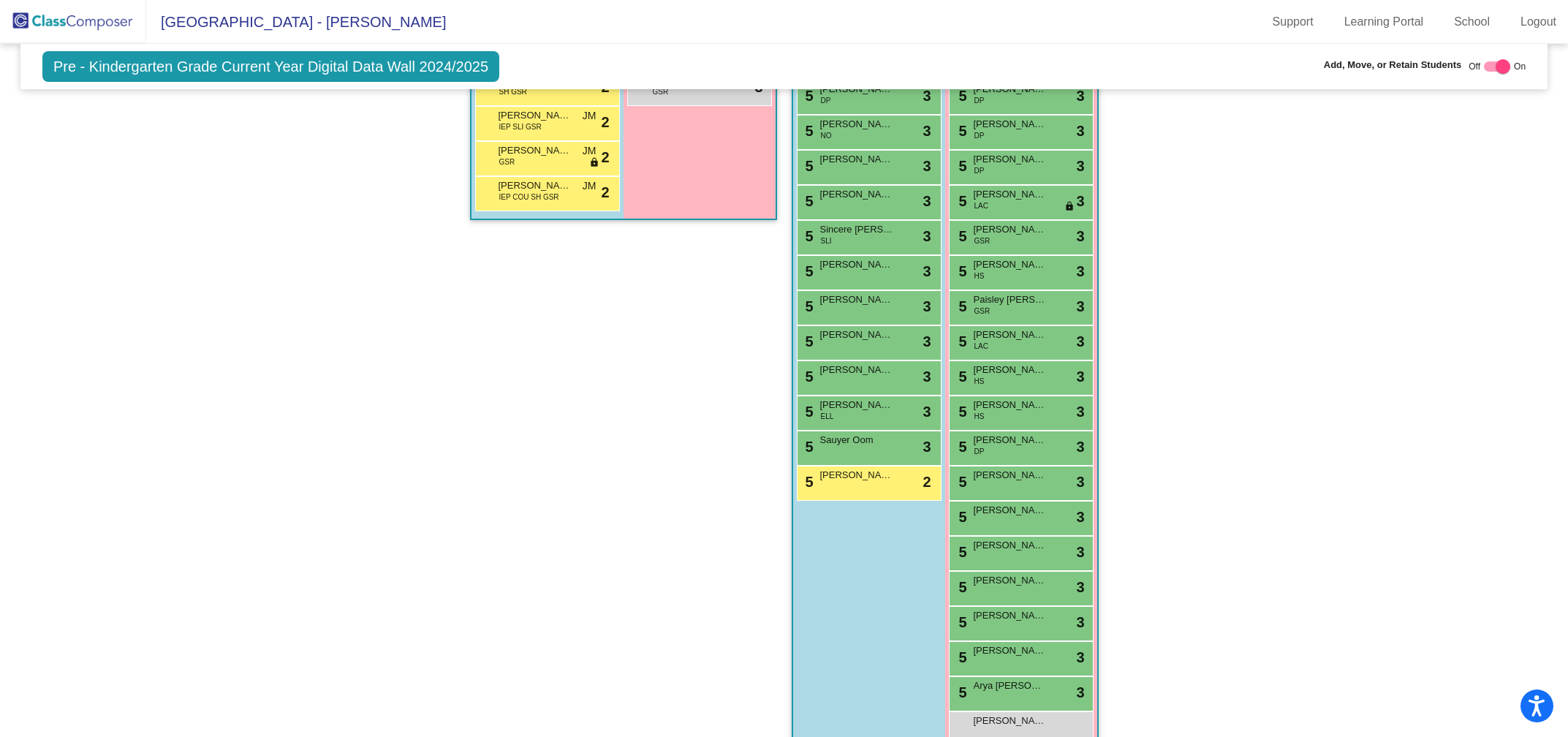
scroll to position [1694, 0]
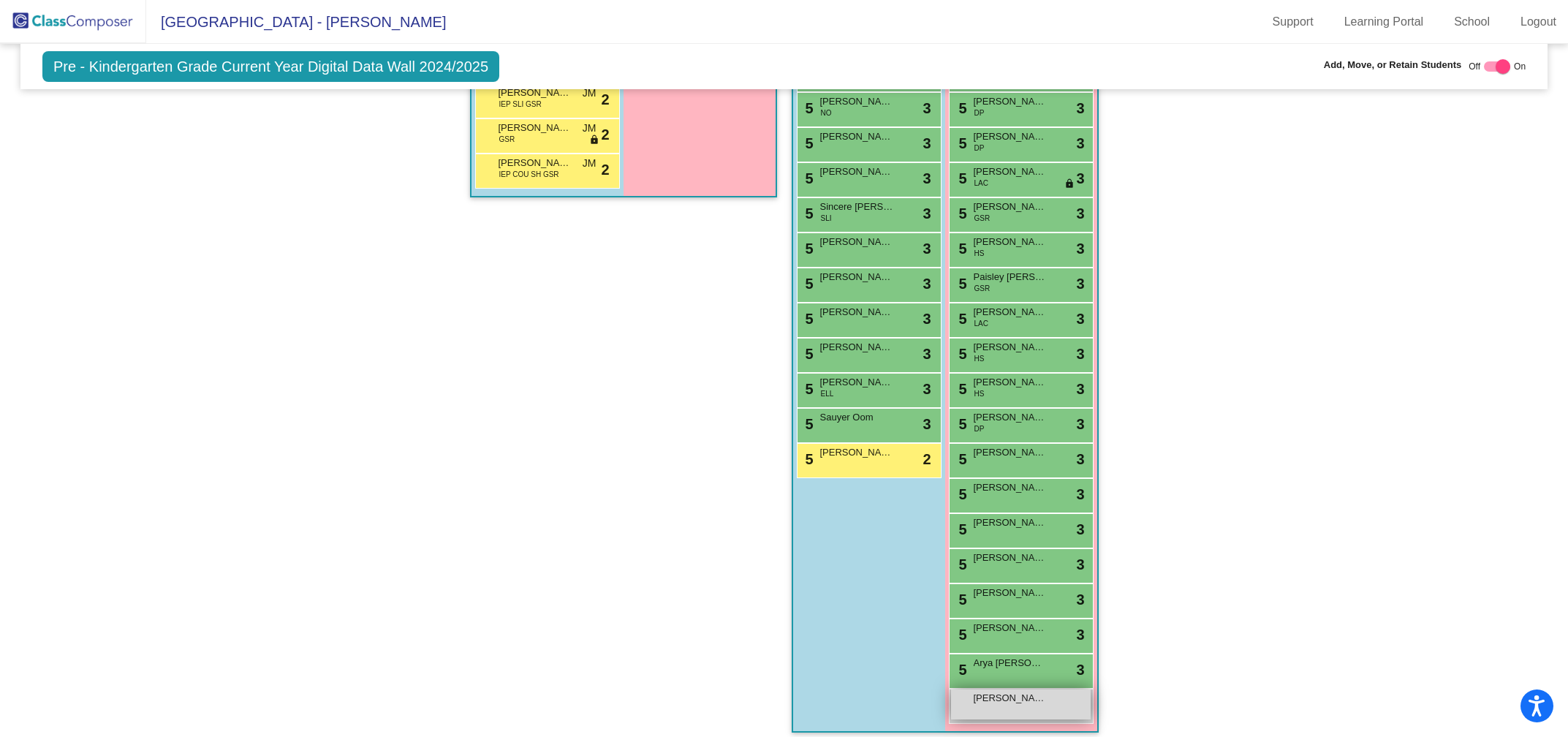
click at [994, 700] on div "[PERSON_NAME] lock do_not_disturb_alt" at bounding box center [1021, 704] width 140 height 30
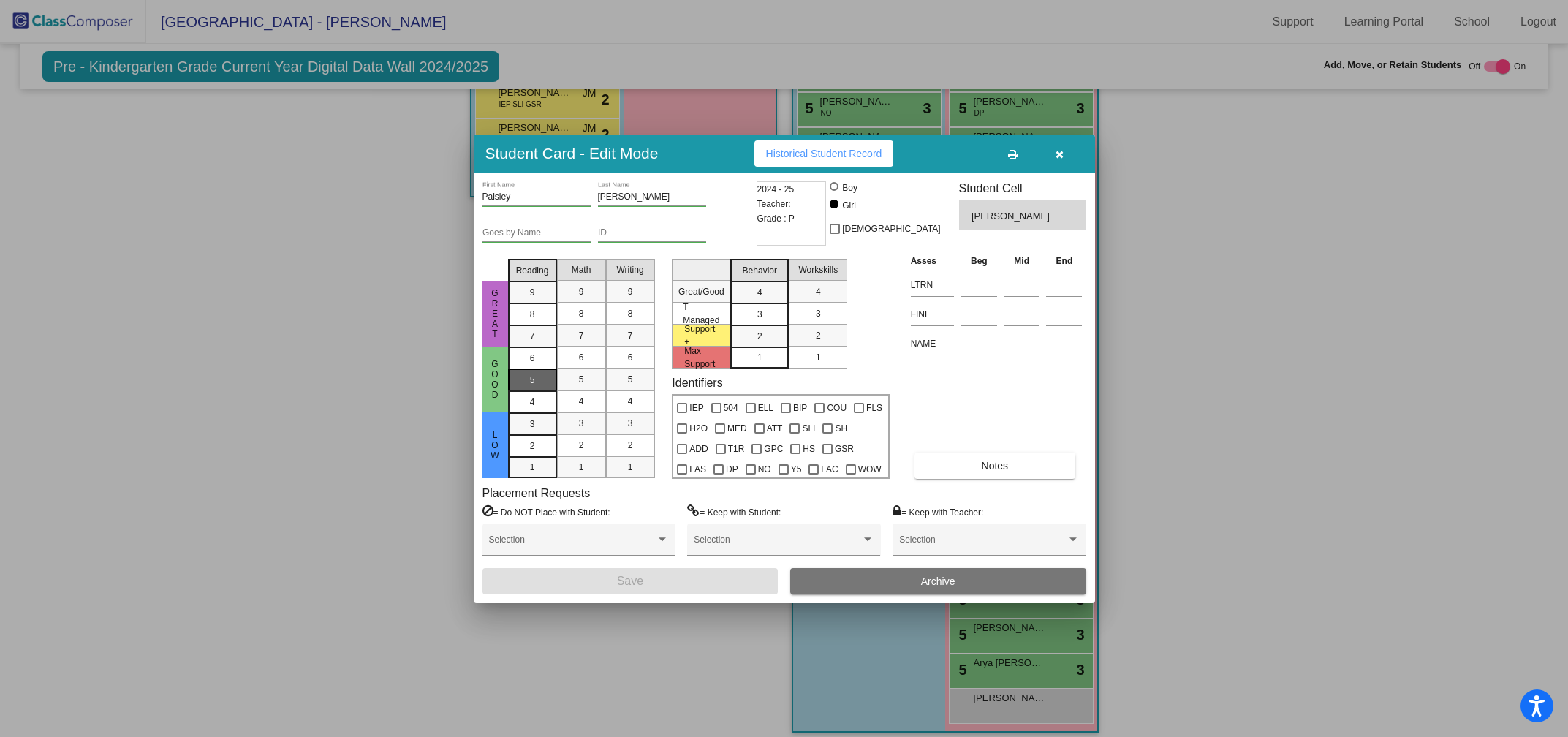
click at [523, 369] on div "5" at bounding box center [533, 359] width 29 height 22
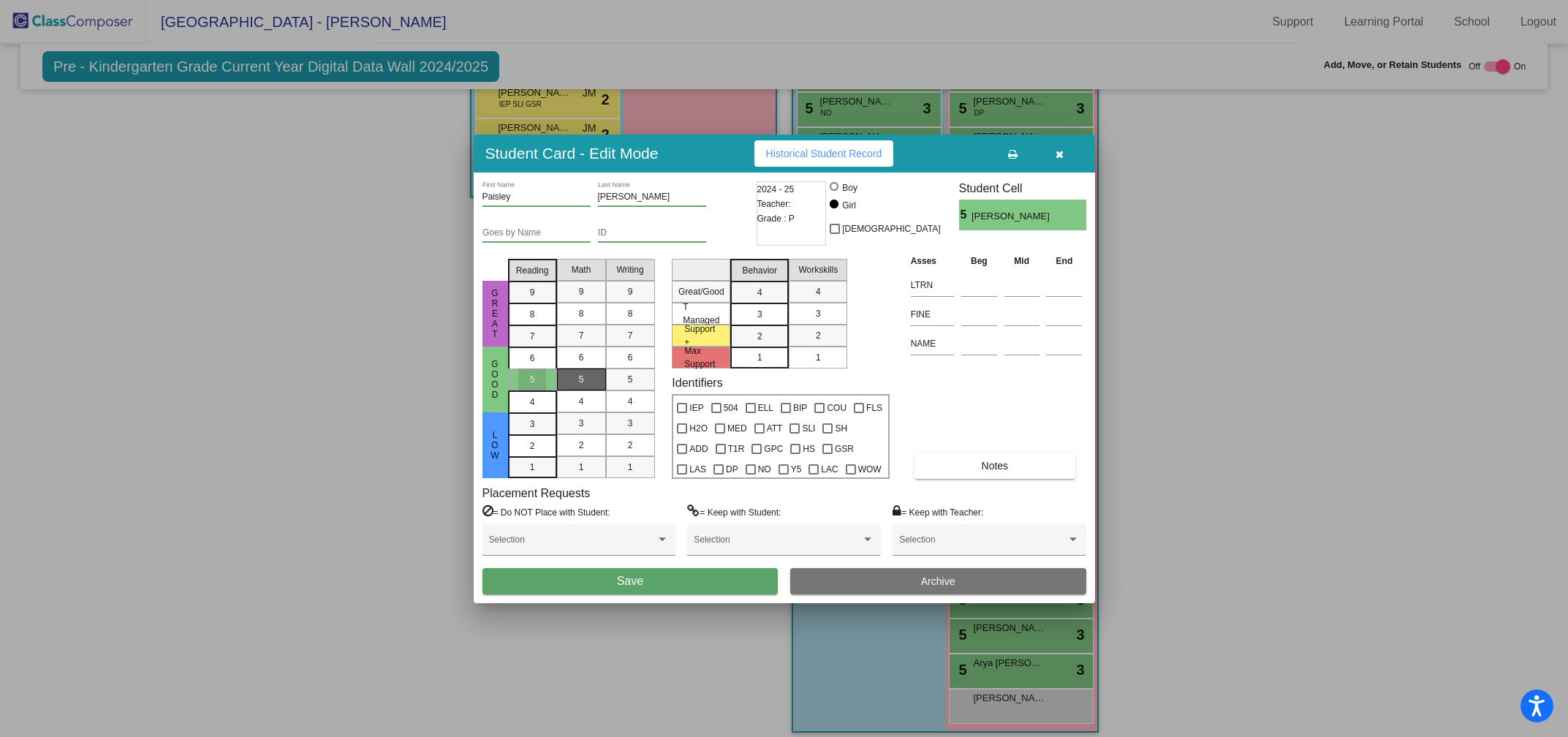
click at [575, 381] on div "5" at bounding box center [581, 379] width 29 height 22
click at [611, 381] on mat-list-option "5" at bounding box center [631, 379] width 49 height 22
click at [764, 304] on div "3" at bounding box center [760, 293] width 29 height 22
click at [813, 318] on div "3" at bounding box center [818, 314] width 29 height 22
click at [638, 582] on span "Save" at bounding box center [630, 581] width 26 height 13
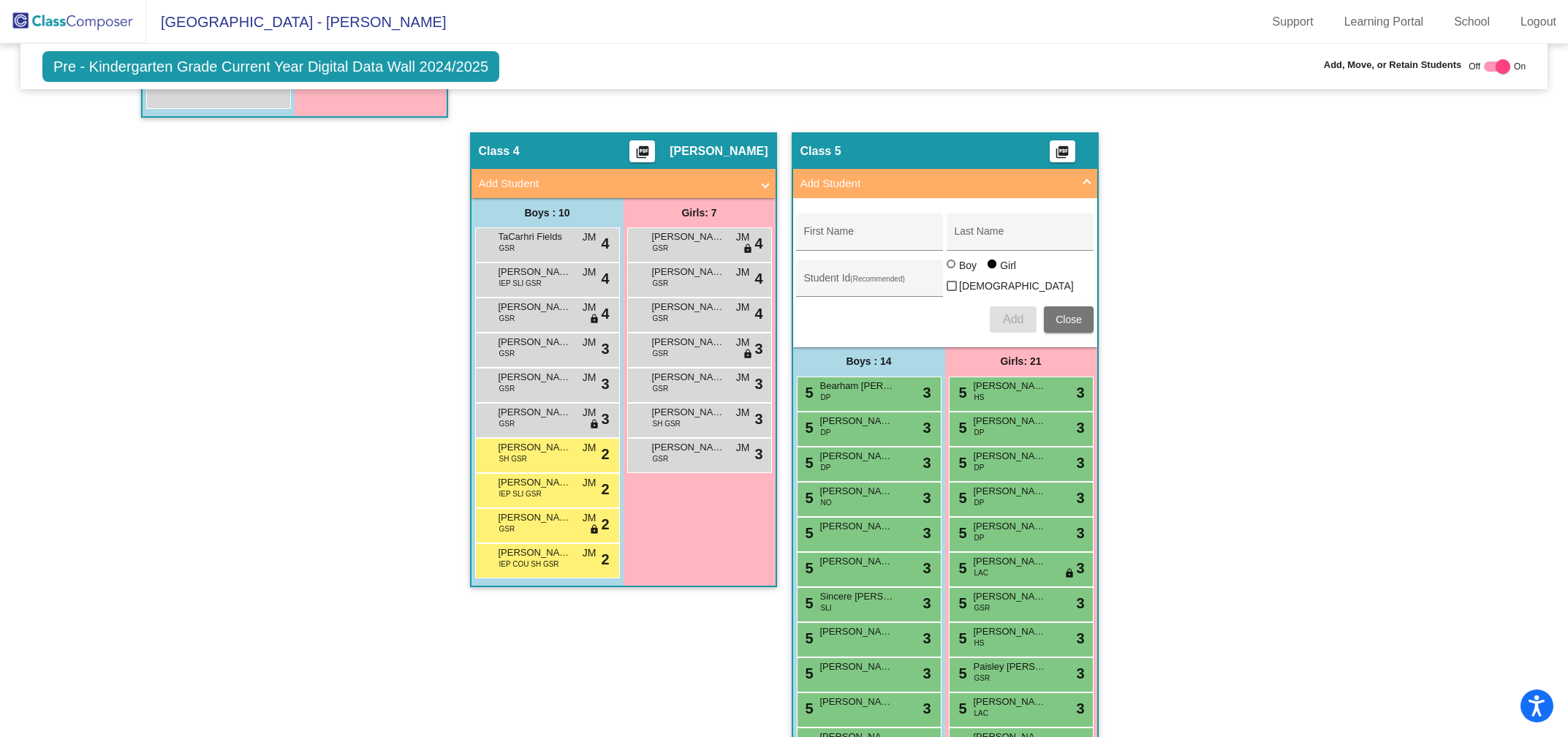
scroll to position [1304, 0]
click at [851, 235] on input "First Name" at bounding box center [869, 237] width 131 height 12
type input "[PERSON_NAME]"
click at [1005, 313] on span "Add" at bounding box center [1013, 320] width 21 height 13
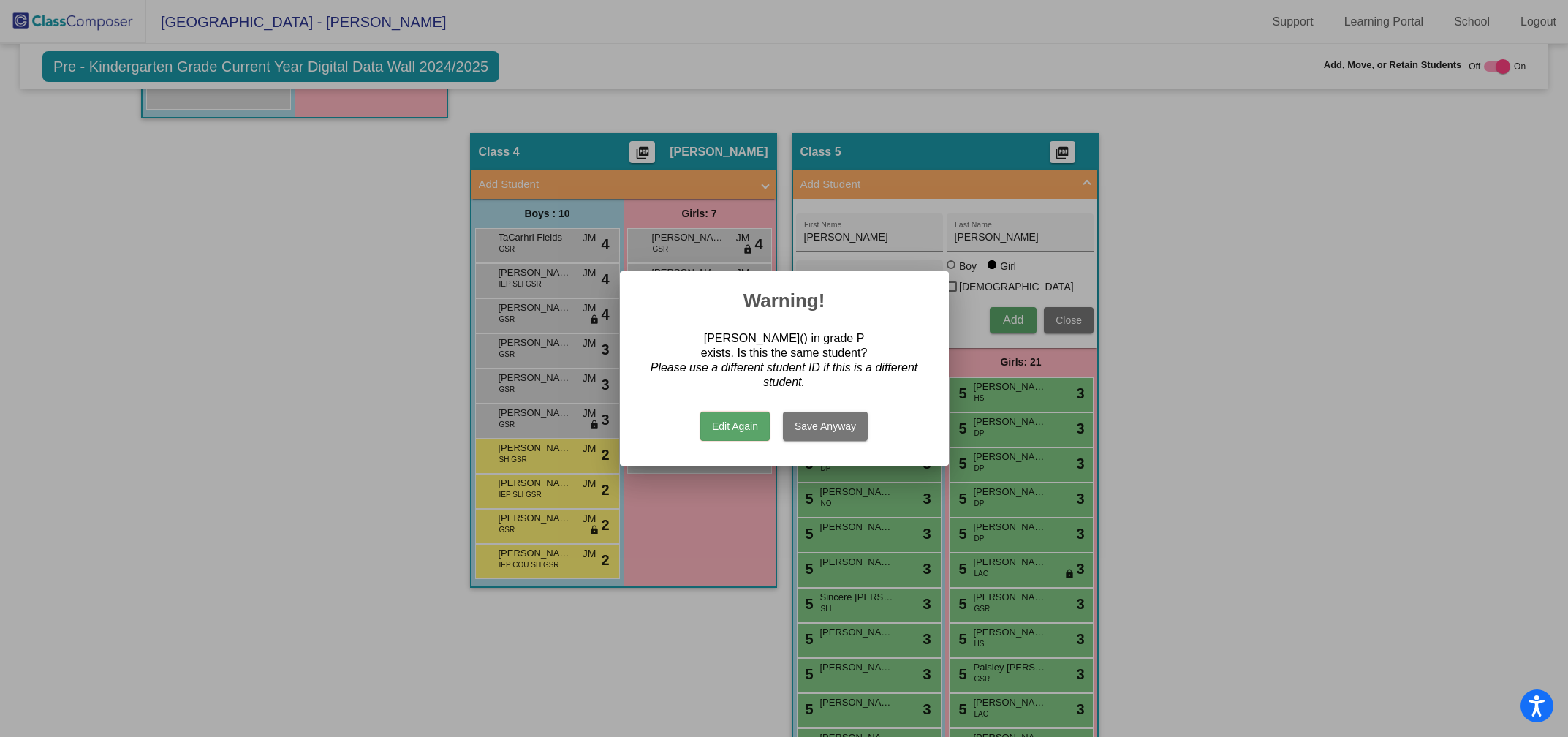
click at [738, 430] on button "Edit Again" at bounding box center [735, 426] width 69 height 29
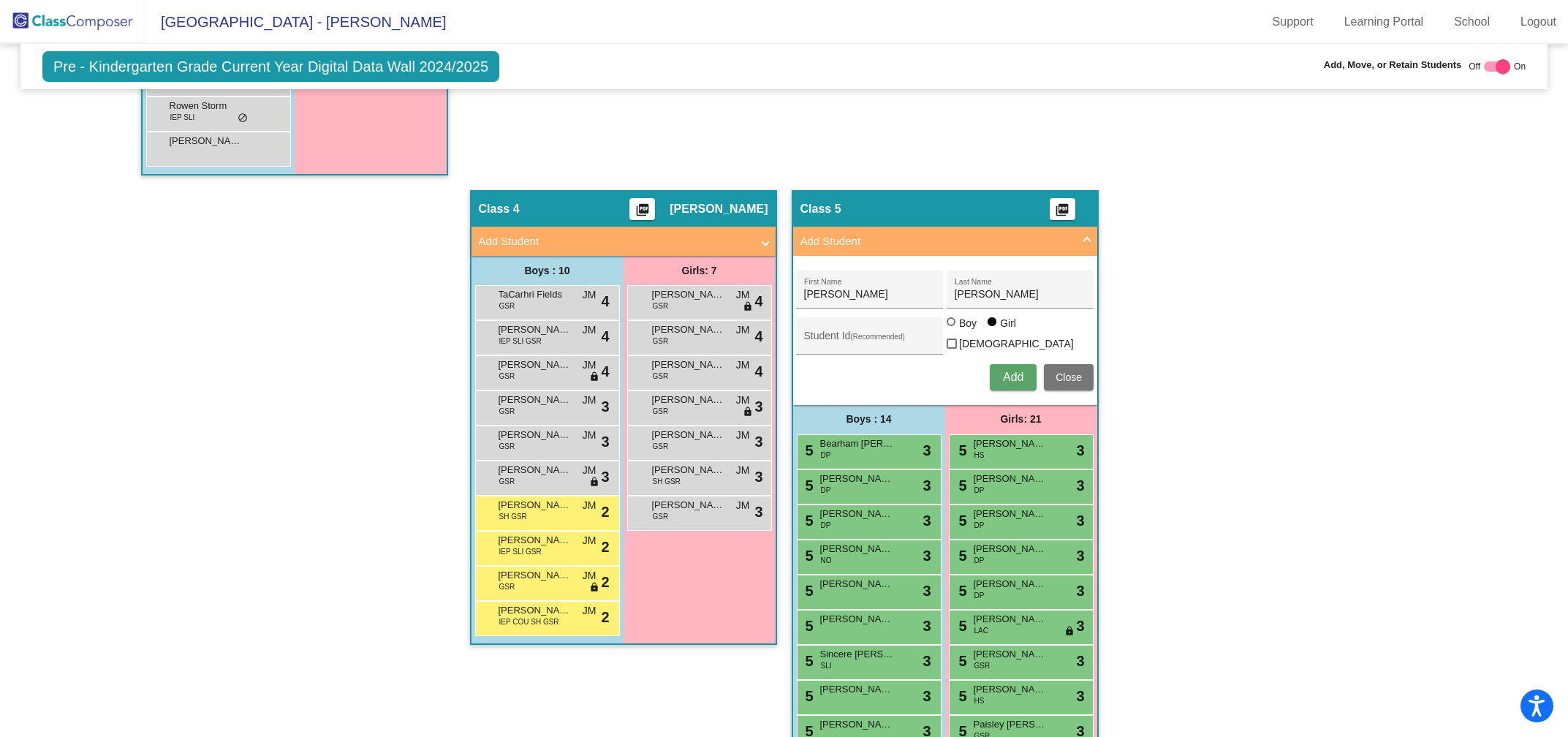
scroll to position [1212, 0]
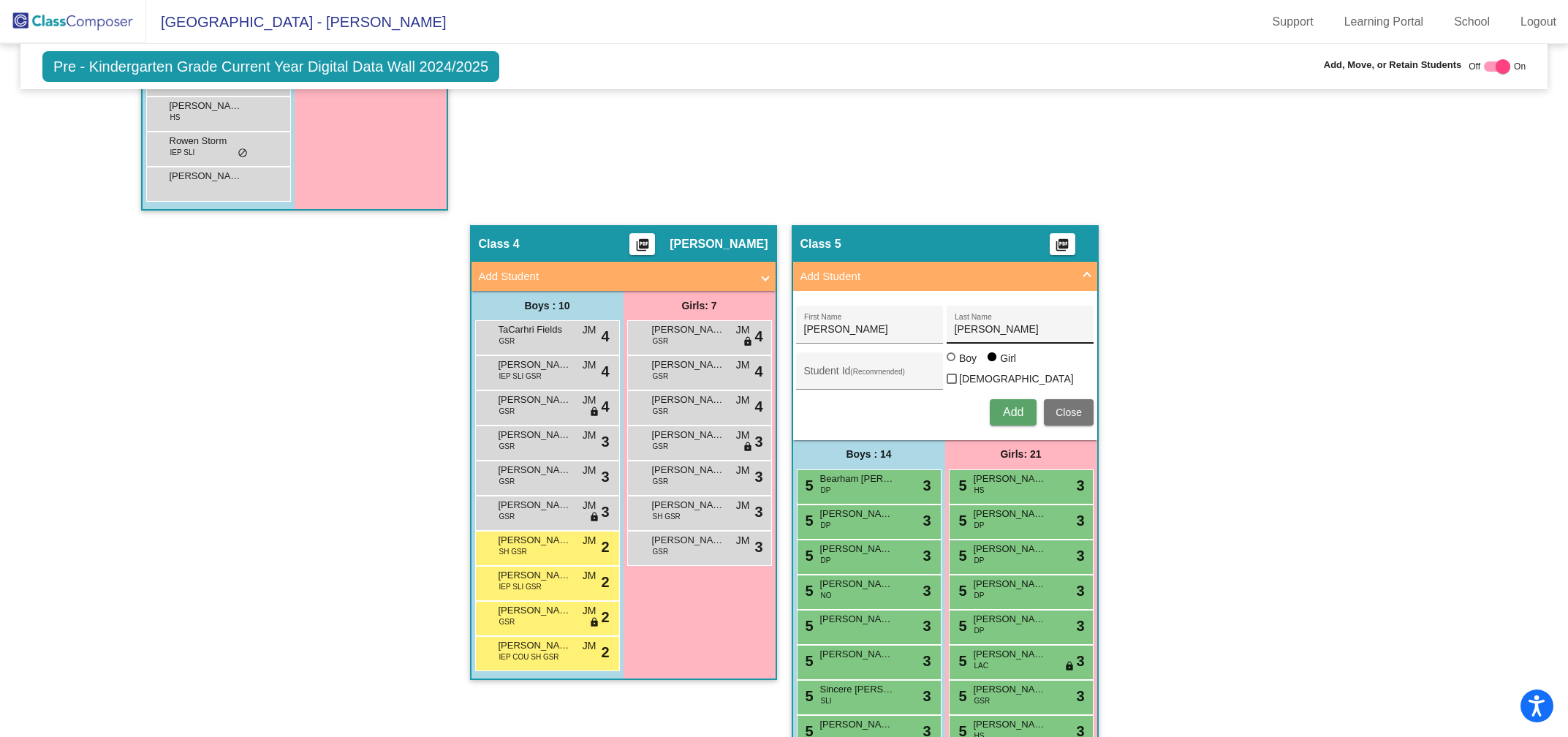
click at [1004, 328] on input "[PERSON_NAME]" at bounding box center [1020, 329] width 131 height 12
type input "M"
click at [837, 324] on input "[PERSON_NAME]" at bounding box center [869, 329] width 131 height 12
type input "N"
type input "Quinnlann"
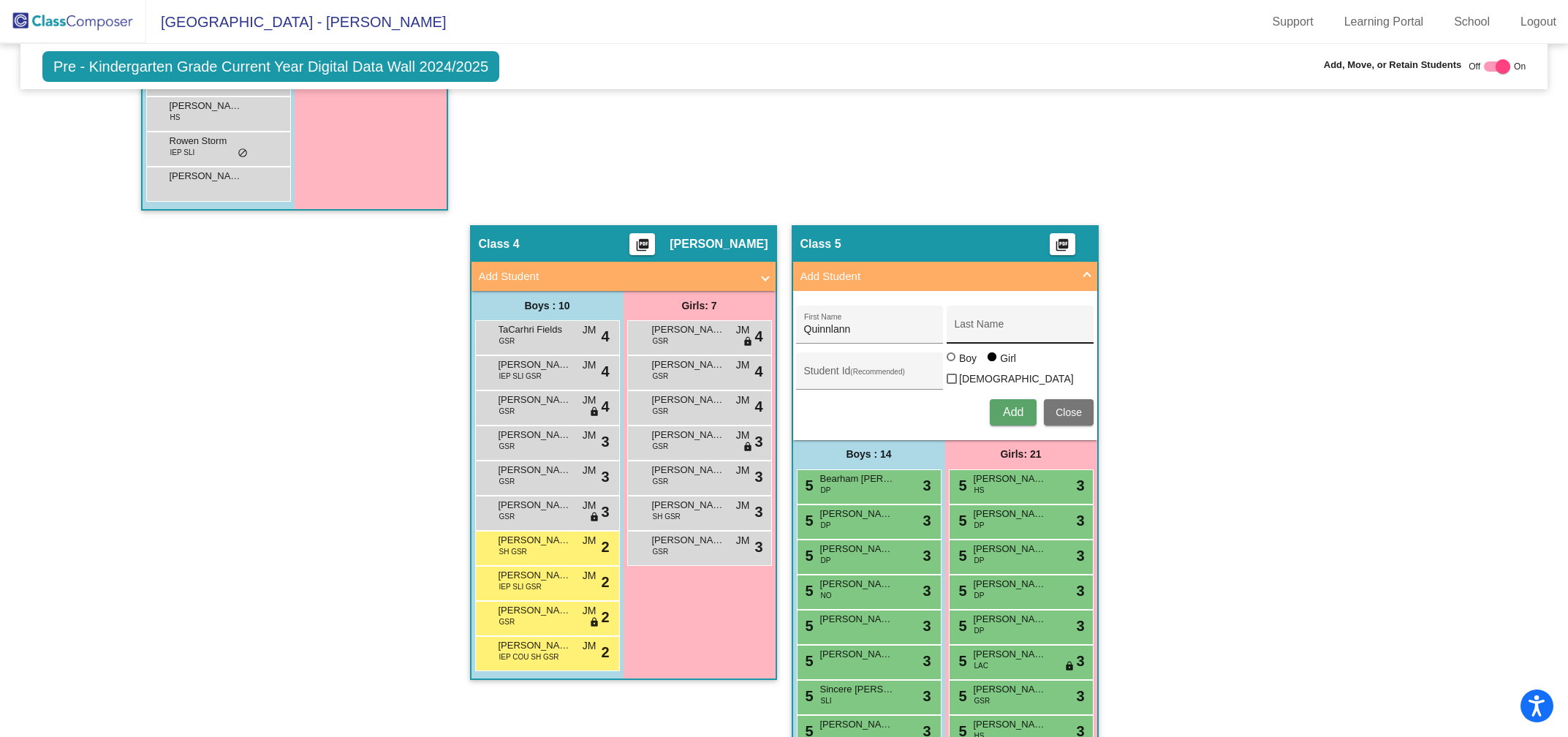
click at [1003, 330] on div "Last Name" at bounding box center [1020, 328] width 131 height 30
type input "[PERSON_NAME]"
click at [948, 359] on div at bounding box center [951, 356] width 9 height 9
click at [952, 364] on input "Boy" at bounding box center [952, 364] width 1 height 1
radio input "true"
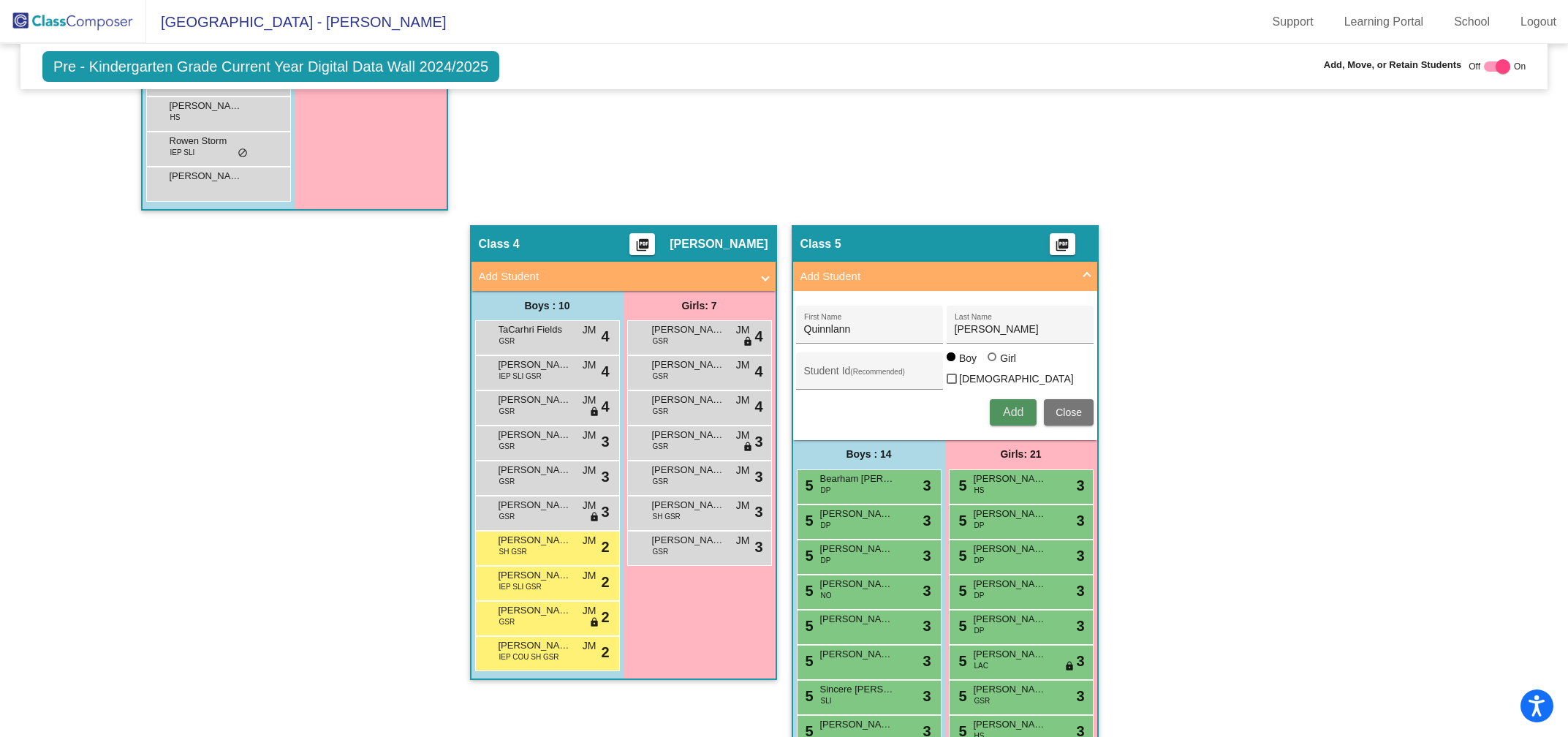
click at [1009, 405] on span "Add" at bounding box center [1013, 412] width 21 height 13
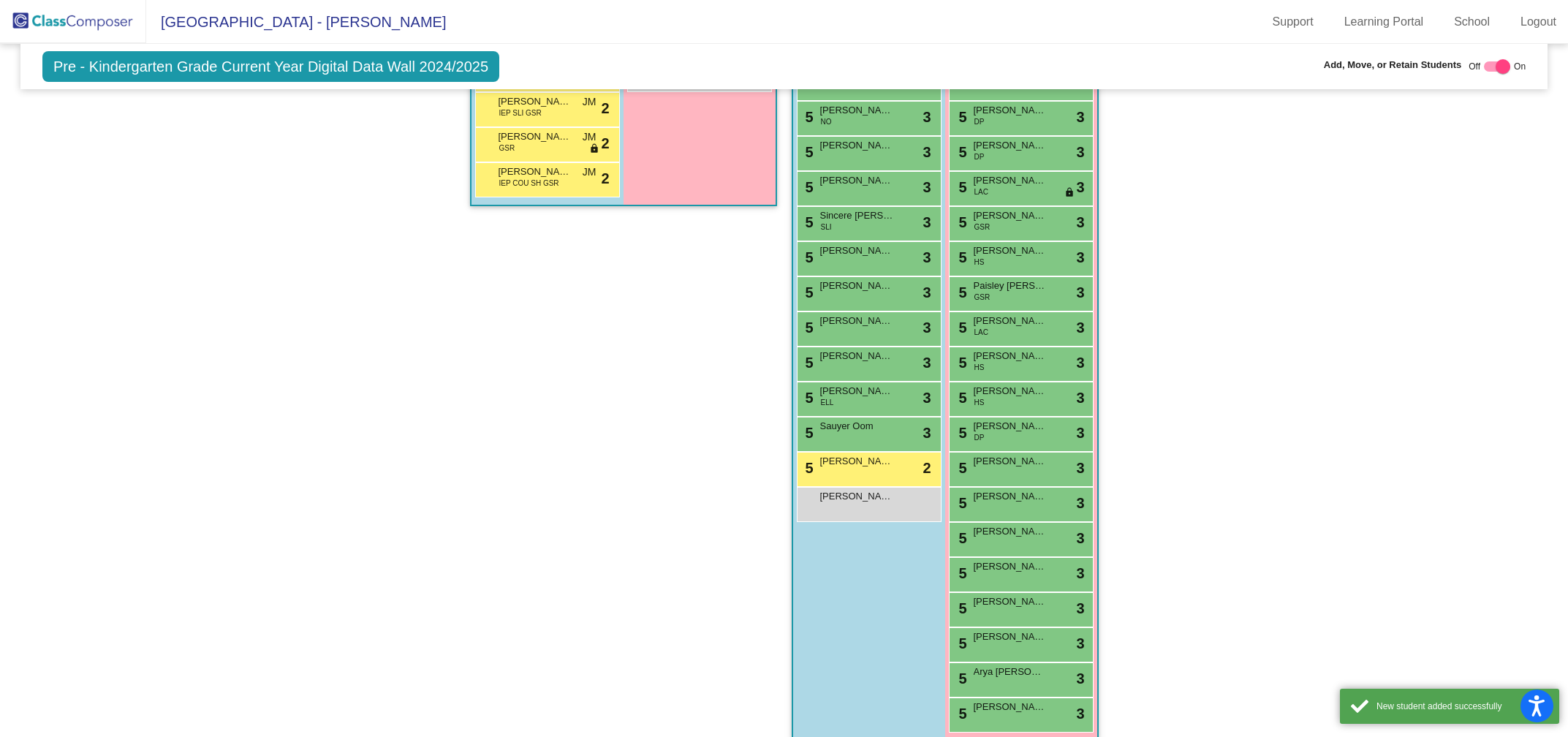
scroll to position [1694, 0]
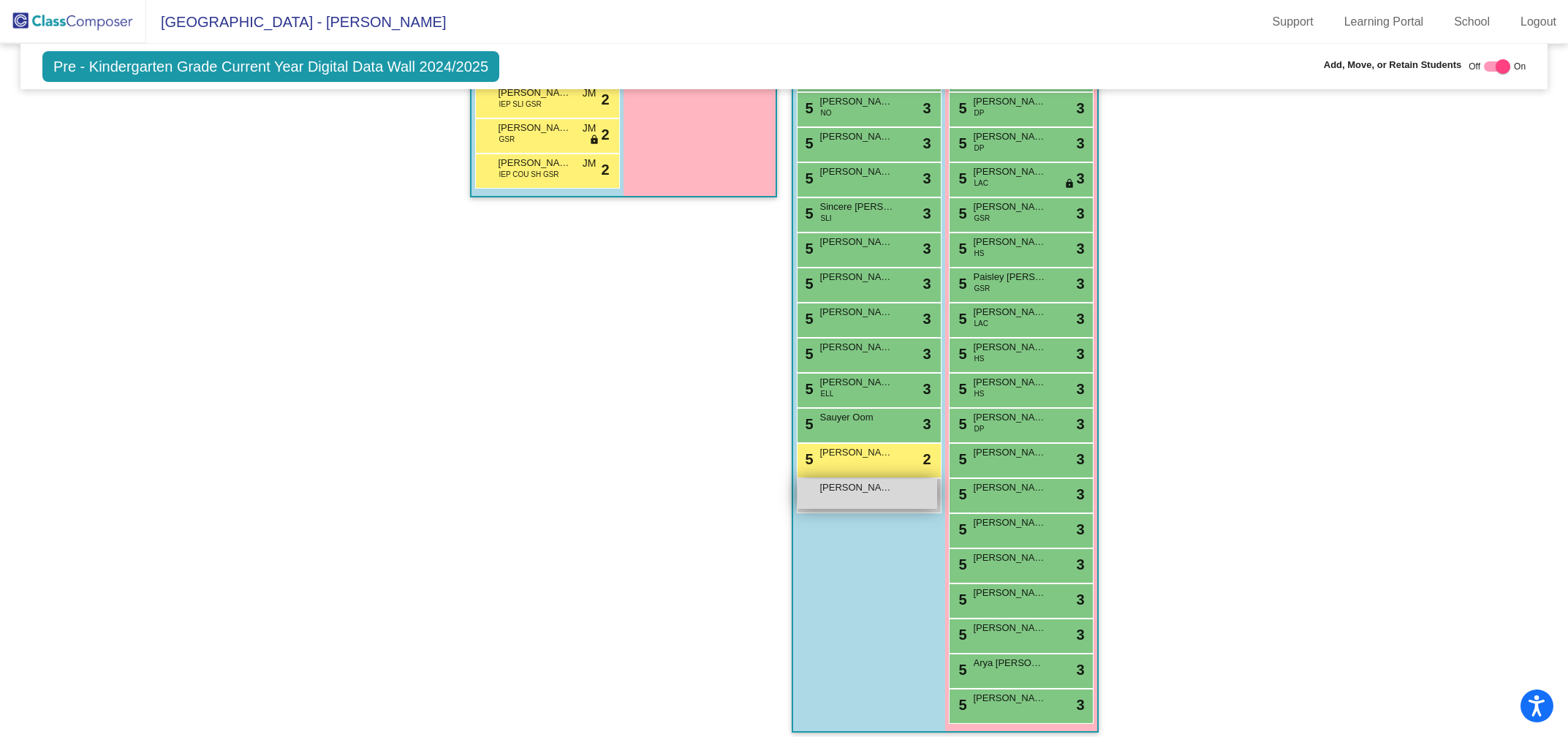
click at [859, 483] on span "[PERSON_NAME]" at bounding box center [857, 487] width 73 height 14
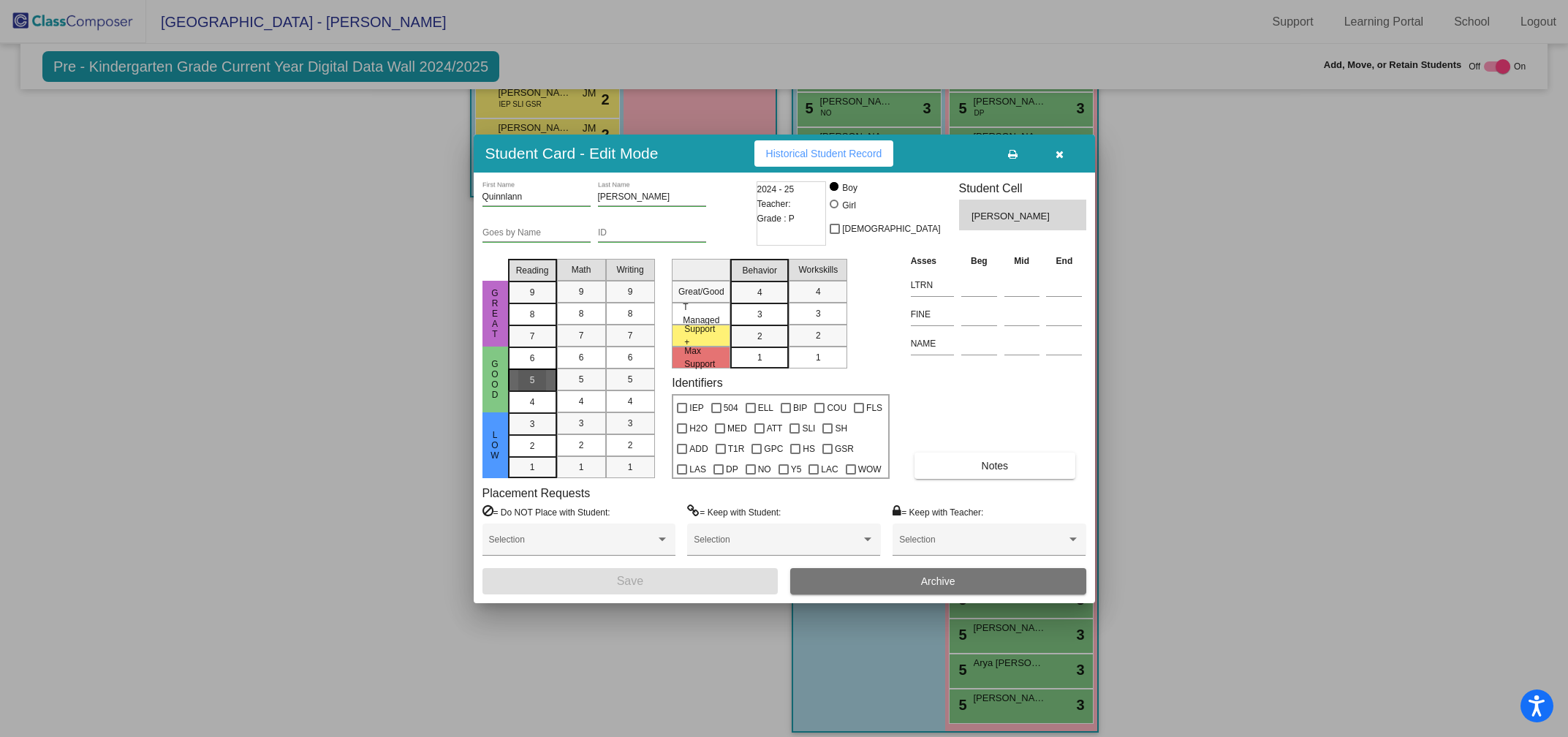
click at [538, 369] on div "5" at bounding box center [533, 359] width 29 height 22
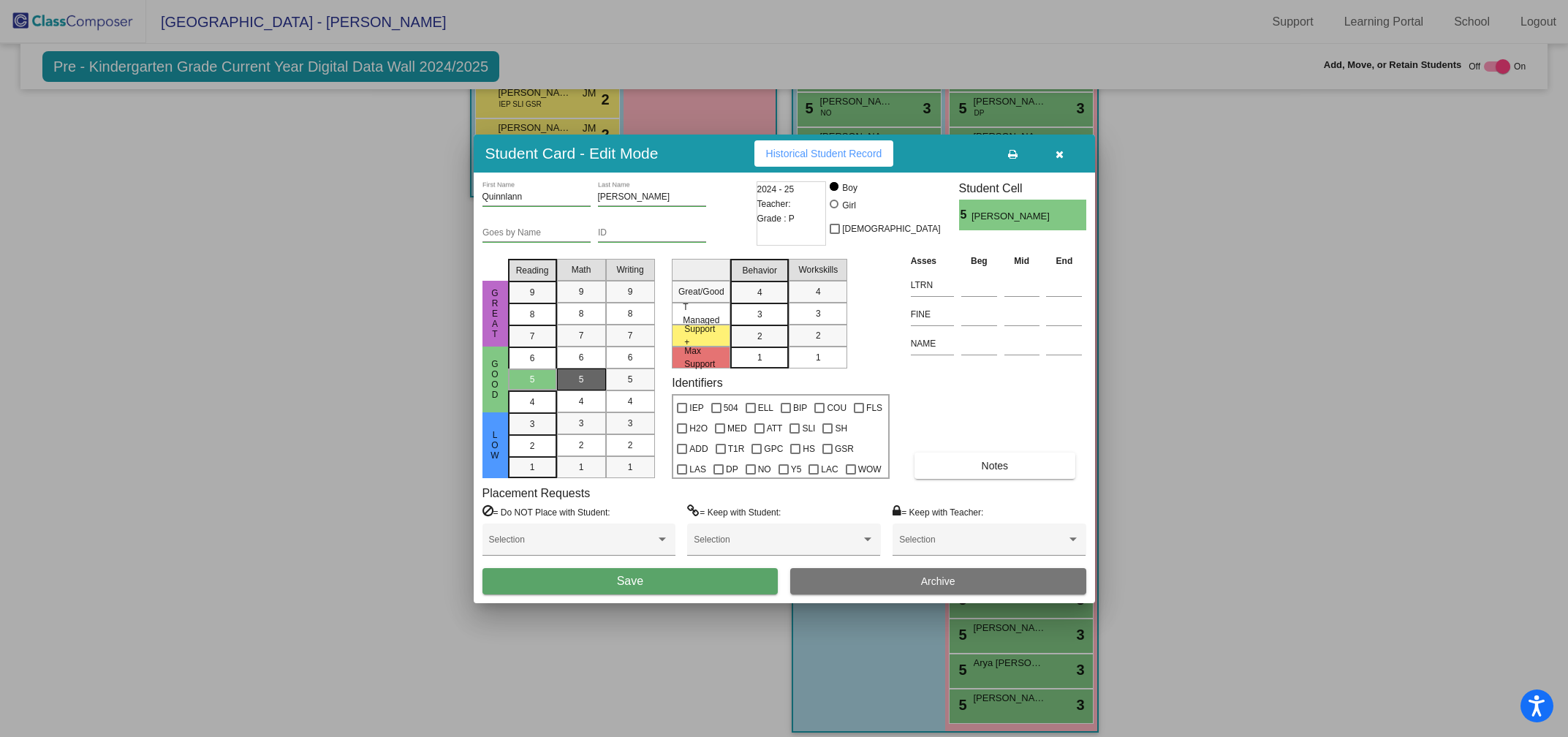
click at [591, 376] on div "5" at bounding box center [581, 379] width 29 height 22
click at [623, 377] on div "5" at bounding box center [631, 379] width 29 height 22
click at [760, 299] on span "3" at bounding box center [759, 292] width 5 height 14
click at [821, 319] on span "3" at bounding box center [818, 313] width 5 height 14
click at [637, 583] on span "Save" at bounding box center [630, 581] width 26 height 13
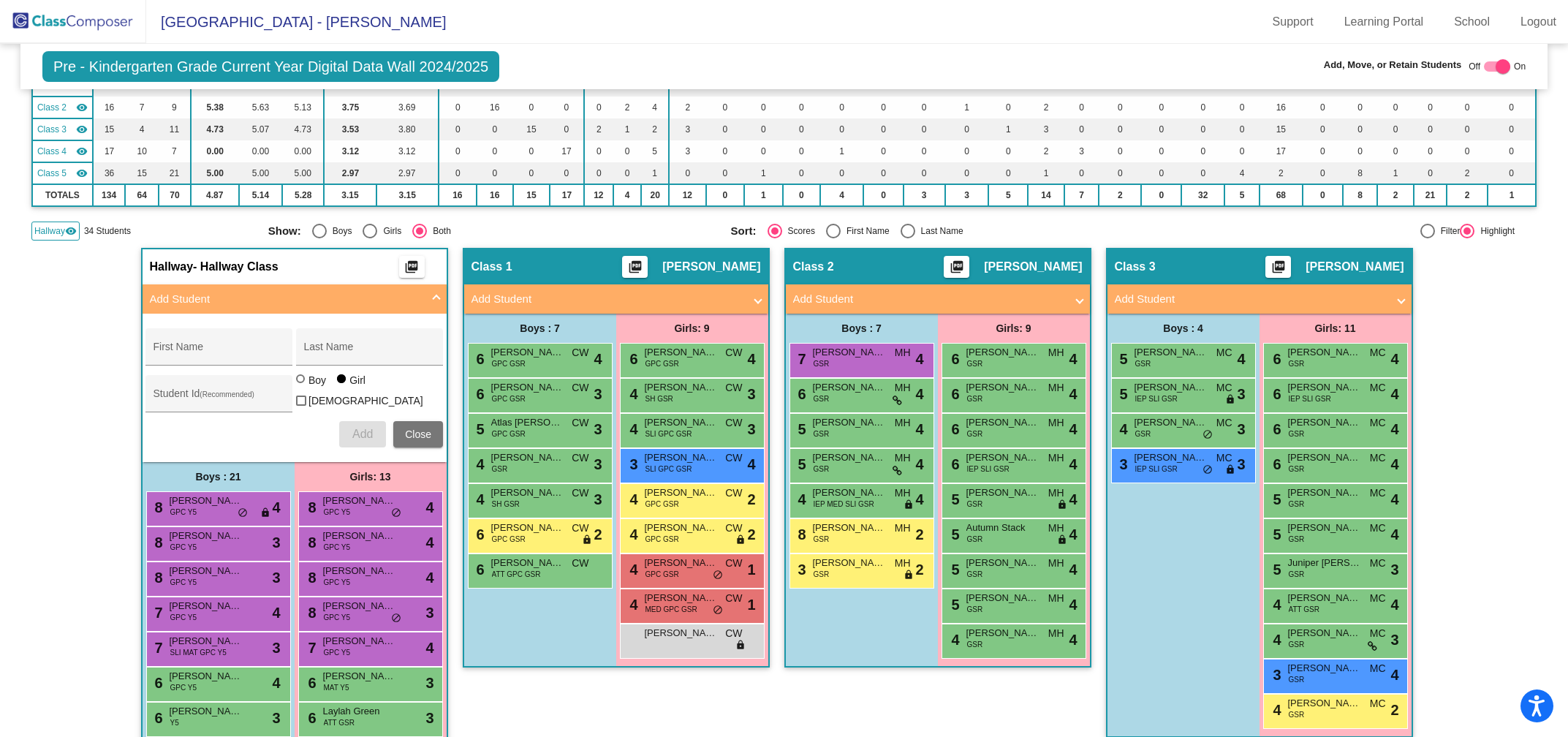
scroll to position [0, 0]
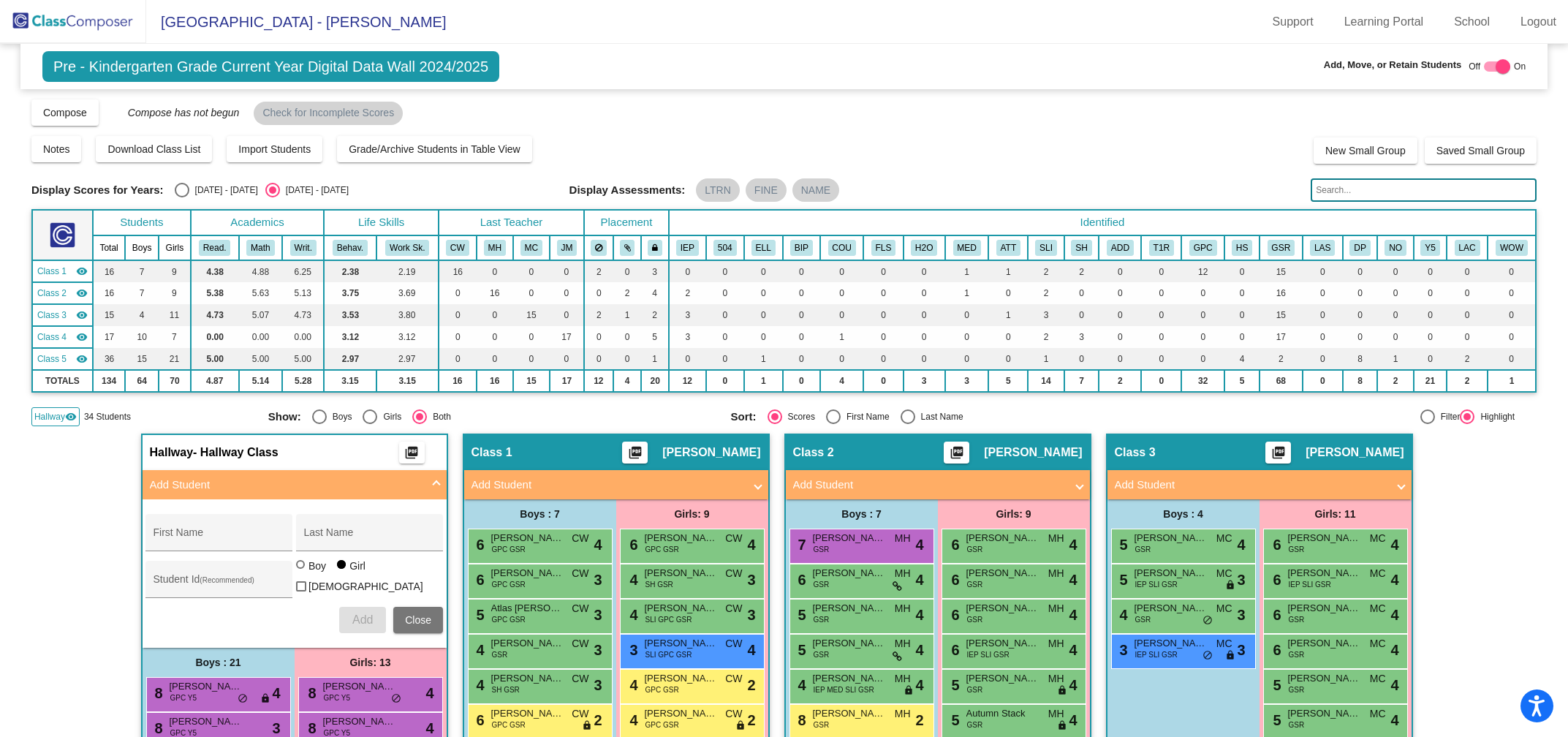
click at [1334, 192] on input "text" at bounding box center [1423, 189] width 226 height 23
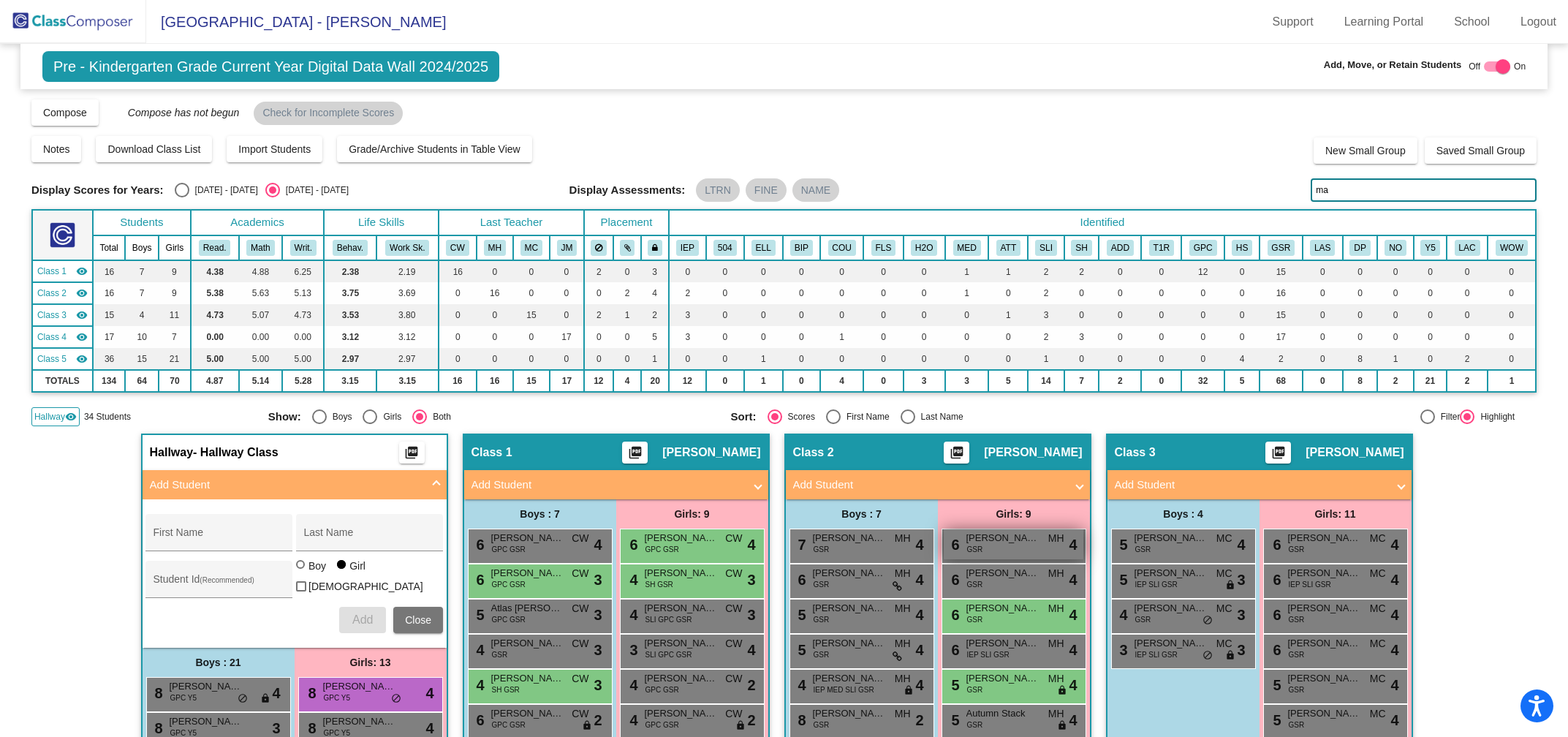
type input "m"
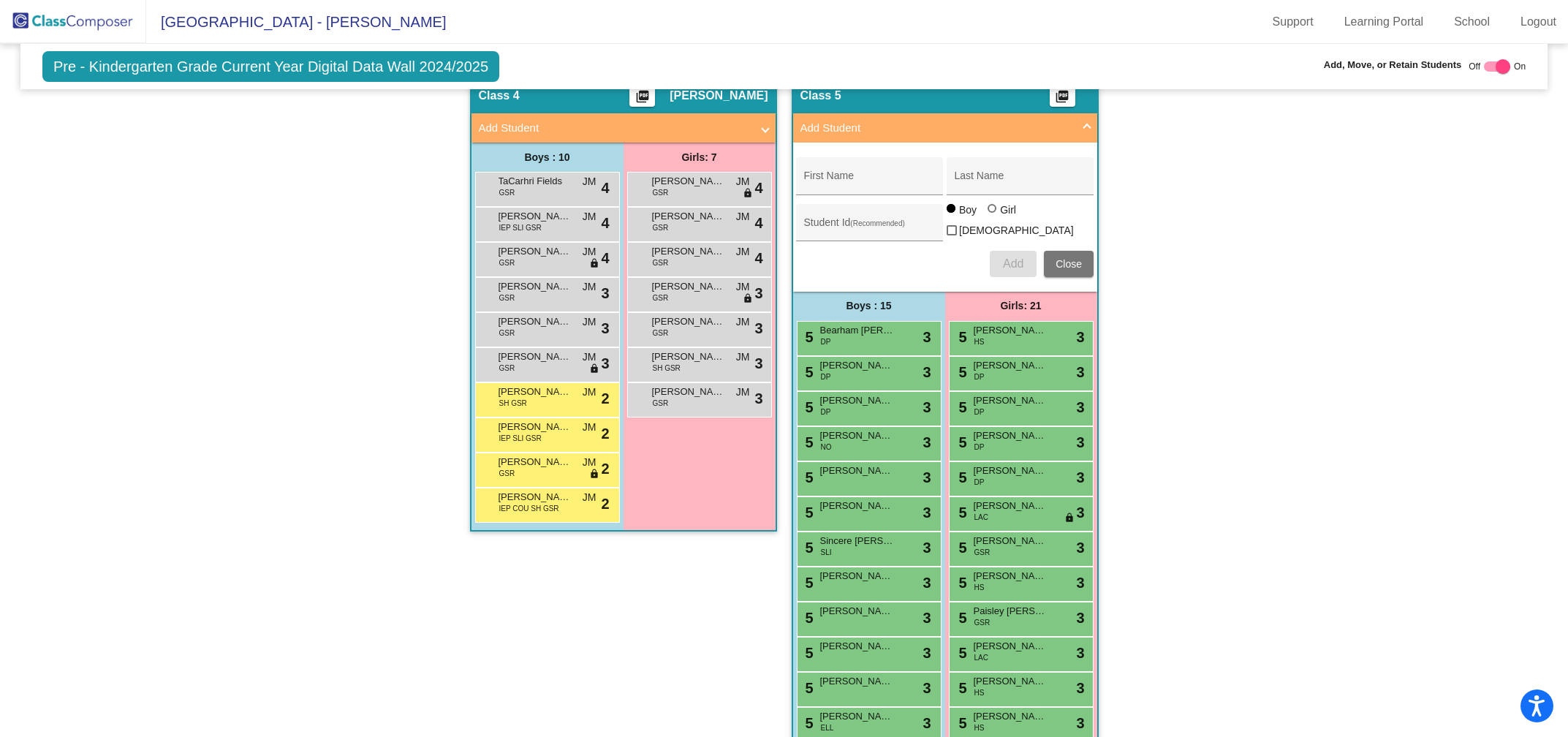
scroll to position [1399, 0]
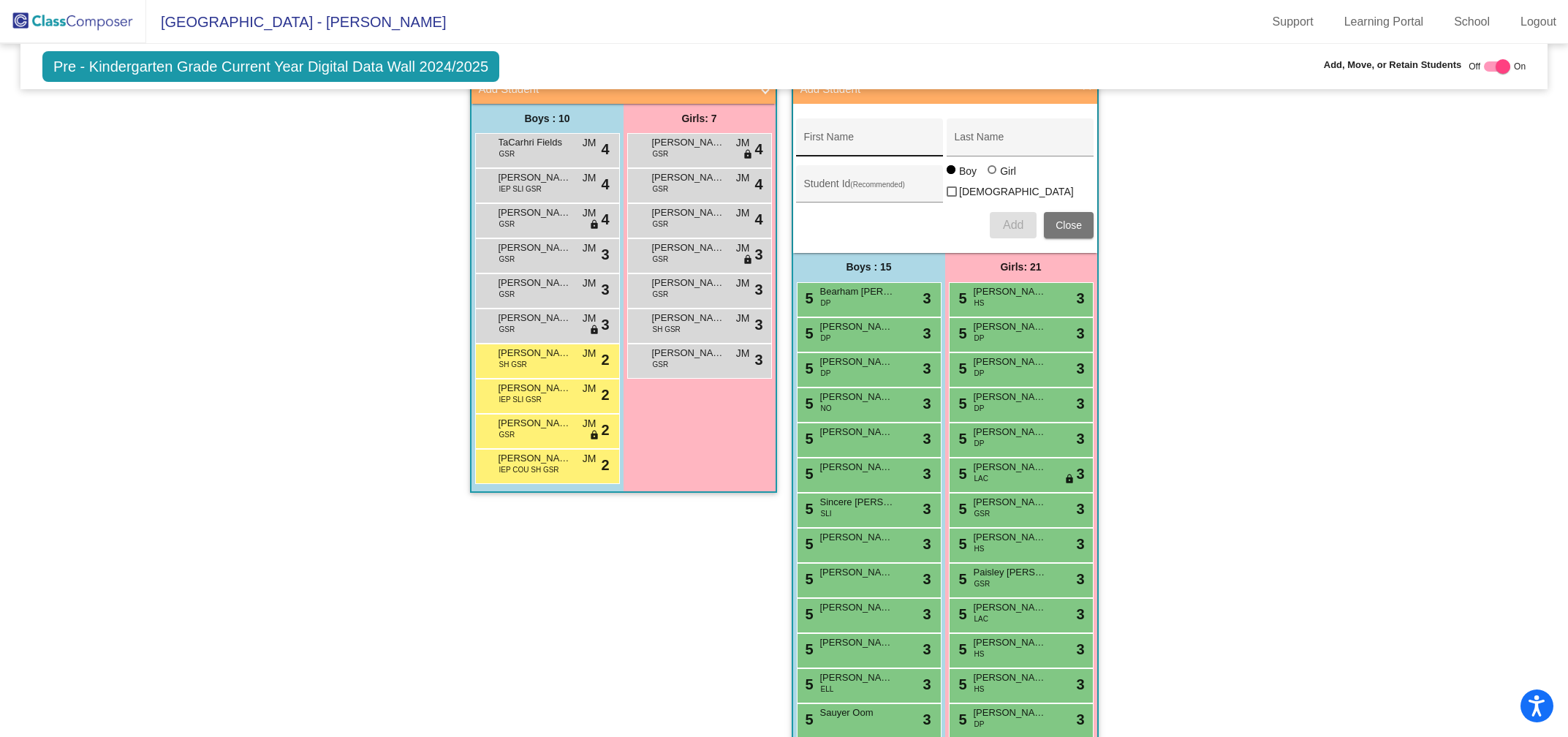
click at [852, 137] on input "First Name" at bounding box center [869, 142] width 131 height 12
type input "[PERSON_NAME]"
click at [983, 126] on div "Last Name" at bounding box center [1020, 142] width 131 height 30
type input "[PERSON_NAME]"
click at [1006, 221] on span "Add" at bounding box center [1013, 225] width 21 height 13
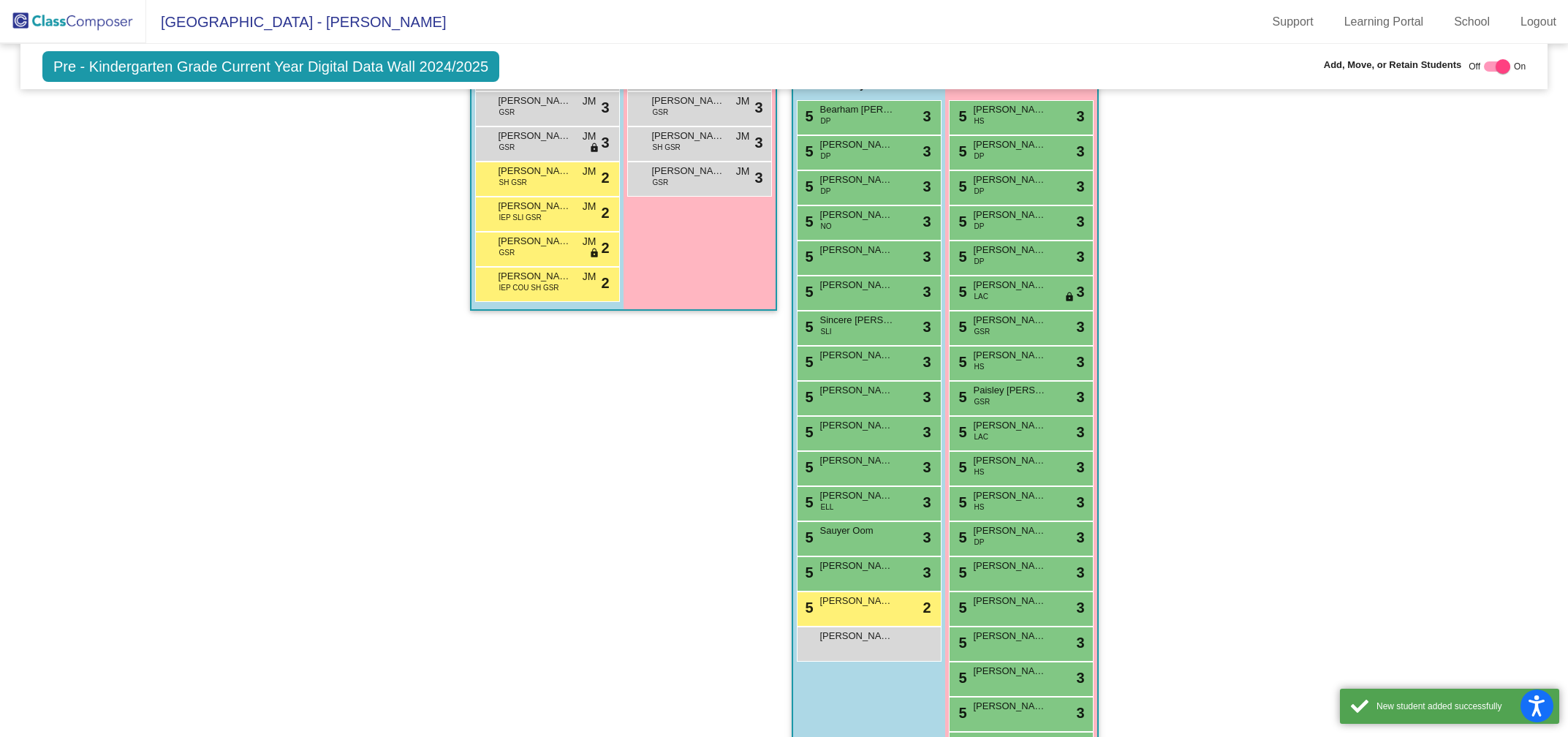
scroll to position [1694, 0]
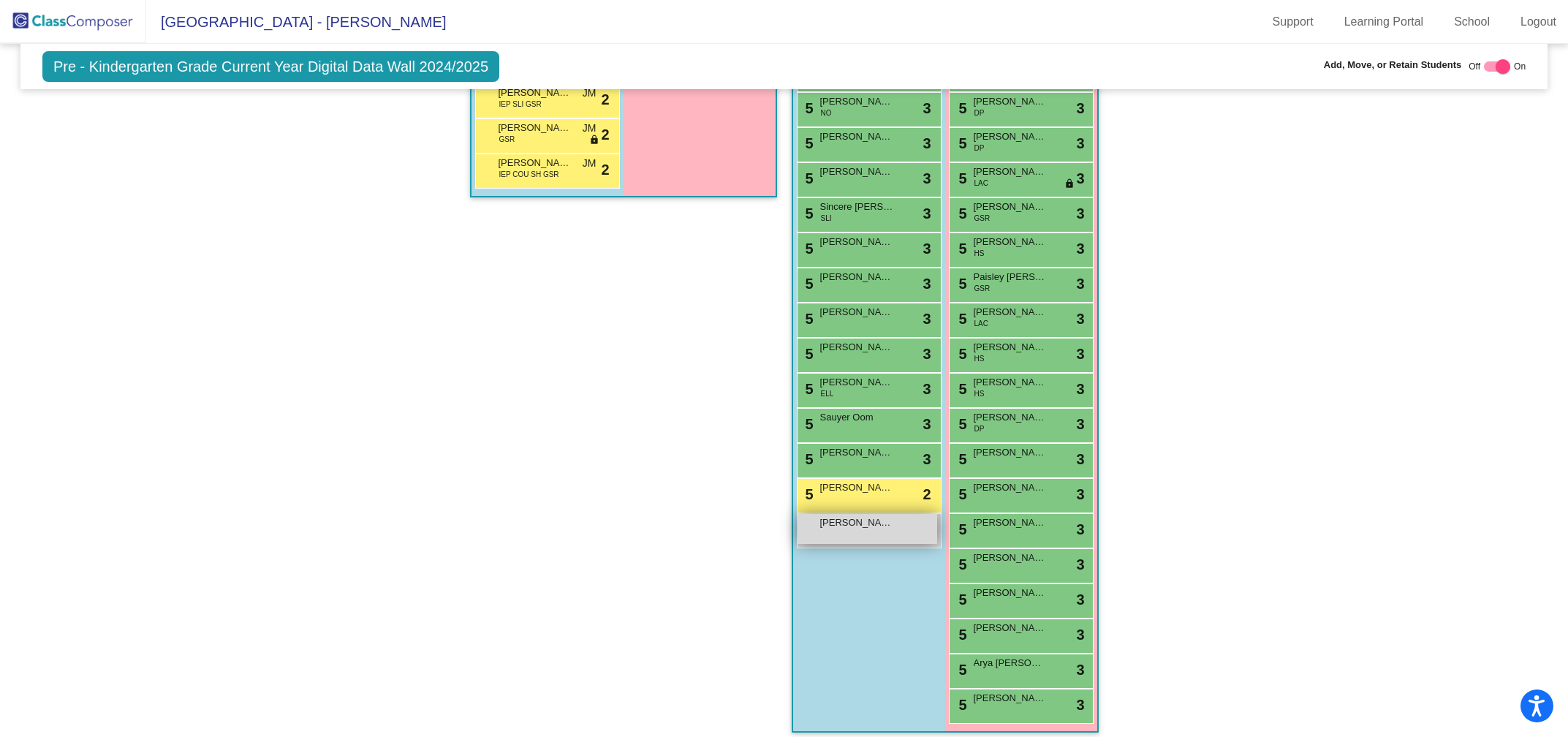
click at [852, 515] on span "[PERSON_NAME]" at bounding box center [857, 522] width 73 height 14
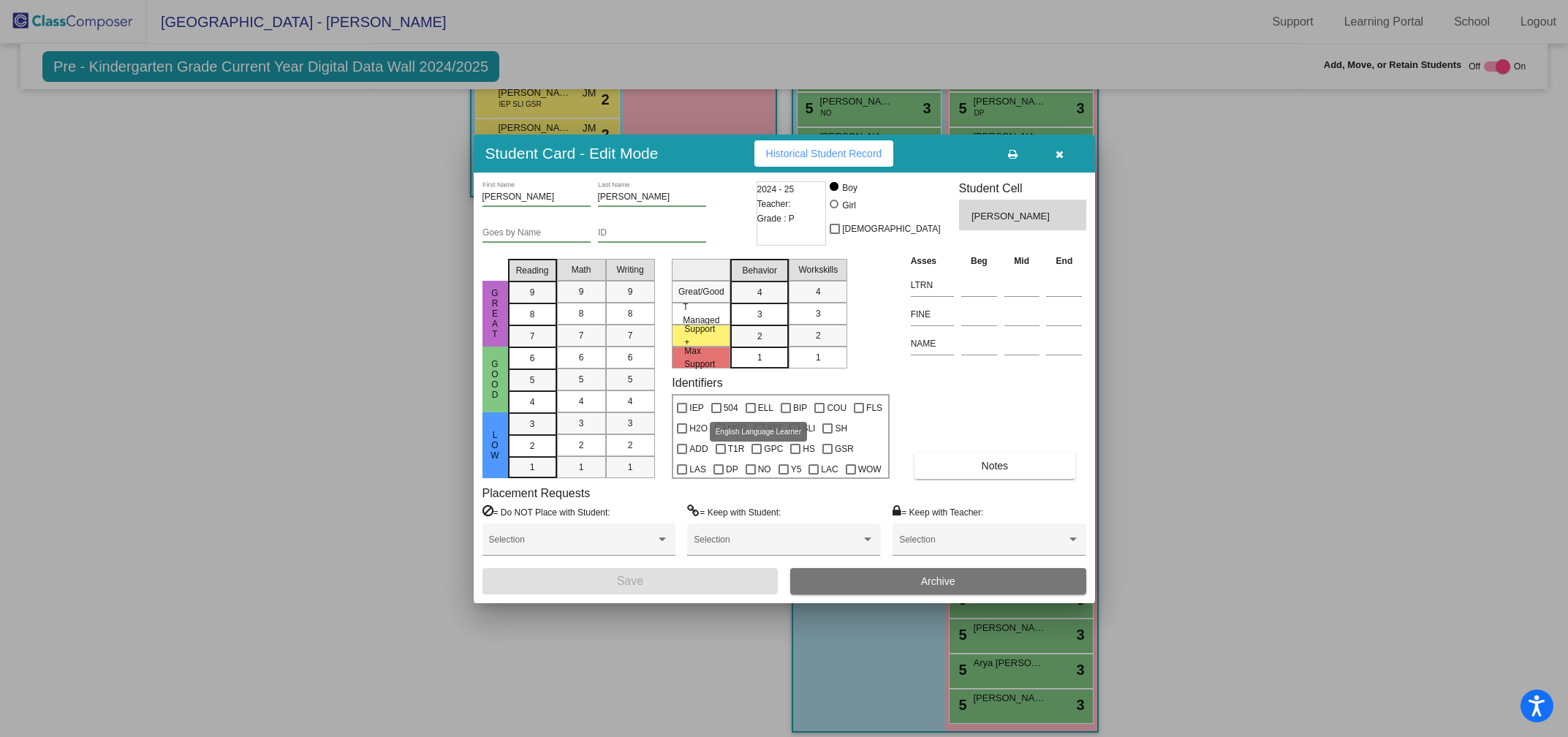
click at [749, 409] on div at bounding box center [751, 408] width 10 height 10
click at [750, 413] on input "ELL" at bounding box center [750, 413] width 1 height 1
checkbox input "true"
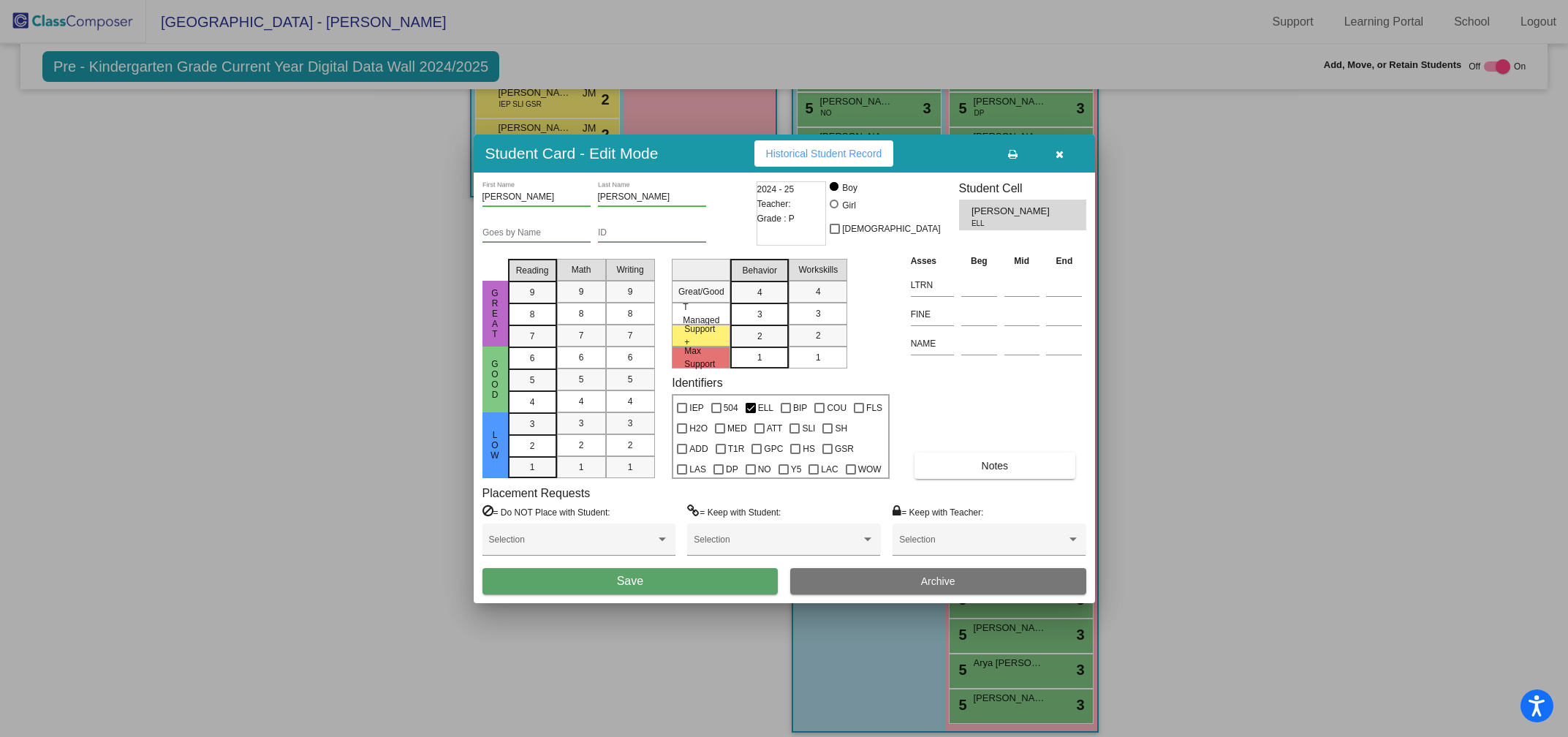
click at [648, 584] on button "Save" at bounding box center [631, 580] width 296 height 26
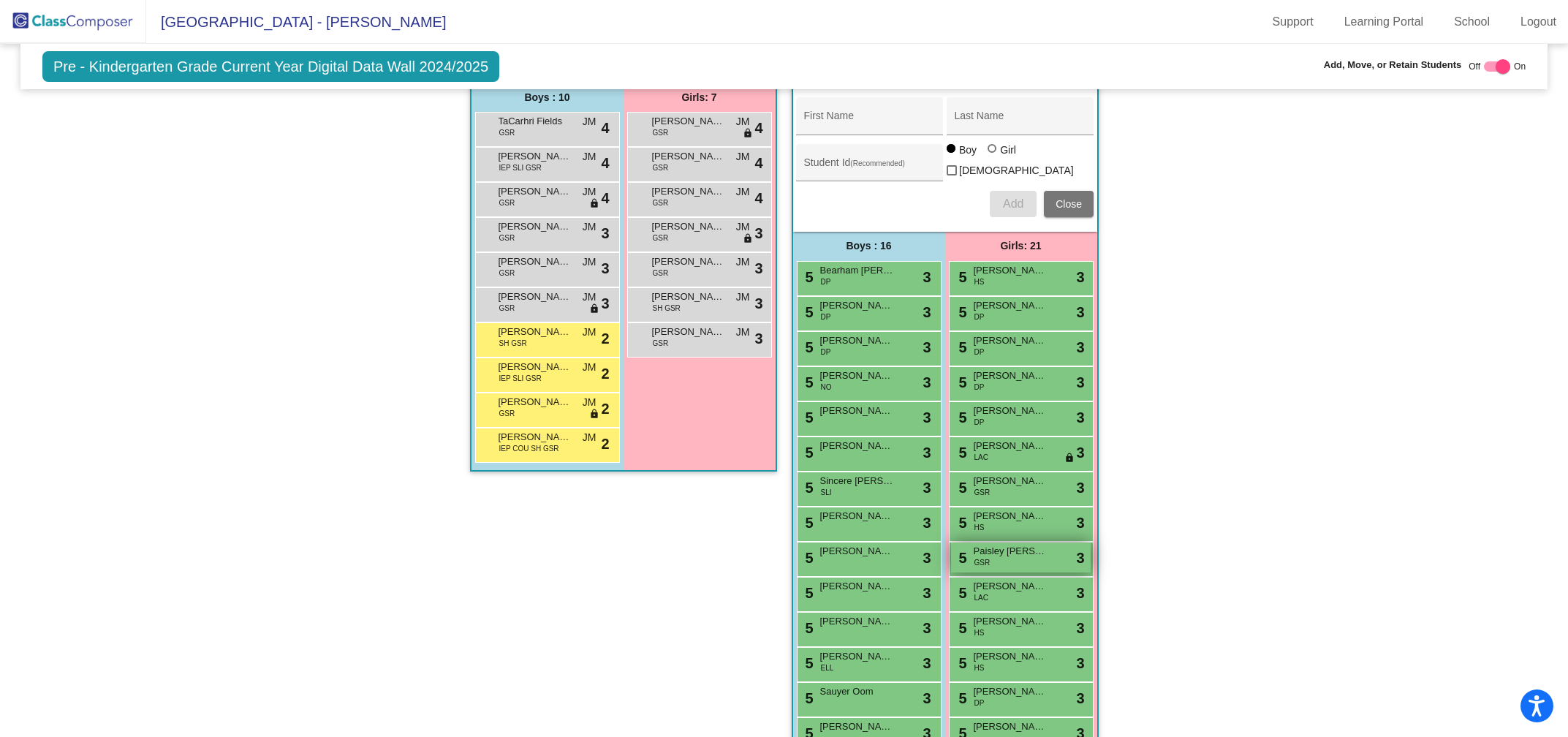
scroll to position [1407, 0]
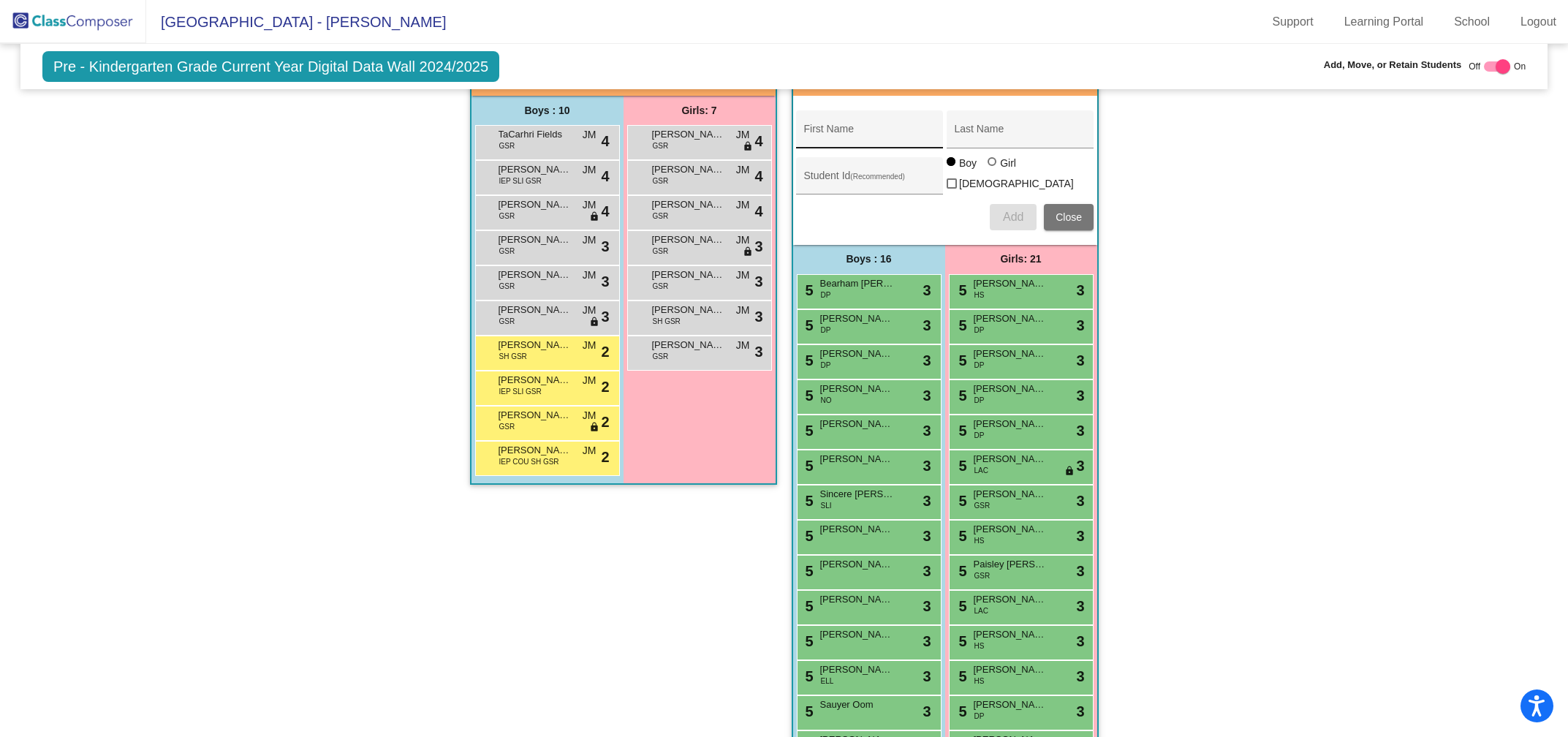
click at [834, 129] on input "First Name" at bounding box center [869, 134] width 131 height 12
type input "[PERSON_NAME]"
click at [1003, 211] on span "Add" at bounding box center [1013, 217] width 21 height 13
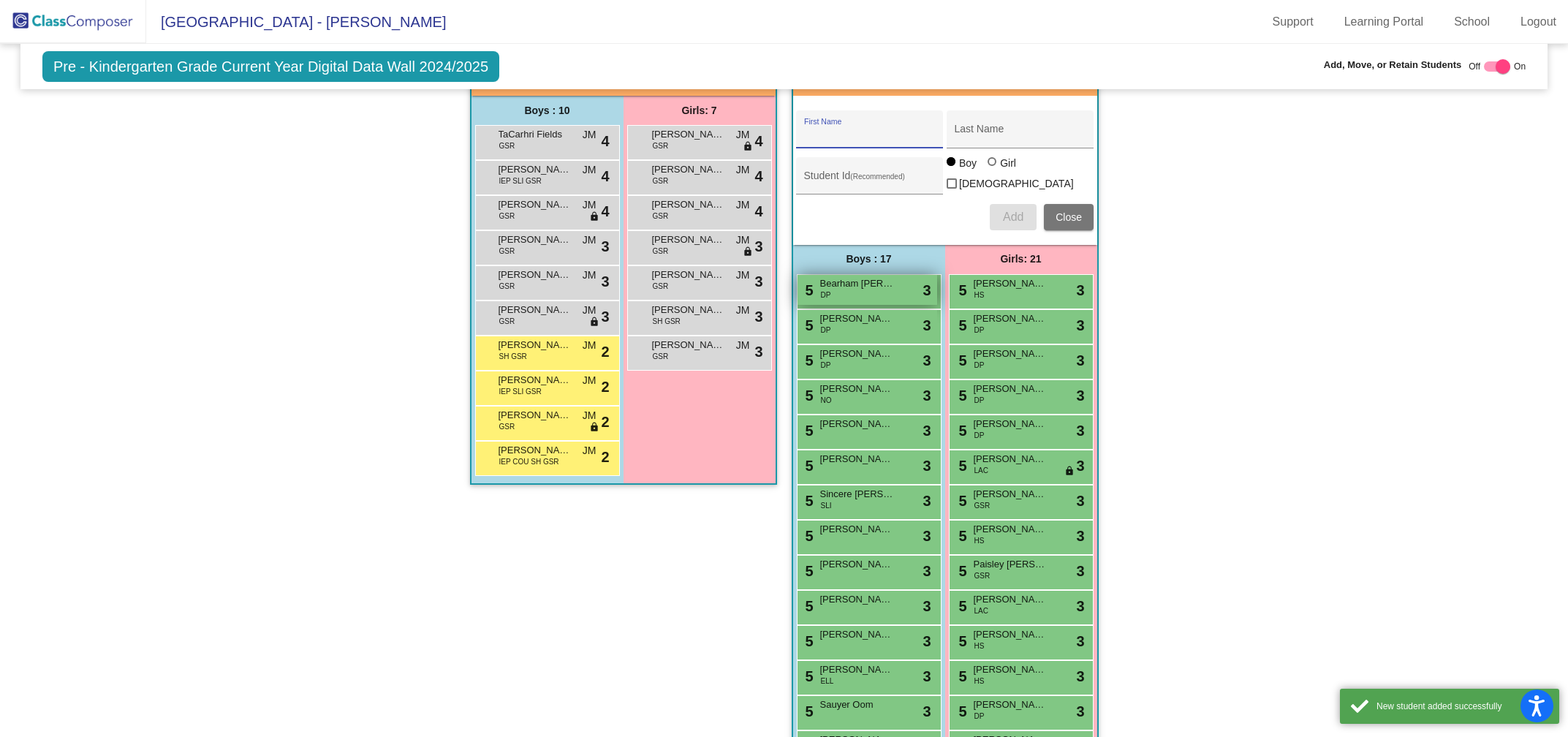
scroll to position [1694, 0]
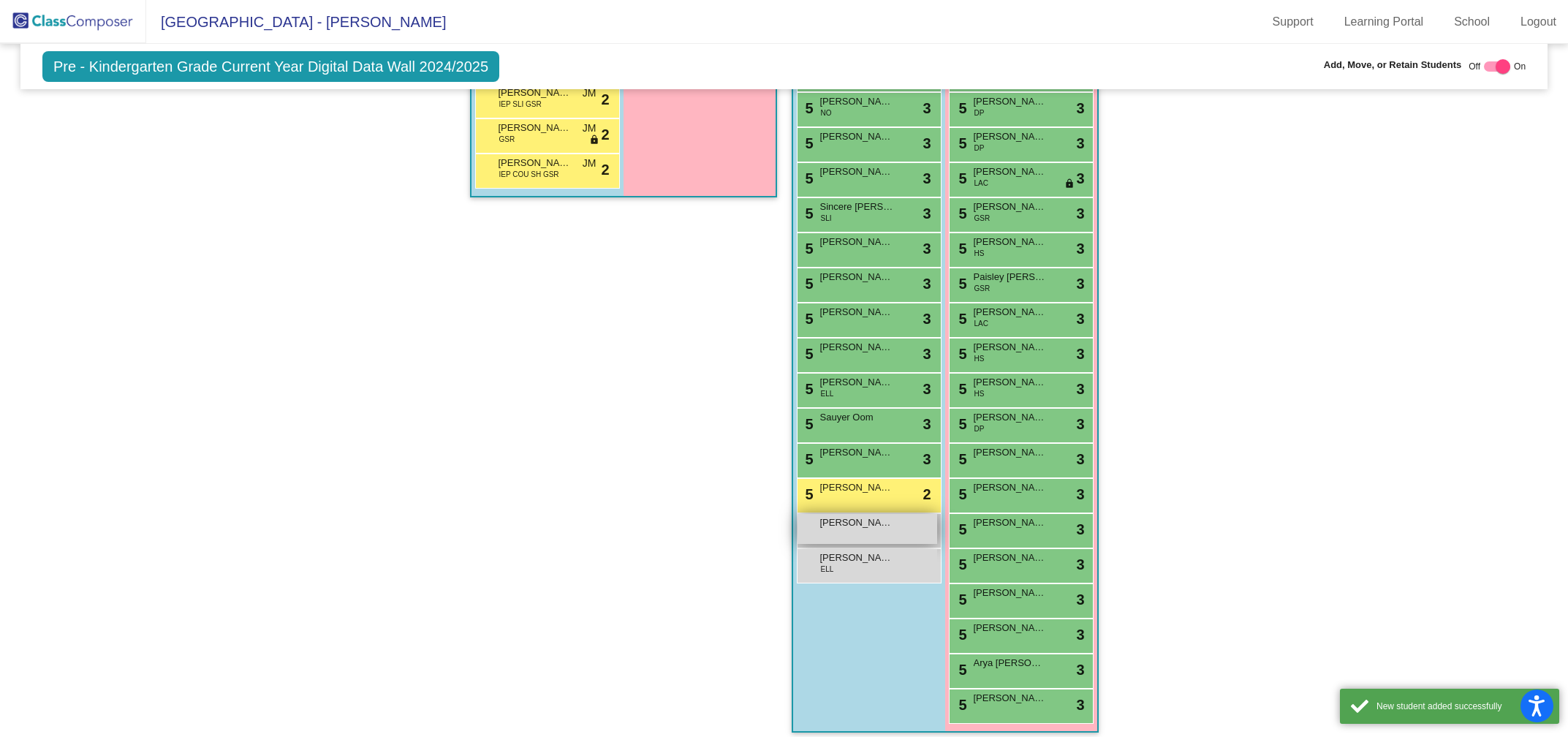
click at [852, 515] on span "[PERSON_NAME]" at bounding box center [857, 522] width 73 height 14
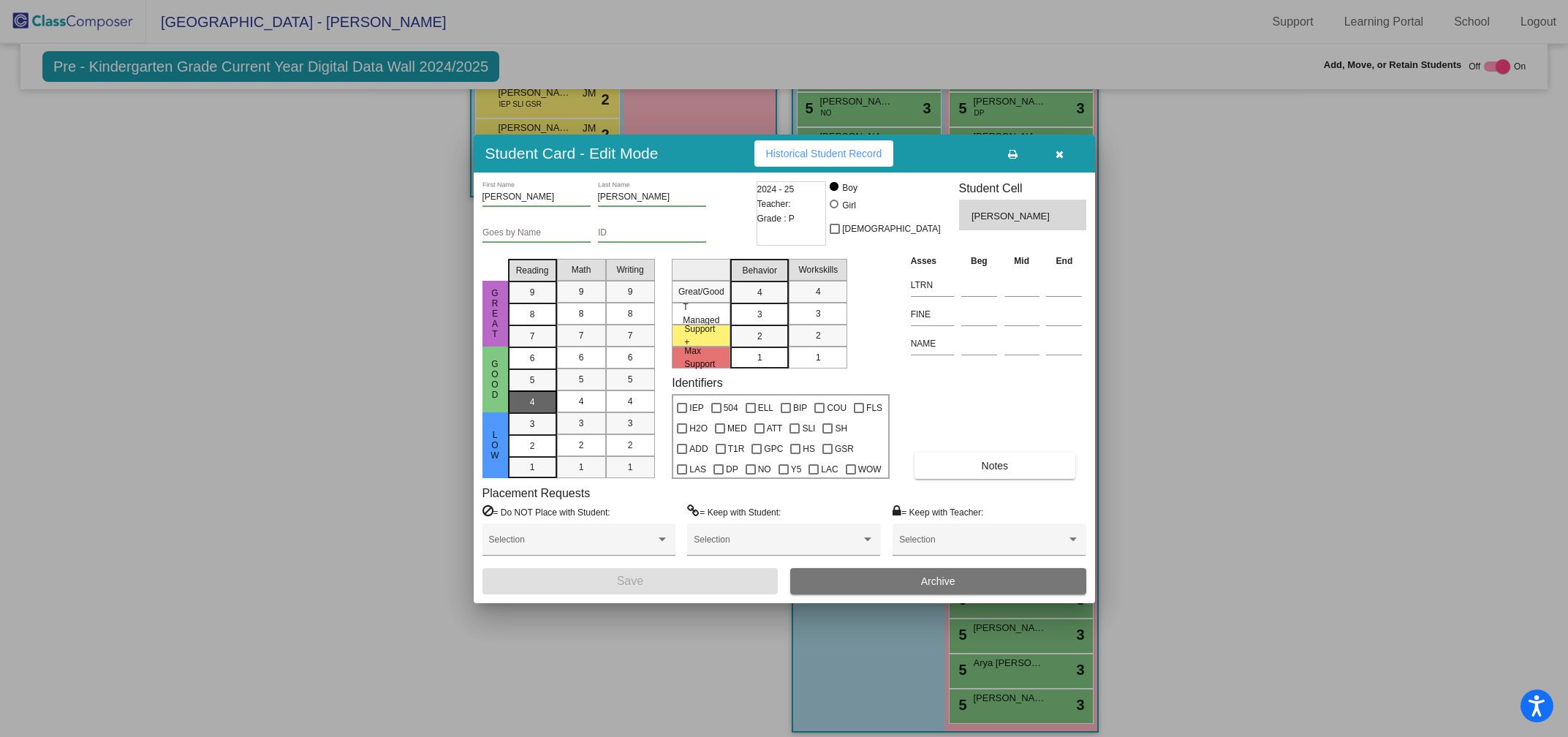
click at [530, 369] on div "4" at bounding box center [533, 359] width 29 height 22
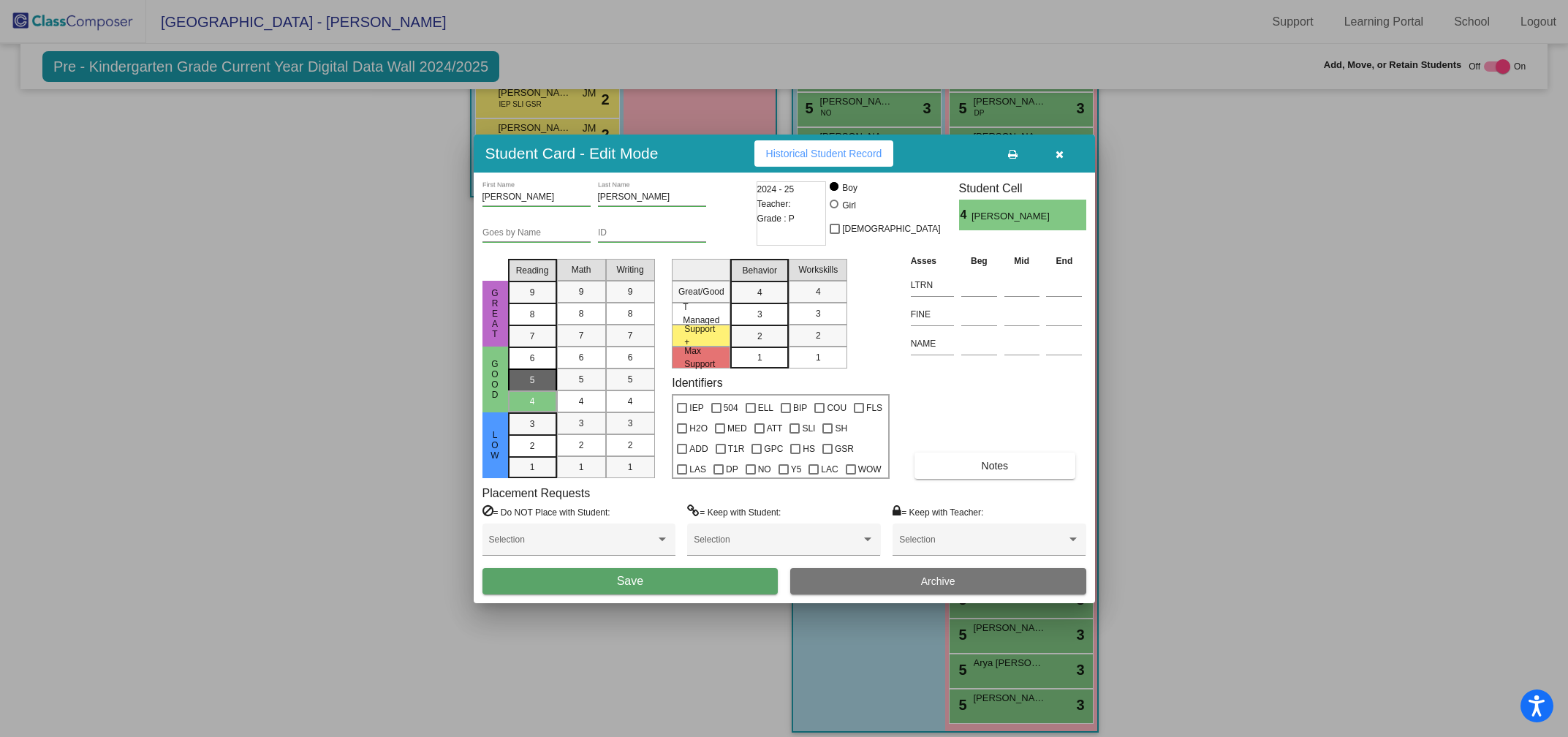
click at [530, 365] on span "5" at bounding box center [533, 358] width 5 height 14
click at [590, 378] on div "5" at bounding box center [581, 379] width 29 height 22
click at [624, 378] on div "5" at bounding box center [631, 379] width 29 height 22
click at [757, 299] on span "3" at bounding box center [759, 292] width 5 height 14
click at [813, 306] on div "3" at bounding box center [818, 314] width 29 height 22
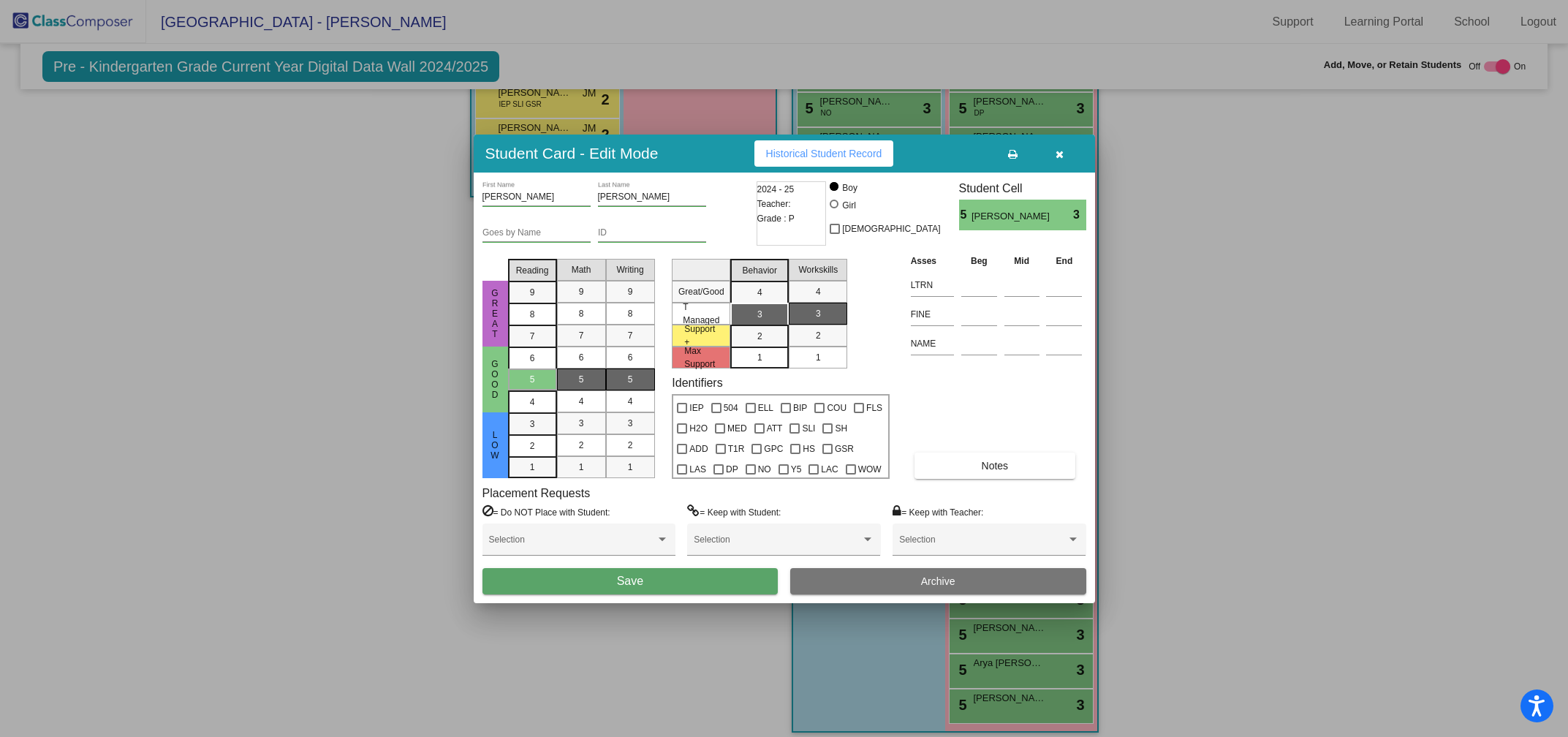
click at [620, 585] on span "Save" at bounding box center [630, 581] width 26 height 13
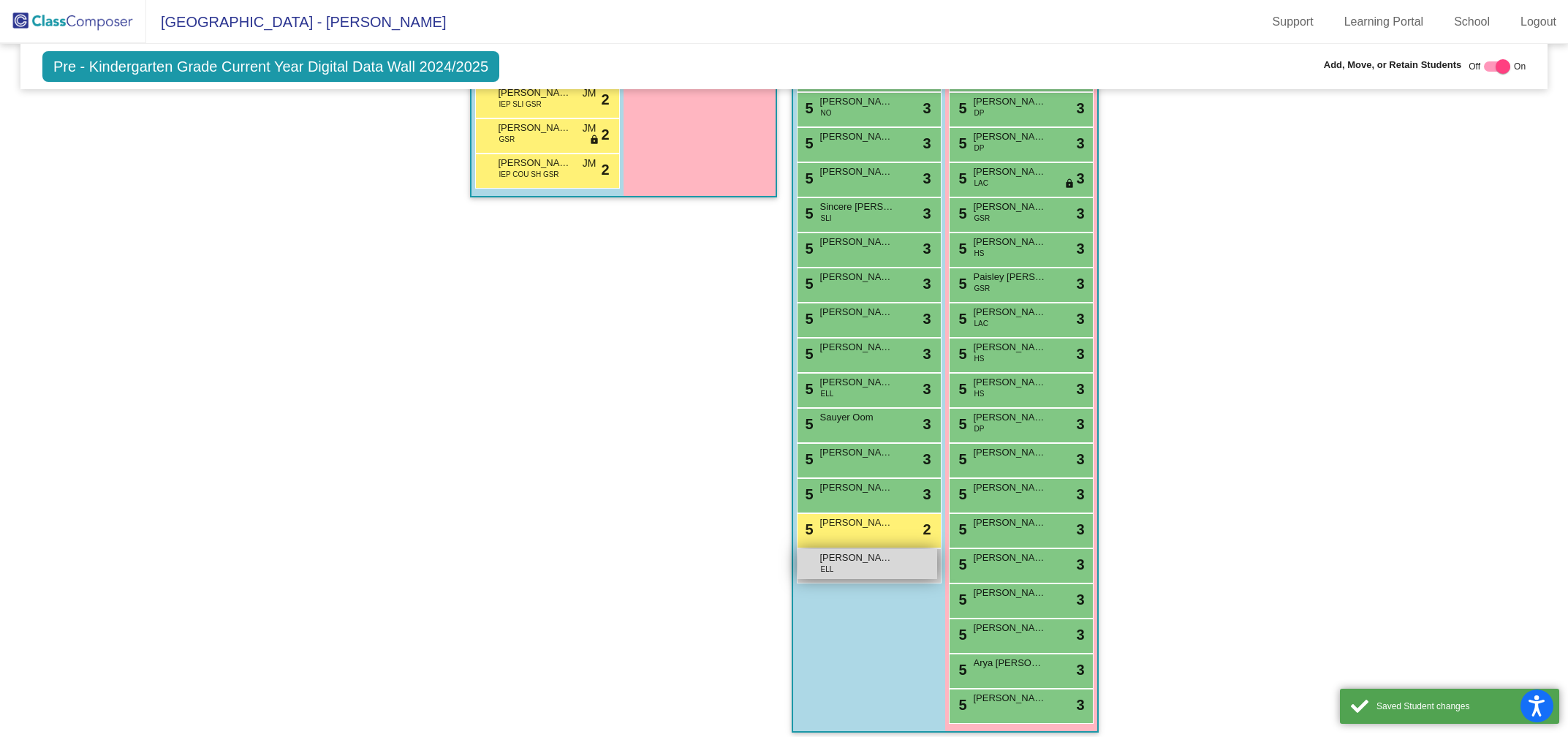
click at [864, 550] on span "[PERSON_NAME]" at bounding box center [857, 557] width 73 height 14
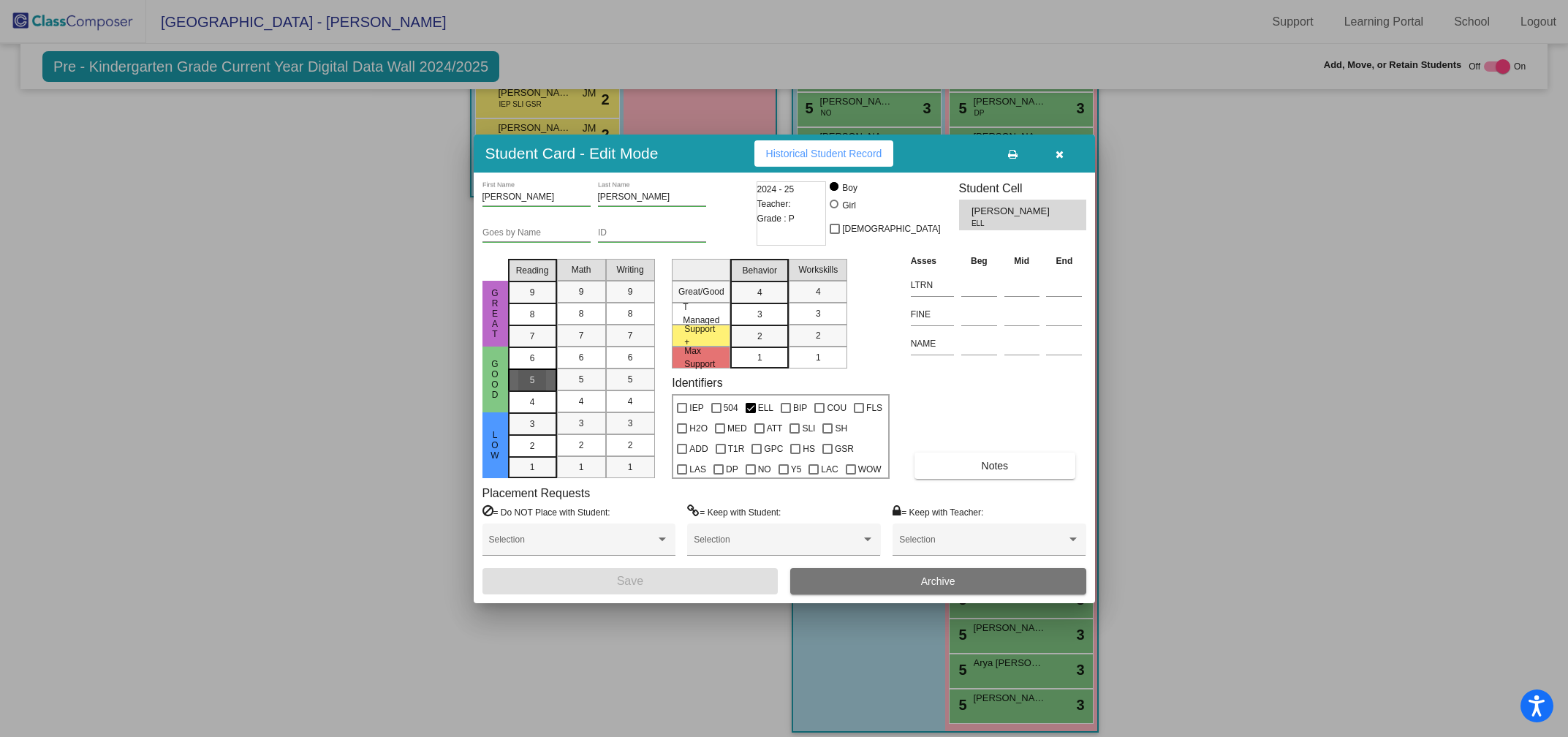
click at [533, 365] on span "5" at bounding box center [533, 358] width 5 height 14
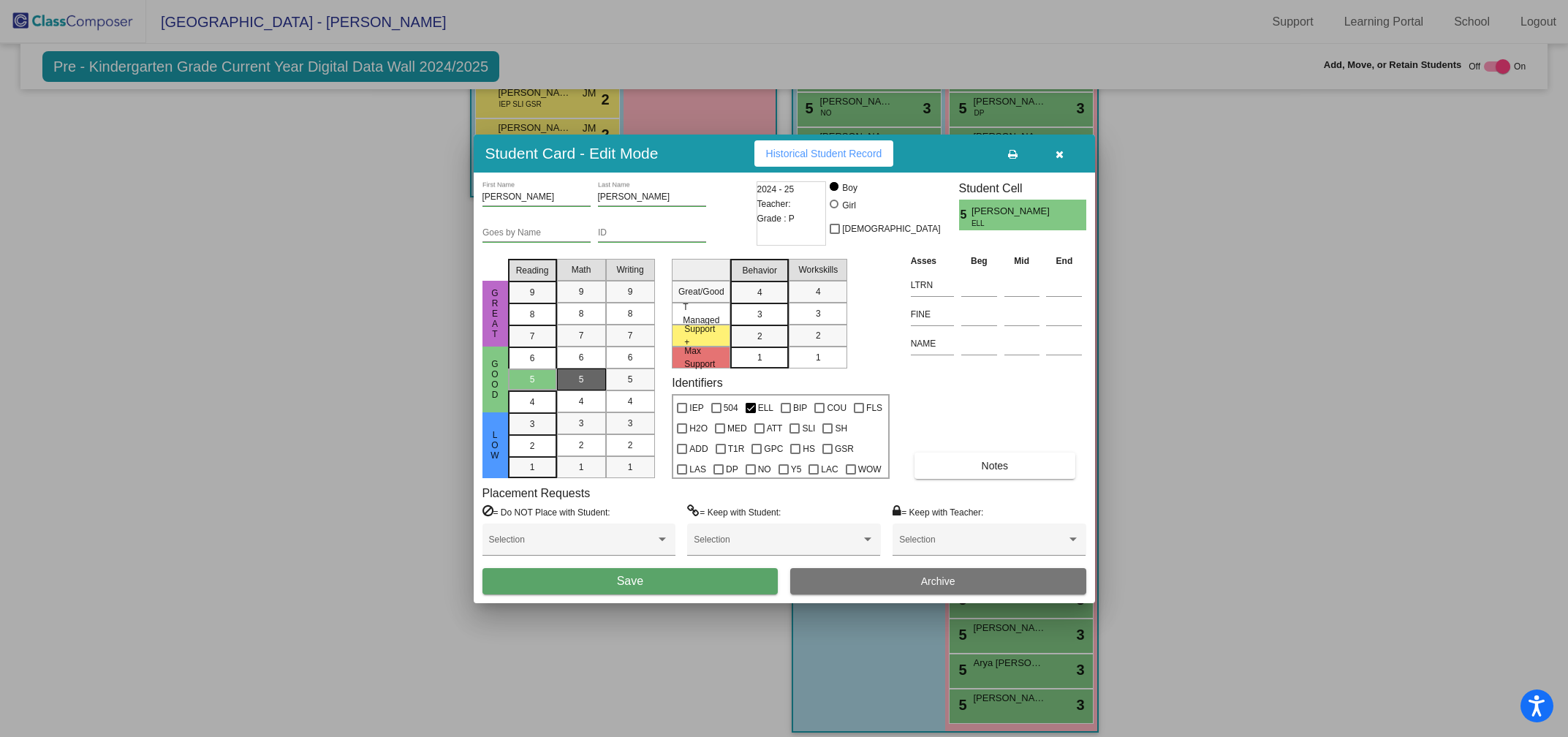
click at [604, 379] on mat-list-option "5" at bounding box center [582, 379] width 49 height 22
click at [621, 382] on div "5" at bounding box center [631, 379] width 29 height 22
click at [746, 304] on div "3" at bounding box center [760, 293] width 29 height 22
click at [813, 301] on div "4" at bounding box center [818, 292] width 29 height 22
click at [813, 314] on div "3" at bounding box center [818, 314] width 29 height 22
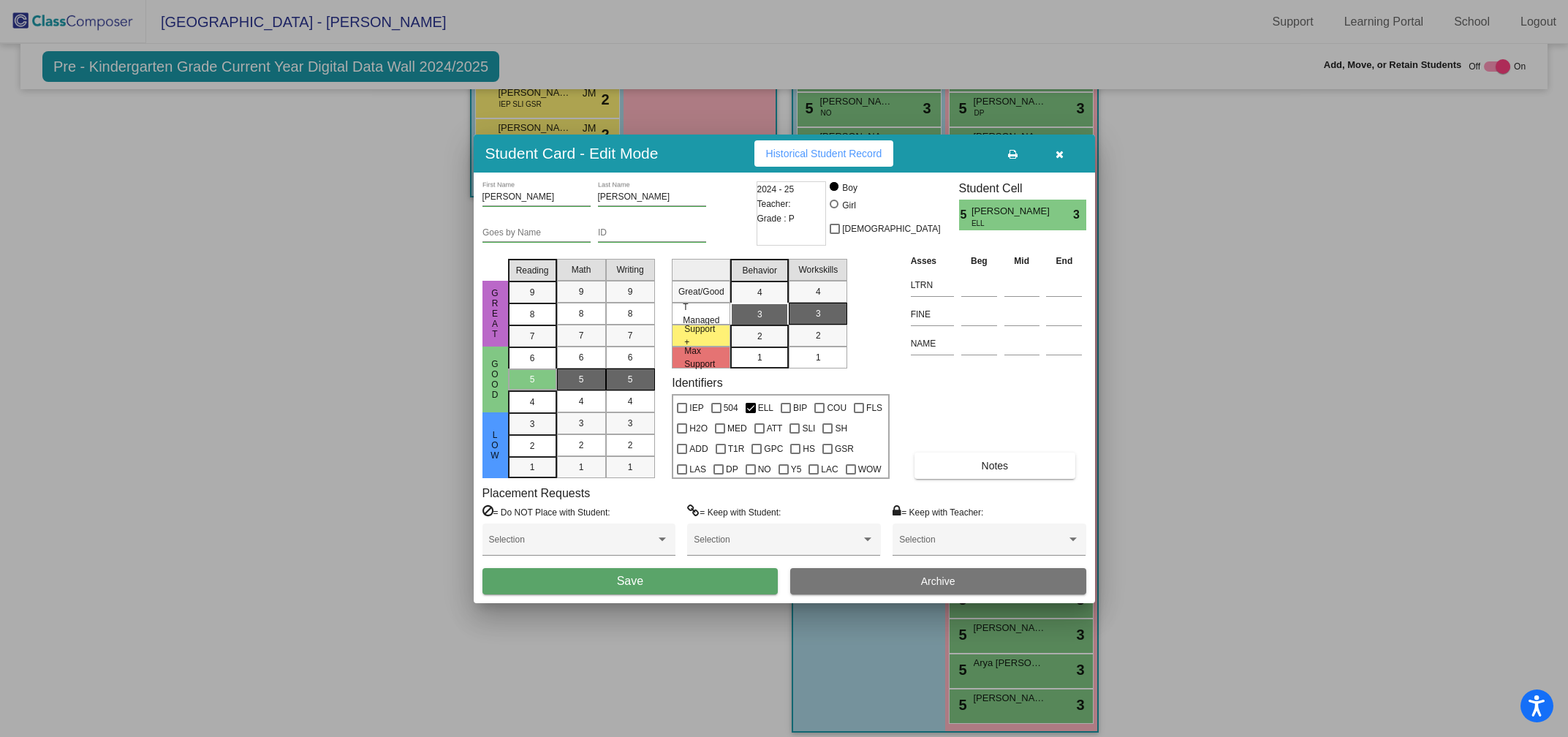
click at [626, 577] on span "Save" at bounding box center [630, 581] width 26 height 13
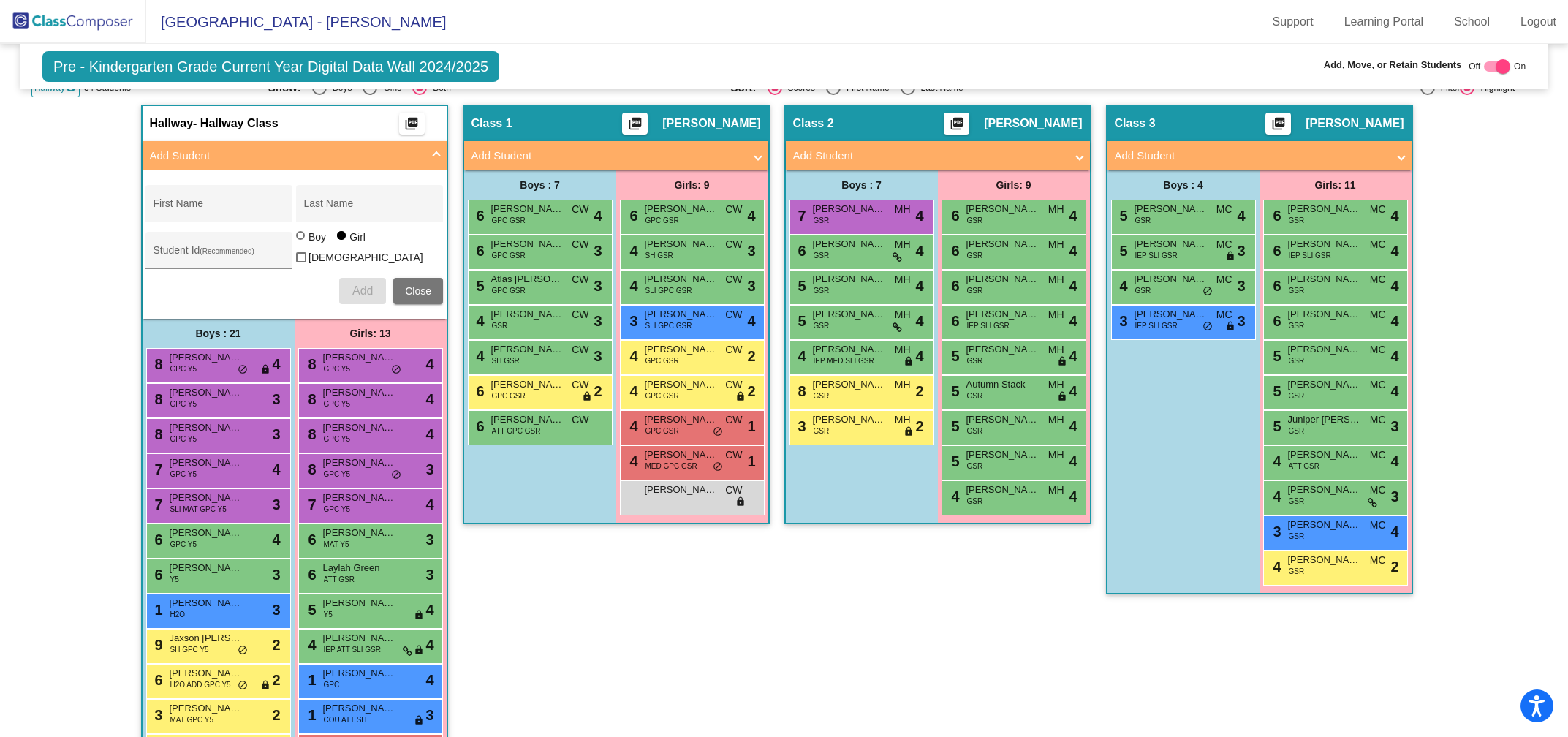
scroll to position [0, 0]
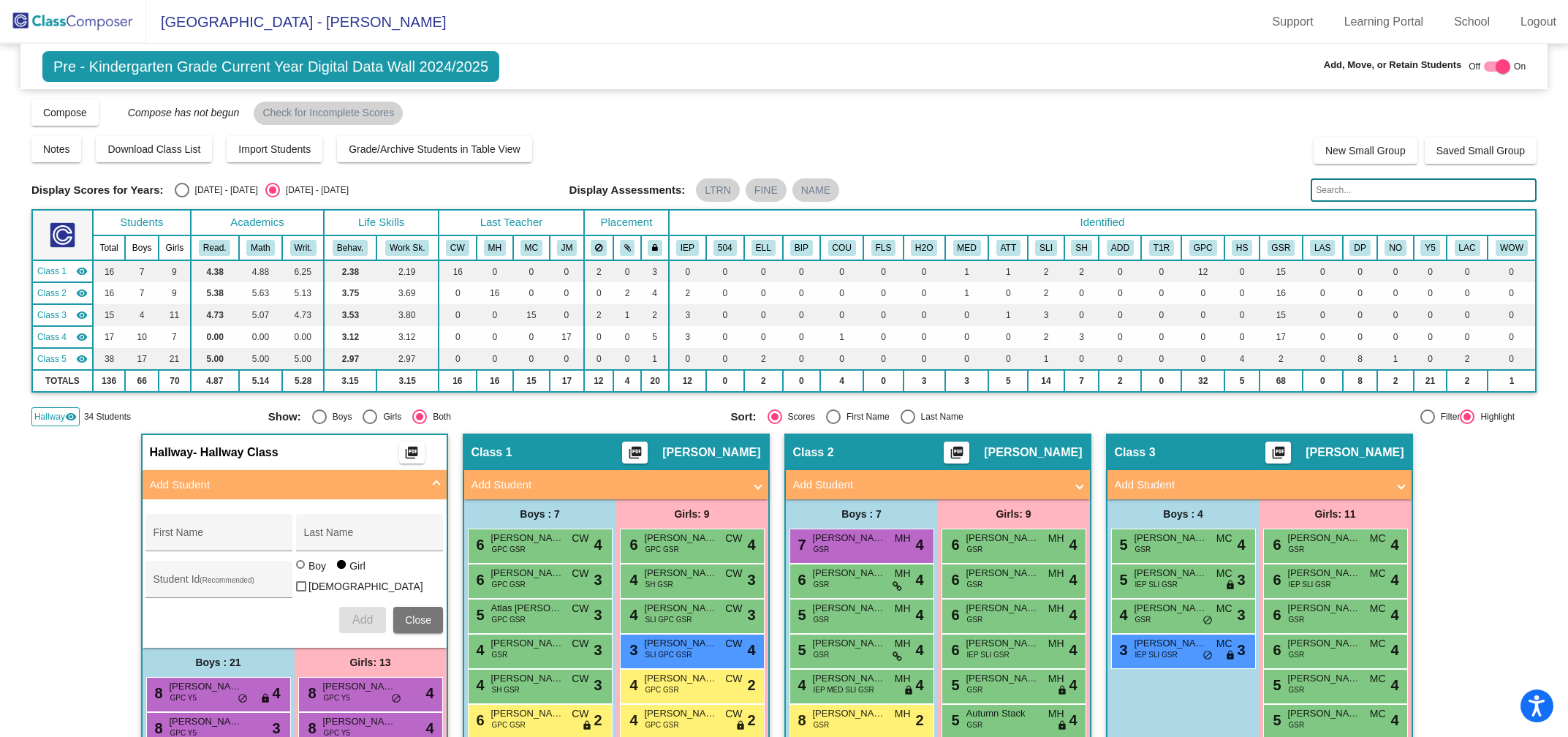
click at [1317, 195] on input "text" at bounding box center [1423, 189] width 226 height 23
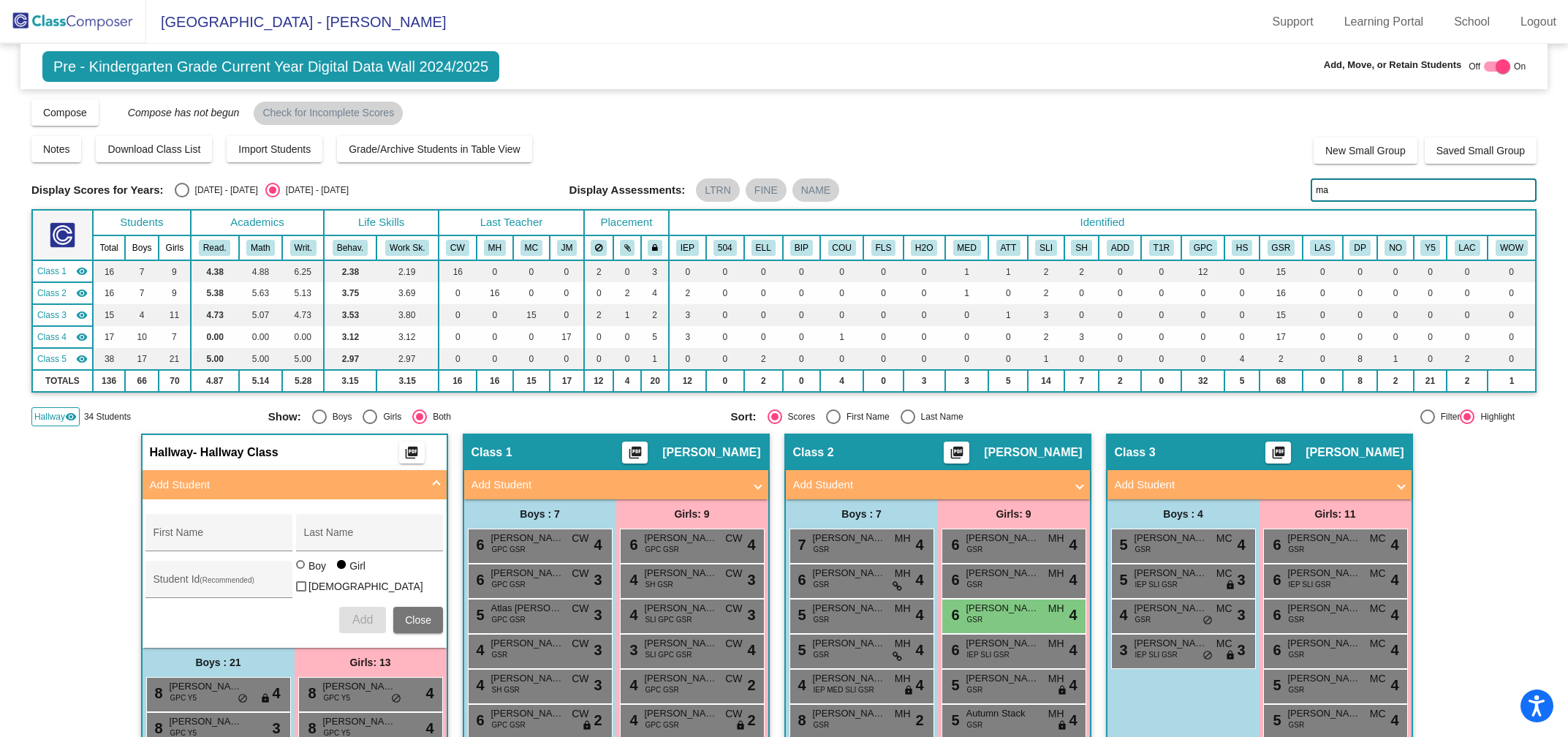
type input "m"
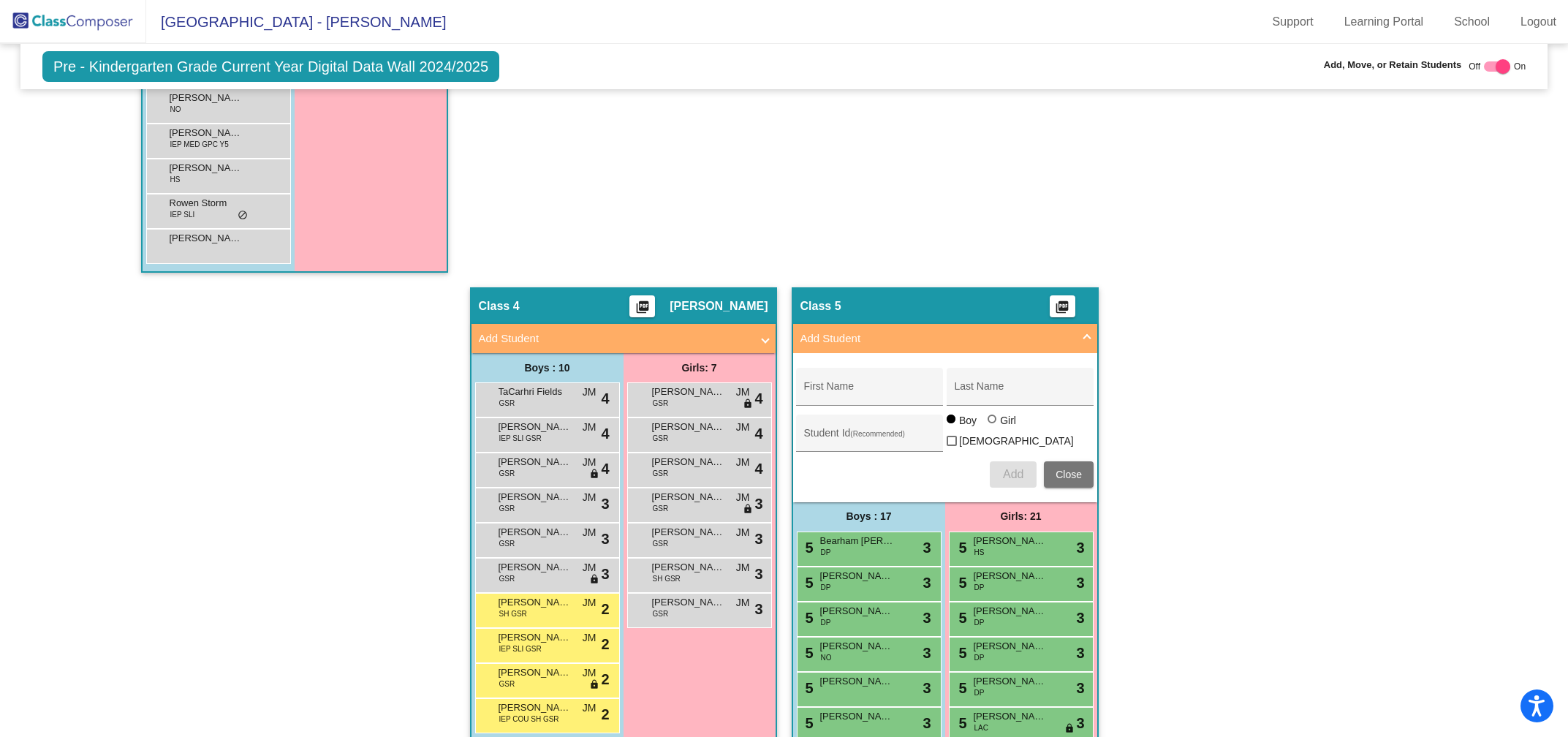
scroll to position [1198, 0]
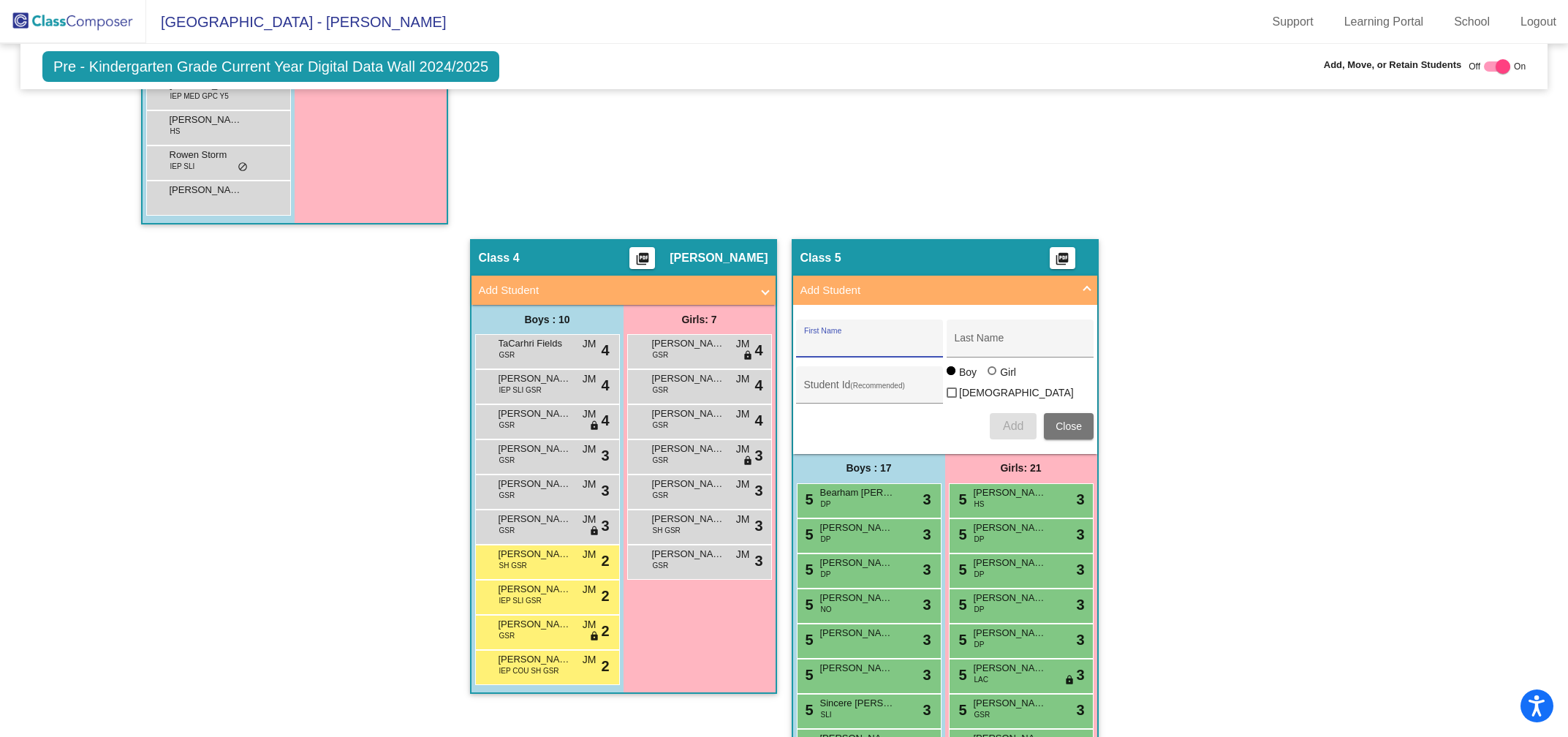
click at [864, 340] on input "First Name" at bounding box center [869, 343] width 131 height 12
type input "Rohanpreet"
click at [989, 329] on div "Last Name" at bounding box center [1020, 343] width 131 height 30
type input "u"
type input "Lubana"
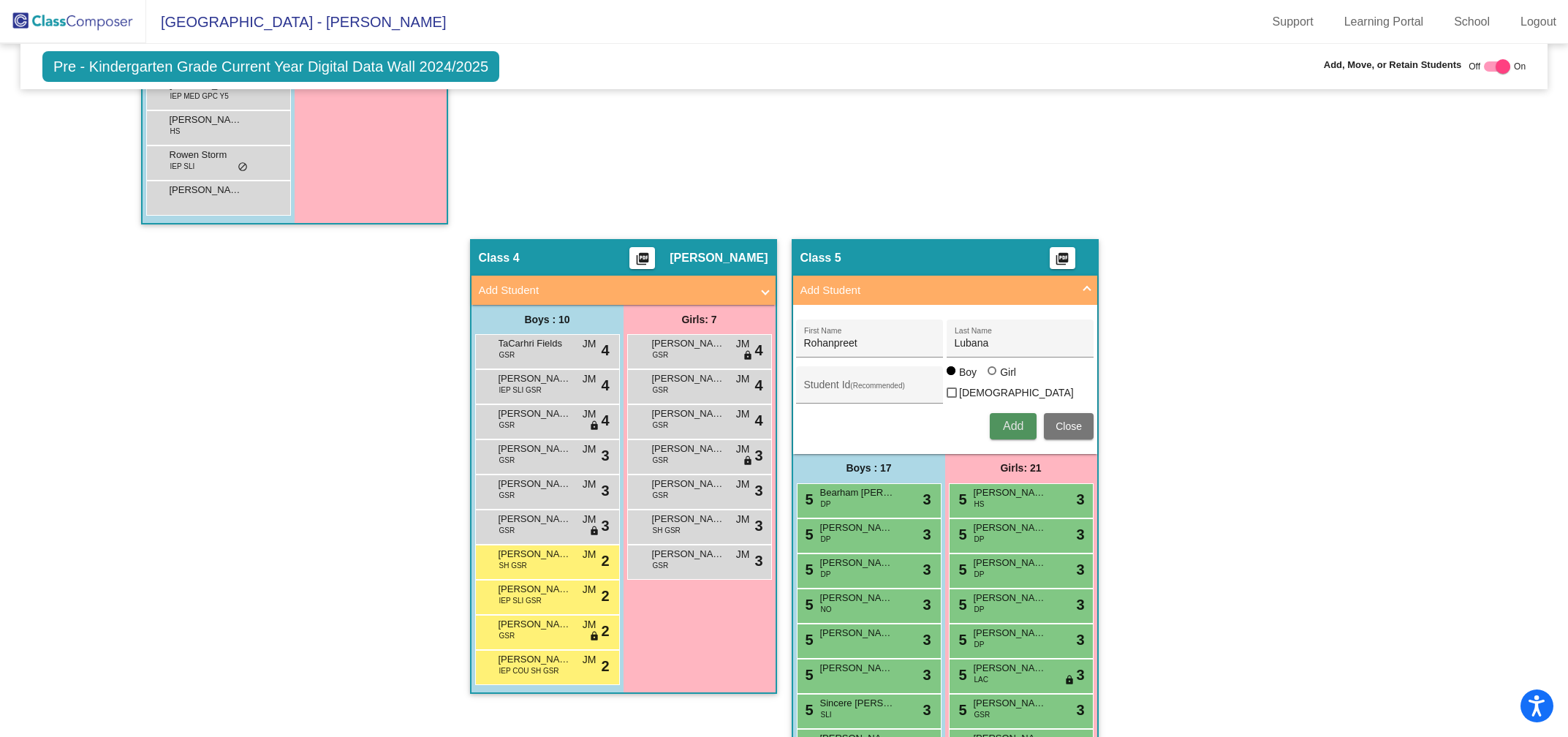
click at [1020, 413] on button "Add" at bounding box center [1013, 425] width 47 height 26
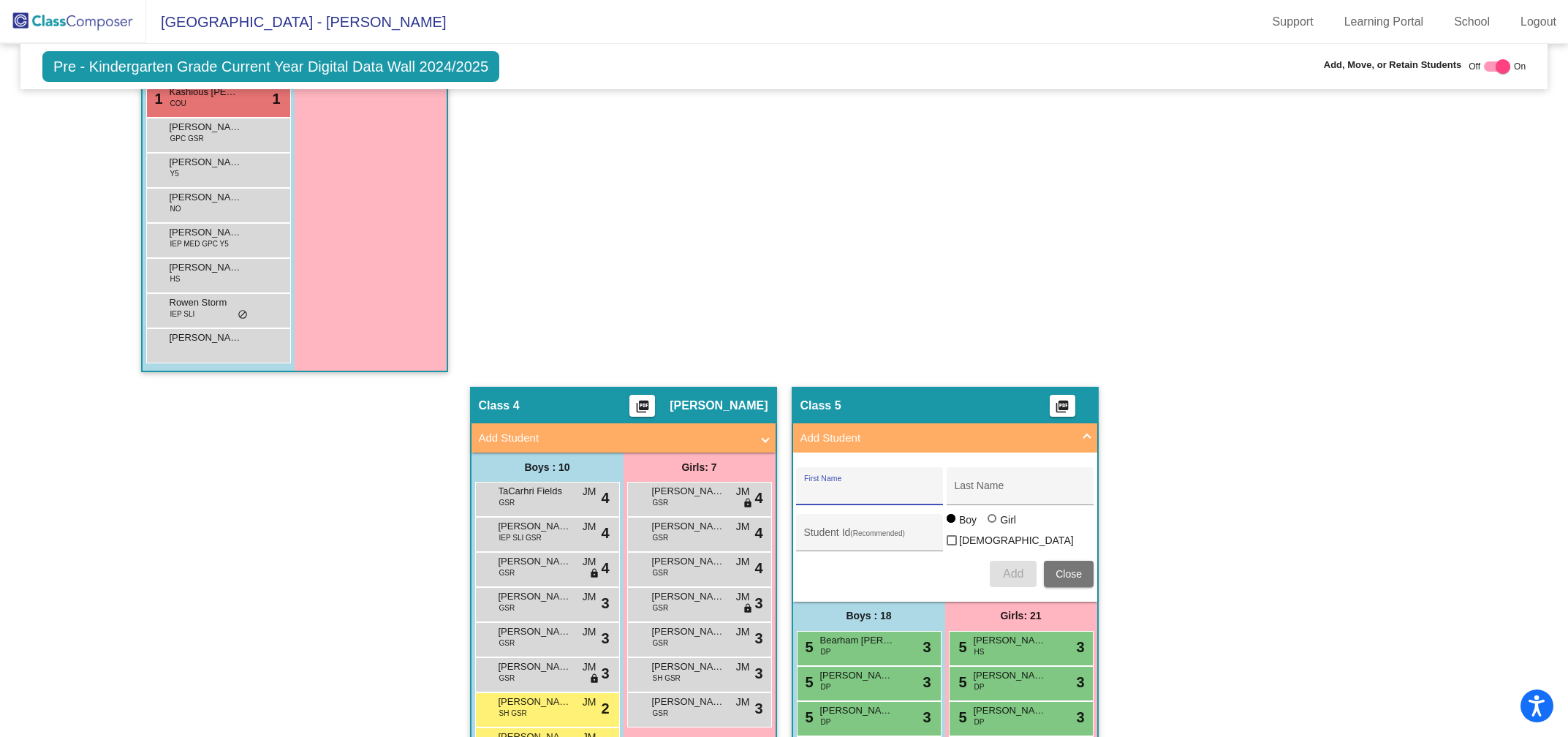
scroll to position [1056, 0]
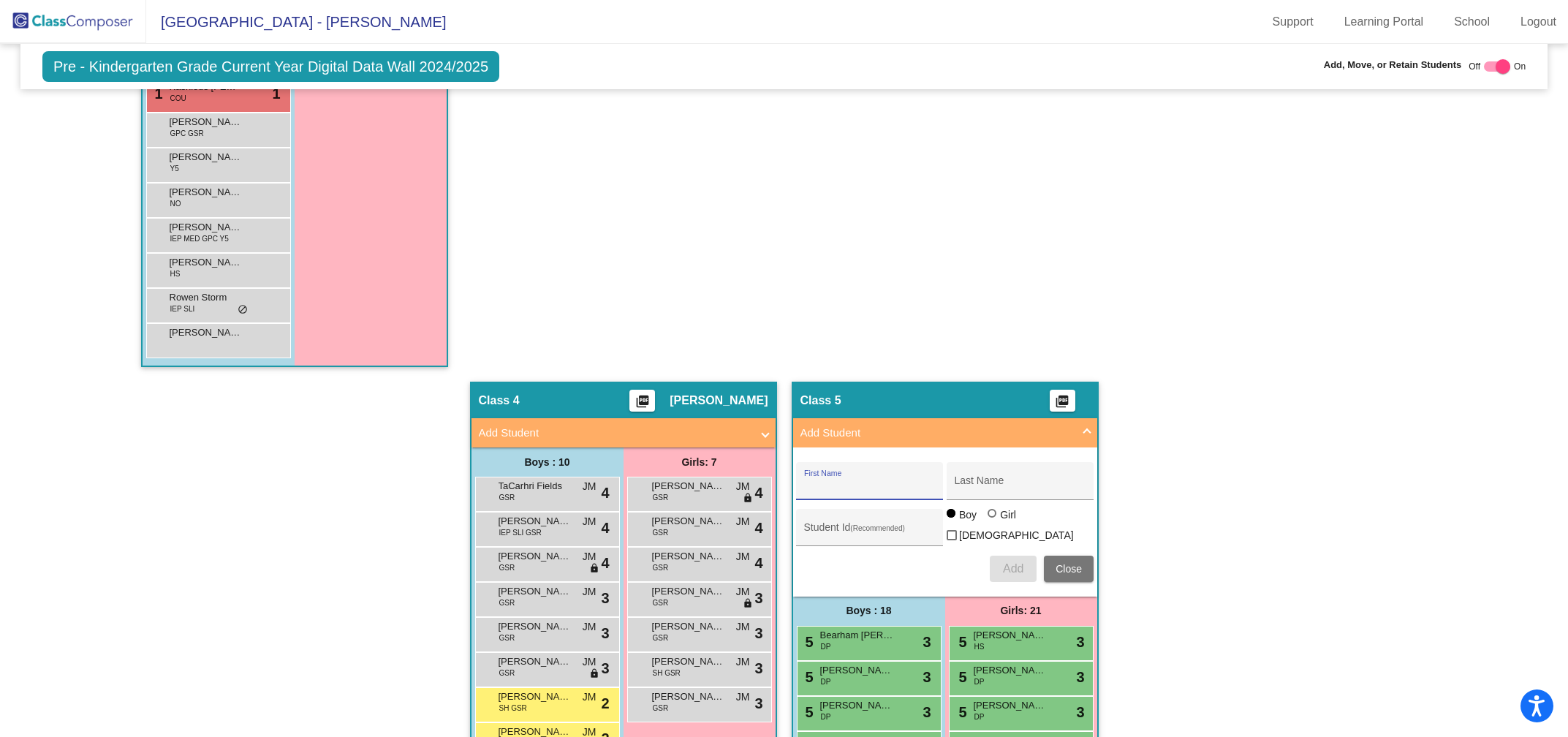
click at [824, 480] on input "First Name" at bounding box center [869, 486] width 131 height 12
type input "l"
type input "[PERSON_NAME]"
click at [972, 472] on div "Last Name" at bounding box center [1020, 485] width 131 height 30
type input "[PERSON_NAME]"
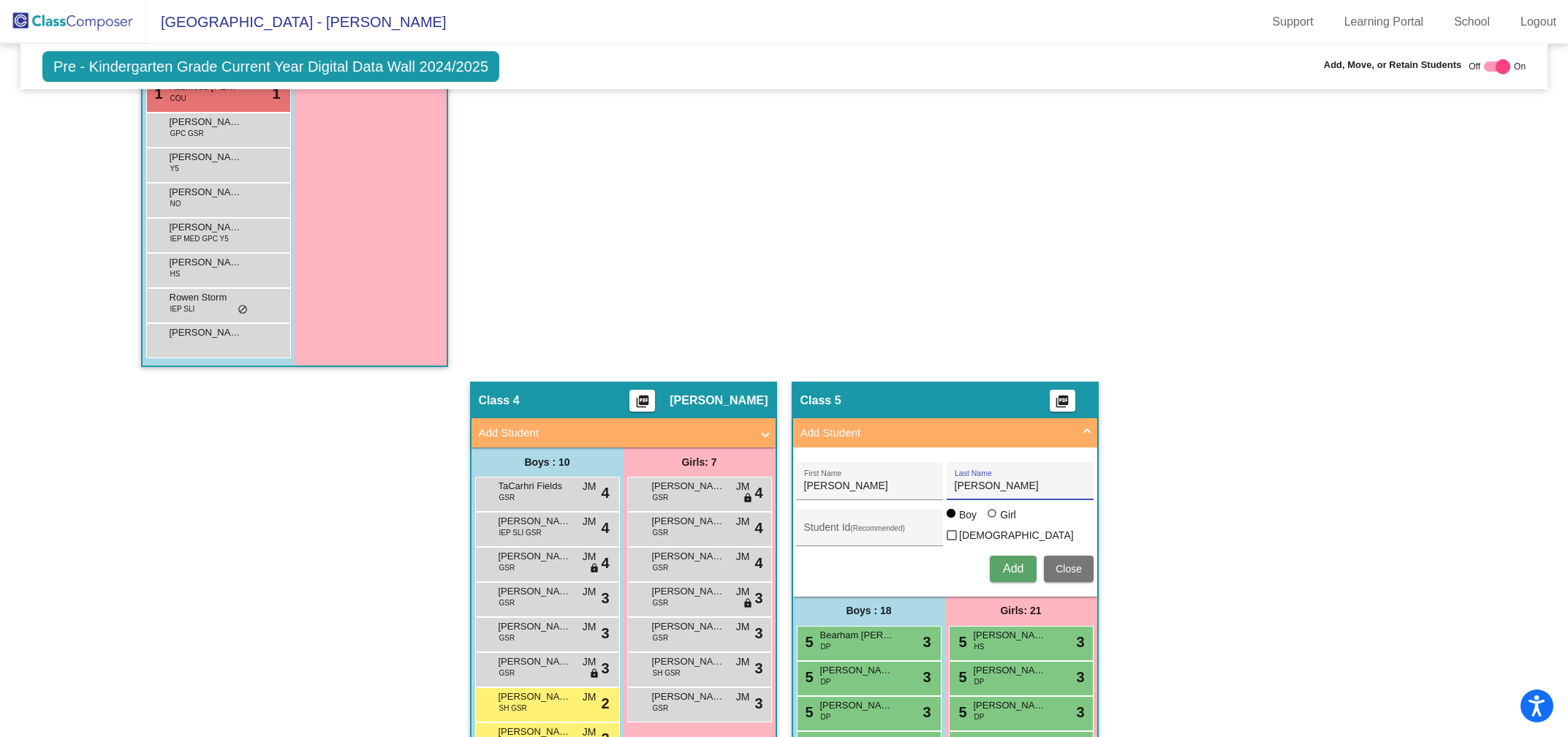
click at [992, 518] on div at bounding box center [993, 514] width 12 height 12
click at [992, 521] on input "Girl" at bounding box center [992, 521] width 1 height 1
radio input "true"
click at [1008, 562] on span "Add" at bounding box center [1013, 568] width 21 height 13
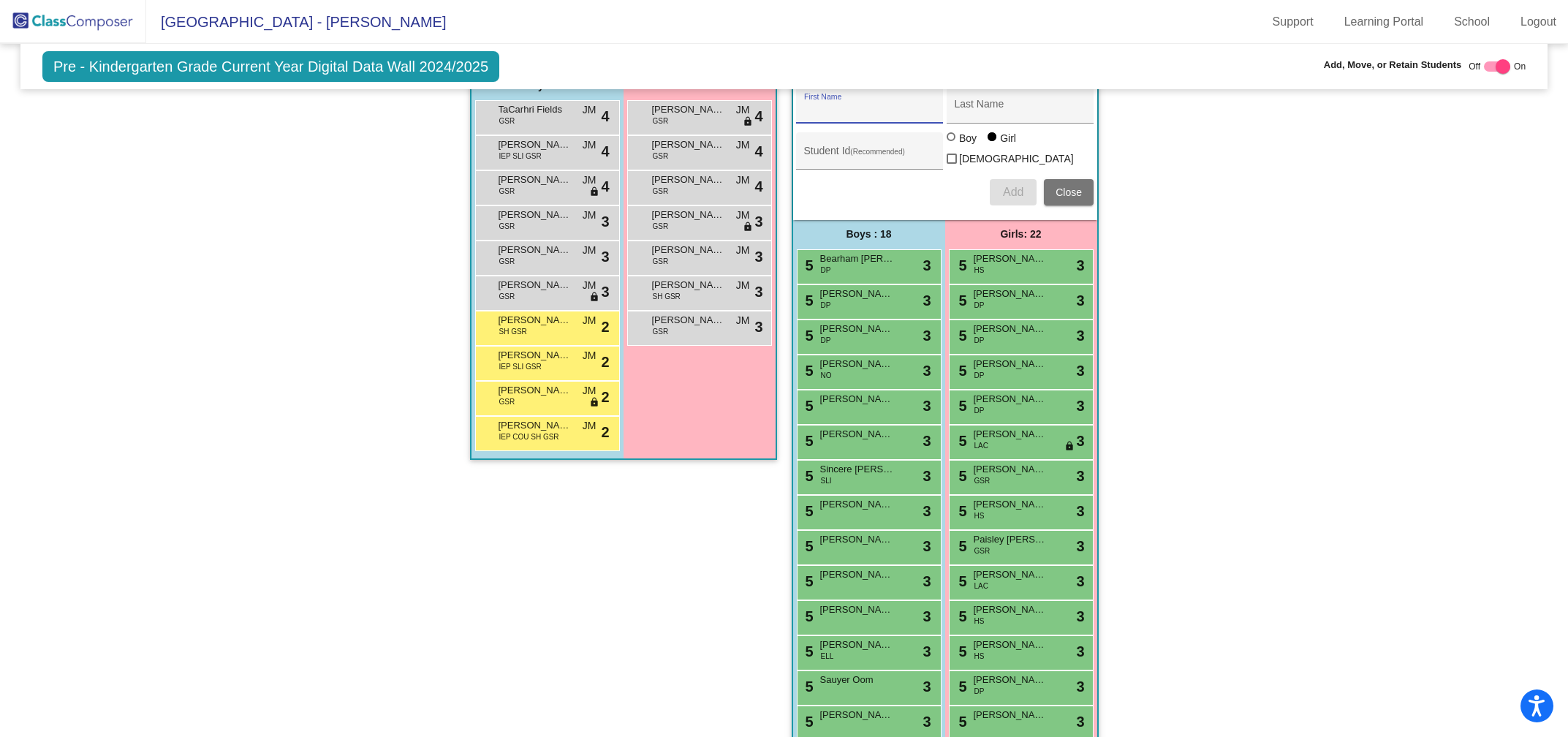
scroll to position [1729, 0]
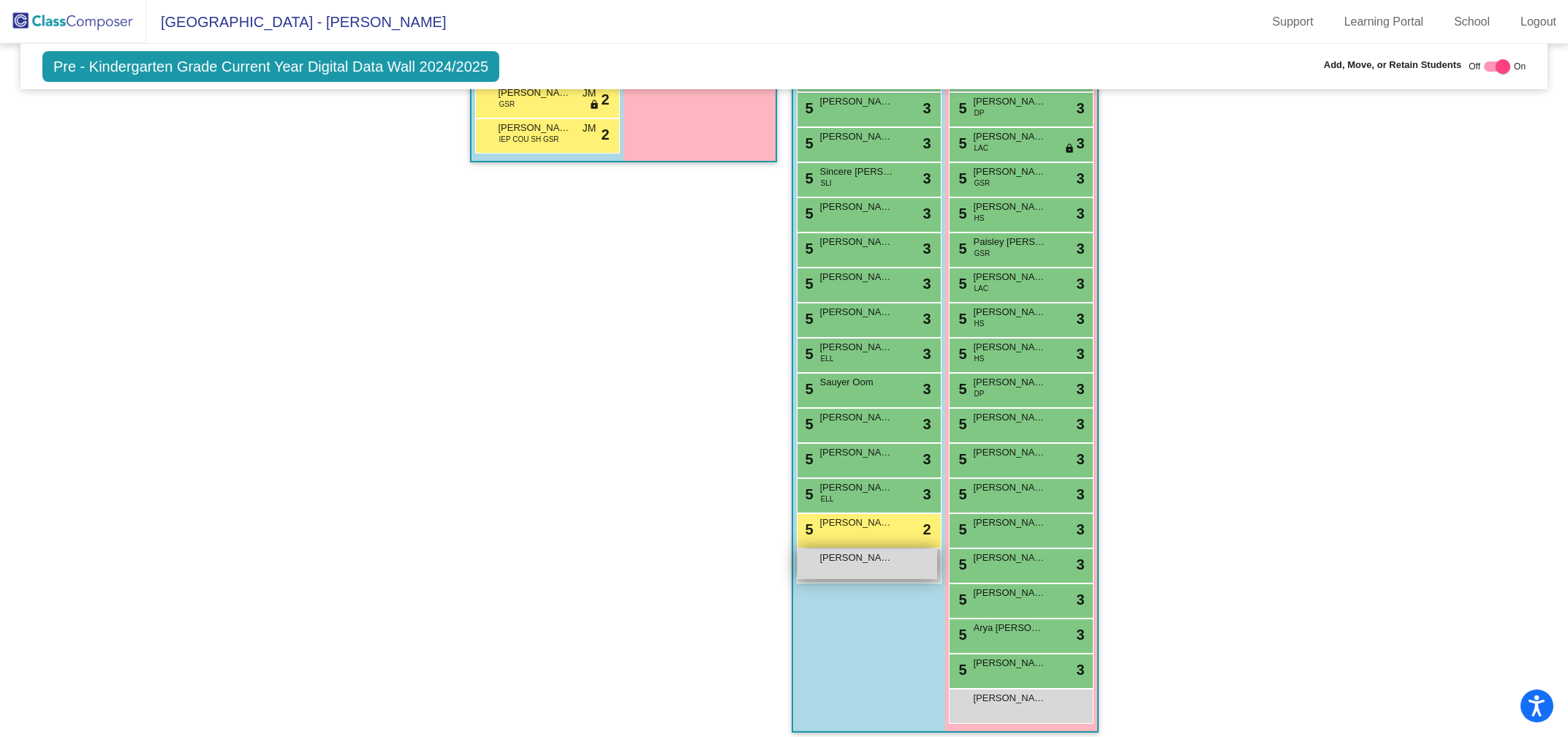
click at [863, 550] on span "[PERSON_NAME]" at bounding box center [857, 557] width 73 height 14
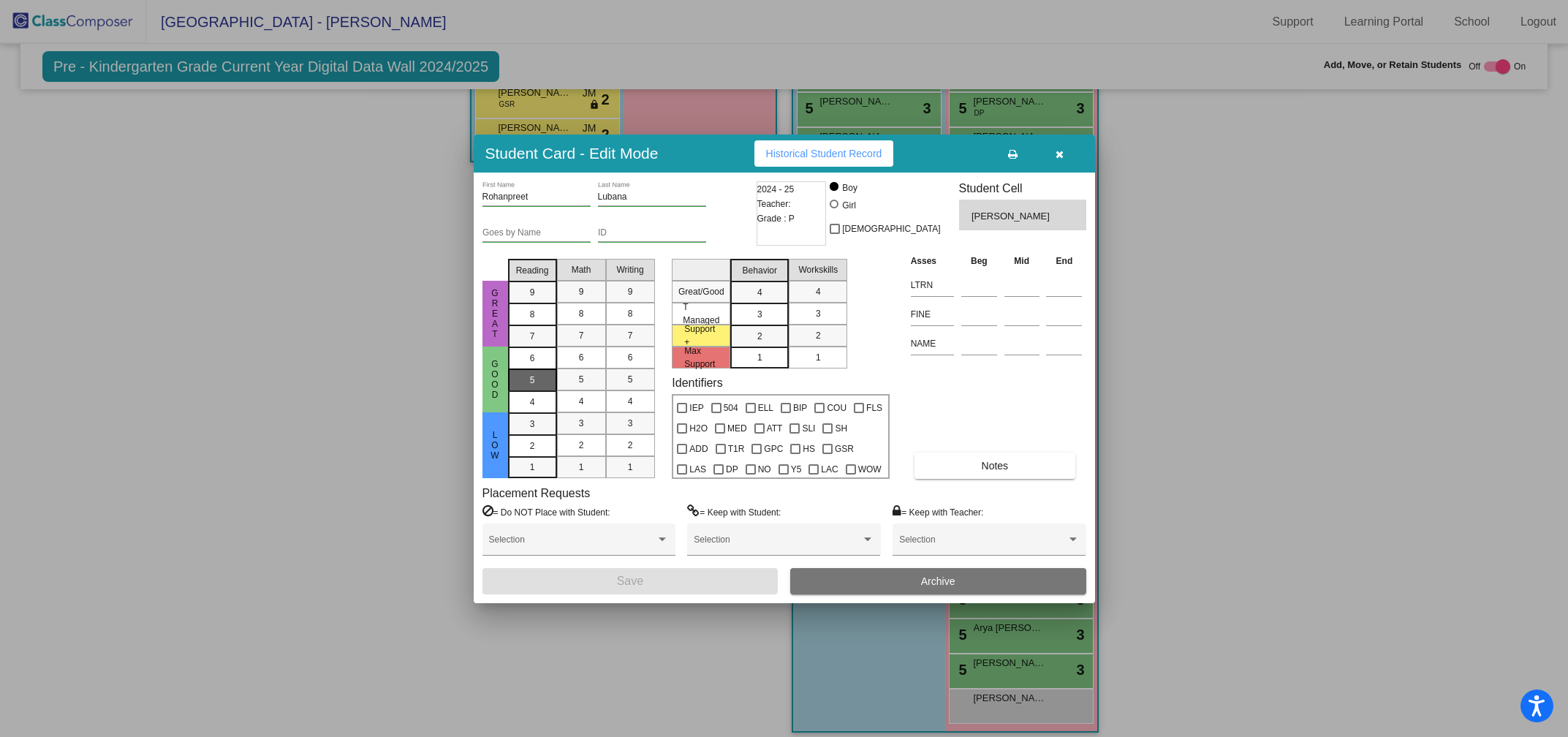
click at [530, 365] on span "5" at bounding box center [533, 358] width 5 height 14
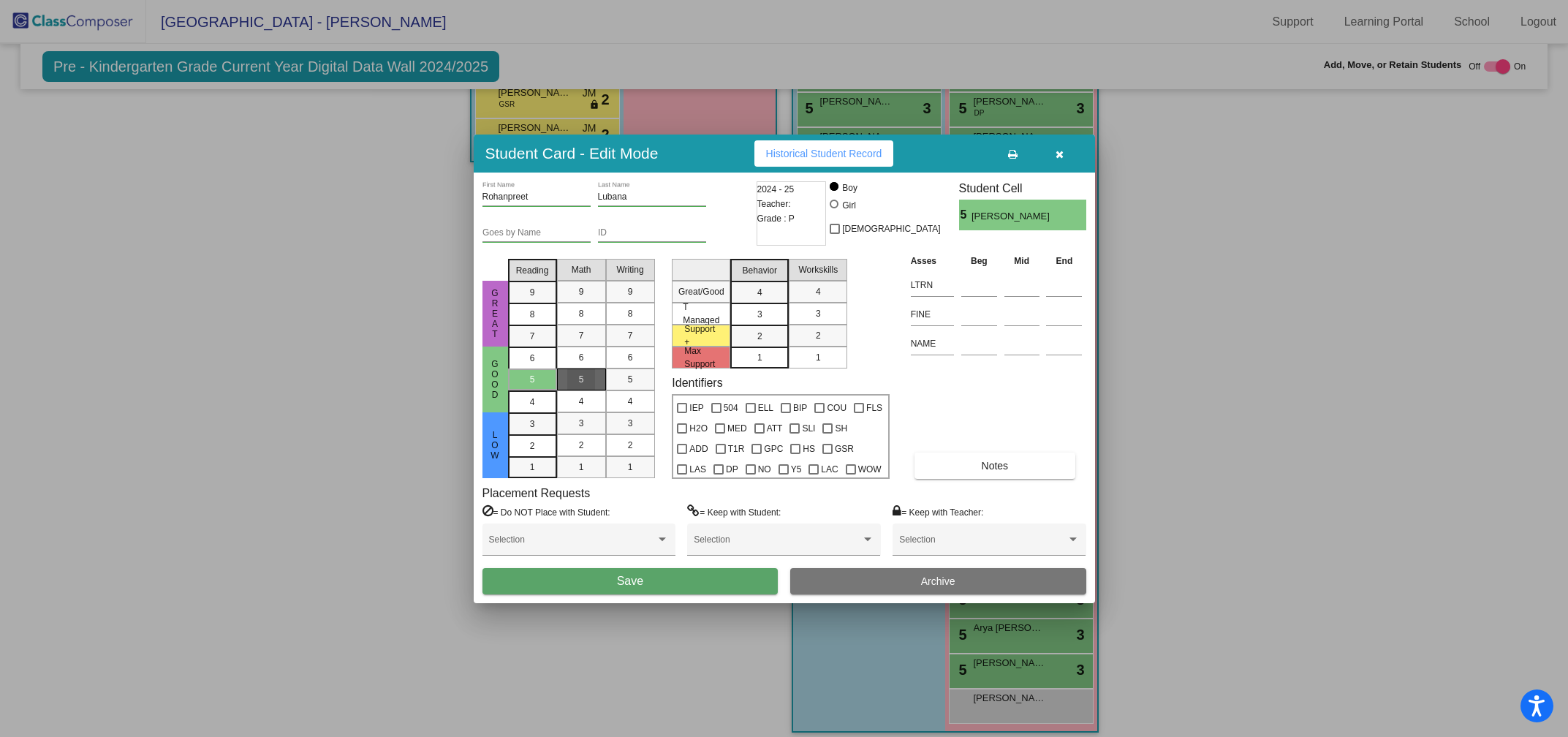
click at [576, 376] on div "5" at bounding box center [581, 379] width 29 height 22
click at [625, 375] on div "5" at bounding box center [631, 379] width 29 height 22
click at [759, 304] on div "3" at bounding box center [760, 293] width 29 height 22
click at [802, 308] on mat-list-option "3" at bounding box center [818, 314] width 59 height 22
click at [665, 577] on button "Save" at bounding box center [631, 580] width 296 height 26
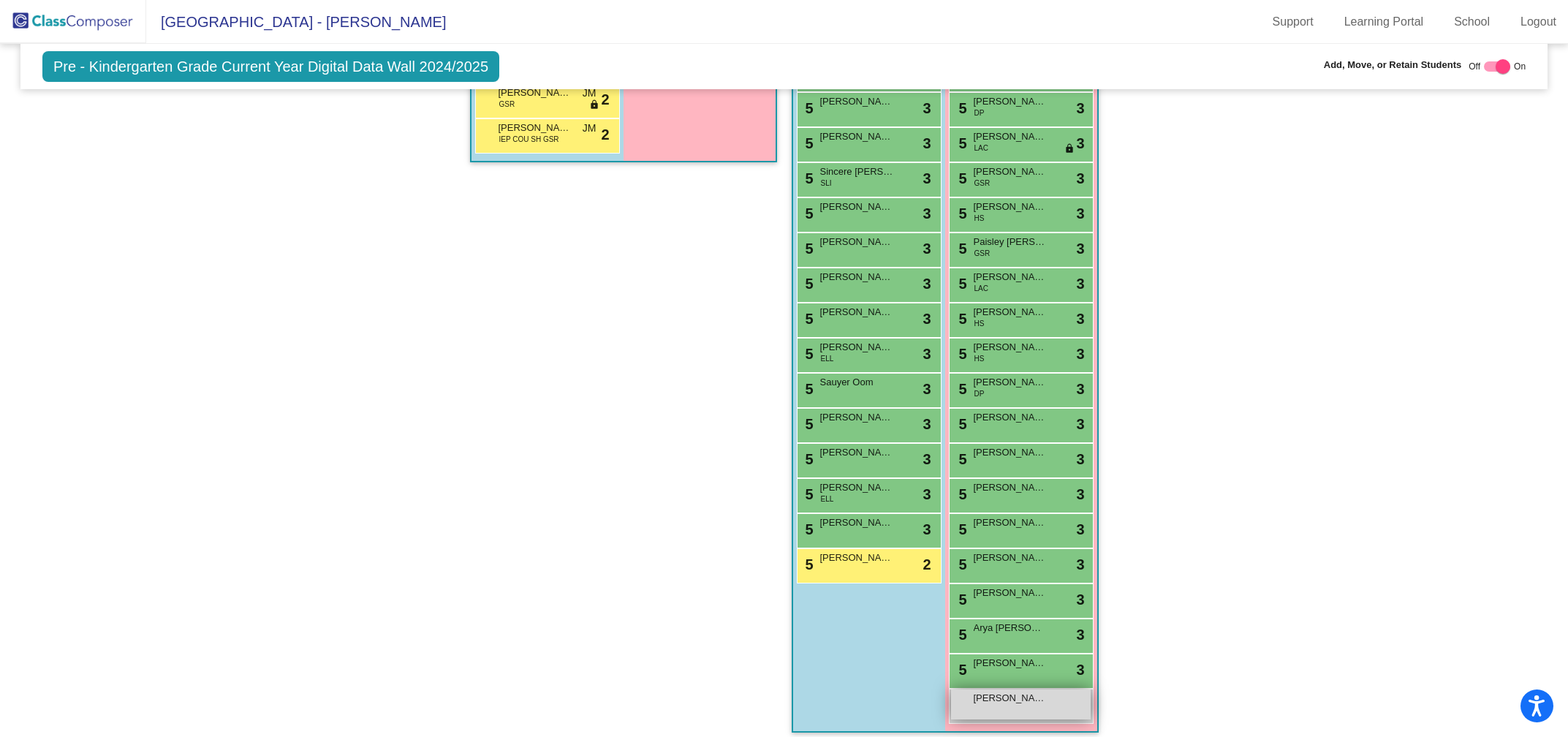
click at [1012, 693] on span "[PERSON_NAME]" at bounding box center [1011, 698] width 73 height 14
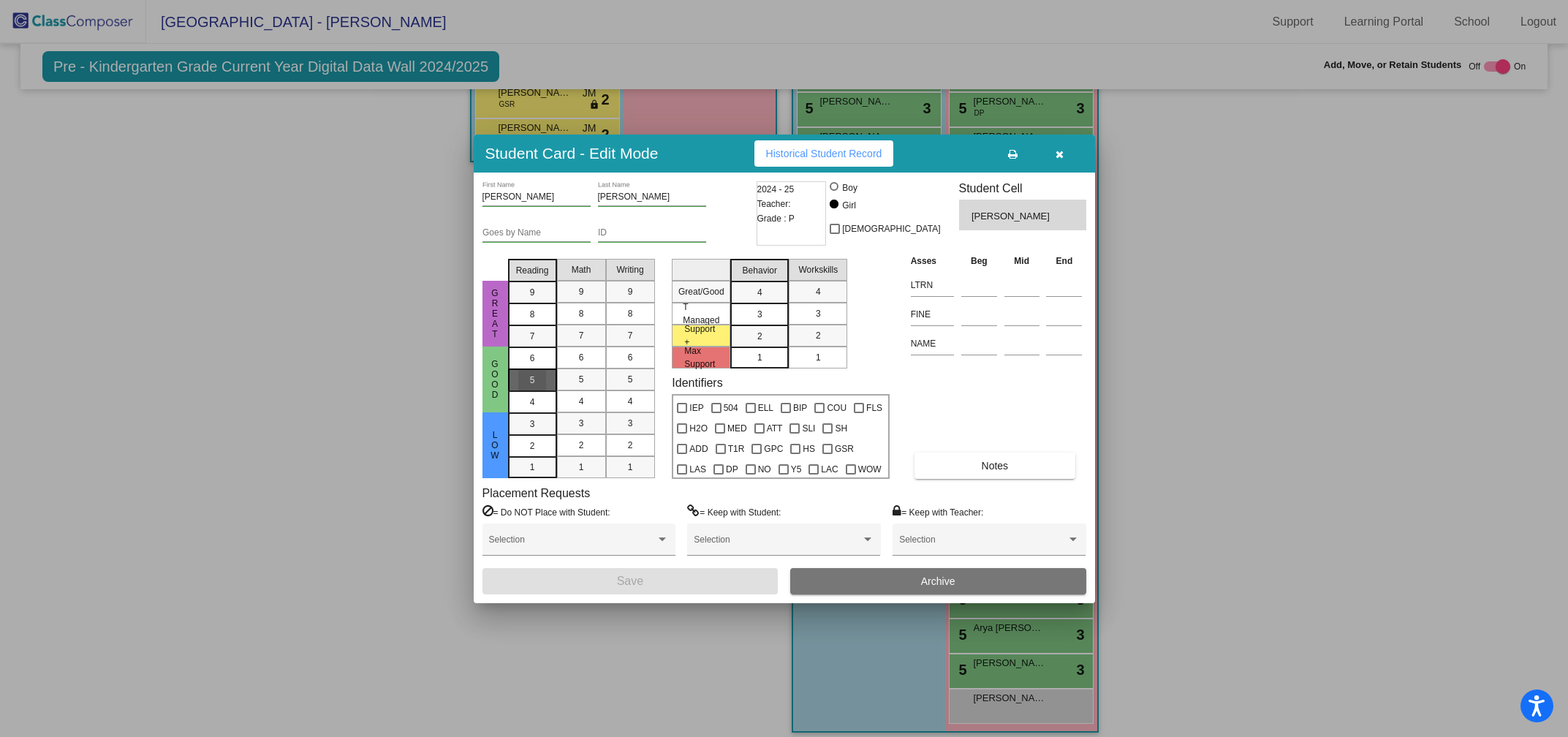
click at [538, 369] on div "5" at bounding box center [533, 359] width 29 height 22
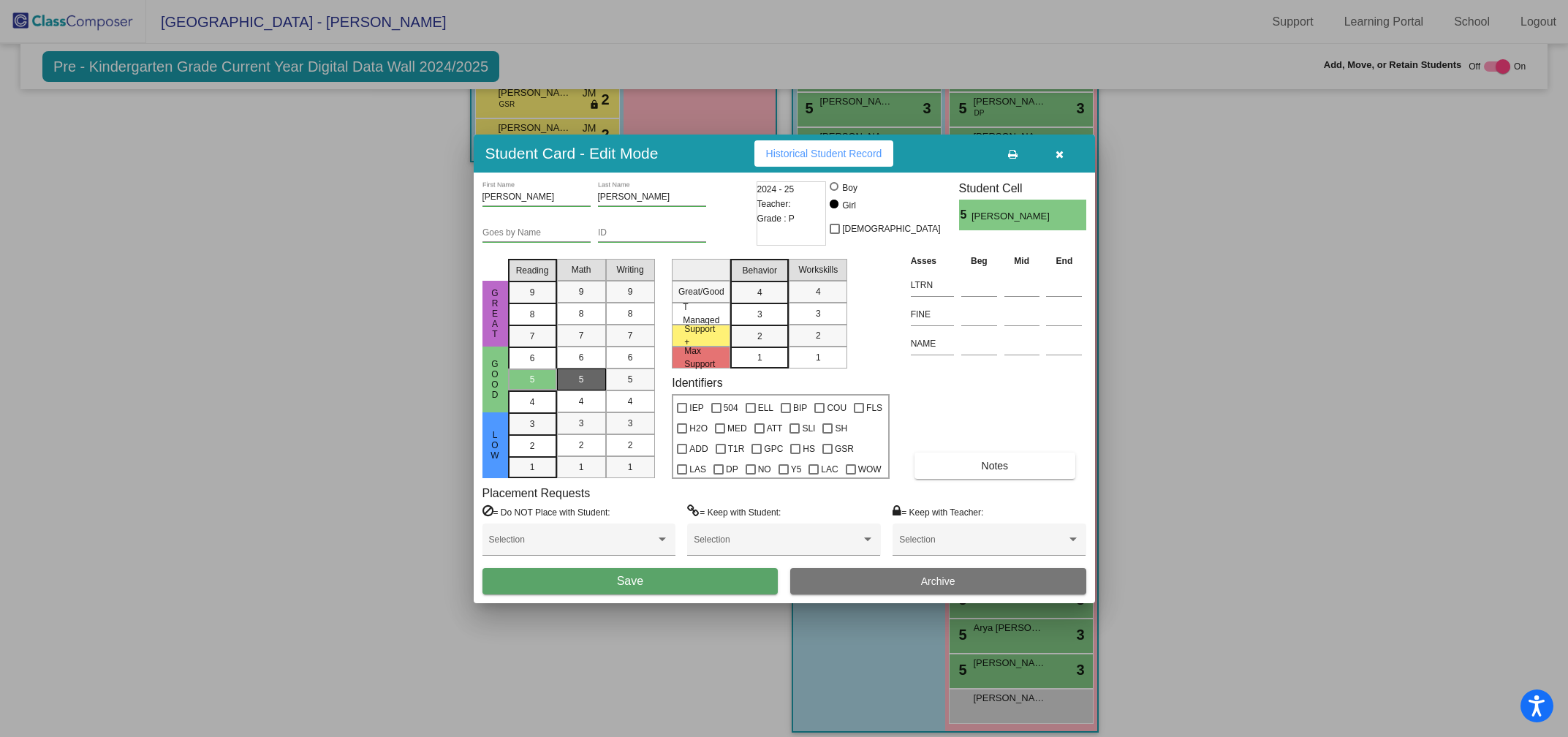
click at [594, 371] on div "5" at bounding box center [581, 379] width 29 height 22
click at [622, 383] on div "5" at bounding box center [631, 379] width 29 height 22
click at [750, 304] on div "3" at bounding box center [760, 293] width 29 height 22
click at [814, 308] on div "3" at bounding box center [818, 314] width 29 height 22
click at [639, 582] on span "Save" at bounding box center [630, 581] width 26 height 13
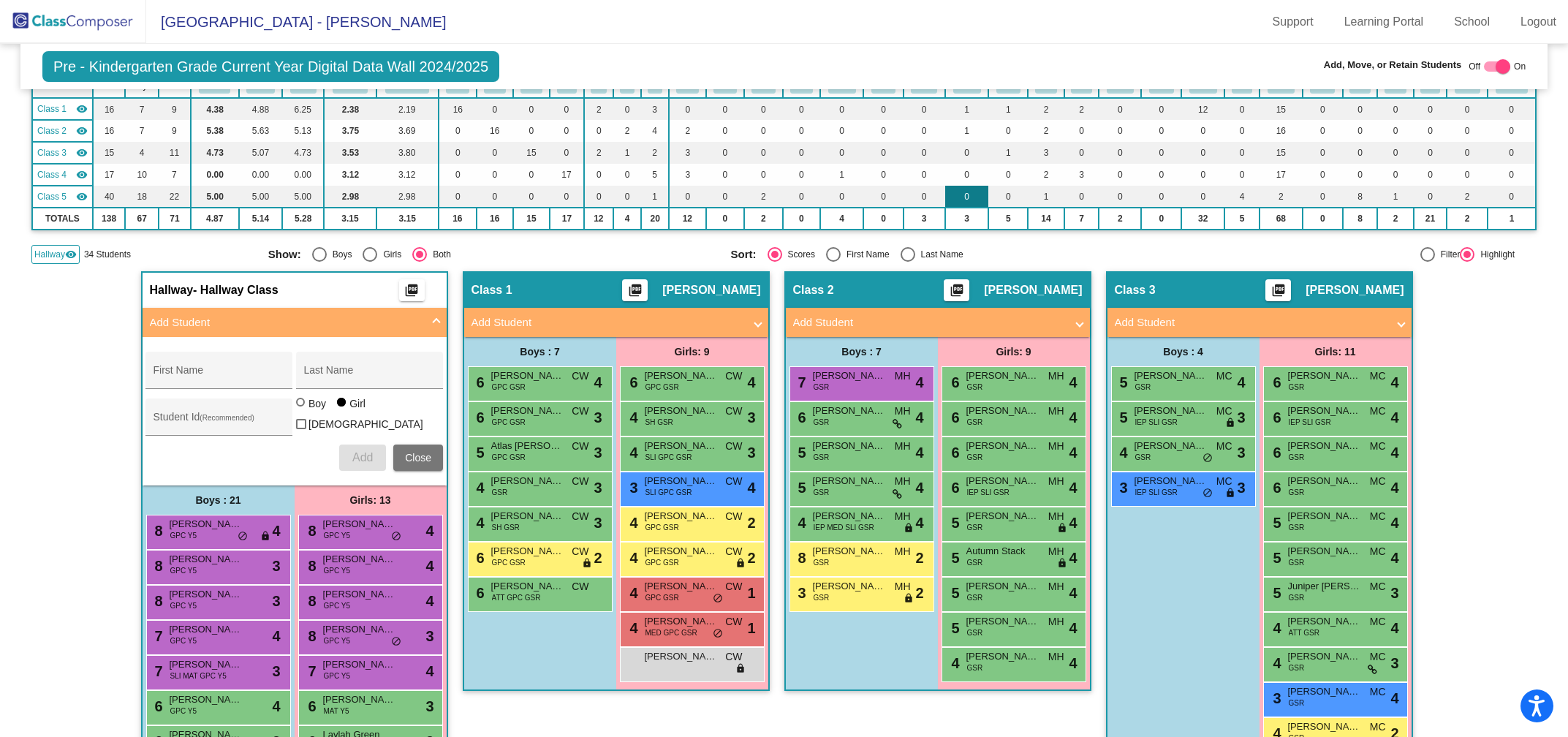
scroll to position [0, 0]
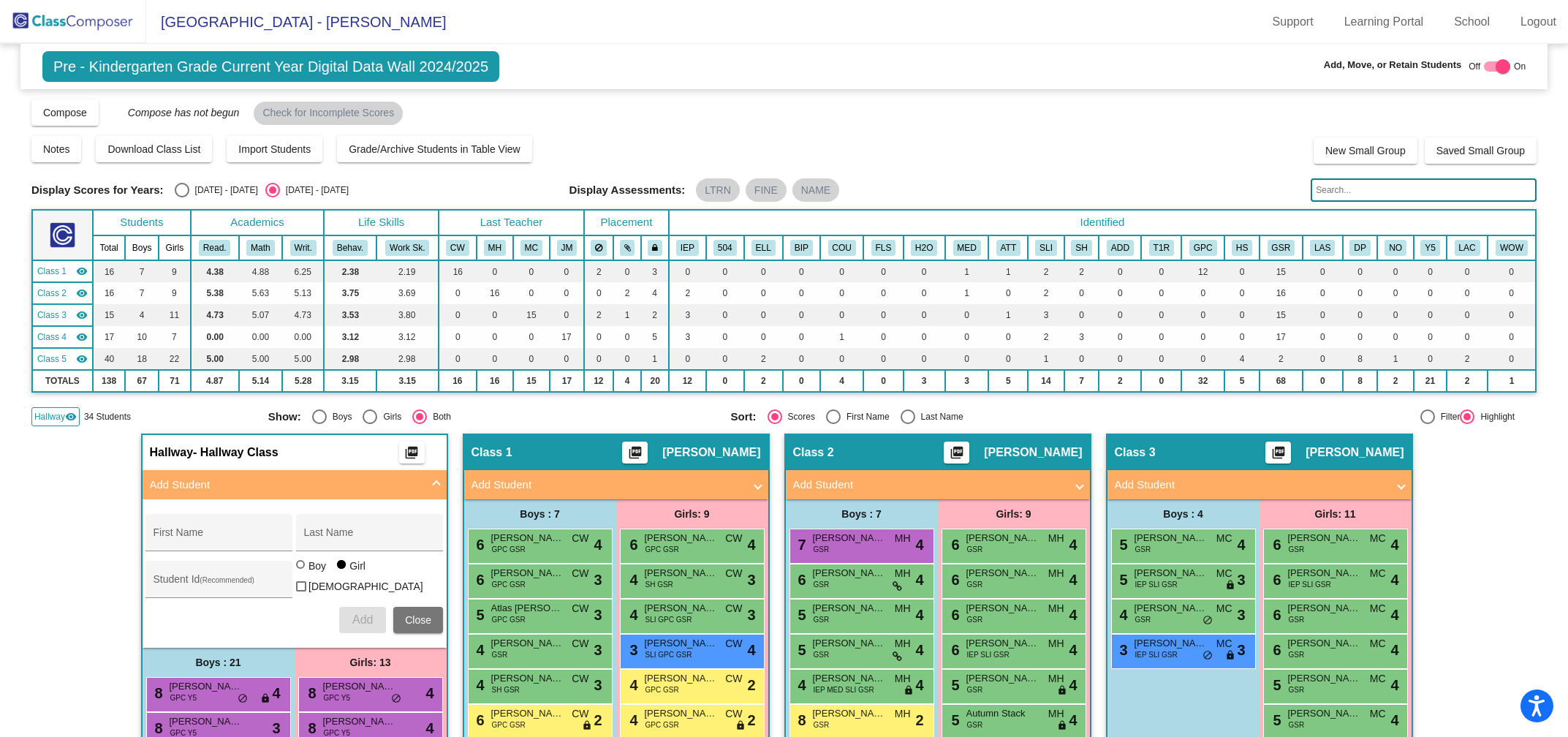
click at [1325, 194] on input "text" at bounding box center [1423, 189] width 226 height 23
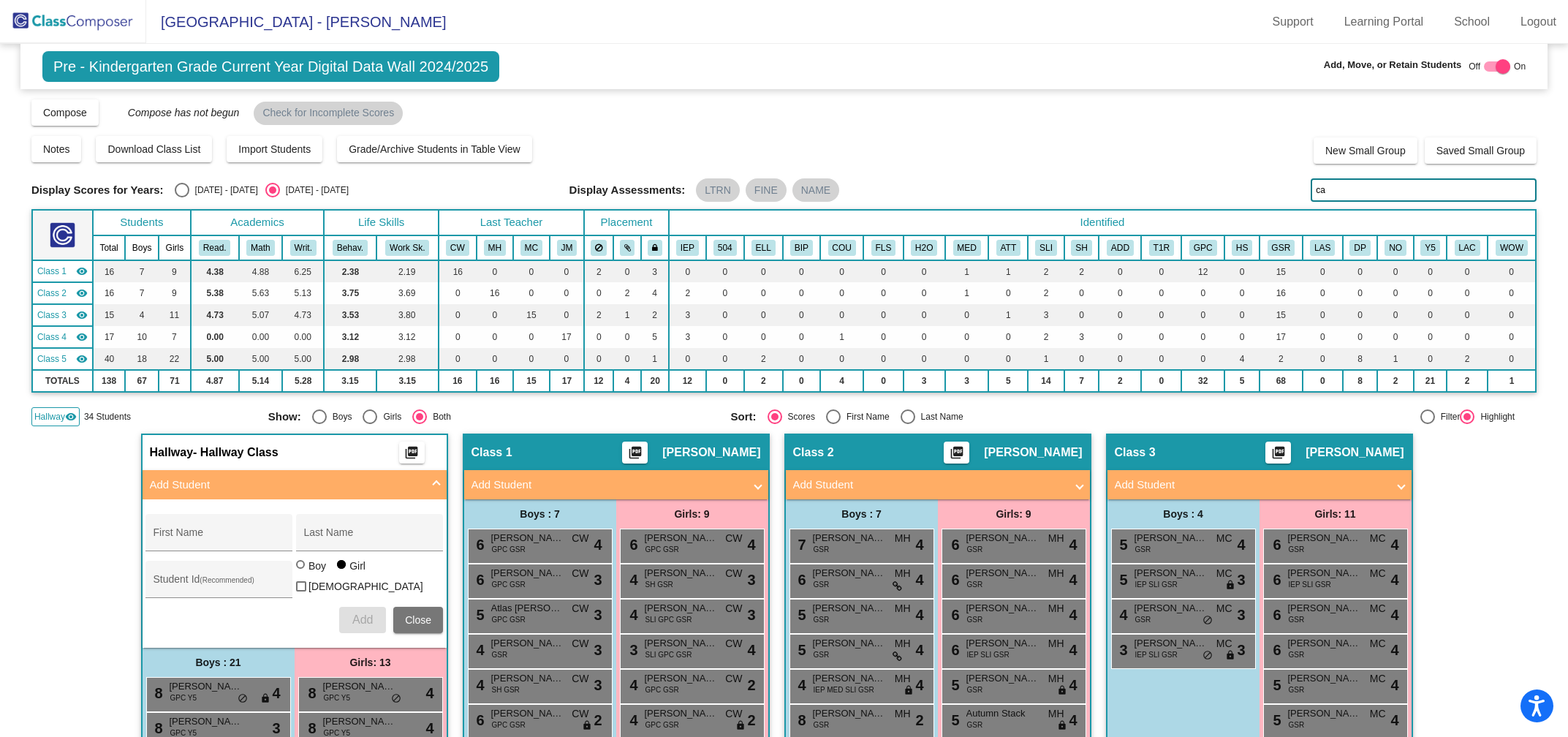
type input "c"
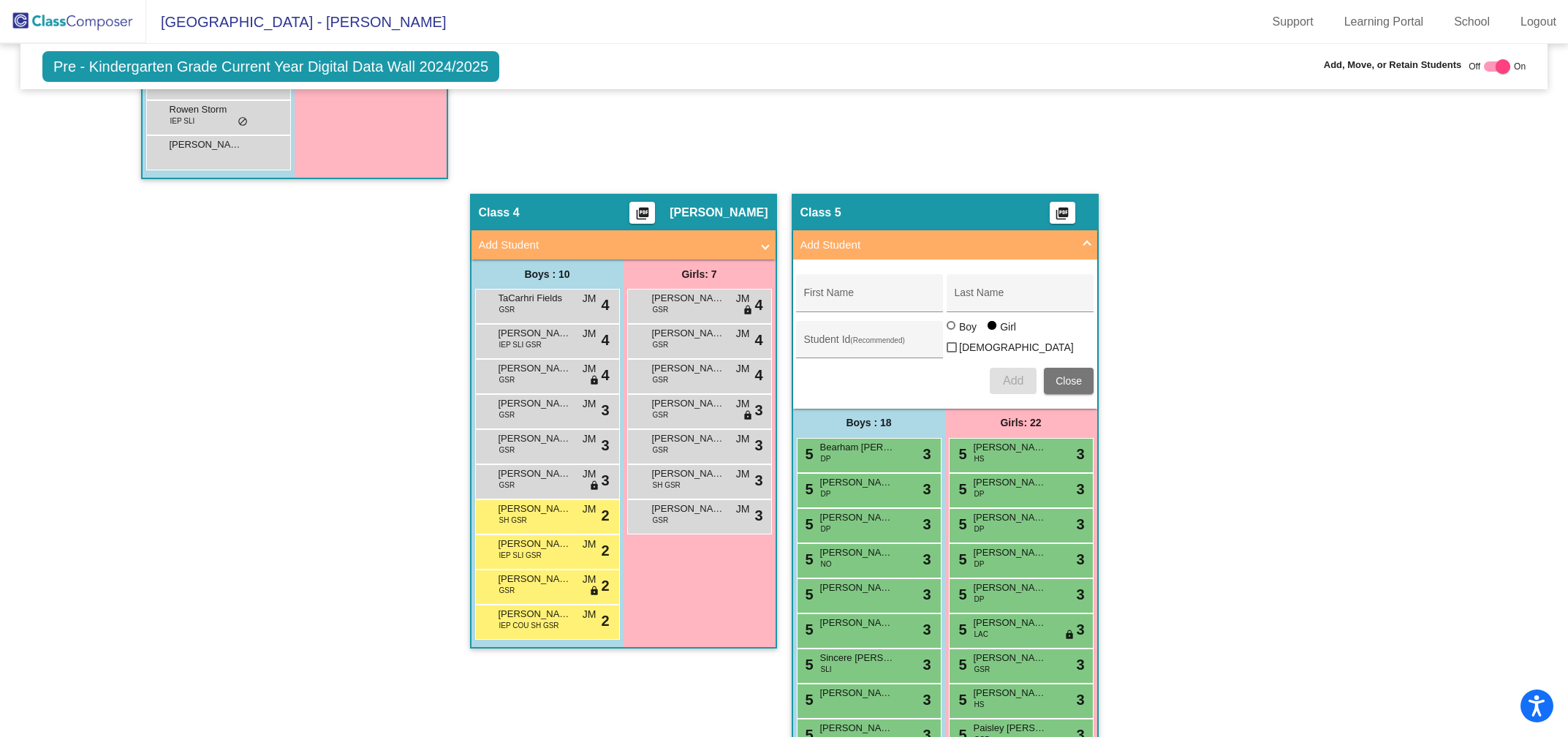
scroll to position [1276, 0]
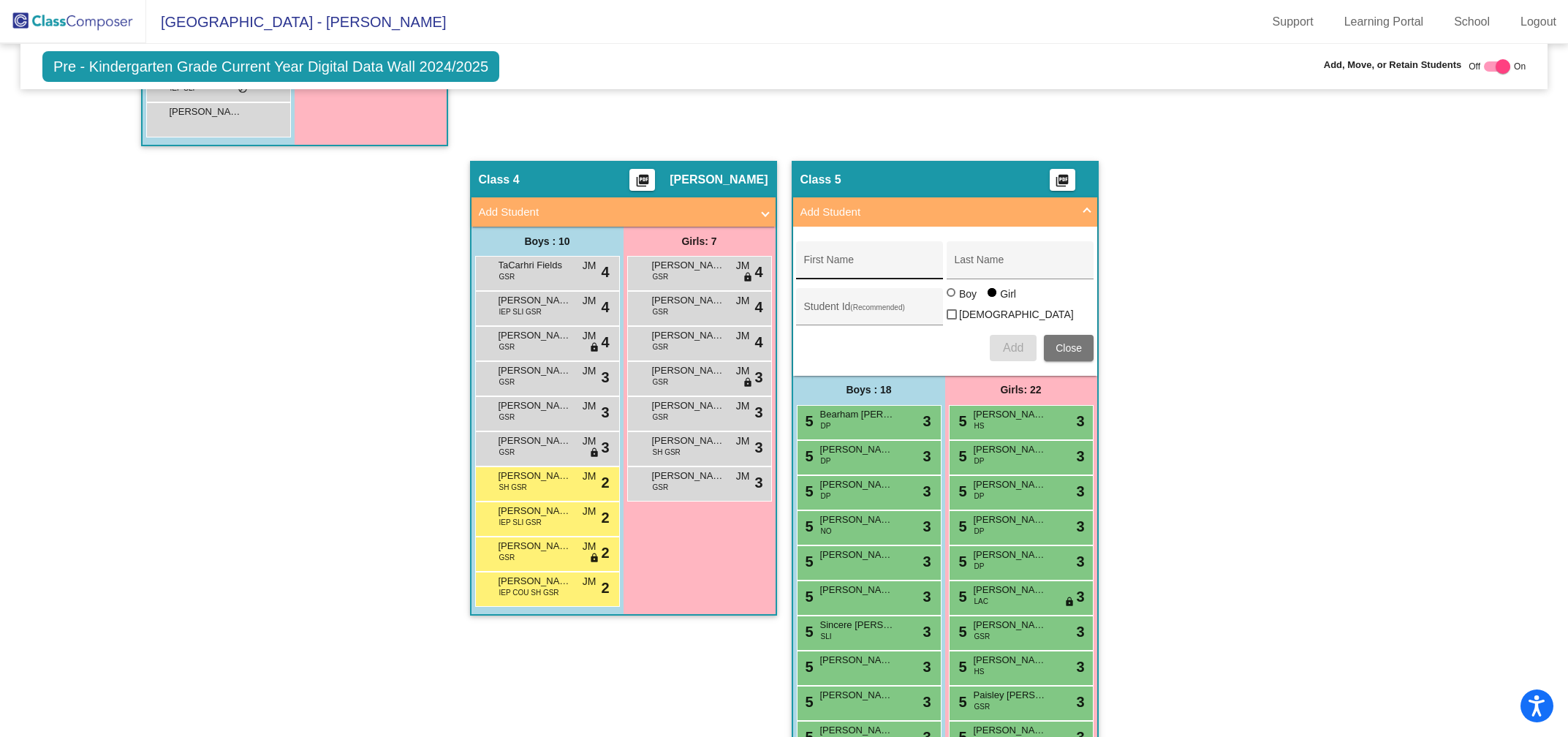
click at [886, 249] on div "First Name" at bounding box center [869, 264] width 131 height 30
type input "[PERSON_NAME]"
click at [988, 259] on input "Last Name" at bounding box center [1020, 265] width 131 height 12
type input "[PERSON_NAME]"
click at [1003, 341] on span "Add" at bounding box center [1013, 347] width 21 height 13
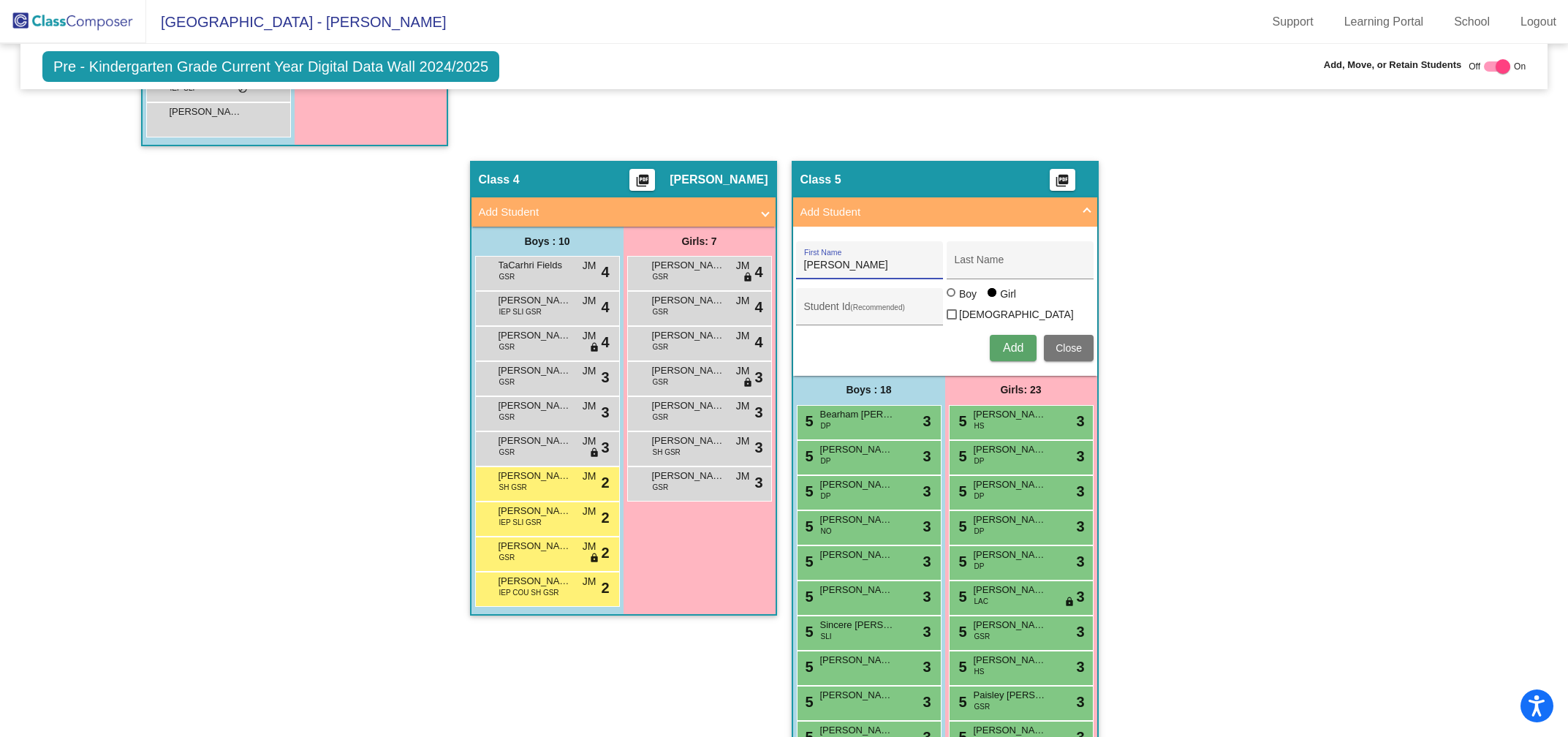
type input "[PERSON_NAME]"
click at [976, 259] on input "Last Name" at bounding box center [1020, 265] width 131 height 12
type input "Kitchens"
click at [947, 297] on div at bounding box center [953, 293] width 12 height 12
click at [952, 300] on input "Boy" at bounding box center [952, 300] width 1 height 1
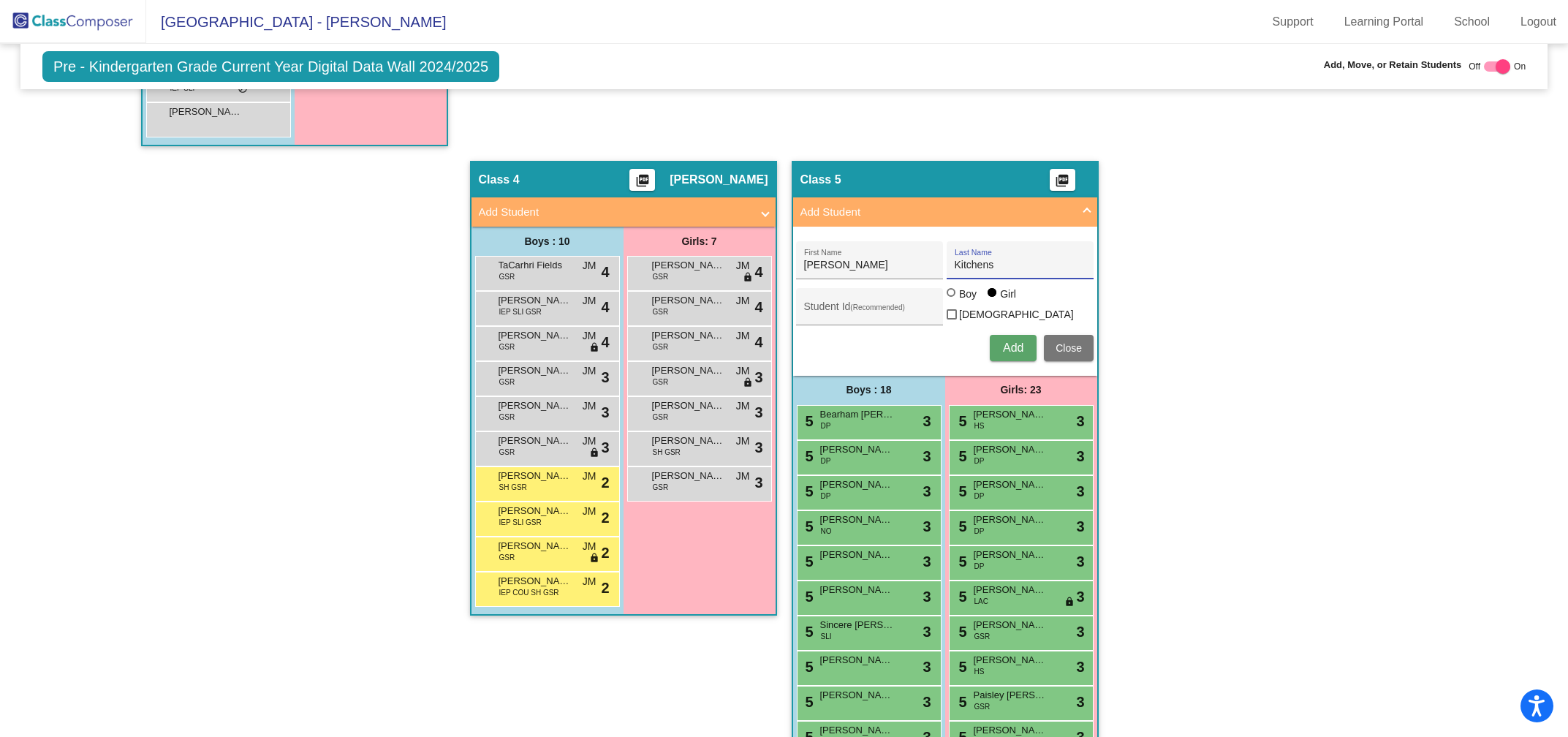
radio input "true"
click at [1003, 343] on span "Add" at bounding box center [1013, 347] width 21 height 13
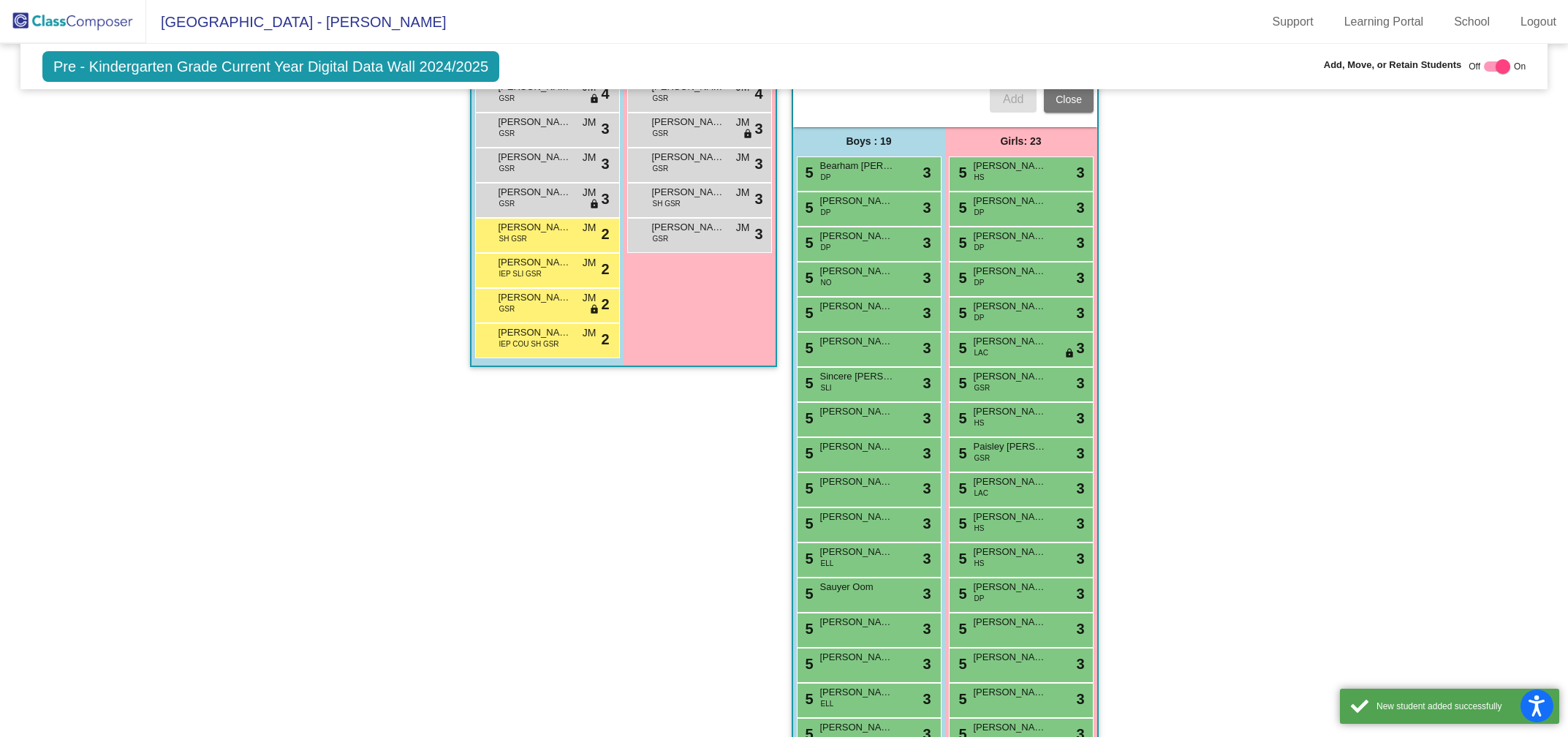
scroll to position [1764, 0]
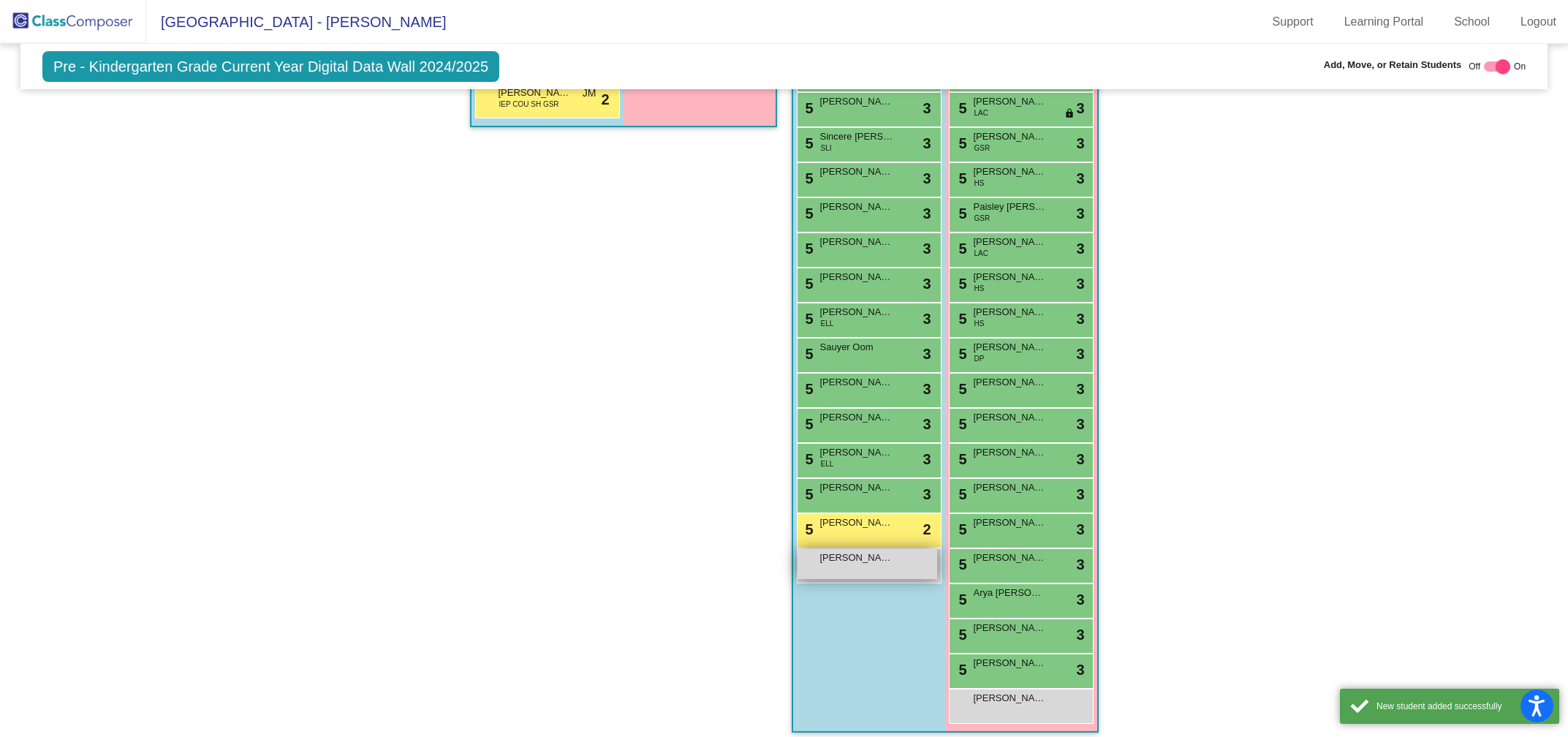
click at [850, 562] on div "[PERSON_NAME] Kitchens lock do_not_disturb_alt" at bounding box center [867, 564] width 140 height 30
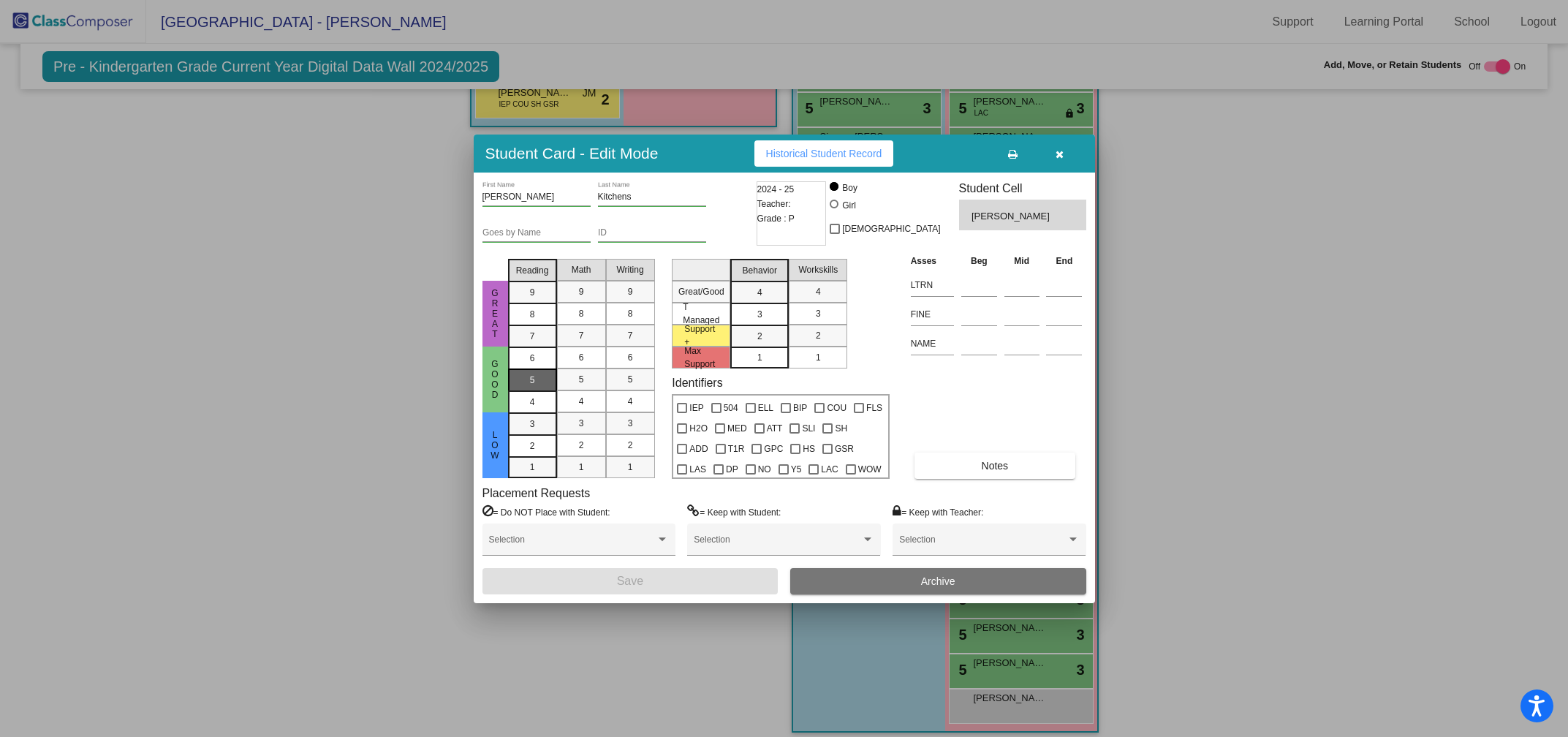
click at [541, 369] on div "5" at bounding box center [533, 359] width 29 height 22
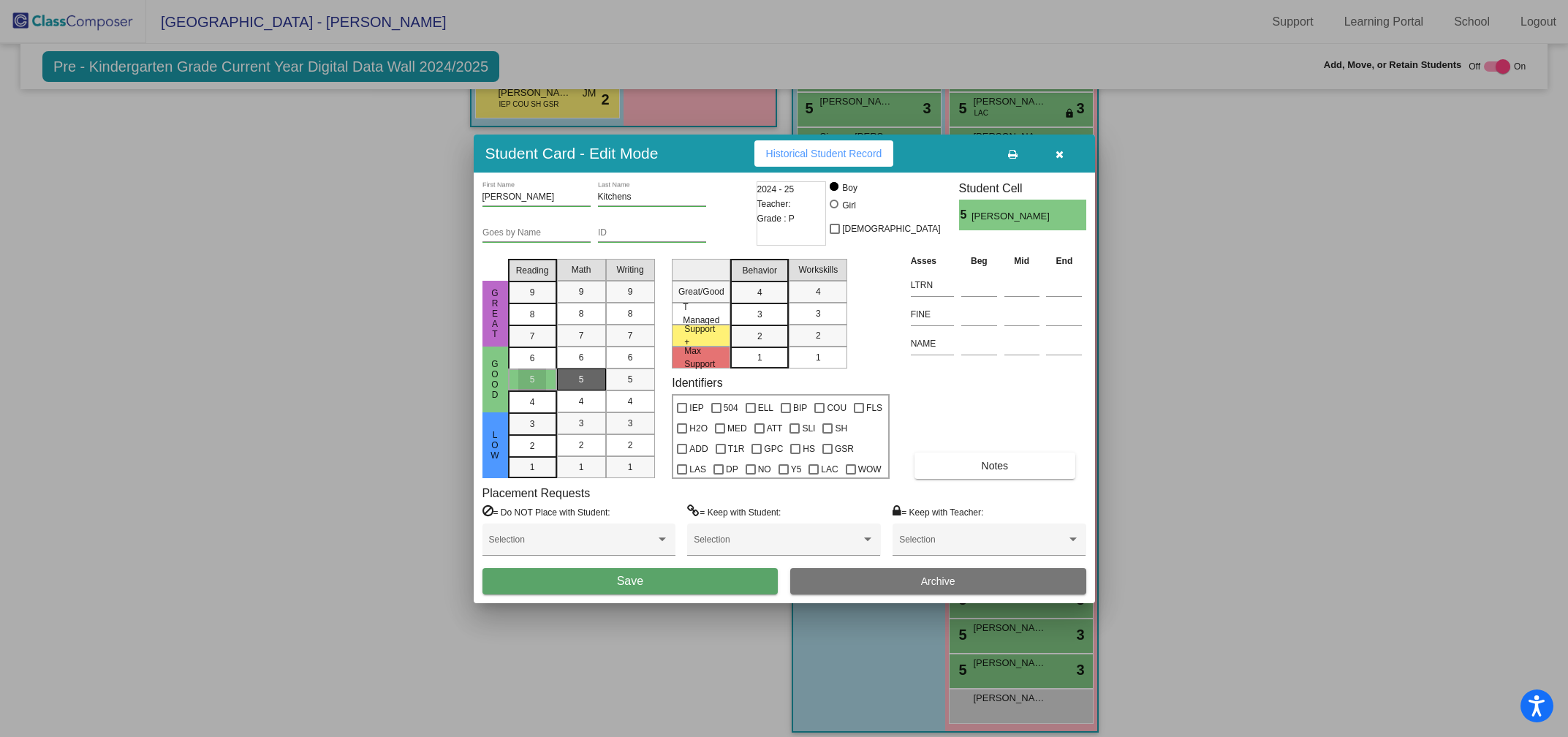
click at [573, 378] on div "5" at bounding box center [581, 379] width 29 height 22
click at [631, 376] on span "5" at bounding box center [631, 379] width 5 height 14
click at [767, 304] on div "3" at bounding box center [760, 293] width 29 height 22
click at [820, 312] on span "3" at bounding box center [818, 313] width 5 height 14
click at [638, 580] on span "Save" at bounding box center [630, 581] width 26 height 13
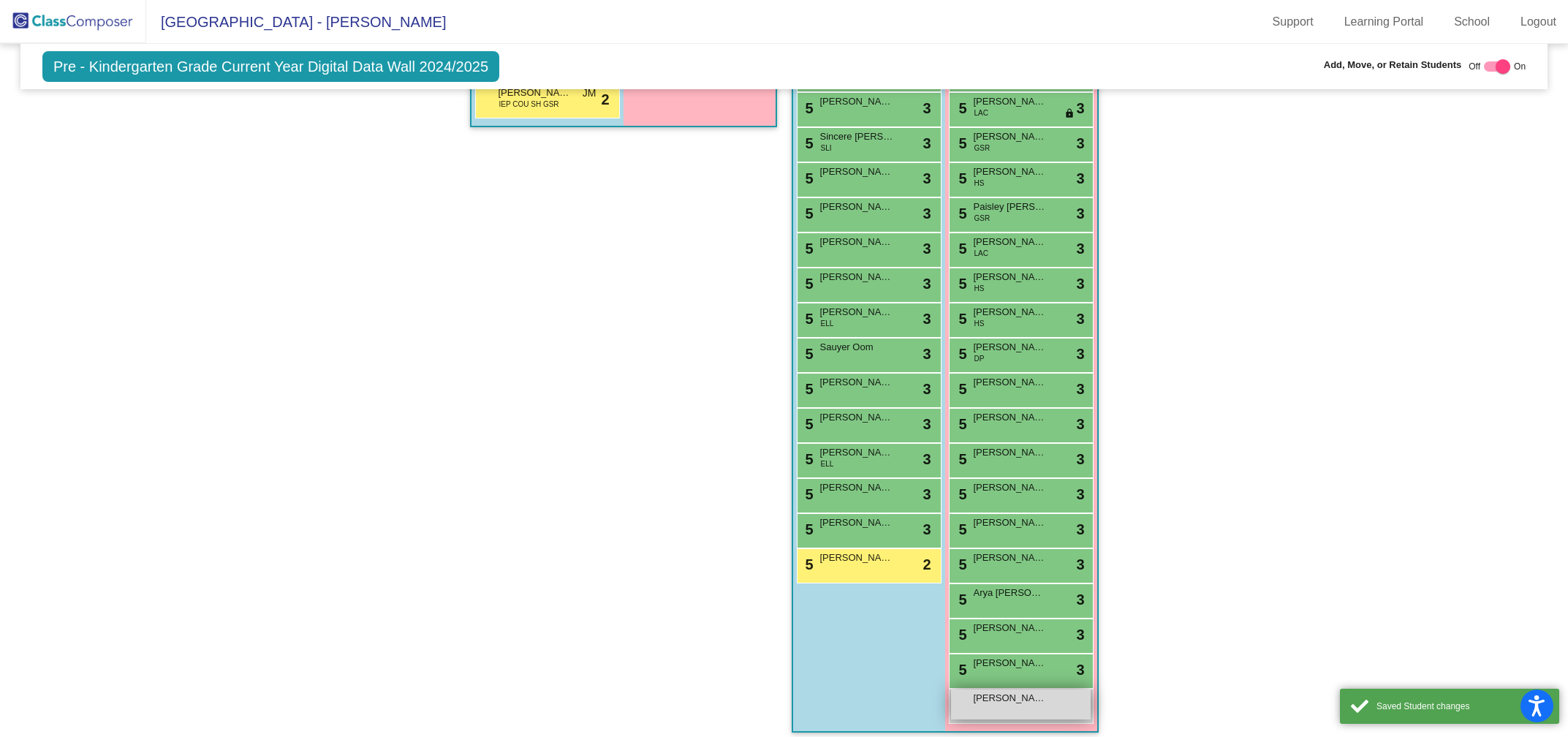
click at [1007, 705] on div "[PERSON_NAME] lock do_not_disturb_alt" at bounding box center [1021, 704] width 140 height 30
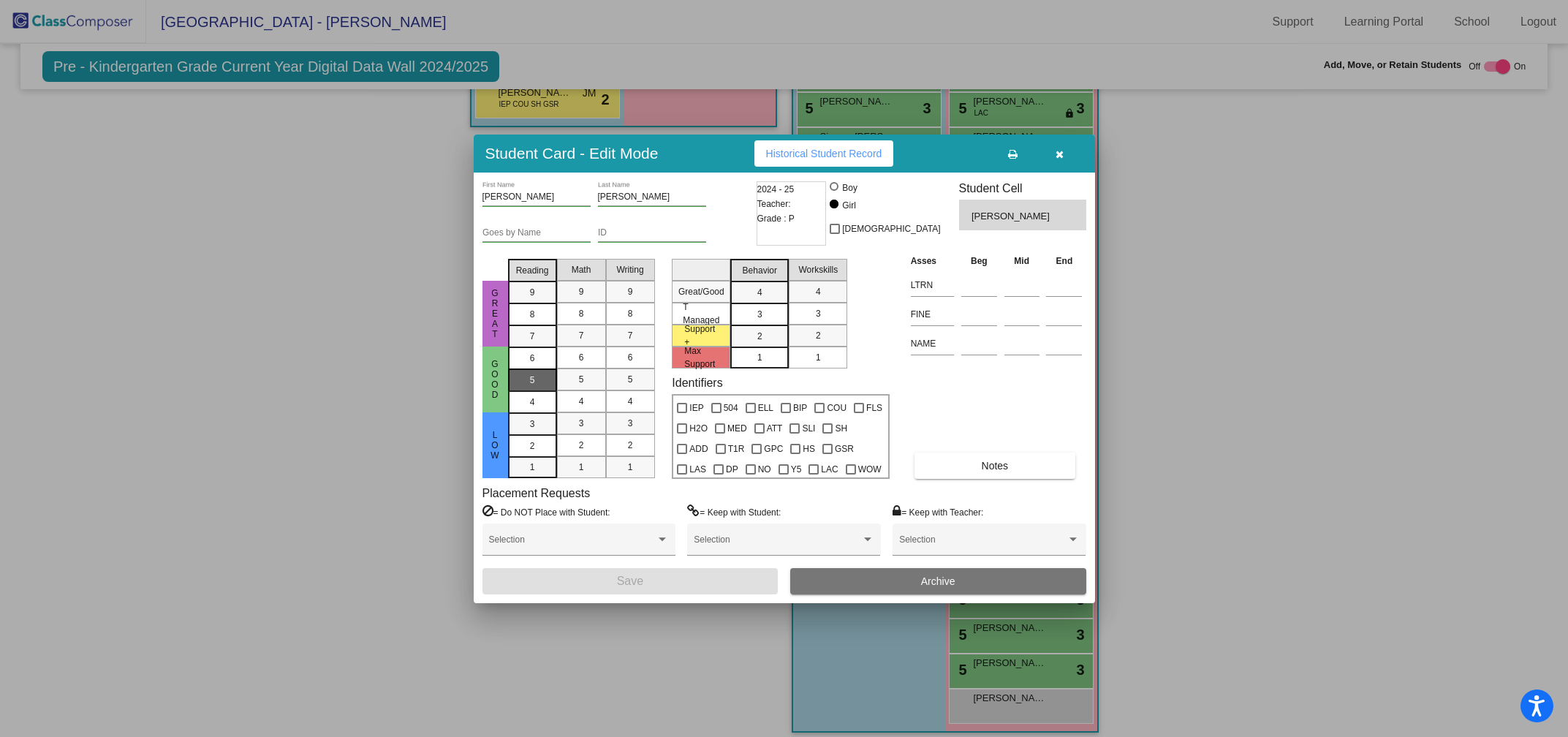
click at [548, 386] on mat-list-option "5" at bounding box center [533, 379] width 49 height 22
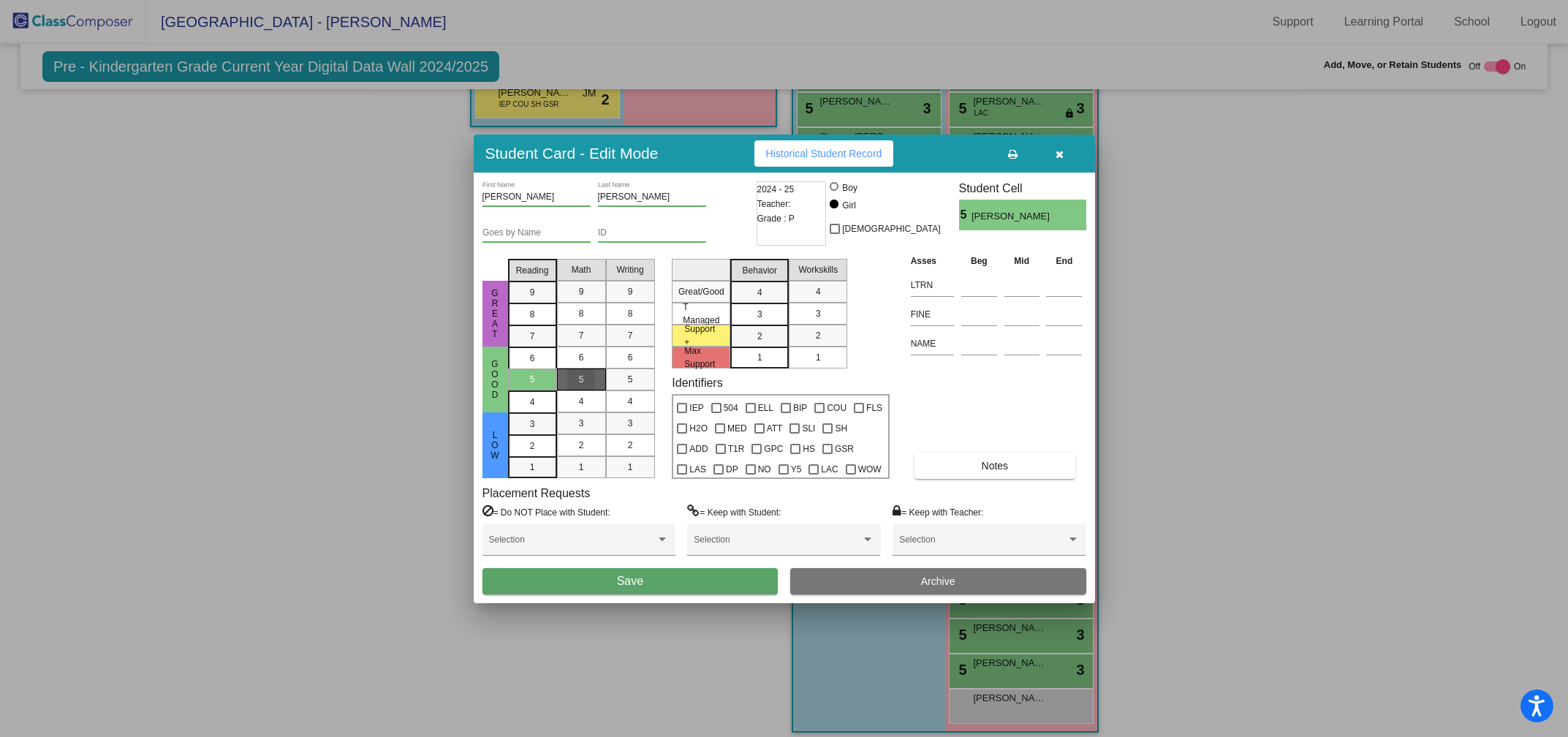
click at [576, 386] on div "5" at bounding box center [581, 379] width 29 height 22
click at [607, 387] on mat-list-option "5" at bounding box center [631, 379] width 49 height 22
click at [774, 304] on mat-list-option "3" at bounding box center [759, 314] width 59 height 22
click at [811, 312] on div "3" at bounding box center [818, 314] width 29 height 22
click at [634, 589] on button "Save" at bounding box center [631, 580] width 296 height 26
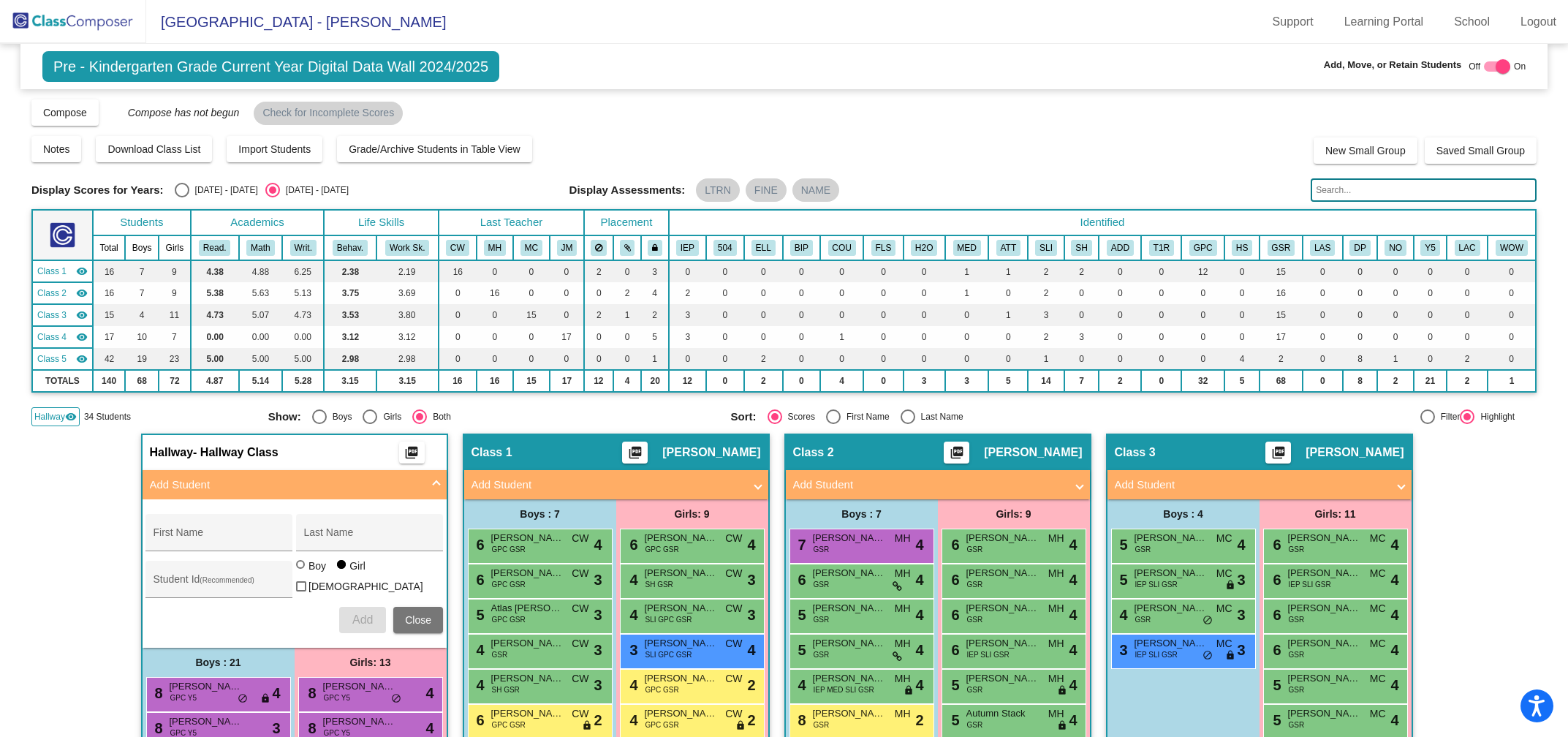
click at [1339, 191] on input "text" at bounding box center [1423, 189] width 226 height 23
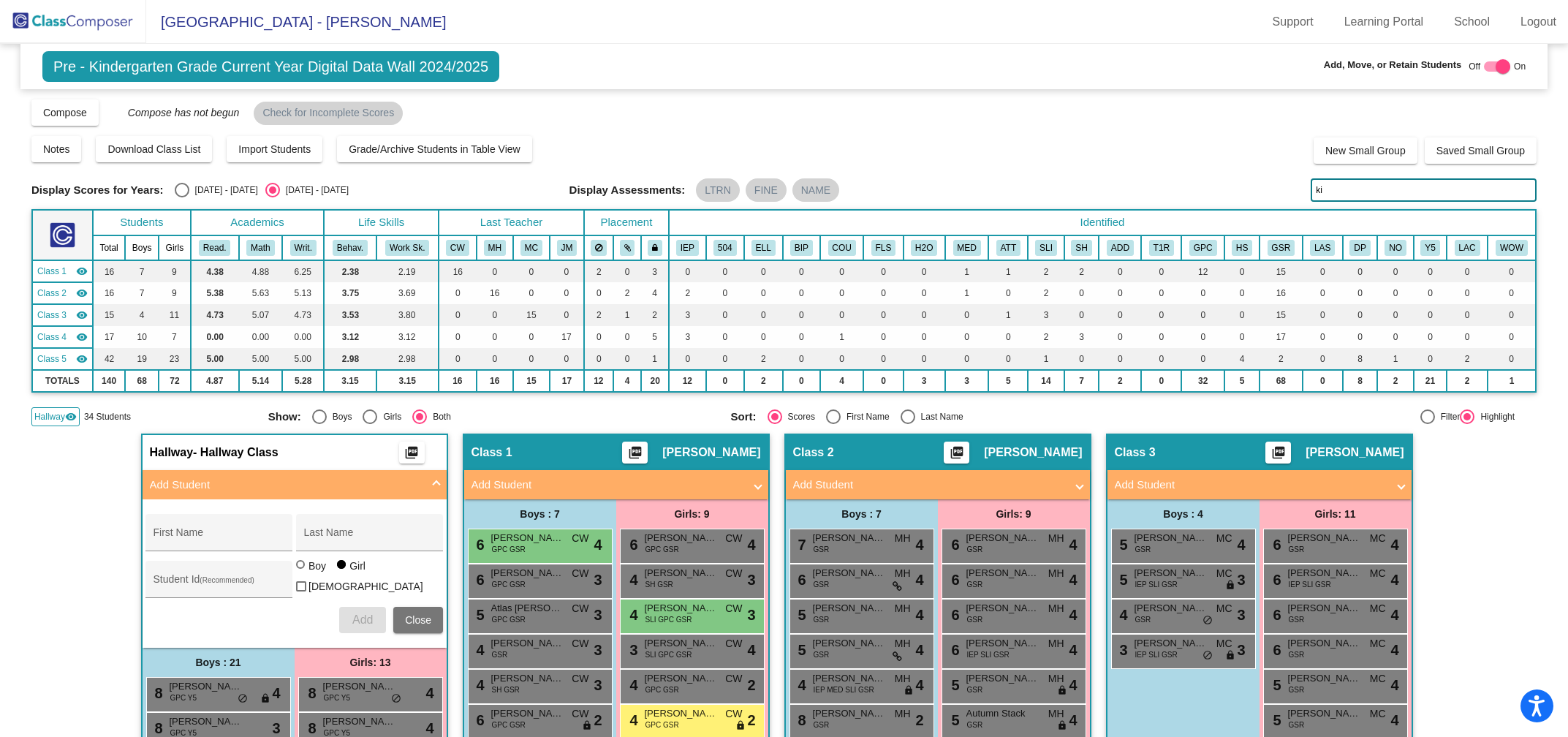
type input "k"
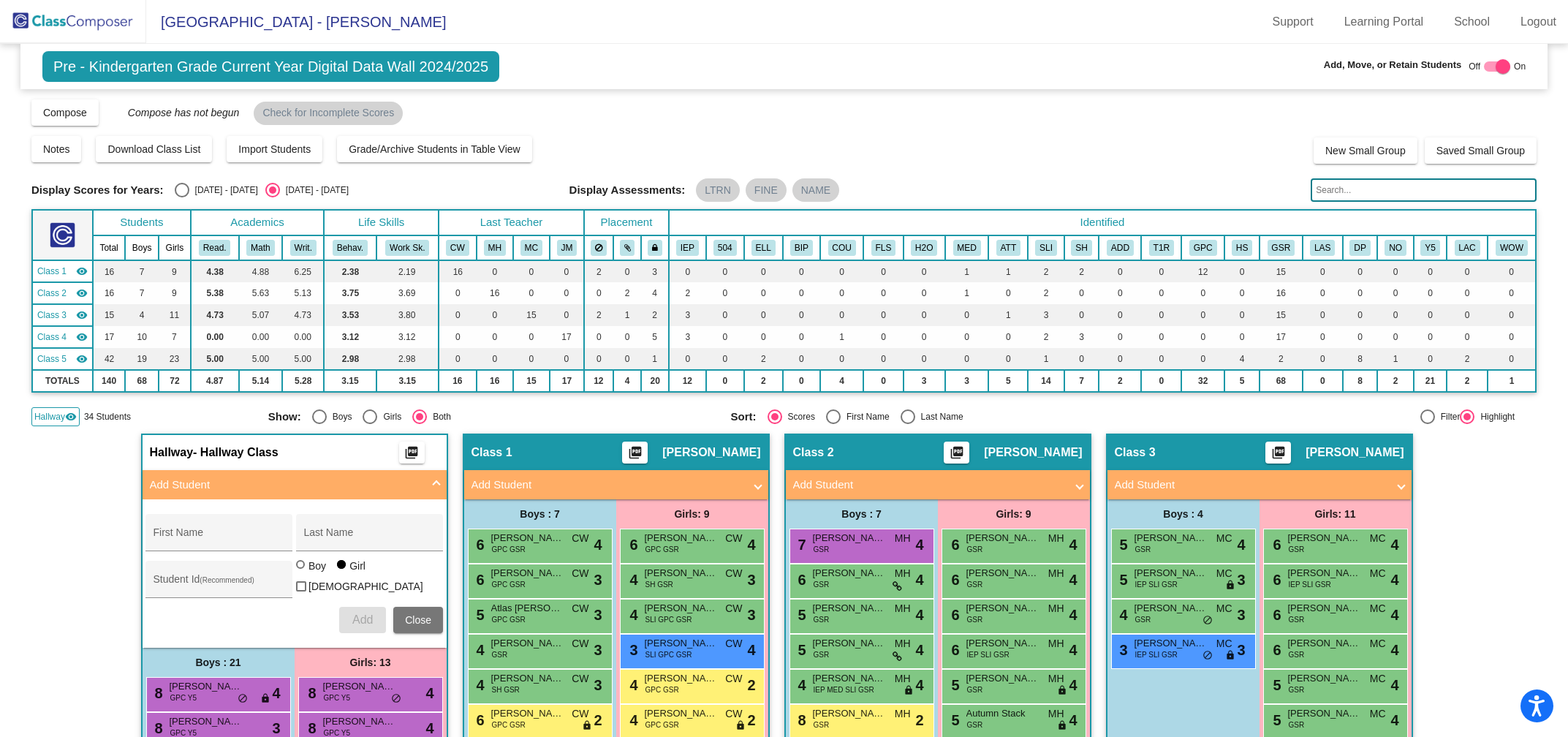
click at [1346, 198] on input "text" at bounding box center [1423, 189] width 226 height 23
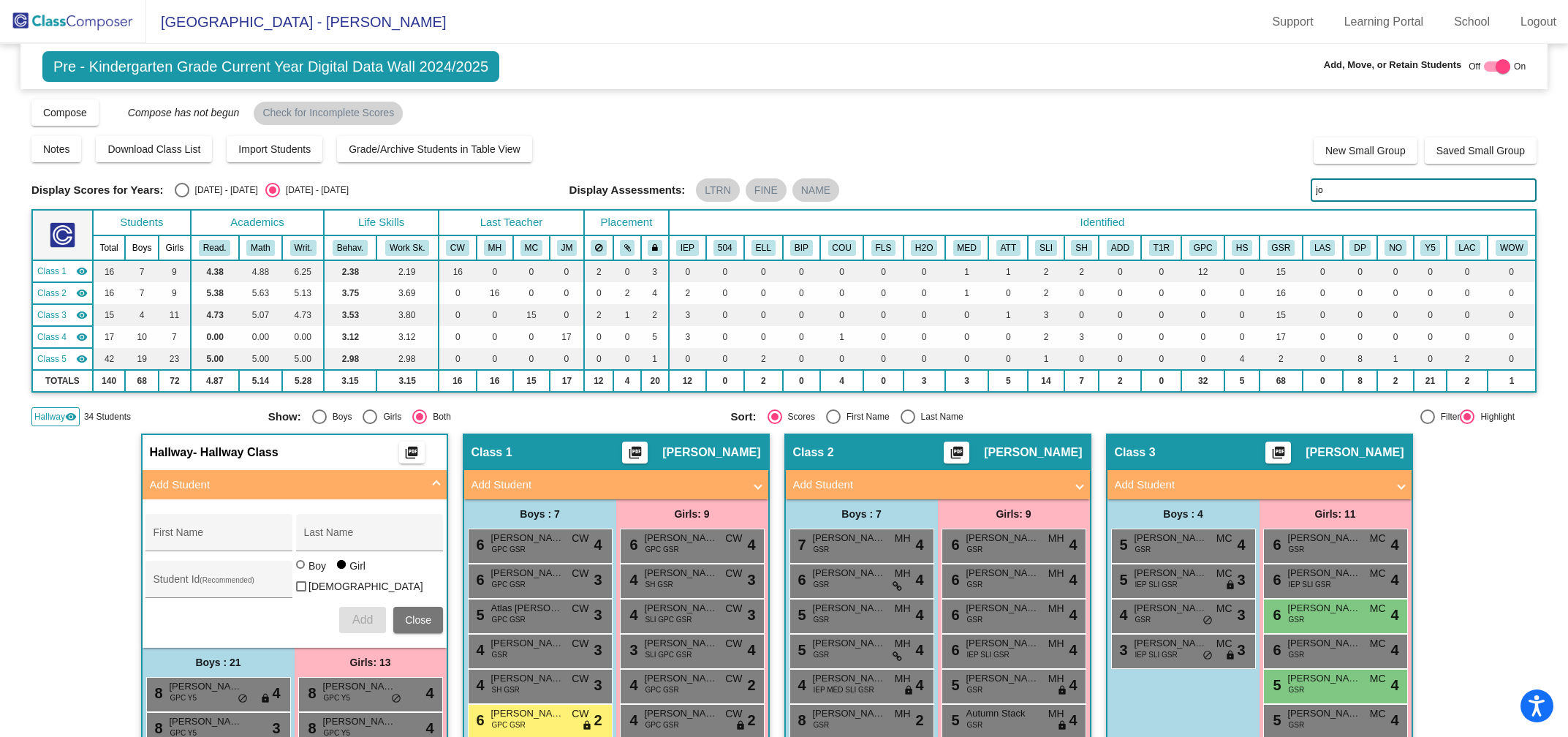
type input "j"
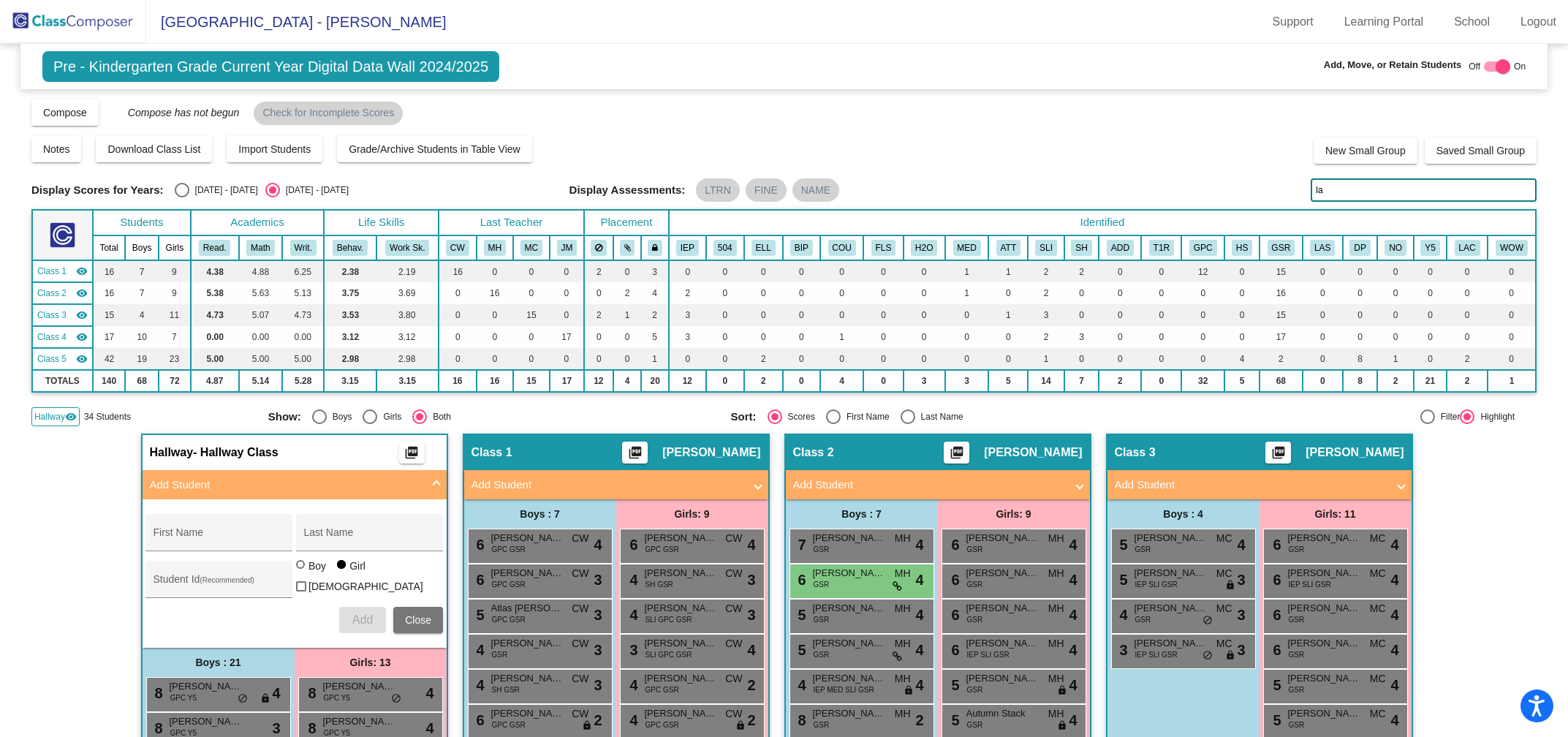
type input "l"
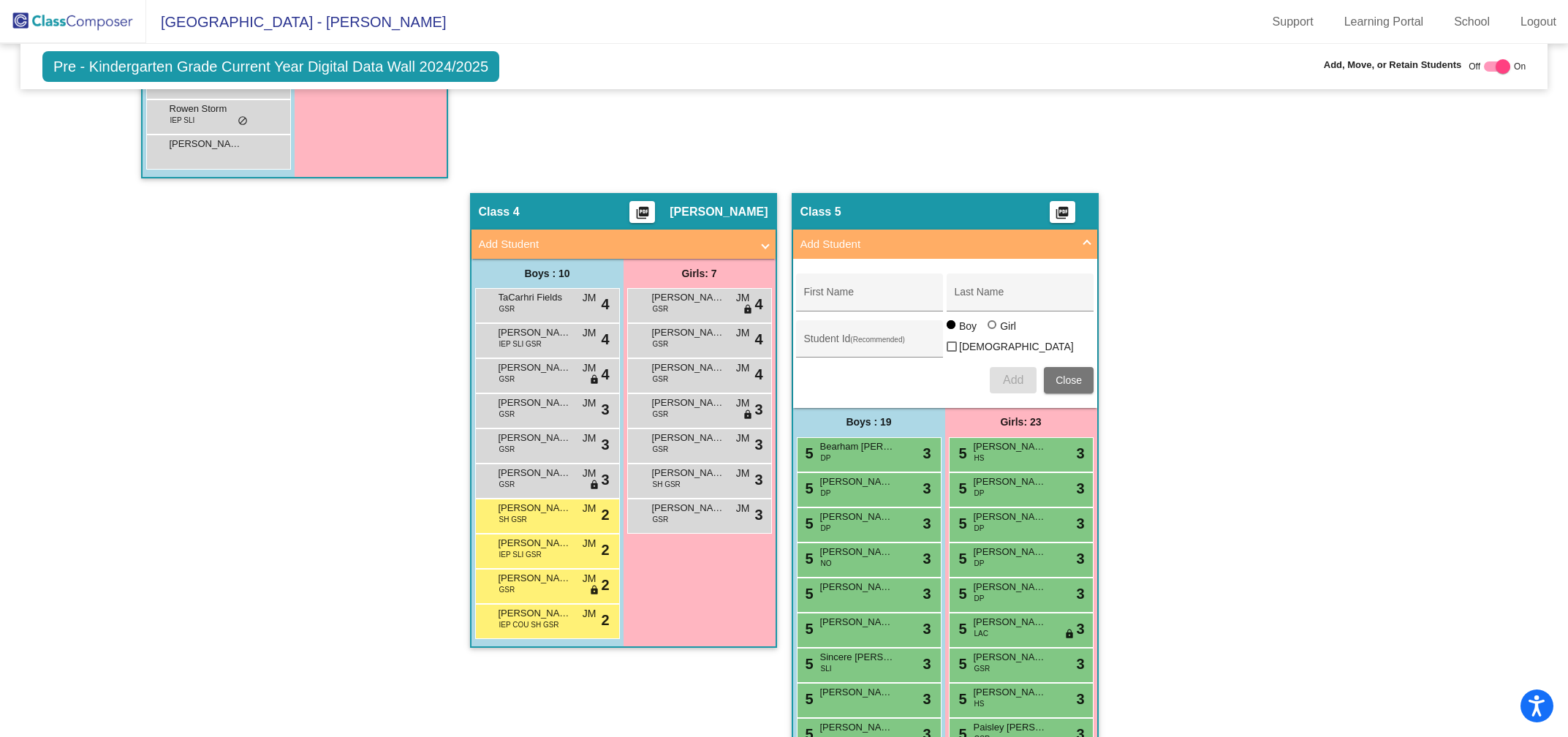
scroll to position [1301, 0]
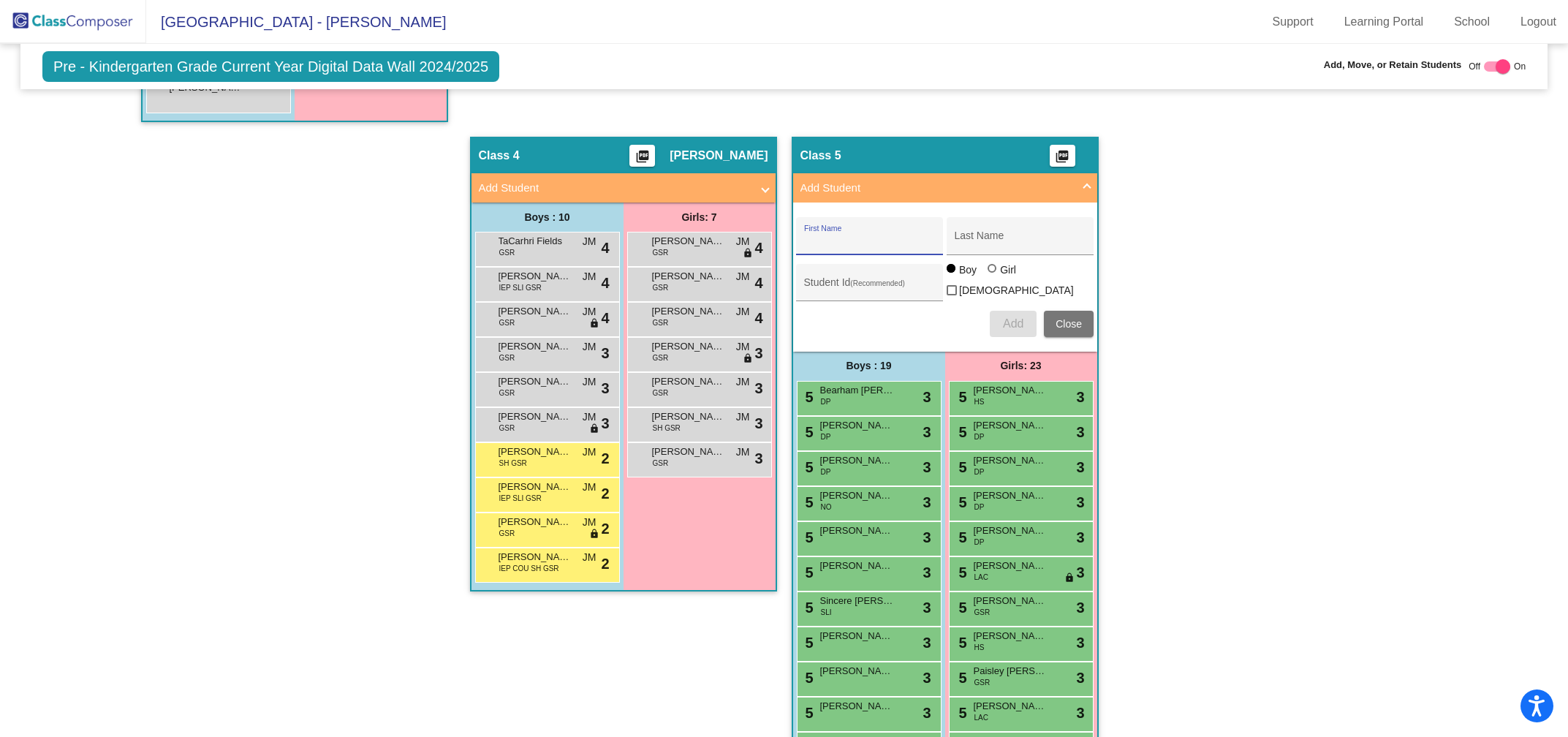
click at [848, 235] on input "First Name" at bounding box center [869, 241] width 131 height 12
type input "Landon"
click at [985, 235] on input "Last Name" at bounding box center [1020, 241] width 131 height 12
type input "Johnson"
click at [1010, 317] on span "Add" at bounding box center [1013, 324] width 21 height 13
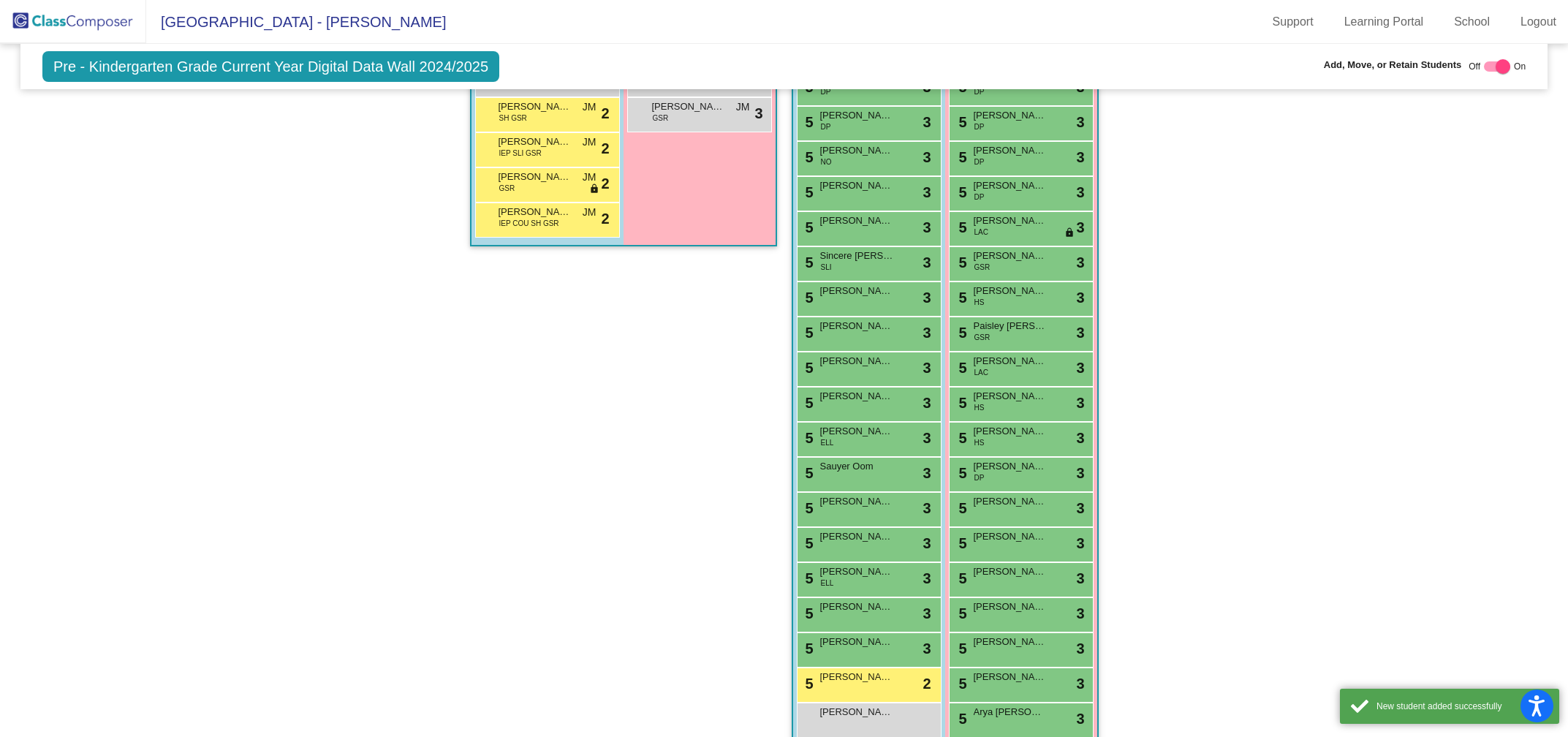
scroll to position [1764, 0]
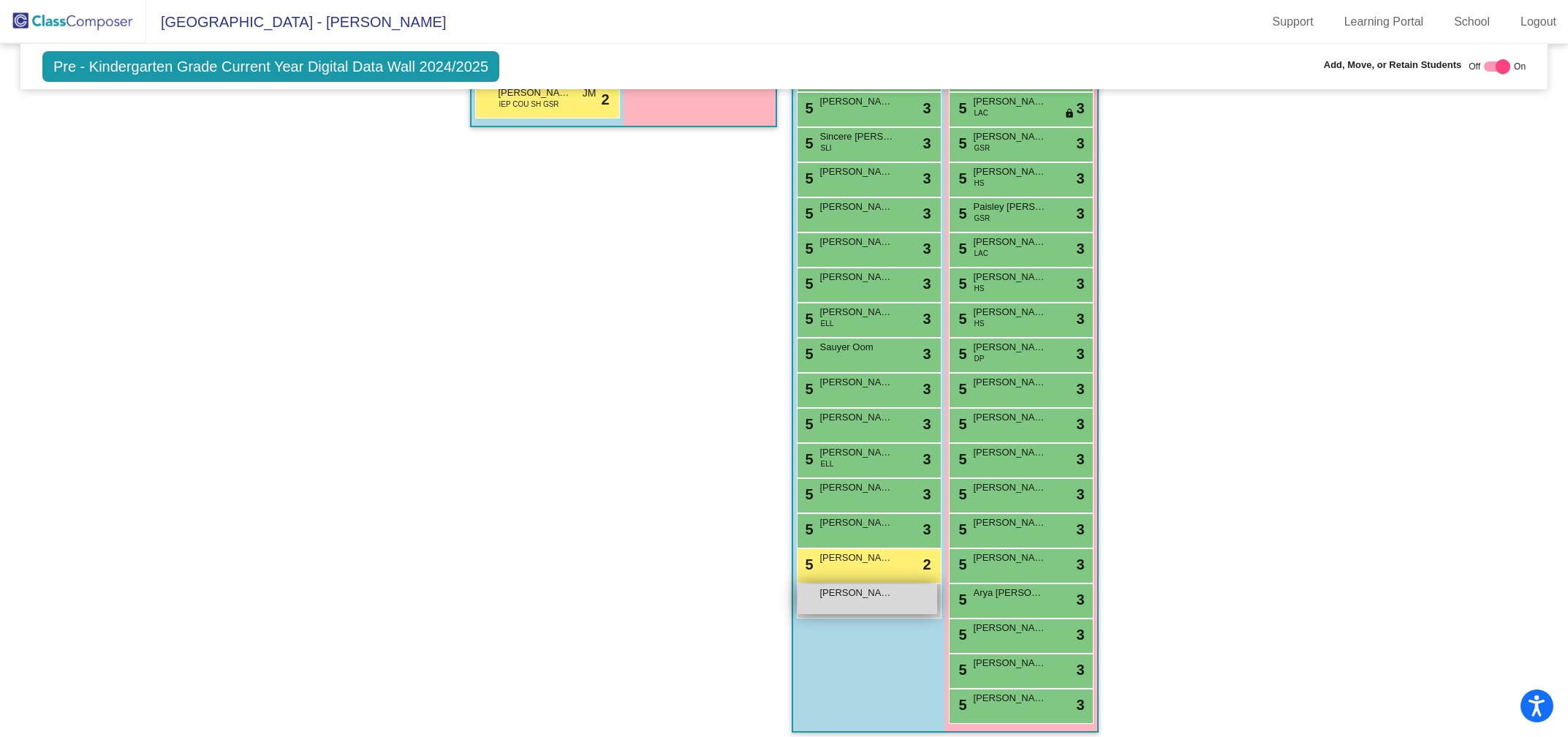
click at [814, 589] on div "Landon Johnson lock do_not_disturb_alt" at bounding box center [867, 599] width 140 height 30
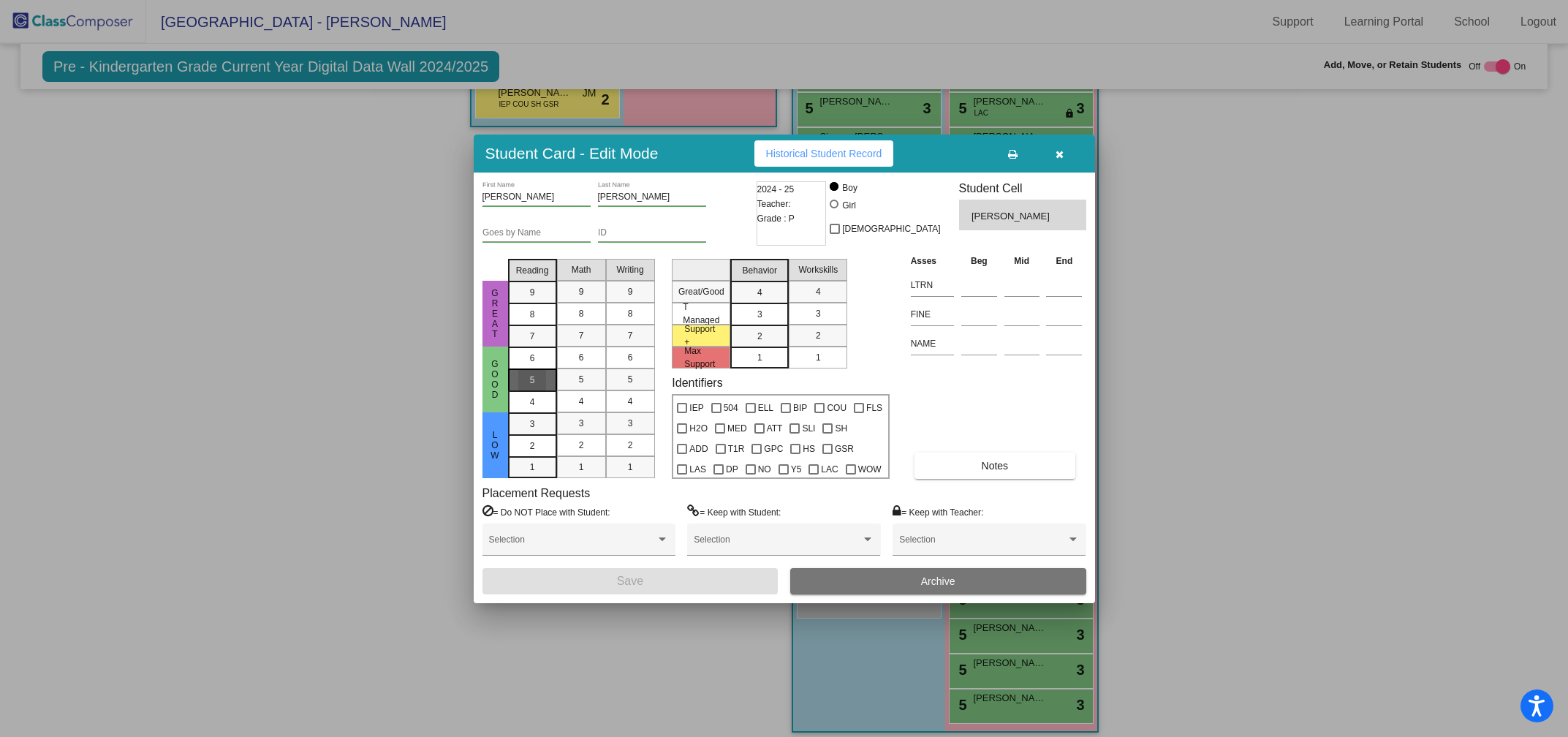
click at [532, 365] on span "5" at bounding box center [533, 358] width 5 height 14
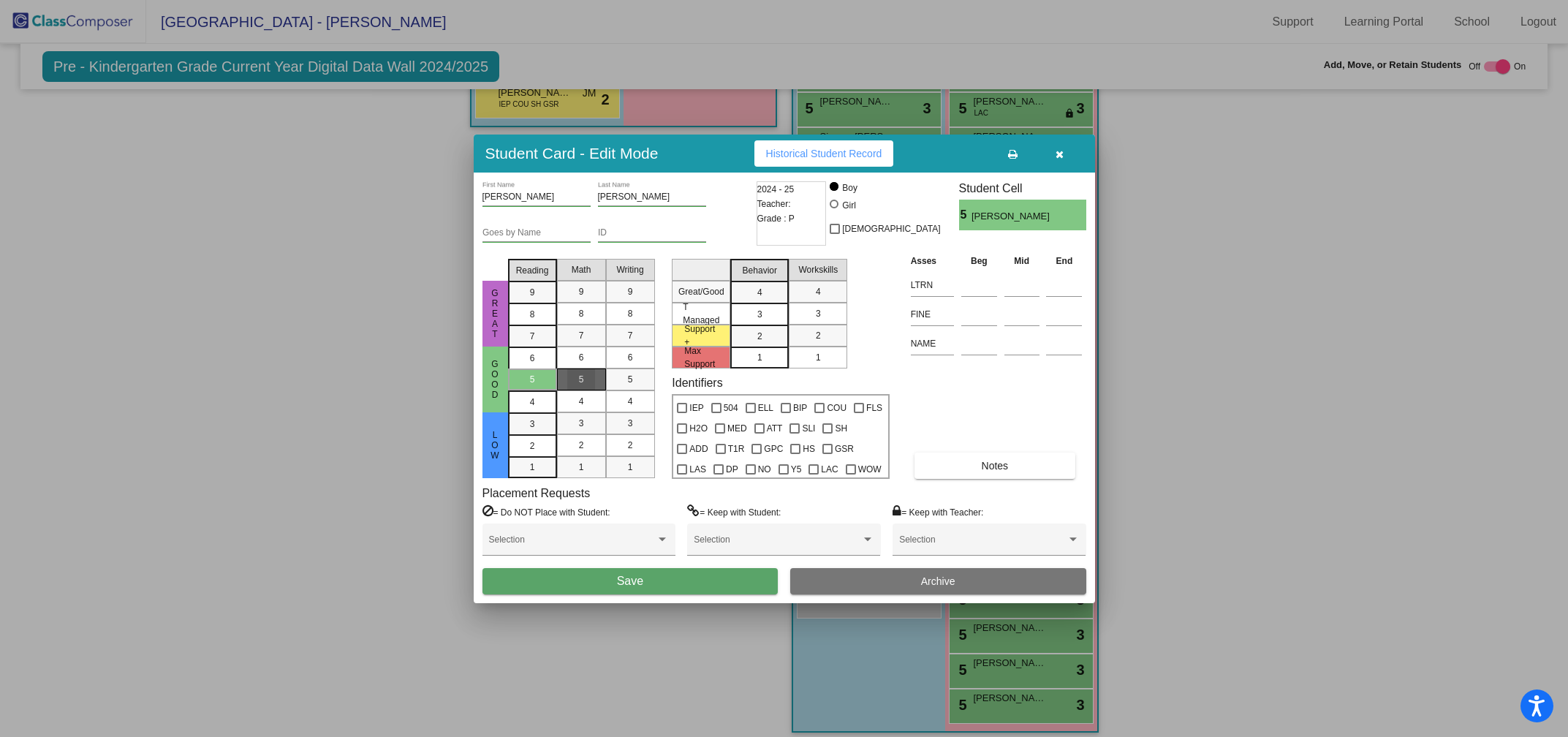
click at [589, 376] on div "5" at bounding box center [581, 379] width 29 height 22
click at [623, 378] on div "5" at bounding box center [631, 379] width 29 height 22
click at [747, 304] on div "3" at bounding box center [760, 293] width 29 height 22
click at [818, 316] on span "3" at bounding box center [818, 313] width 5 height 14
click at [649, 580] on button "Save" at bounding box center [631, 580] width 296 height 26
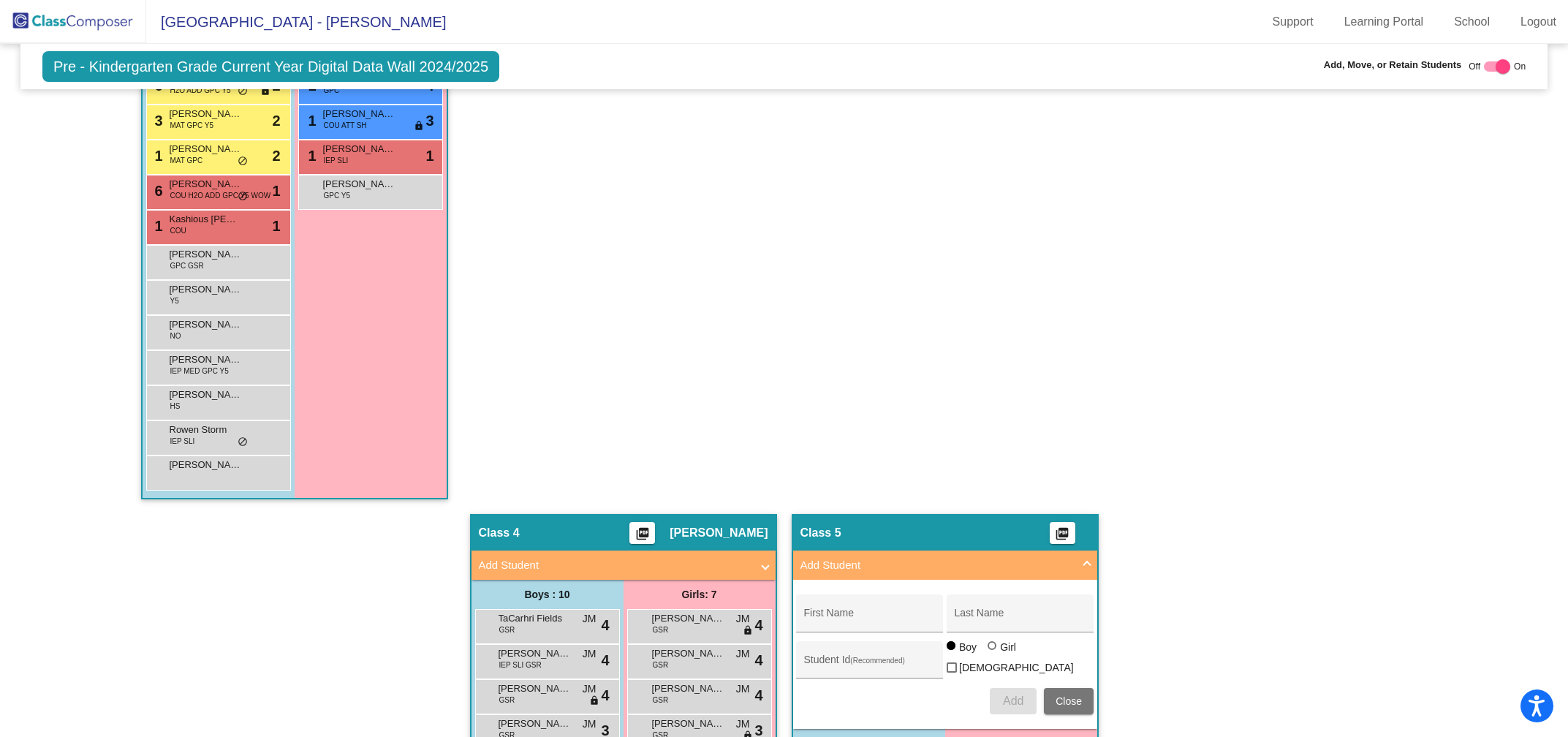
scroll to position [911, 0]
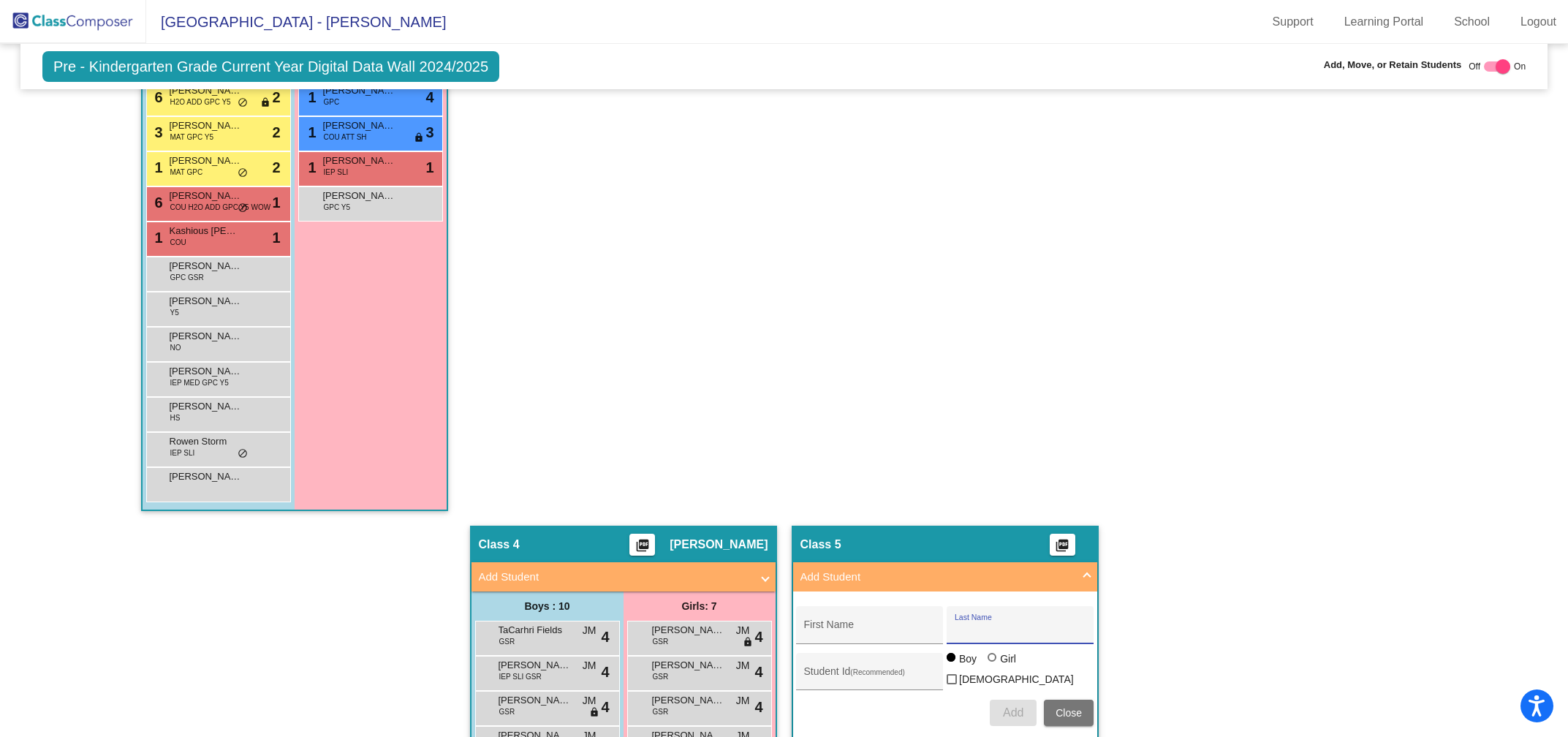
click at [974, 628] on input "Last Name" at bounding box center [1020, 630] width 131 height 12
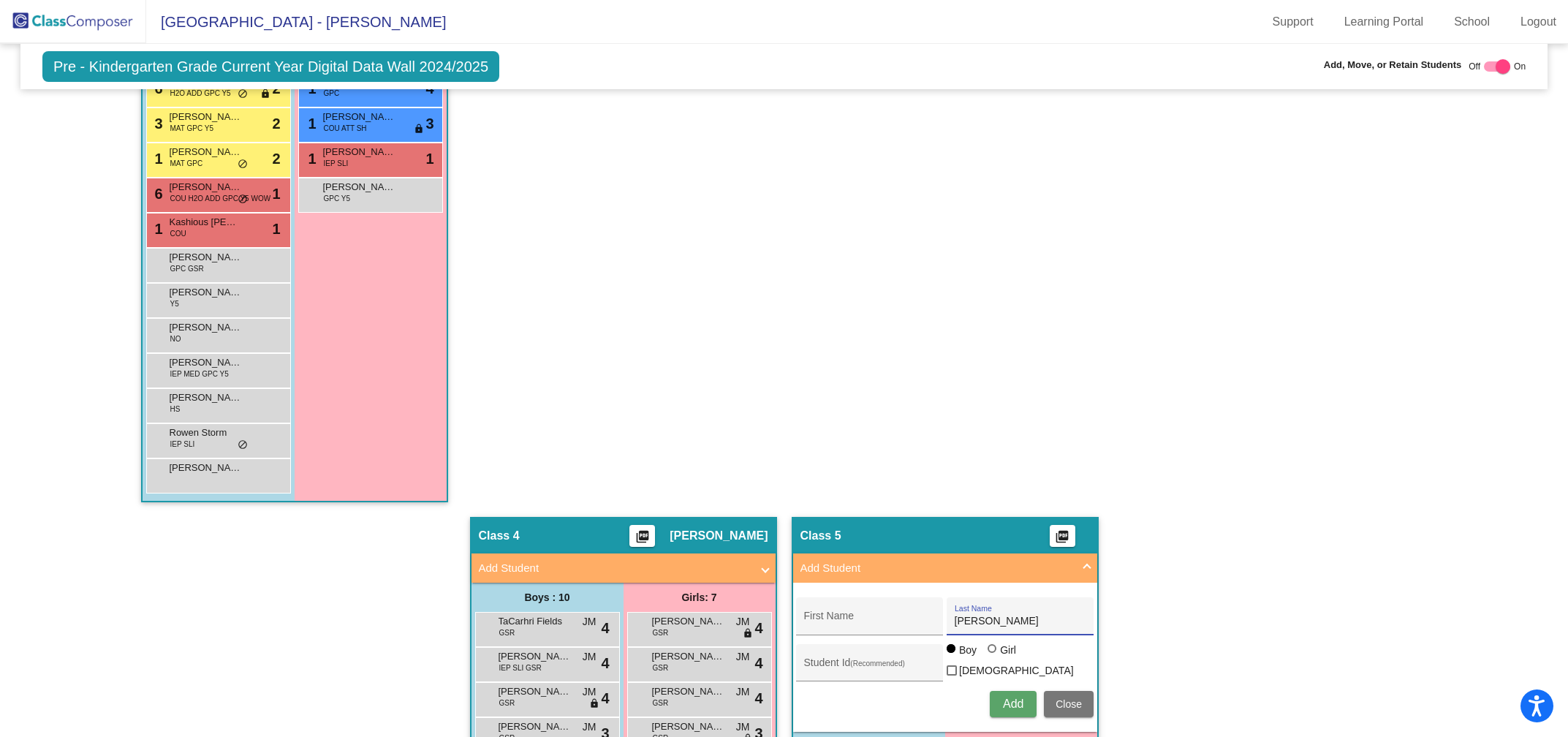
scroll to position [977, 0]
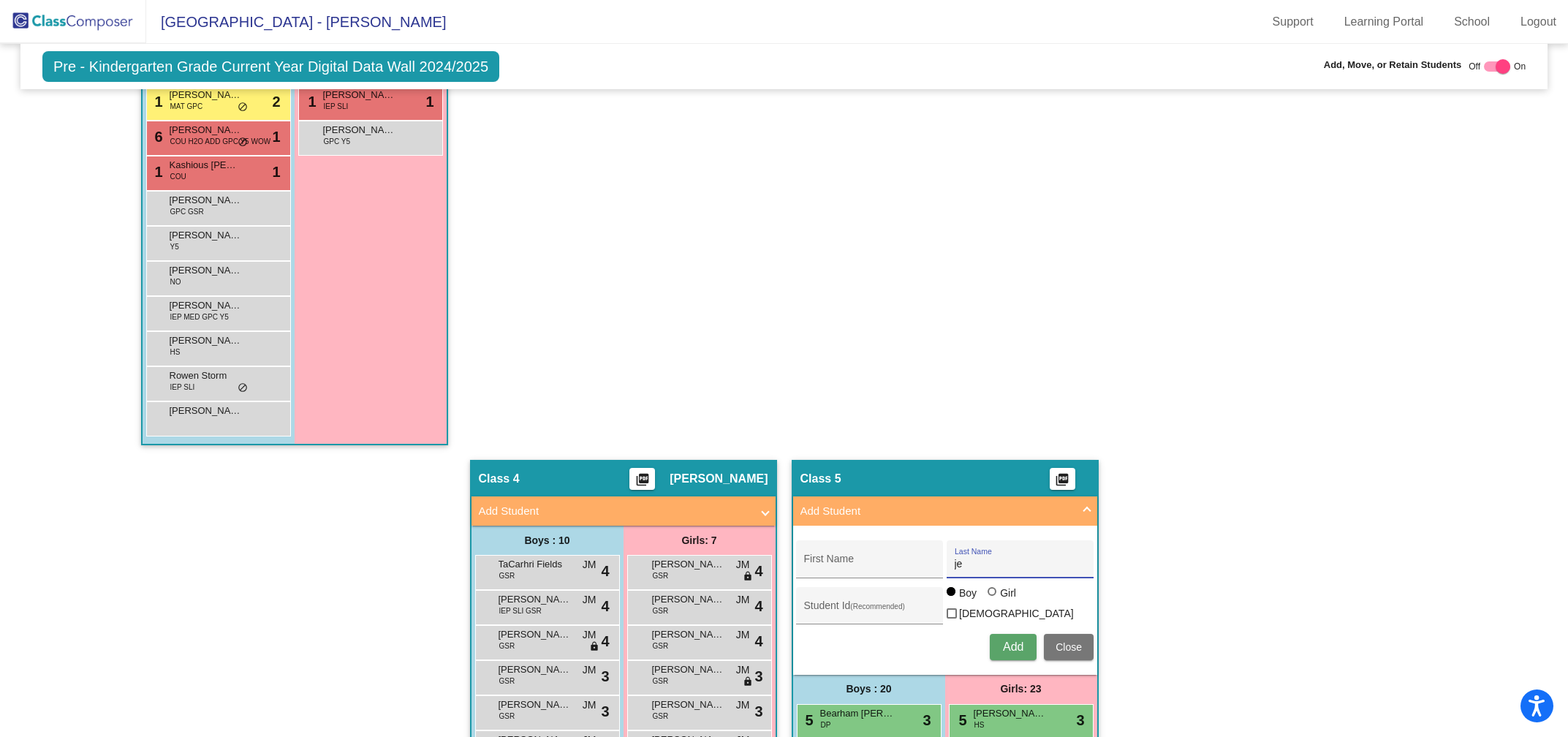
type input "j"
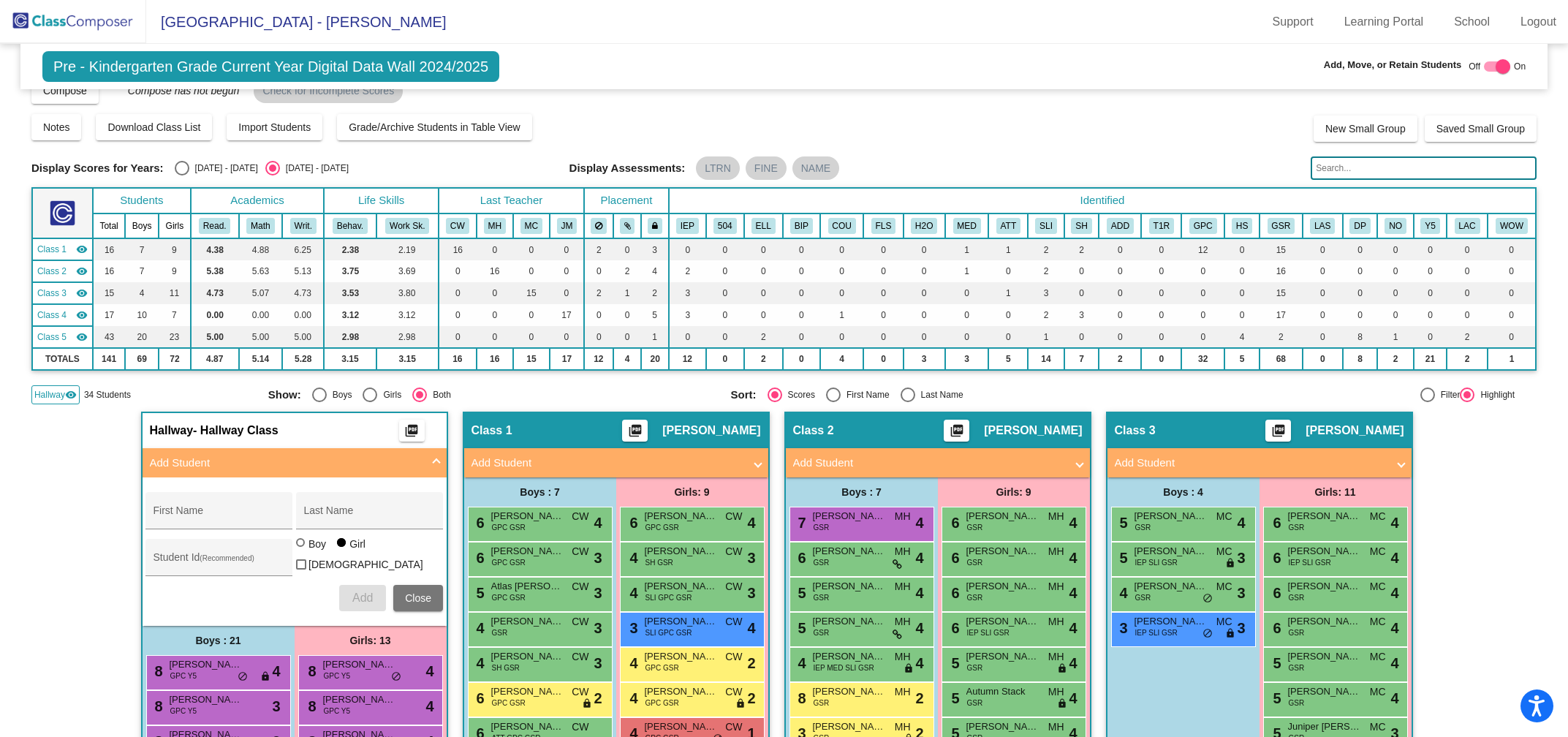
scroll to position [0, 0]
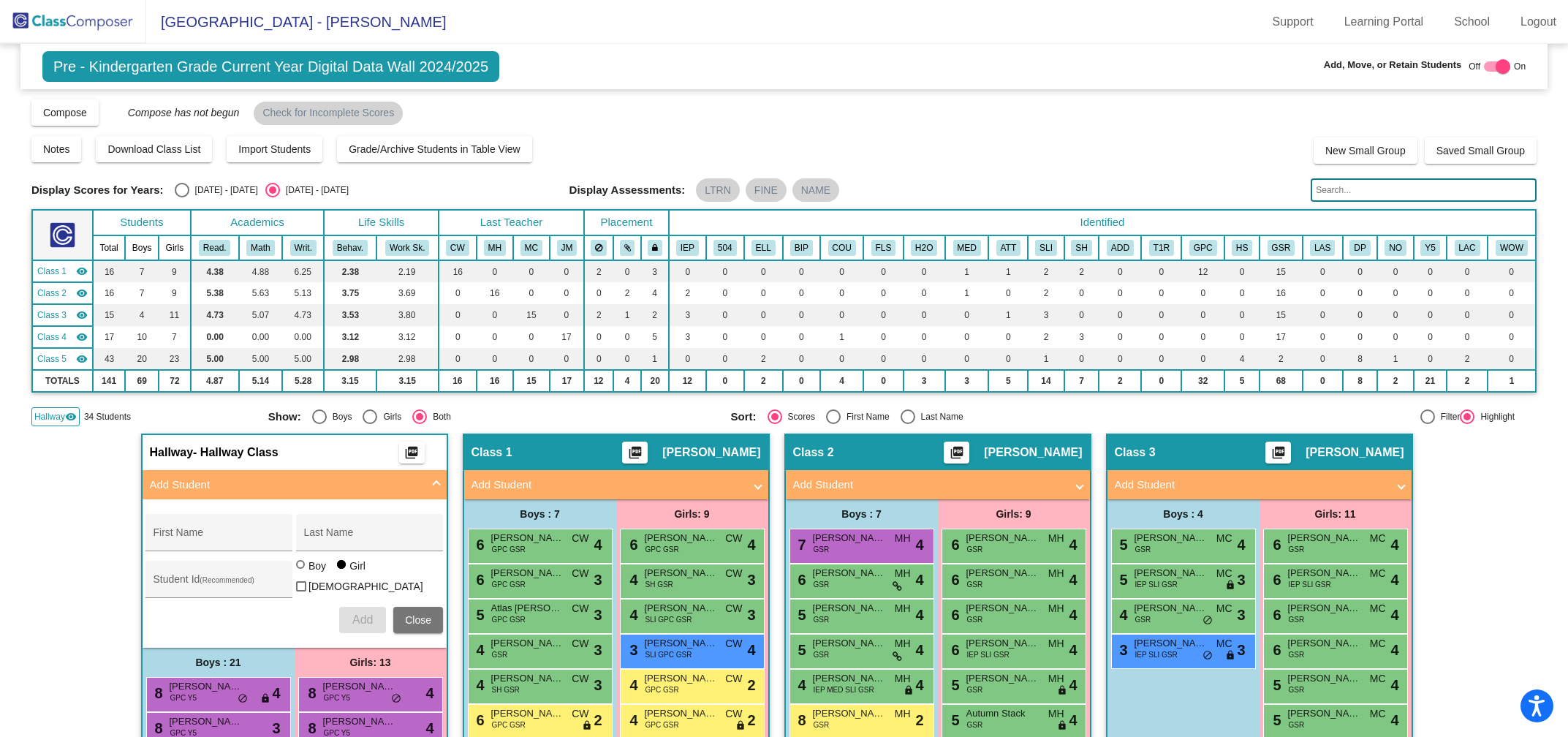
click at [1322, 196] on input "text" at bounding box center [1423, 189] width 226 height 23
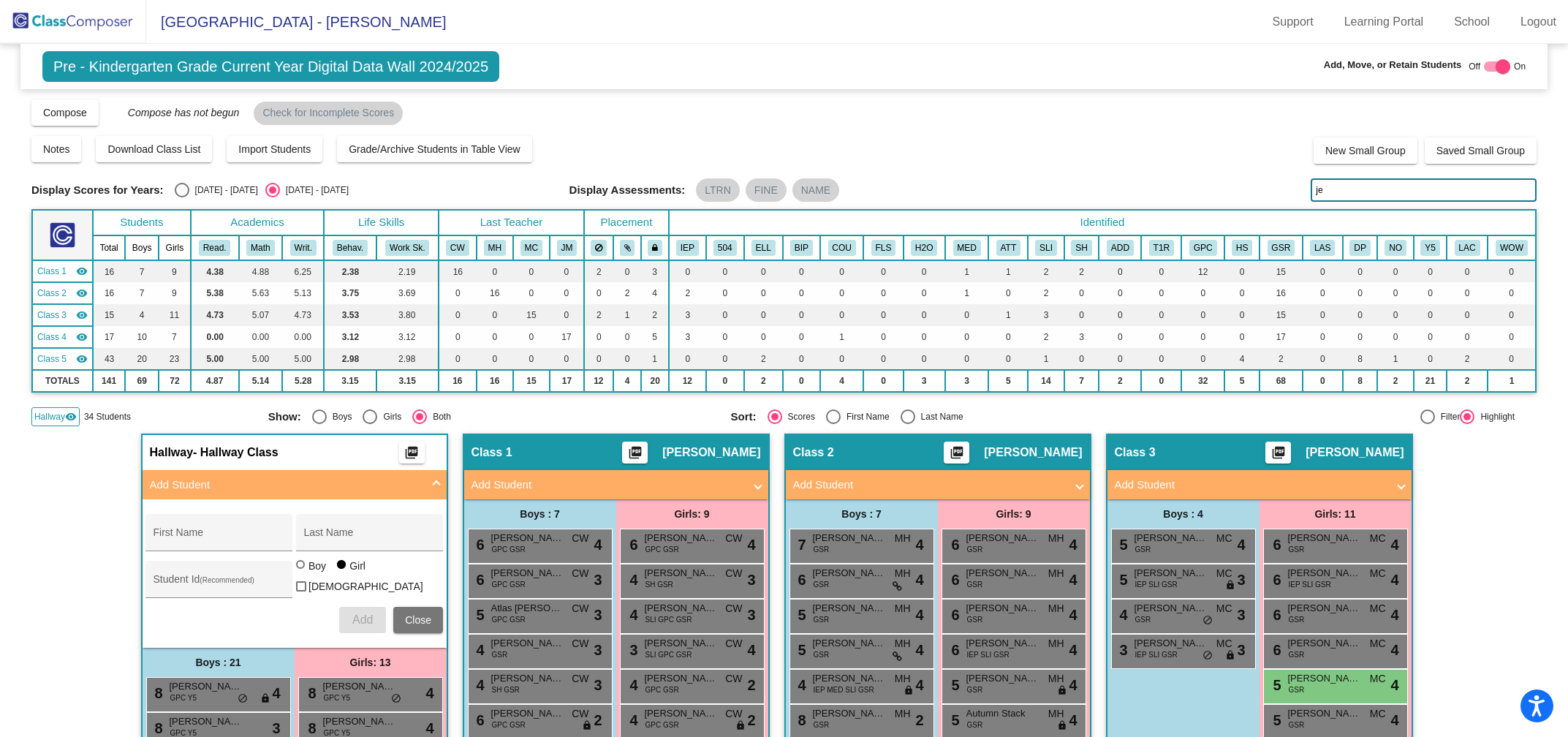
type input "j"
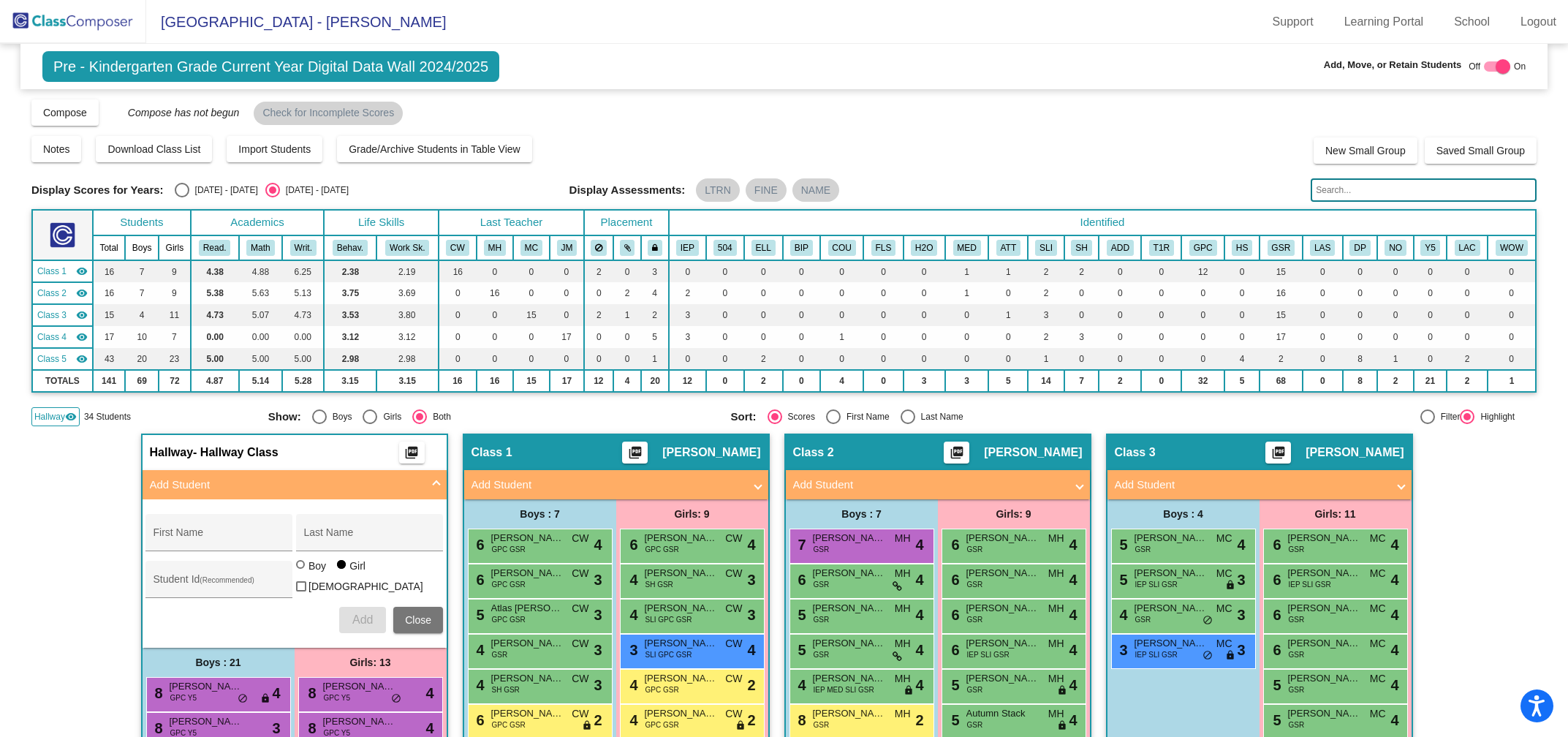
click at [1348, 190] on input "text" at bounding box center [1423, 189] width 226 height 23
type input "k"
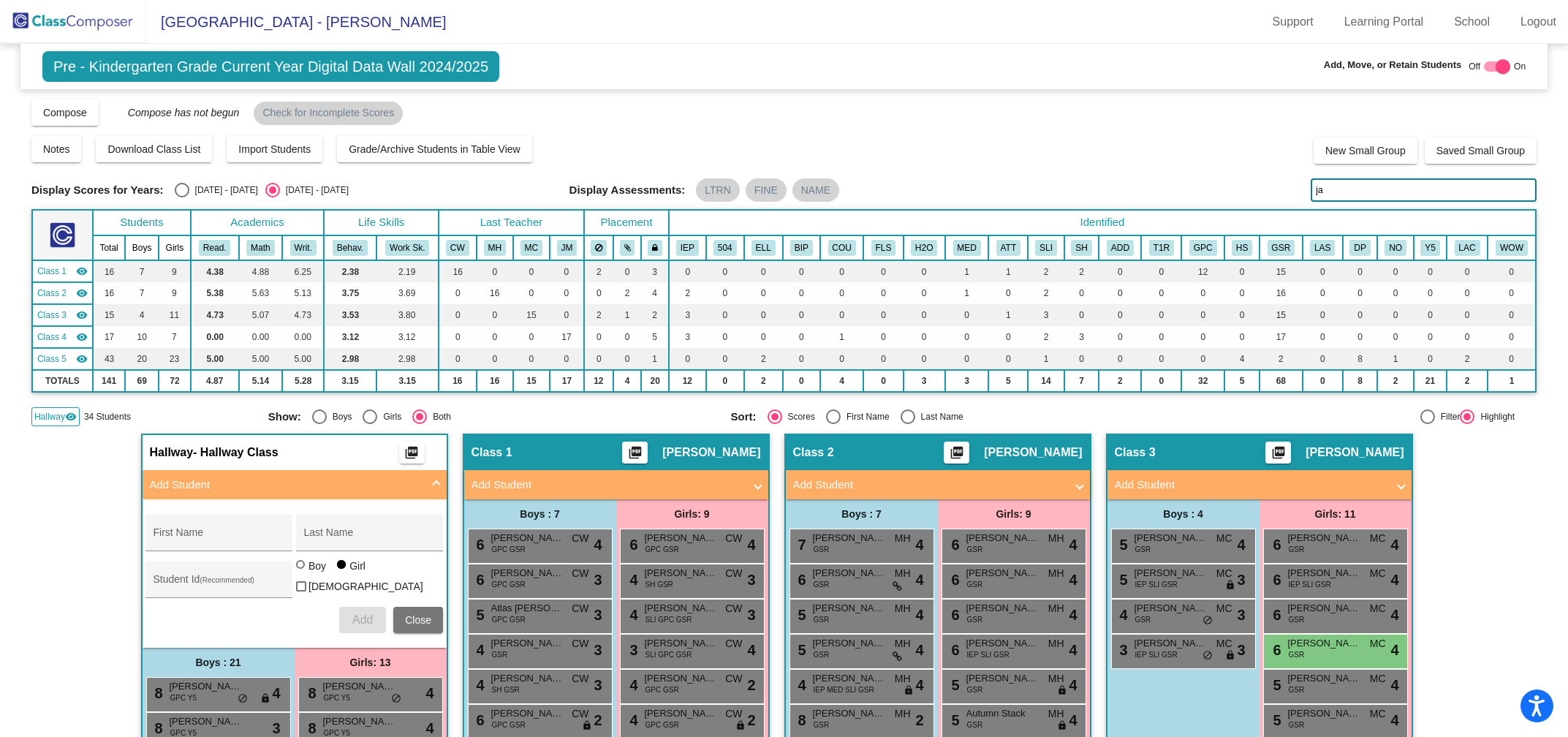
type input "j"
type input "d"
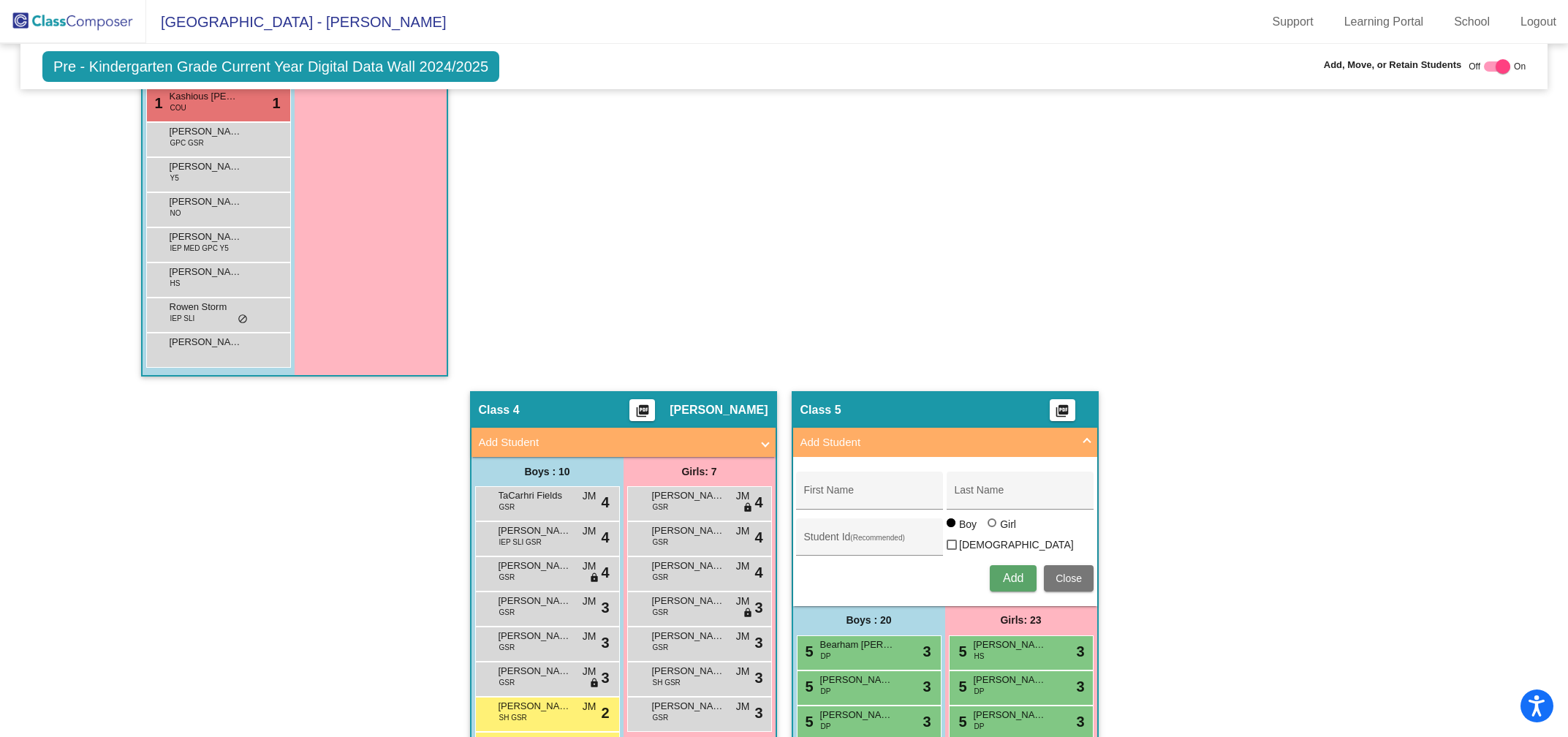
scroll to position [1075, 0]
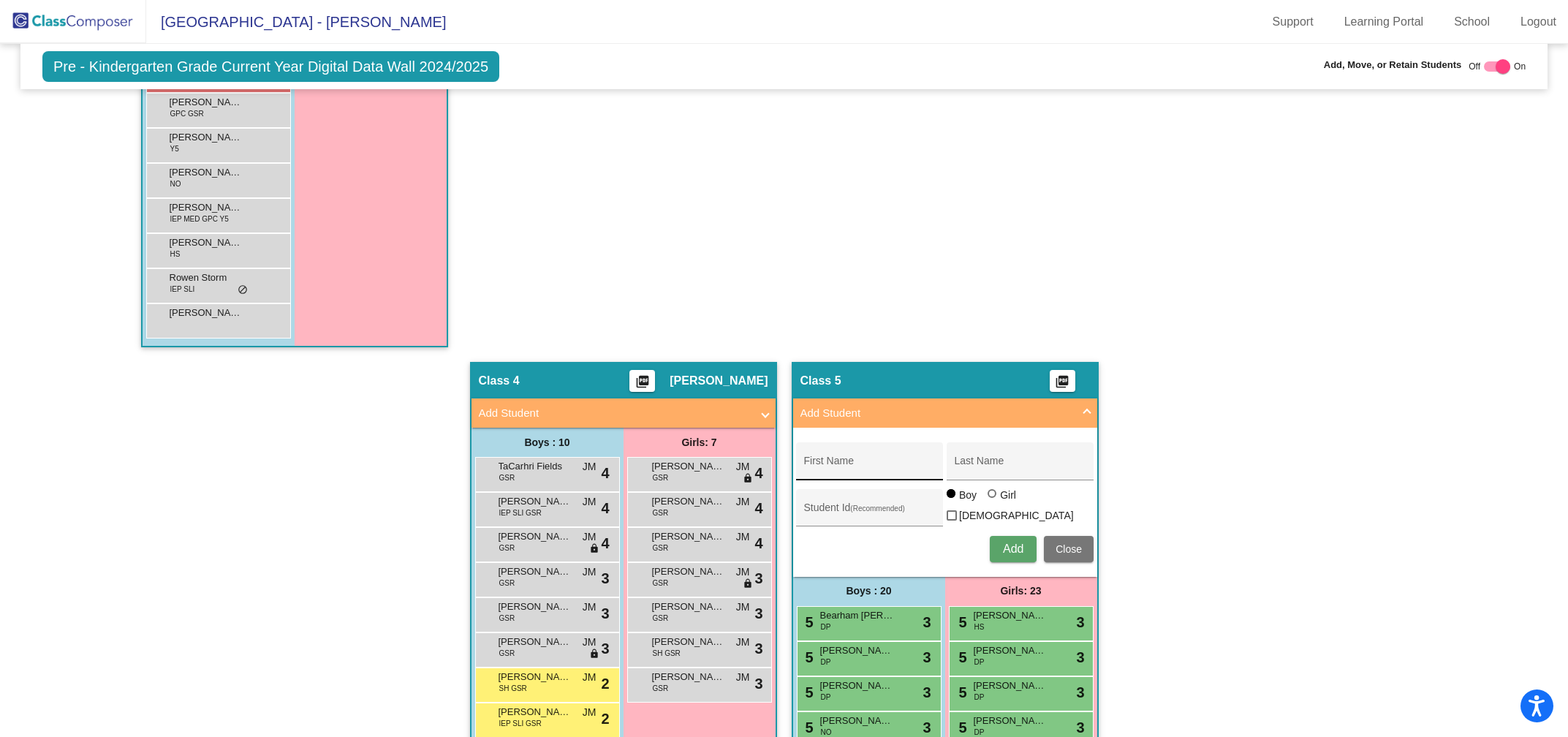
click at [888, 450] on div "First Name" at bounding box center [869, 465] width 131 height 30
type input "Jackson"
click at [973, 460] on input "Last Name" at bounding box center [1020, 466] width 131 height 12
click at [966, 461] on input "Ickles" at bounding box center [1020, 466] width 131 height 12
type input "Ickes"
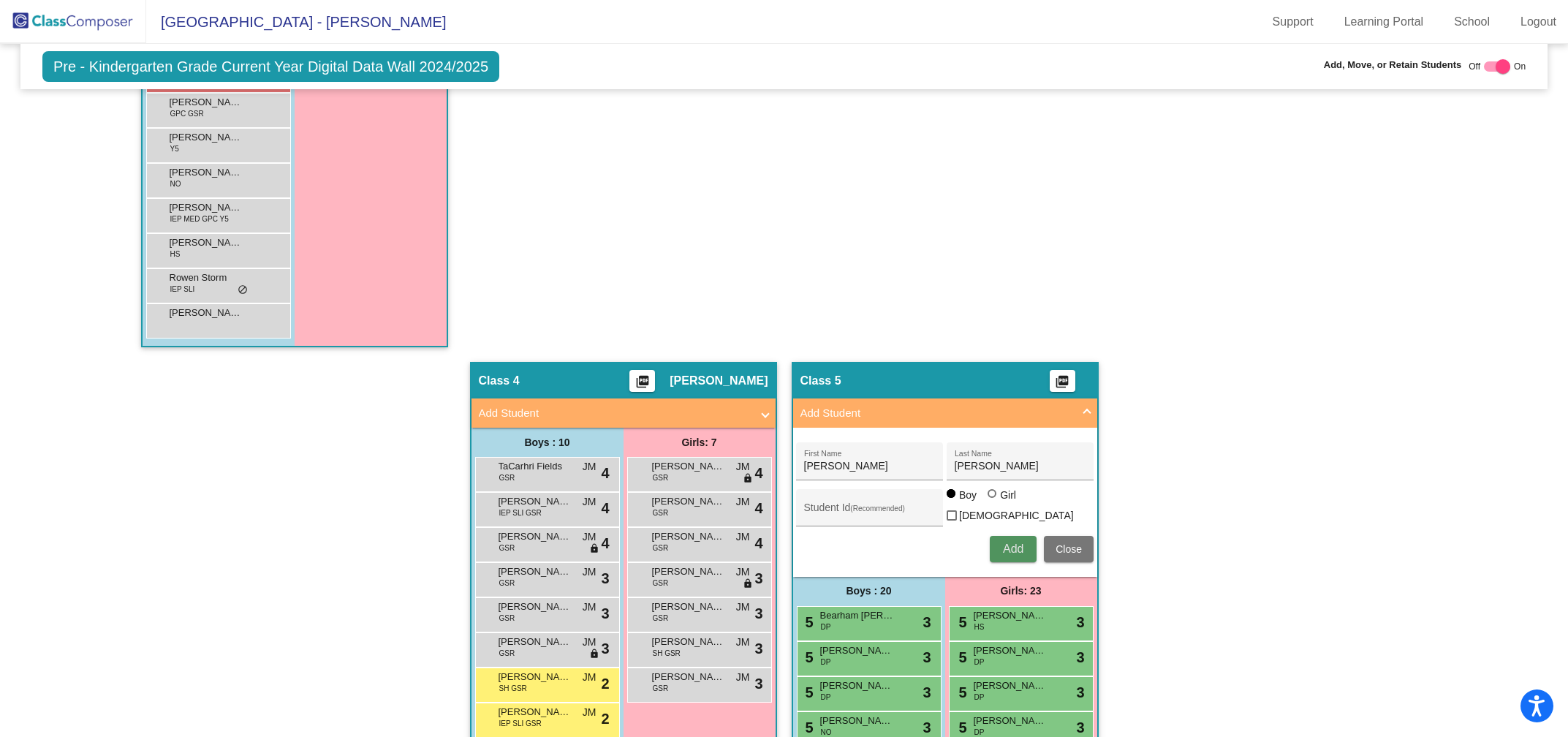
click at [1003, 542] on span "Add" at bounding box center [1013, 549] width 21 height 13
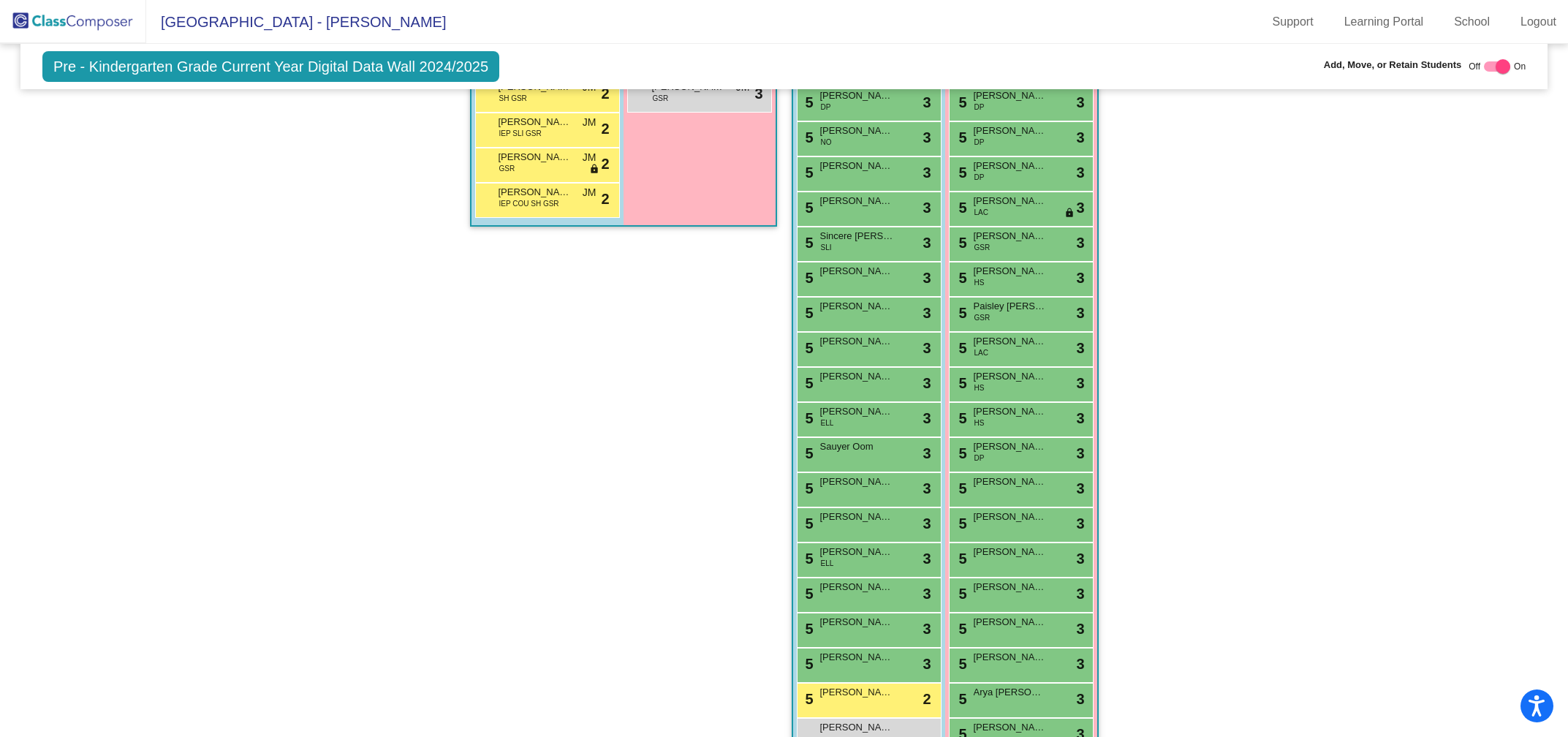
scroll to position [1764, 0]
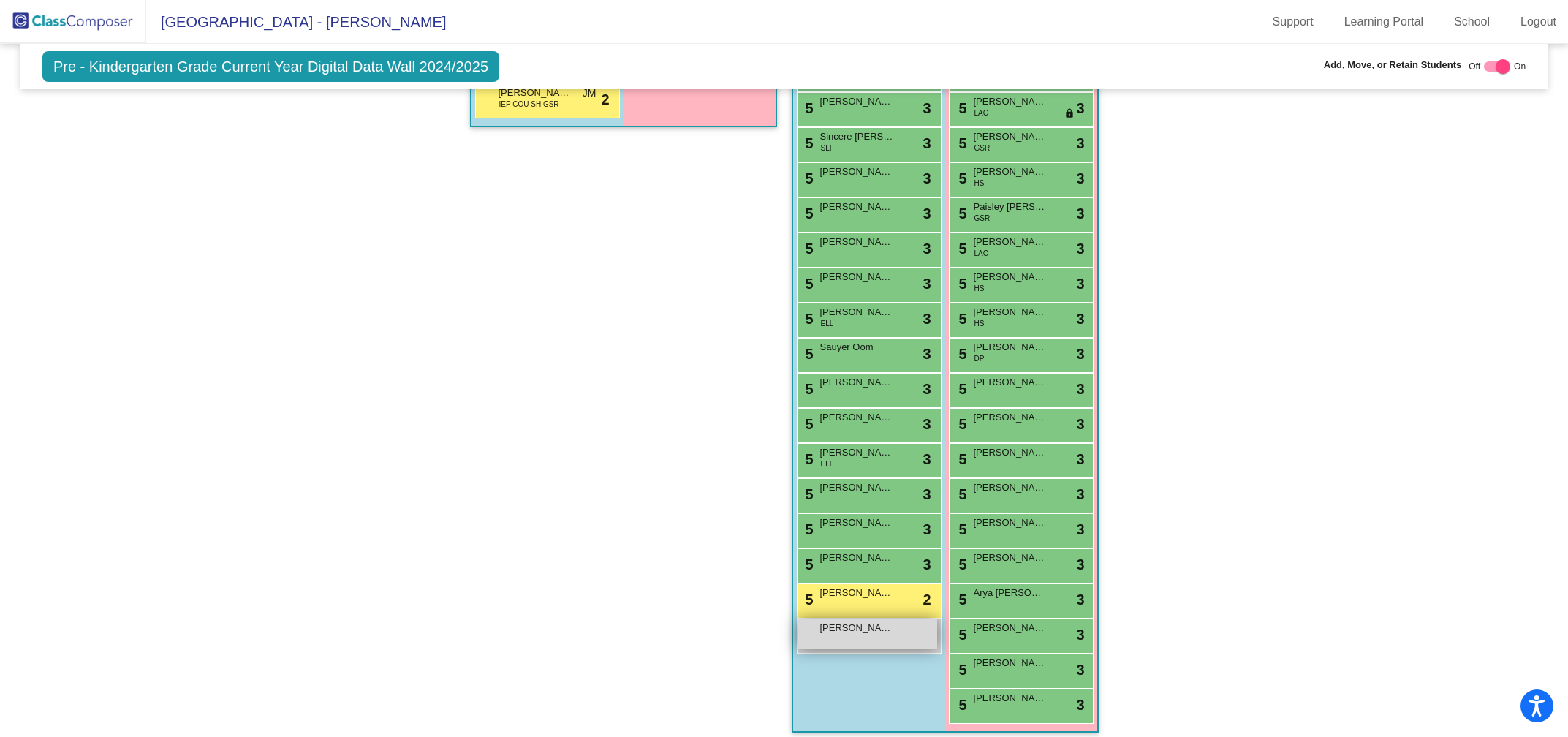
click at [836, 621] on span "Jackson Ickes" at bounding box center [857, 628] width 73 height 14
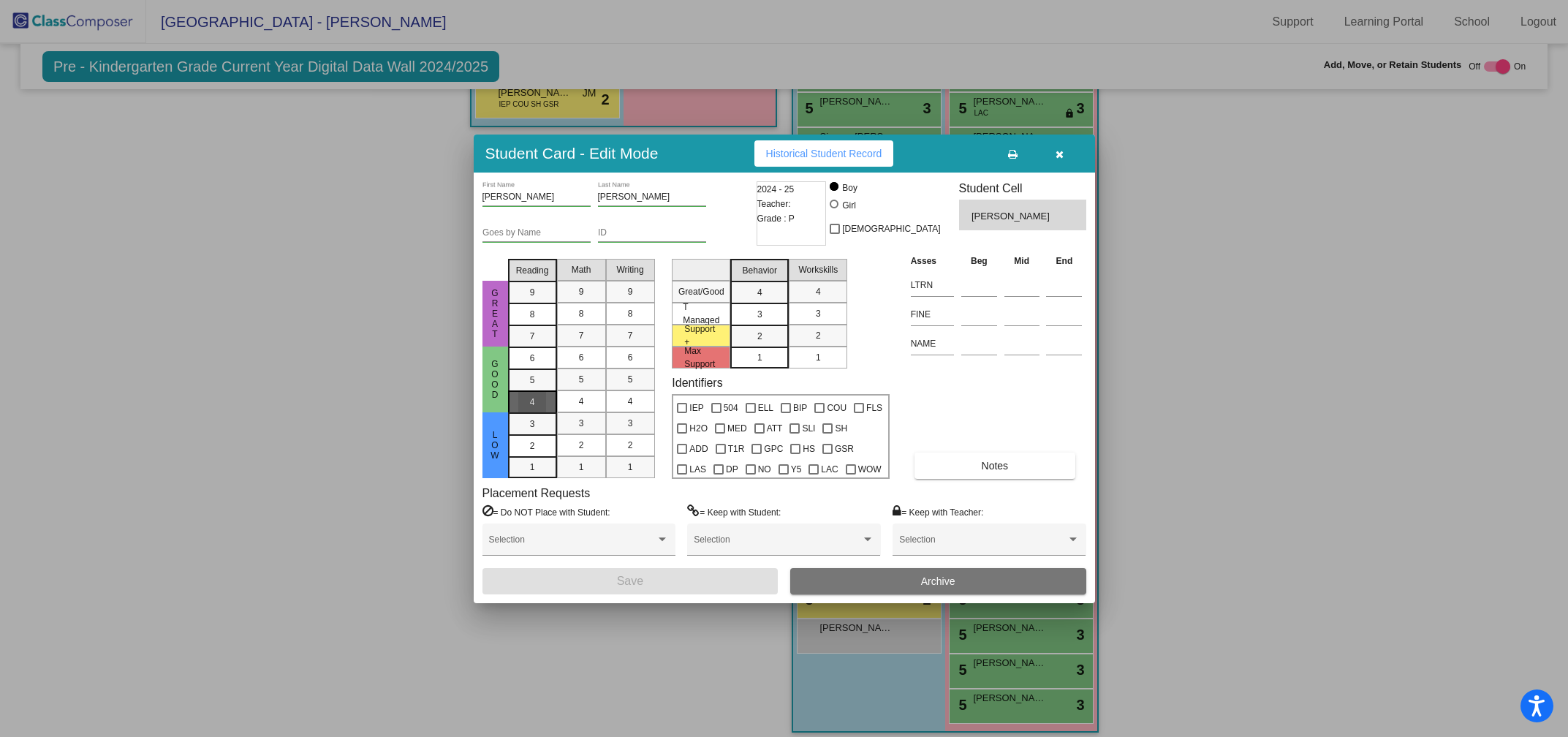
click at [528, 390] on mat-list-option "4" at bounding box center [533, 401] width 49 height 22
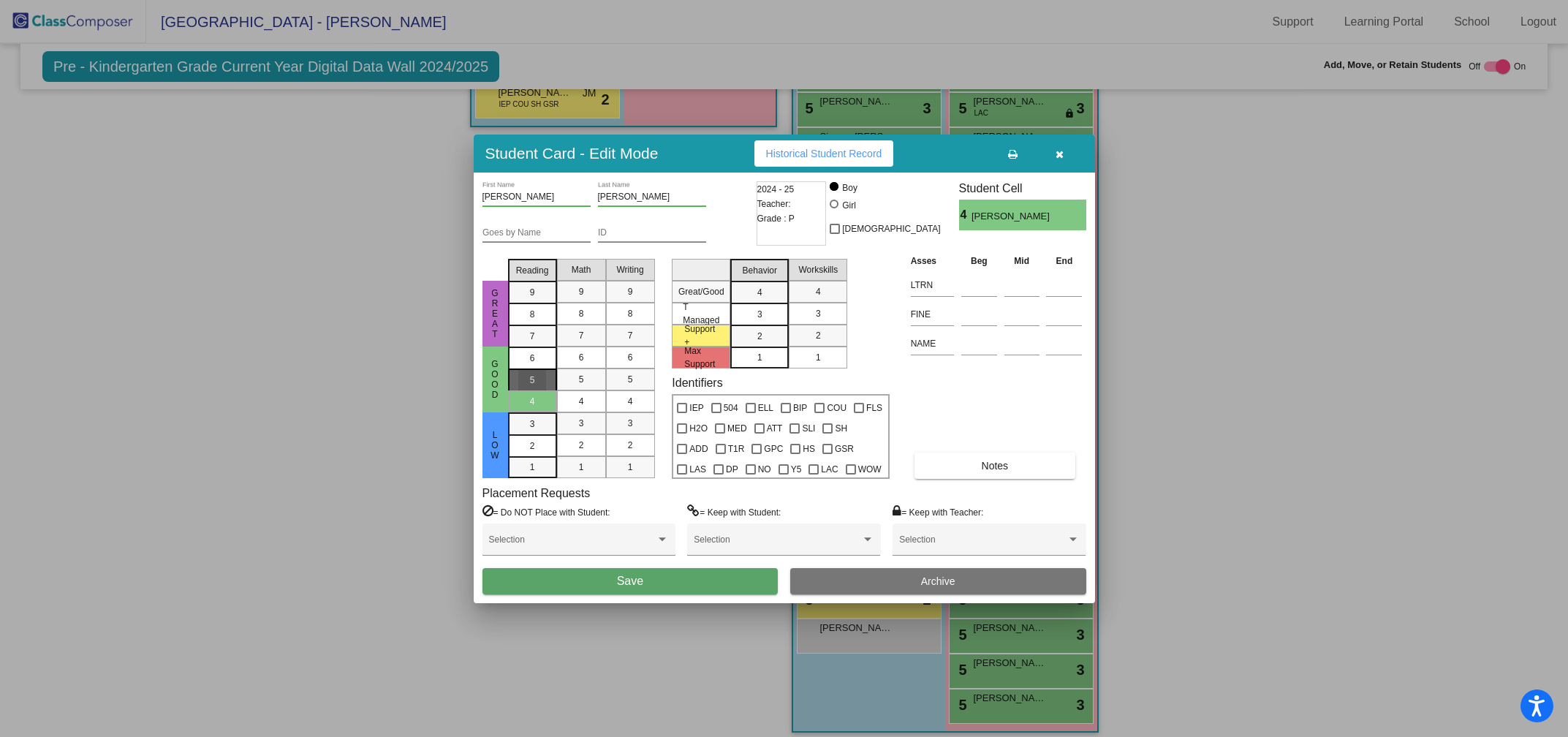
click at [529, 369] on div "5" at bounding box center [533, 359] width 29 height 22
click at [565, 380] on mat-list-option "5" at bounding box center [582, 379] width 49 height 22
click at [623, 378] on div "5" at bounding box center [631, 379] width 29 height 22
click at [749, 304] on div "3" at bounding box center [760, 293] width 29 height 22
click at [825, 311] on div "3" at bounding box center [818, 314] width 29 height 22
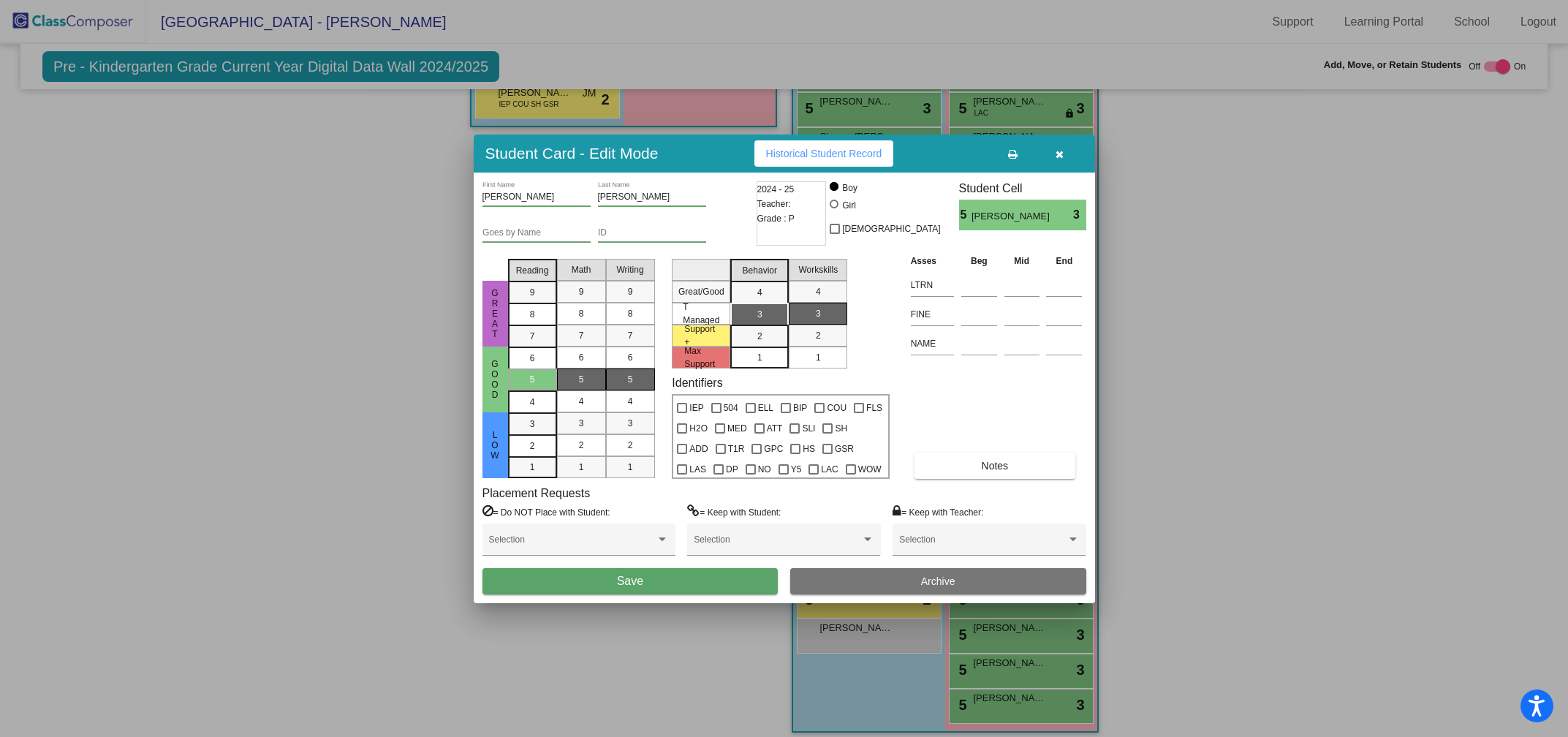
click at [666, 579] on button "Save" at bounding box center [631, 580] width 296 height 26
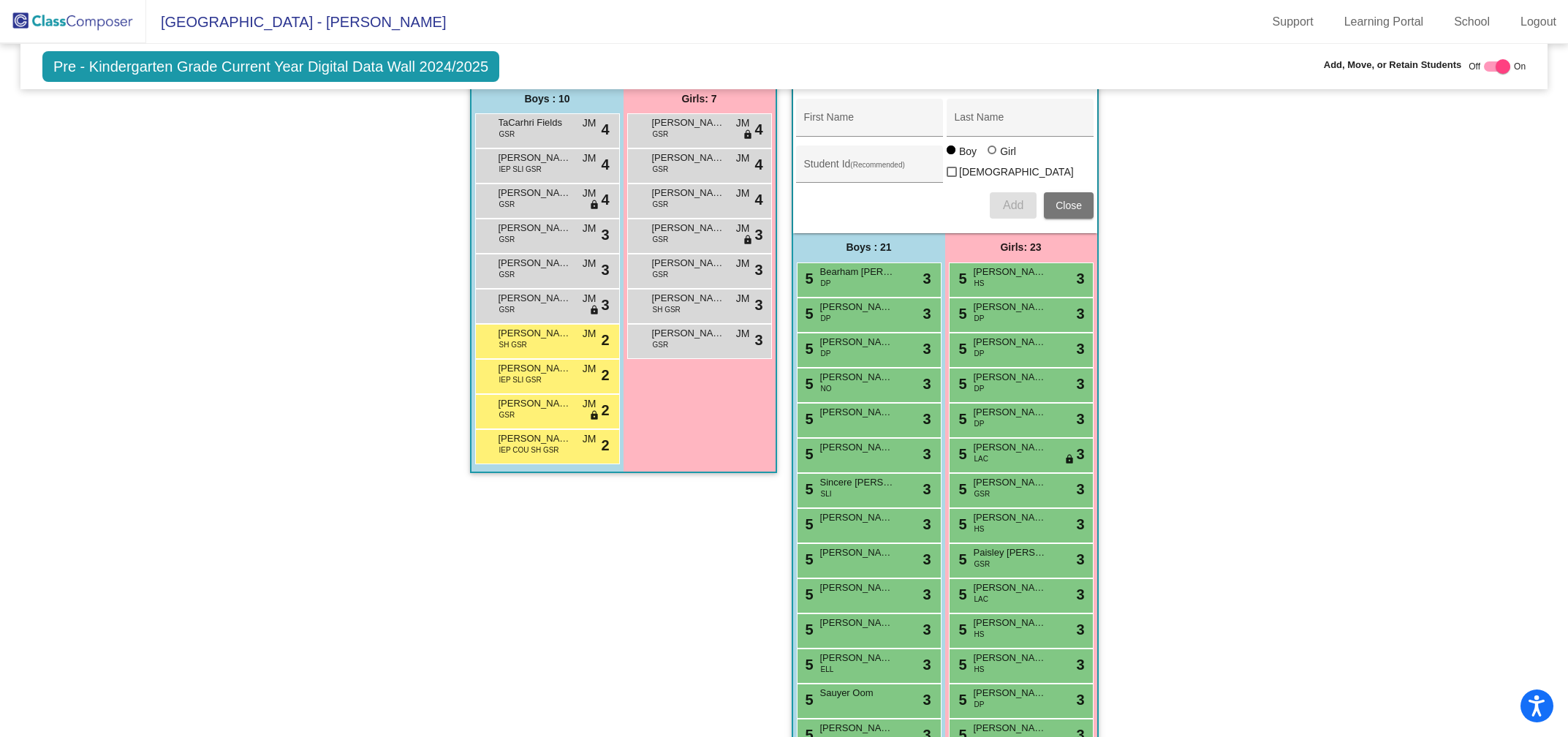
scroll to position [1413, 0]
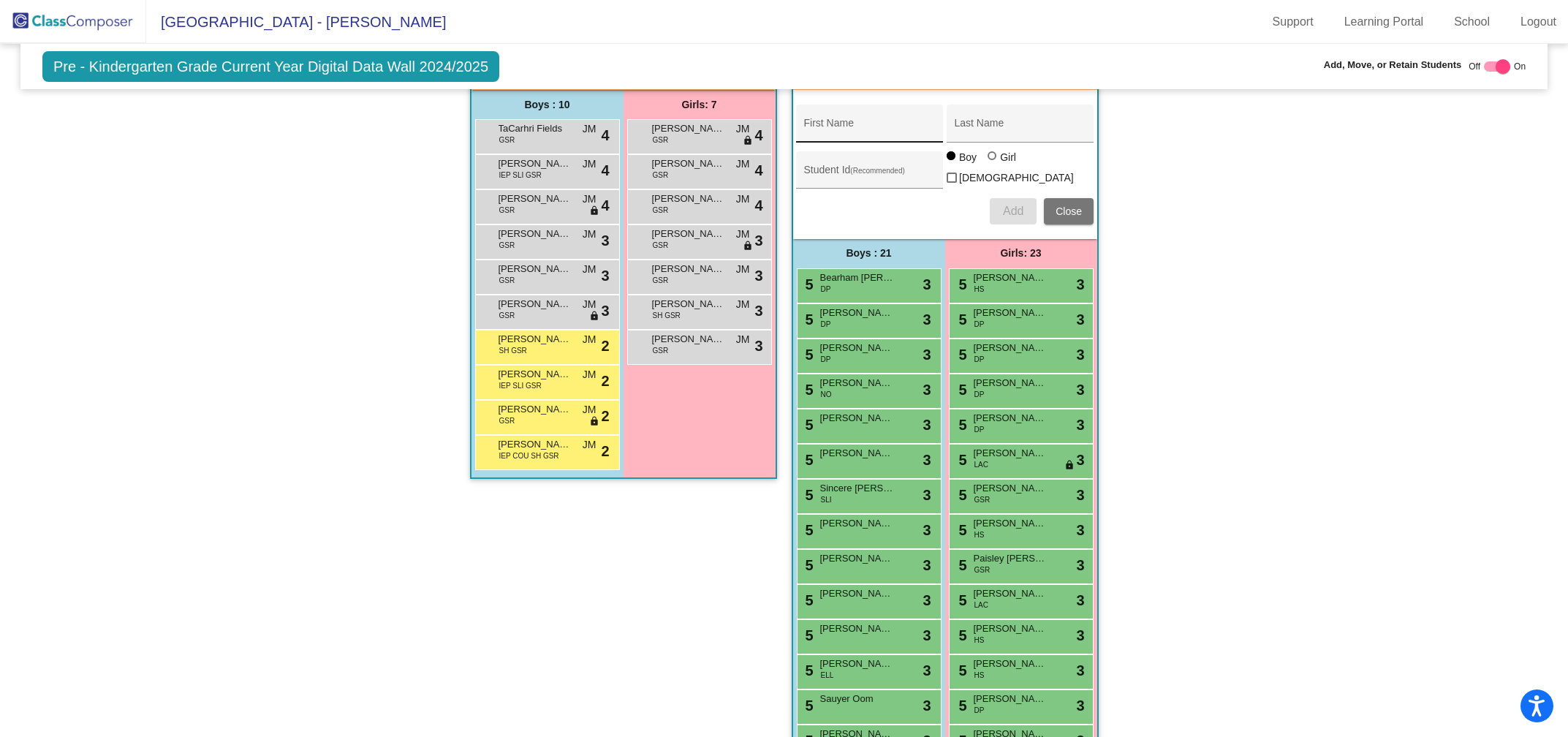
click at [840, 113] on div "First Name" at bounding box center [869, 128] width 131 height 30
type input "Tanner"
click at [987, 114] on div "Last Name" at bounding box center [1020, 128] width 131 height 30
type input "Horsley"
click at [1011, 204] on span "Add" at bounding box center [1013, 211] width 21 height 13
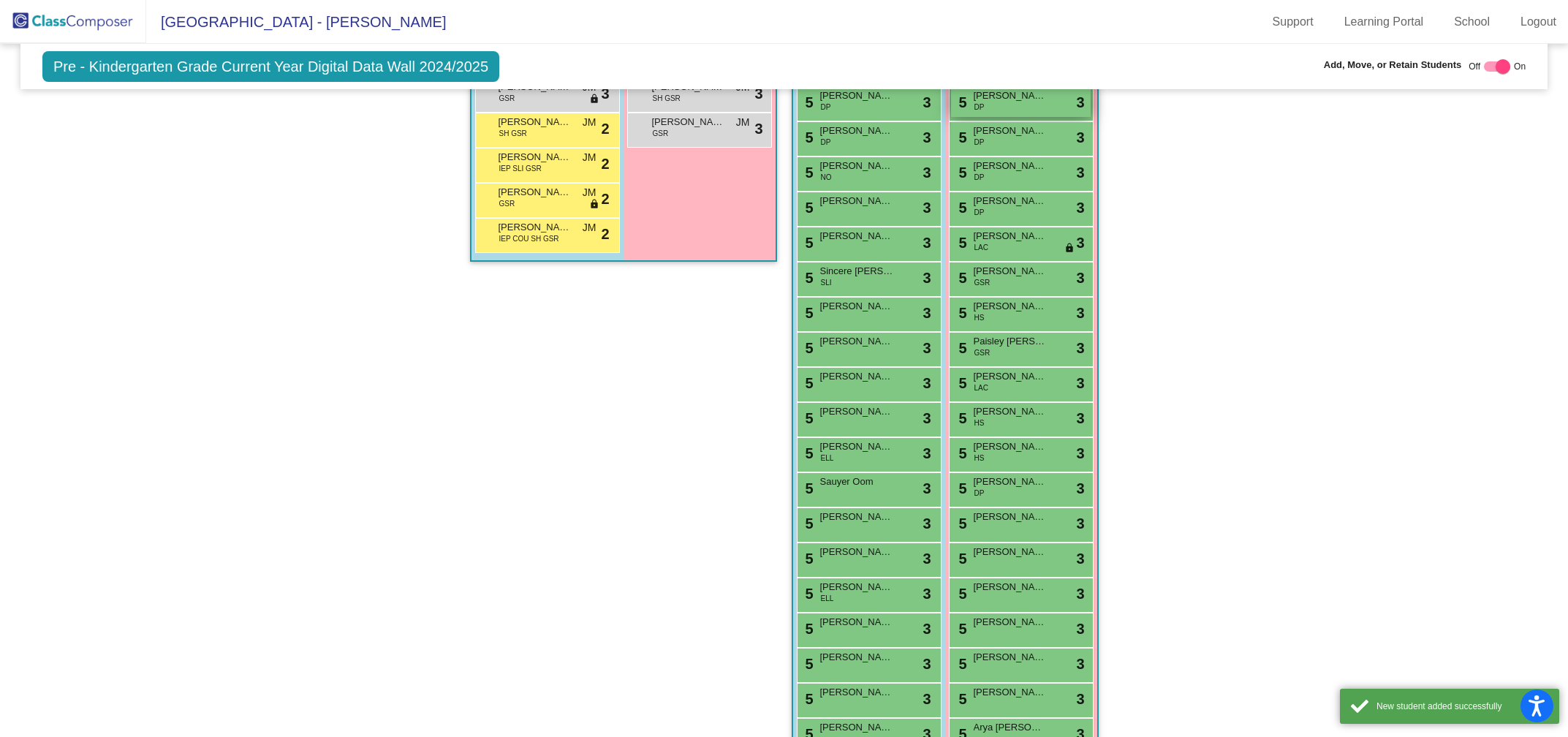
scroll to position [1764, 0]
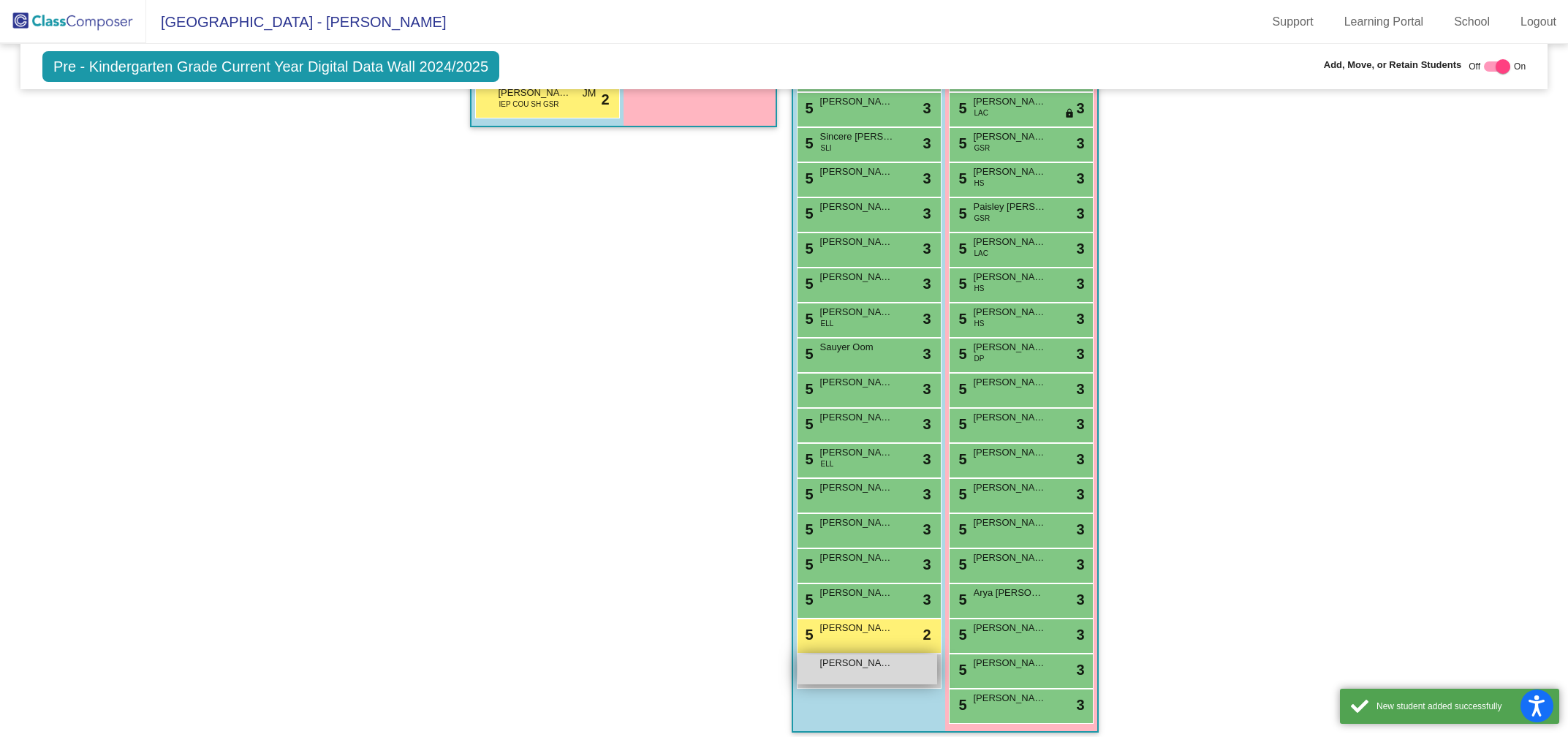
click at [850, 659] on div "Tanner Horsley lock do_not_disturb_alt" at bounding box center [867, 669] width 140 height 30
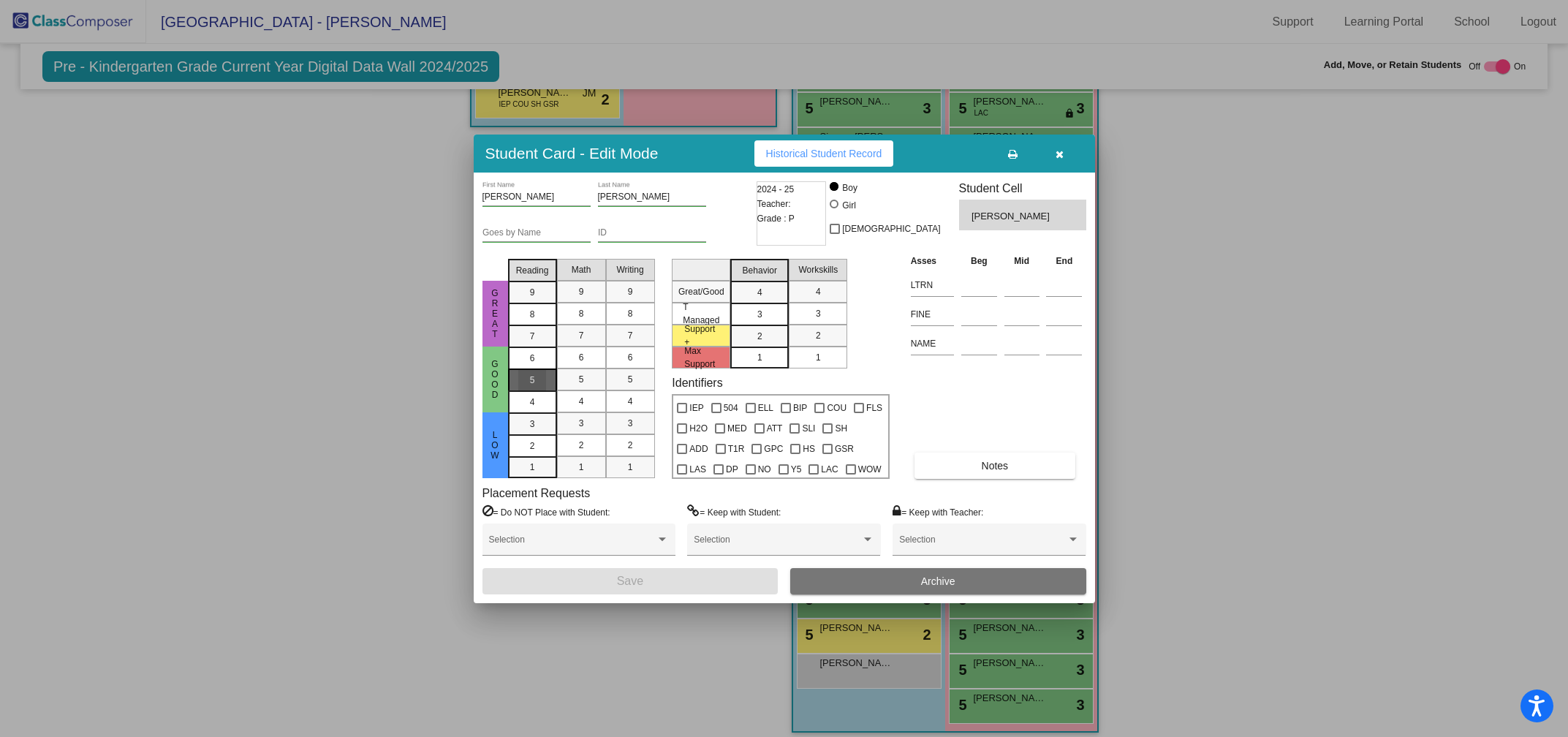
click at [513, 386] on mat-list-option "5" at bounding box center [533, 379] width 49 height 22
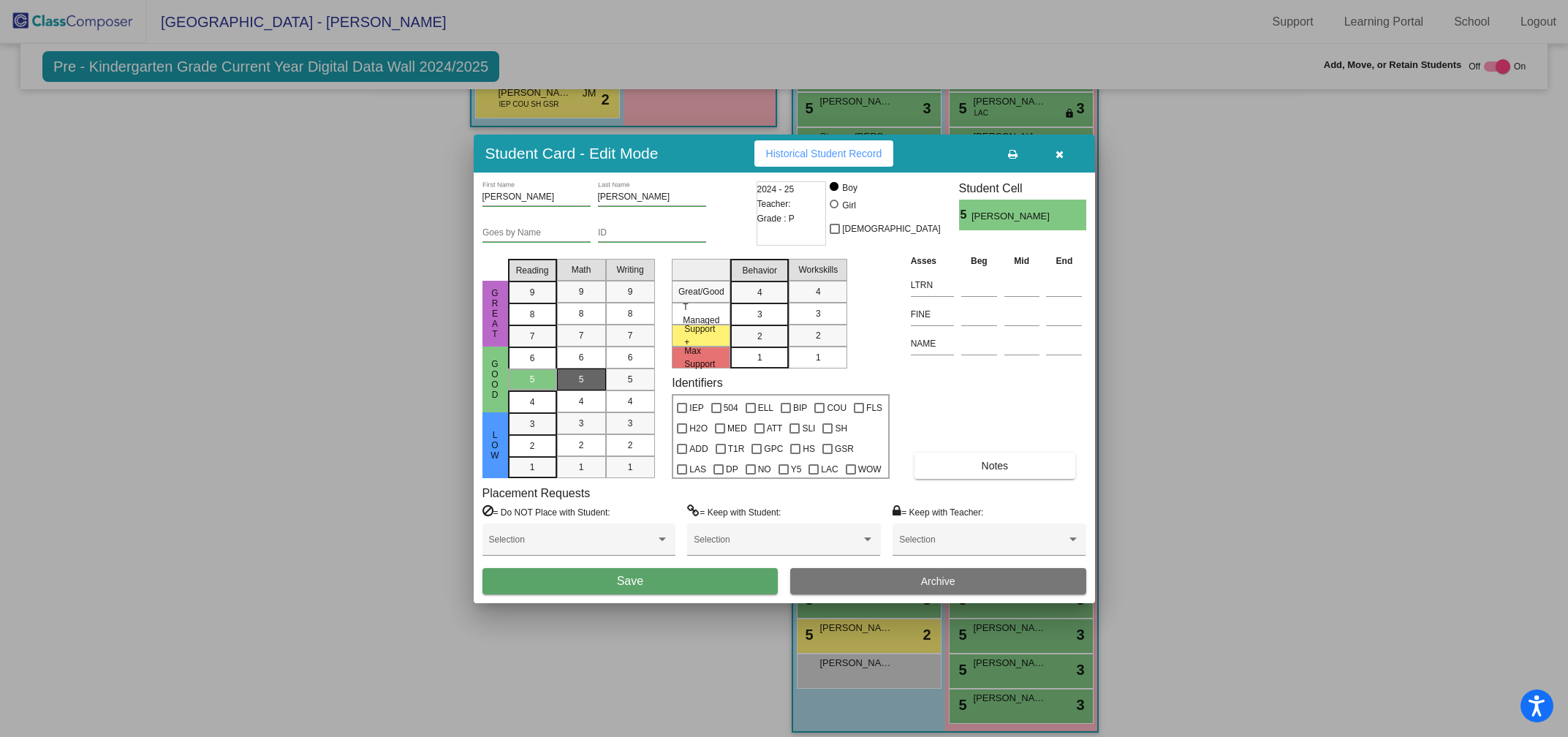
click at [600, 375] on mat-list-option "5" at bounding box center [582, 379] width 49 height 22
click at [632, 375] on span "5" at bounding box center [631, 379] width 5 height 14
click at [764, 304] on div "3" at bounding box center [760, 293] width 29 height 22
click at [811, 317] on div "3" at bounding box center [818, 314] width 29 height 22
click at [654, 586] on button "Save" at bounding box center [631, 580] width 296 height 26
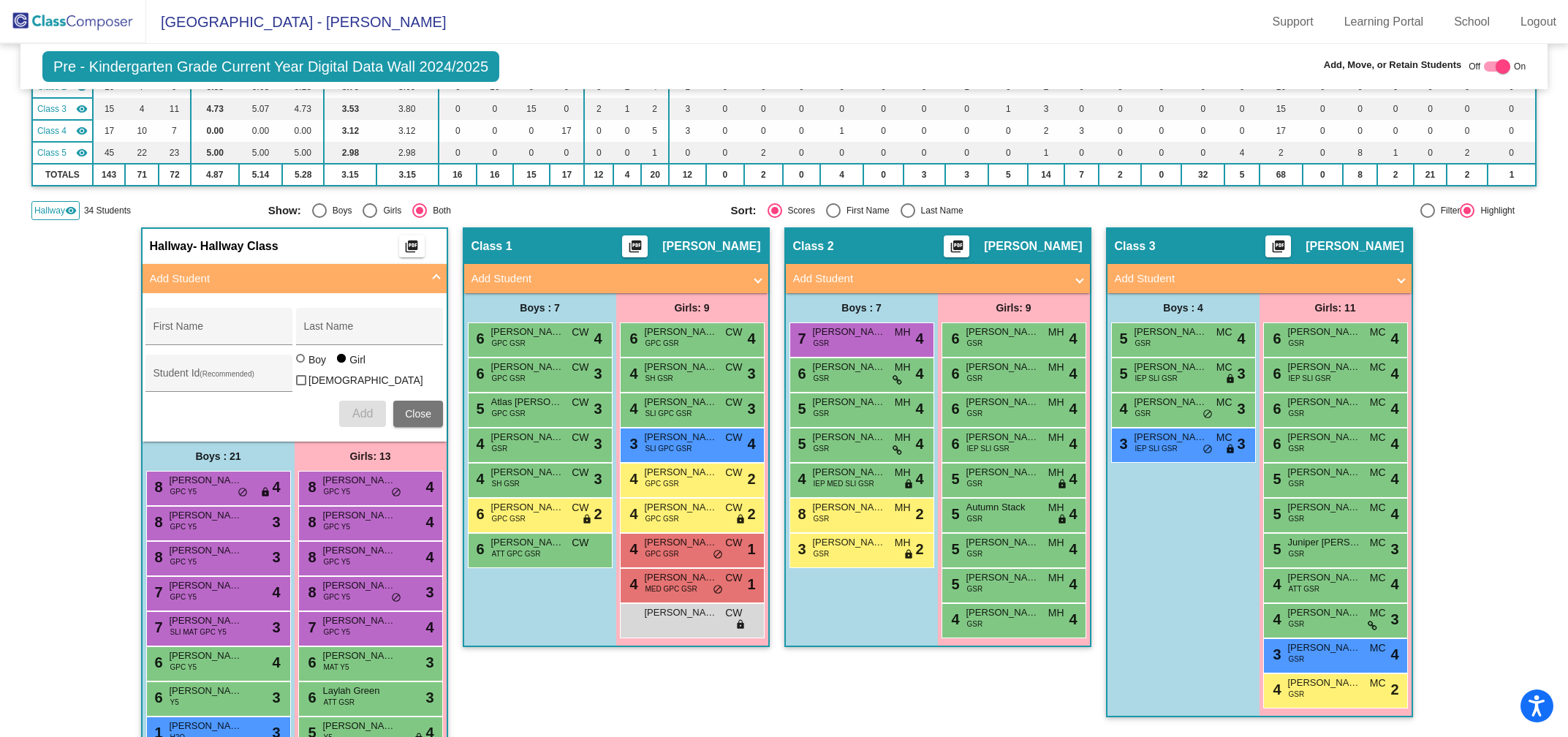
scroll to position [214, 0]
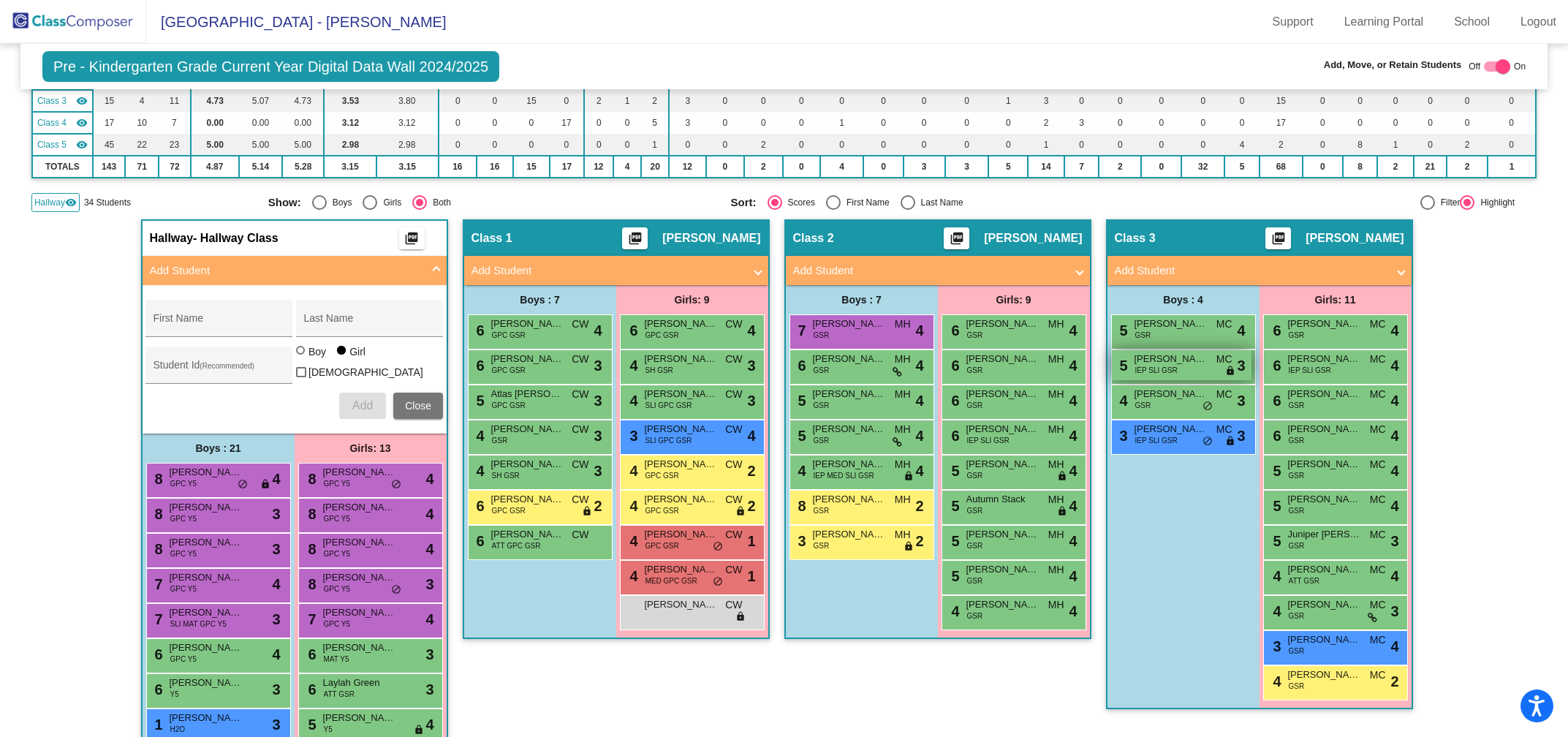
click at [1166, 358] on span "[PERSON_NAME]" at bounding box center [1171, 359] width 73 height 14
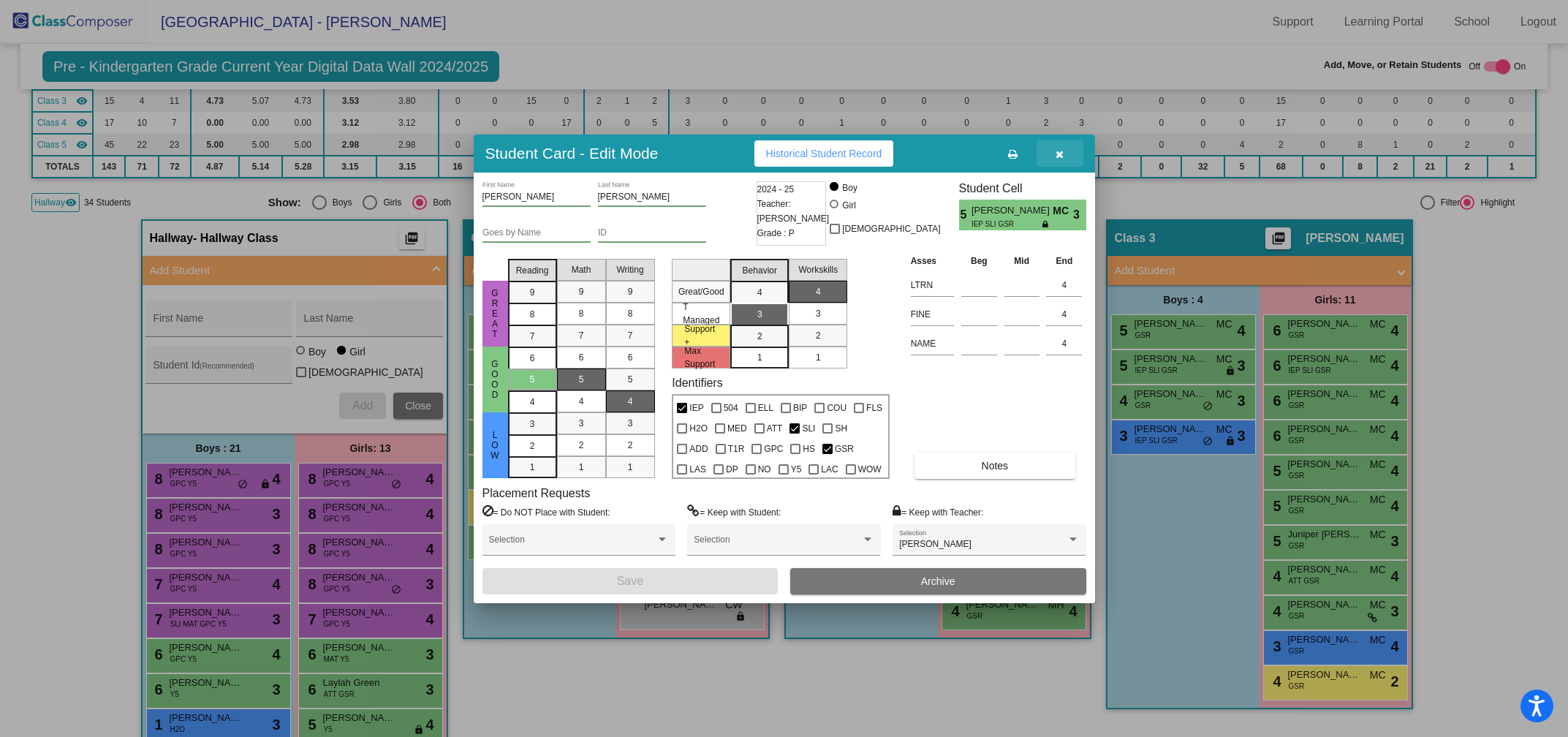
click at [1062, 154] on icon "button" at bounding box center [1060, 154] width 8 height 10
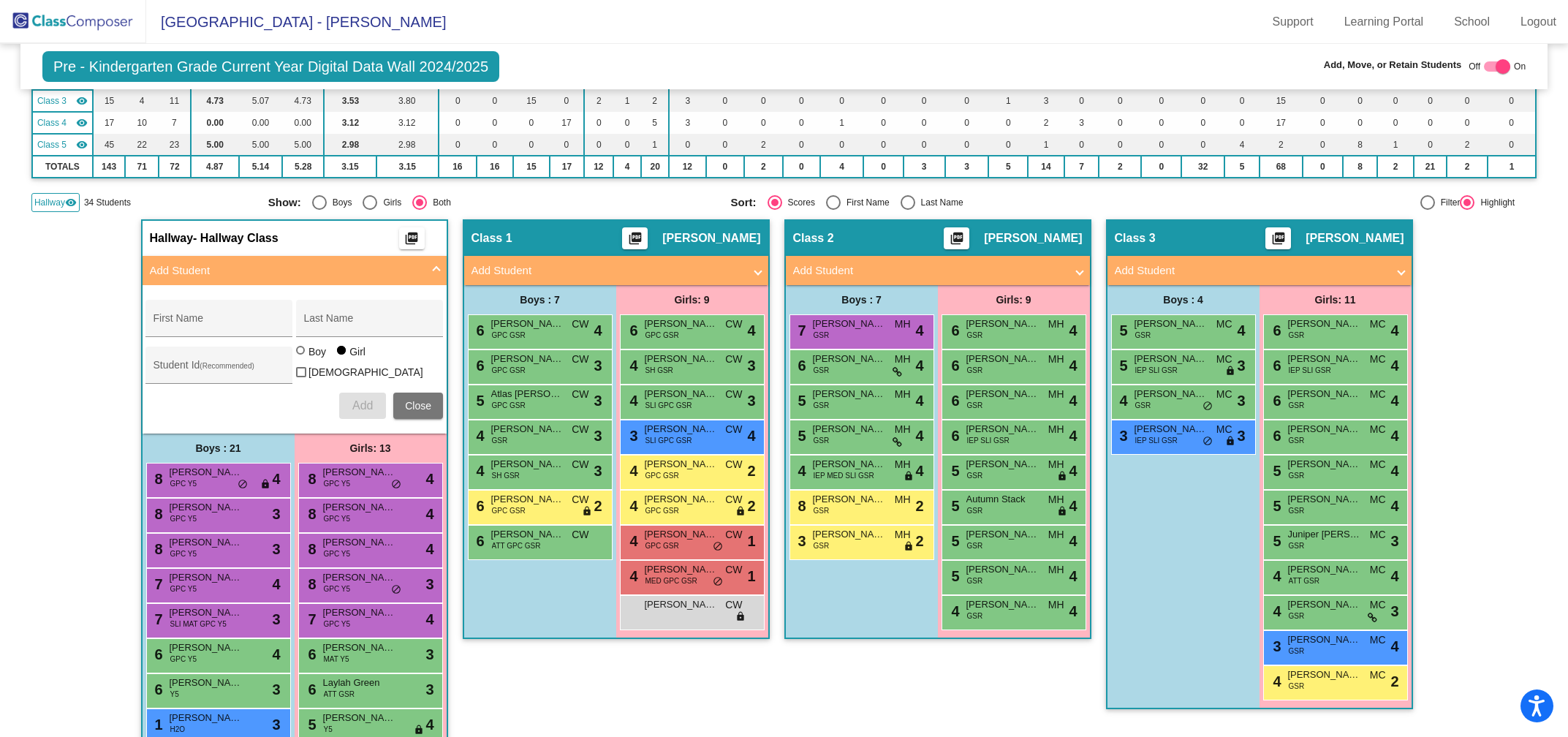
scroll to position [0, 0]
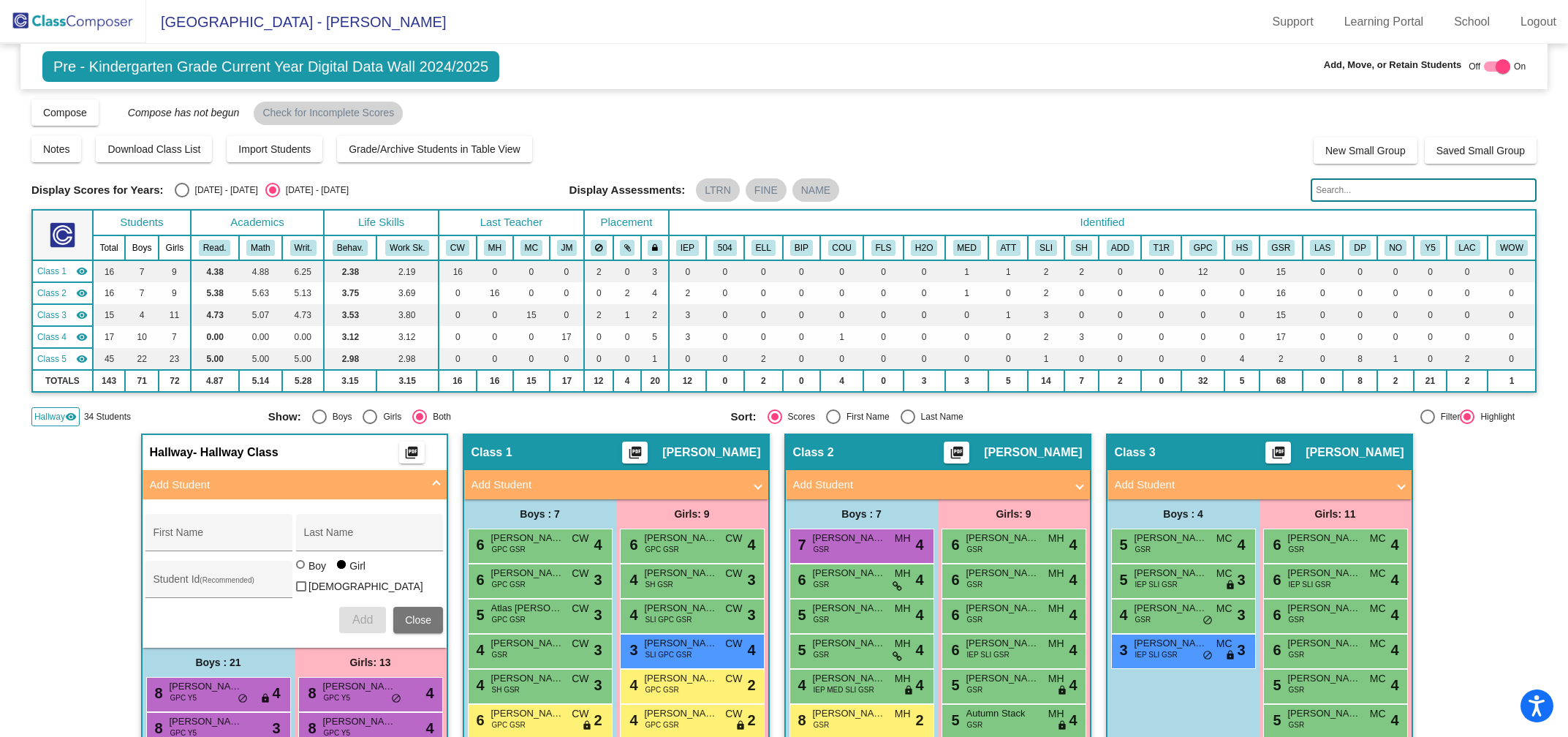
click at [1349, 191] on input "text" at bounding box center [1423, 189] width 226 height 23
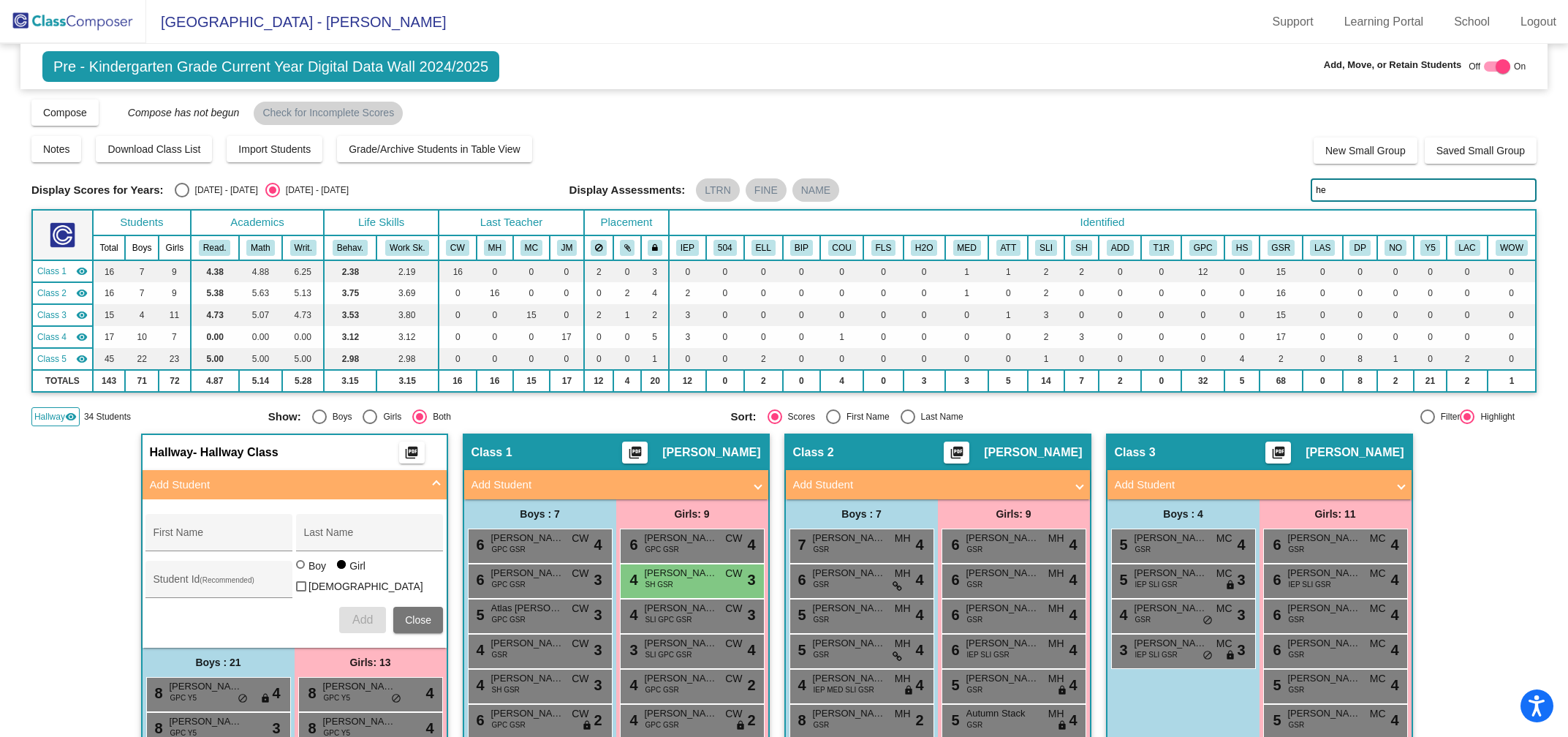
type input "h"
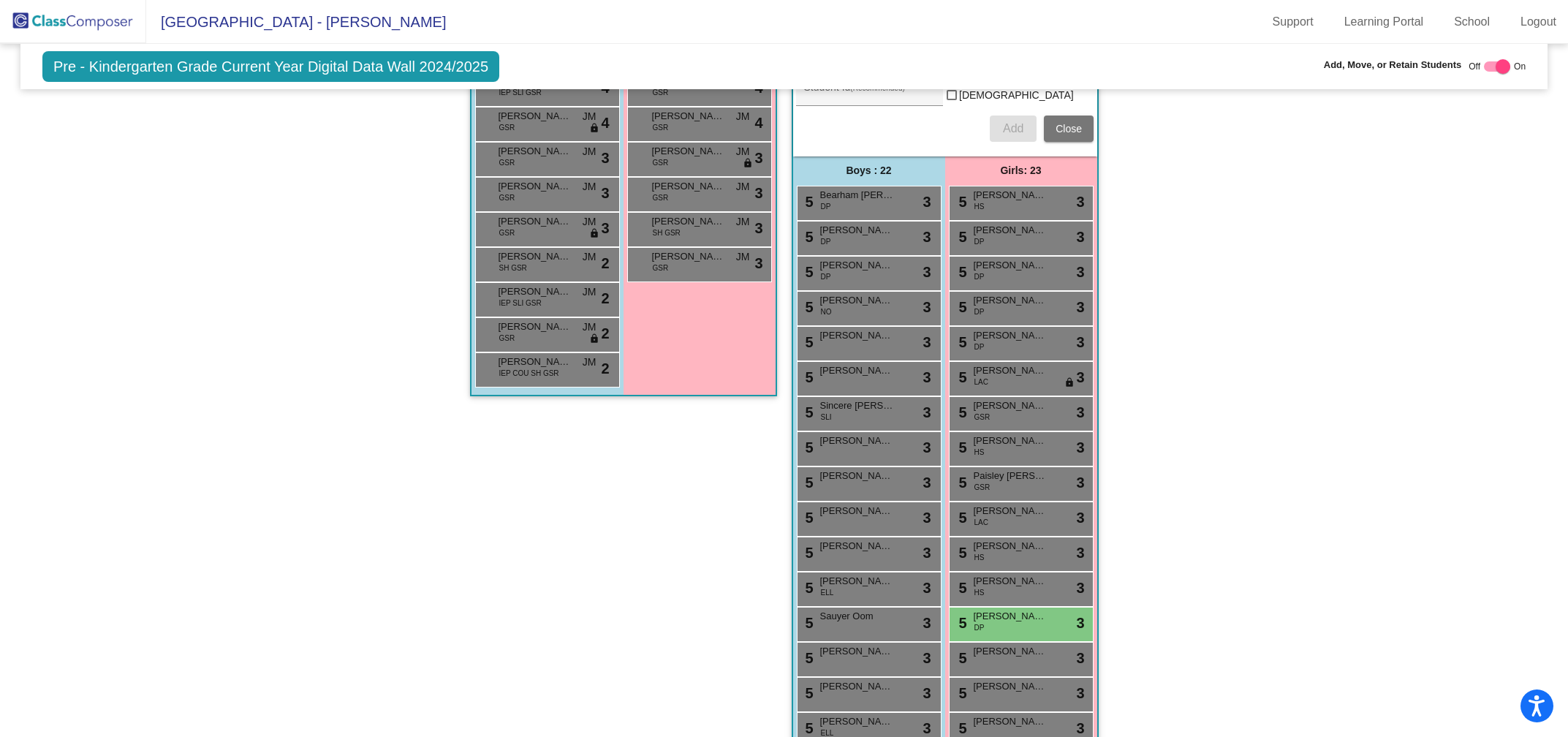
scroll to position [1514, 0]
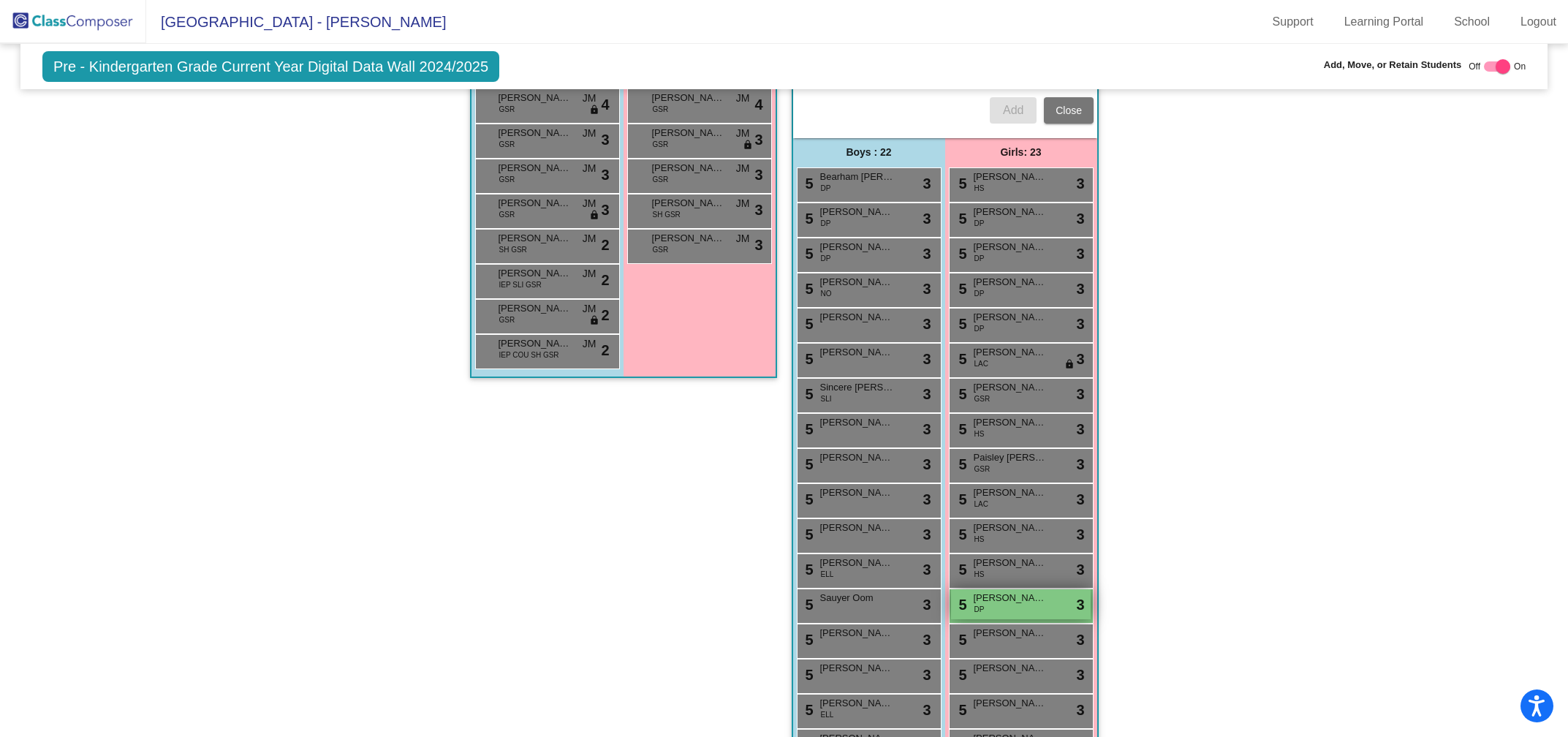
click at [992, 592] on span "[PERSON_NAME]" at bounding box center [1011, 598] width 73 height 14
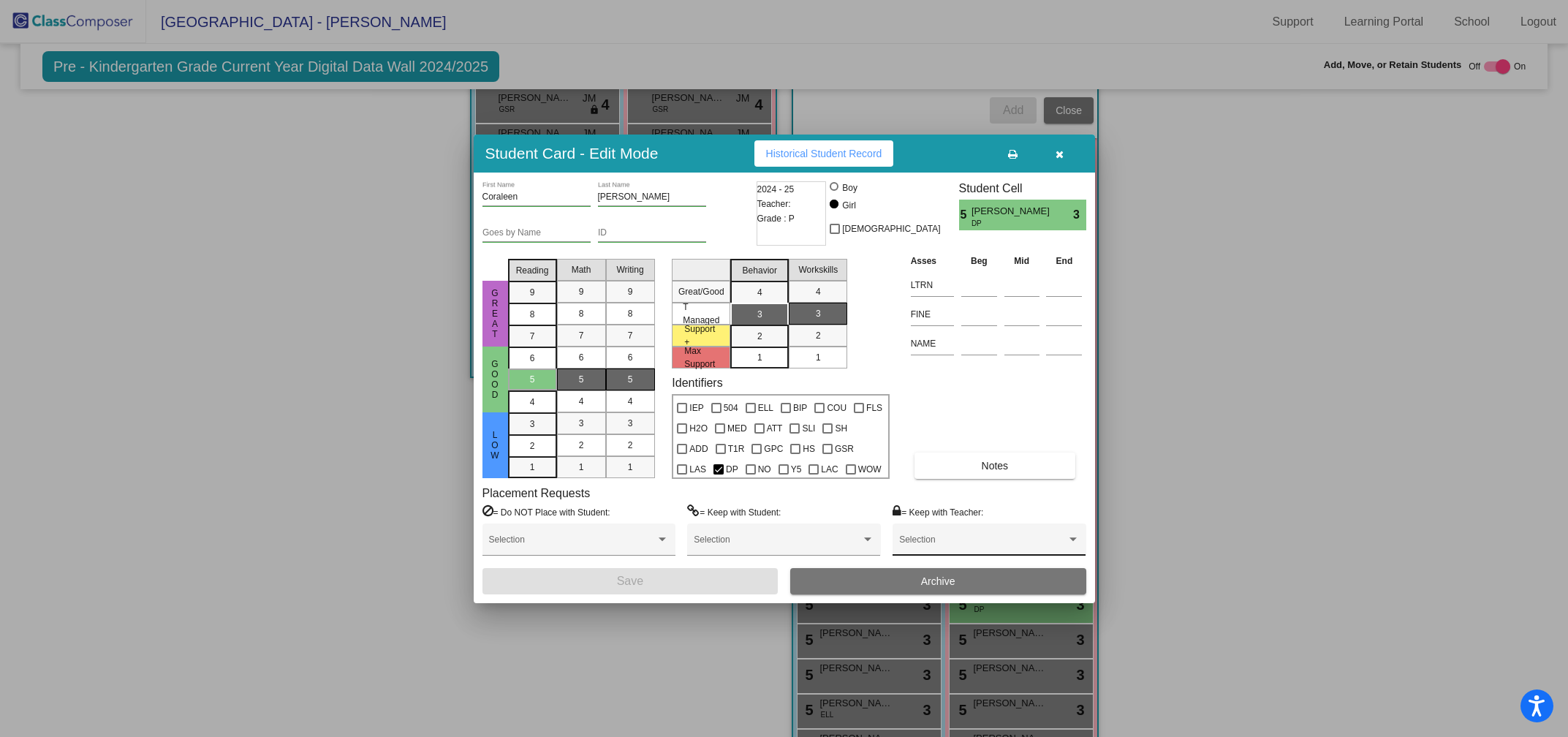
click at [959, 537] on div "Selection" at bounding box center [989, 543] width 180 height 26
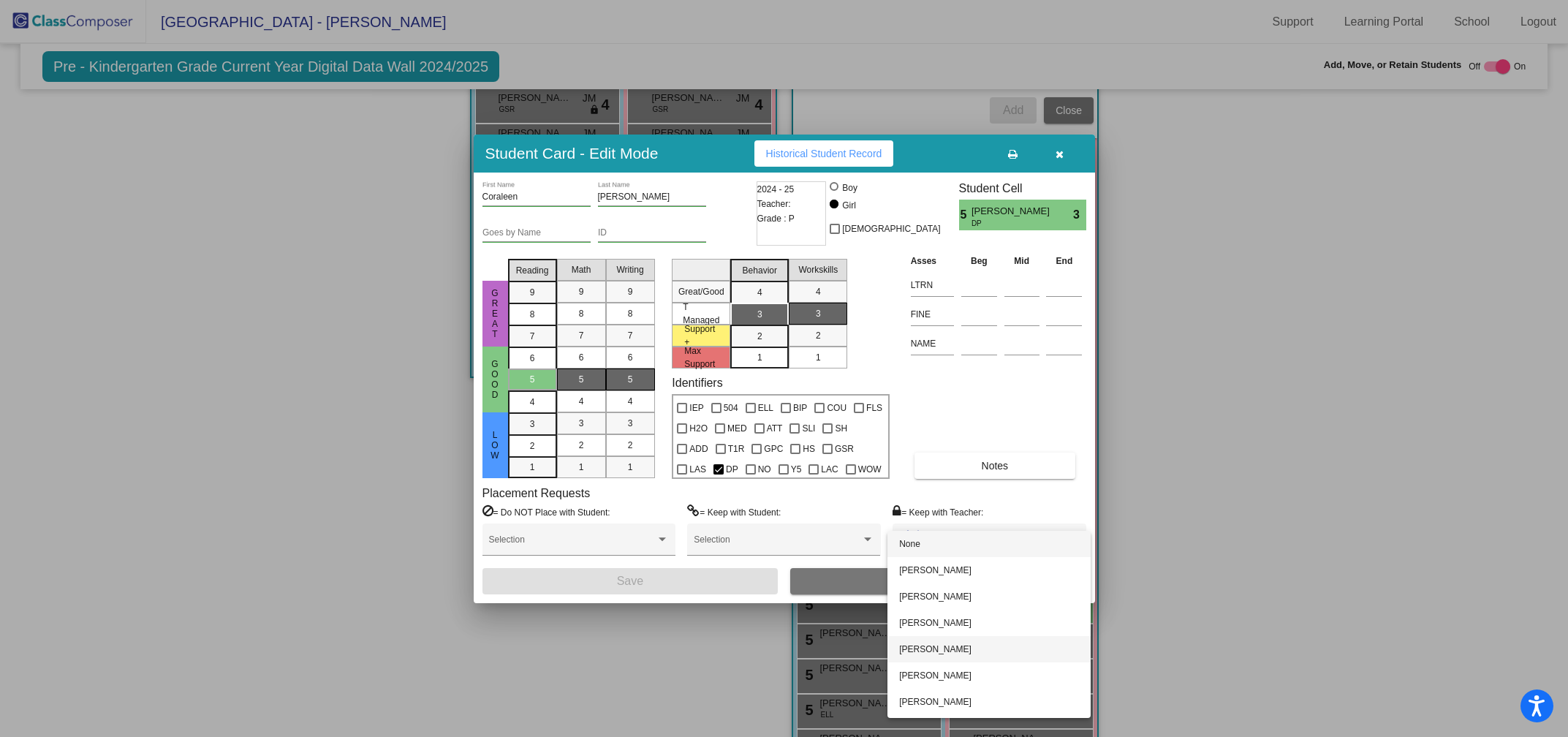
scroll to position [50, 0]
click at [930, 677] on span "Stephanie Stowe" at bounding box center [989, 678] width 180 height 26
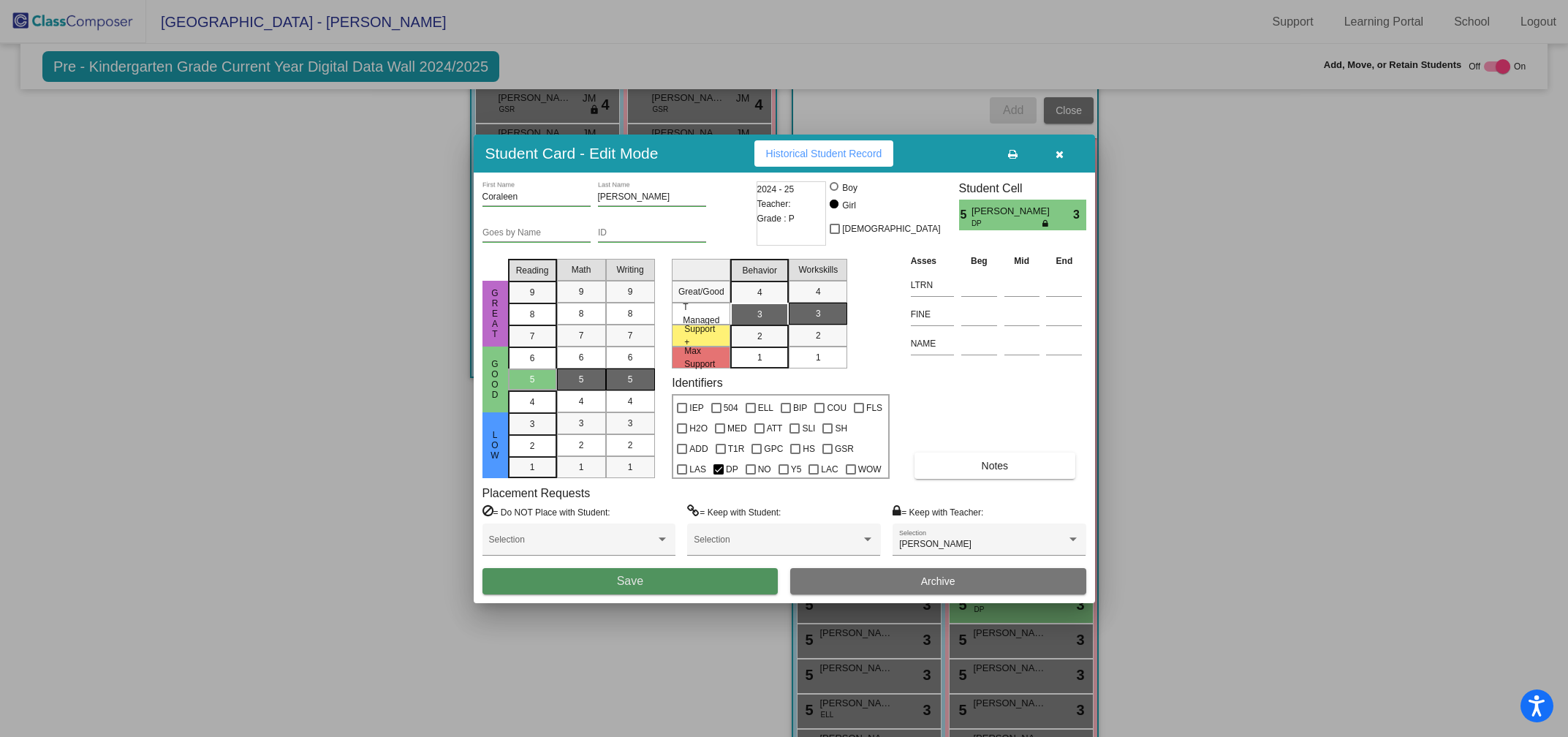
click at [609, 578] on button "Save" at bounding box center [631, 580] width 296 height 26
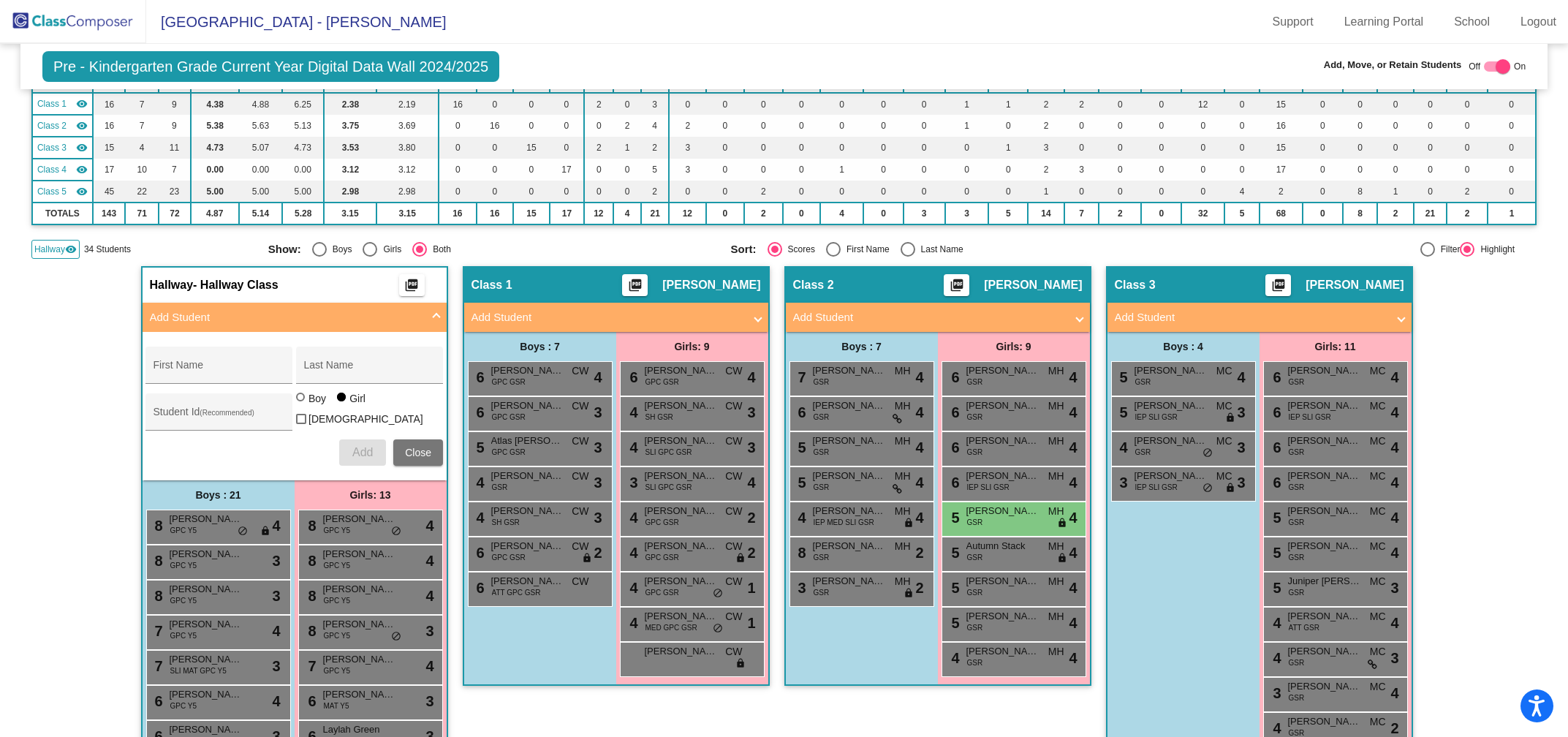
scroll to position [0, 0]
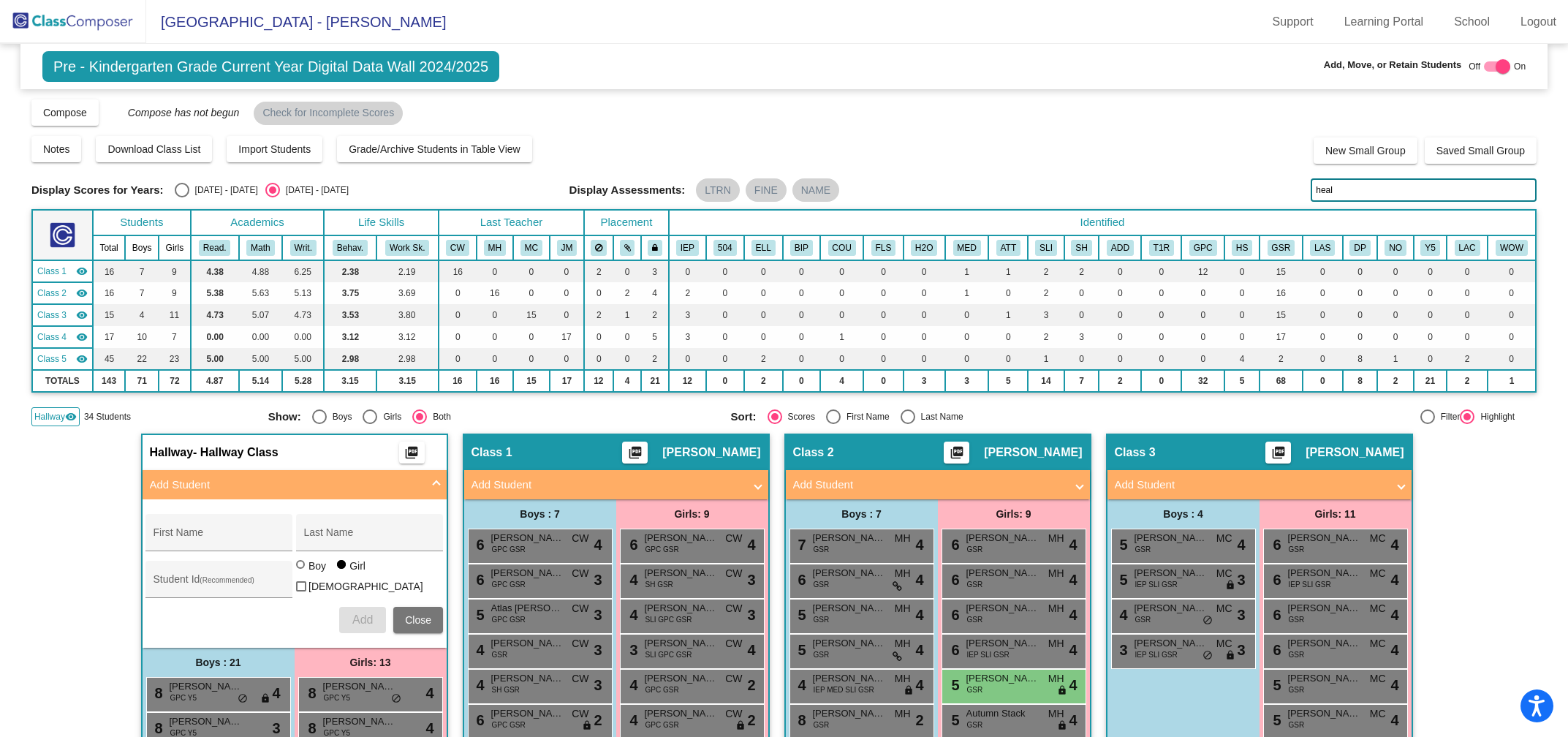
click at [1335, 194] on input "heal" at bounding box center [1423, 189] width 226 height 23
type input "h"
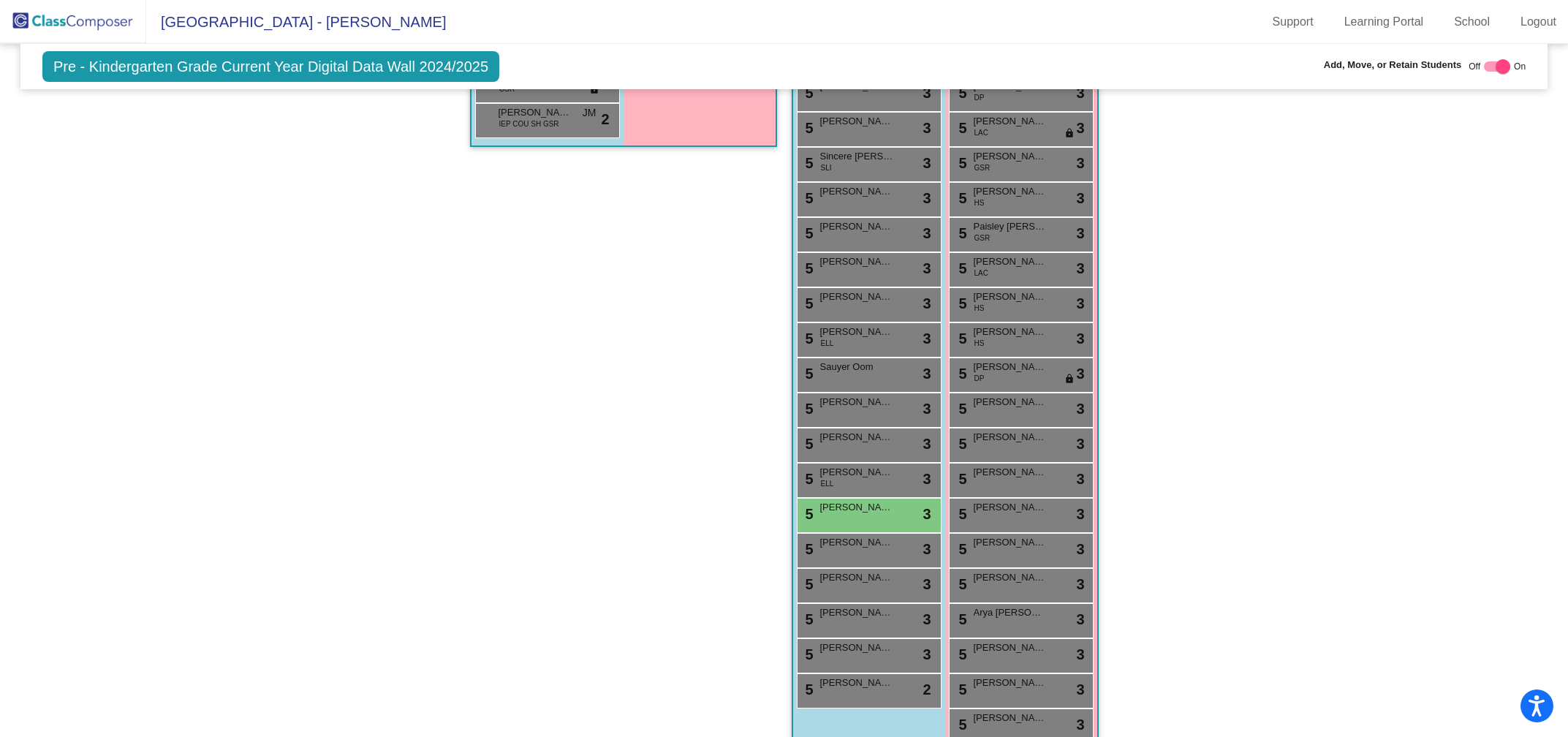
scroll to position [1747, 0]
click at [851, 503] on div "5 Rohanpreet Lubana lock do_not_disturb_alt 3" at bounding box center [867, 511] width 140 height 30
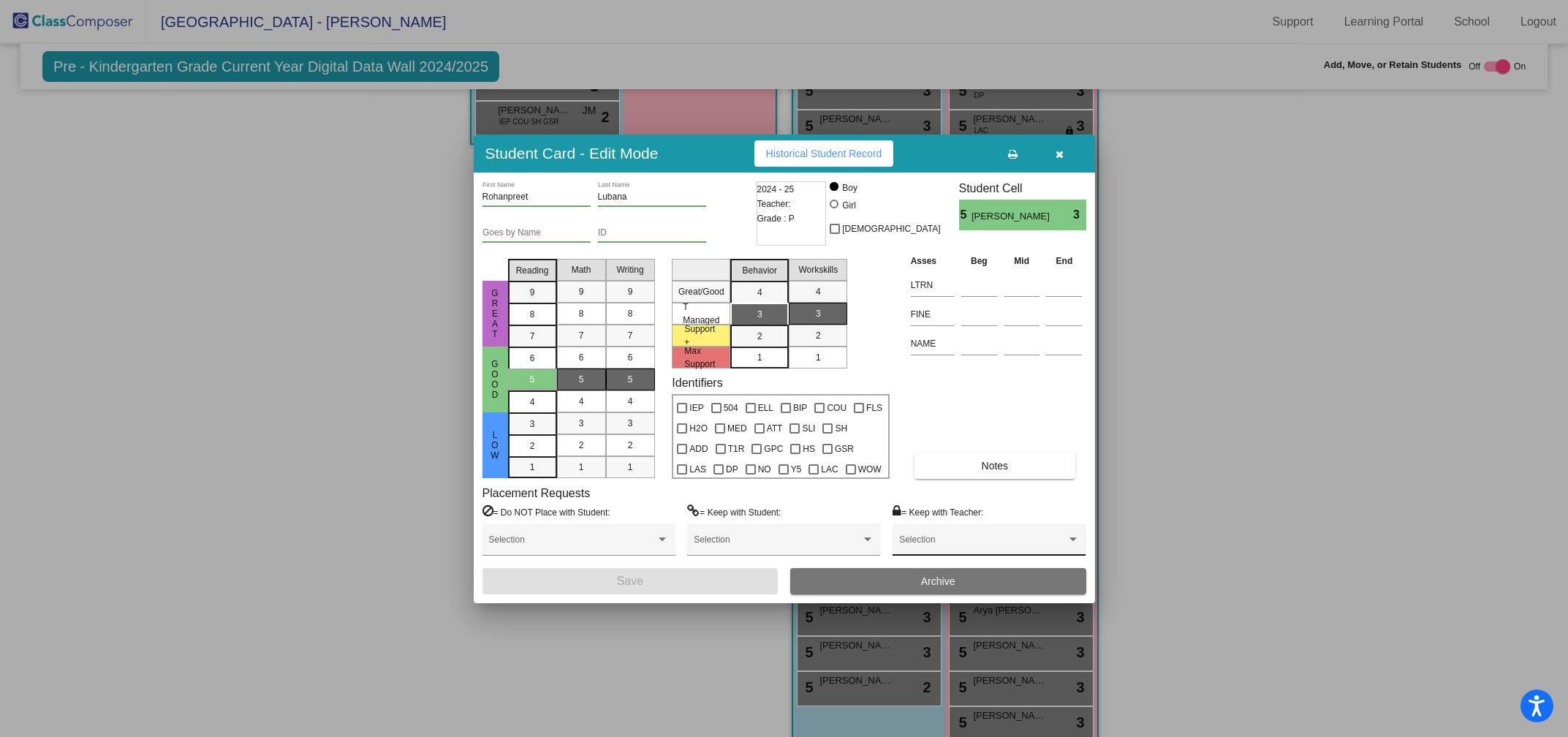
click at [1010, 542] on span at bounding box center [983, 544] width 167 height 10
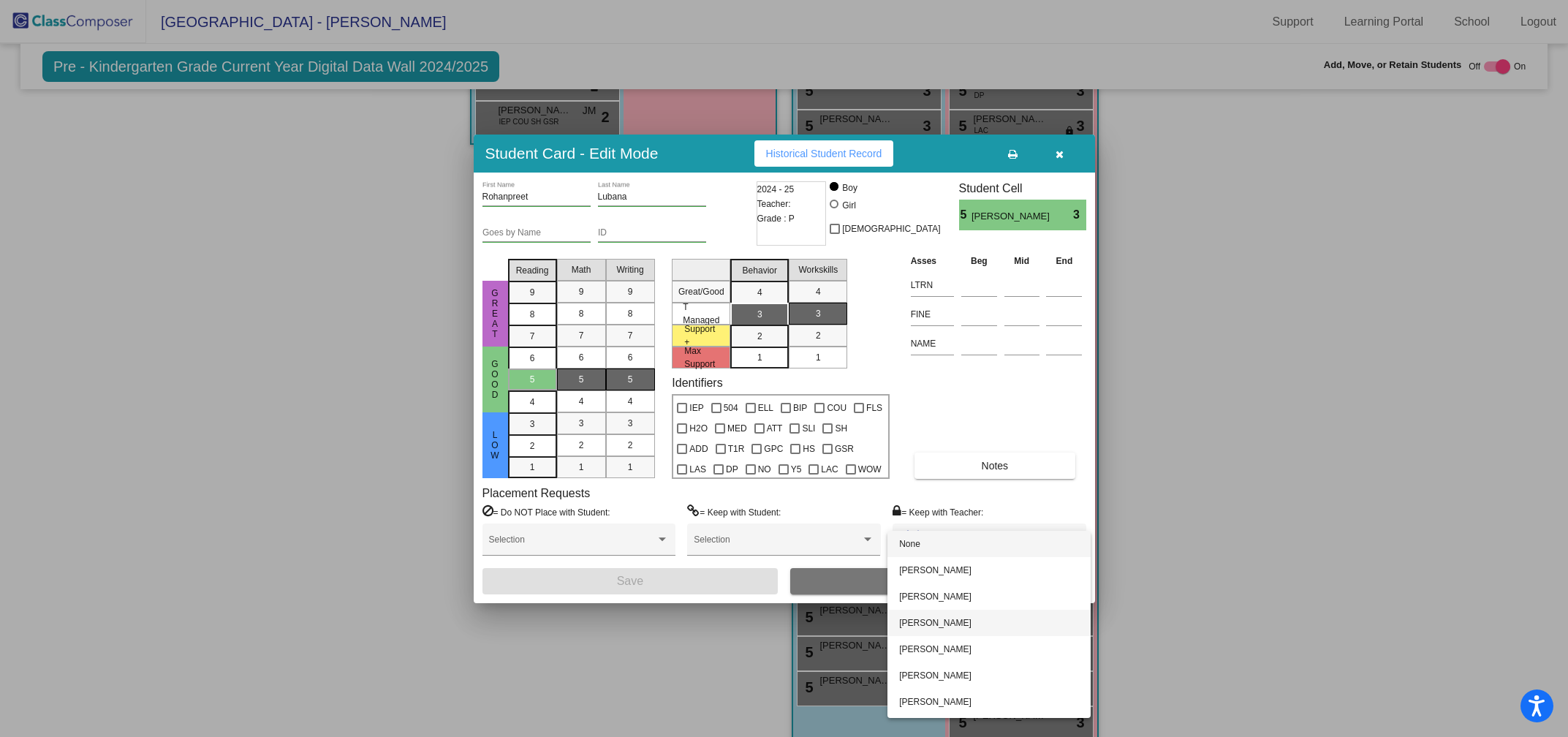
scroll to position [50, 0]
click at [916, 673] on span "Stephanie Stowe" at bounding box center [989, 678] width 180 height 26
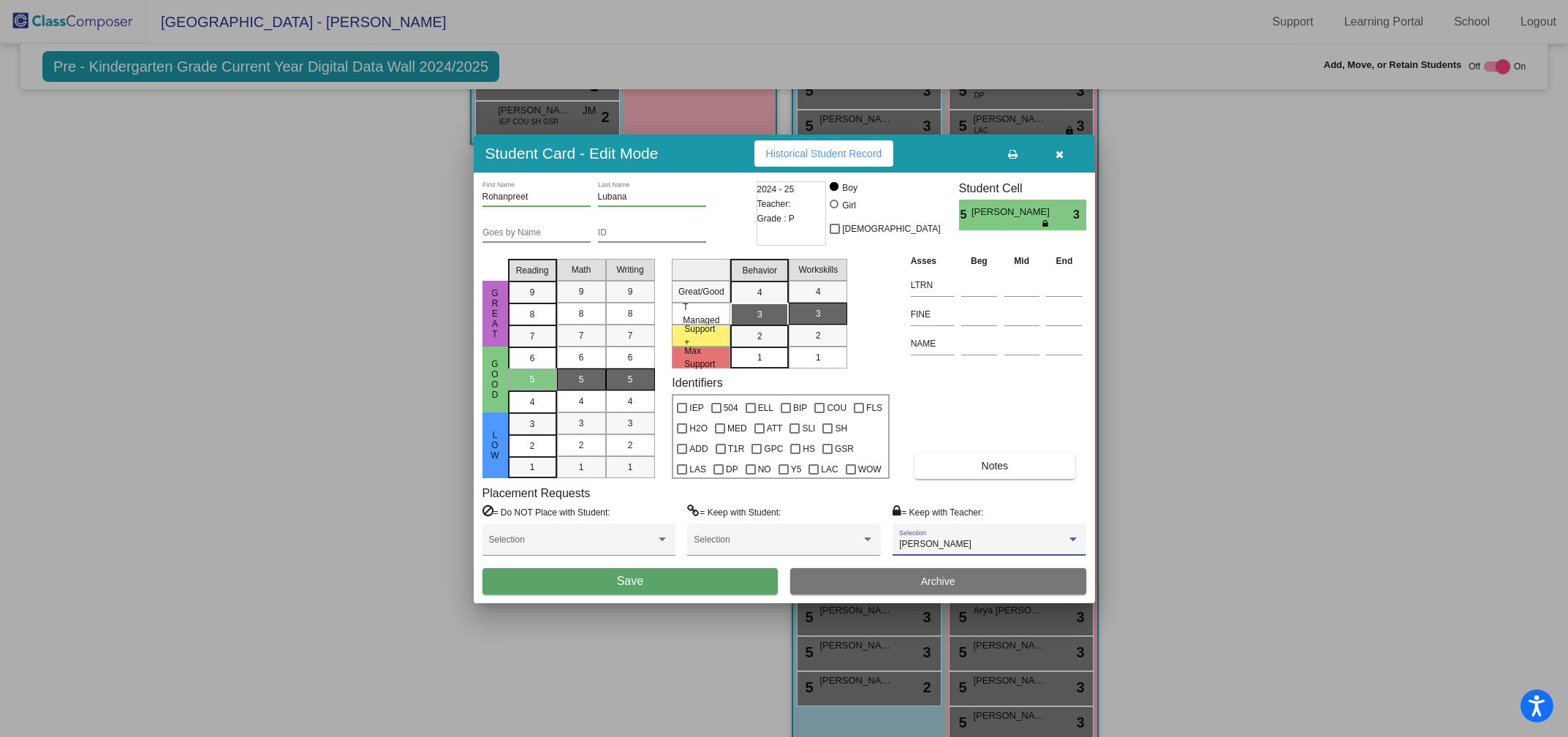
click at [619, 581] on span "Save" at bounding box center [630, 581] width 26 height 13
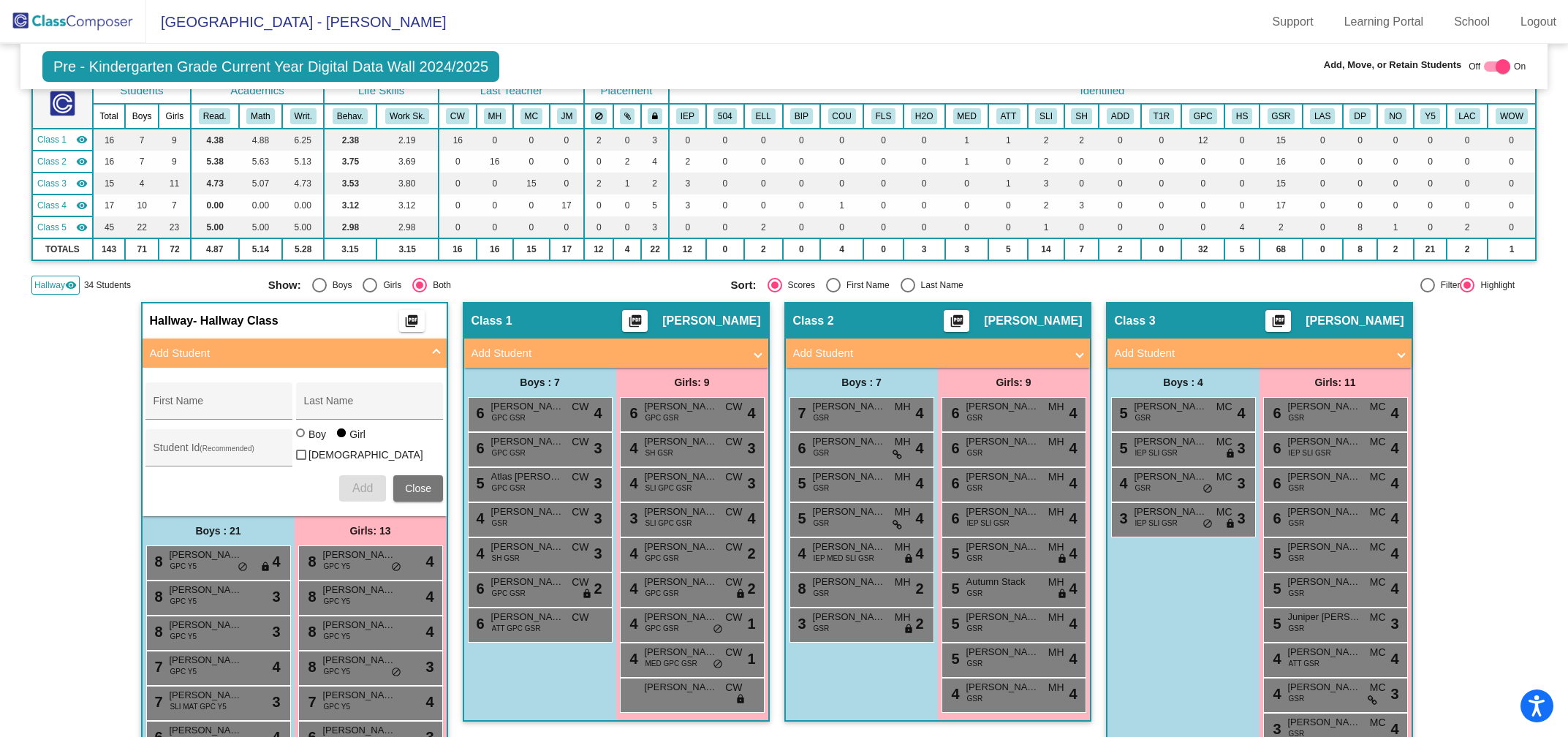
scroll to position [0, 0]
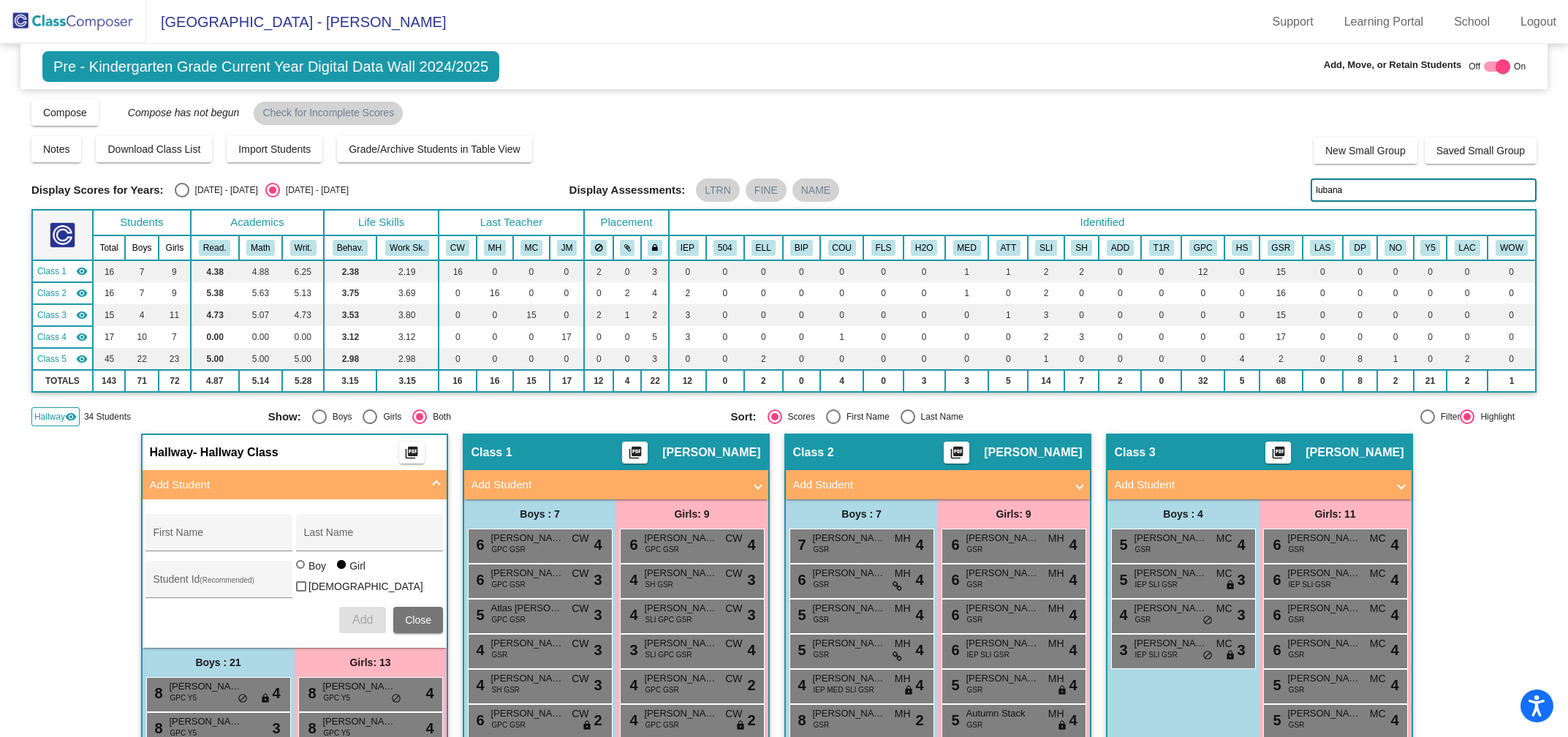
click at [1343, 195] on input "lubana" at bounding box center [1423, 189] width 226 height 23
type input "l"
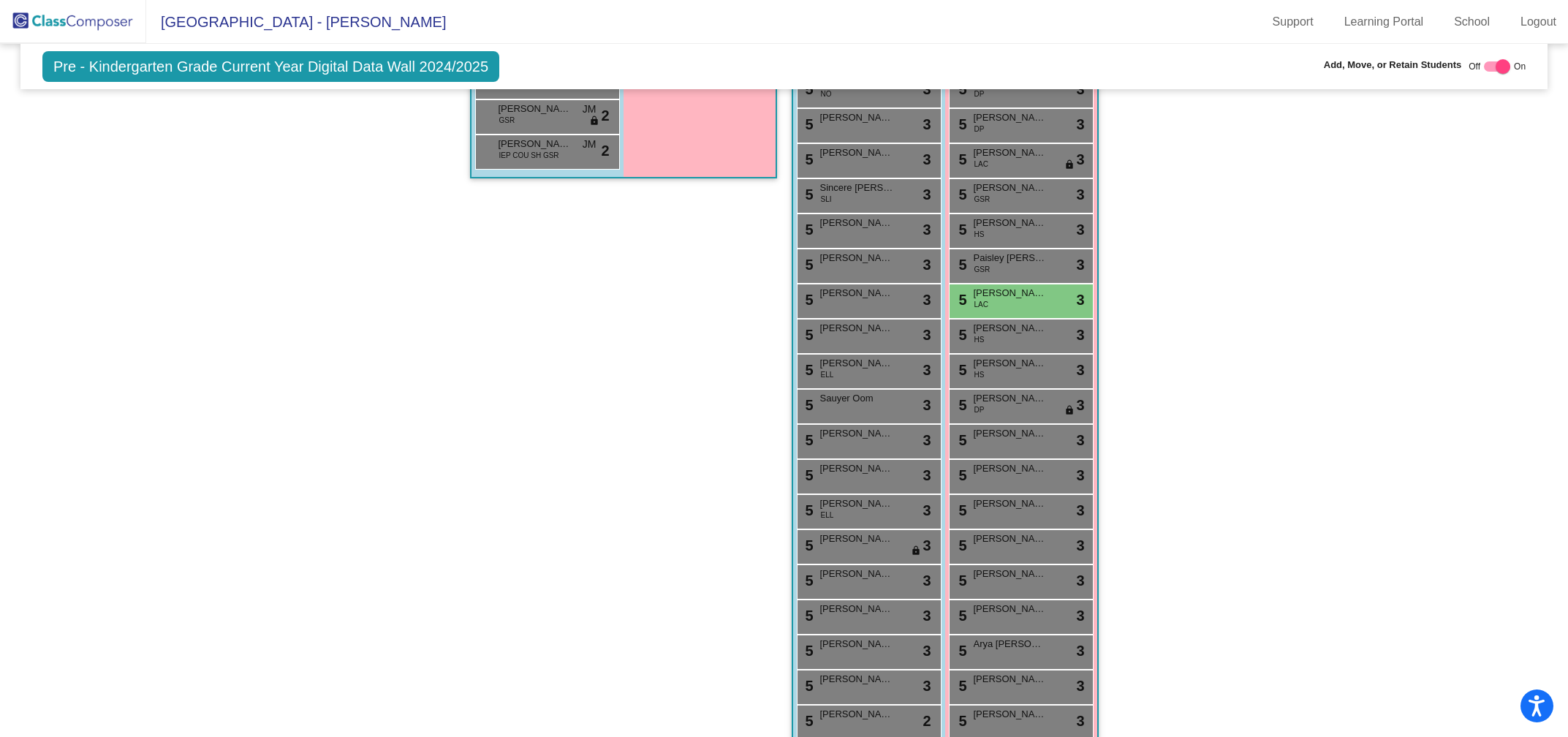
scroll to position [1721, 0]
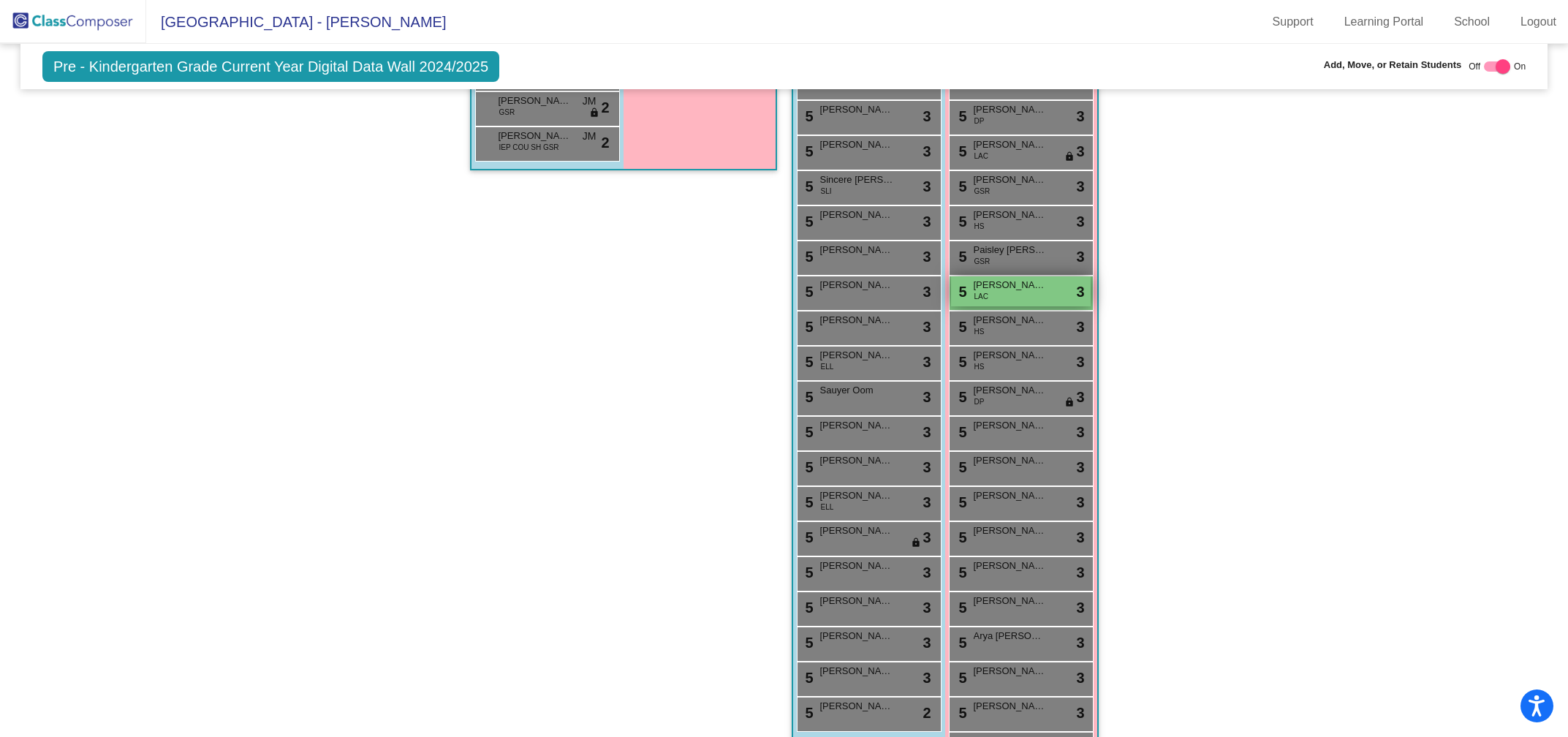
click at [990, 277] on span "[PERSON_NAME]" at bounding box center [1011, 285] width 73 height 14
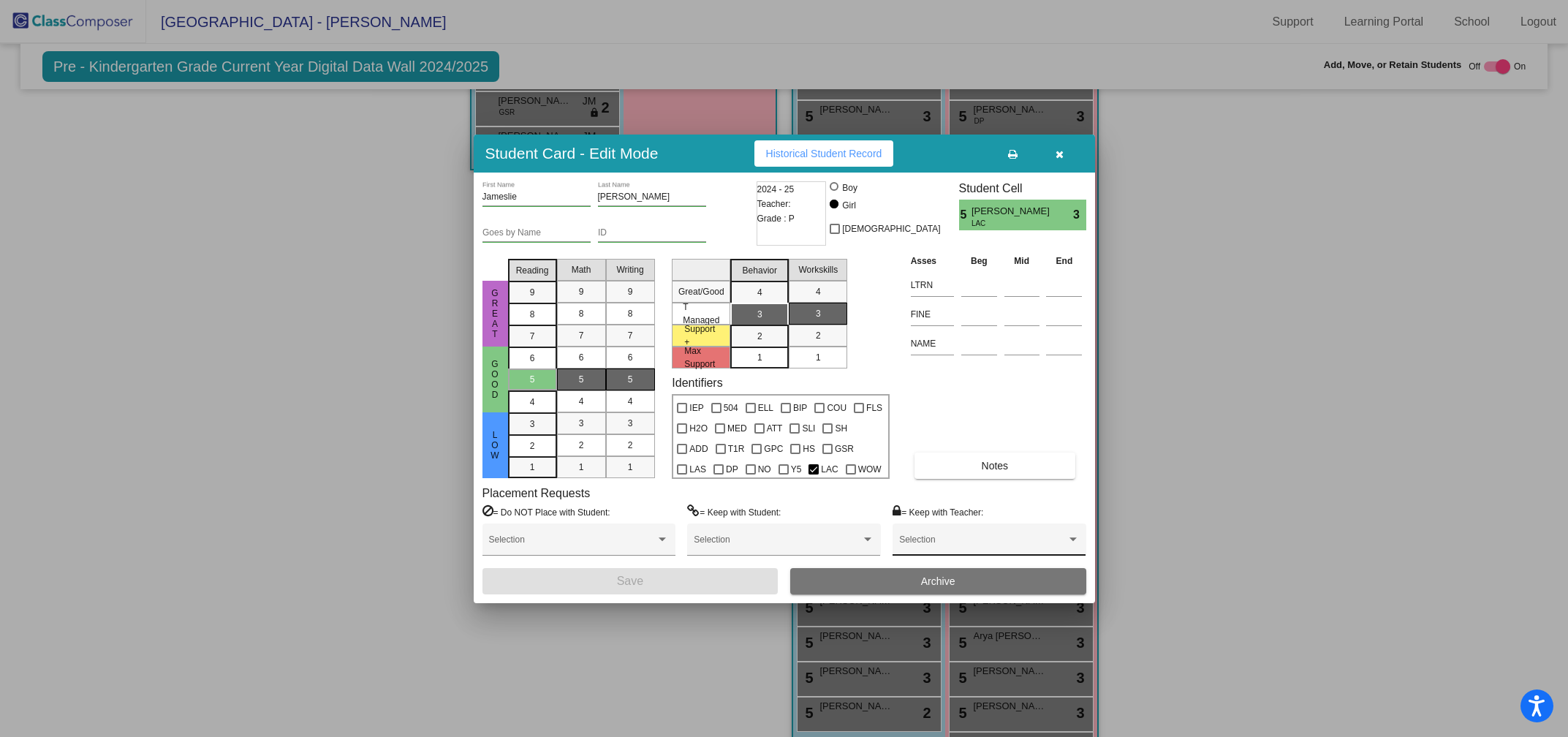
click at [976, 545] on span at bounding box center [983, 544] width 167 height 10
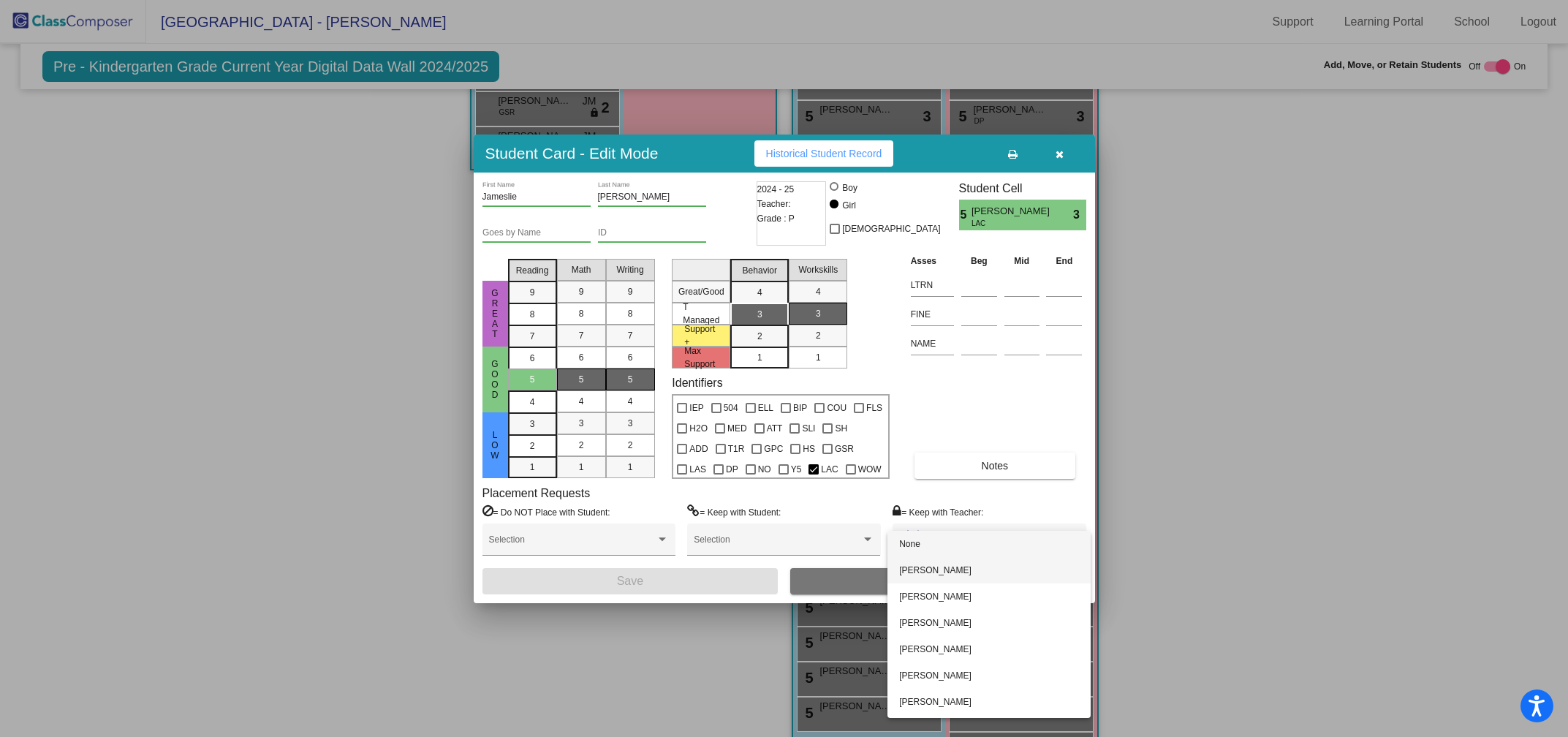
scroll to position [50, 0]
click at [920, 677] on span "Stephanie Stowe" at bounding box center [989, 678] width 180 height 26
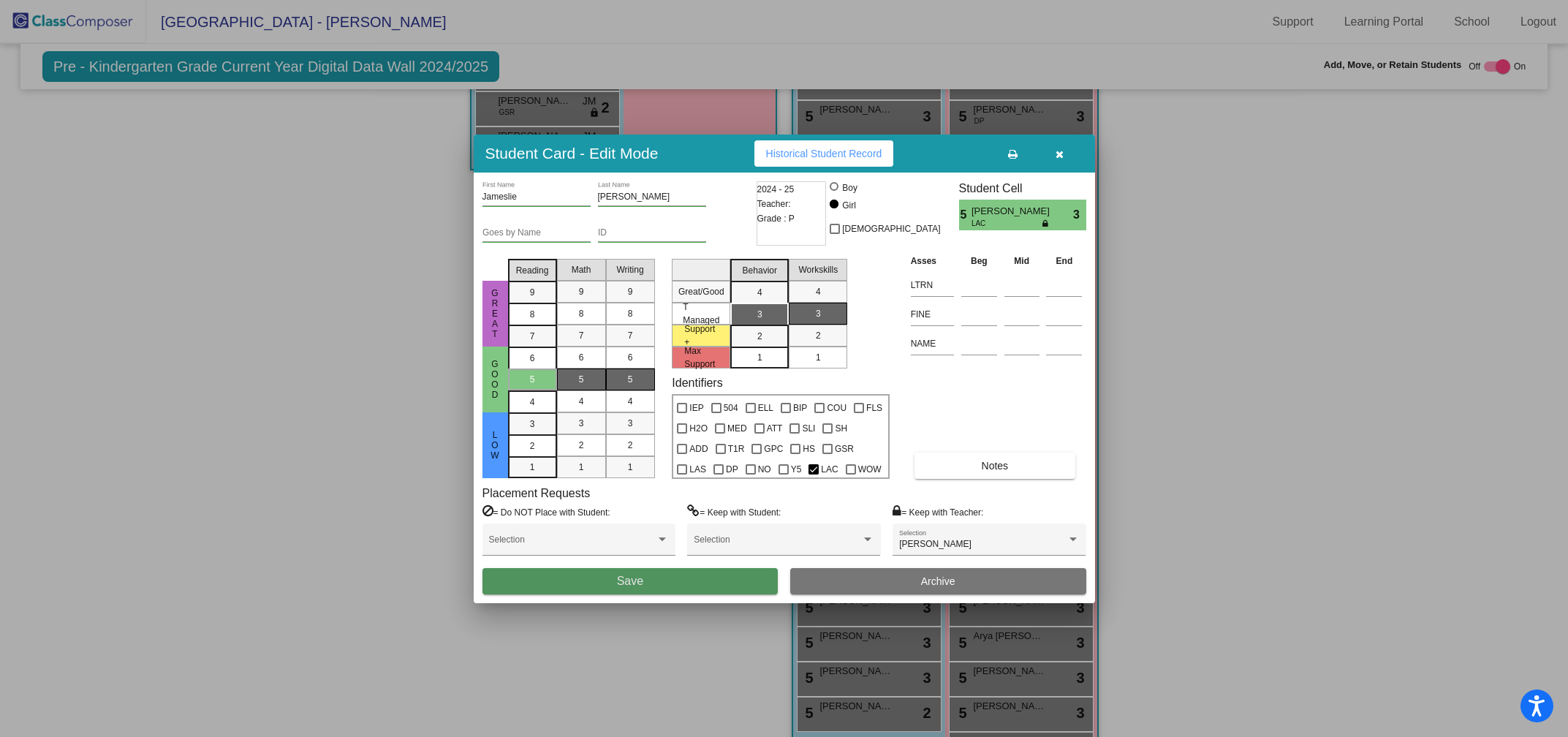
click at [615, 578] on button "Save" at bounding box center [631, 580] width 296 height 26
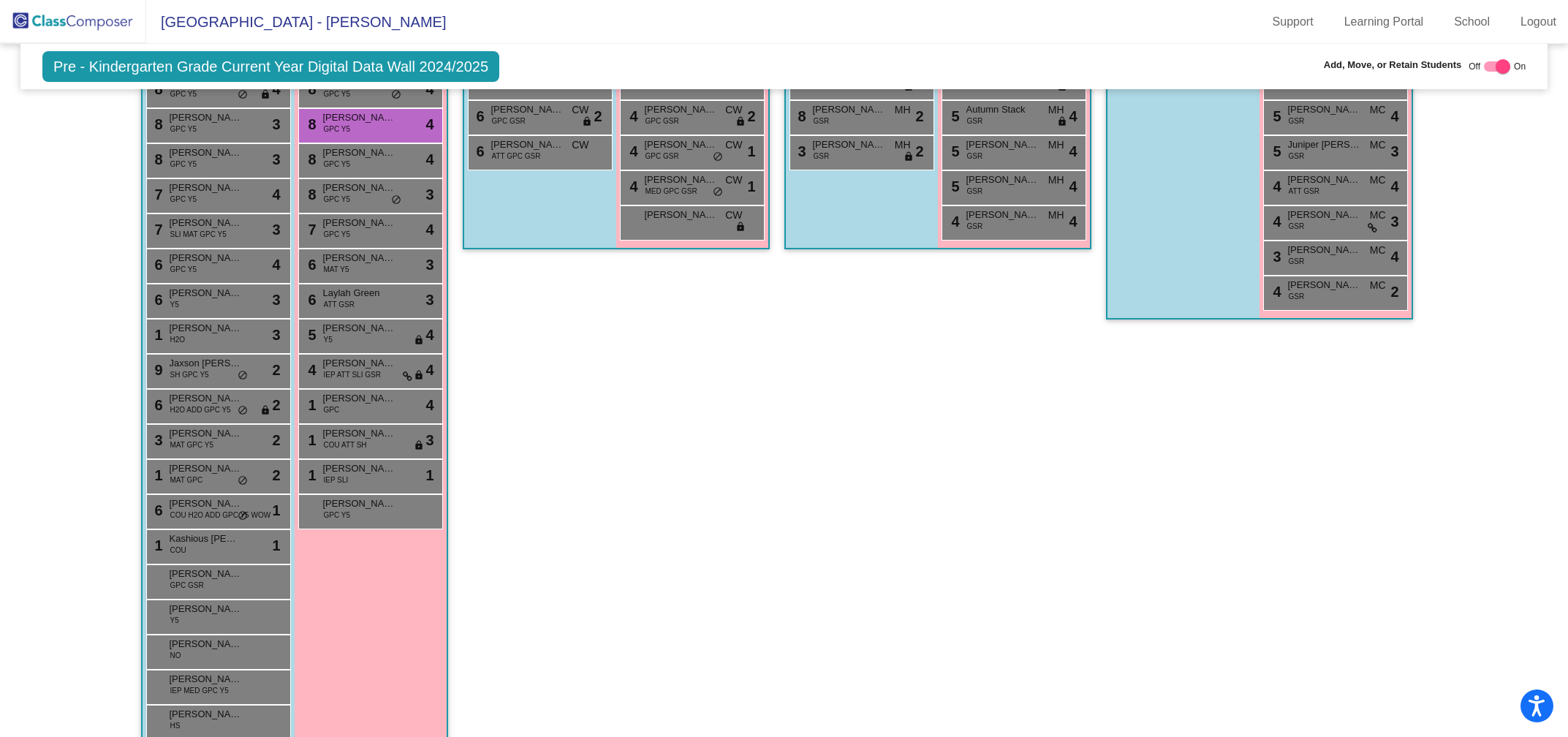
scroll to position [0, 0]
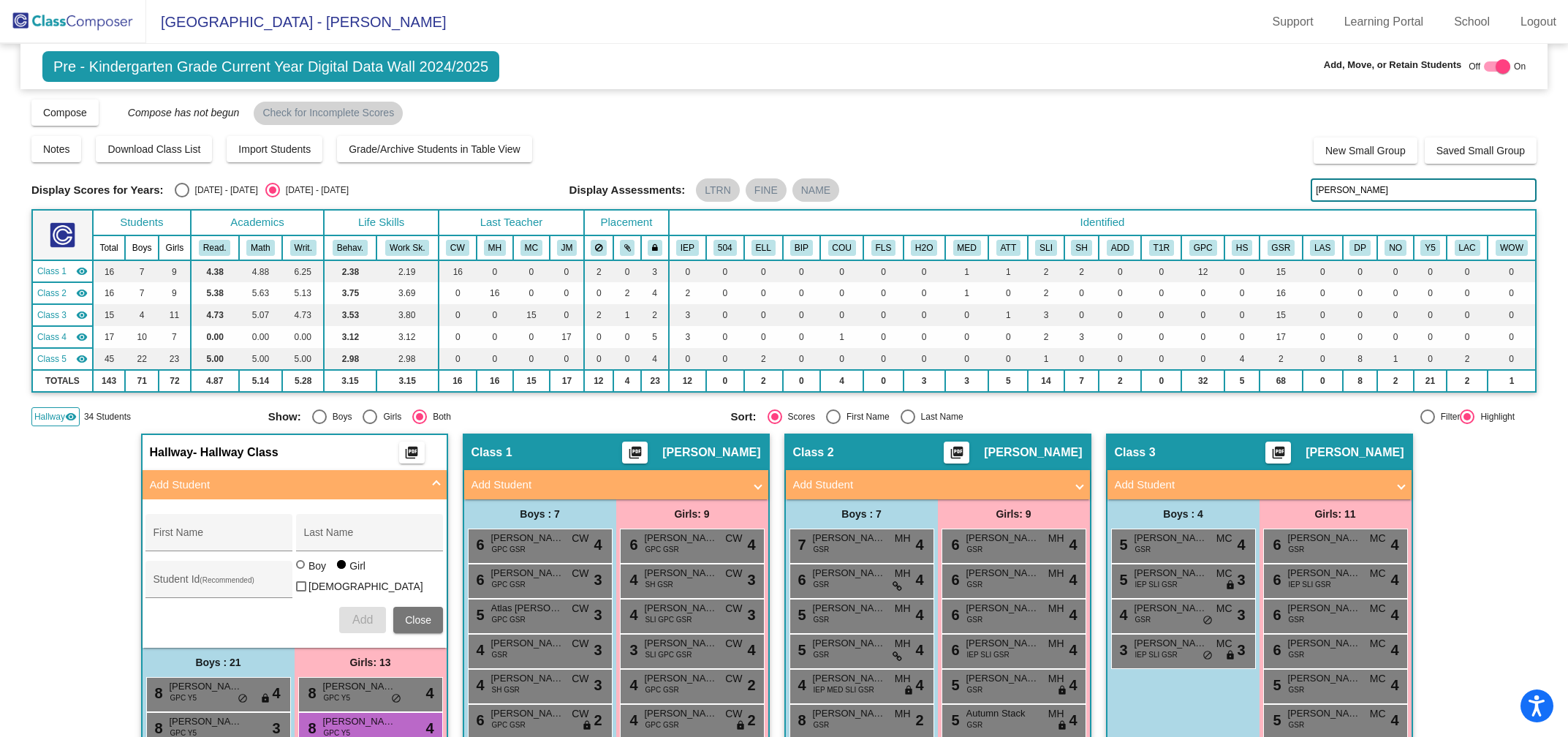
click at [1334, 188] on input "gill" at bounding box center [1423, 189] width 226 height 23
type input "g"
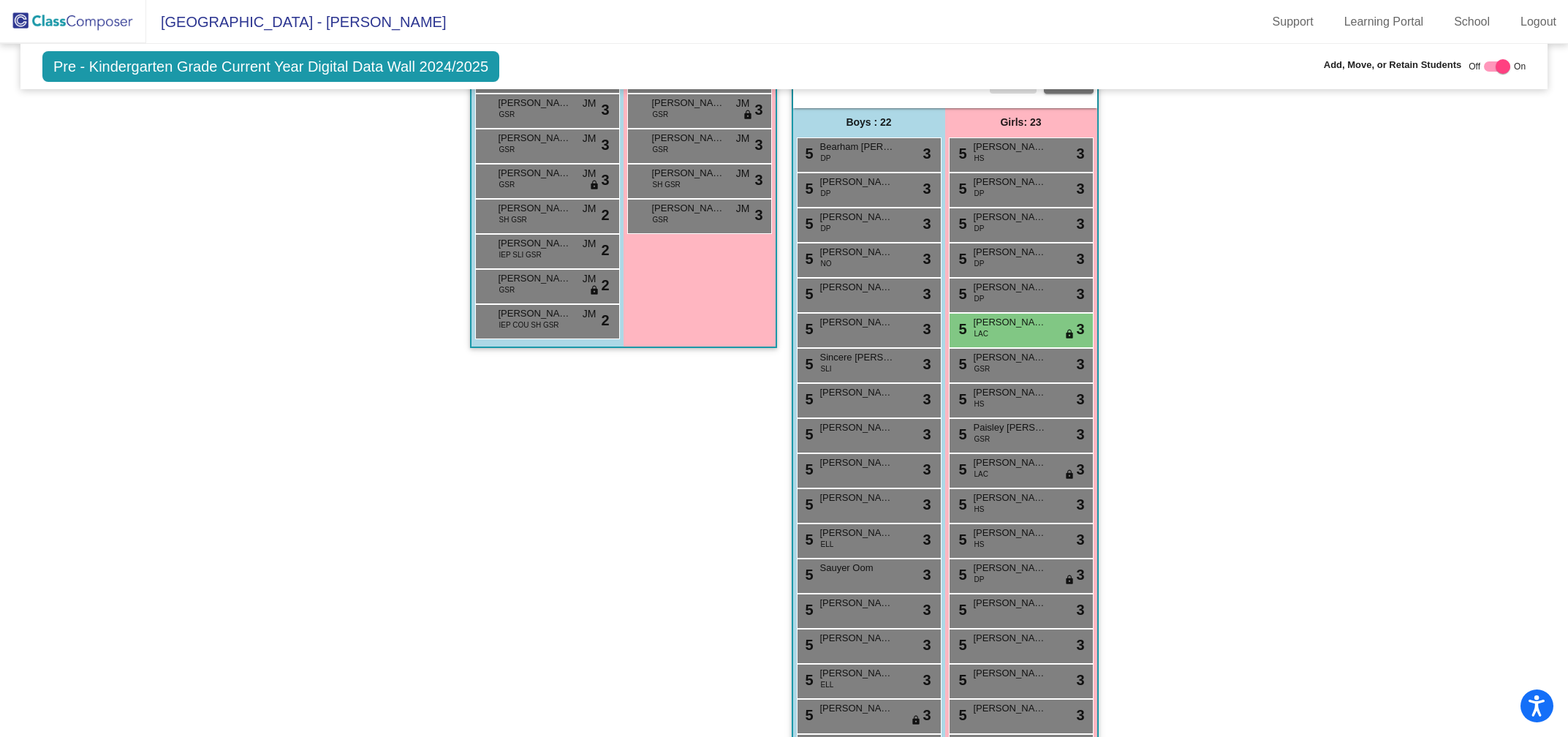
scroll to position [1555, 0]
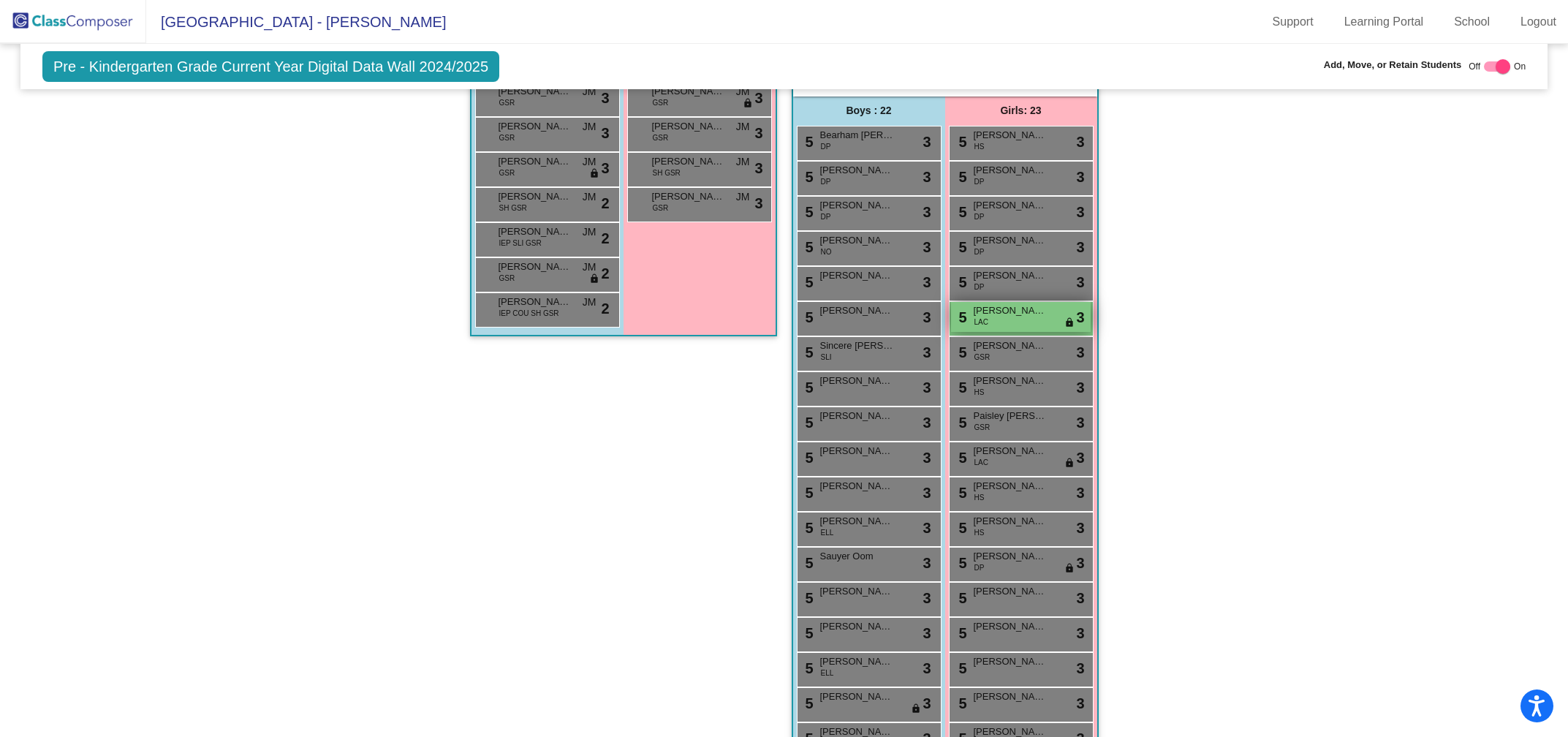
click at [1030, 314] on div "5 Rory Deines LAC lock do_not_disturb_alt 3" at bounding box center [1021, 317] width 140 height 30
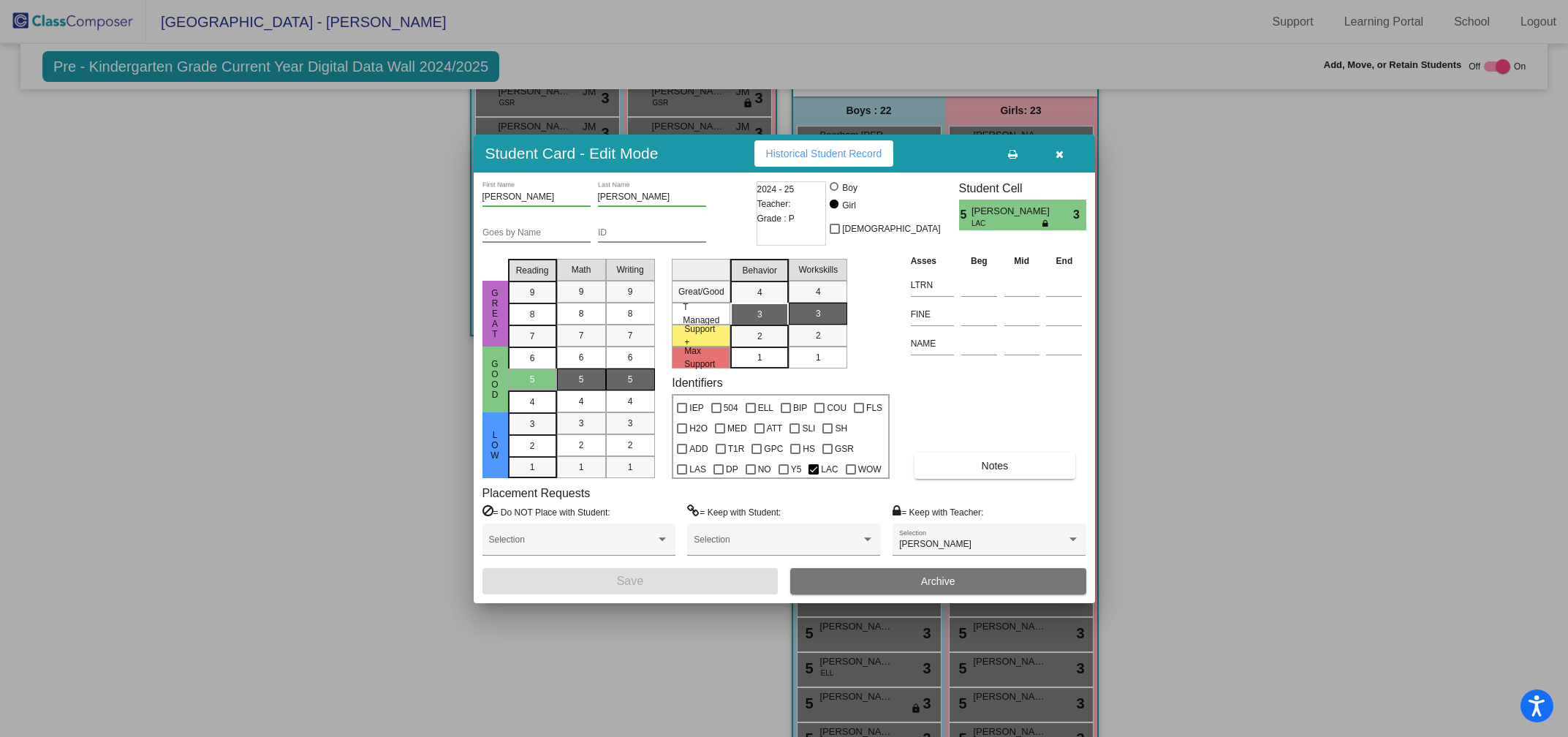
click at [1053, 154] on button "button" at bounding box center [1060, 153] width 47 height 26
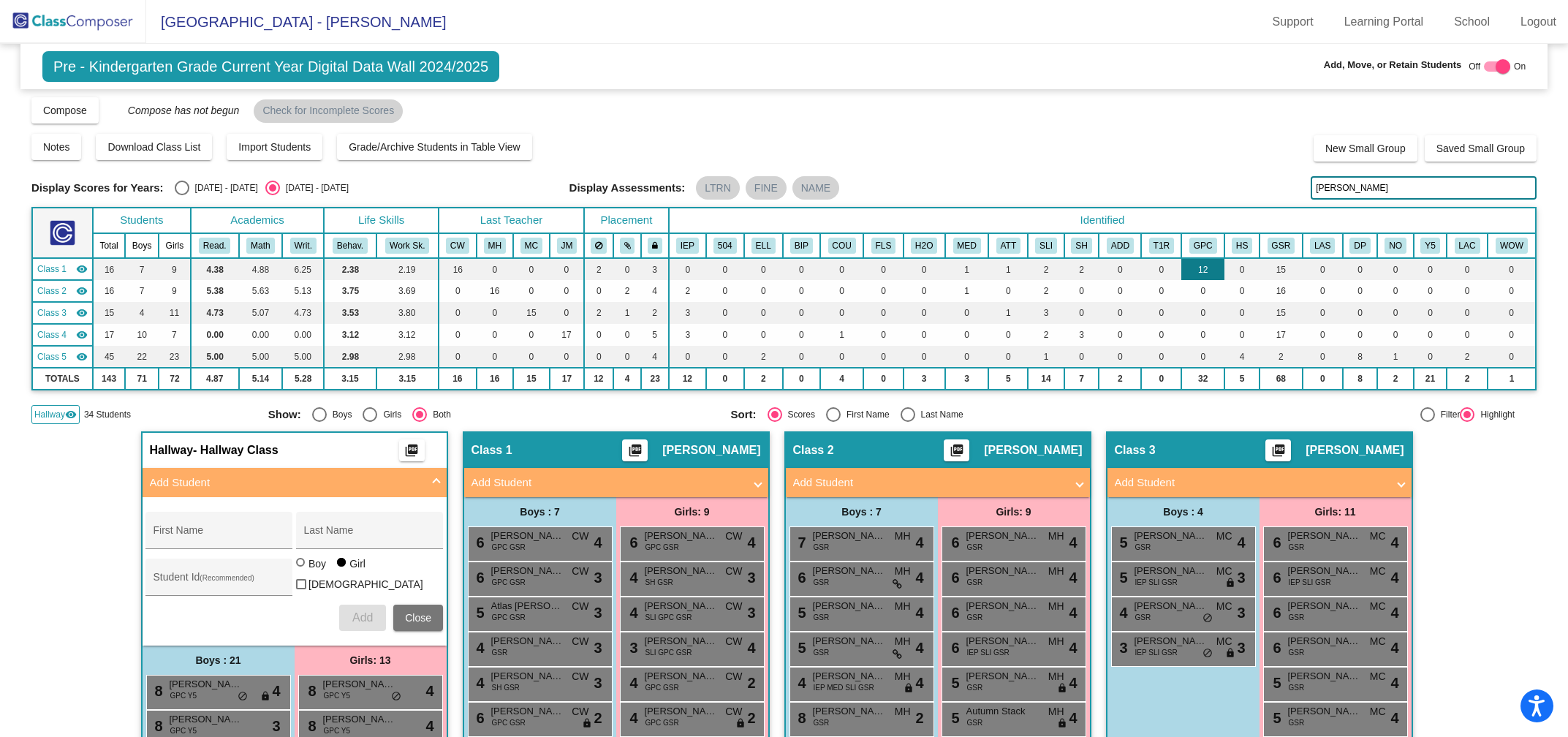
scroll to position [0, 0]
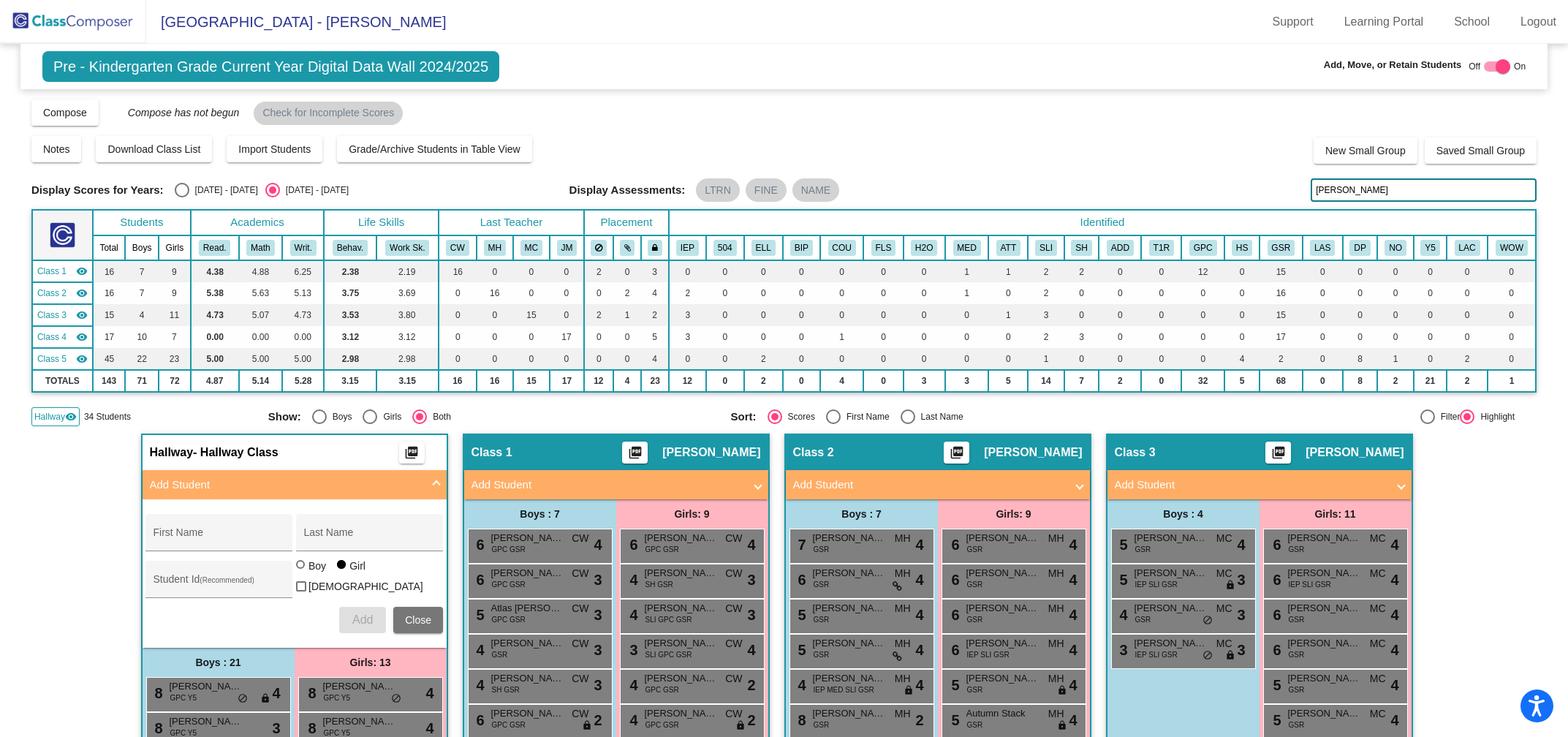
click at [1342, 195] on input "rory" at bounding box center [1423, 189] width 226 height 23
type input "r"
click at [997, 706] on span "Autumn Stack" at bounding box center [1003, 713] width 73 height 14
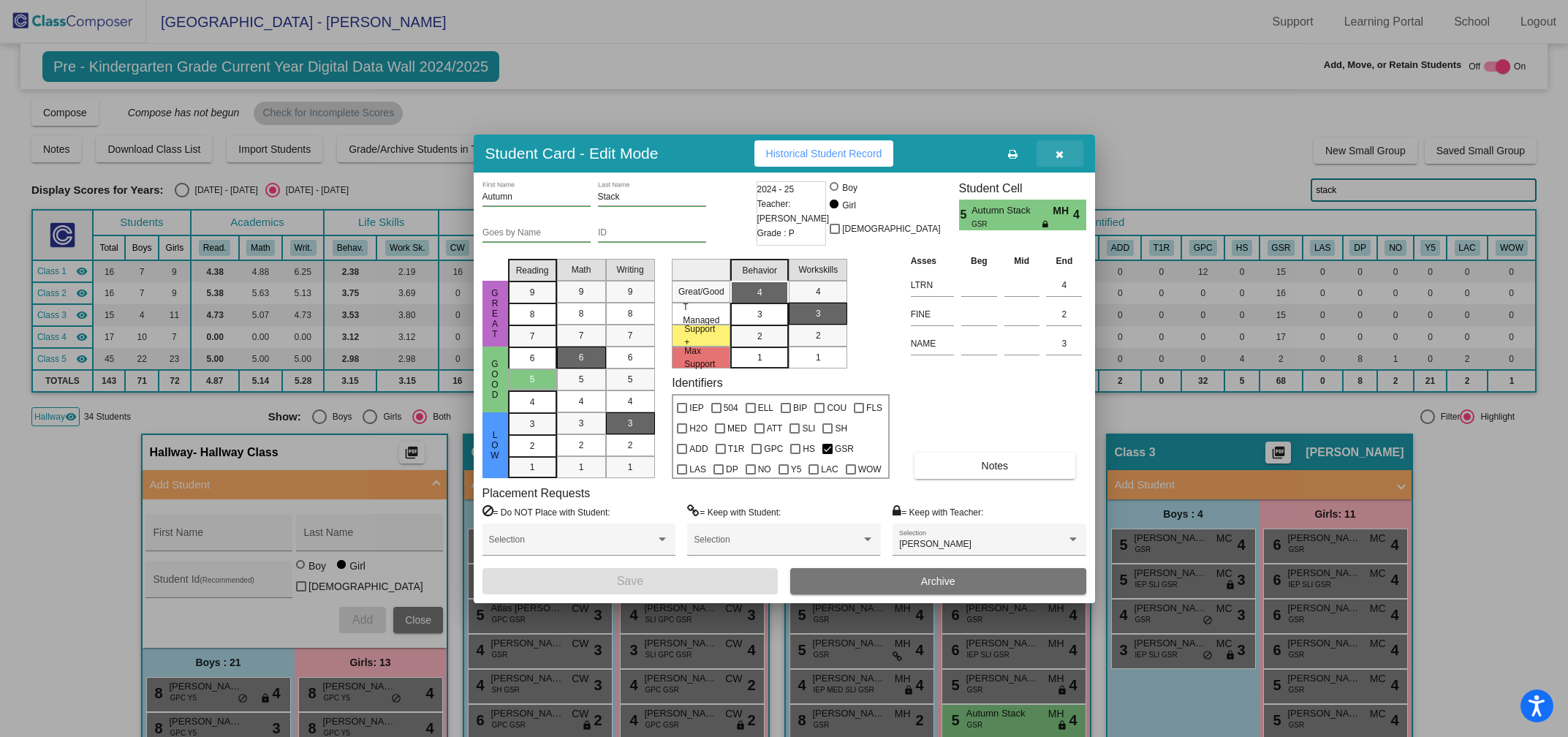
click at [1063, 160] on button "button" at bounding box center [1060, 153] width 47 height 26
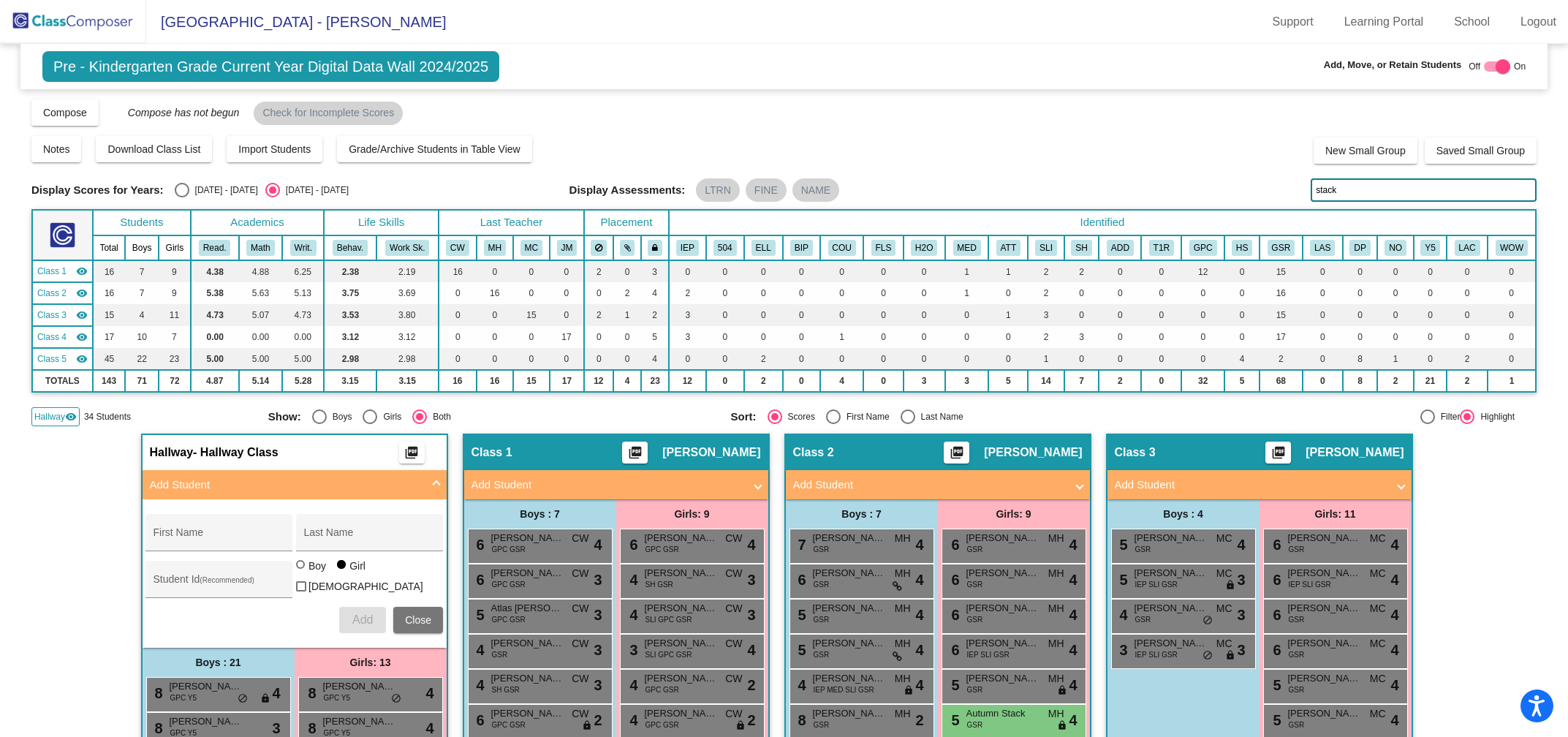
click at [1346, 184] on input "stack" at bounding box center [1423, 189] width 226 height 23
type input "s"
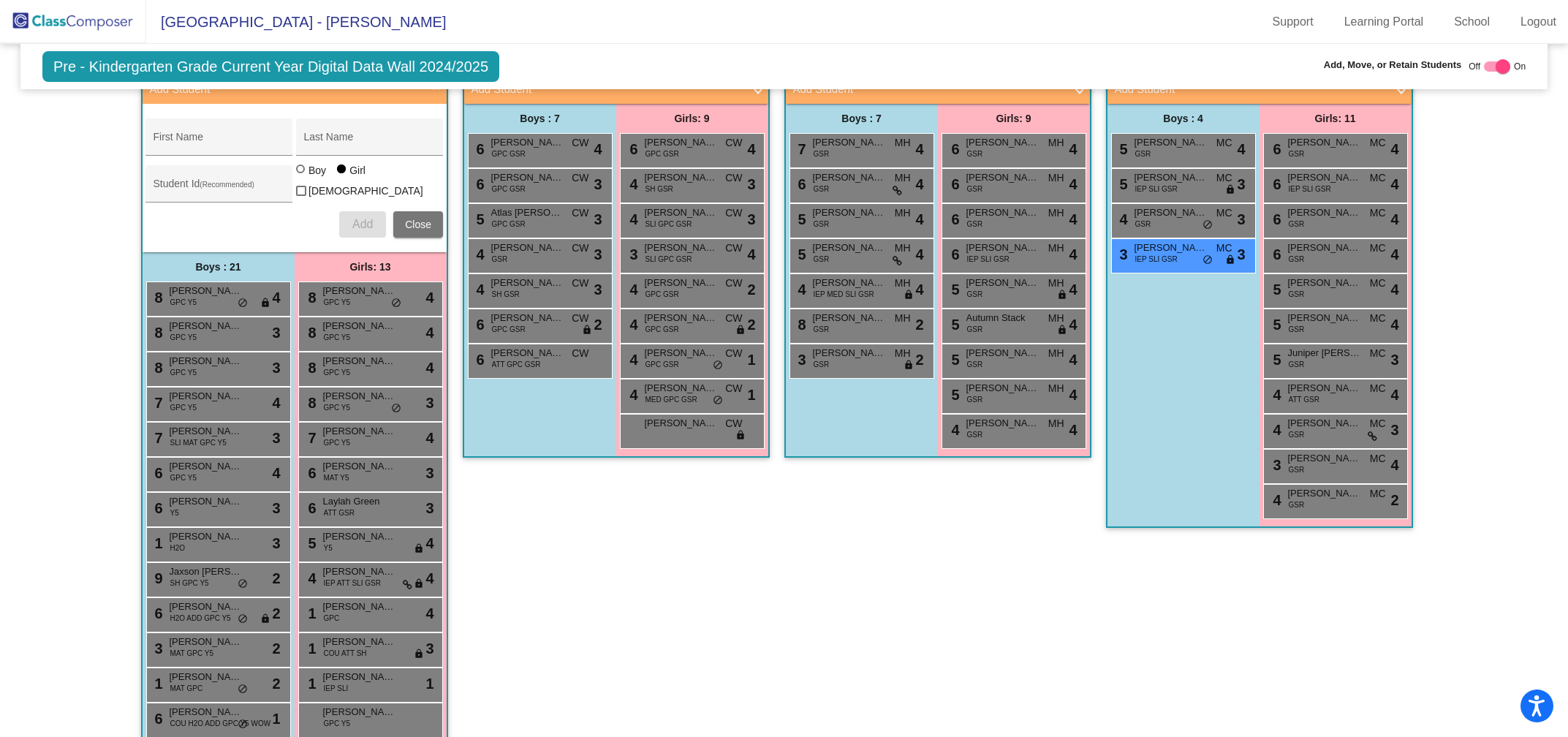
scroll to position [397, 0]
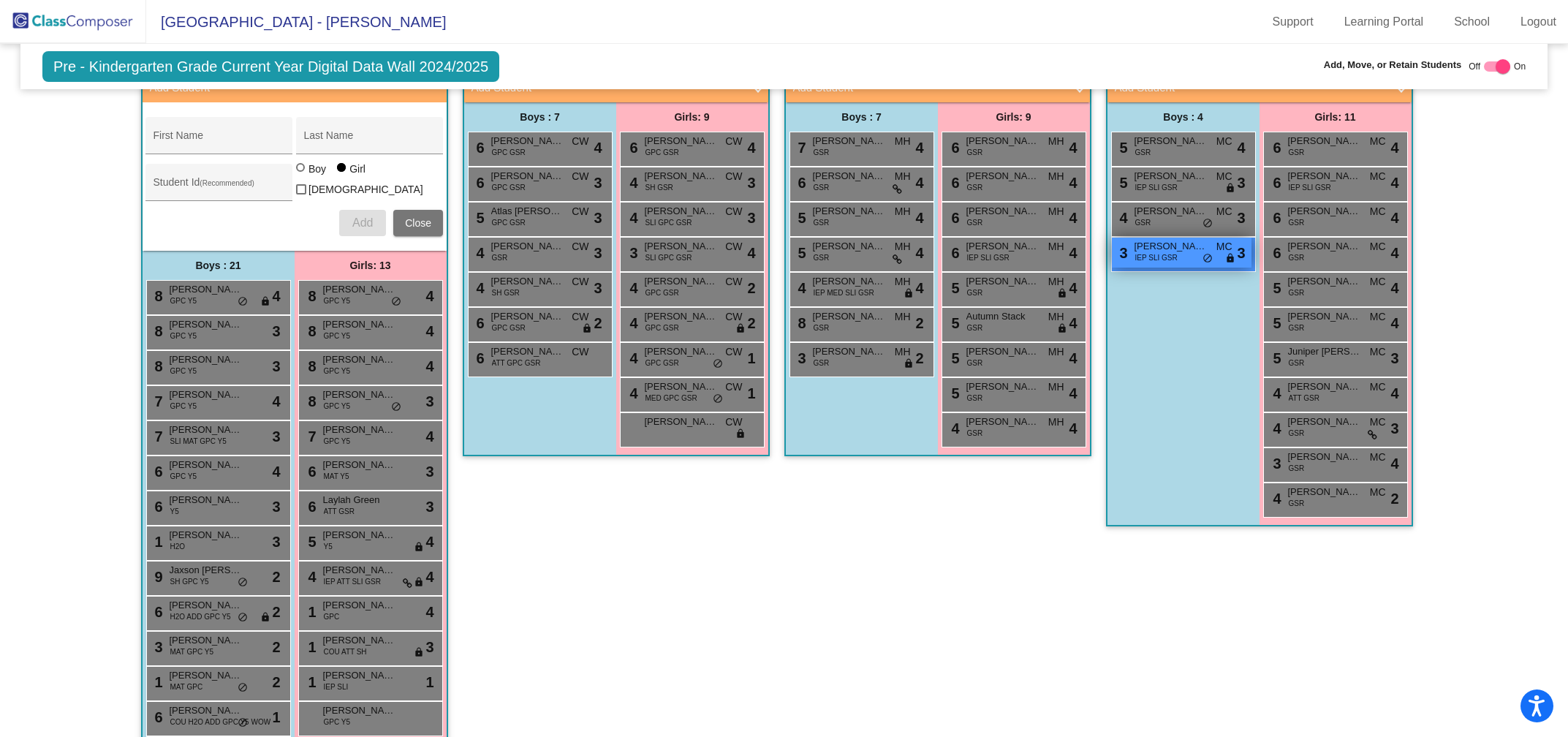
click at [1162, 249] on span "[PERSON_NAME]" at bounding box center [1171, 246] width 73 height 14
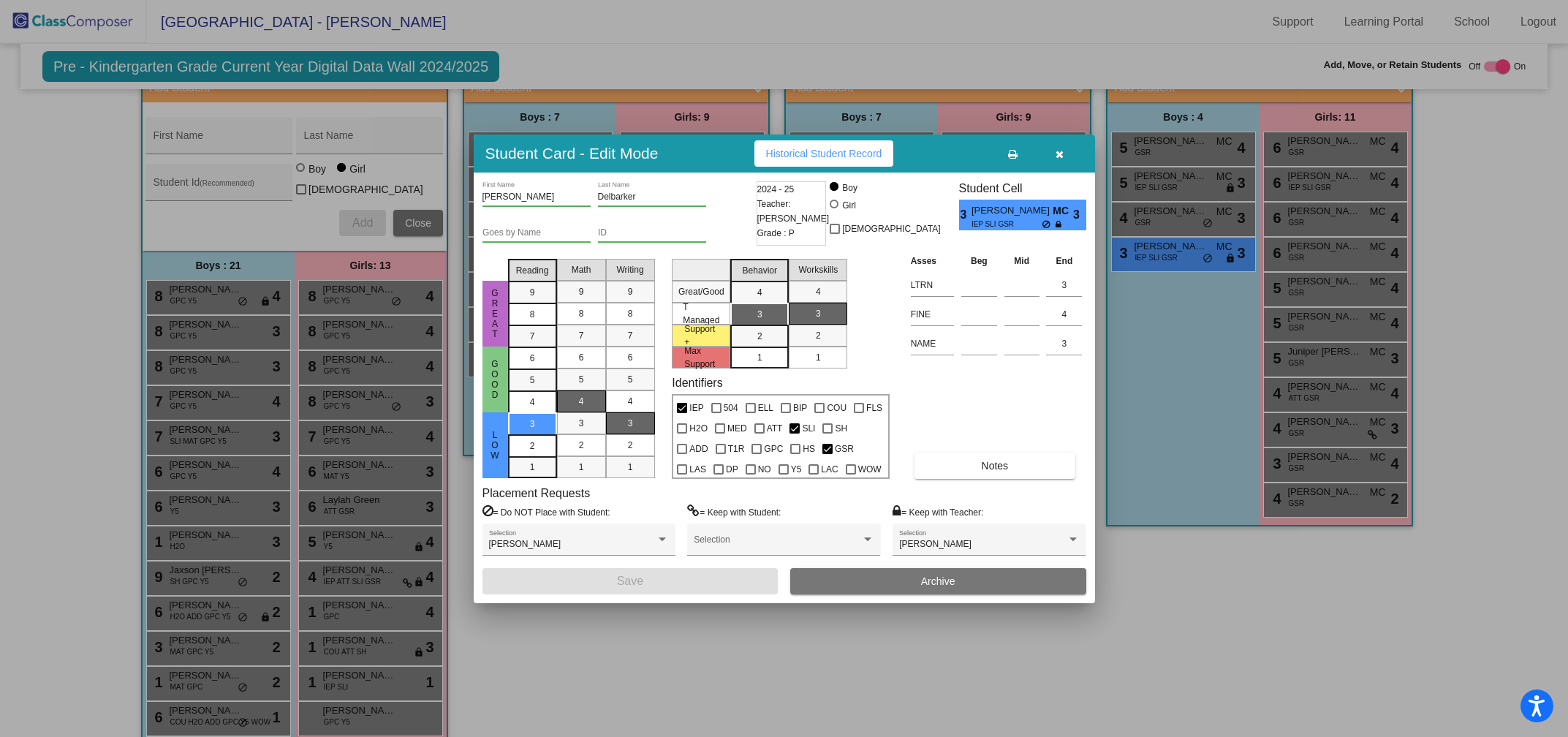
click at [1060, 153] on icon "button" at bounding box center [1060, 154] width 8 height 10
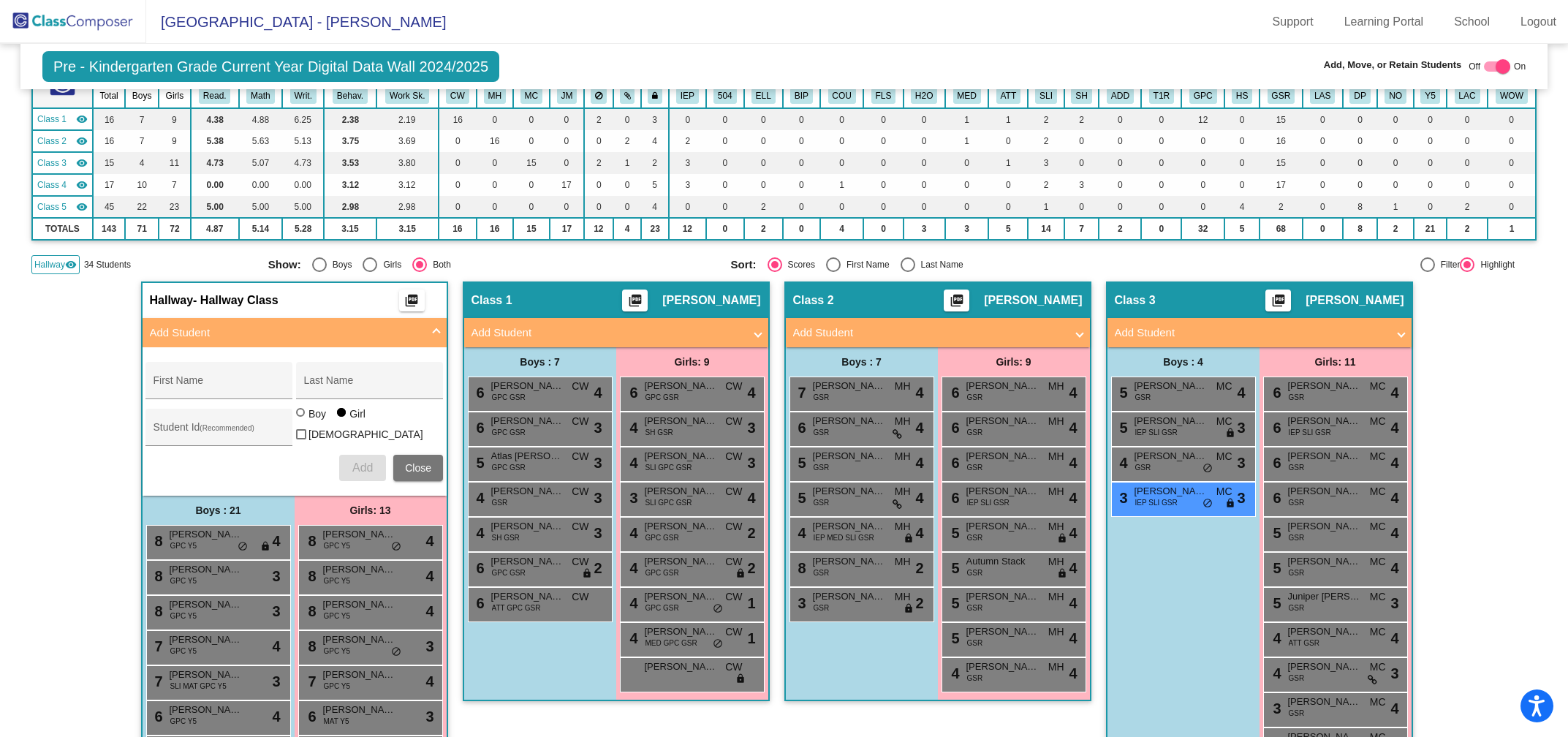
scroll to position [0, 0]
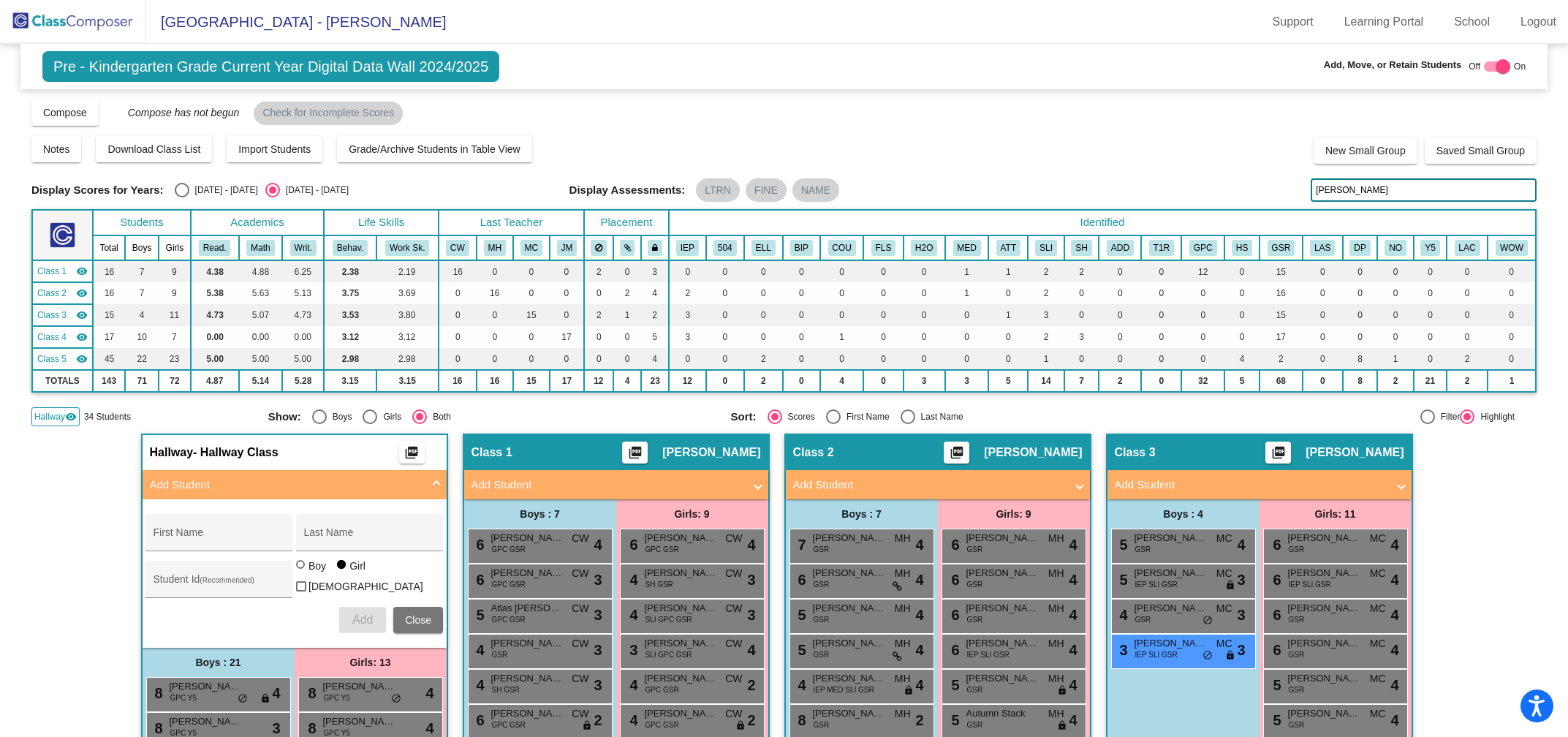
click at [1350, 200] on input "lucas" at bounding box center [1423, 189] width 226 height 23
type input "l"
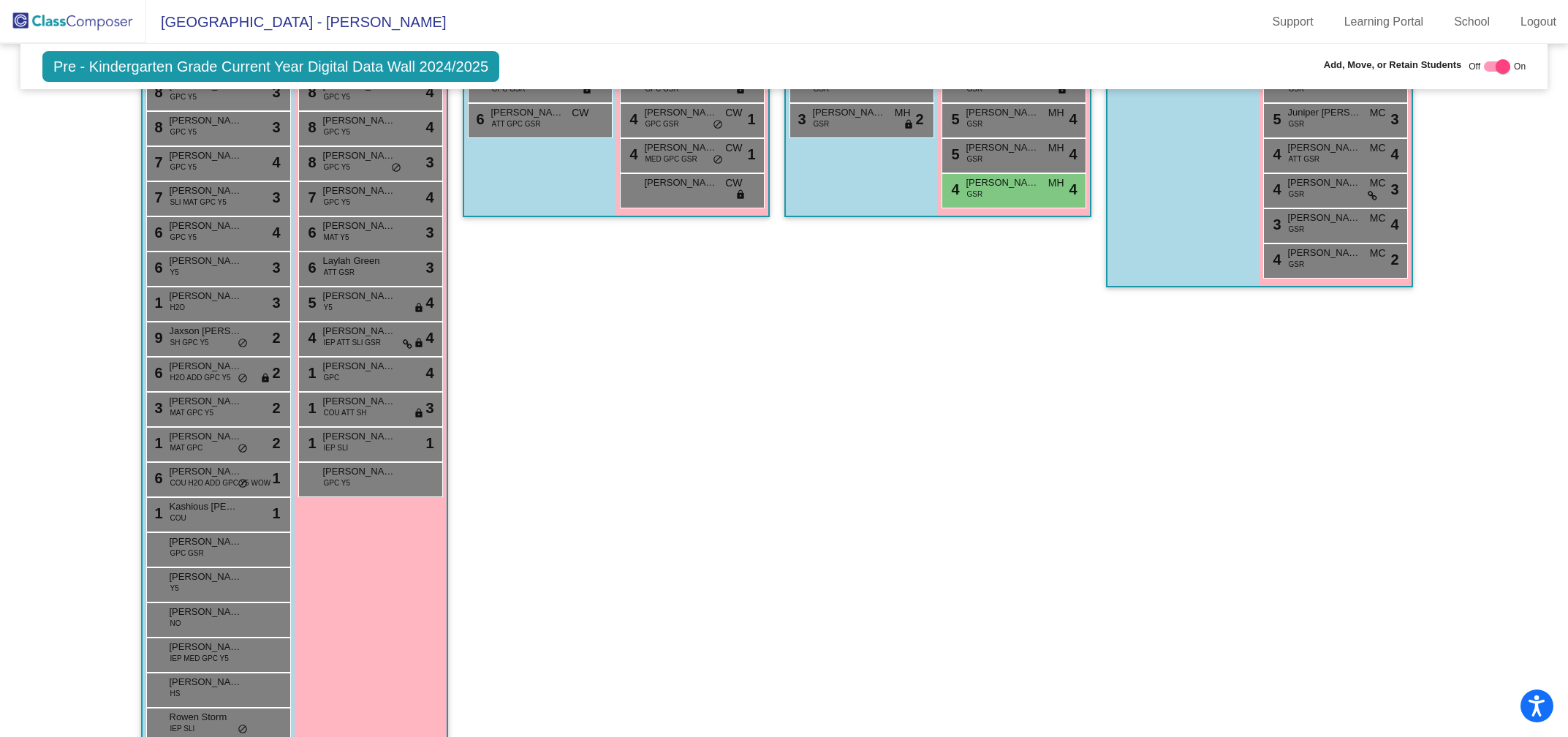
scroll to position [553, 0]
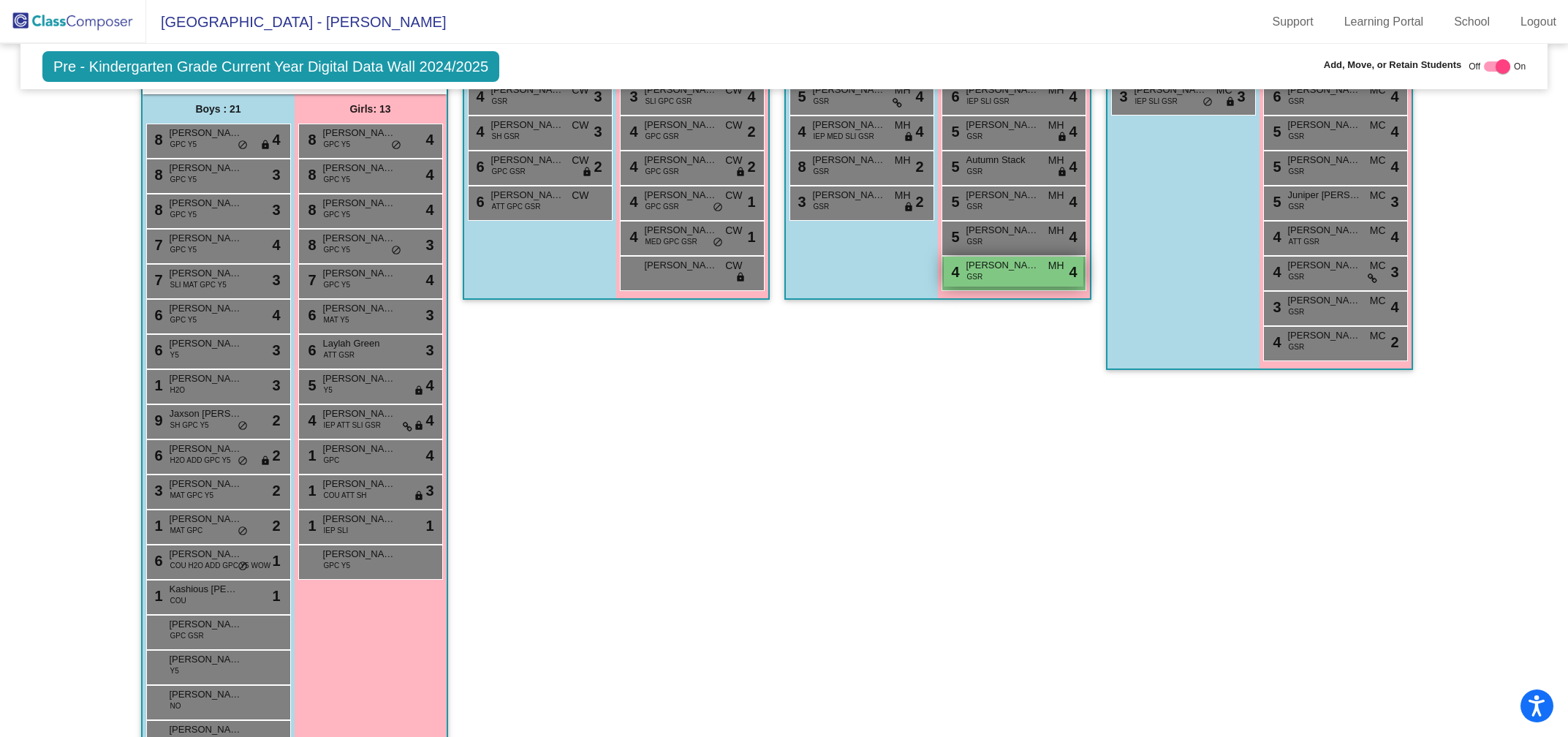
click at [998, 267] on span "[PERSON_NAME]" at bounding box center [1003, 266] width 73 height 14
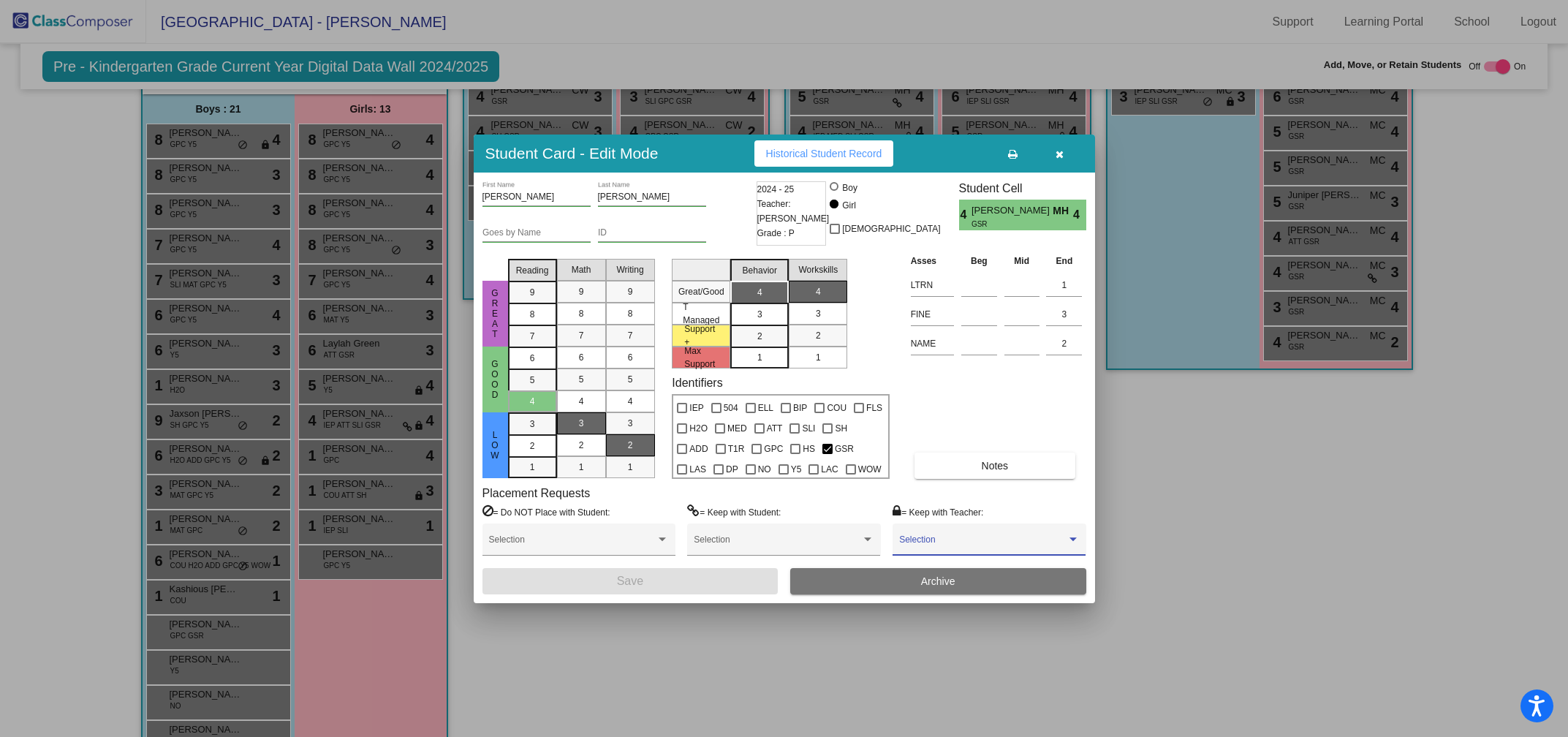
click at [993, 541] on span at bounding box center [983, 544] width 167 height 10
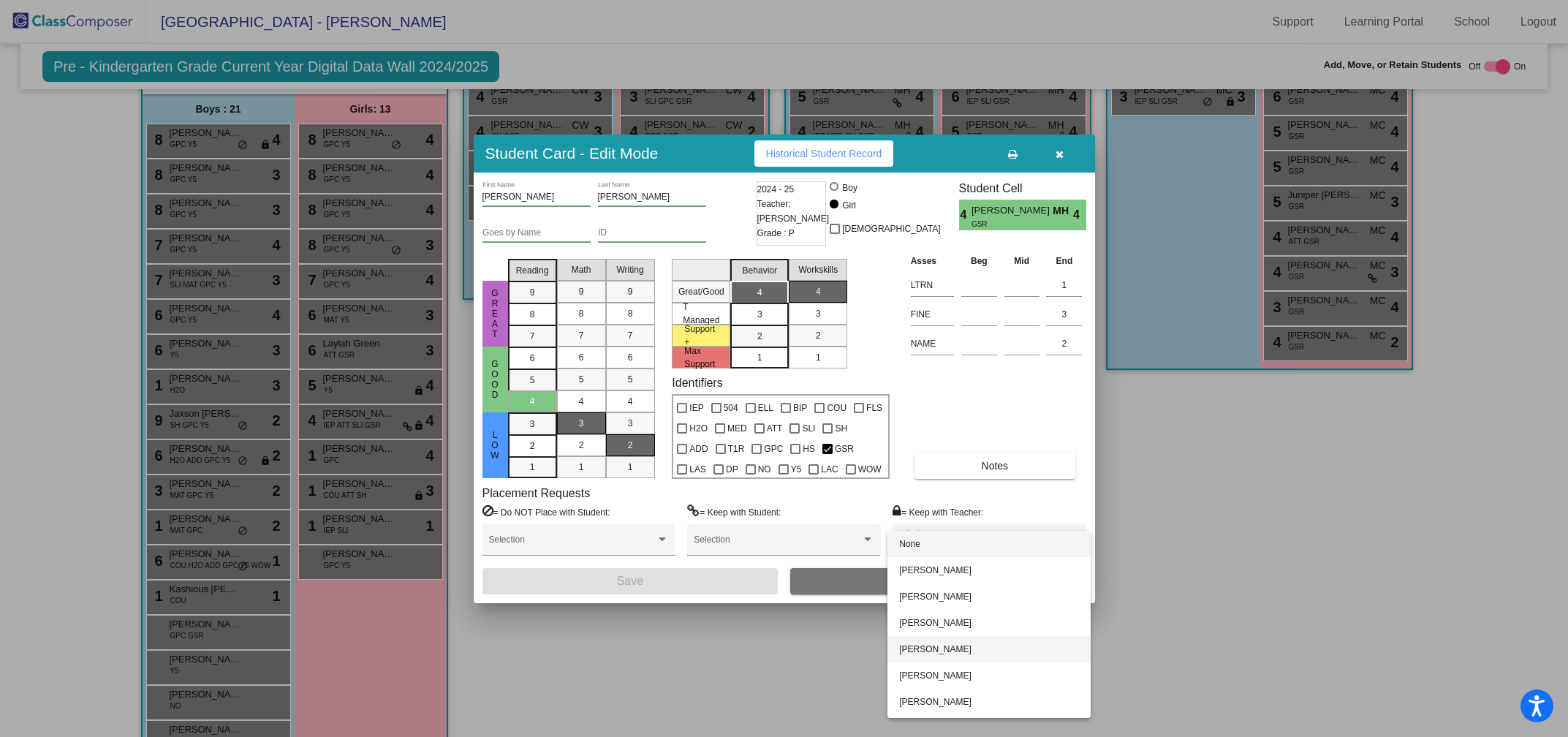
scroll to position [50, 0]
click at [926, 676] on span "Stephanie Stowe" at bounding box center [989, 678] width 180 height 26
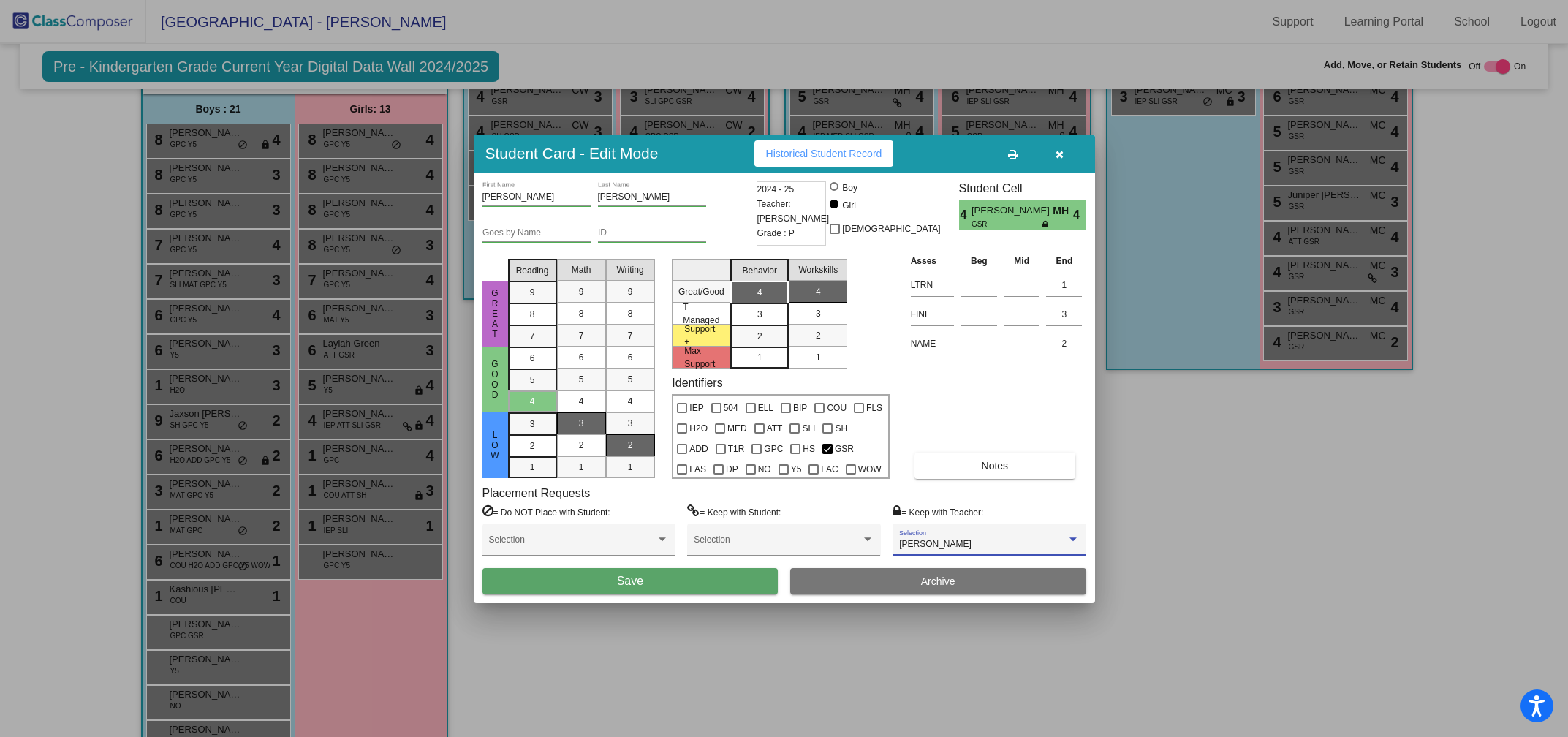
click at [620, 578] on span "Save" at bounding box center [630, 581] width 26 height 13
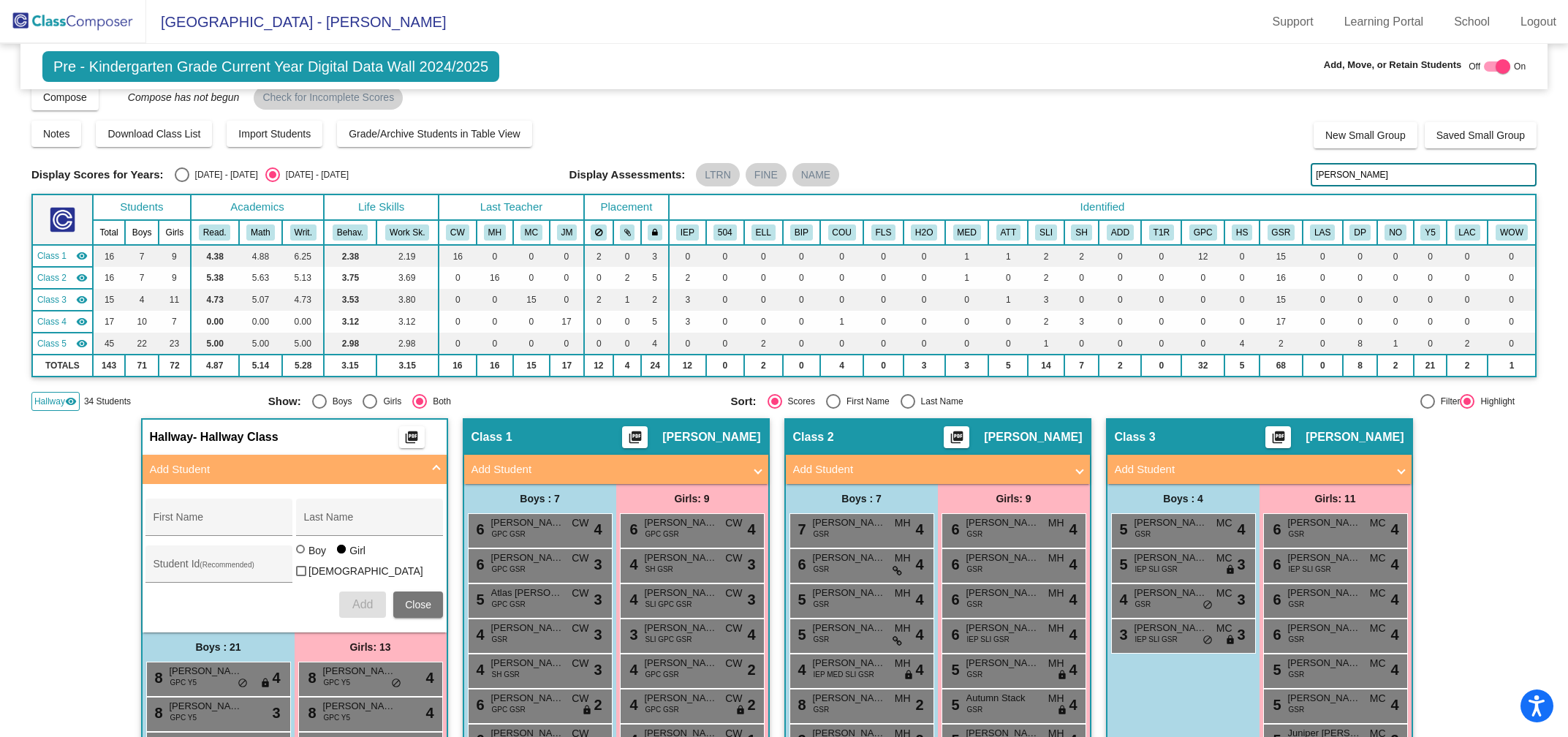
scroll to position [0, 0]
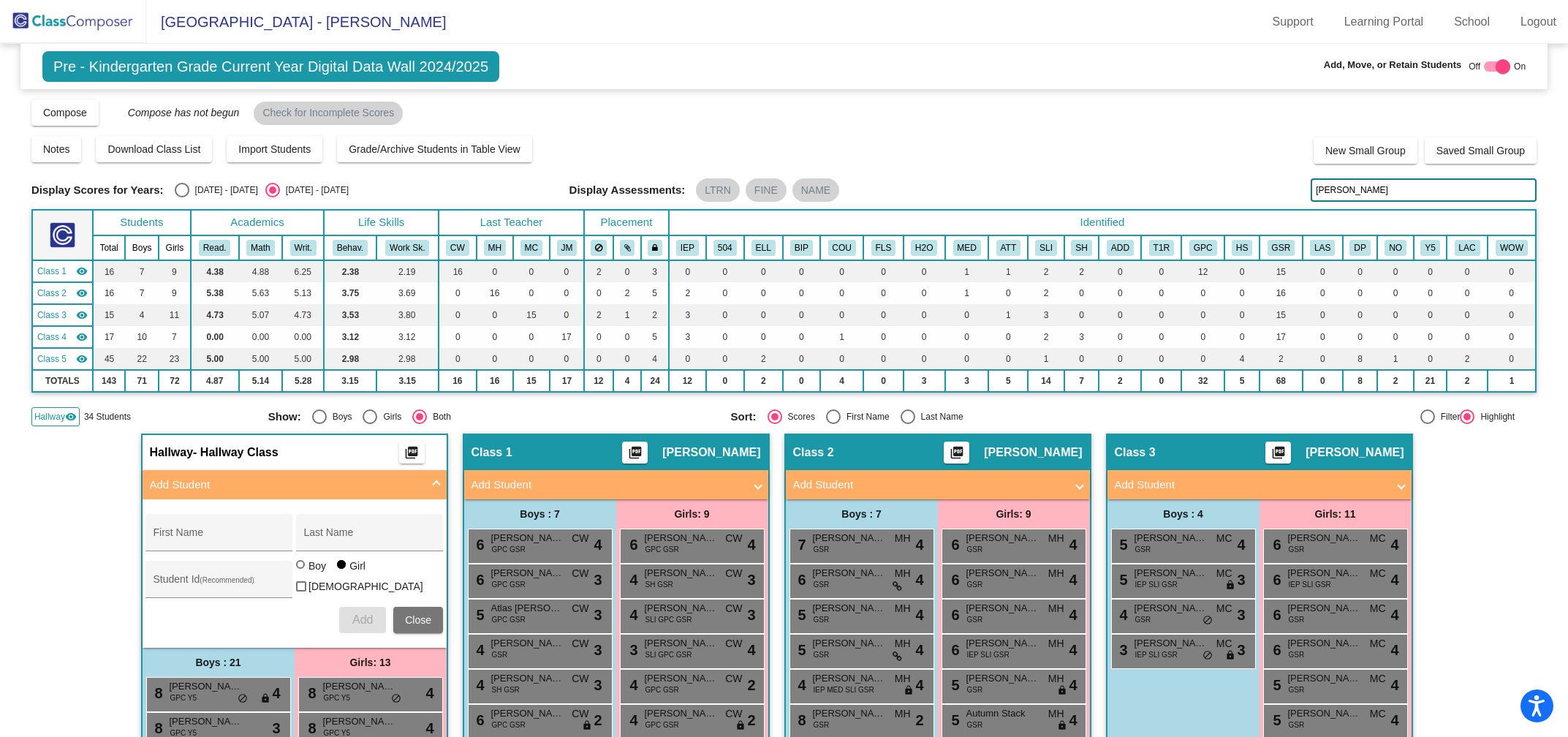
click at [1349, 188] on input "Carol" at bounding box center [1423, 189] width 226 height 23
type input "C"
click at [1001, 680] on span "[PERSON_NAME]" at bounding box center [1003, 678] width 73 height 14
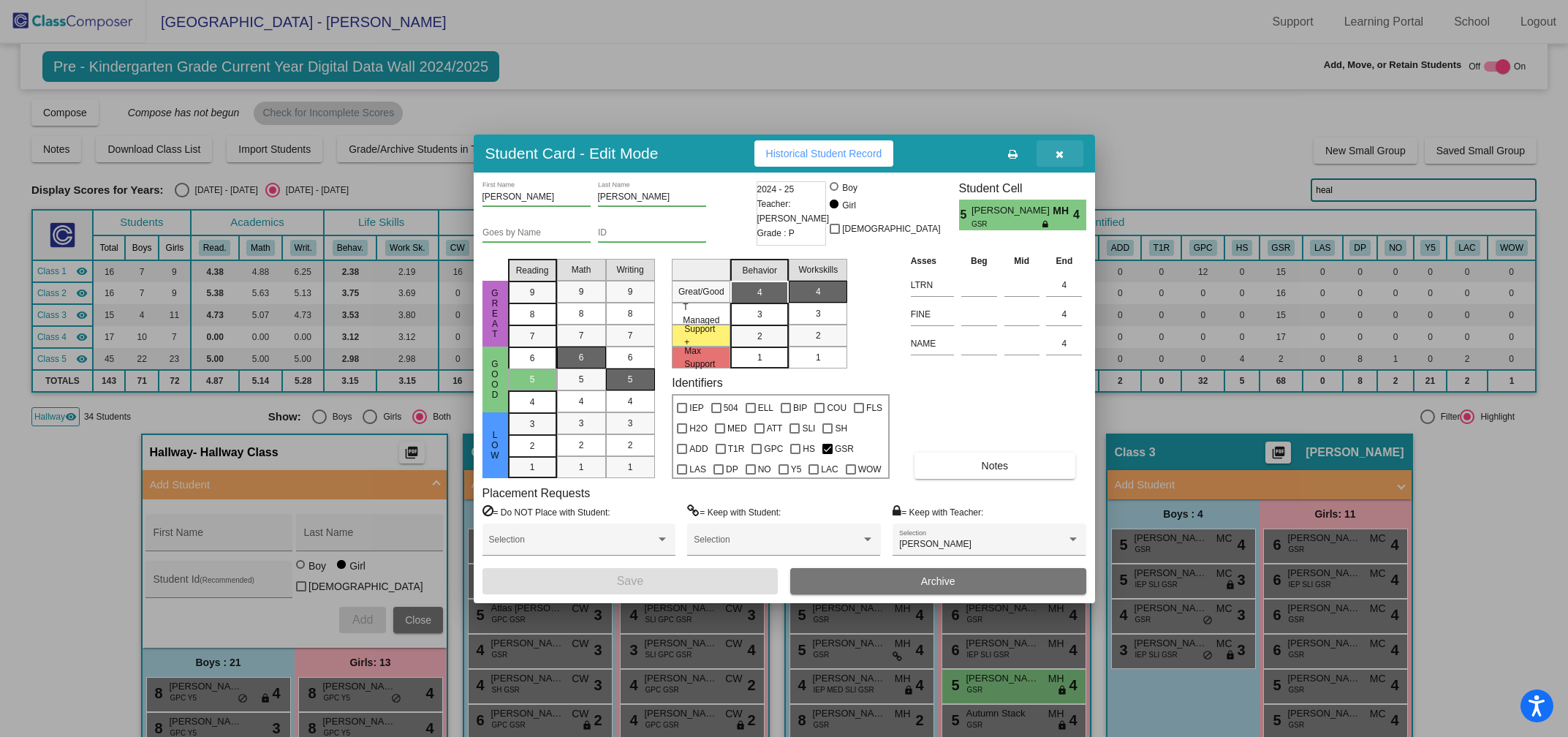
click at [1055, 162] on button "button" at bounding box center [1060, 153] width 47 height 26
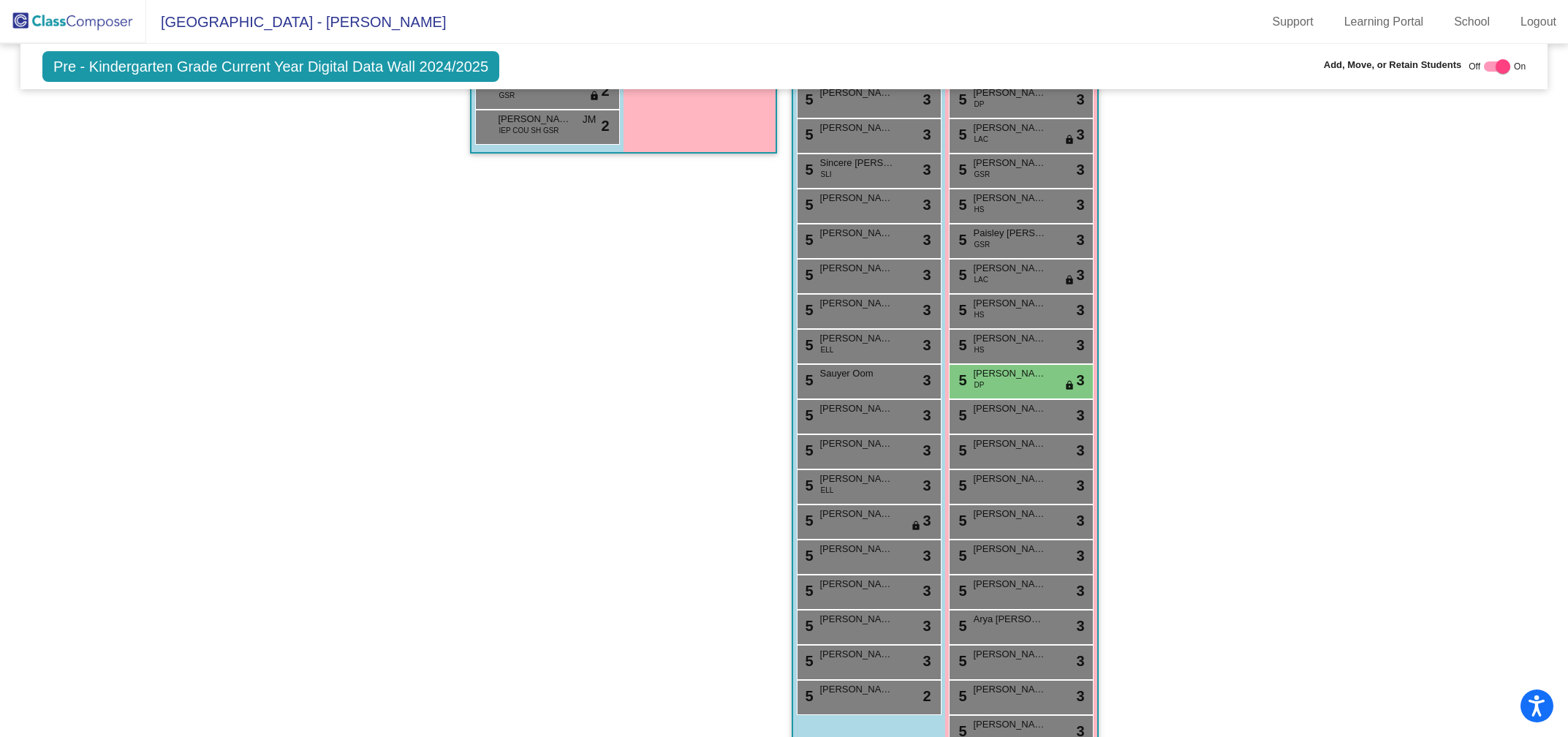
scroll to position [1736, 0]
click at [1023, 370] on span "[PERSON_NAME]" at bounding box center [1011, 374] width 73 height 14
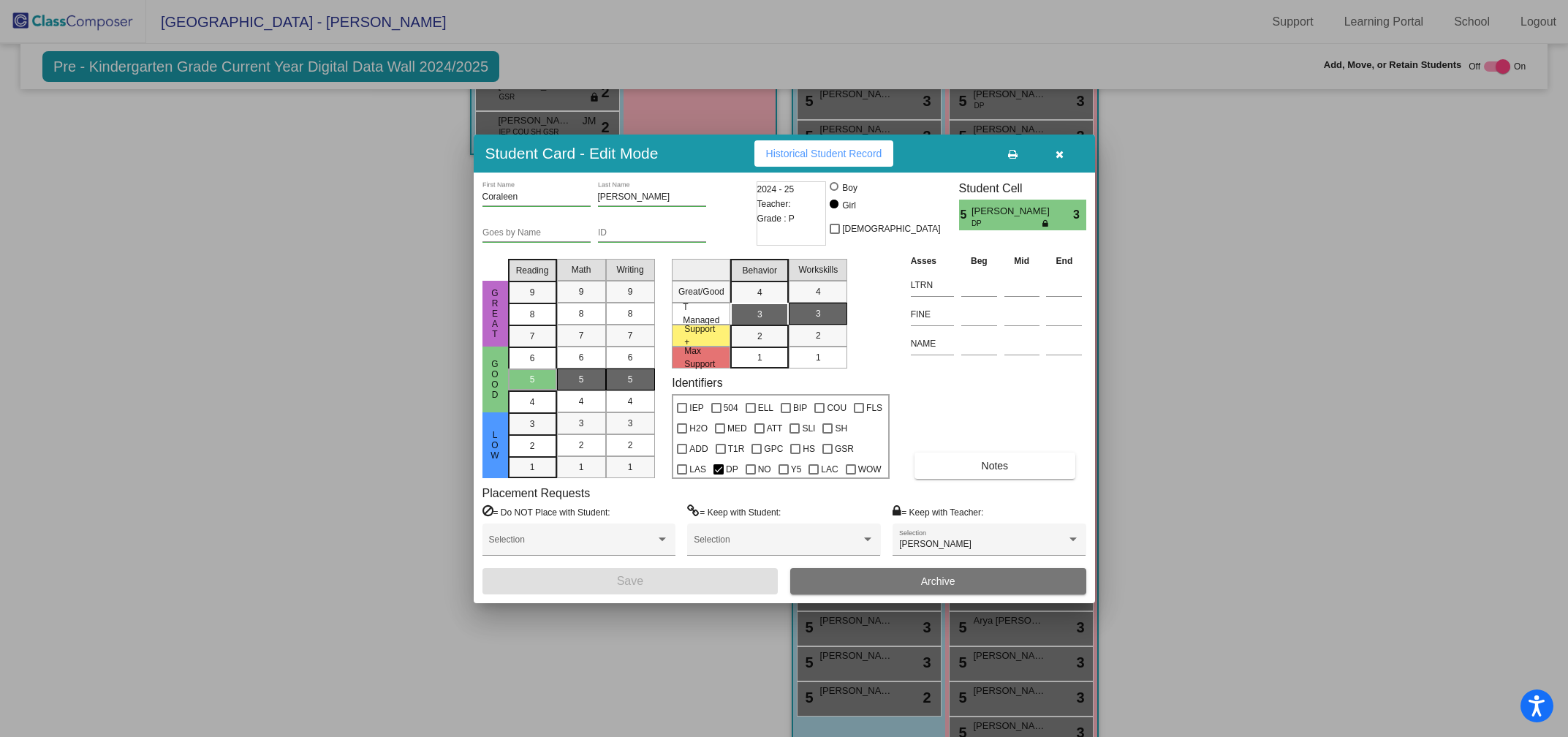
click at [1058, 156] on icon "button" at bounding box center [1060, 154] width 8 height 10
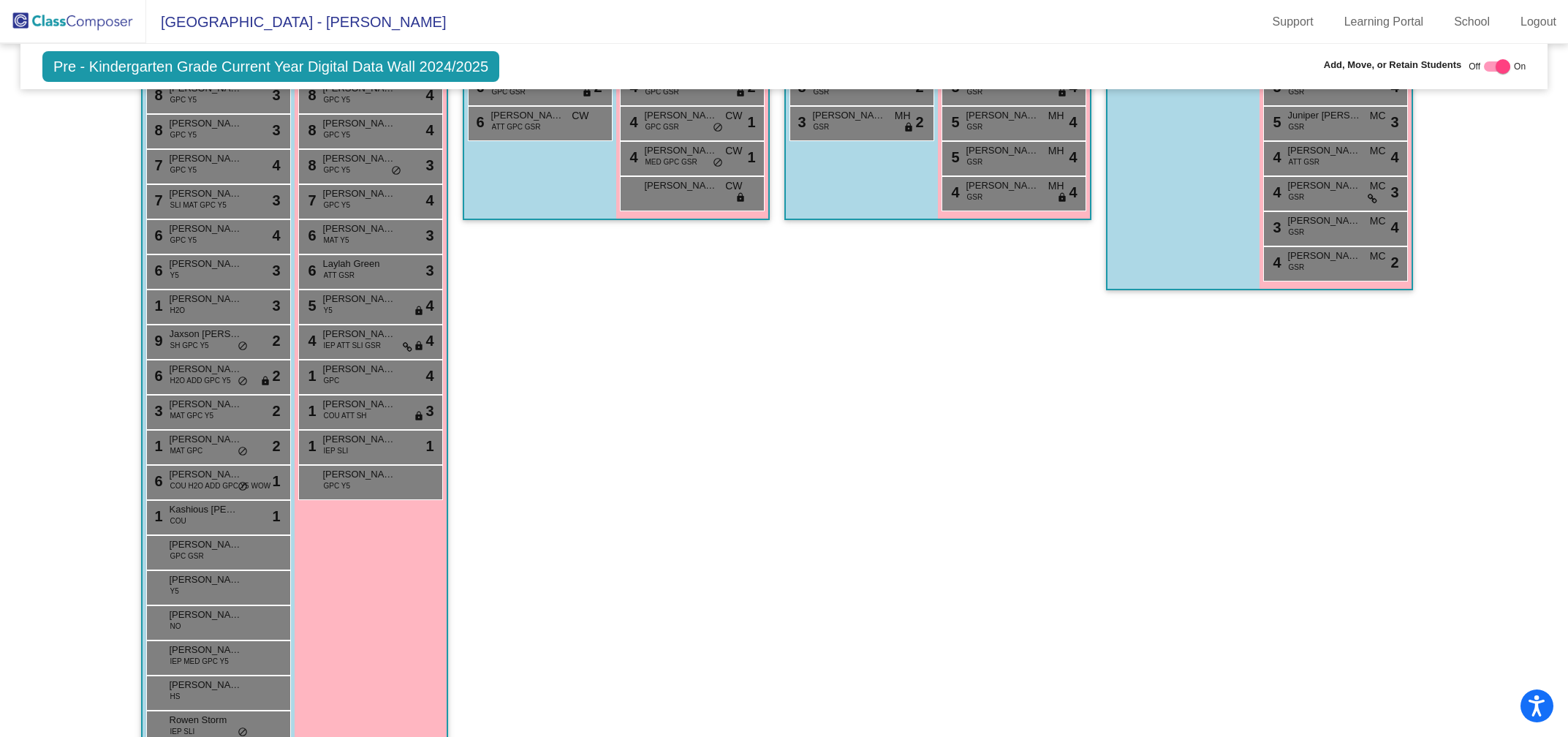
scroll to position [0, 0]
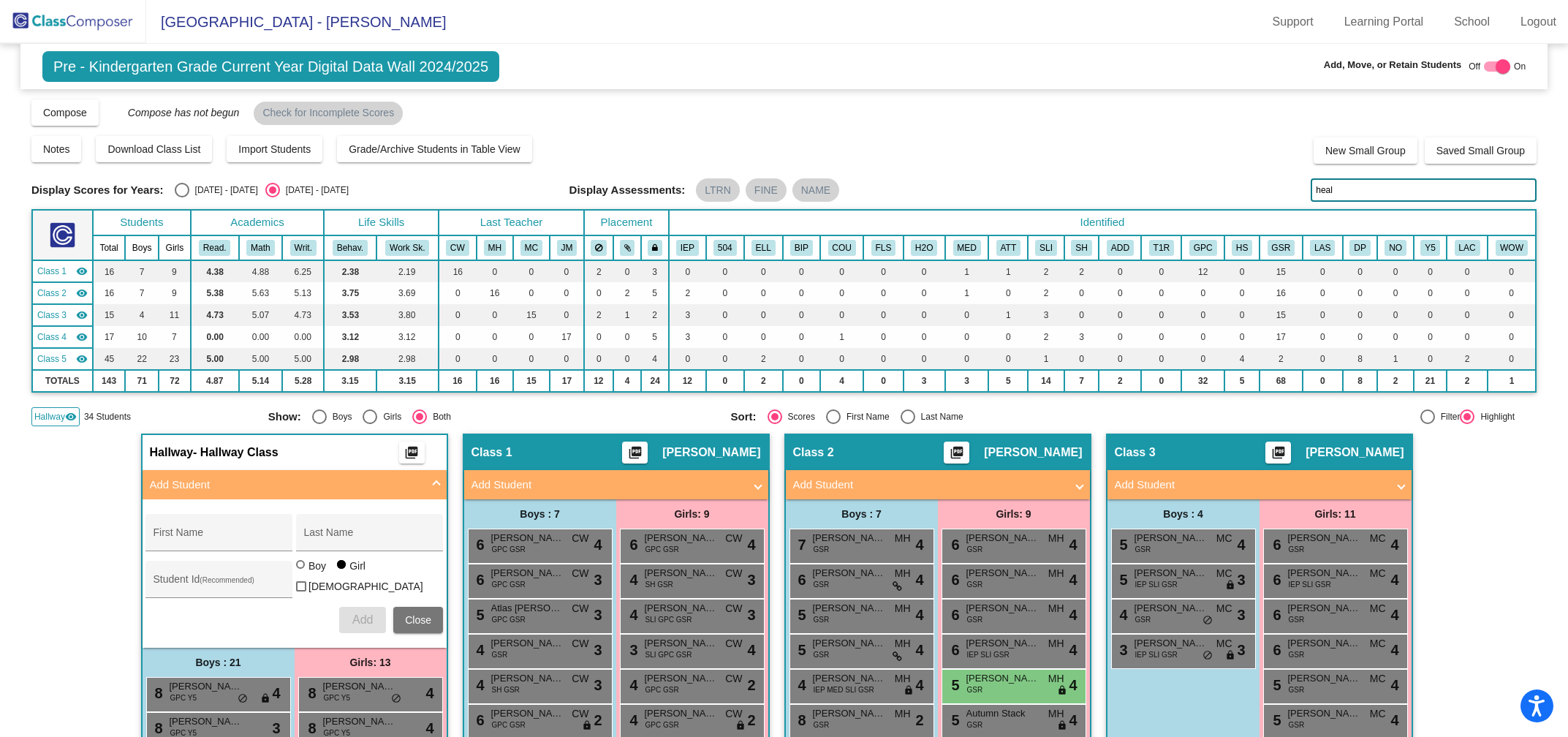
click at [1337, 191] on input "heal" at bounding box center [1423, 189] width 226 height 23
type input "h"
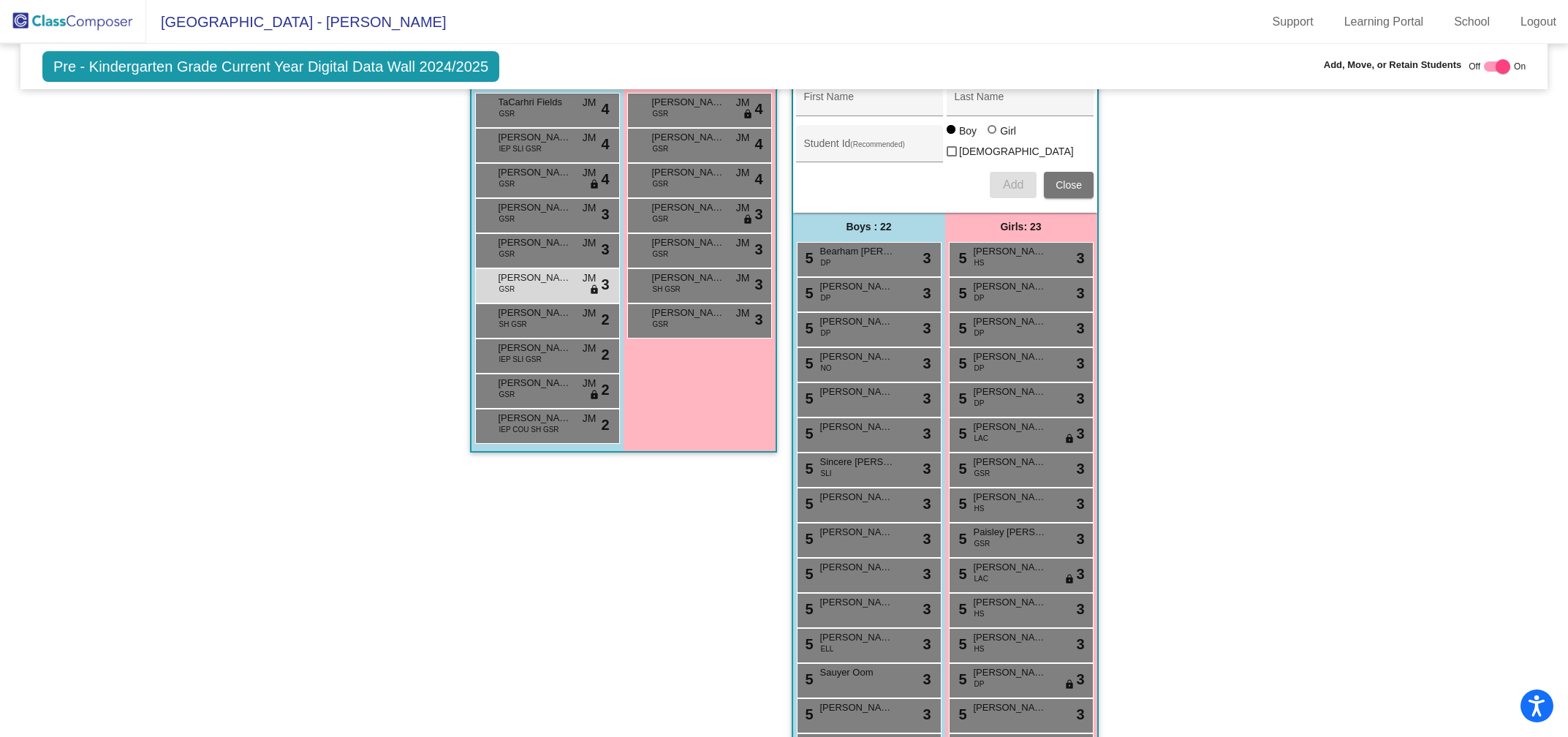
scroll to position [1441, 0]
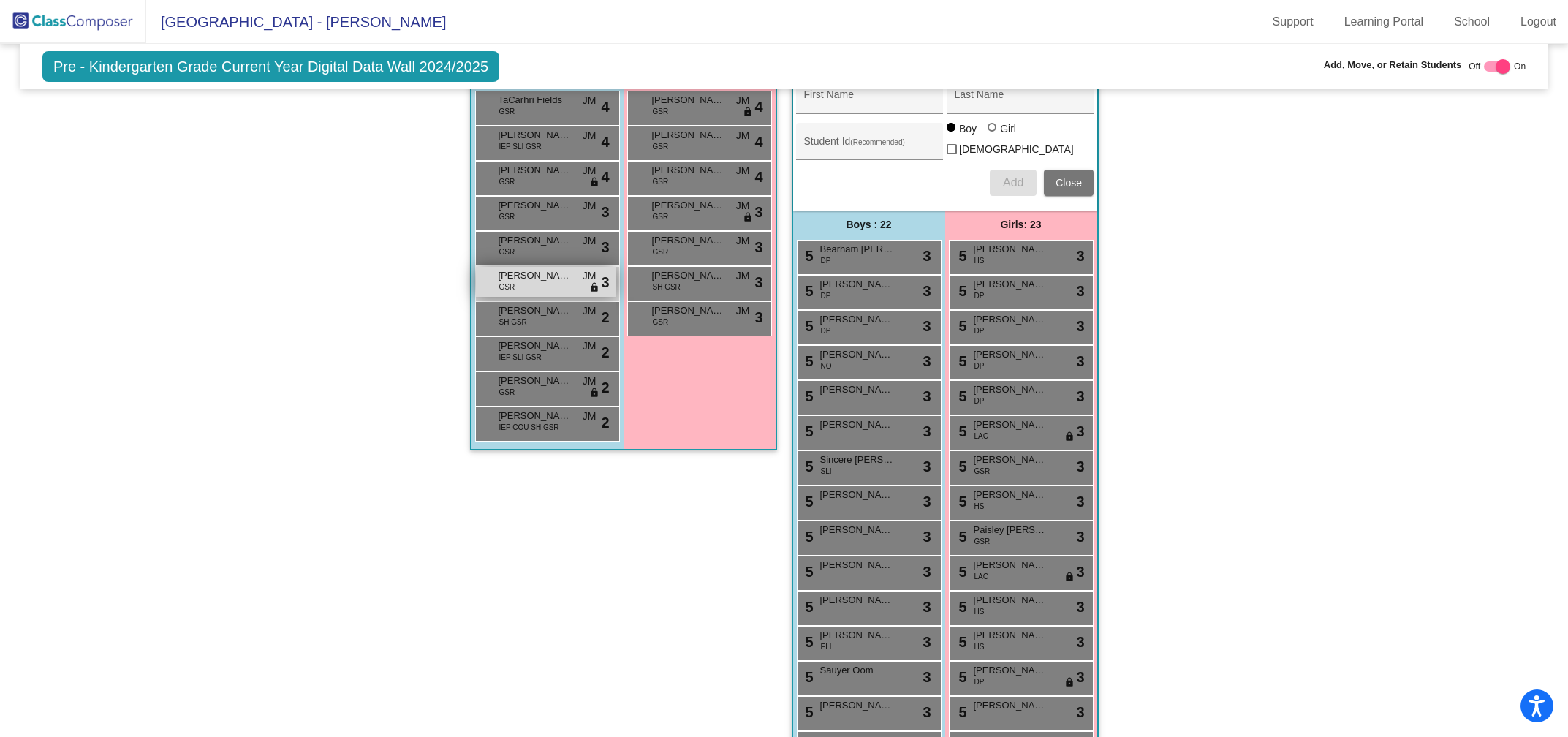
click at [521, 273] on span "[PERSON_NAME]" at bounding box center [535, 275] width 73 height 14
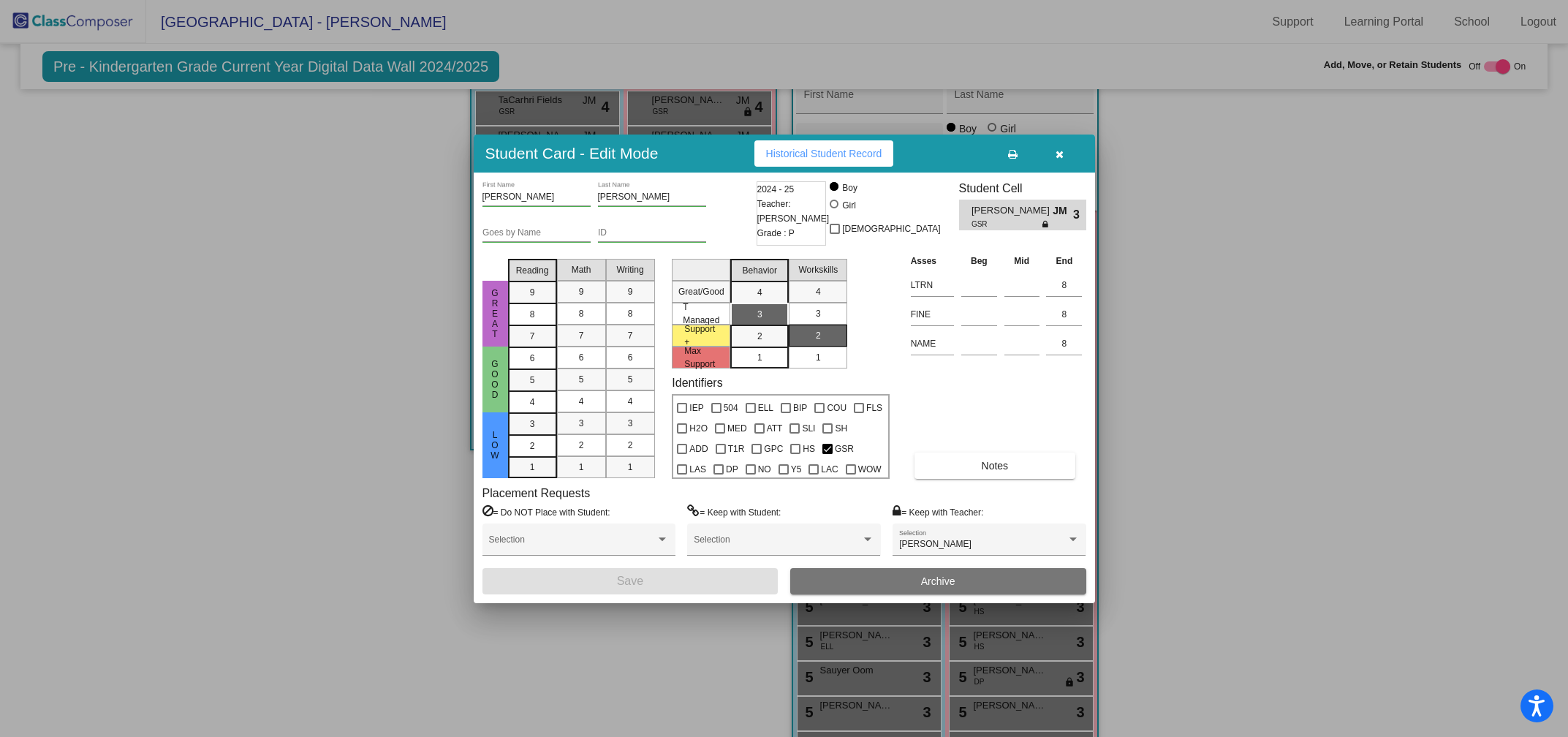
click at [1062, 146] on button "button" at bounding box center [1060, 153] width 47 height 26
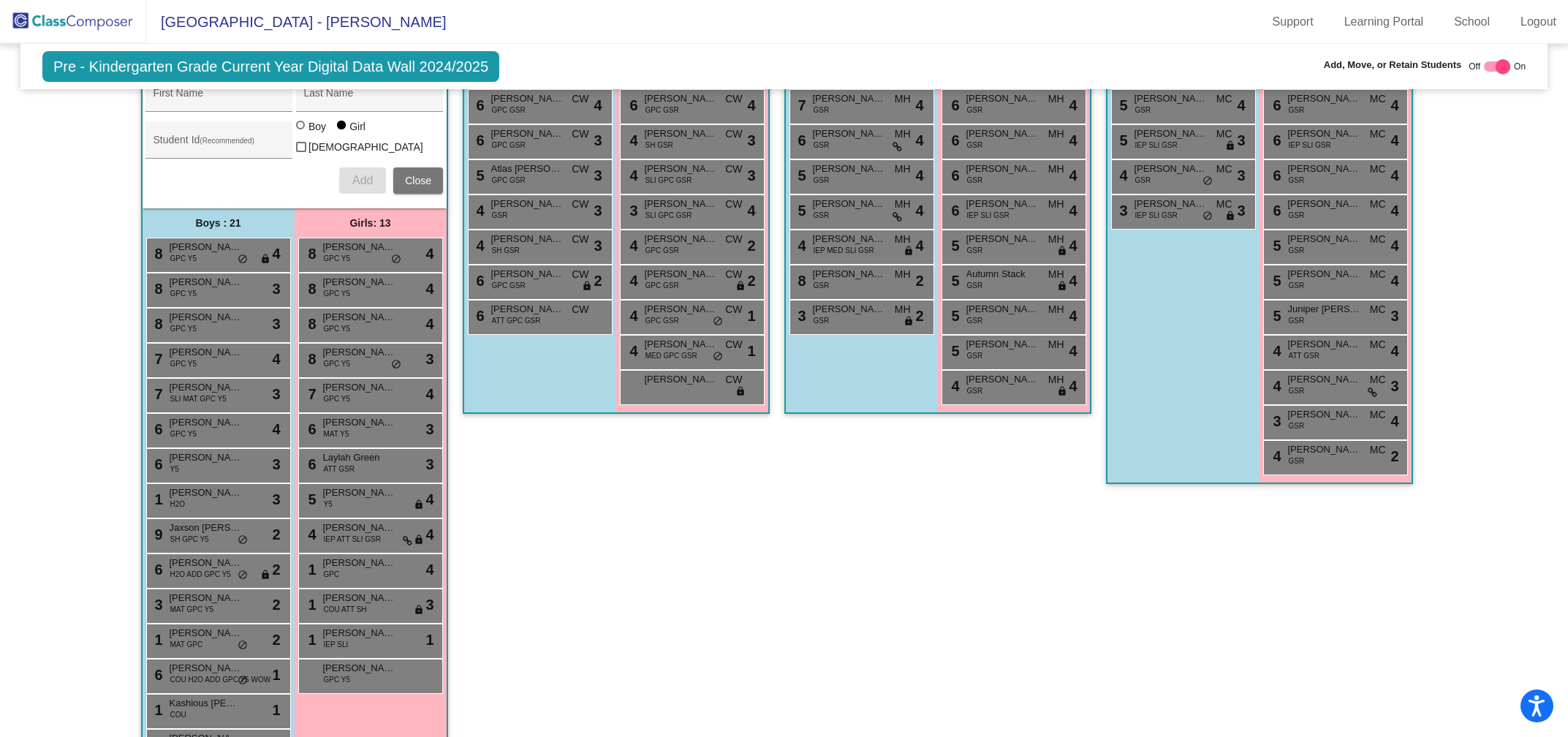
scroll to position [0, 0]
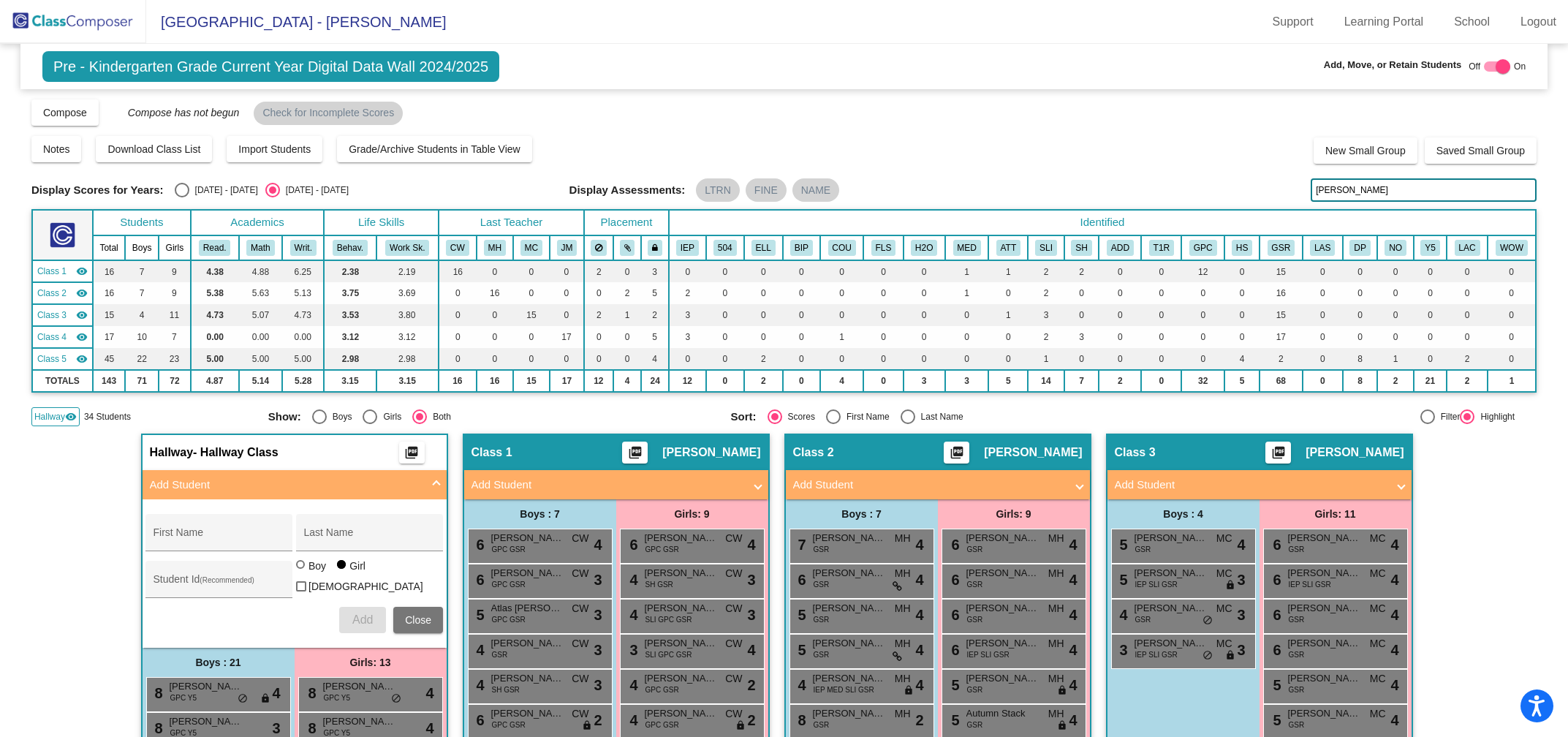
click at [1342, 196] on input "otto" at bounding box center [1423, 189] width 226 height 23
type input "o"
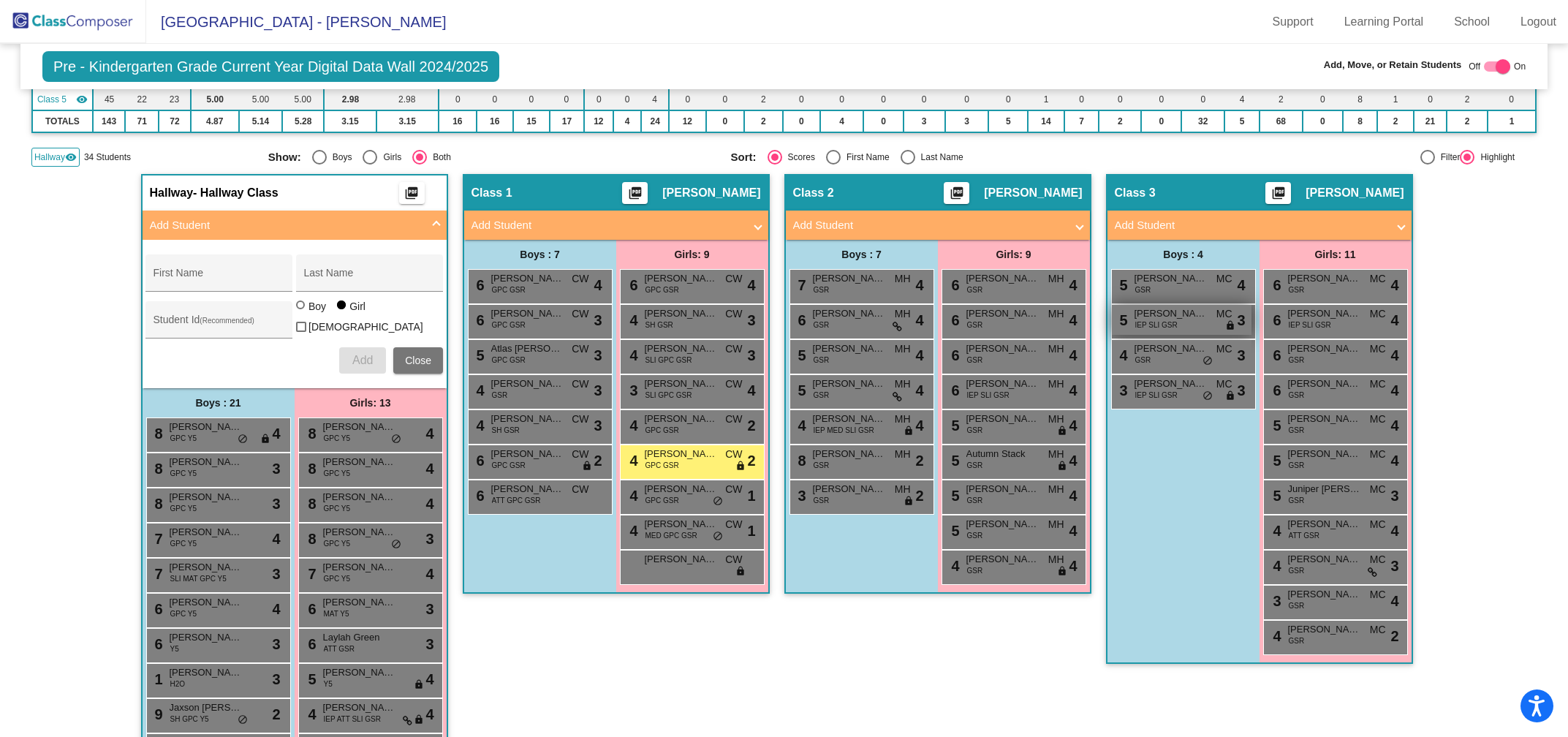
scroll to position [285, 0]
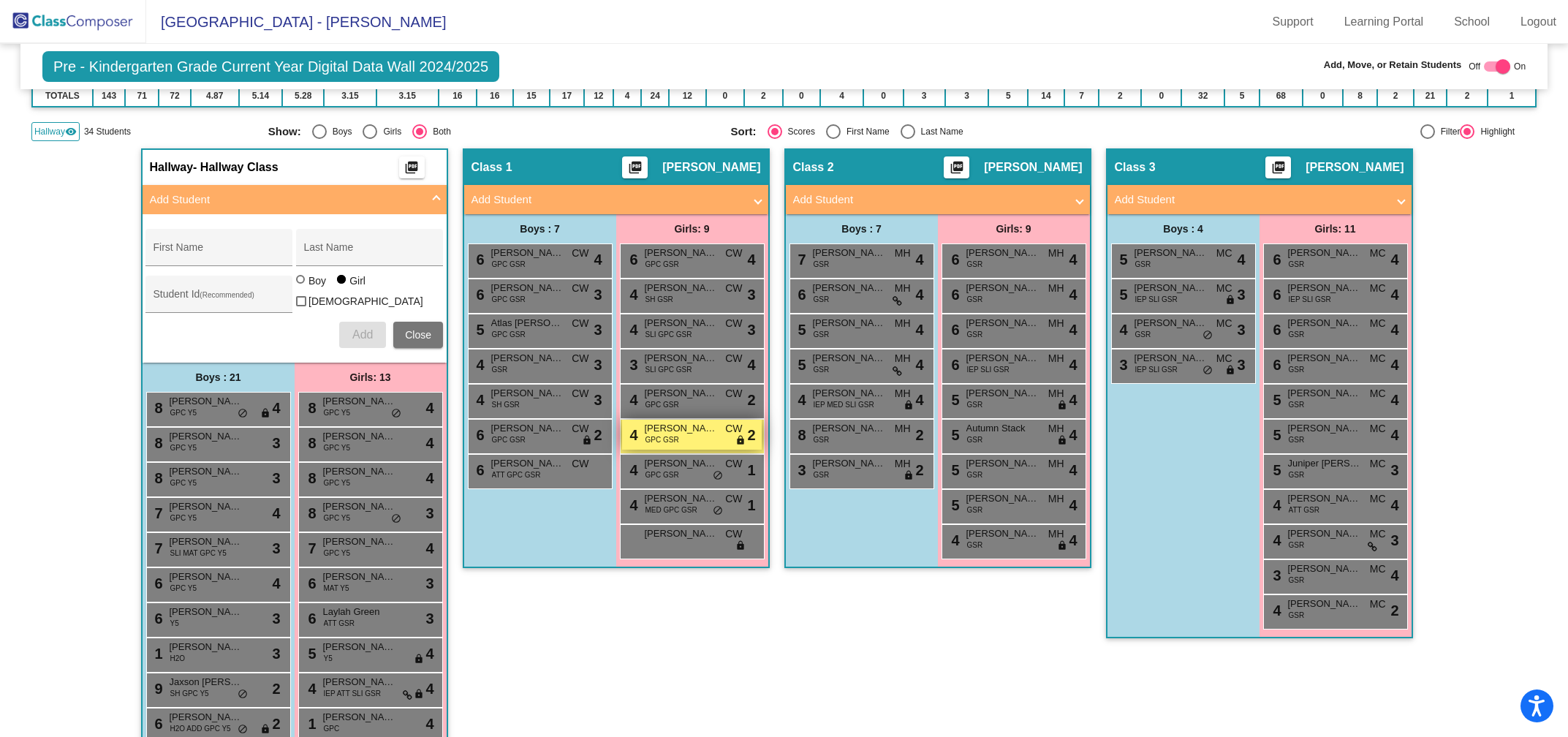
click at [683, 439] on div "4 Brinley Ziemkowski GPC GSR CW lock do_not_disturb_alt 2" at bounding box center [692, 435] width 140 height 30
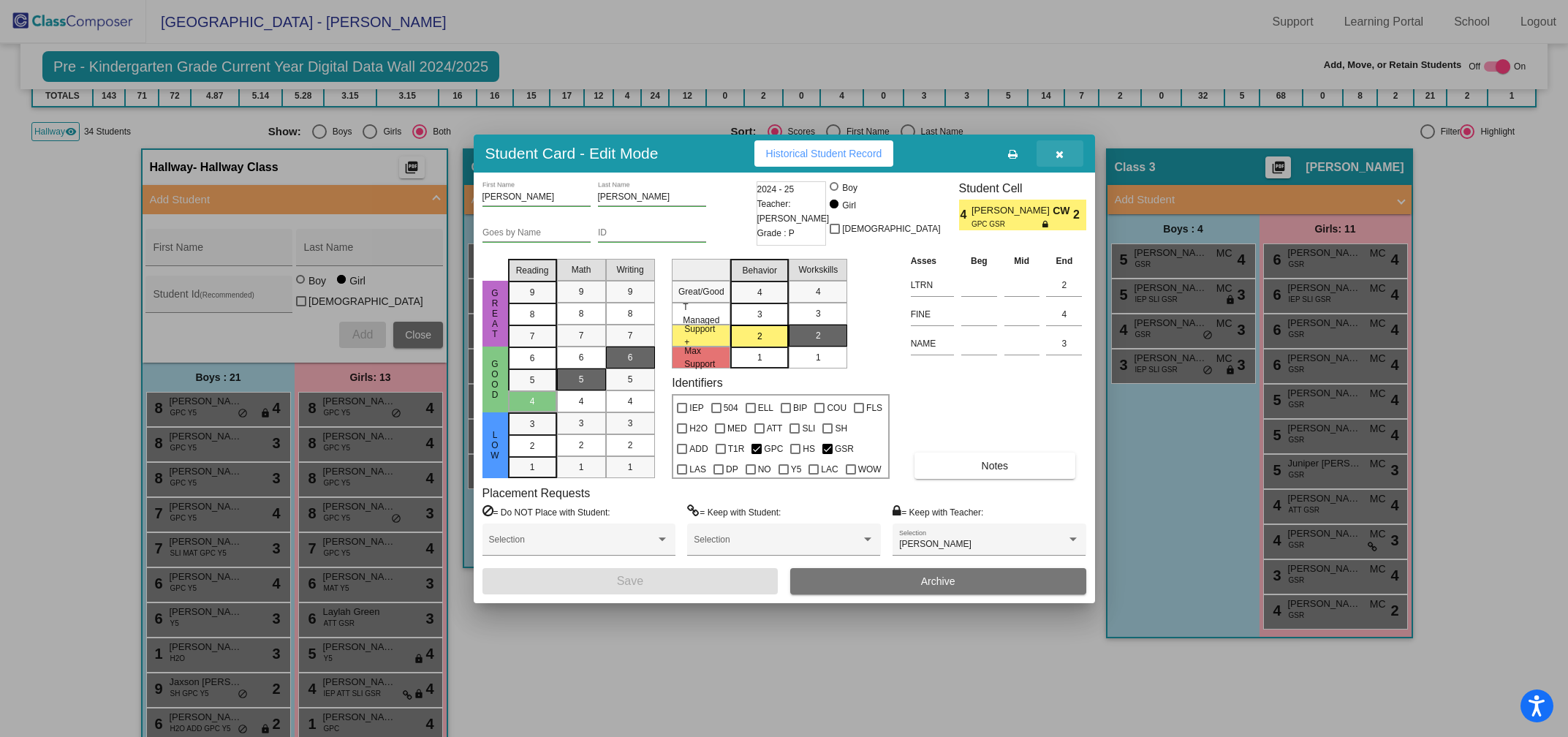
click at [1056, 154] on icon "button" at bounding box center [1060, 154] width 8 height 10
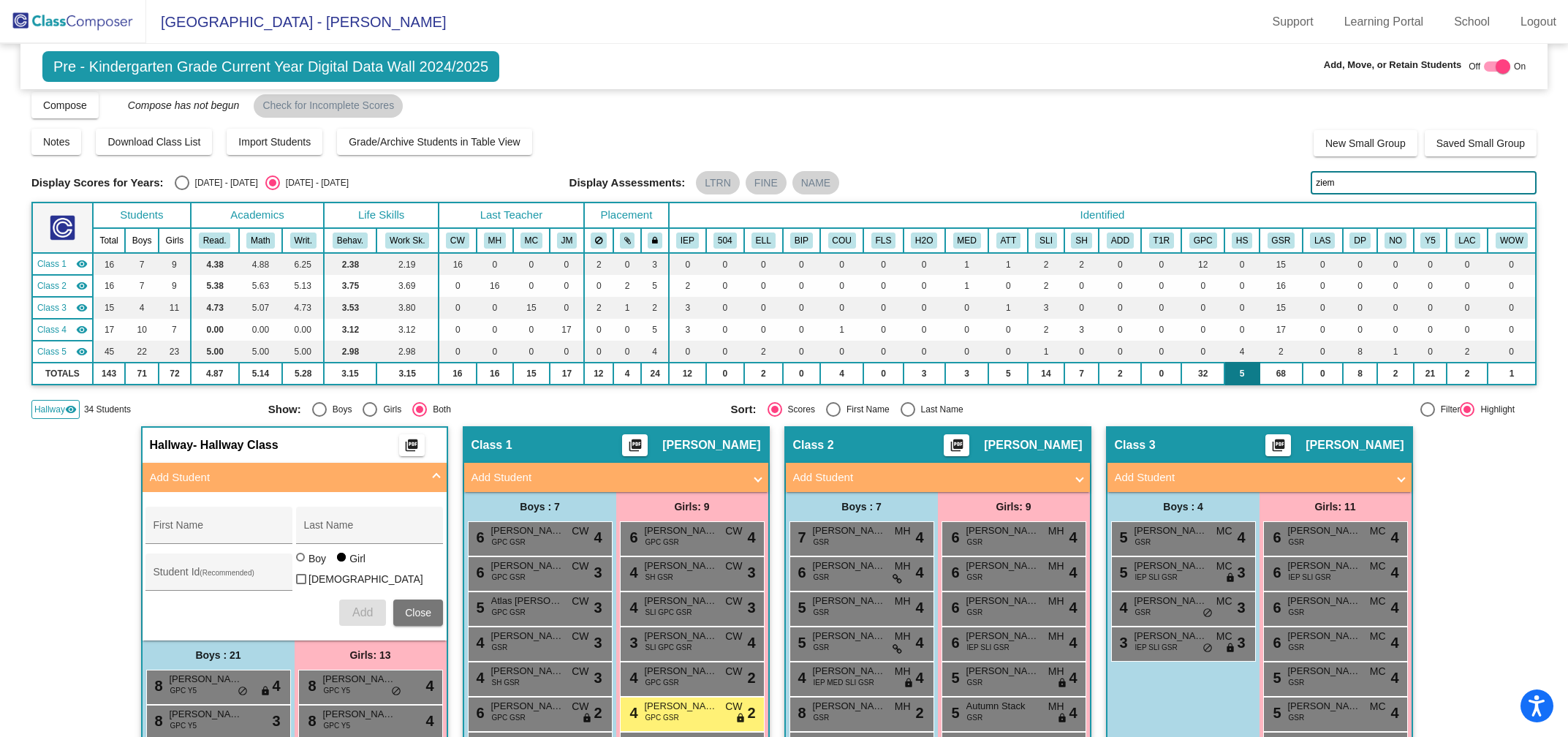
scroll to position [0, 0]
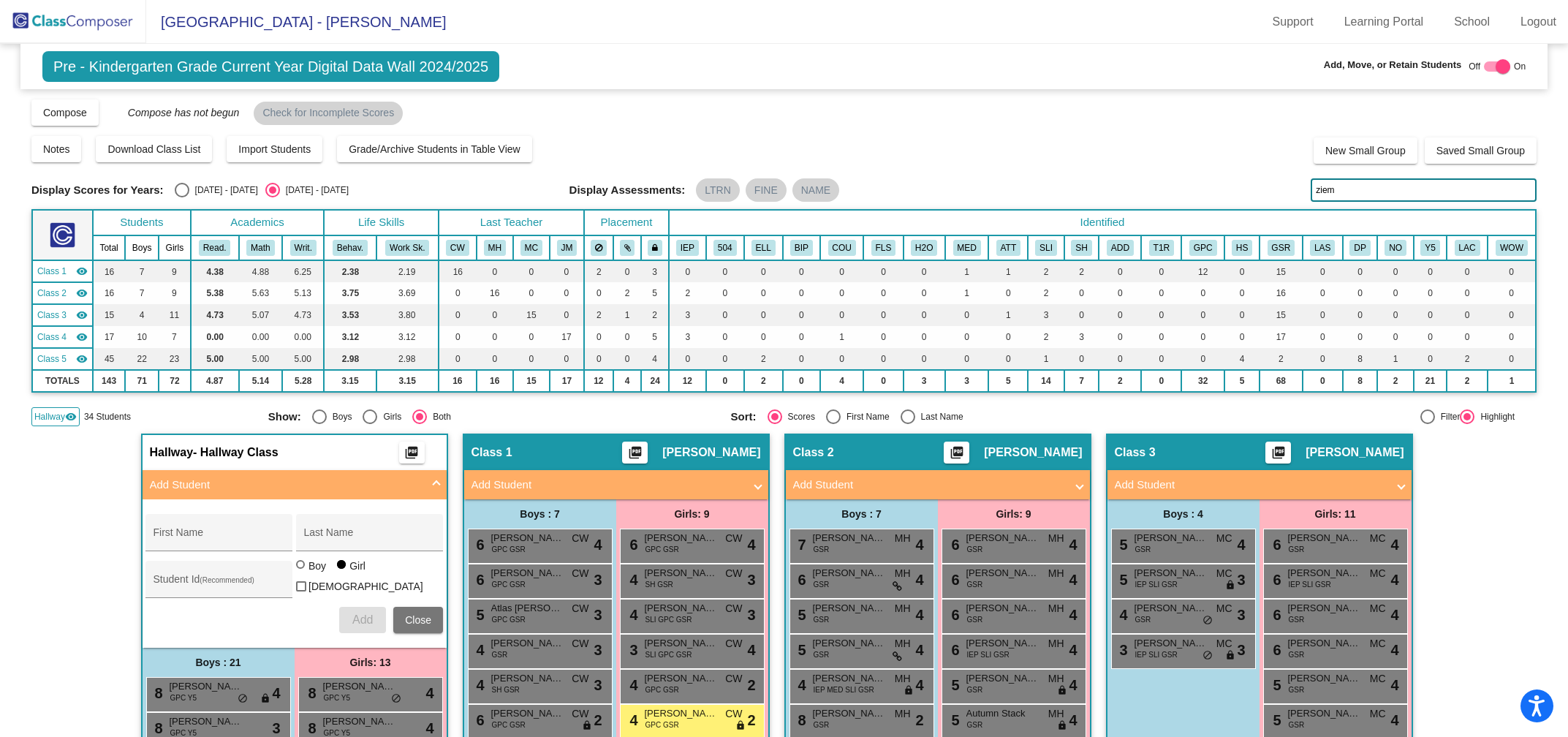
click at [1357, 185] on input "ziem" at bounding box center [1423, 189] width 226 height 23
type input "z"
click at [844, 685] on span "IEP MED SLI GSR" at bounding box center [844, 690] width 60 height 11
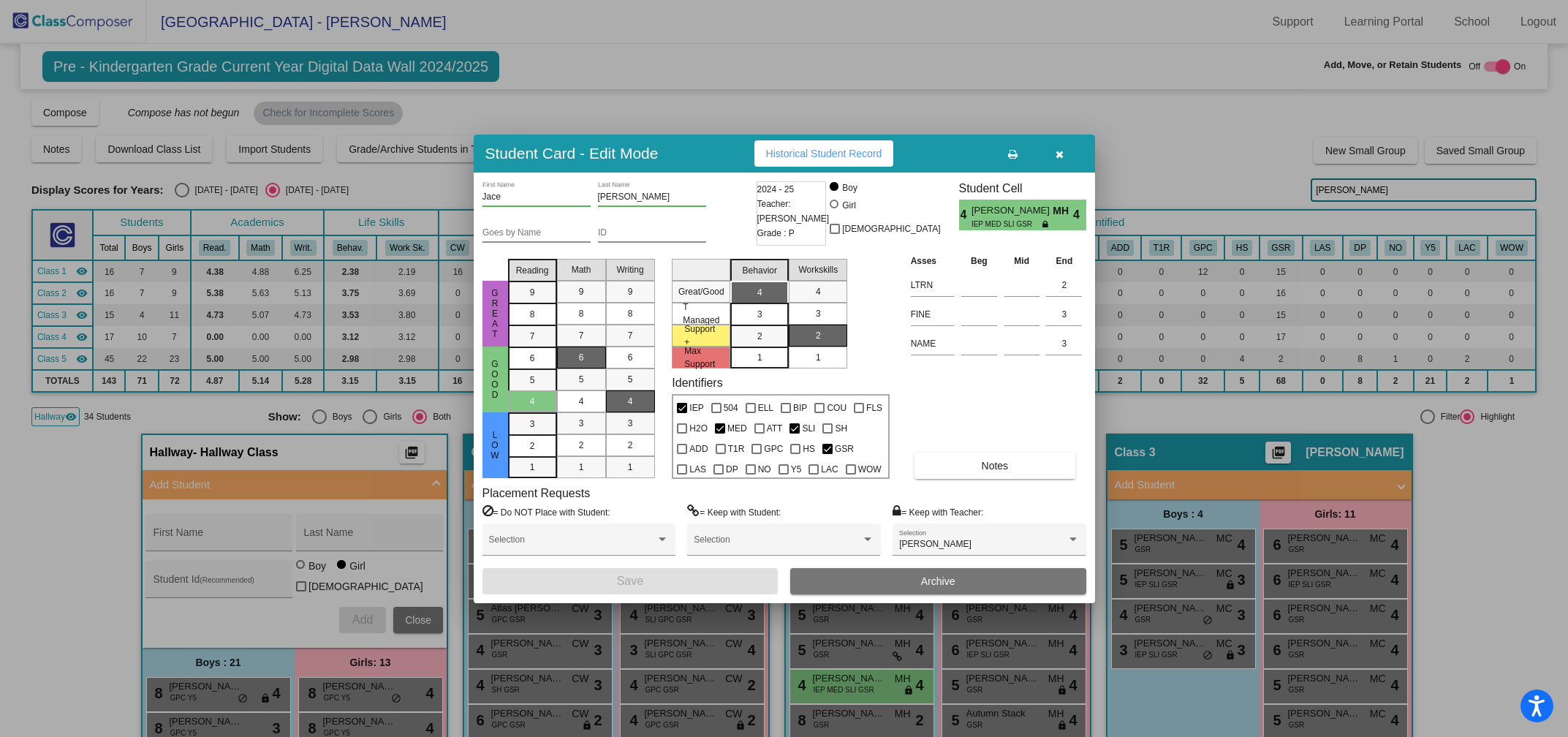
click at [1065, 151] on button "button" at bounding box center [1060, 153] width 47 height 26
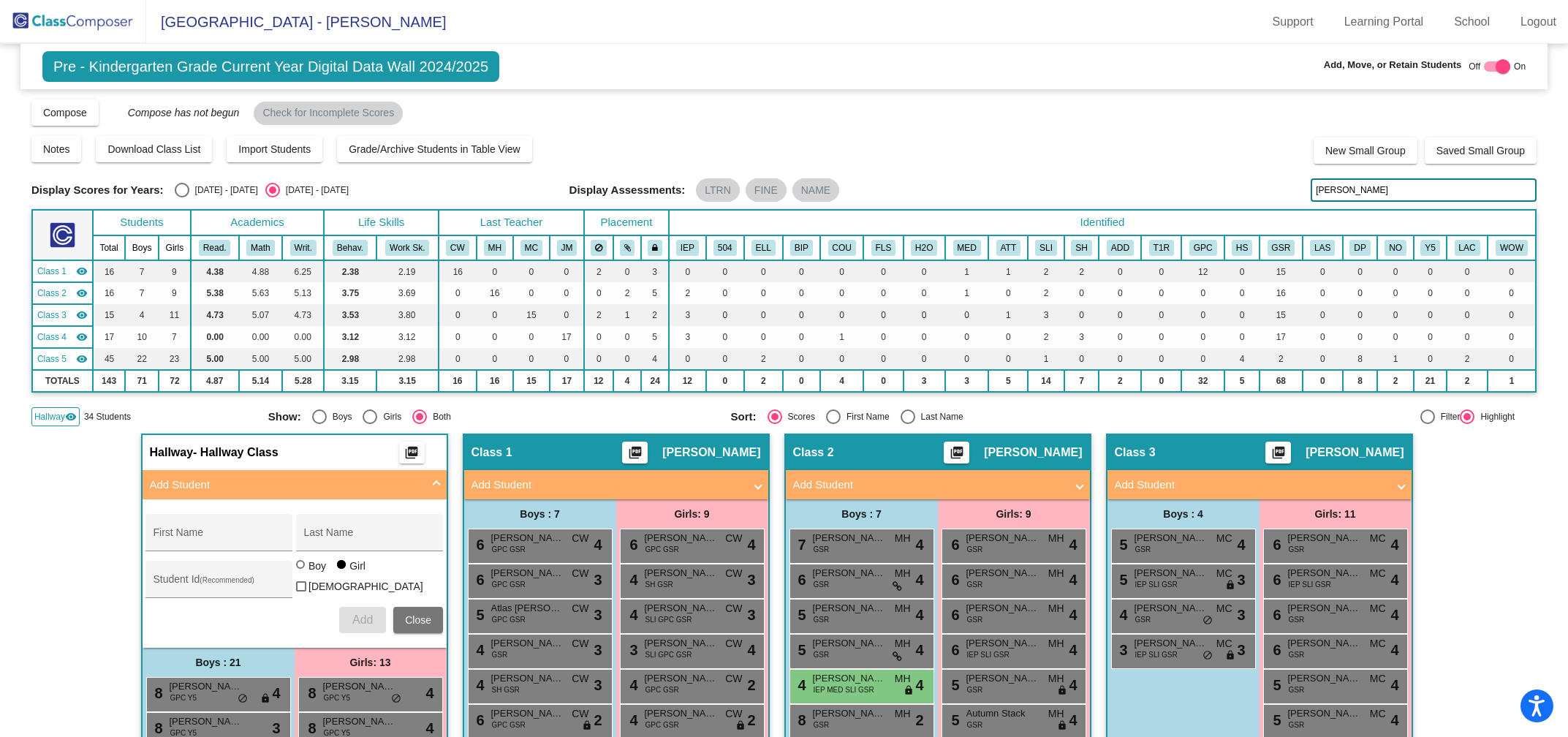
click at [1358, 193] on input "bowden" at bounding box center [1423, 189] width 226 height 23
type input "b"
click at [1171, 583] on span "IEP SLI GSR" at bounding box center [1156, 584] width 42 height 11
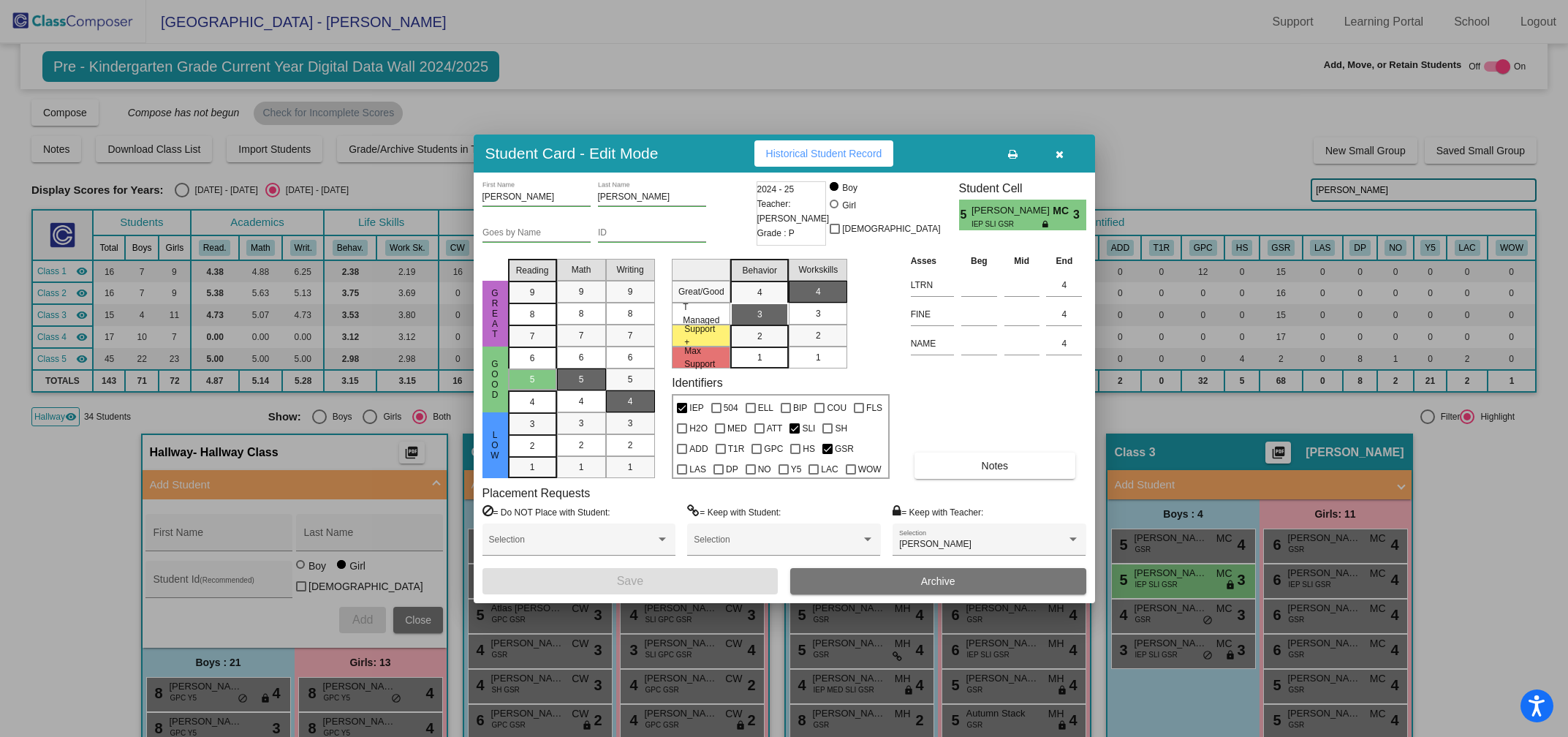
click at [1059, 163] on button "button" at bounding box center [1060, 153] width 47 height 26
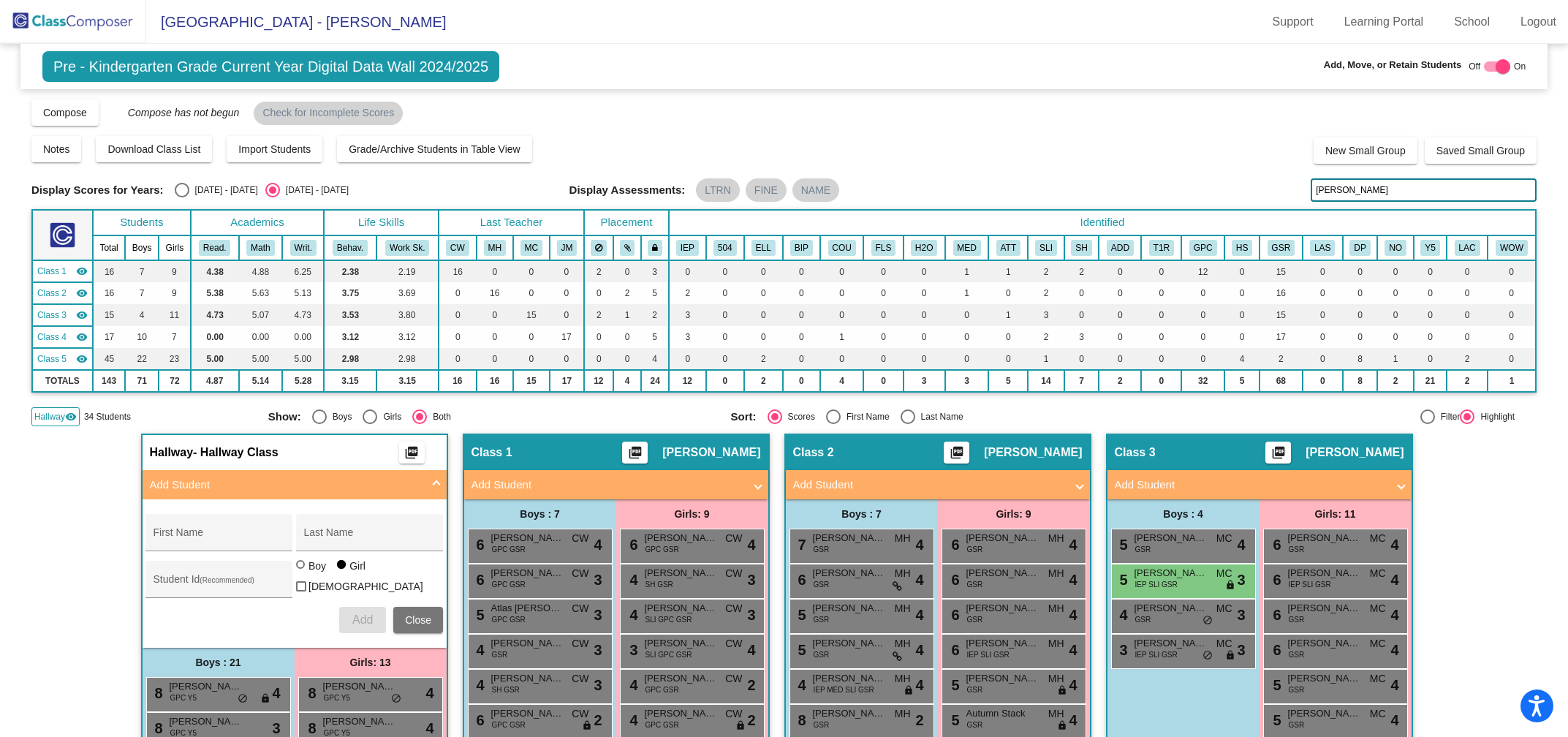
click at [1328, 189] on input "hurd" at bounding box center [1423, 189] width 226 height 23
type input "h"
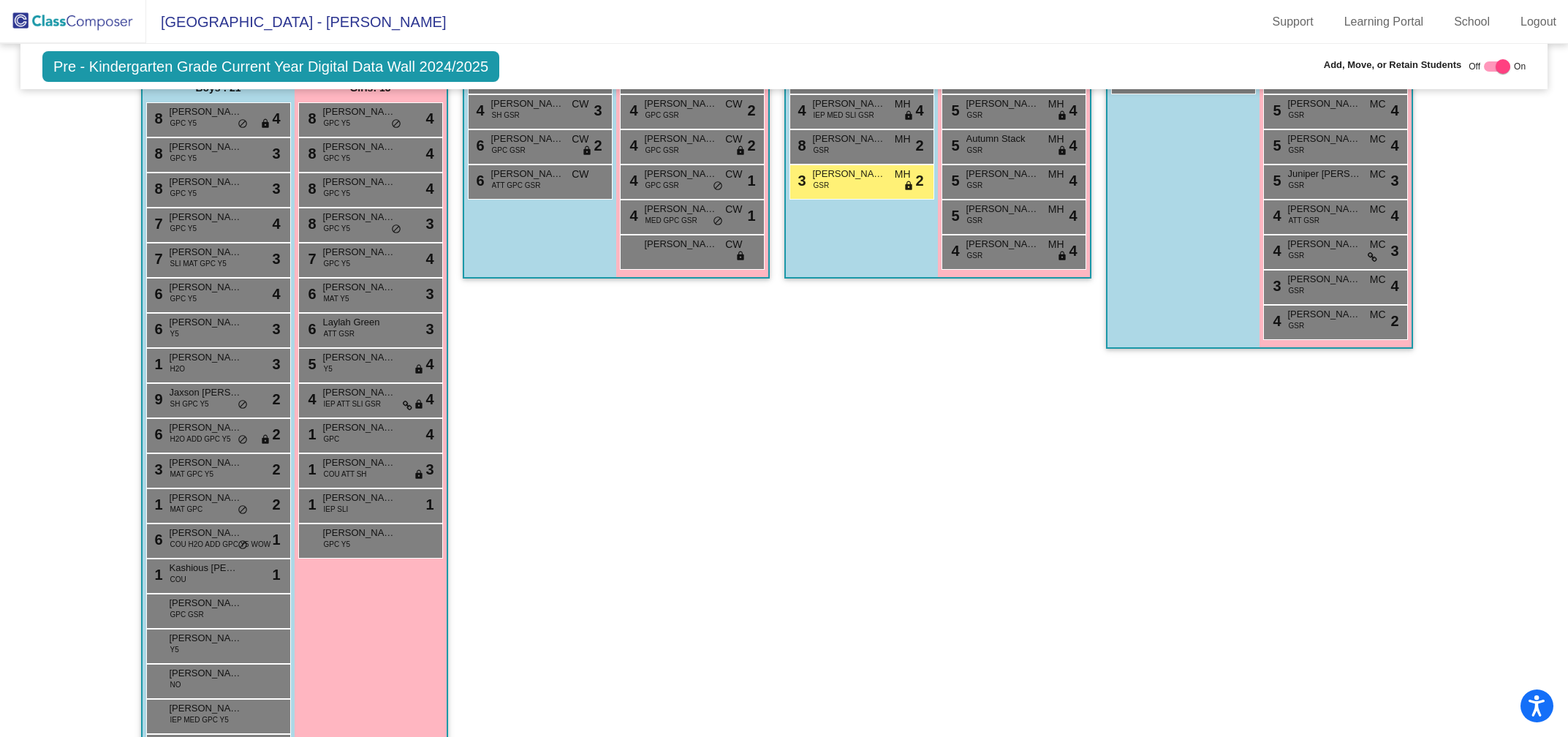
scroll to position [564, 0]
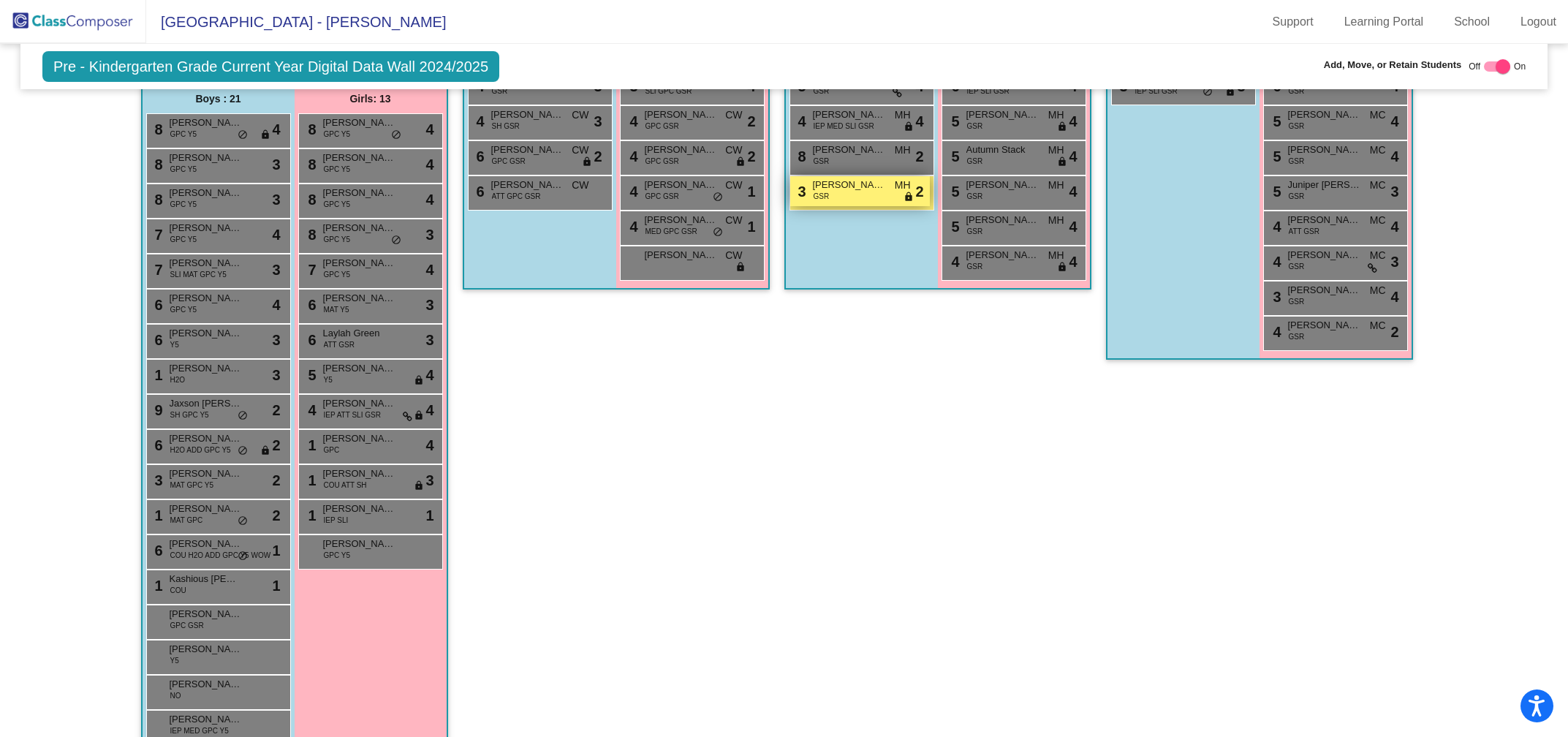
click at [849, 189] on div "3 Declan Jamieson GSR MH lock do_not_disturb_alt 2" at bounding box center [860, 192] width 140 height 30
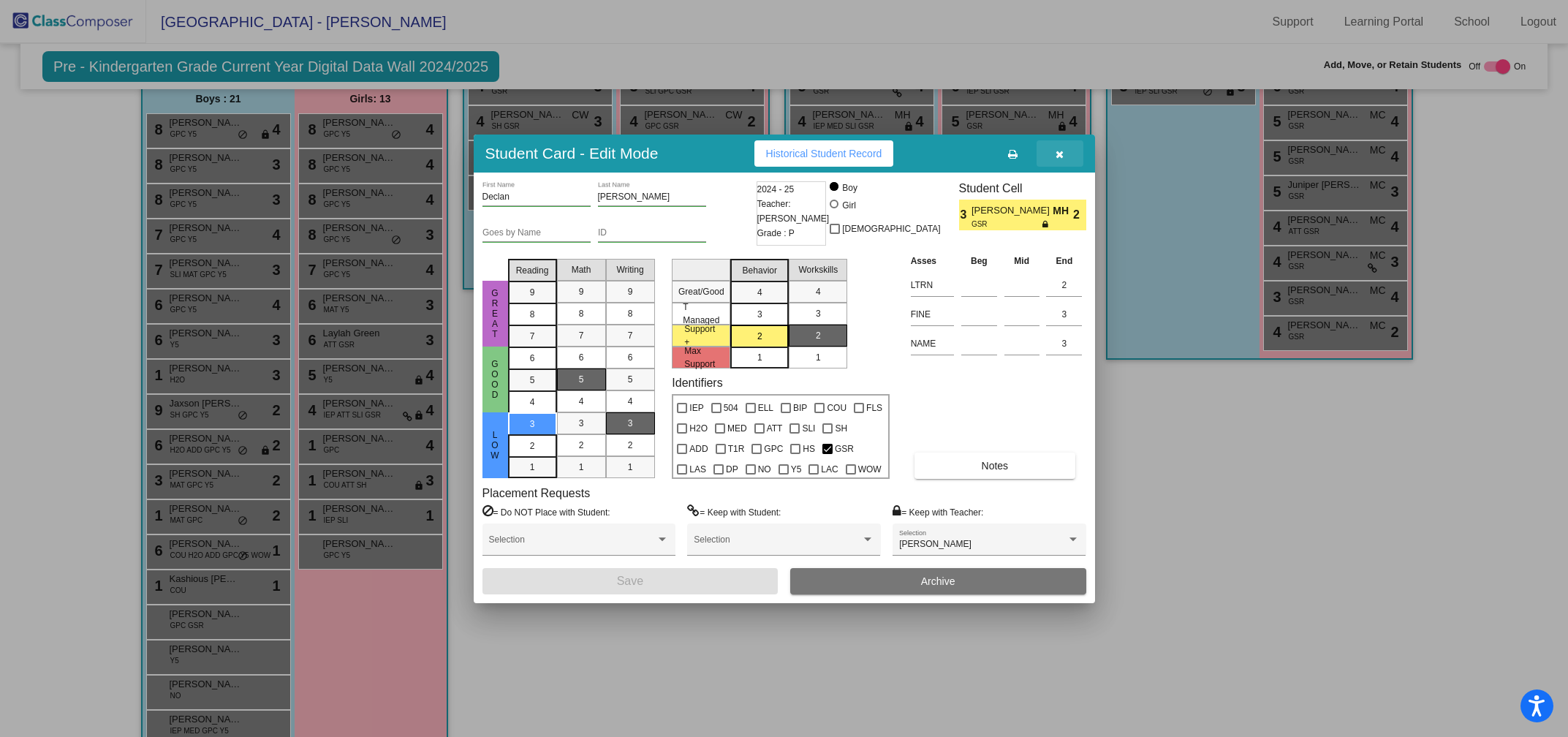
click at [1064, 154] on button "button" at bounding box center [1060, 153] width 47 height 26
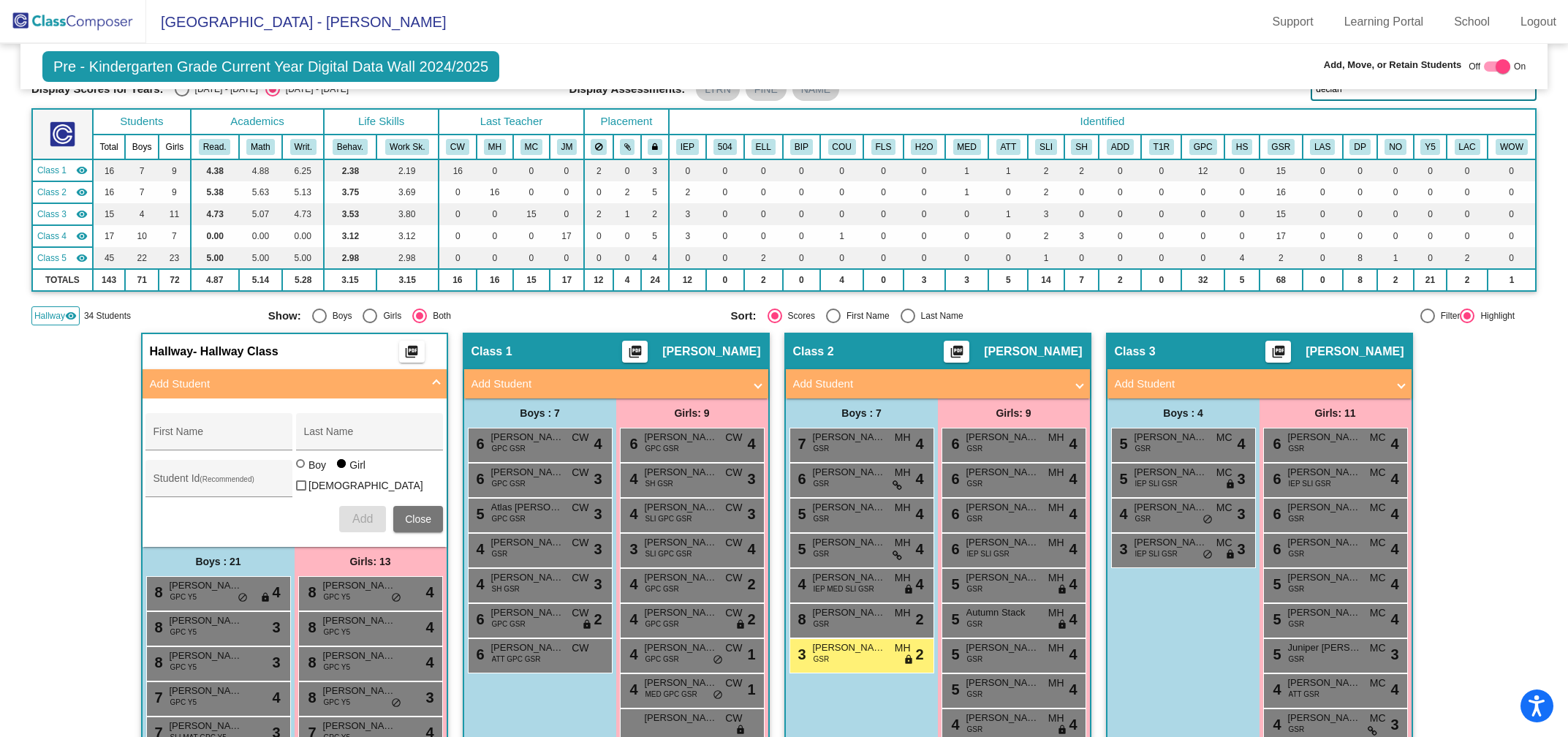
scroll to position [0, 0]
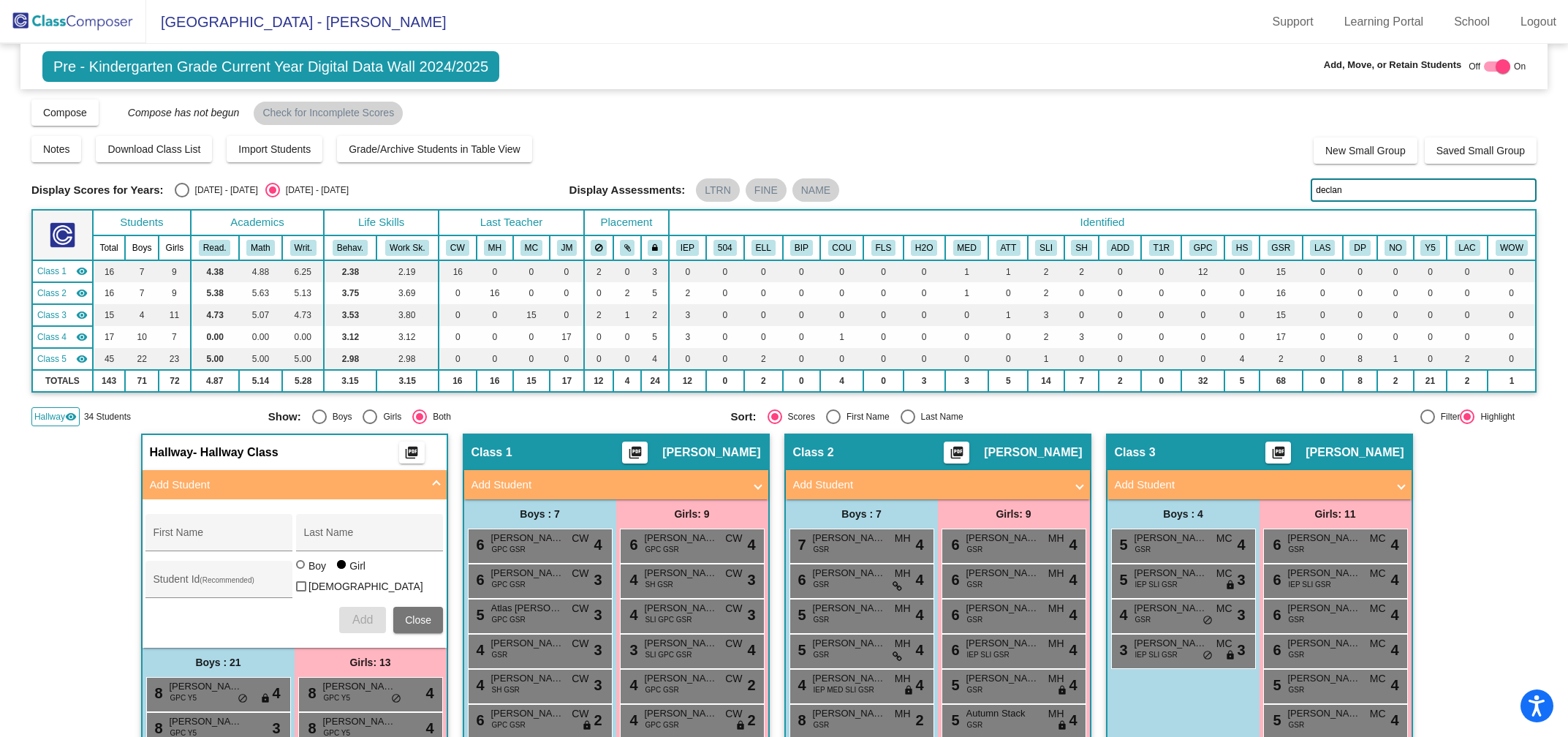
click at [1337, 194] on input "declan" at bounding box center [1423, 189] width 226 height 23
type input "d"
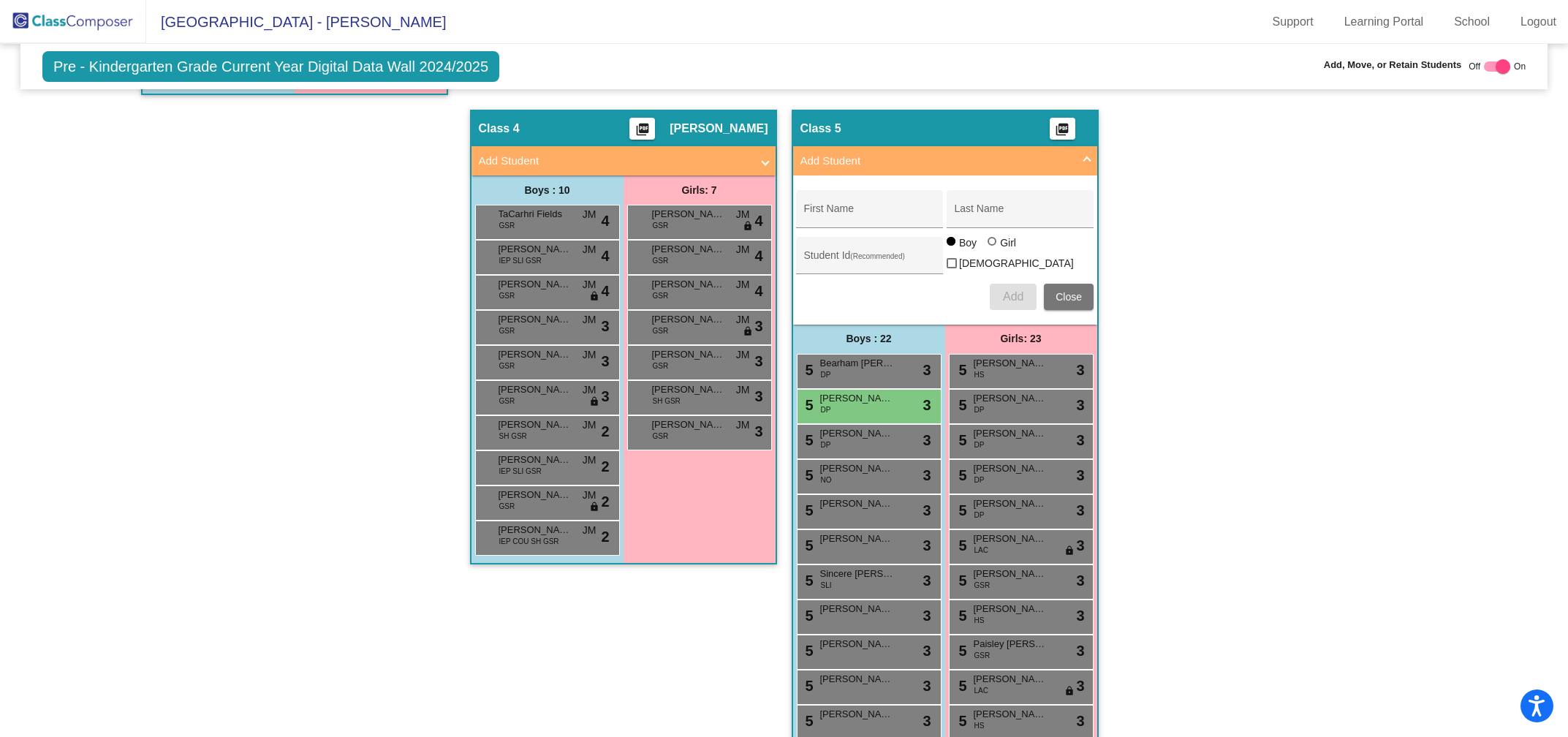
scroll to position [1329, 0]
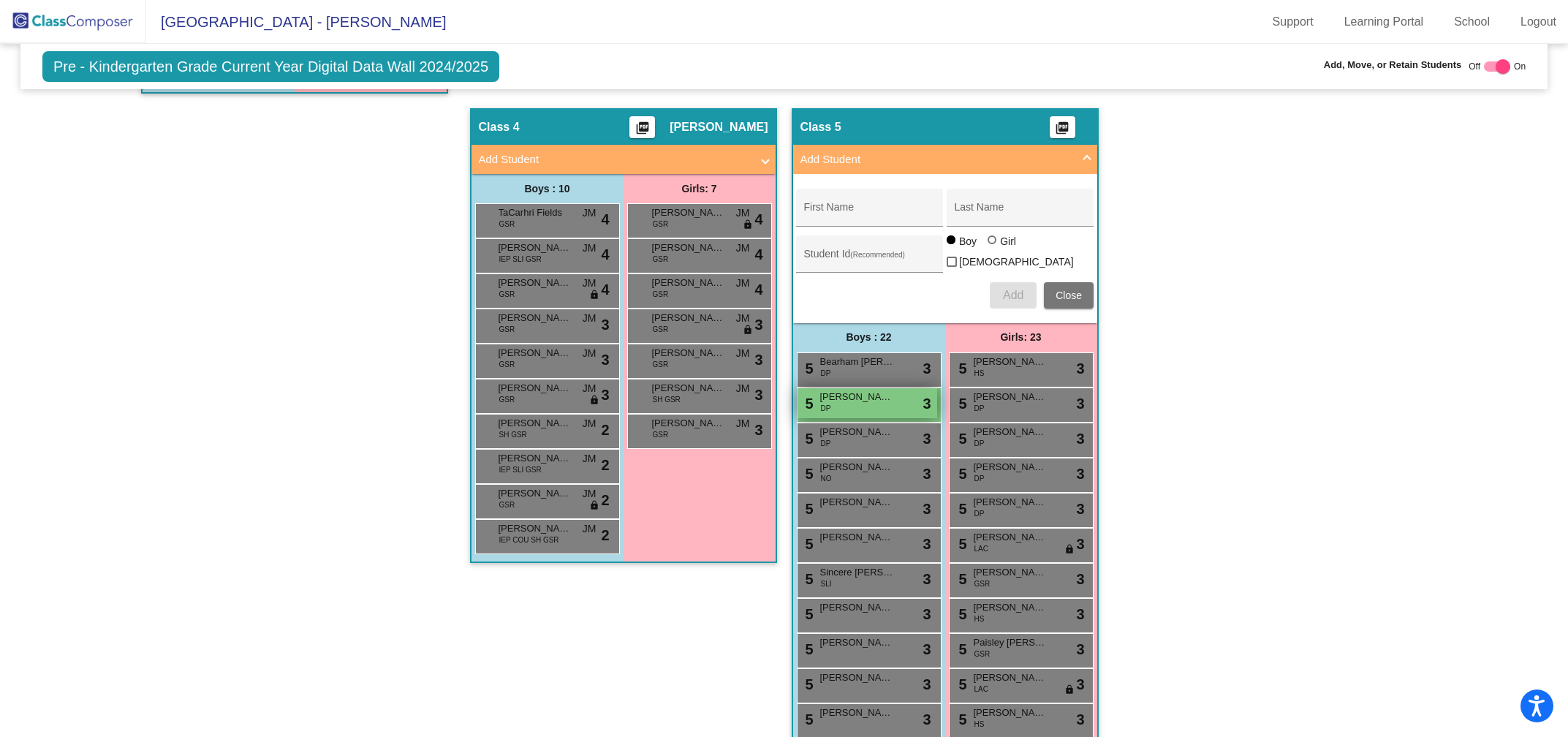
click at [860, 390] on span "[PERSON_NAME]" at bounding box center [857, 397] width 73 height 14
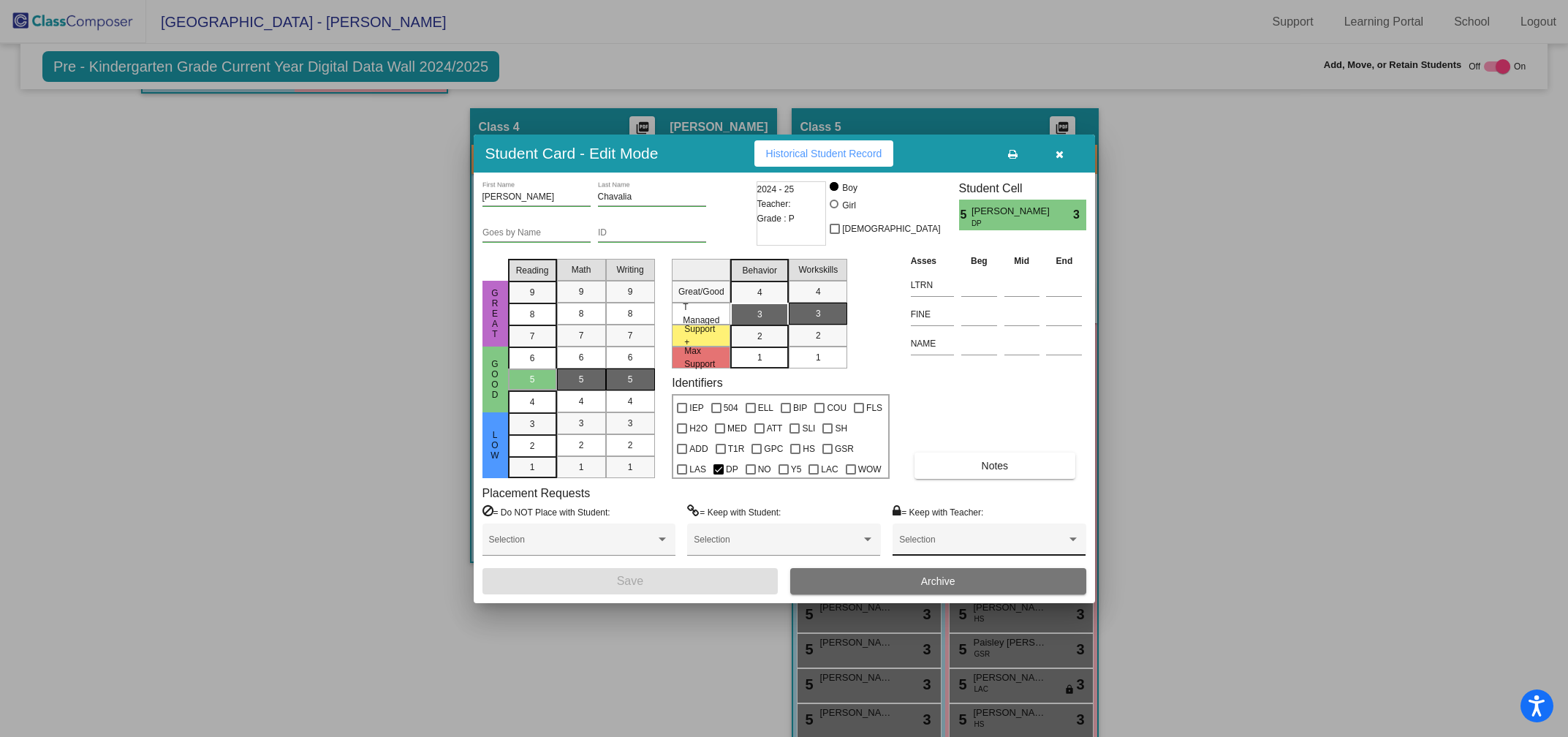
click at [929, 537] on div "Selection" at bounding box center [989, 543] width 180 height 26
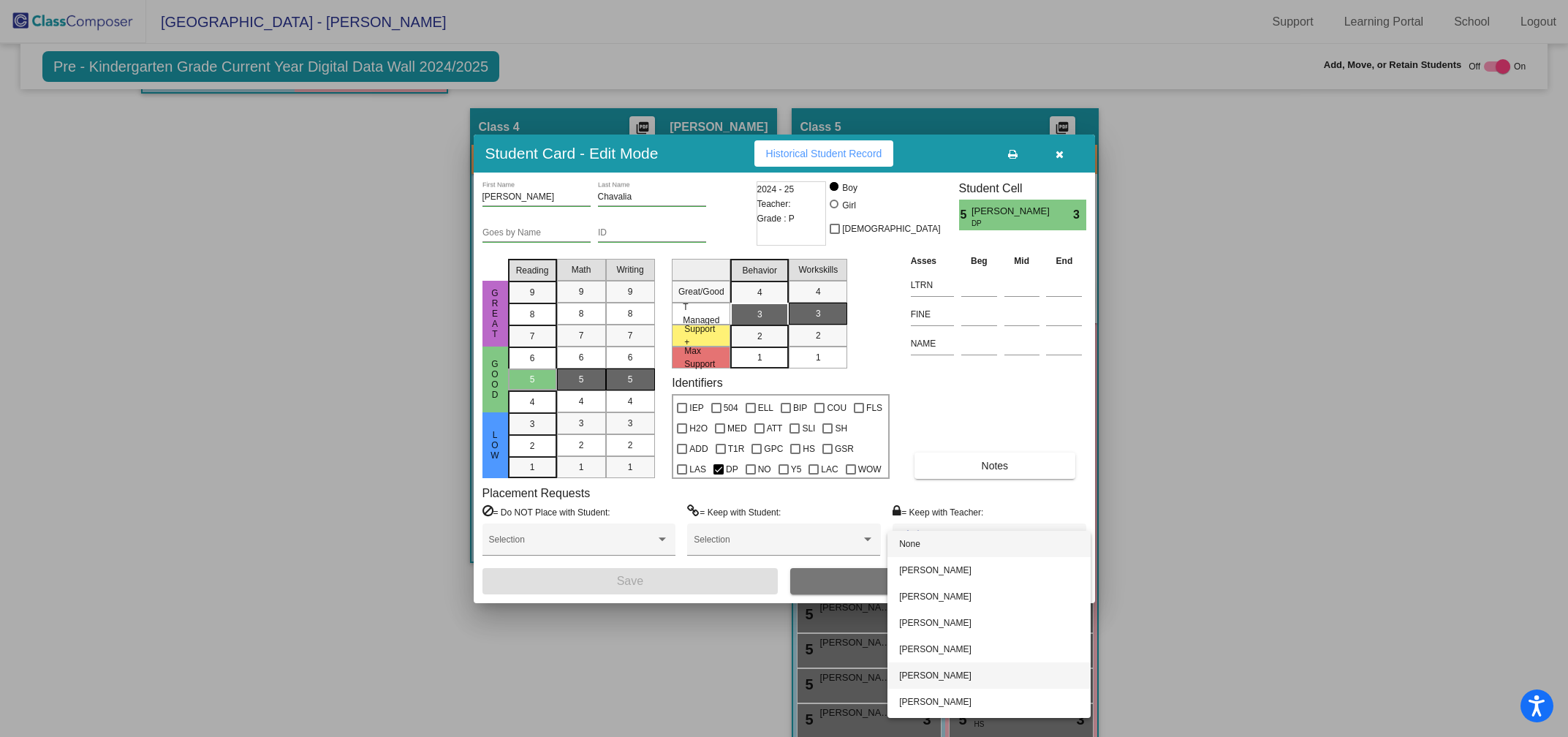
scroll to position [50, 0]
click at [918, 669] on span "Stephanie Stowe" at bounding box center [989, 678] width 180 height 26
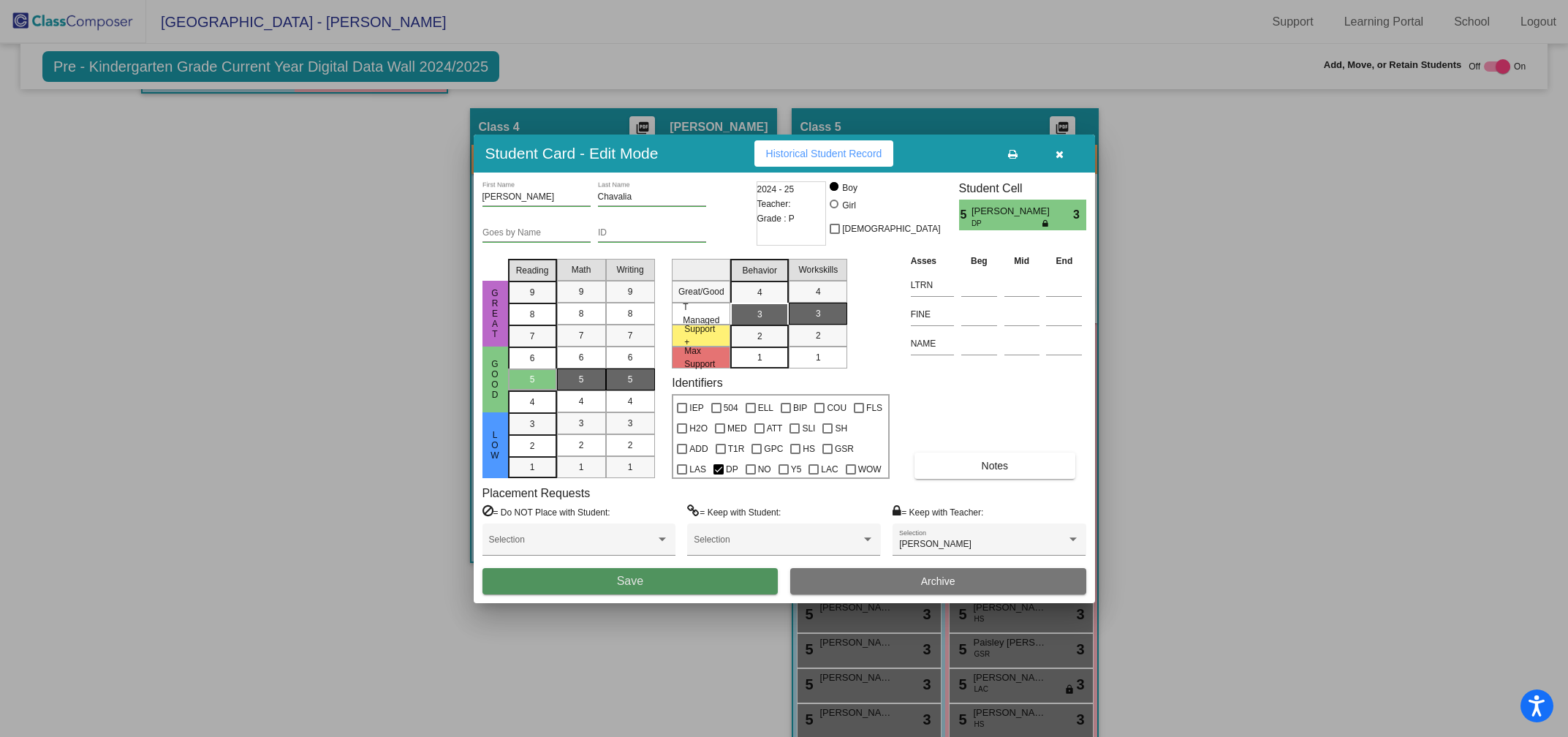
click at [695, 584] on button "Save" at bounding box center [631, 580] width 296 height 26
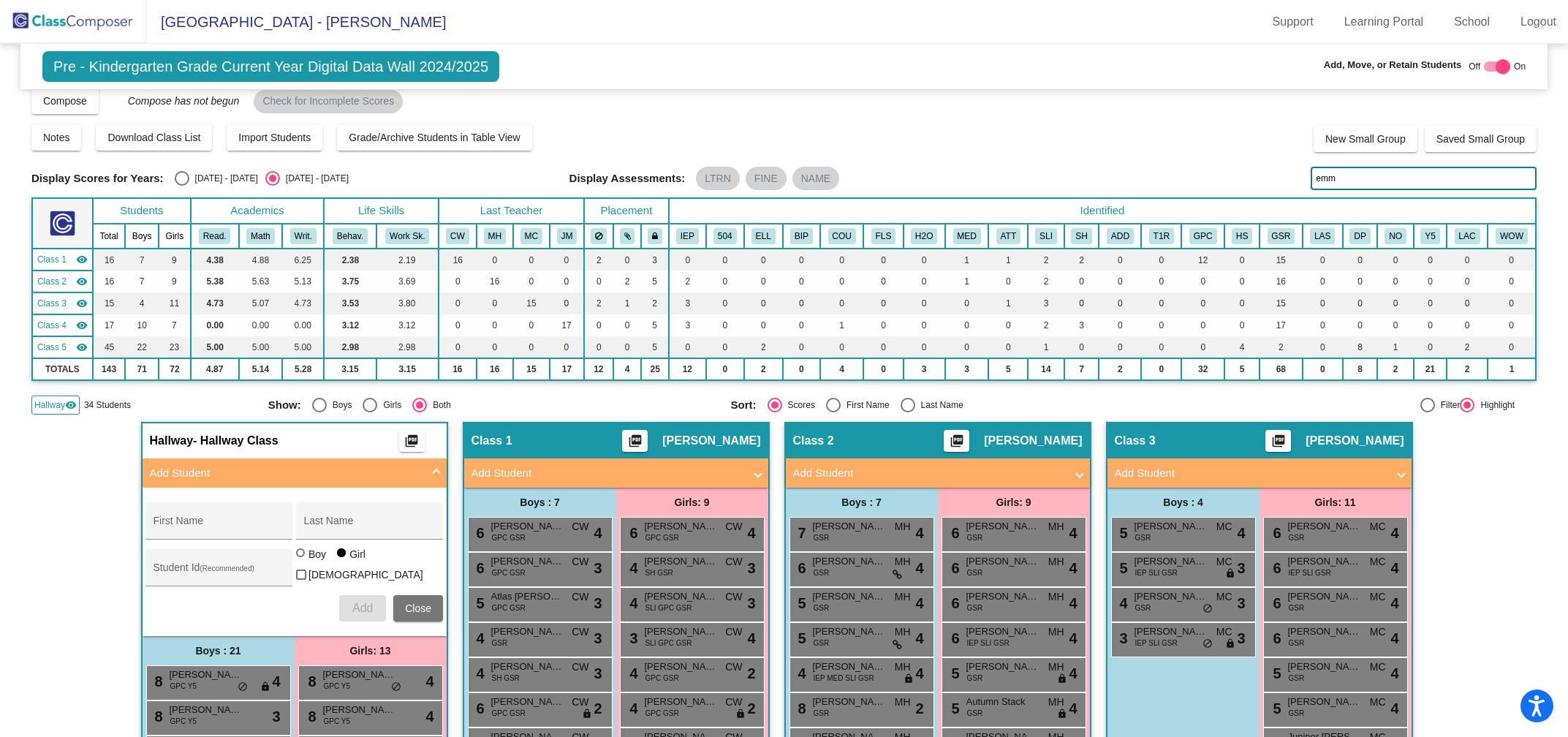
scroll to position [0, 0]
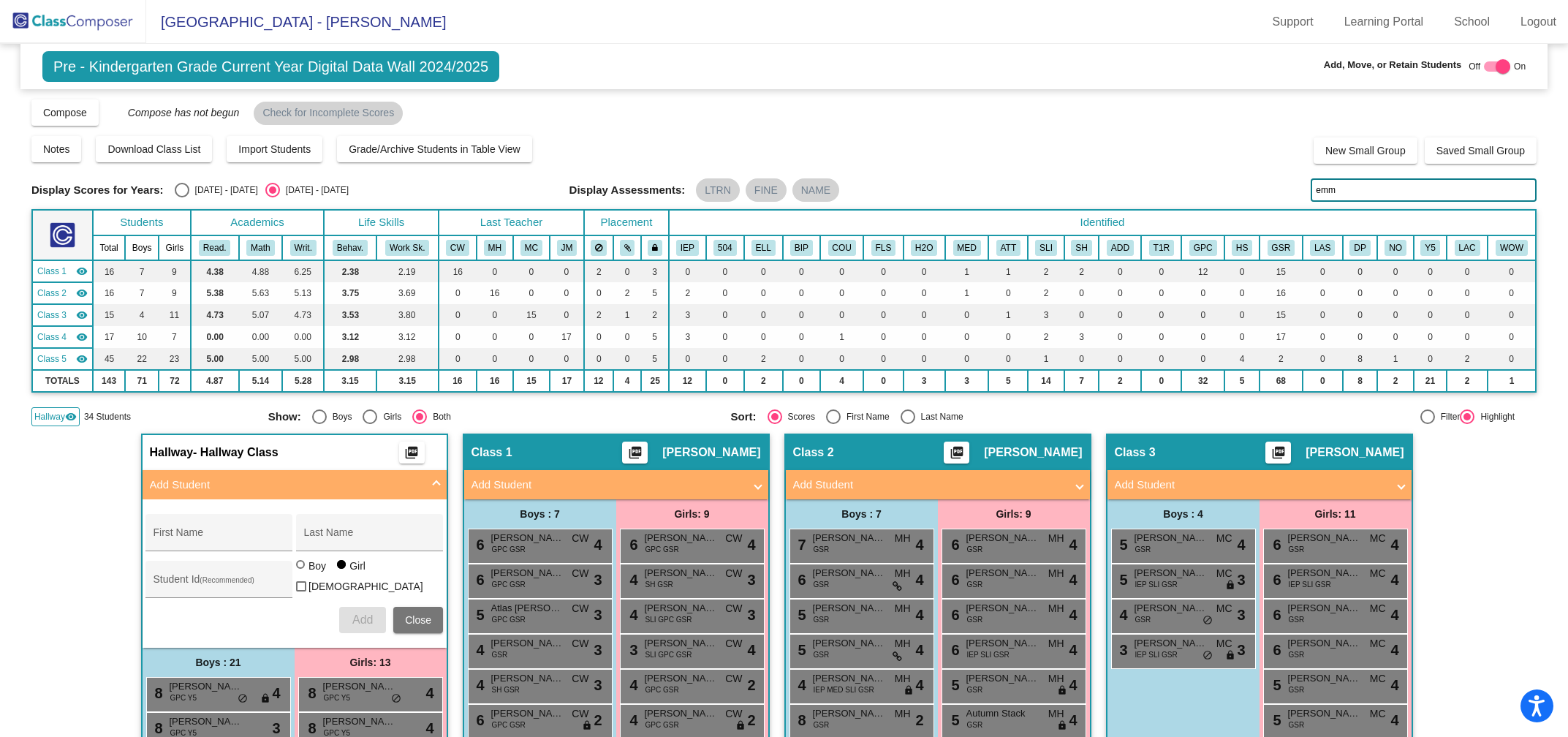
click at [1339, 194] on input "emm" at bounding box center [1423, 189] width 226 height 23
type input "e"
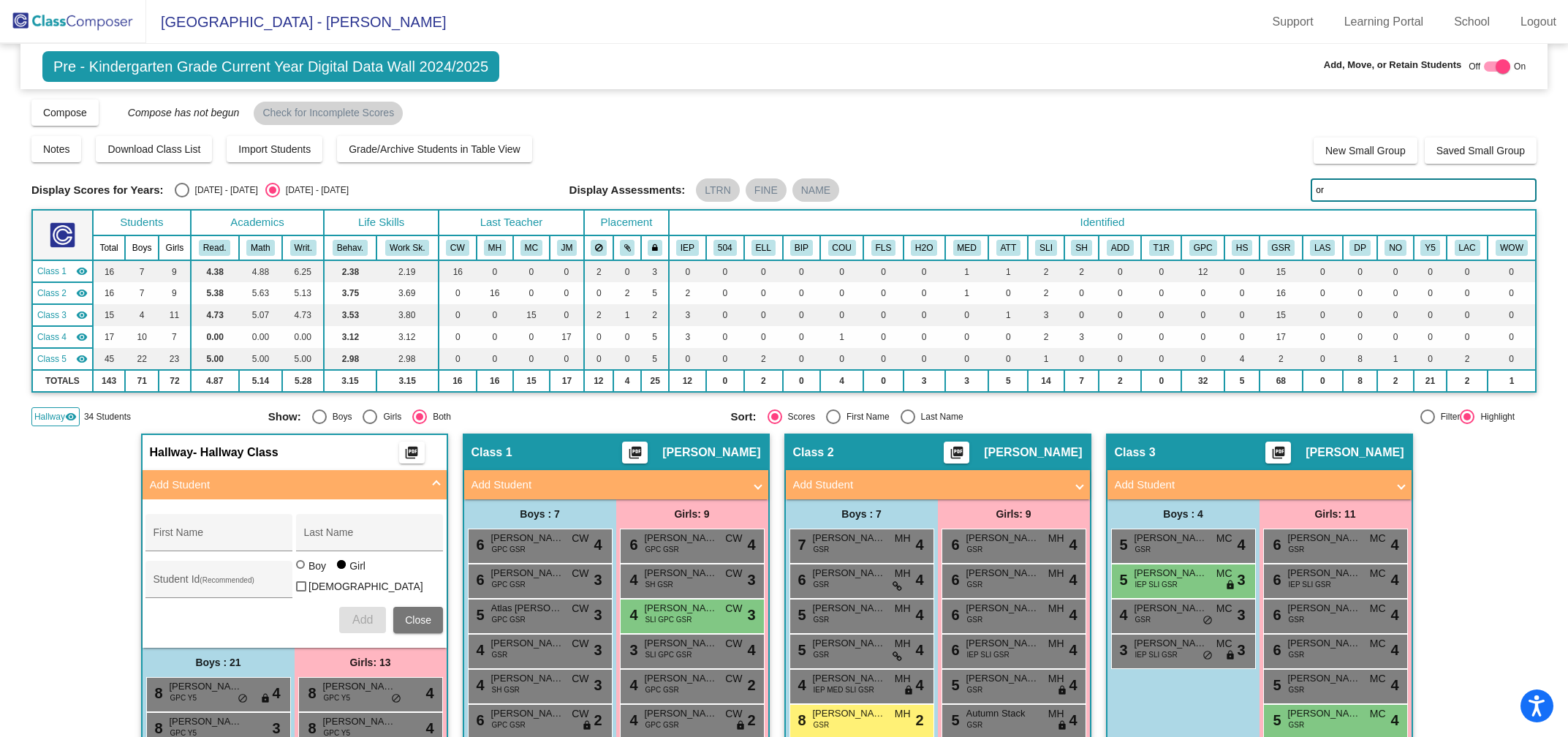
type input "o"
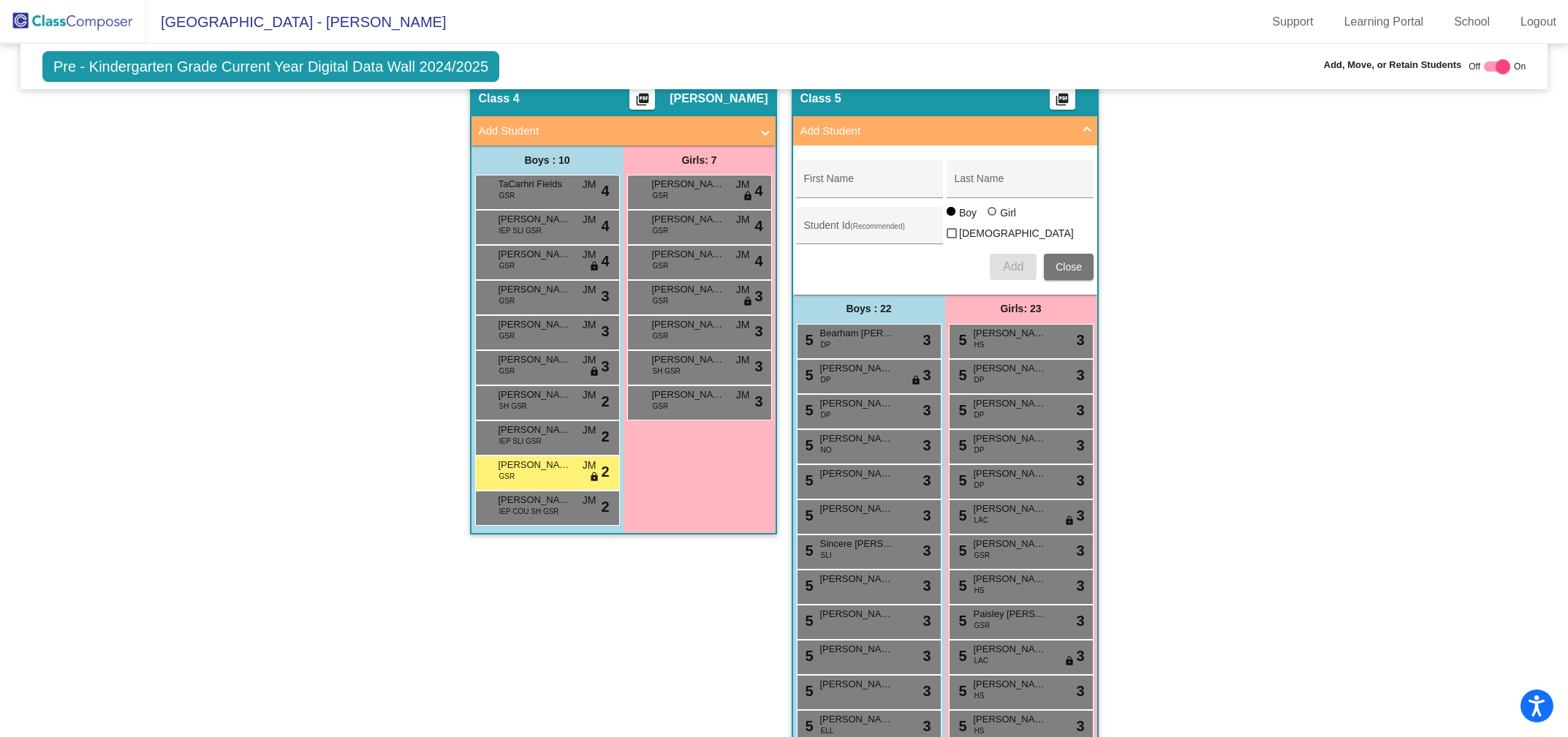
scroll to position [1360, 0]
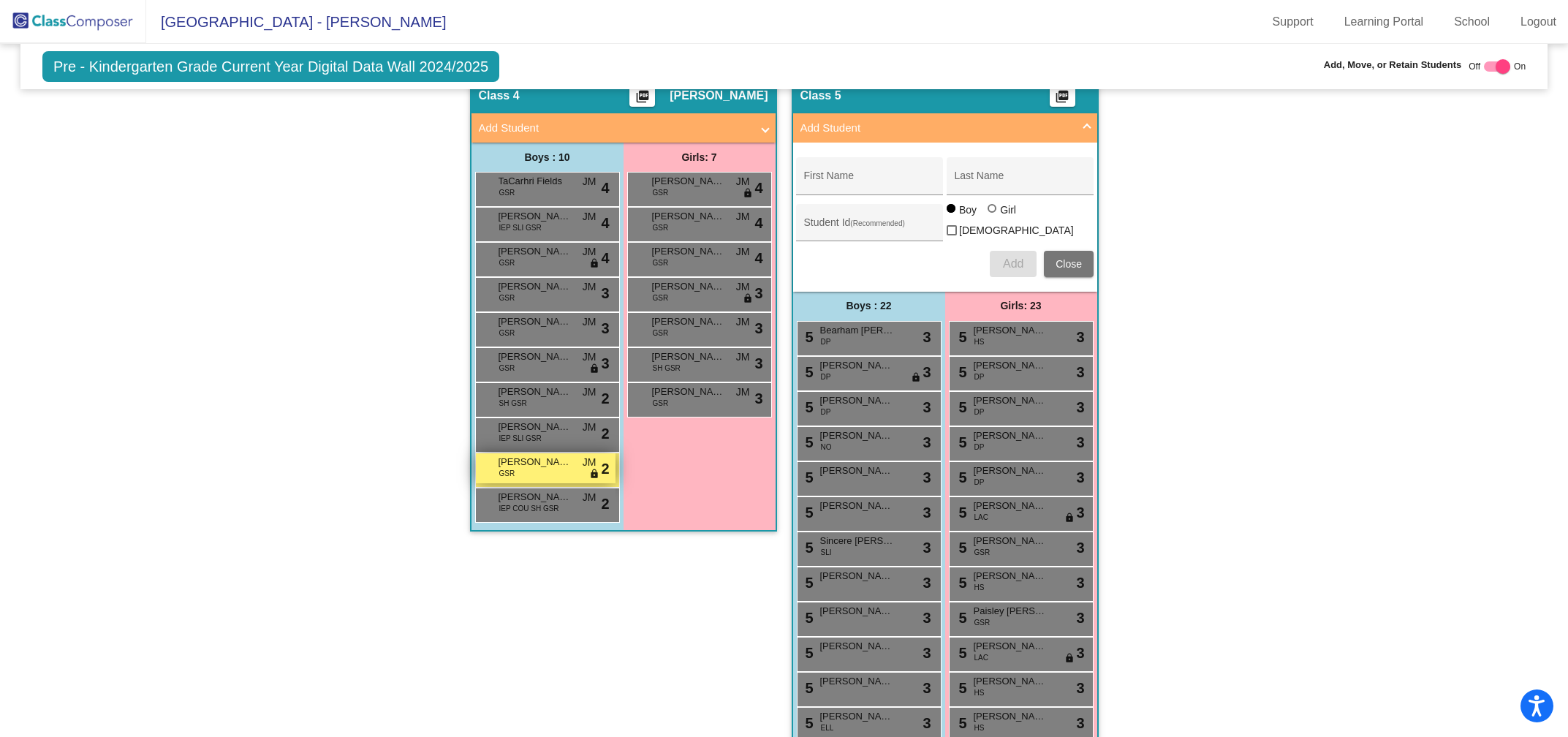
click at [523, 460] on span "[PERSON_NAME]" at bounding box center [535, 462] width 73 height 14
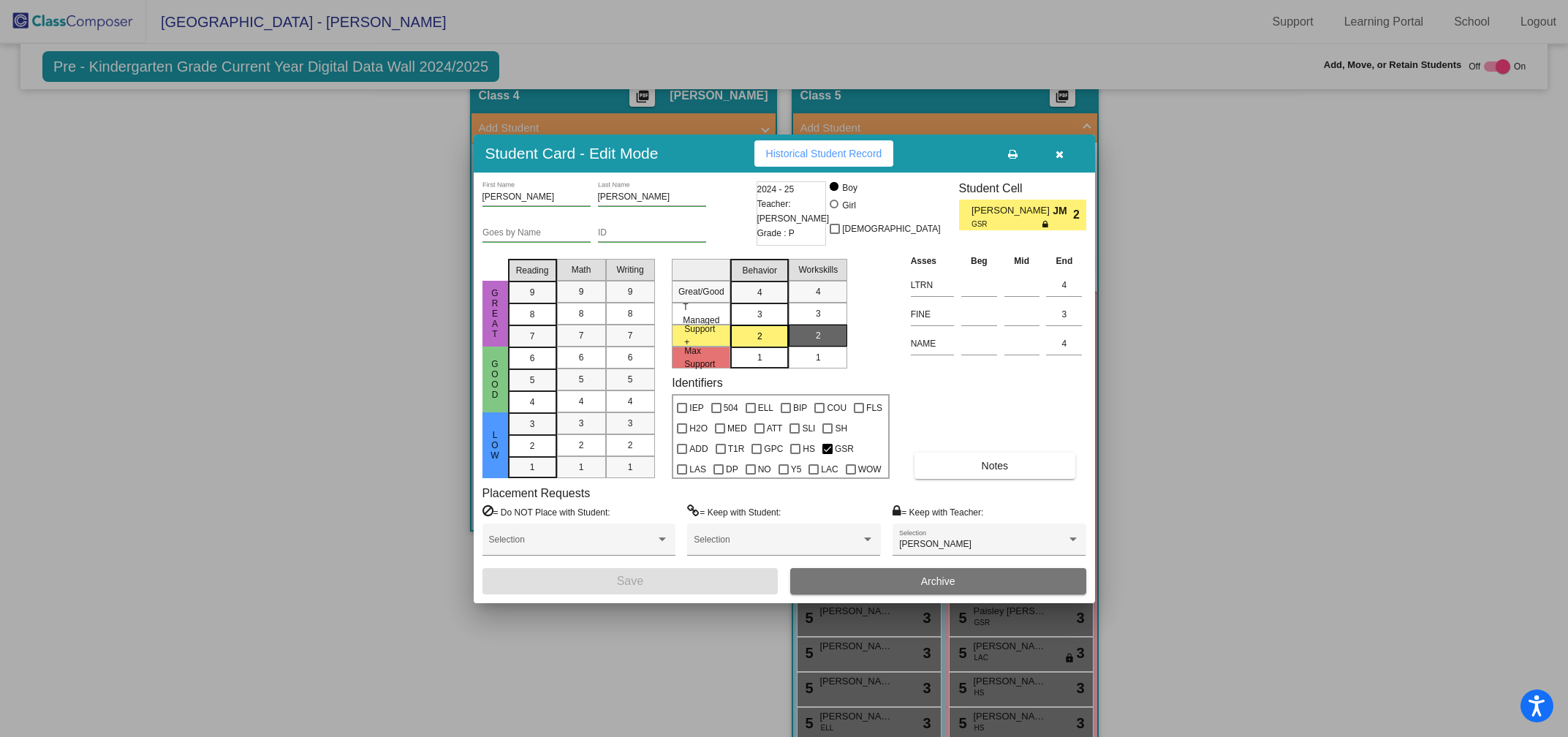
click at [1057, 152] on icon "button" at bounding box center [1060, 154] width 8 height 10
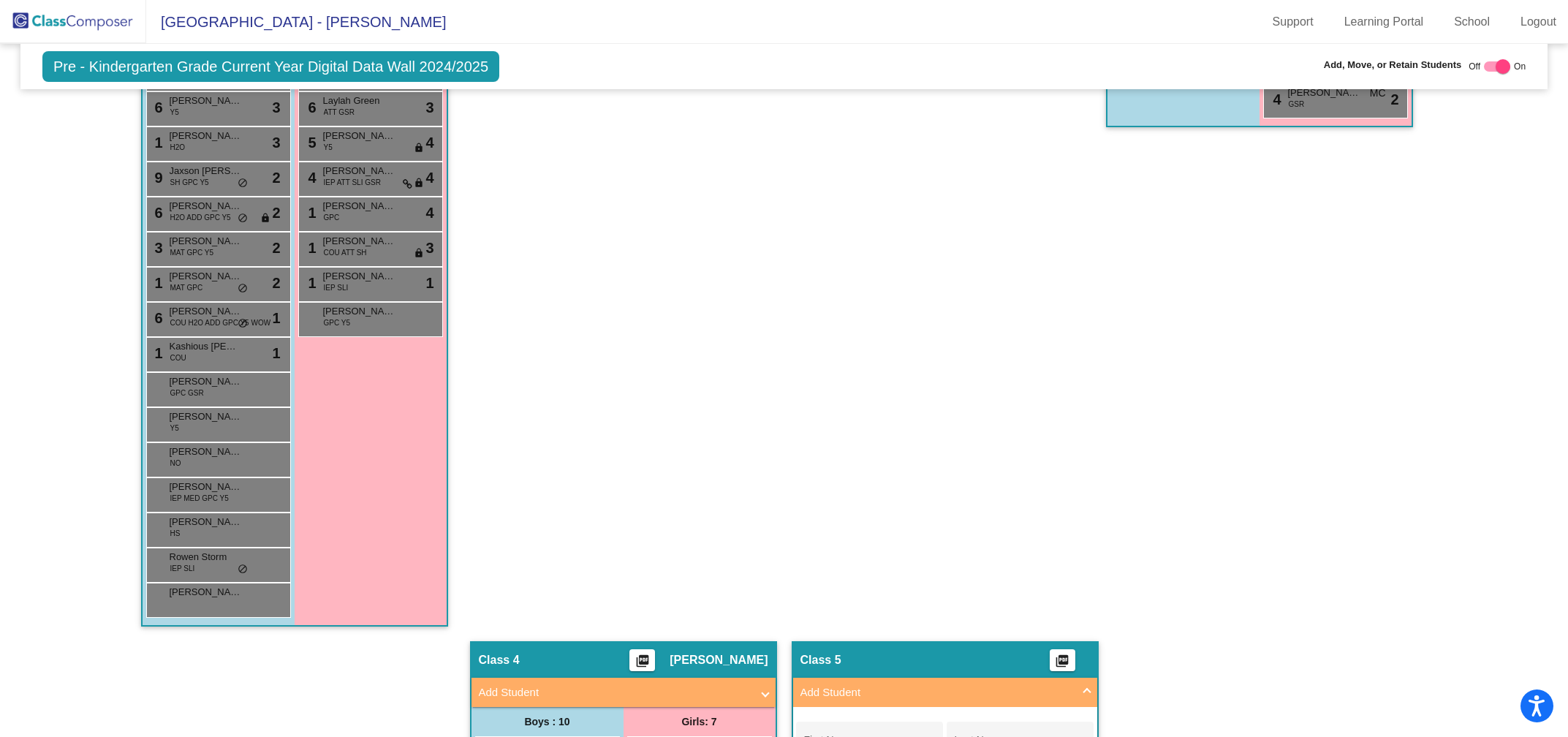
scroll to position [0, 0]
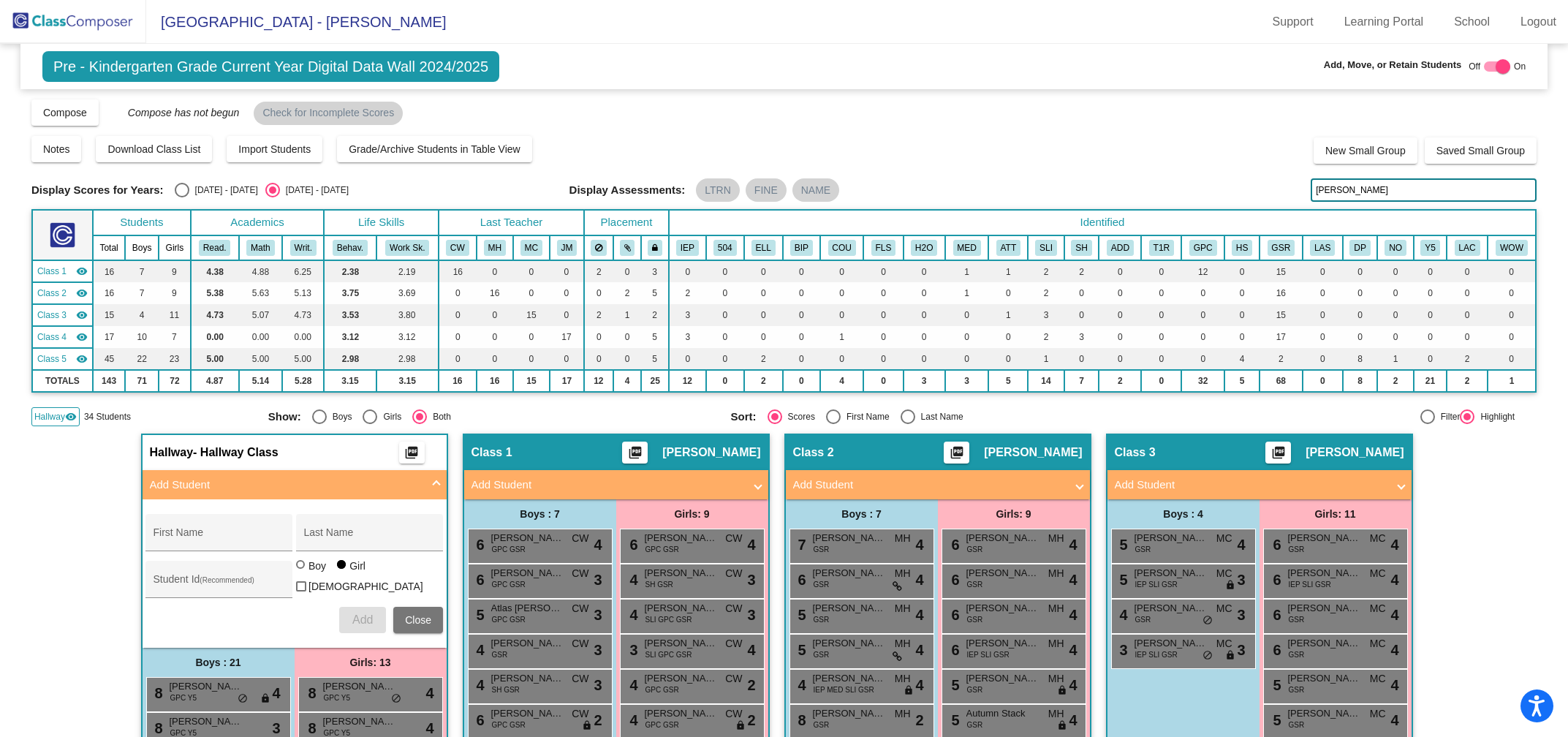
click at [1333, 188] on input "pratt" at bounding box center [1423, 189] width 226 height 23
type input "p"
type input "bowman"
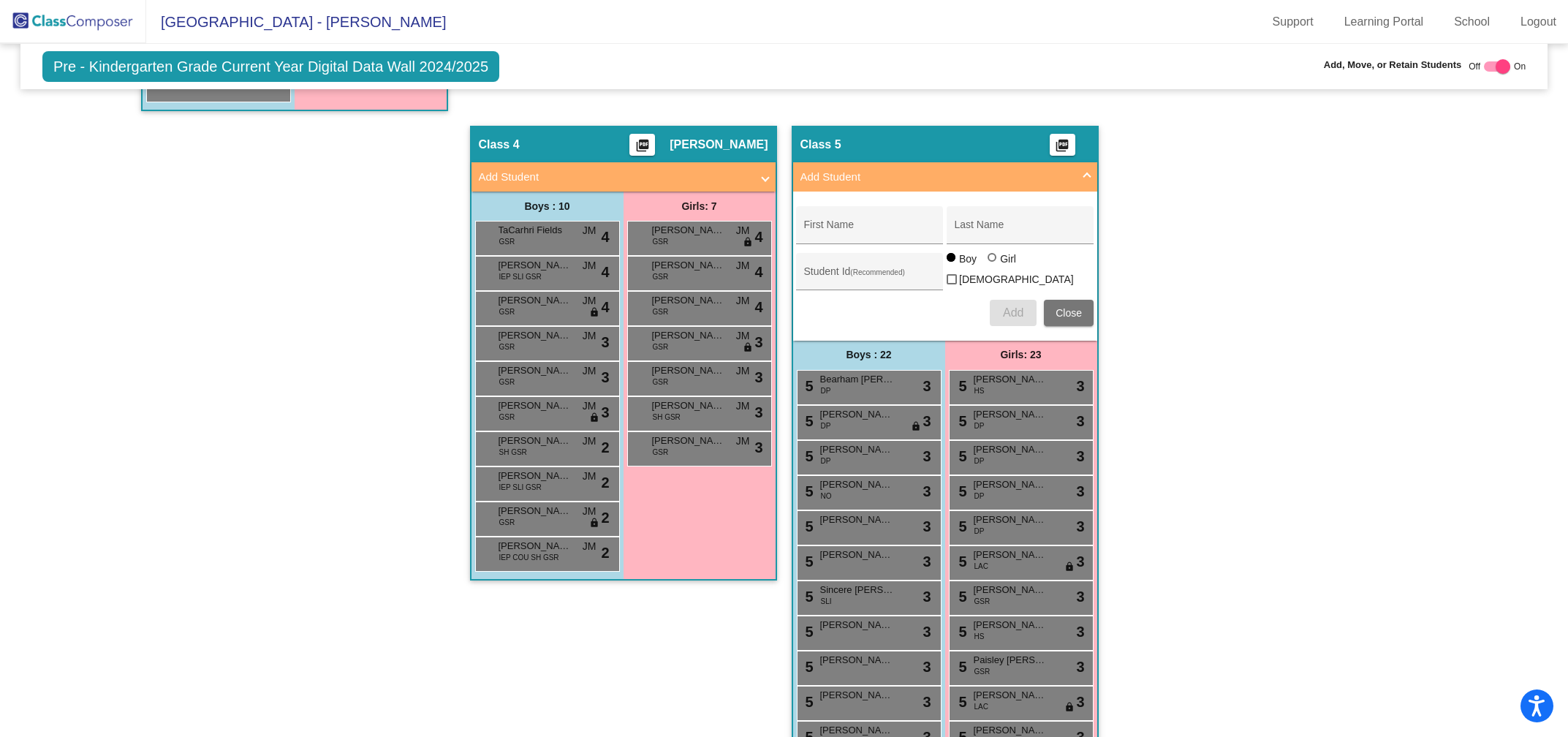
scroll to position [1280, 0]
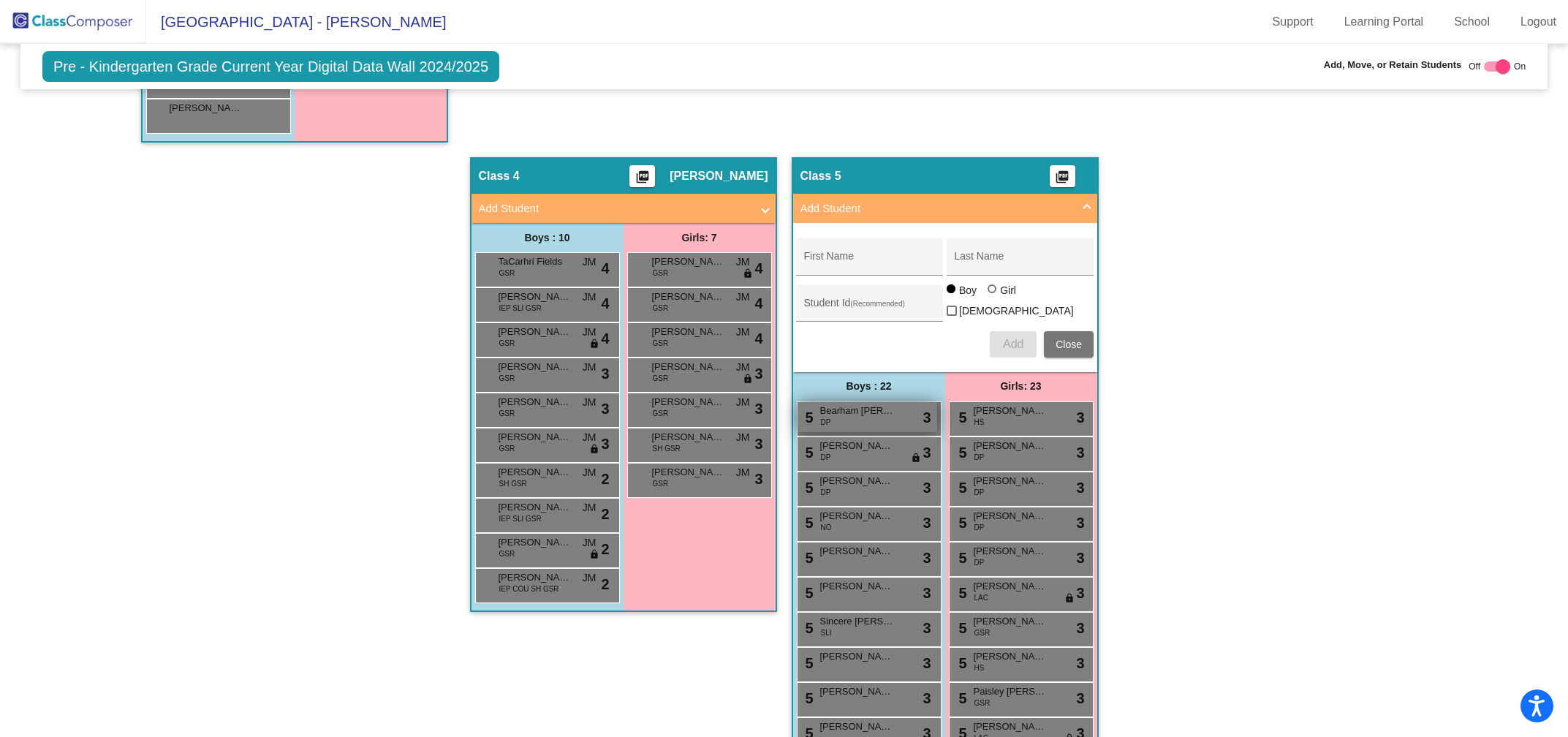
click at [864, 403] on span "Bearham [PERSON_NAME]" at bounding box center [857, 410] width 73 height 14
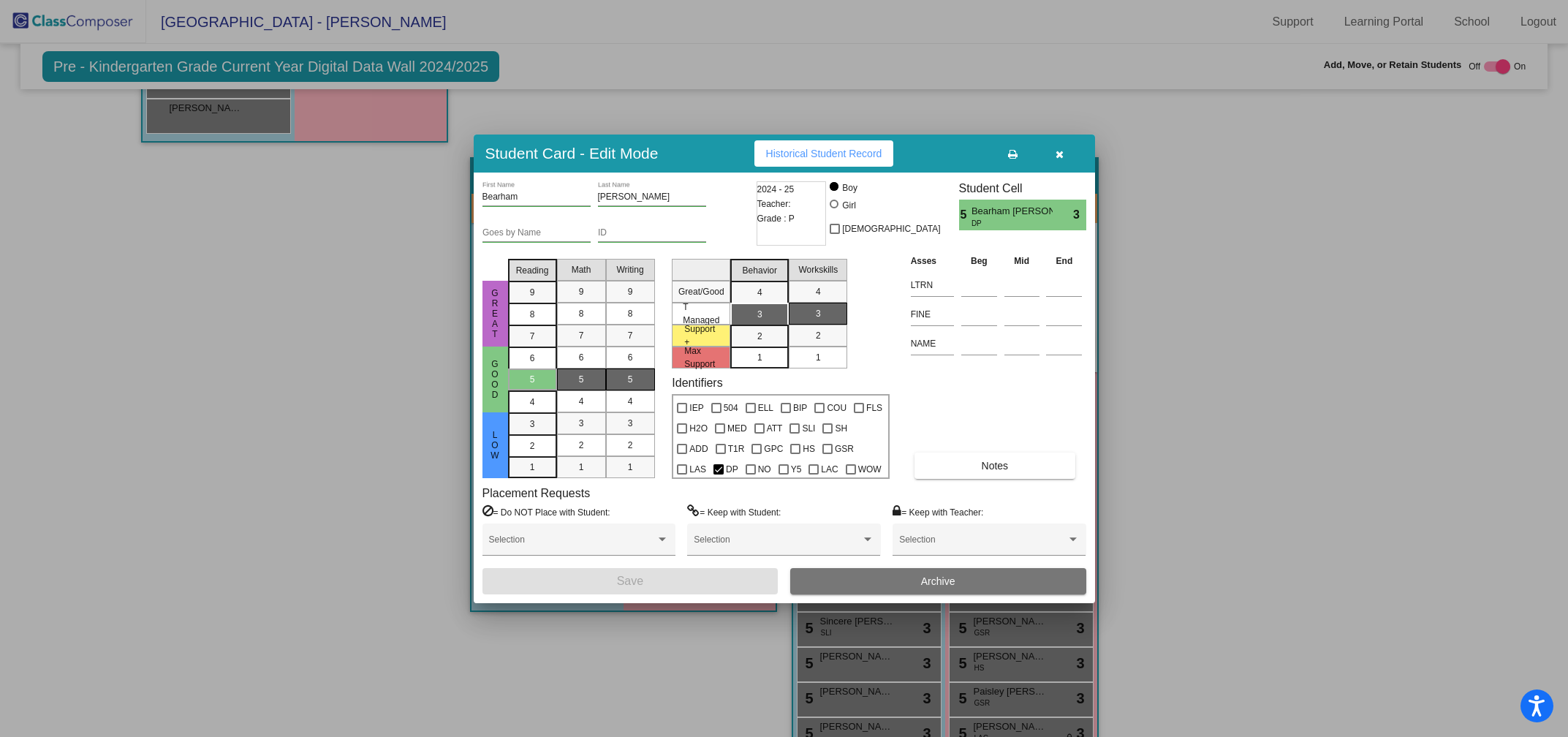
click at [630, 196] on input "Bowden" at bounding box center [652, 197] width 108 height 10
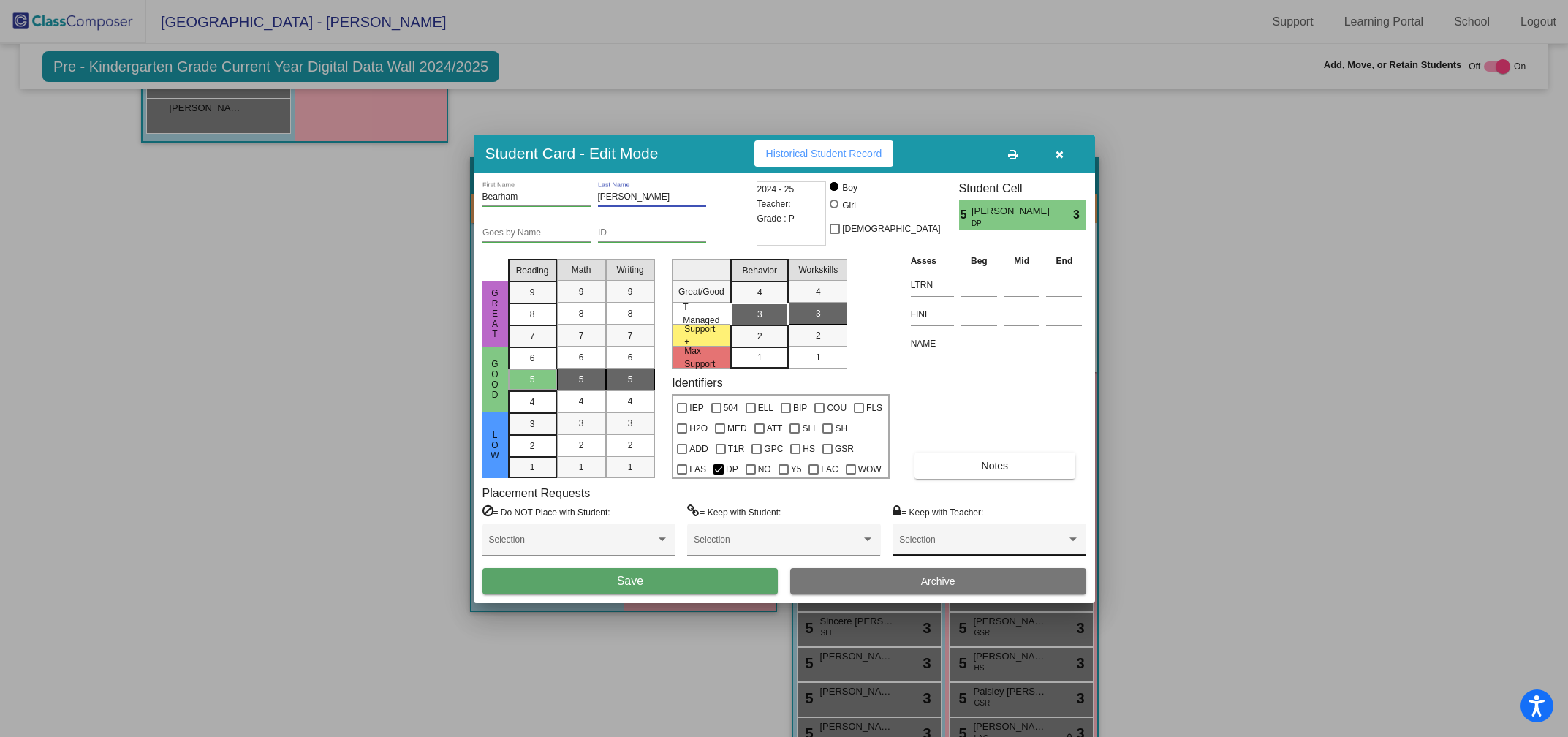
type input "Bowman"
click at [938, 539] on span at bounding box center [983, 544] width 167 height 10
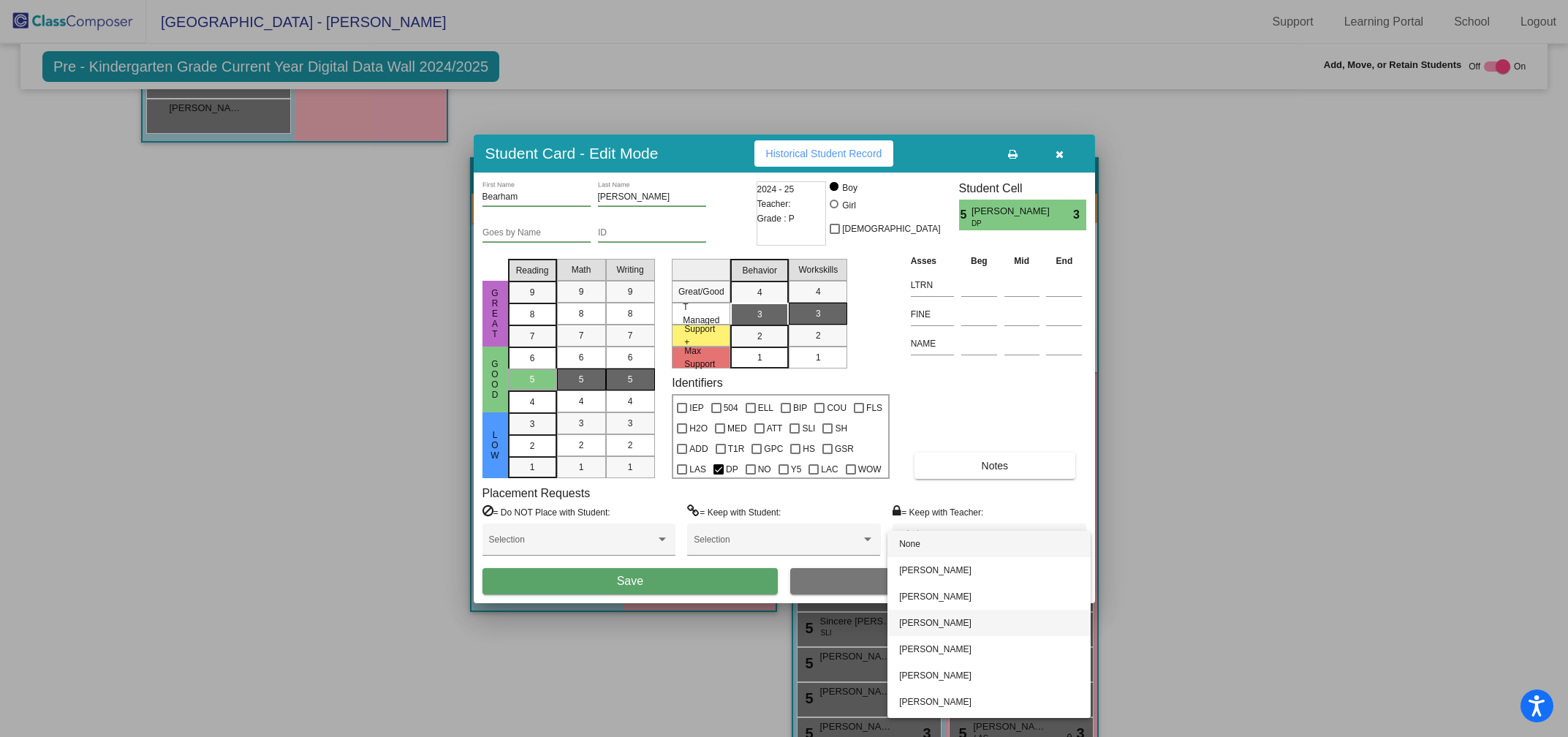
scroll to position [50, 0]
click at [932, 678] on span "Stephanie Stowe" at bounding box center [989, 678] width 180 height 26
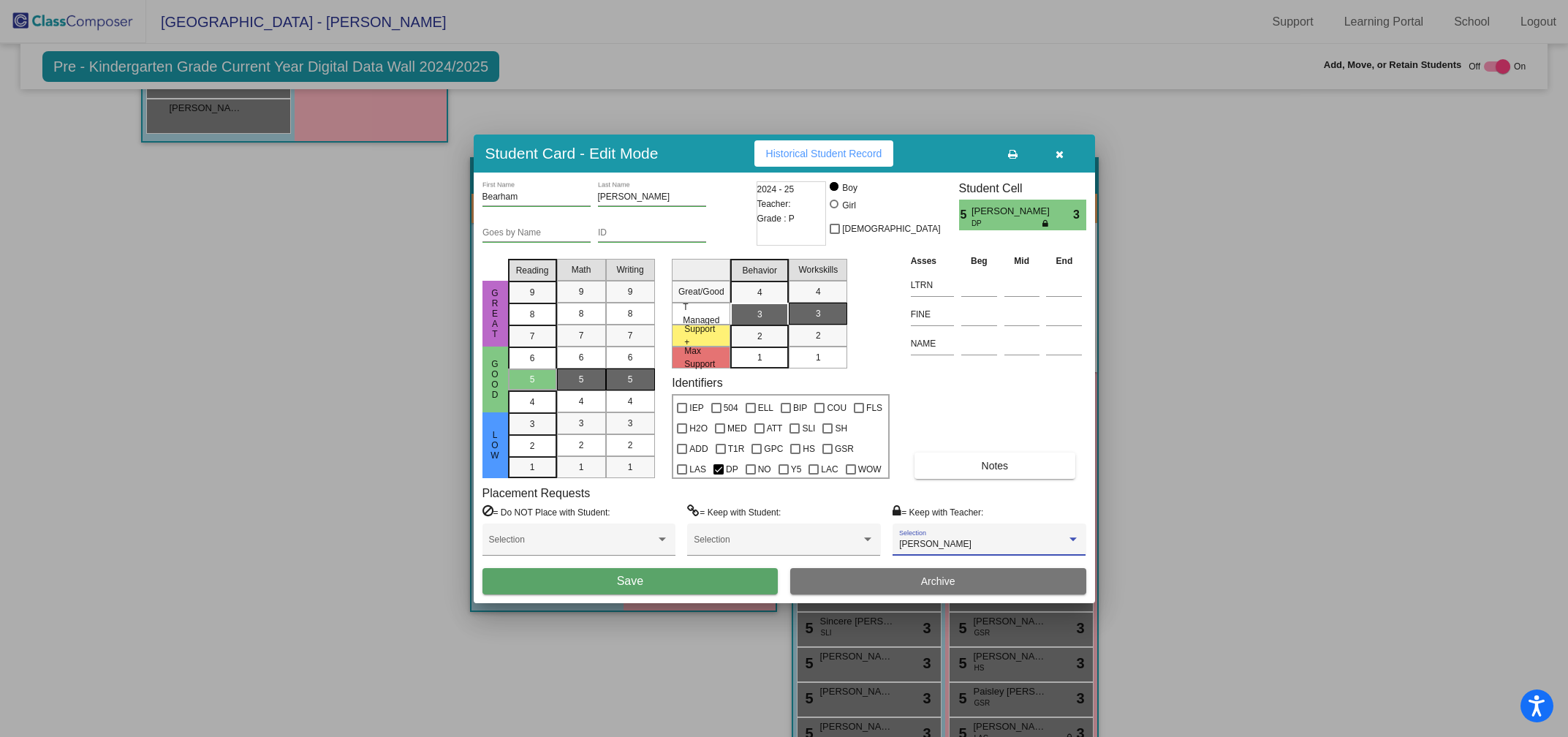
click at [622, 576] on span "Save" at bounding box center [630, 581] width 26 height 13
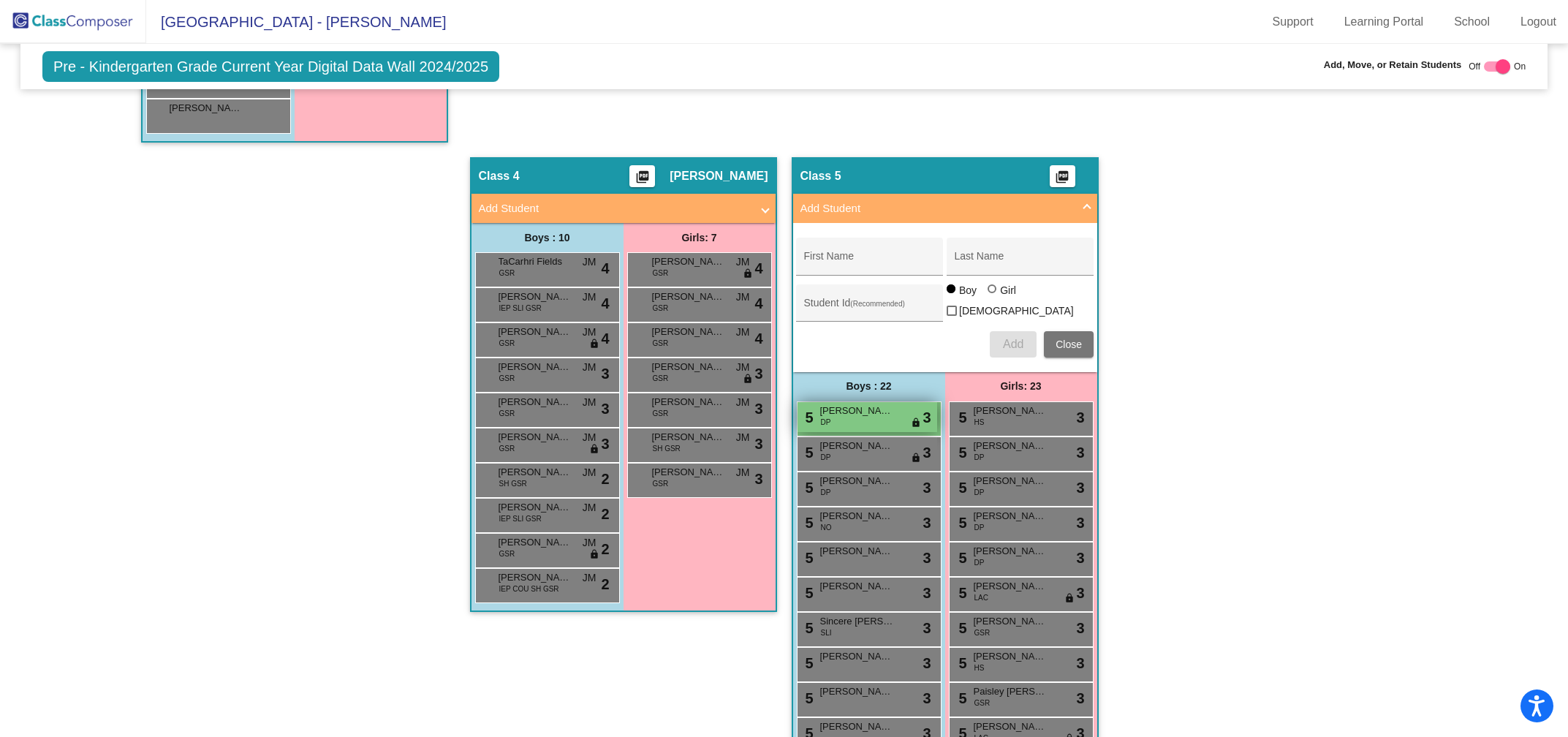
click at [860, 409] on div "5 Bearham Bowman DP lock do_not_disturb_alt 3" at bounding box center [867, 417] width 140 height 30
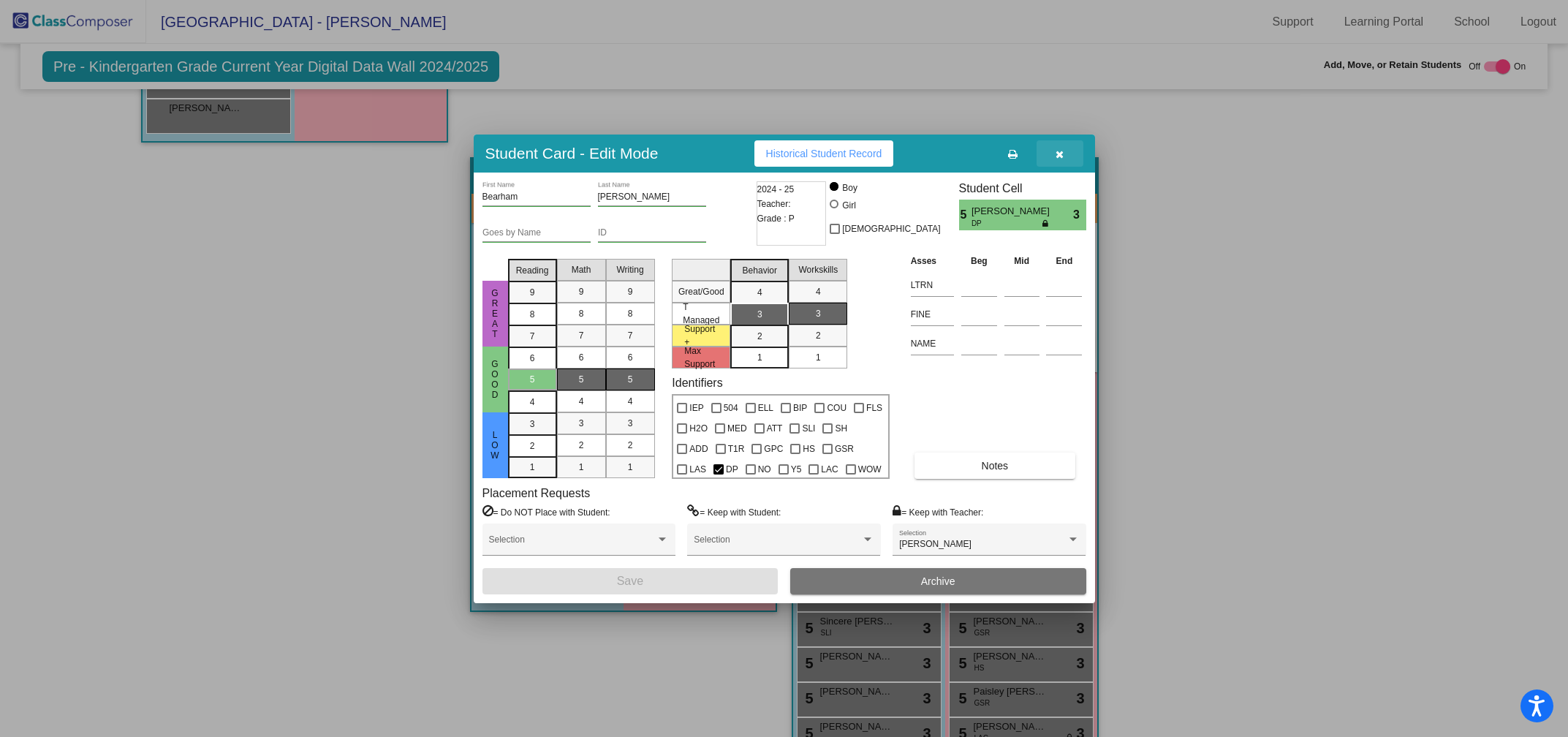
click at [1054, 156] on button "button" at bounding box center [1060, 153] width 47 height 26
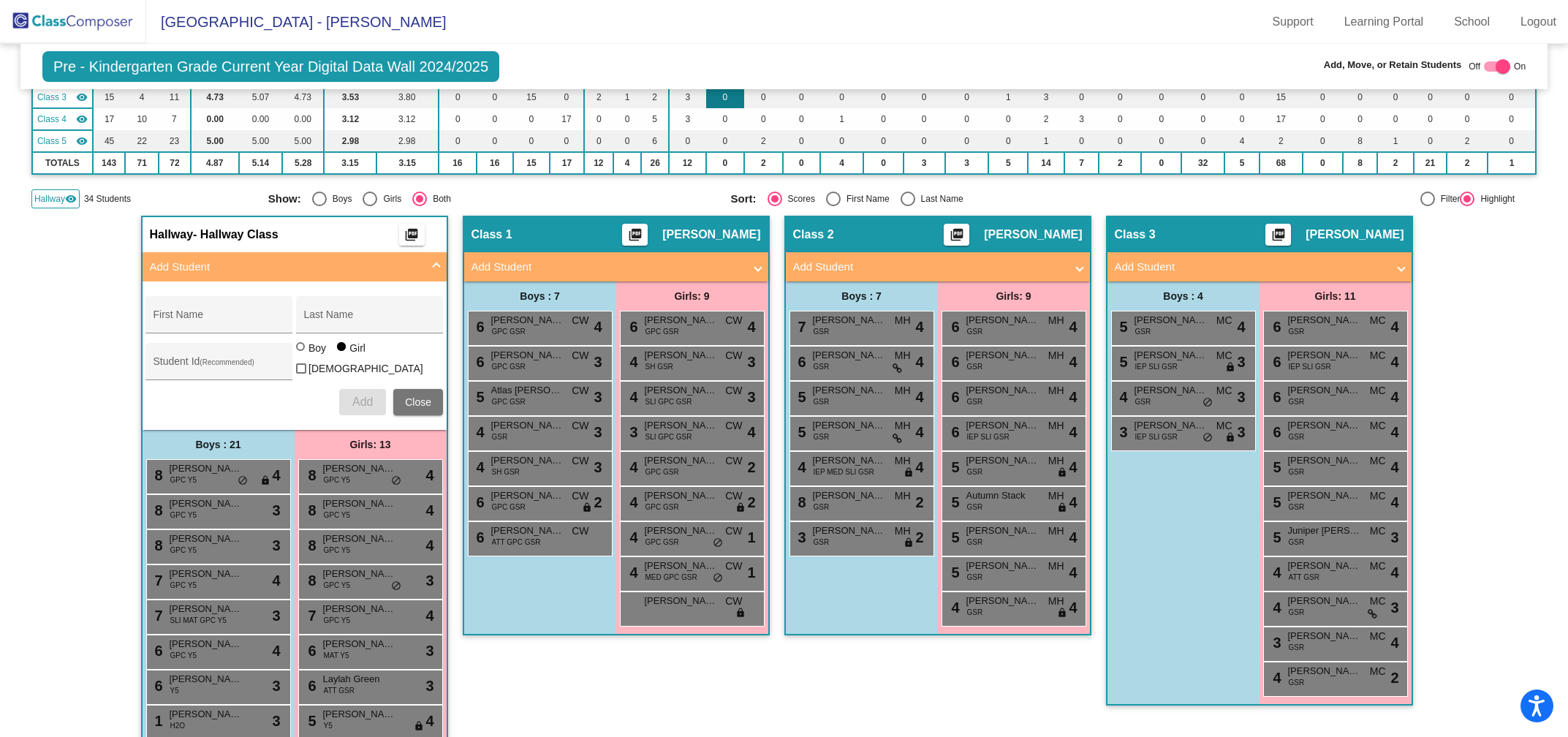
scroll to position [261, 0]
